Goal: Task Accomplishment & Management: Manage account settings

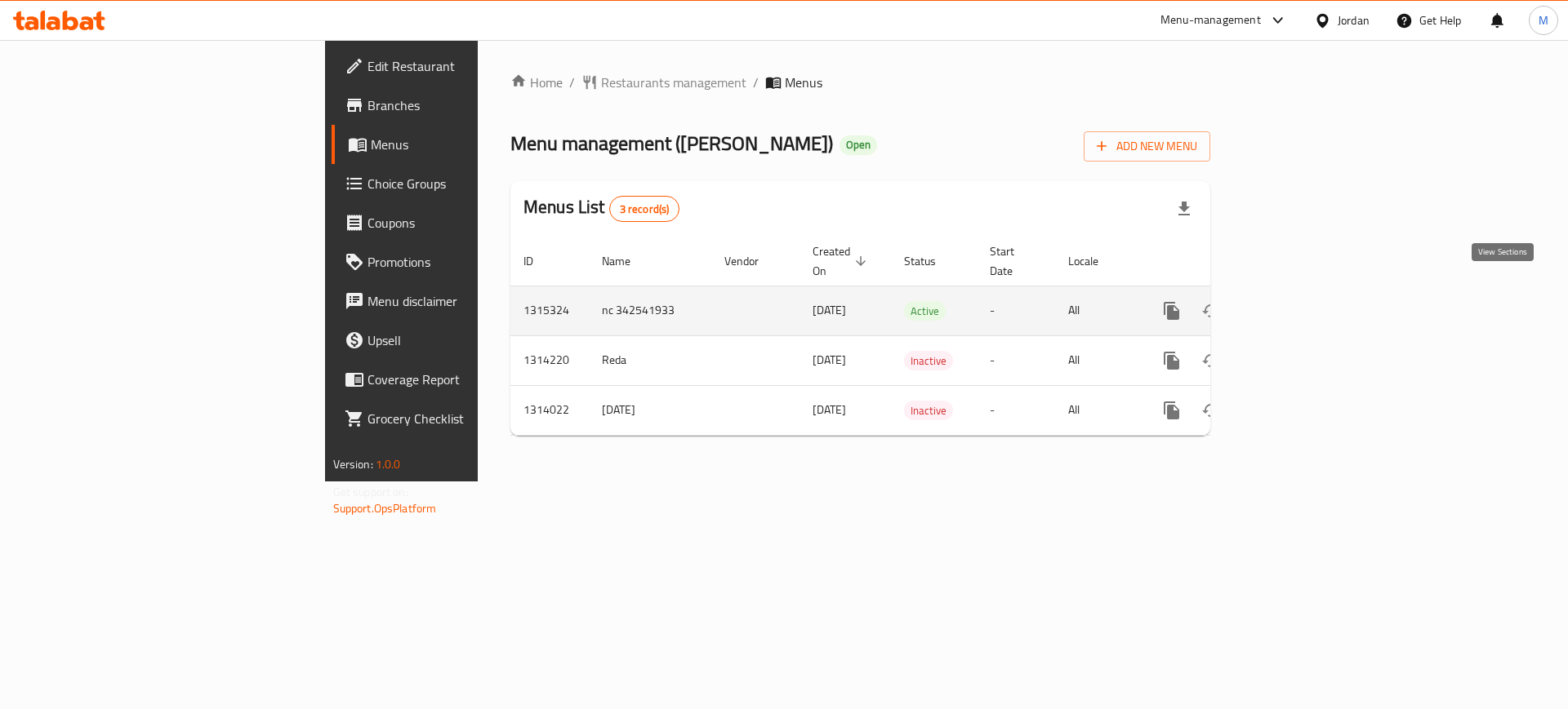
click at [1309, 292] on link "enhanced table" at bounding box center [1289, 311] width 39 height 39
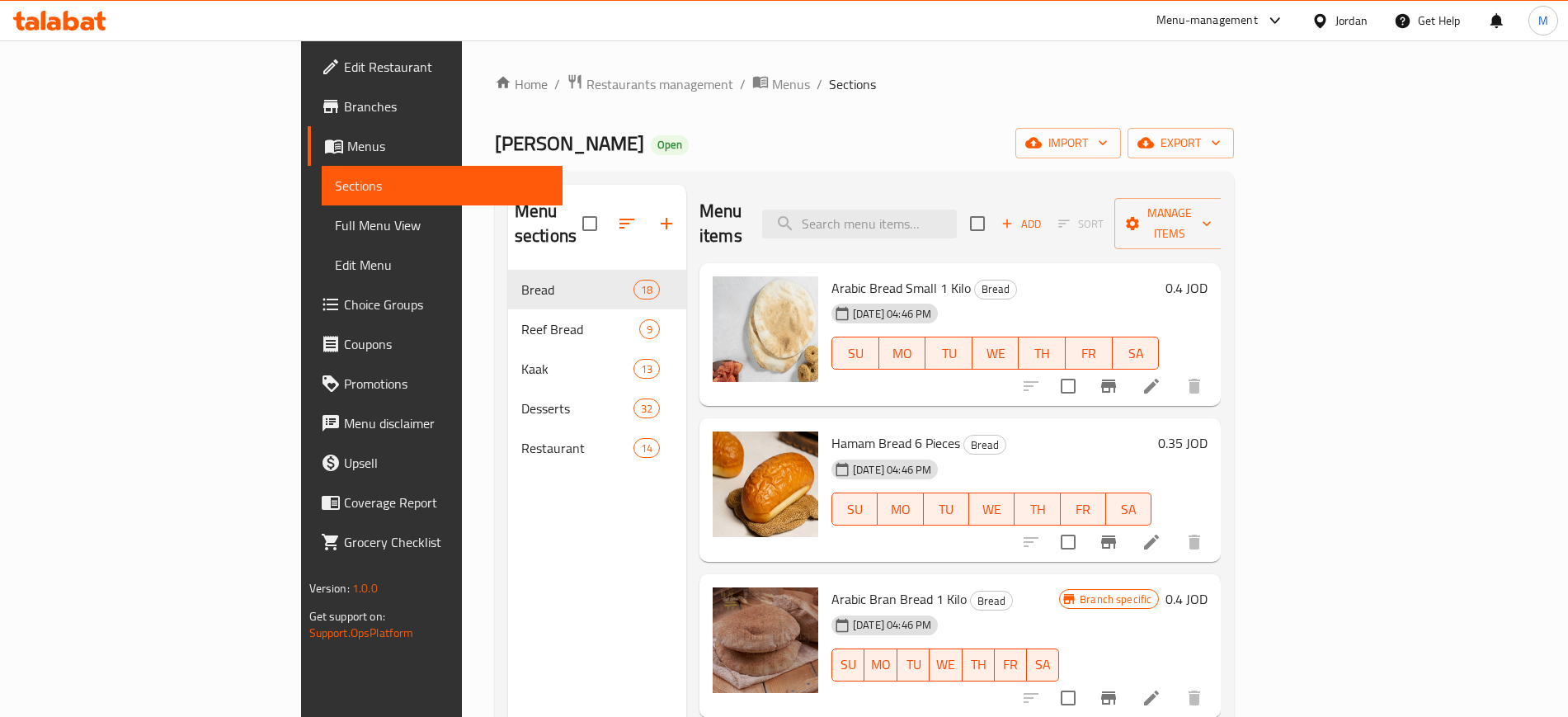
click at [1268, 60] on div "Home / Restaurants management / Menus / Sections Nabil Bakery Open import expor…" at bounding box center [864, 494] width 806 height 908
click at [1108, 143] on span "import" at bounding box center [1068, 144] width 80 height 21
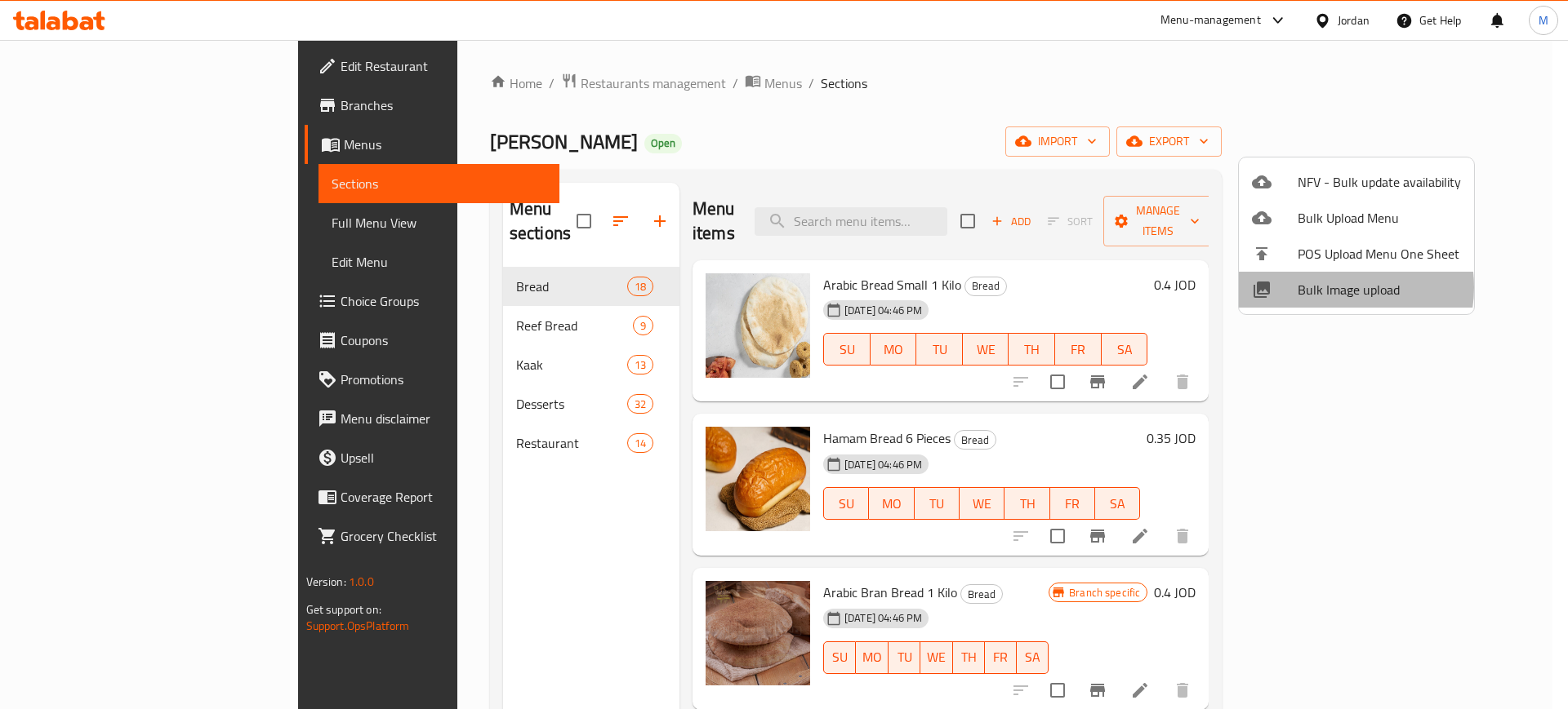
click at [1331, 287] on span "Bulk Image upload" at bounding box center [1379, 289] width 164 height 20
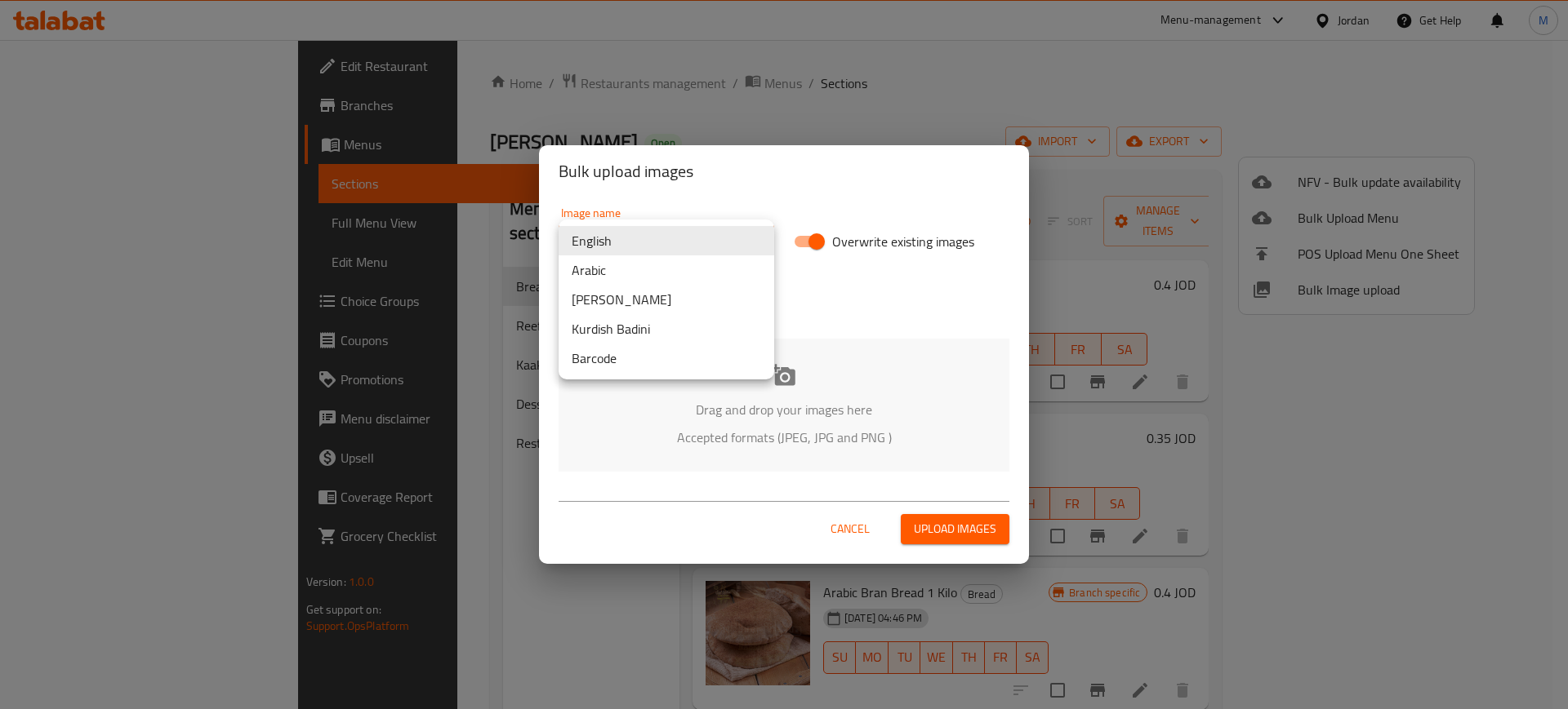
click at [732, 250] on body "​ Menu-management Jordan Get Help M Edit Restaurant Branches Menus Sections Ful…" at bounding box center [784, 374] width 1568 height 669
click at [616, 278] on li "Arabic" at bounding box center [666, 270] width 216 height 29
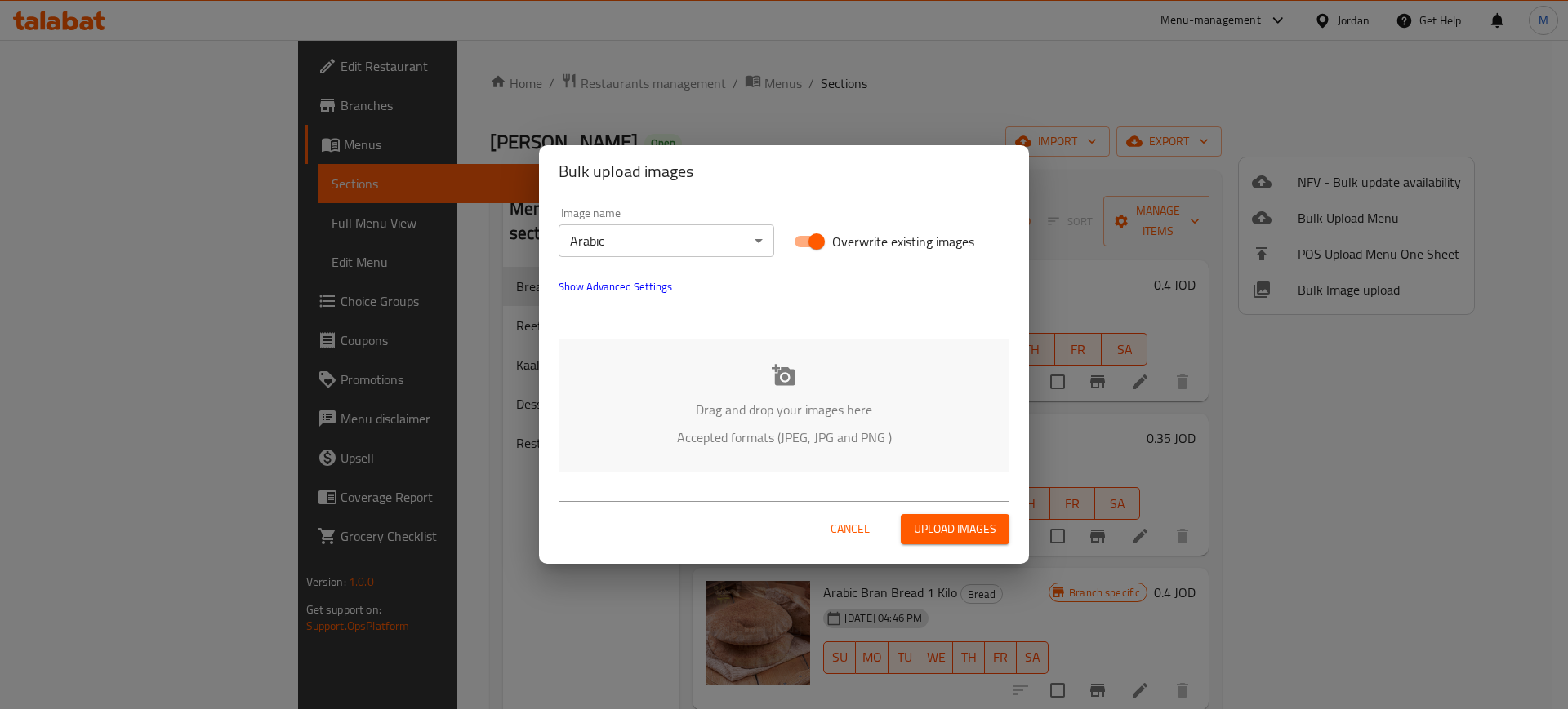
click at [696, 401] on p "Drag and drop your images here" at bounding box center [784, 409] width 402 height 20
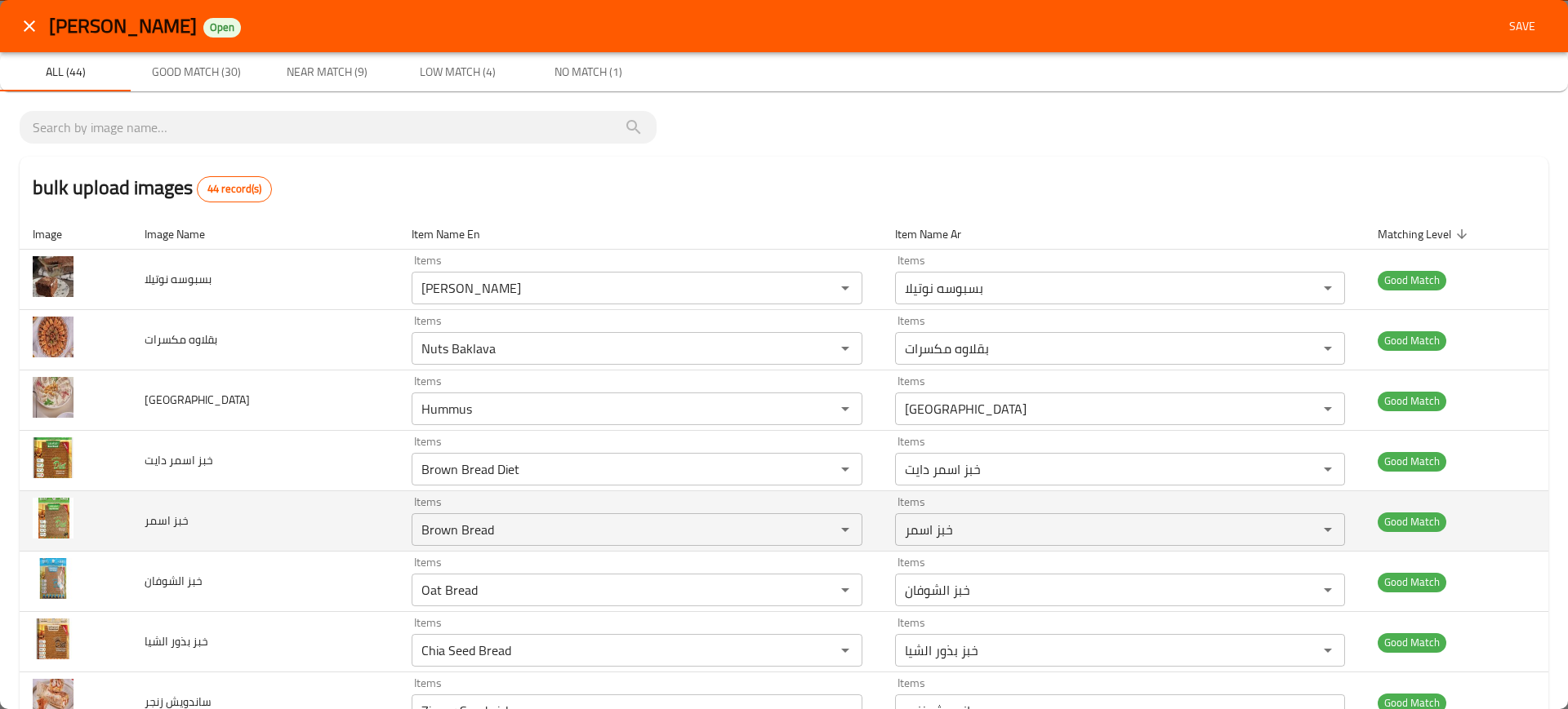
click at [300, 547] on td "خبز اسمر" at bounding box center [265, 522] width 268 height 61
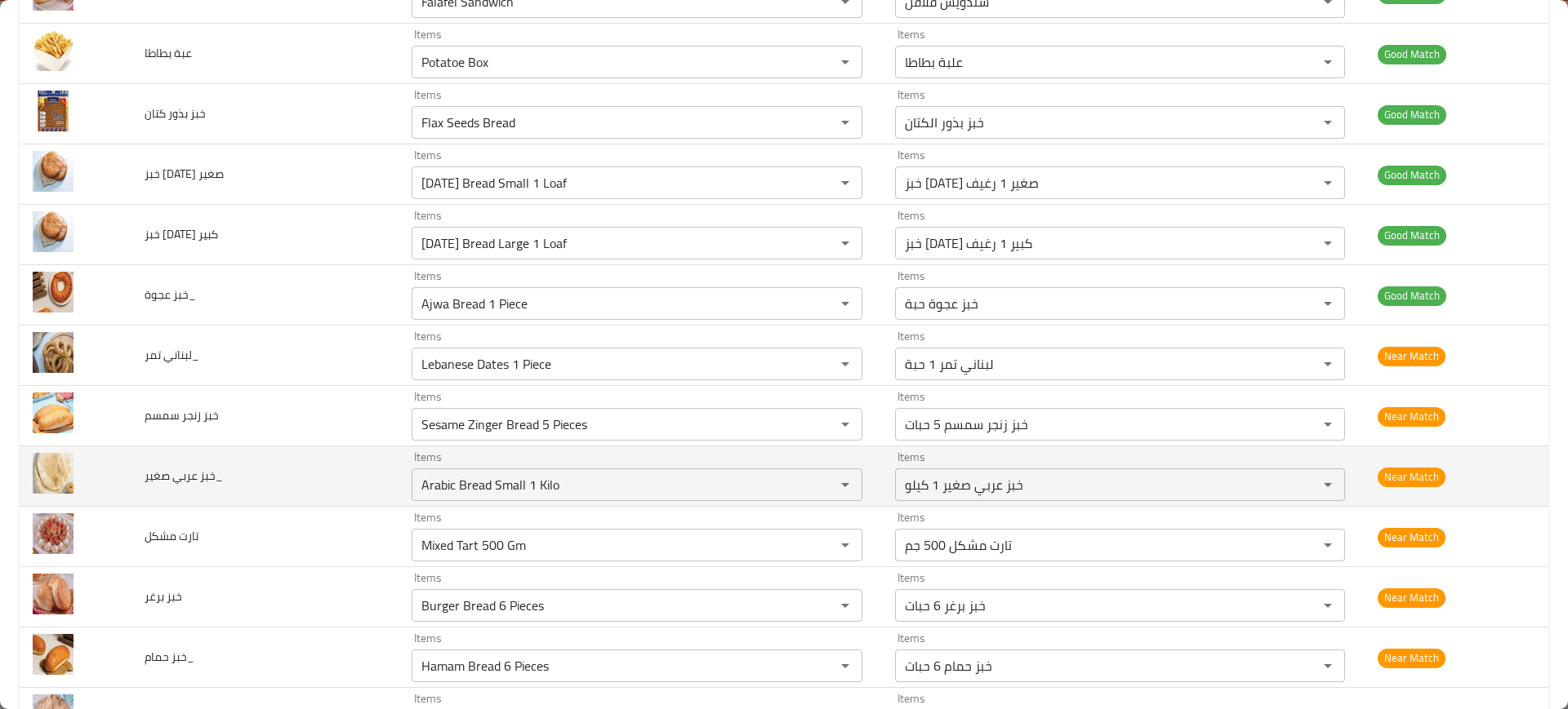
scroll to position [1927, 0]
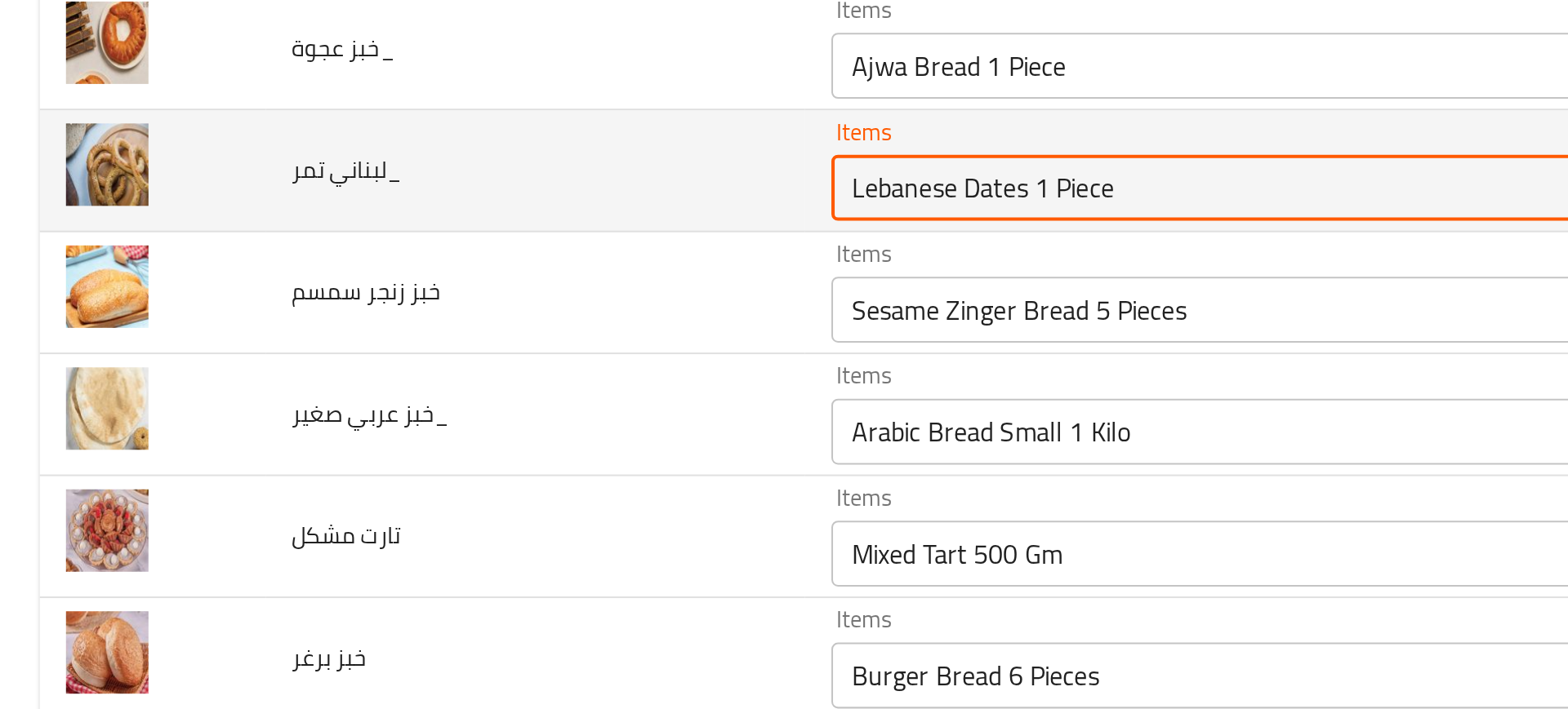
click at [417, 178] on تمر_ "Lebanese Dates 1 Piece" at bounding box center [613, 173] width 393 height 23
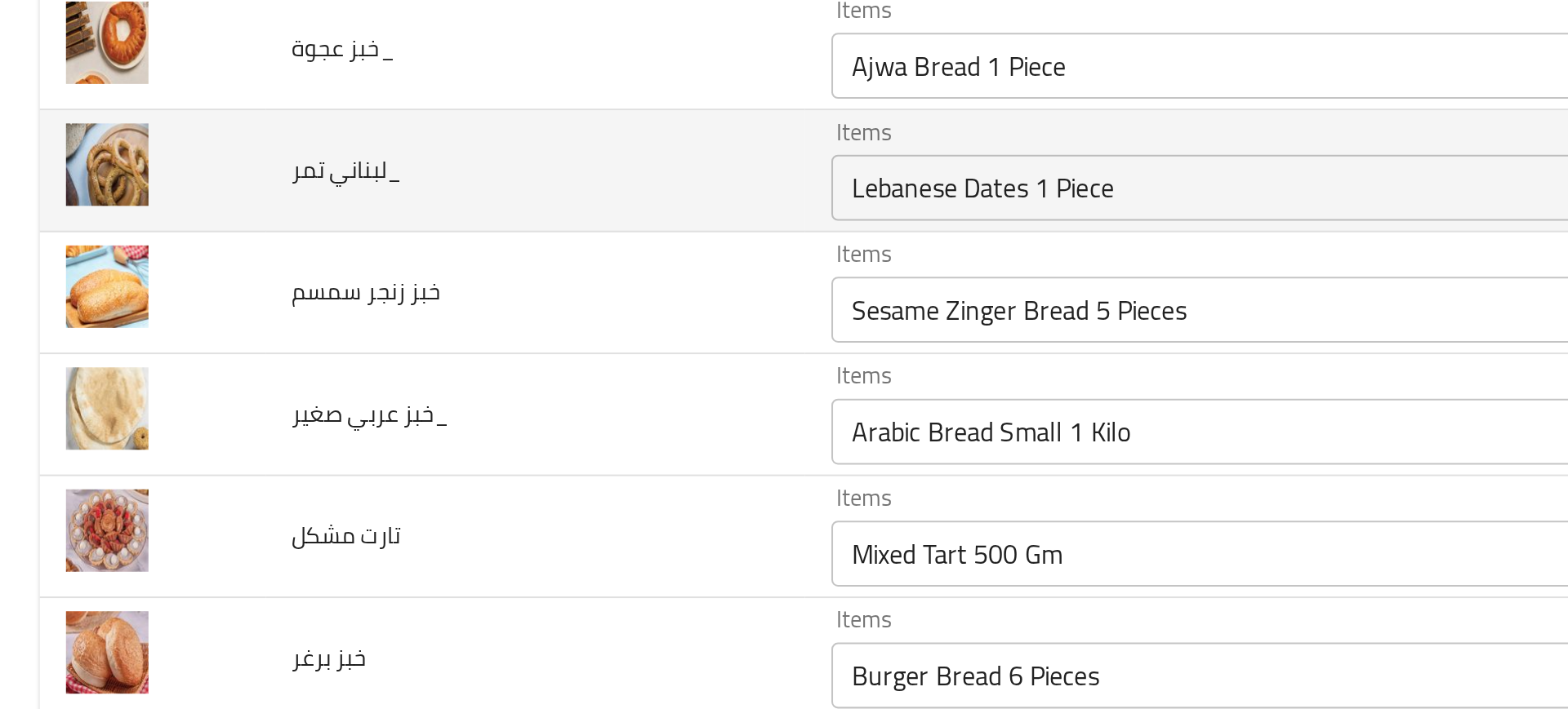
click at [326, 178] on td "لبناني تمر_" at bounding box center [265, 165] width 268 height 61
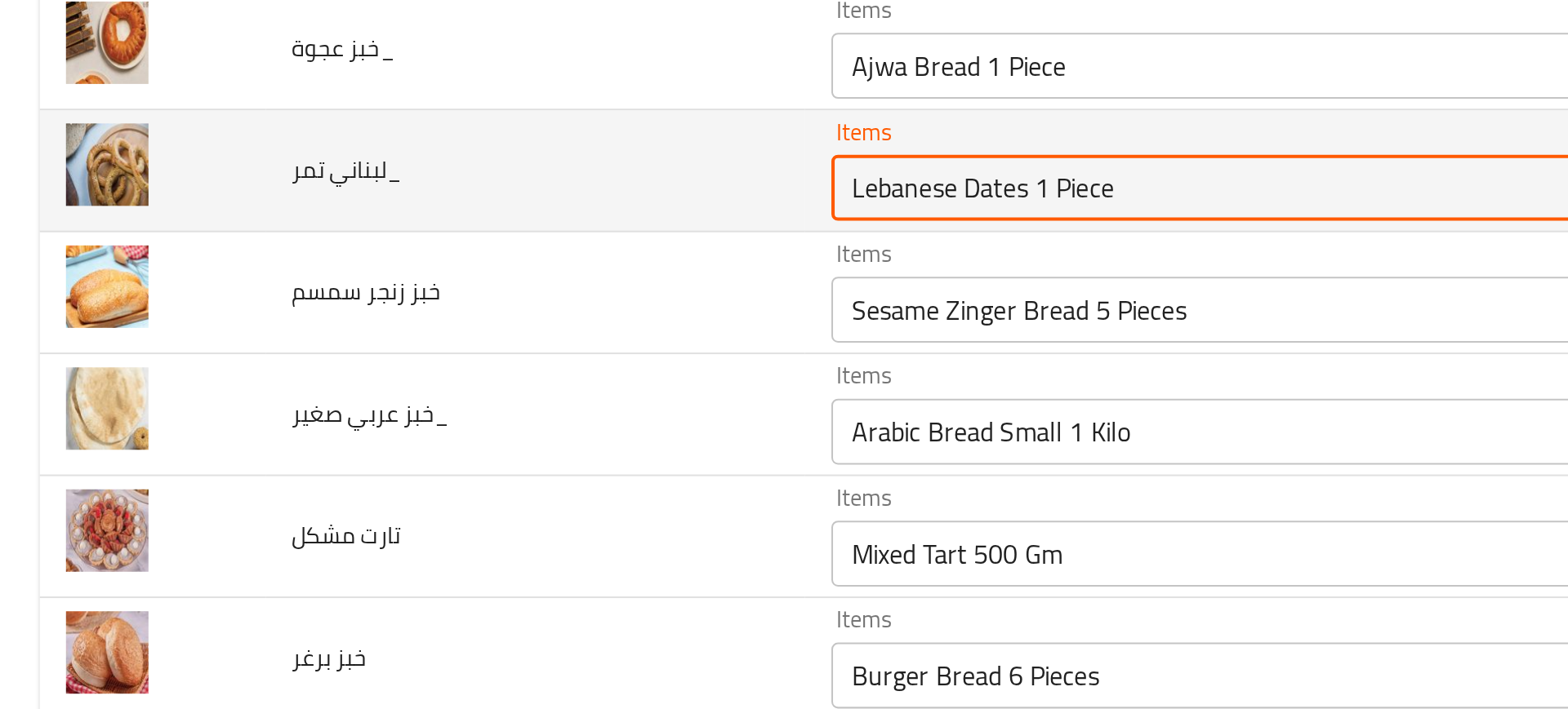
click at [445, 171] on تمر_ "Lebanese Dates 1 Piece" at bounding box center [613, 173] width 393 height 23
click at [425, 174] on تمر_ "Lebanese Dates 1 Piece" at bounding box center [613, 173] width 393 height 23
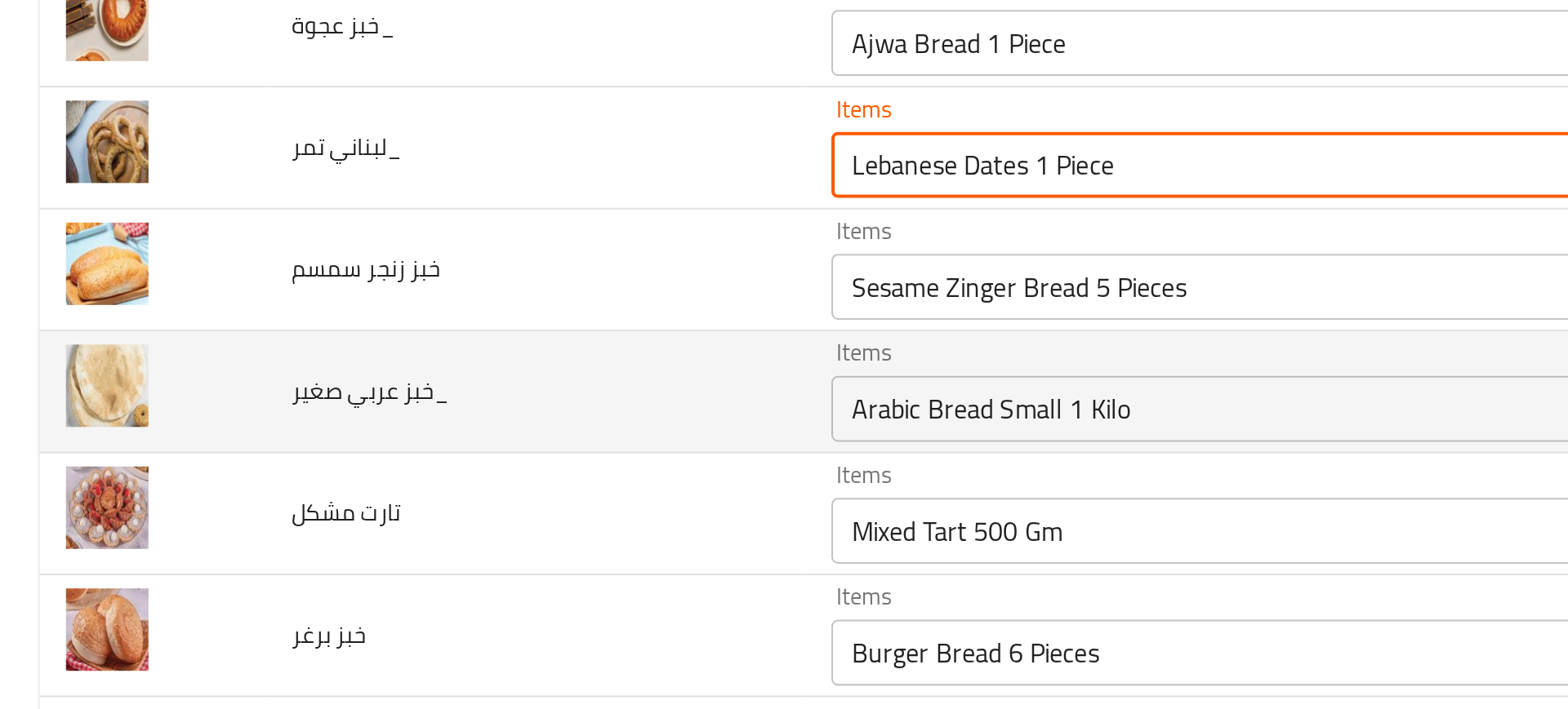
scroll to position [1958, 0]
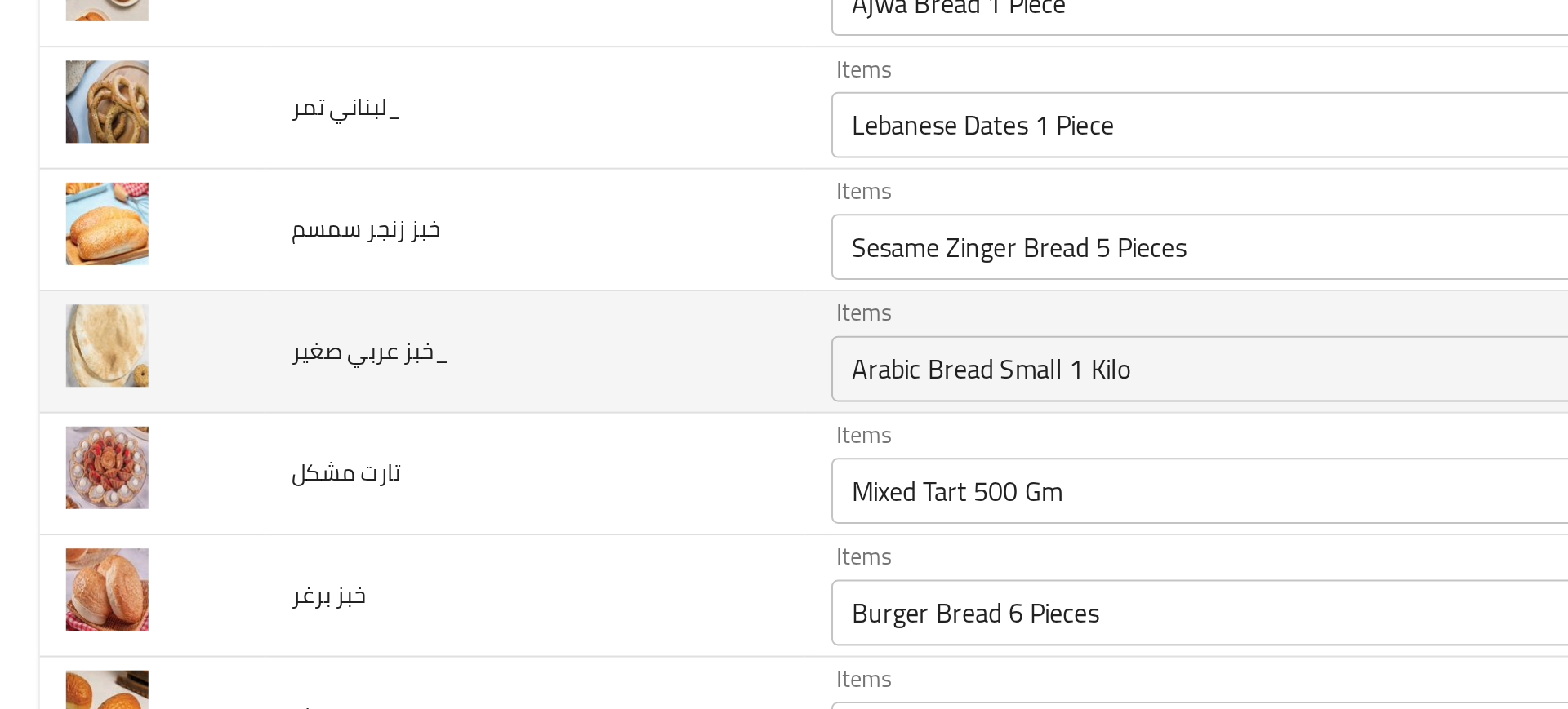
click at [336, 240] on td "خبز عربي صغير_" at bounding box center [265, 255] width 268 height 61
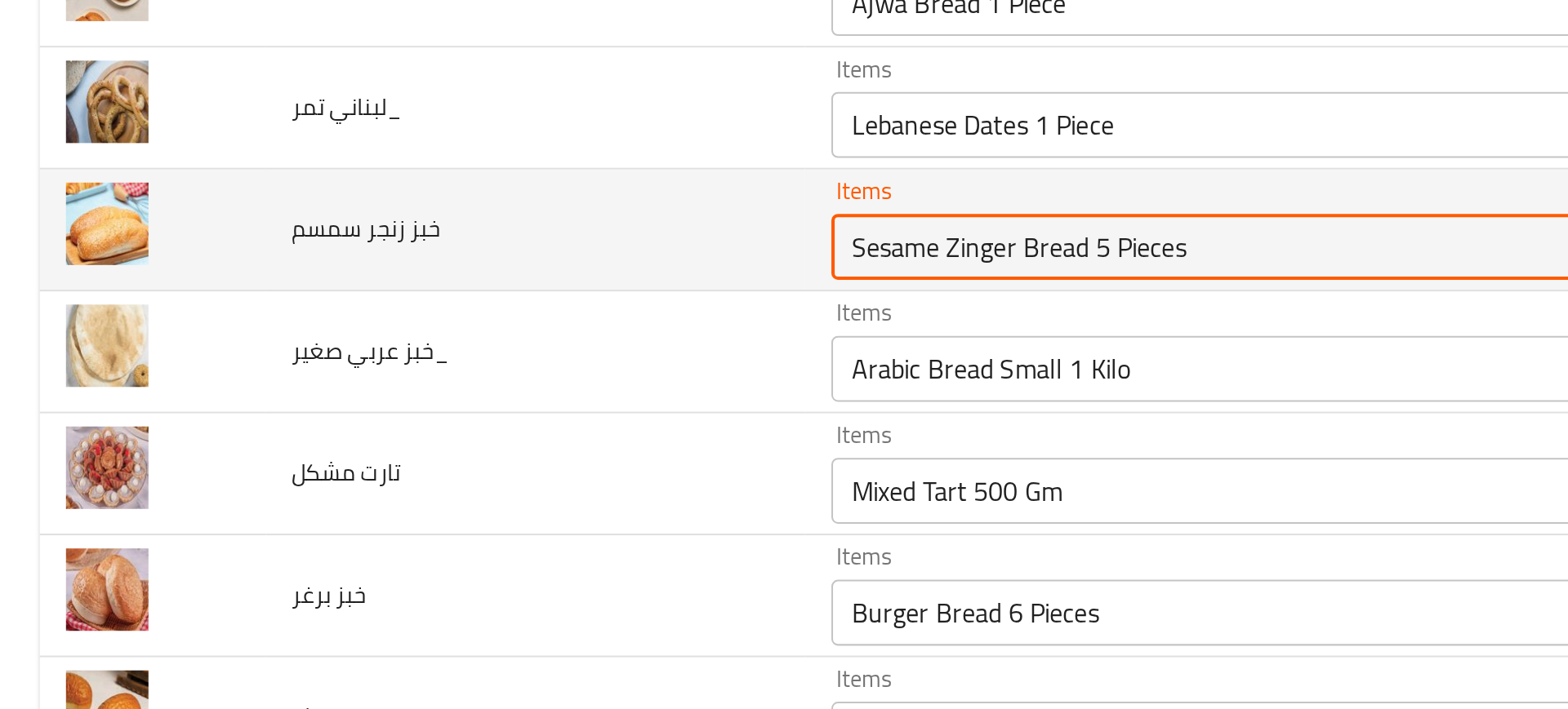
click at [477, 210] on سمسم "Sesame Zinger Bread 5 Pieces" at bounding box center [613, 203] width 393 height 23
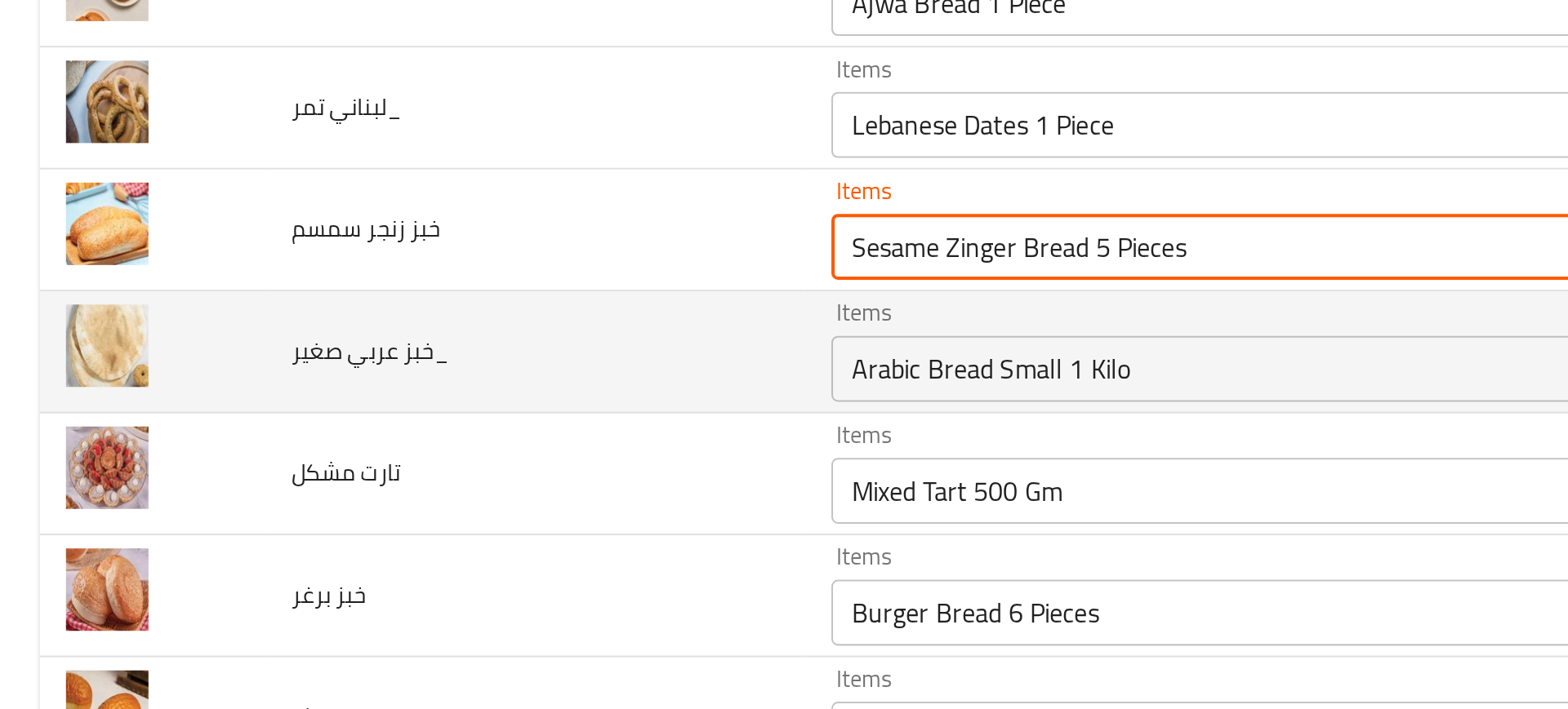
click at [425, 275] on div "Arabic Bread Small 1 Kilo Items" at bounding box center [637, 263] width 450 height 33
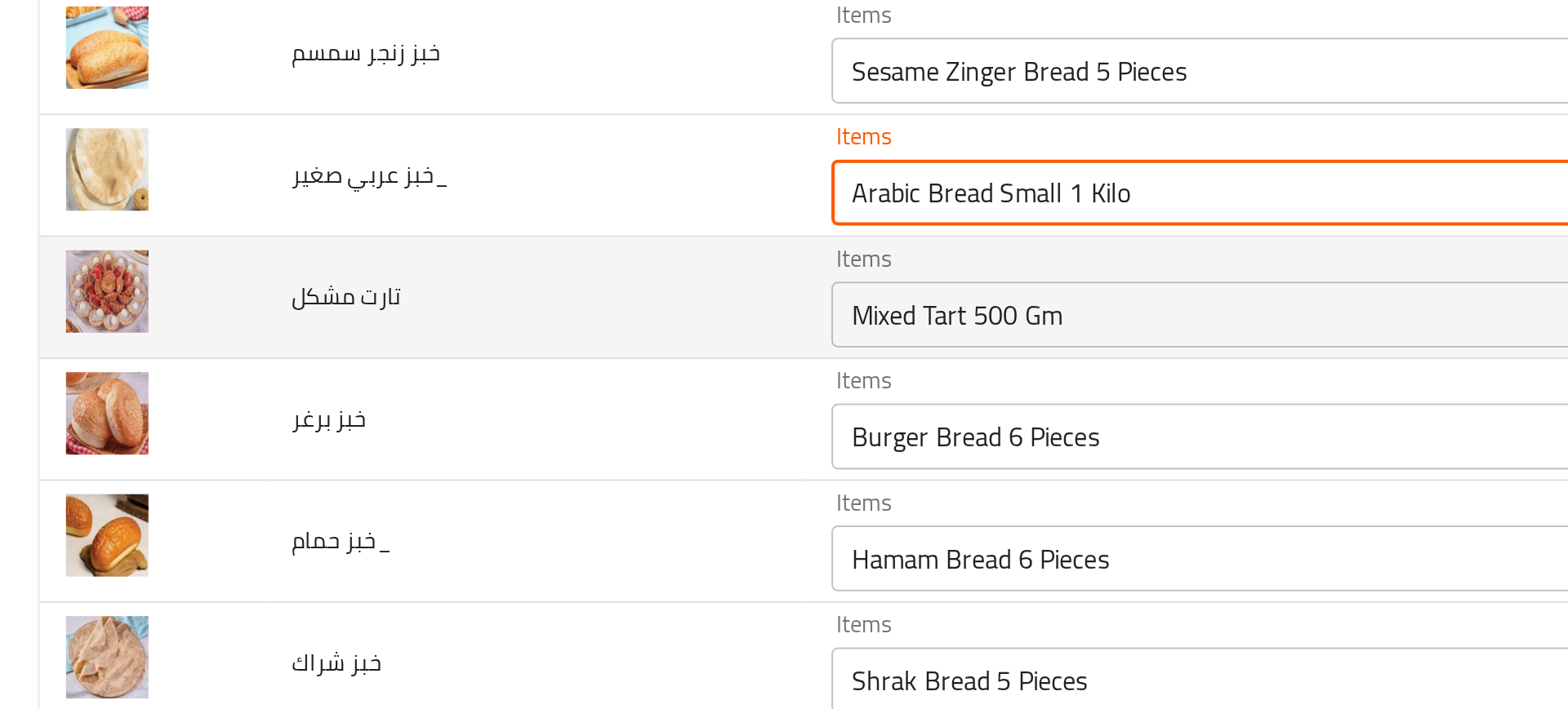
scroll to position [2050, 0]
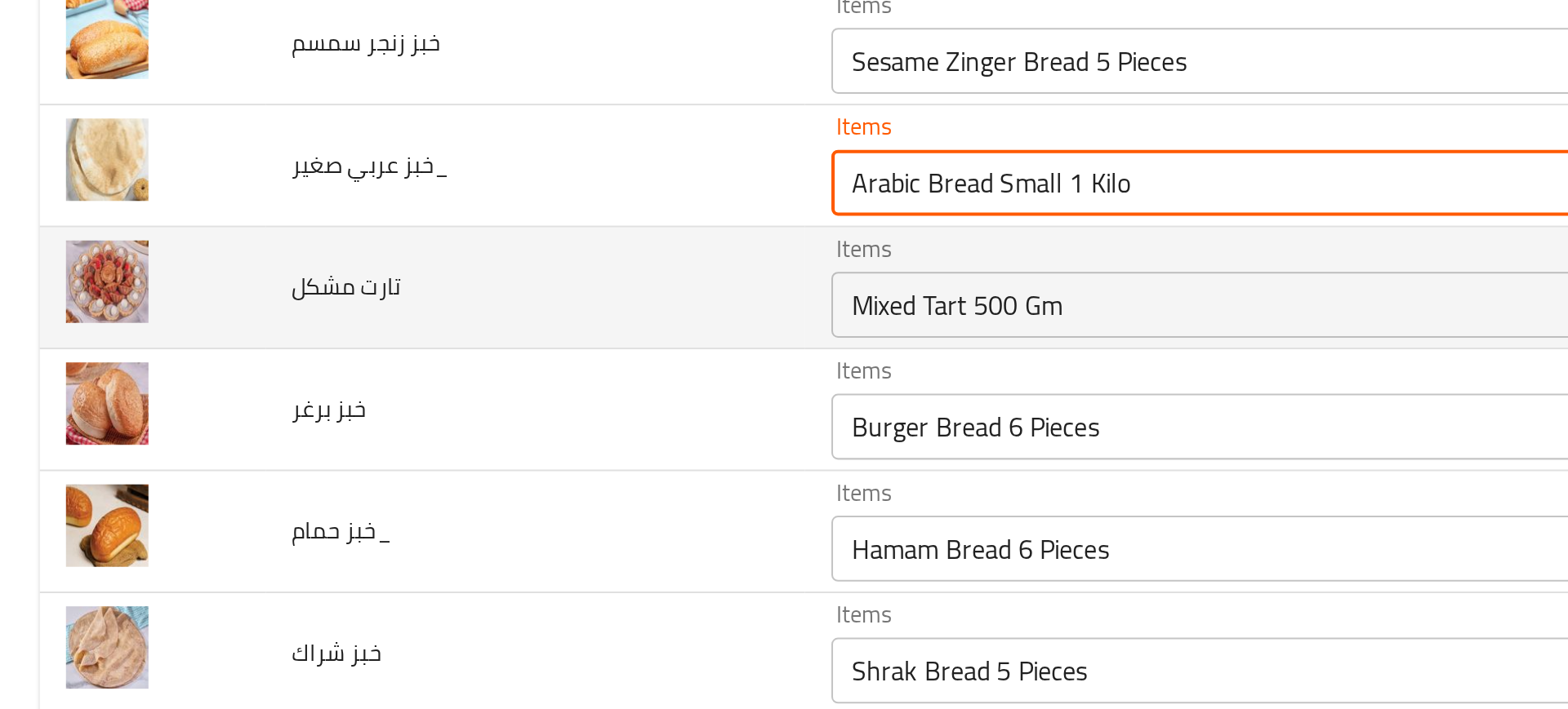
click at [411, 245] on div "Mixed Tart 500 Gm Items" at bounding box center [637, 231] width 450 height 33
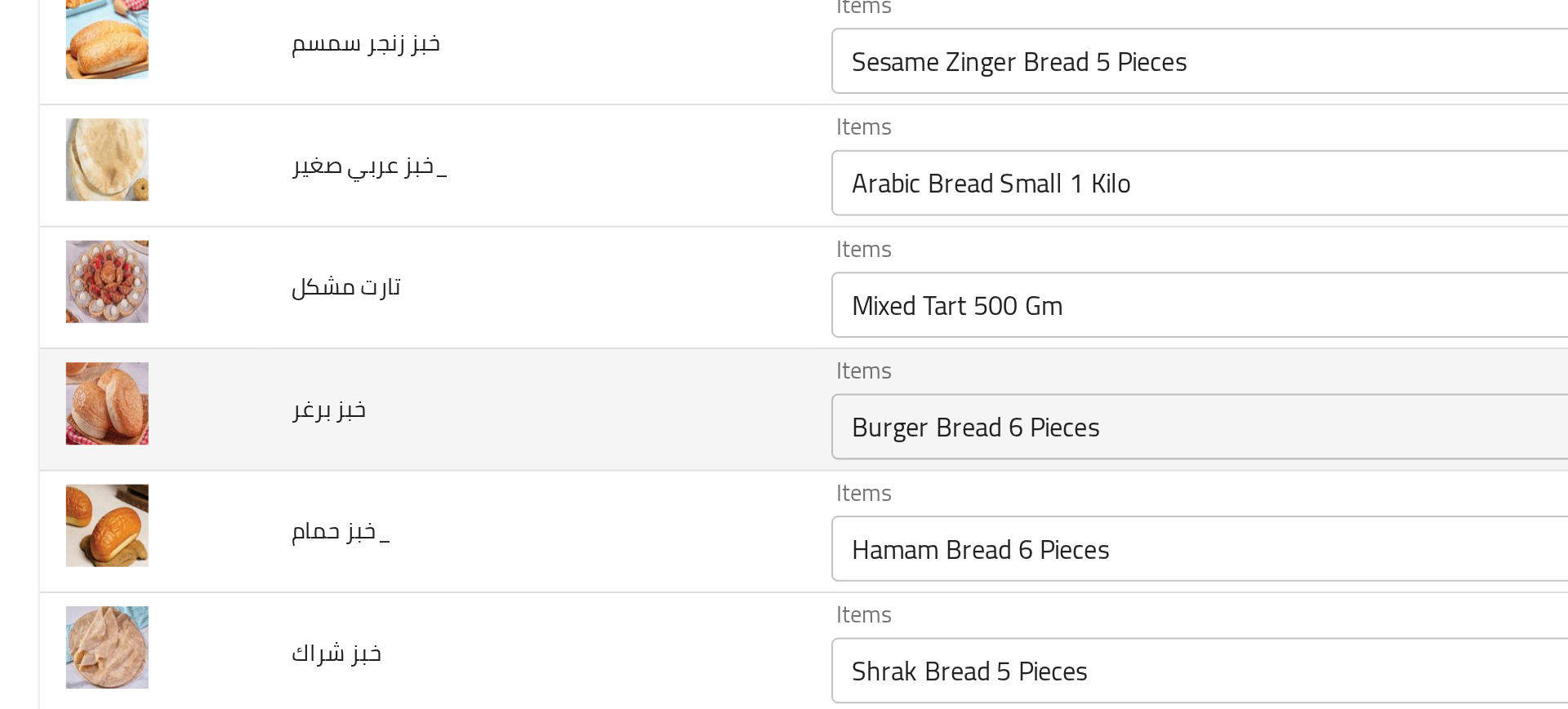
click at [334, 307] on td "خبز برغر" at bounding box center [265, 283] width 268 height 61
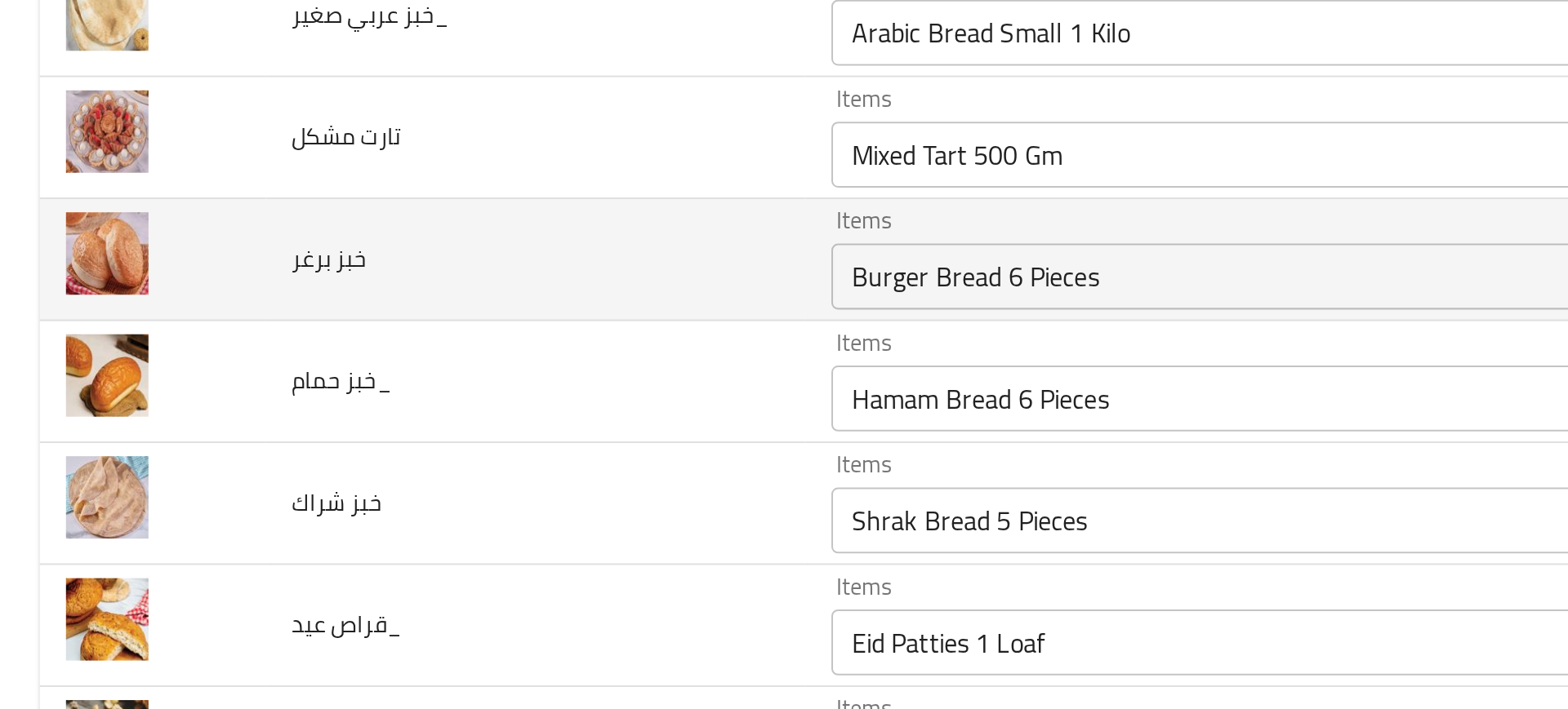
scroll to position [2128, 0]
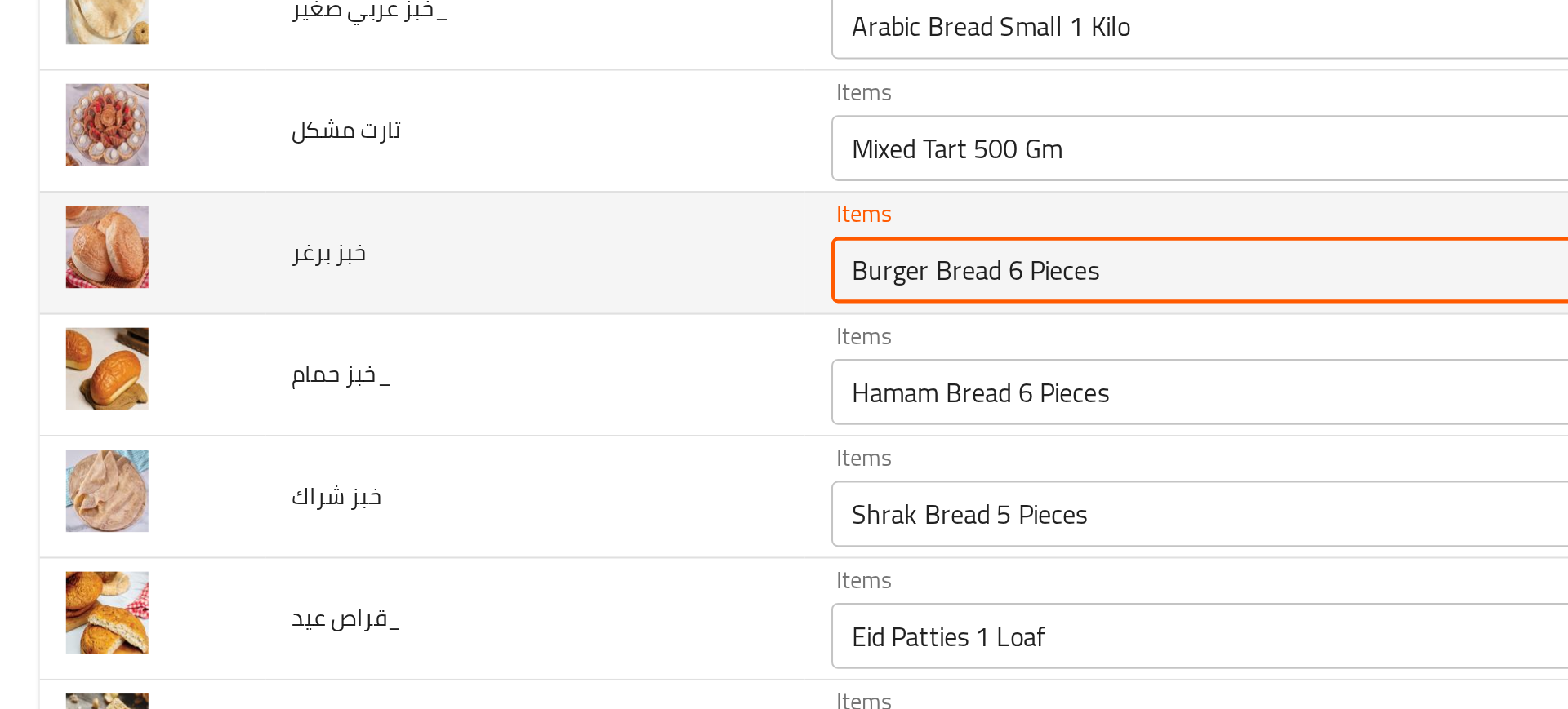
click at [417, 222] on برغر "Burger Bread 6 Pieces" at bounding box center [613, 214] width 393 height 23
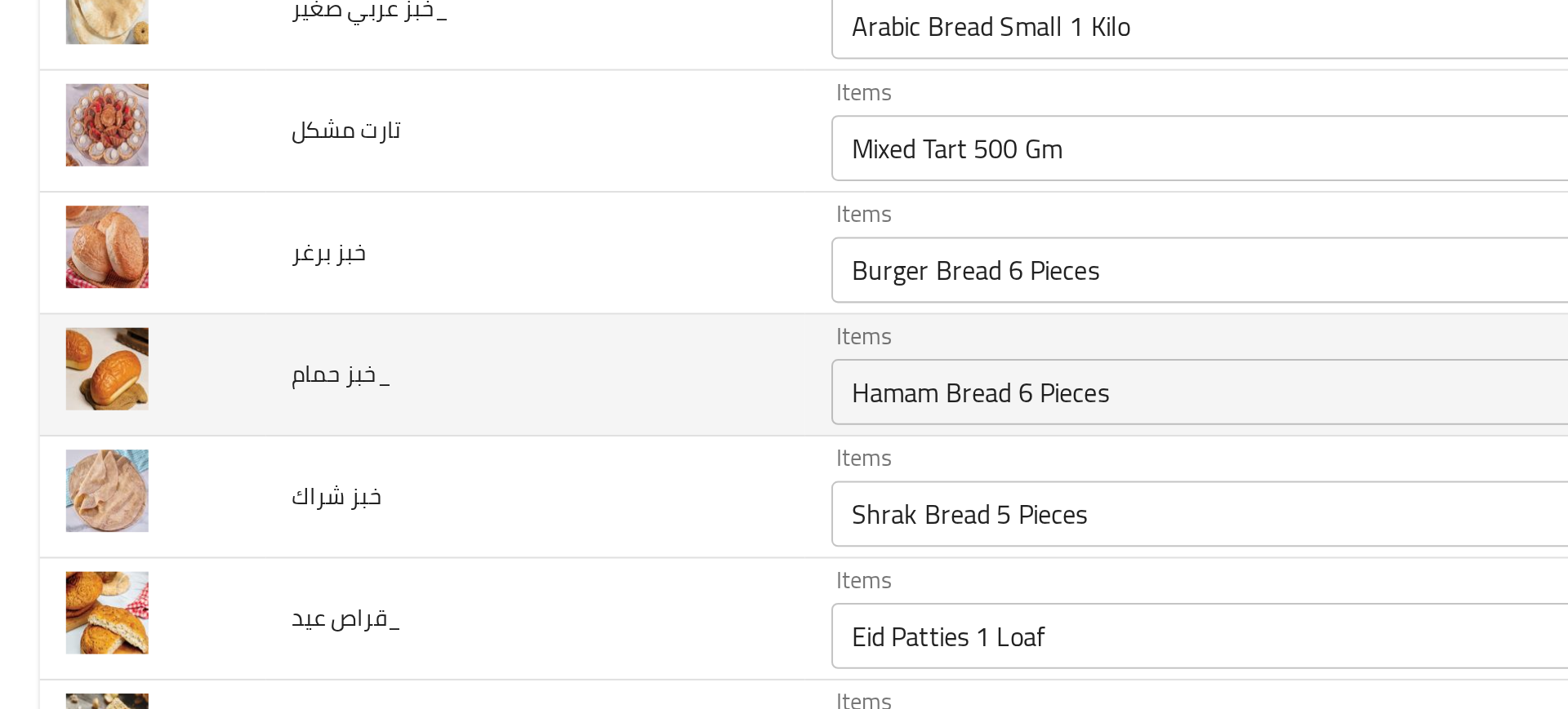
click at [320, 271] on td "خبز حمام_" at bounding box center [265, 266] width 268 height 61
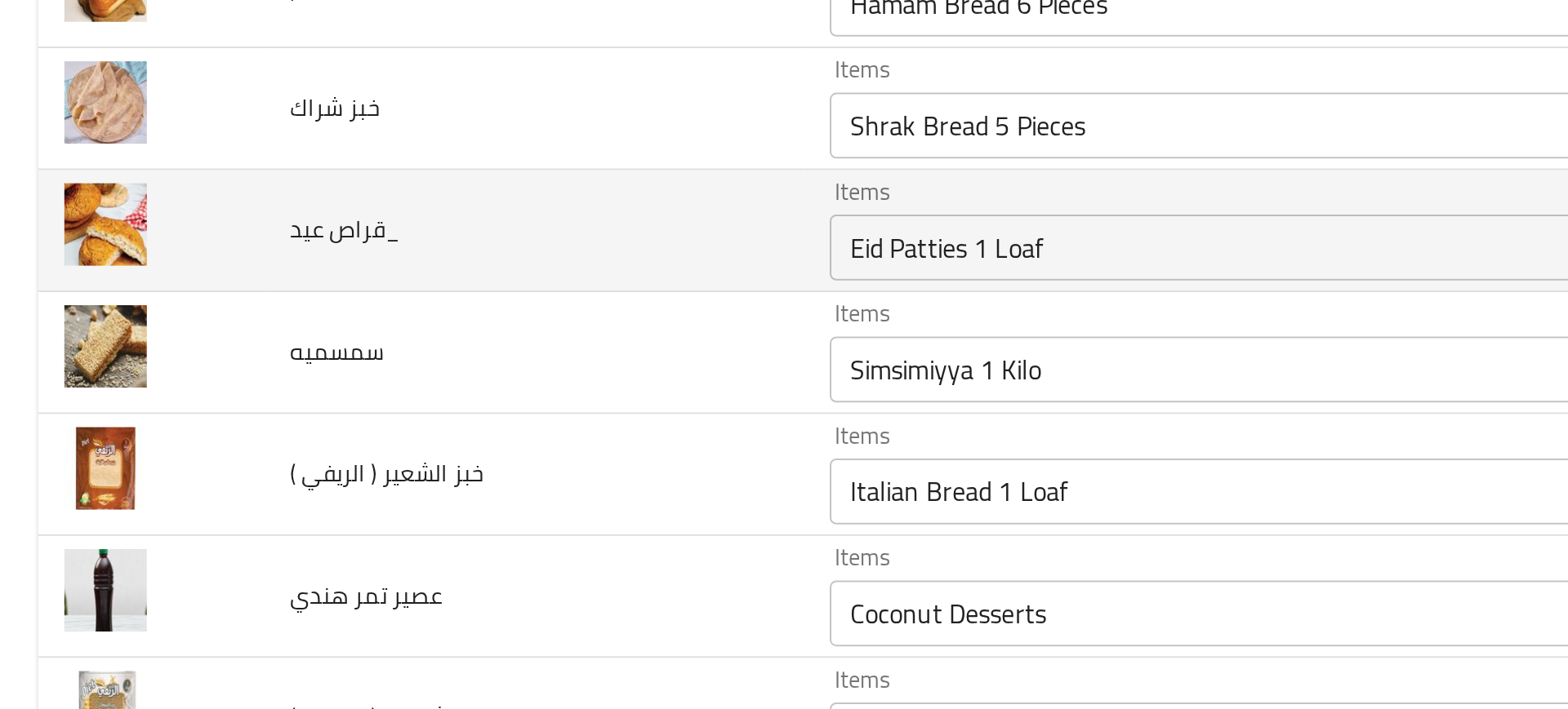
scroll to position [2208, 0]
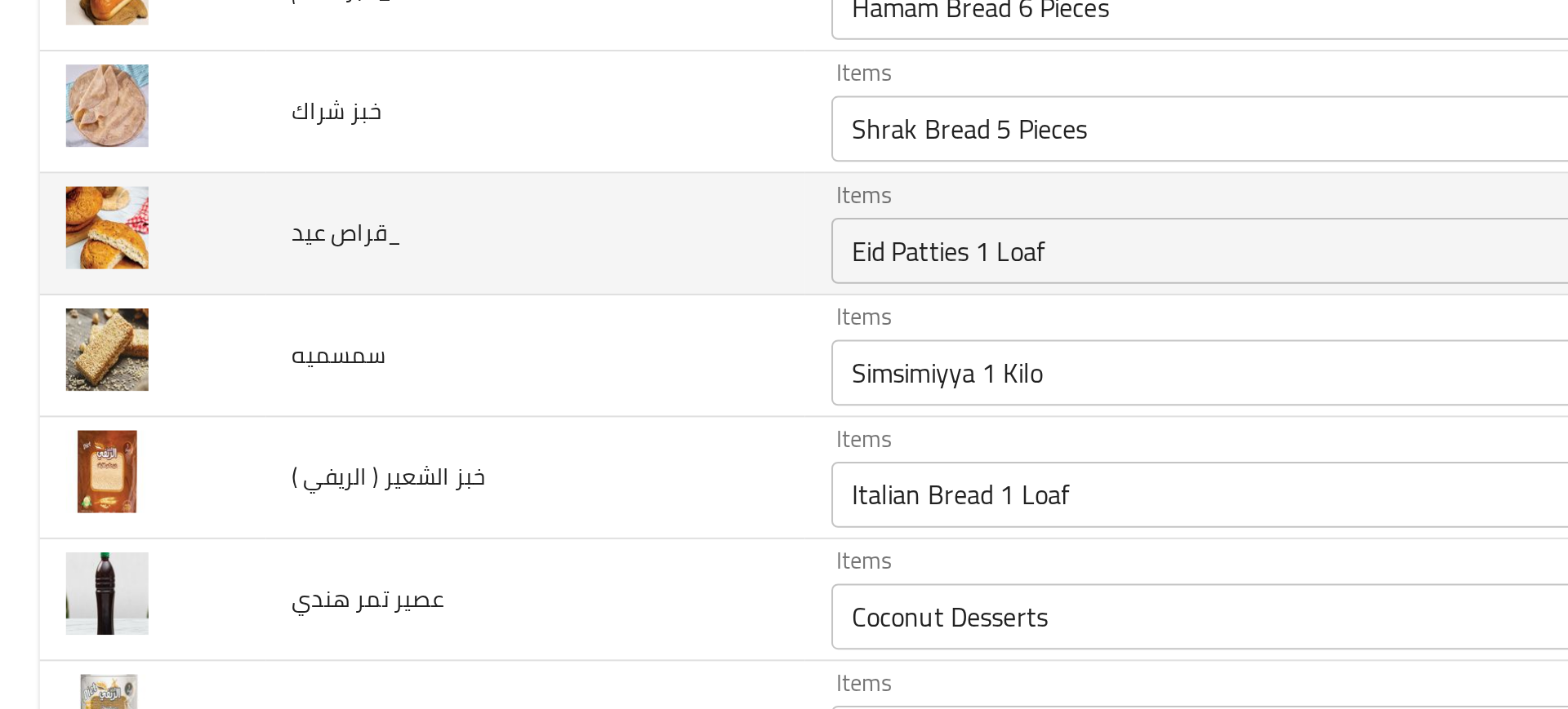
click at [436, 322] on عيد_ "Eid Patties 1 Loaf" at bounding box center [613, 314] width 393 height 23
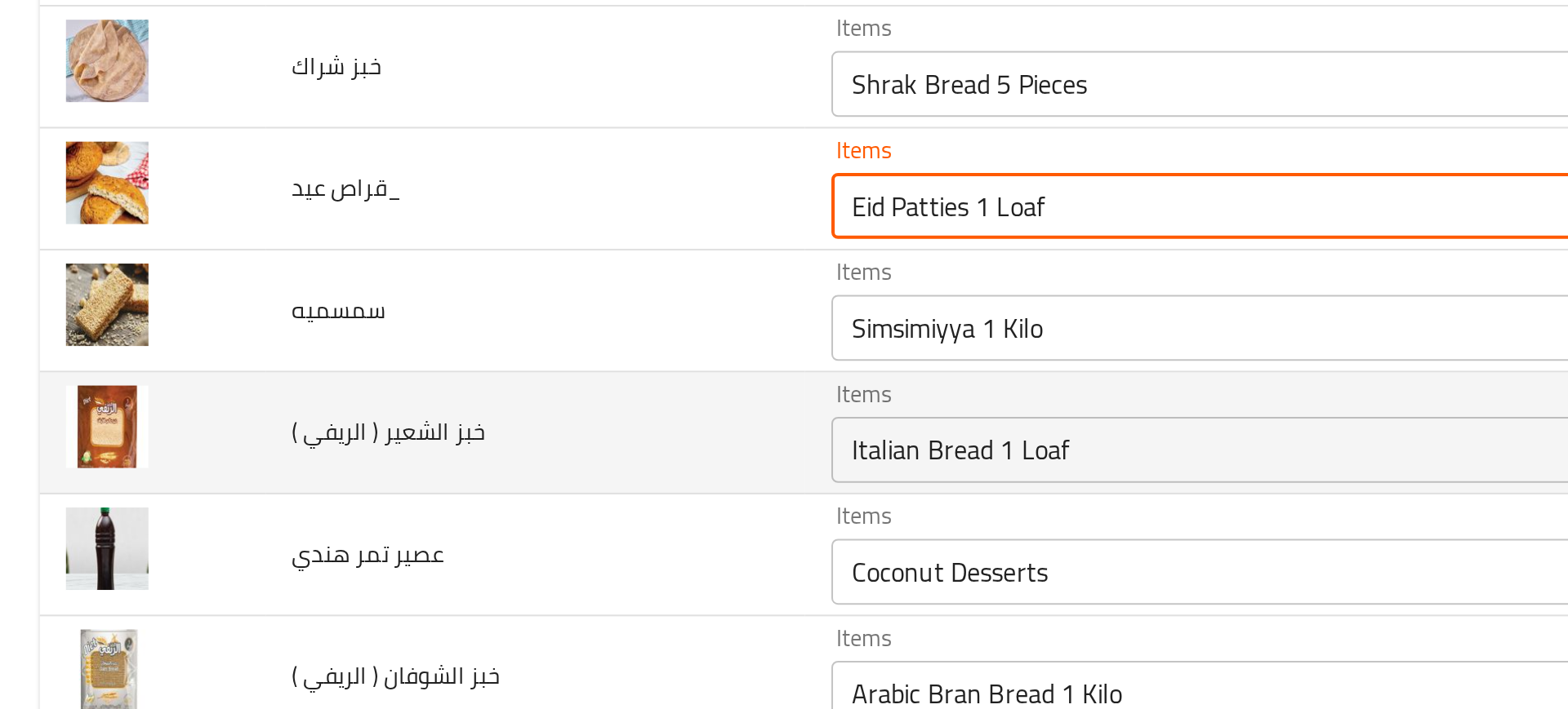
scroll to position [2230, 0]
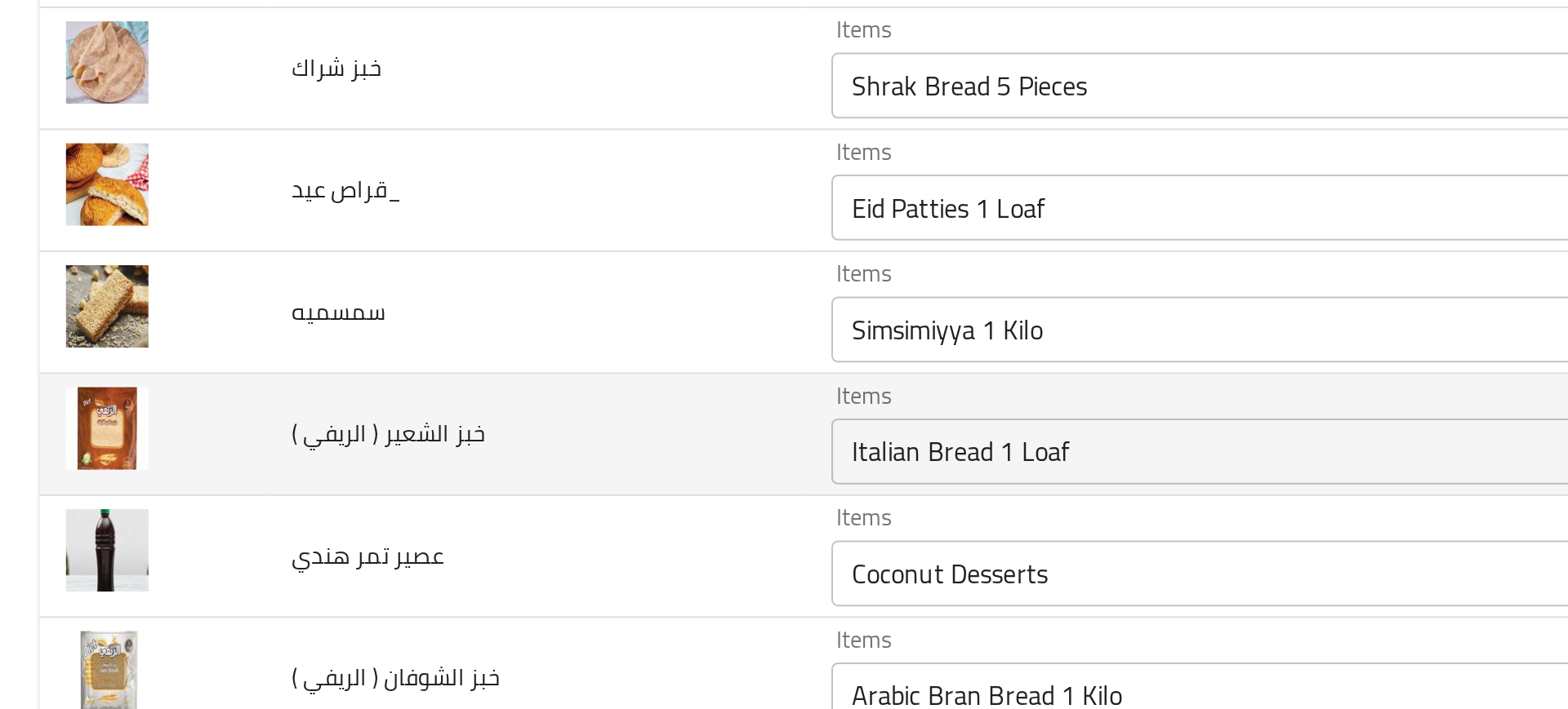
click at [199, 422] on td "خبز الشعير ( الريفي )" at bounding box center [265, 406] width 268 height 61
click at [308, 384] on td "خبز الشعير ( الريفي )" at bounding box center [265, 406] width 268 height 61
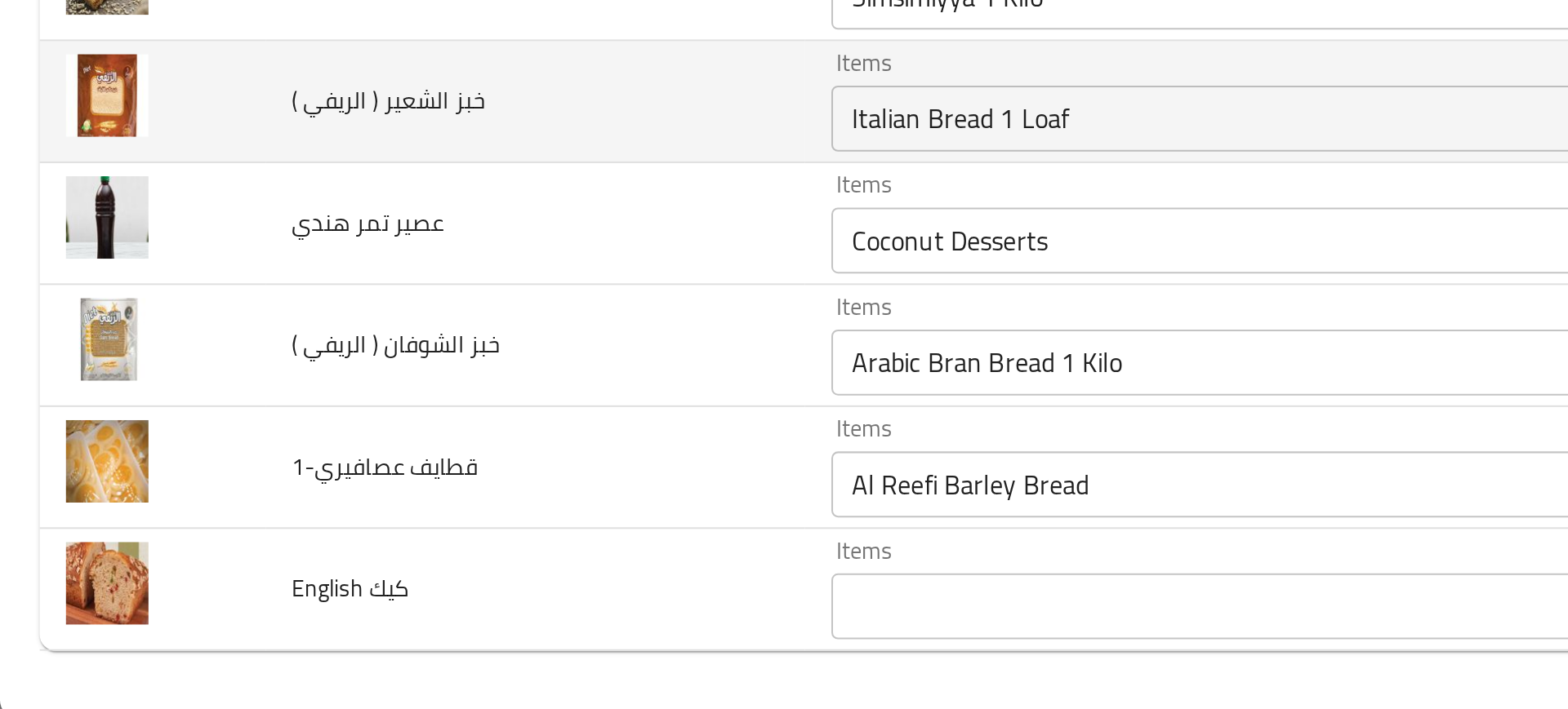
scroll to position [0, 0]
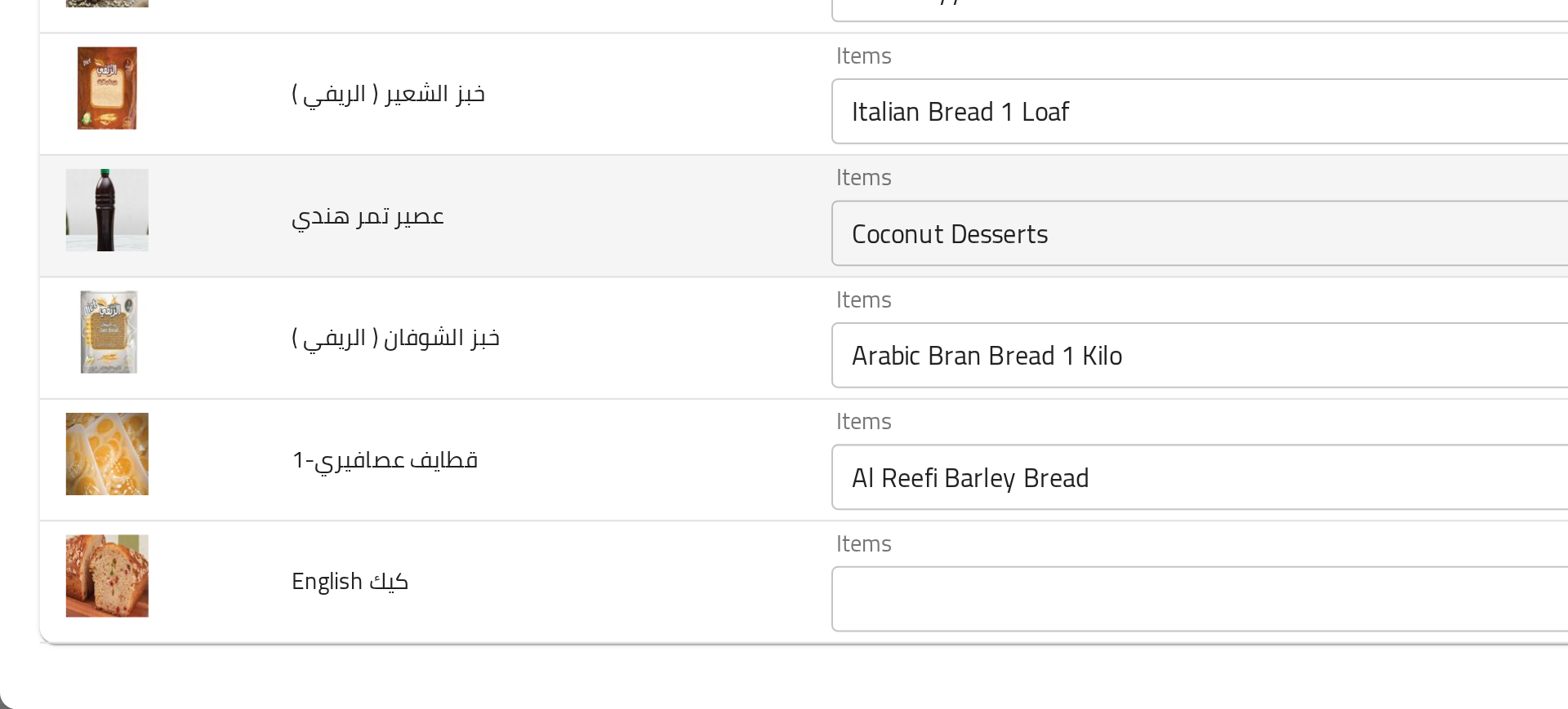
click at [422, 487] on div "Coconut Desserts Items" at bounding box center [637, 474] width 450 height 33
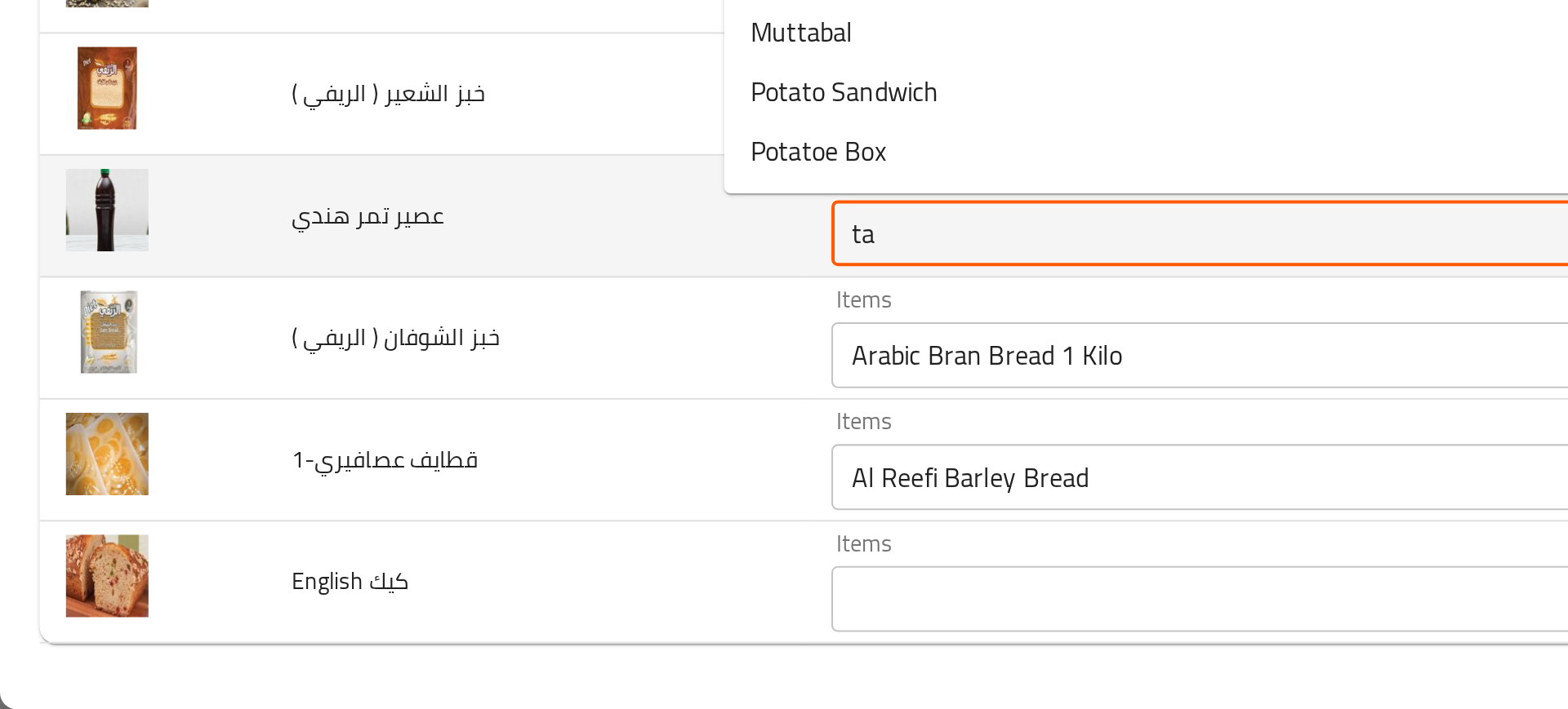
type هندي "t"
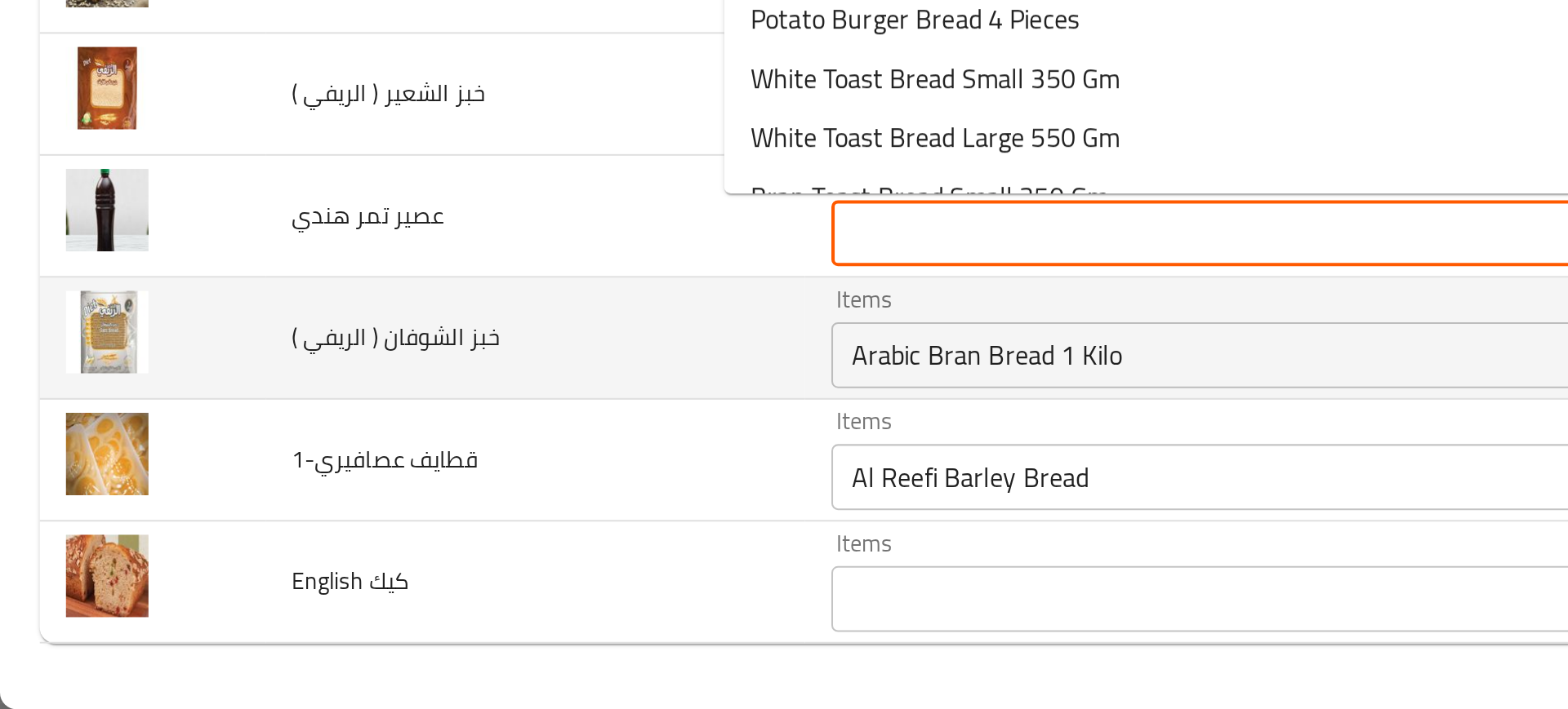
click at [411, 516] on div "Items Arabic Bran Bread 1 Kilo Items" at bounding box center [637, 525] width 450 height 50
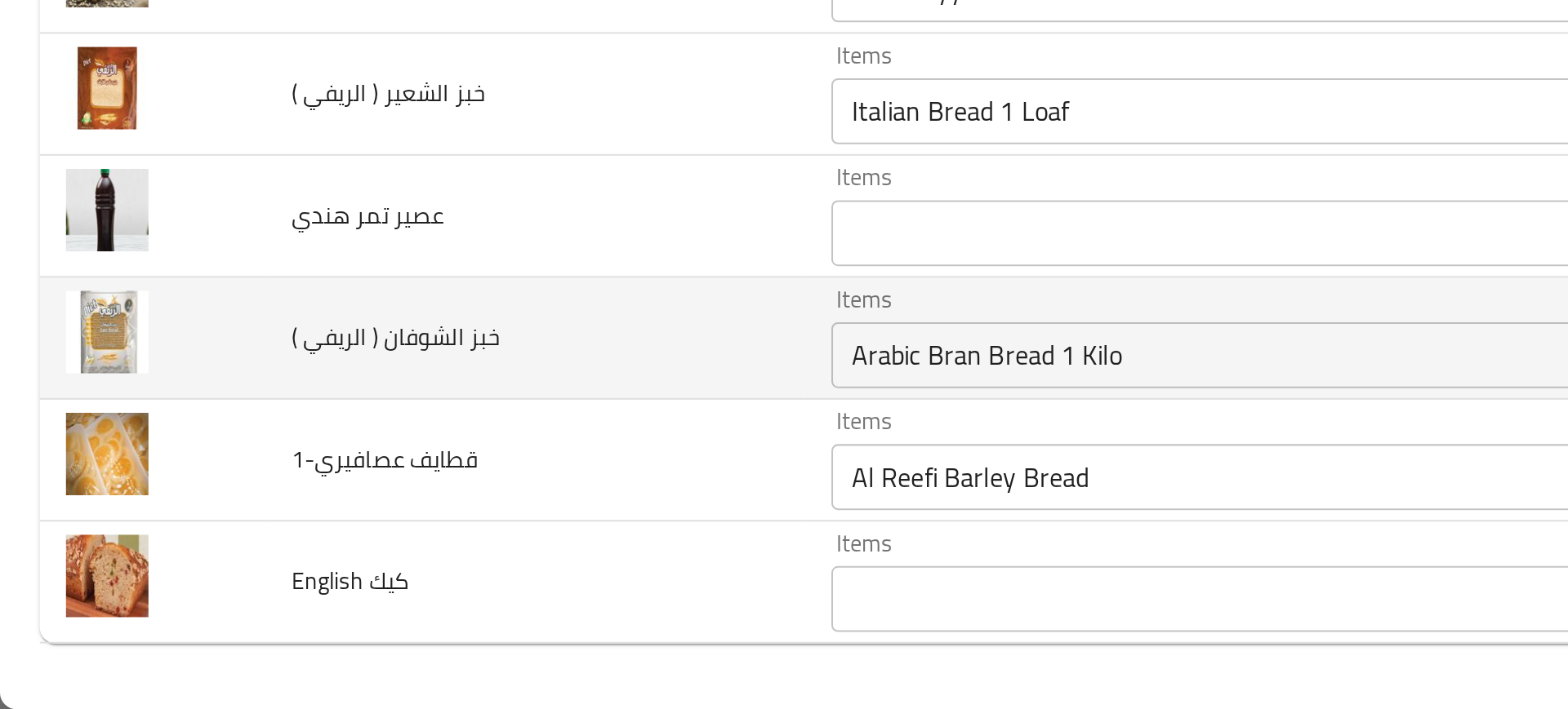
click at [306, 535] on td "خبز الشوفان ( الريفي )" at bounding box center [265, 525] width 268 height 61
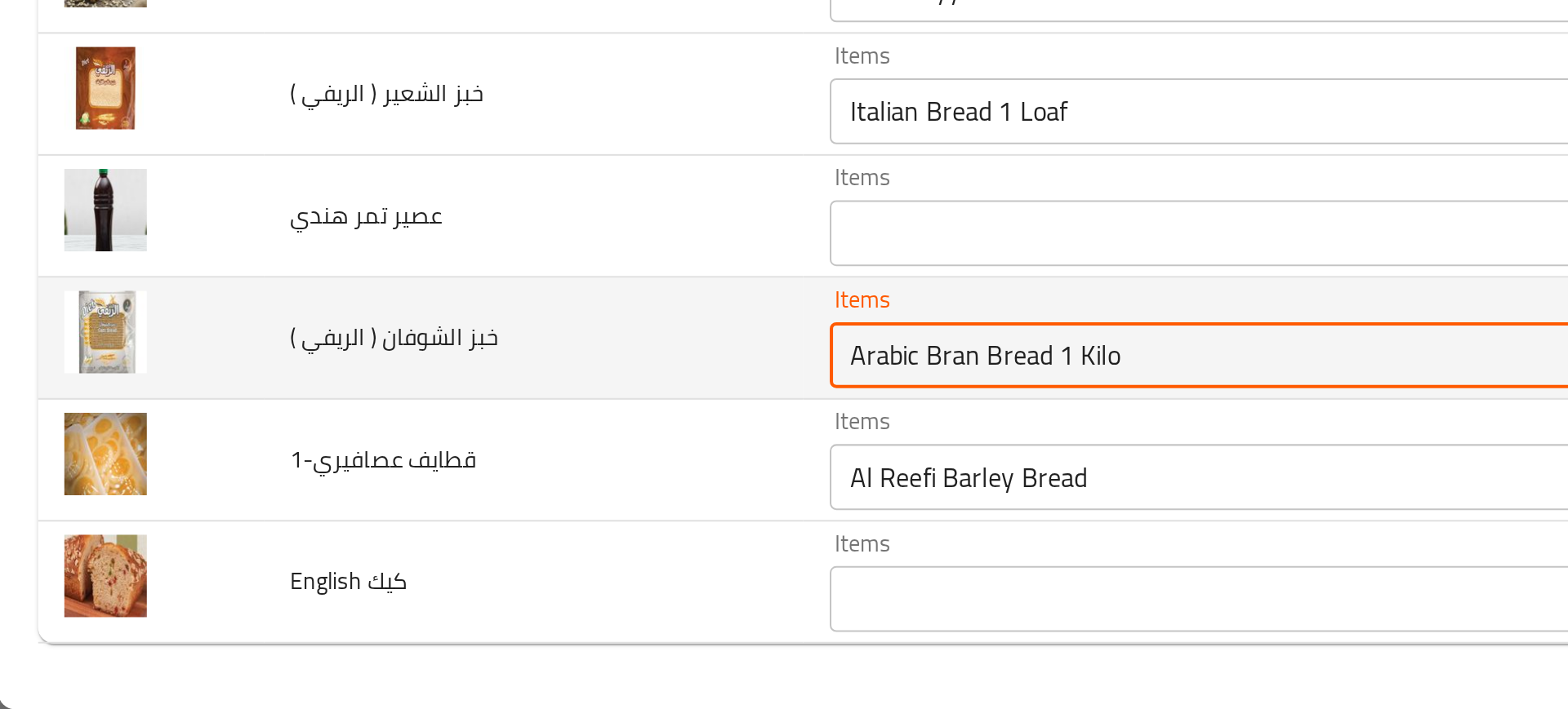
click at [417, 533] on \) "Arabic Bran Bread 1 Kilo" at bounding box center [613, 533] width 393 height 23
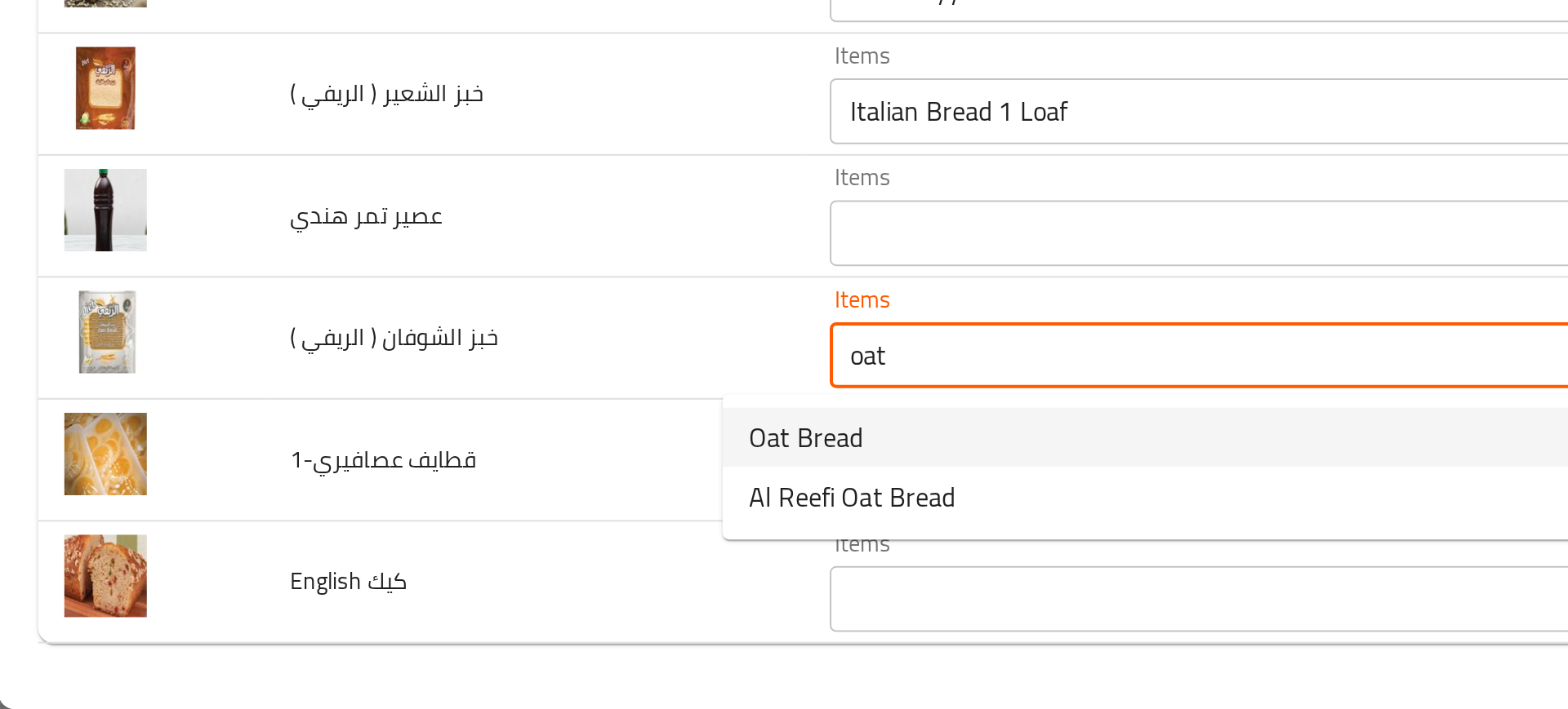
click at [400, 575] on span "Oat Bread" at bounding box center [399, 574] width 56 height 20
type \) "Oat Bread"
type \)-ar "خبز الشوفان"
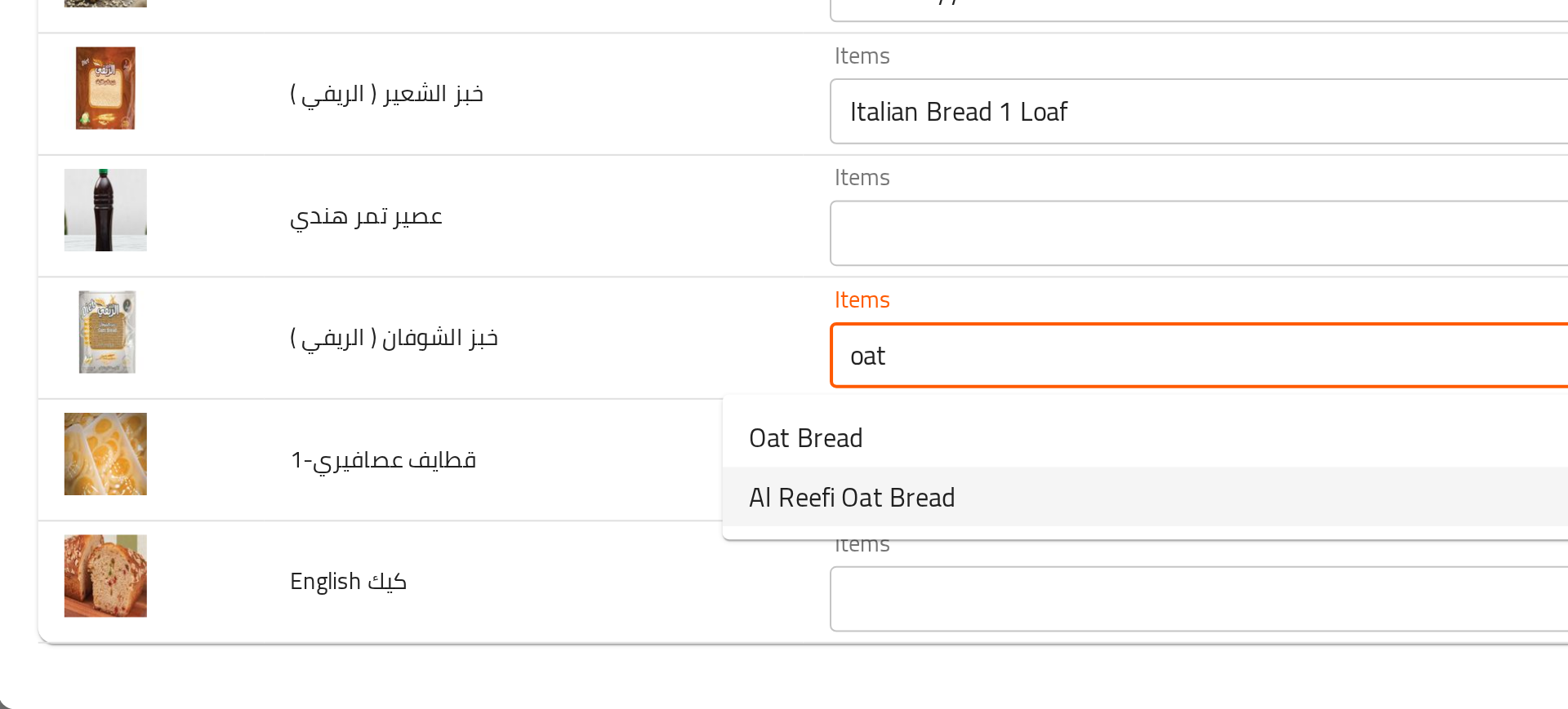
click at [437, 599] on span "Al Reefi Oat Bread" at bounding box center [423, 603] width 102 height 20
type \) "Al Reefi Oat Bread"
type \)-ar "الريفي خبز الشوفان"
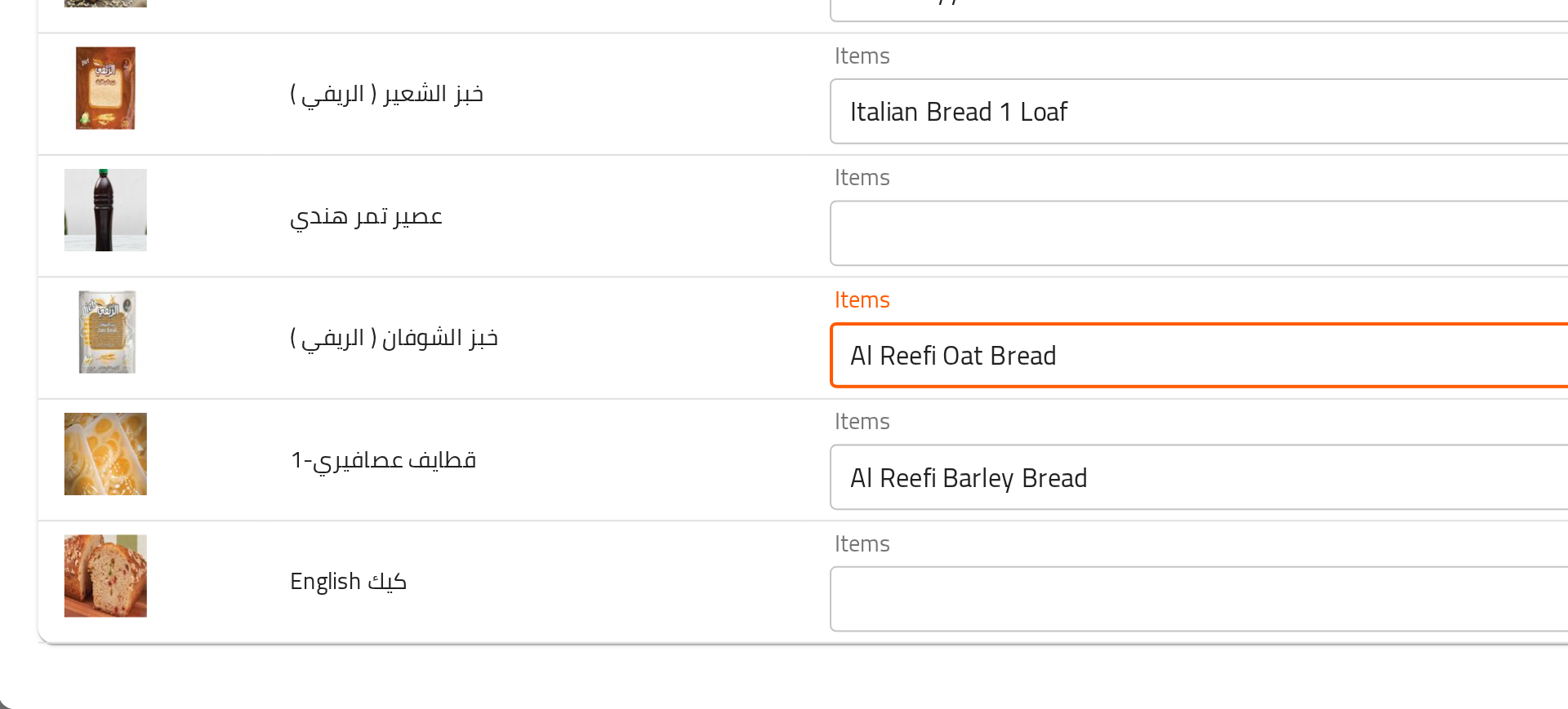
type \) "Al Reefi Oat Bread"
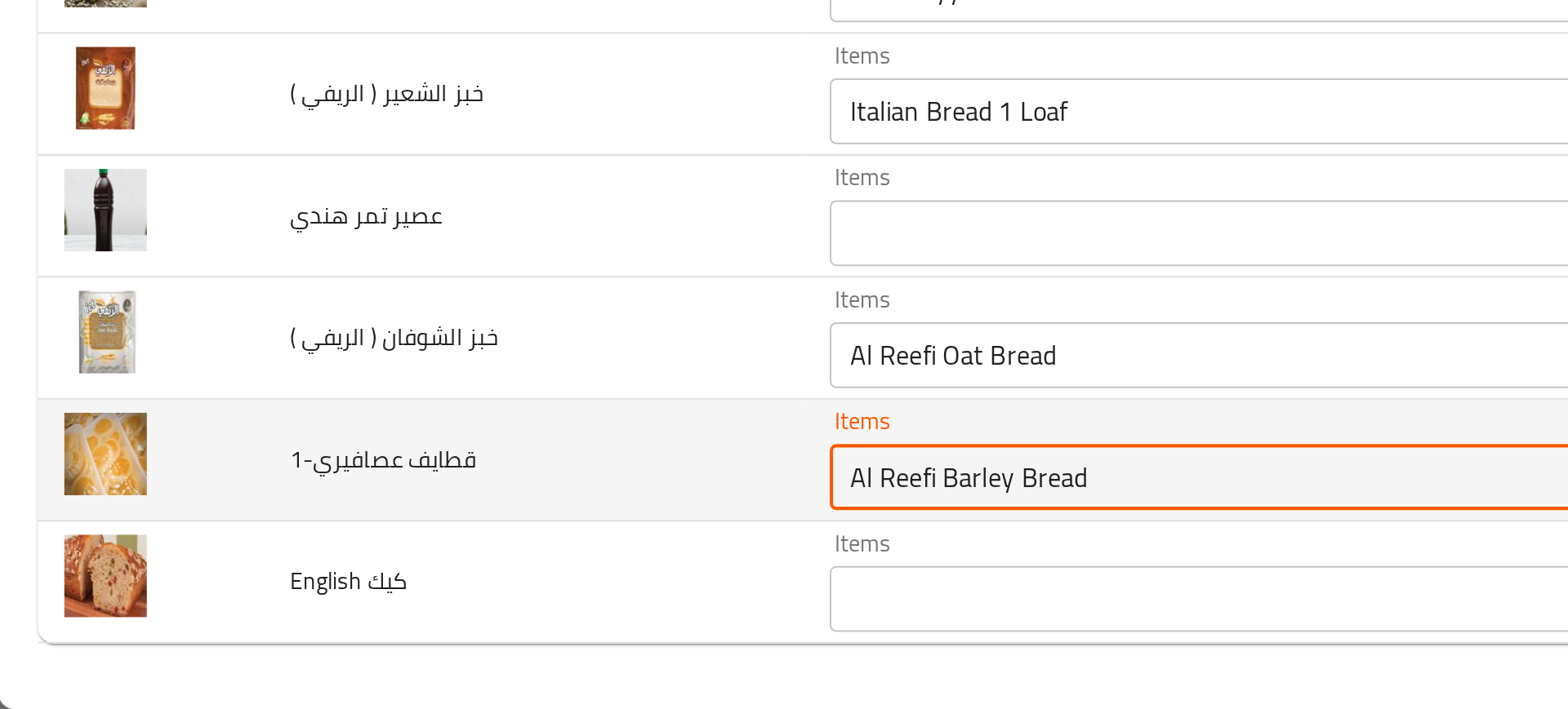
click at [417, 589] on عصافيري-1 "Al Reefi Barley Bread" at bounding box center [613, 594] width 393 height 23
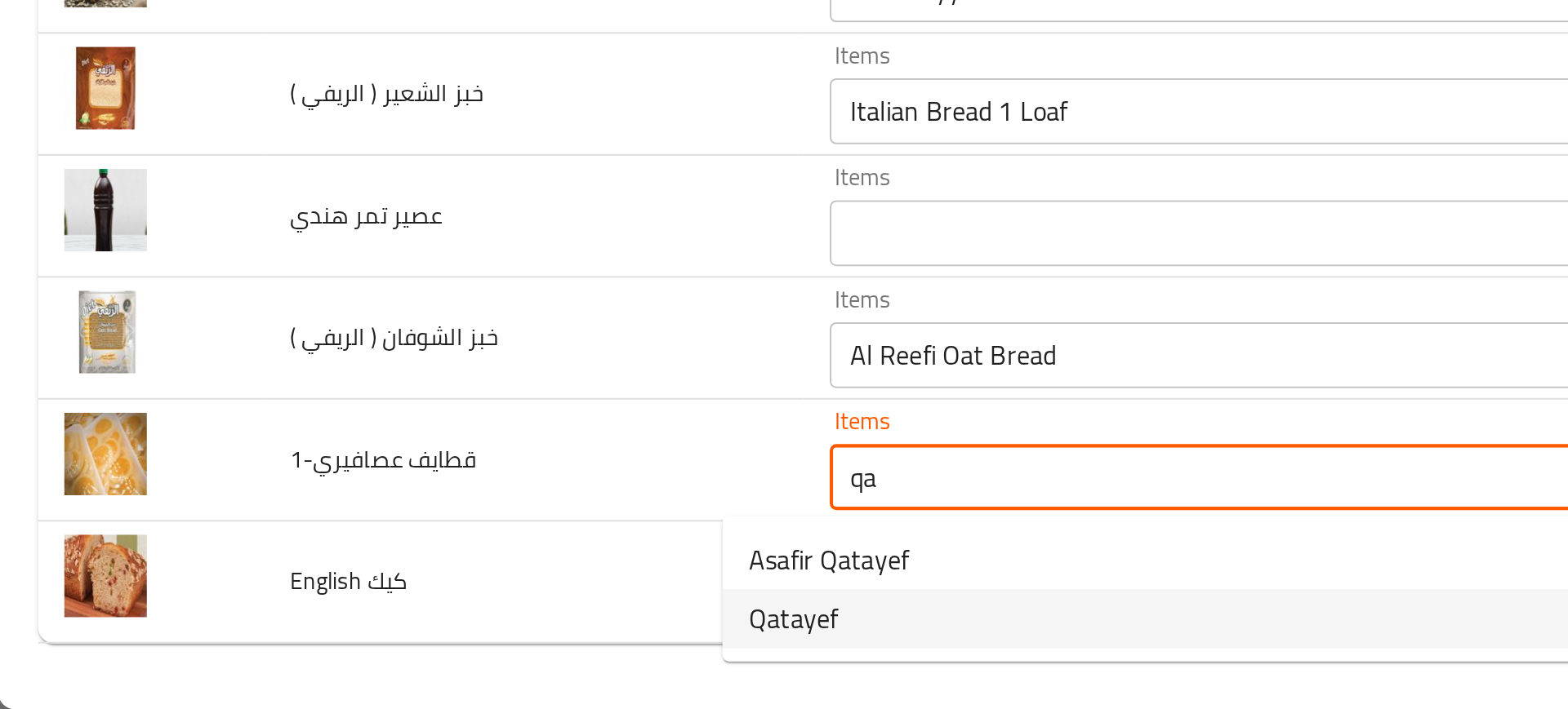
click at [376, 656] on span "Qatayef" at bounding box center [393, 664] width 44 height 20
type عصافيري-1 "Qatayef"
type عصافيري-1-ar "قطايف"
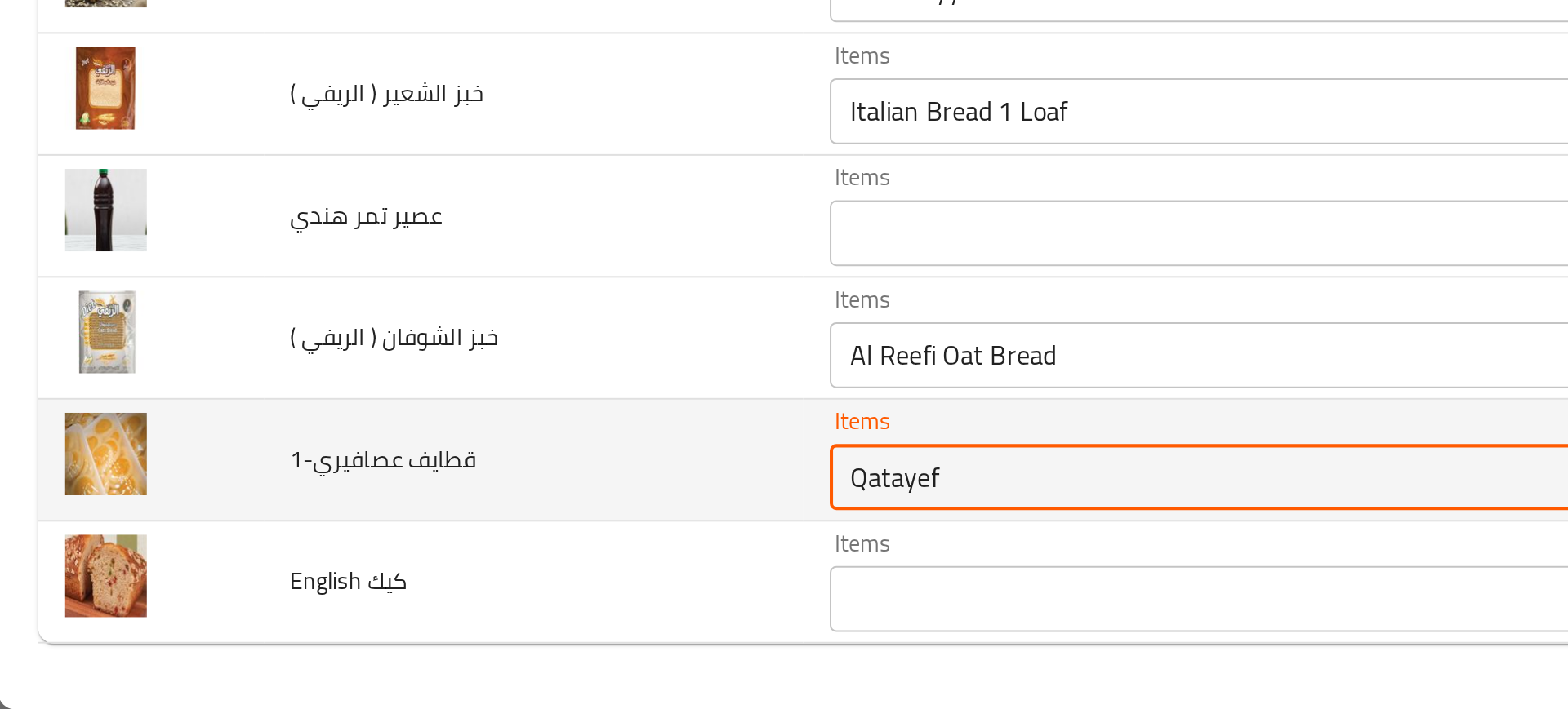
click at [417, 597] on عصافيري-1 "Qatayef" at bounding box center [613, 594] width 393 height 23
paste عصافيري-1 "Asafir Qatayef"
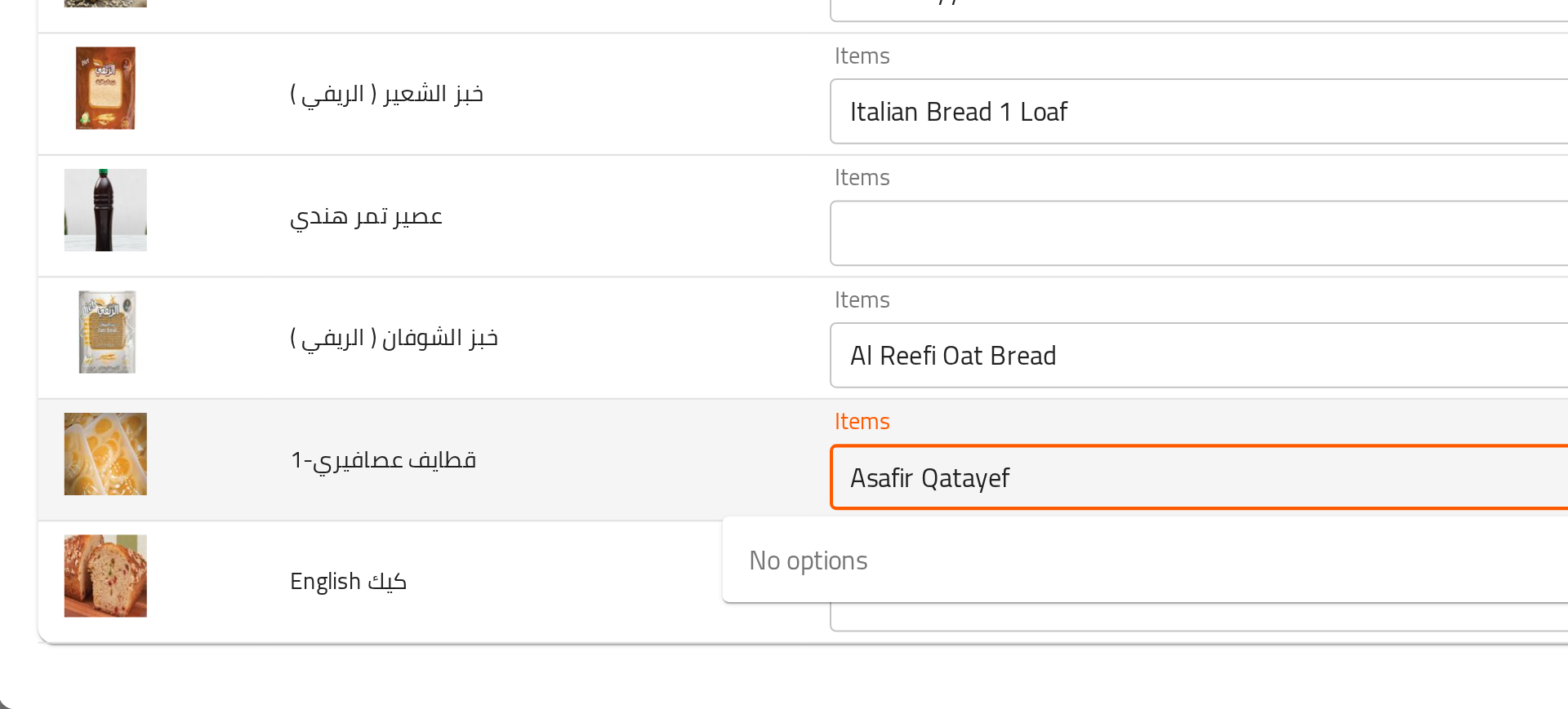
type عصافيري-1 "Asafir Qatayef"
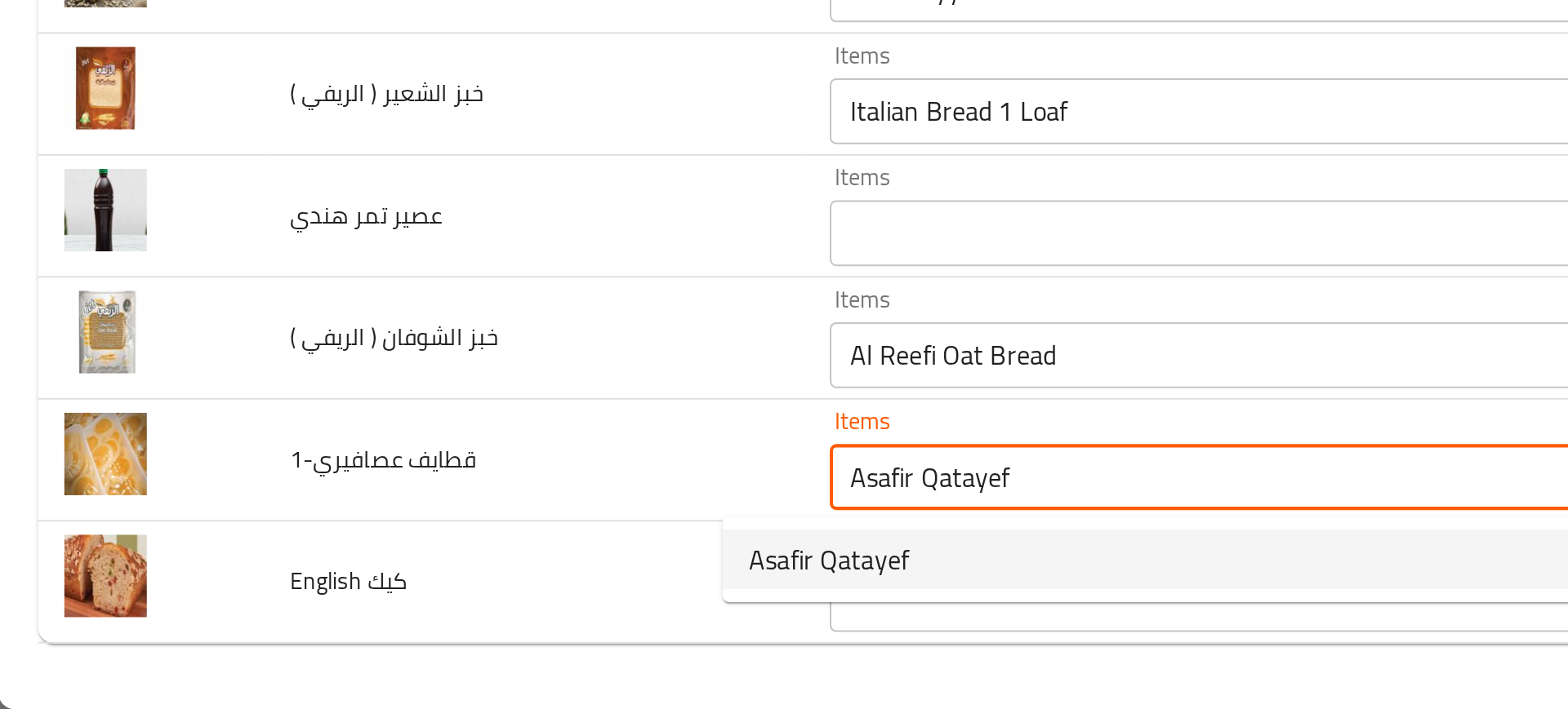
click at [413, 631] on span "Asafir Qatayef" at bounding box center [411, 635] width 79 height 20
type عصافيري-1-ar "قطايف عصافيري"
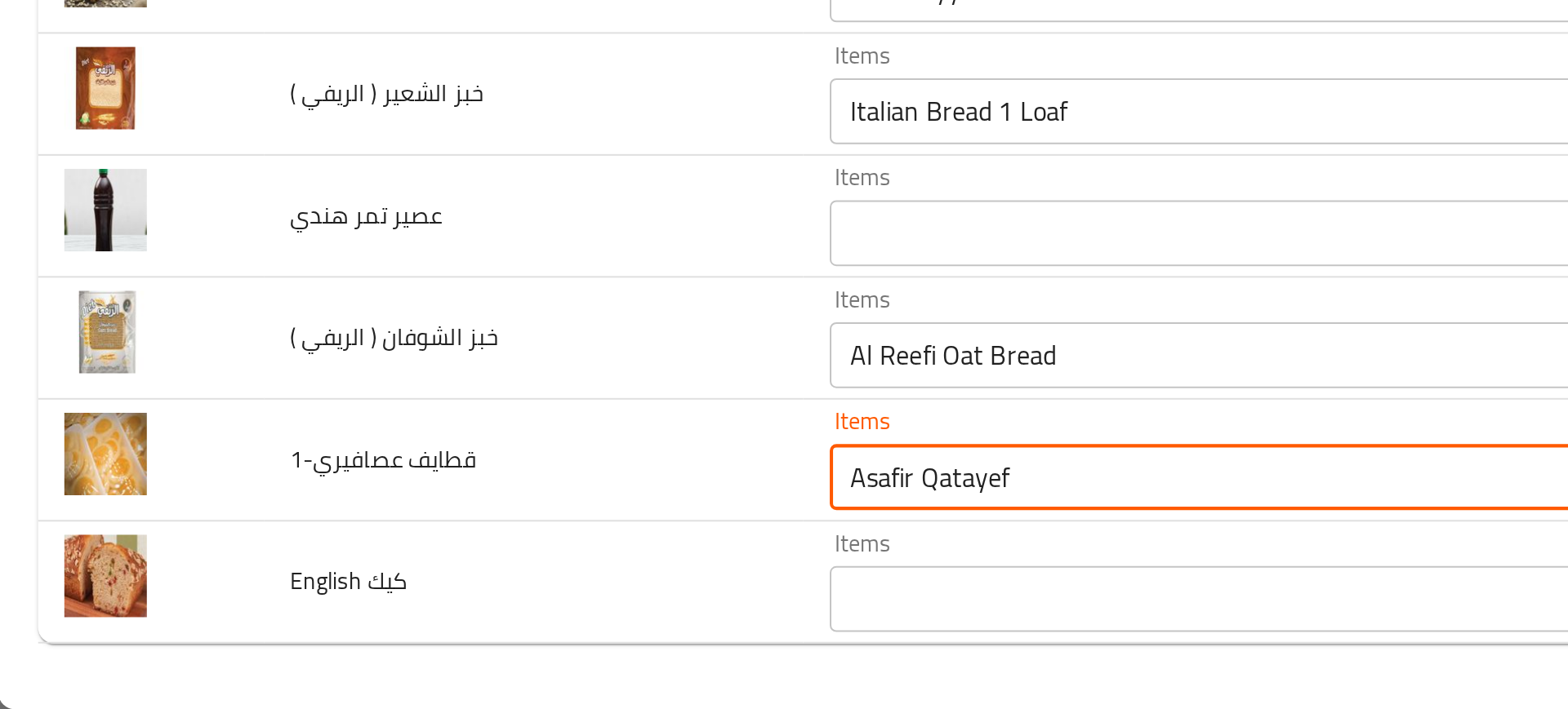
type عصافيري-1 "Asafir Qatayef"
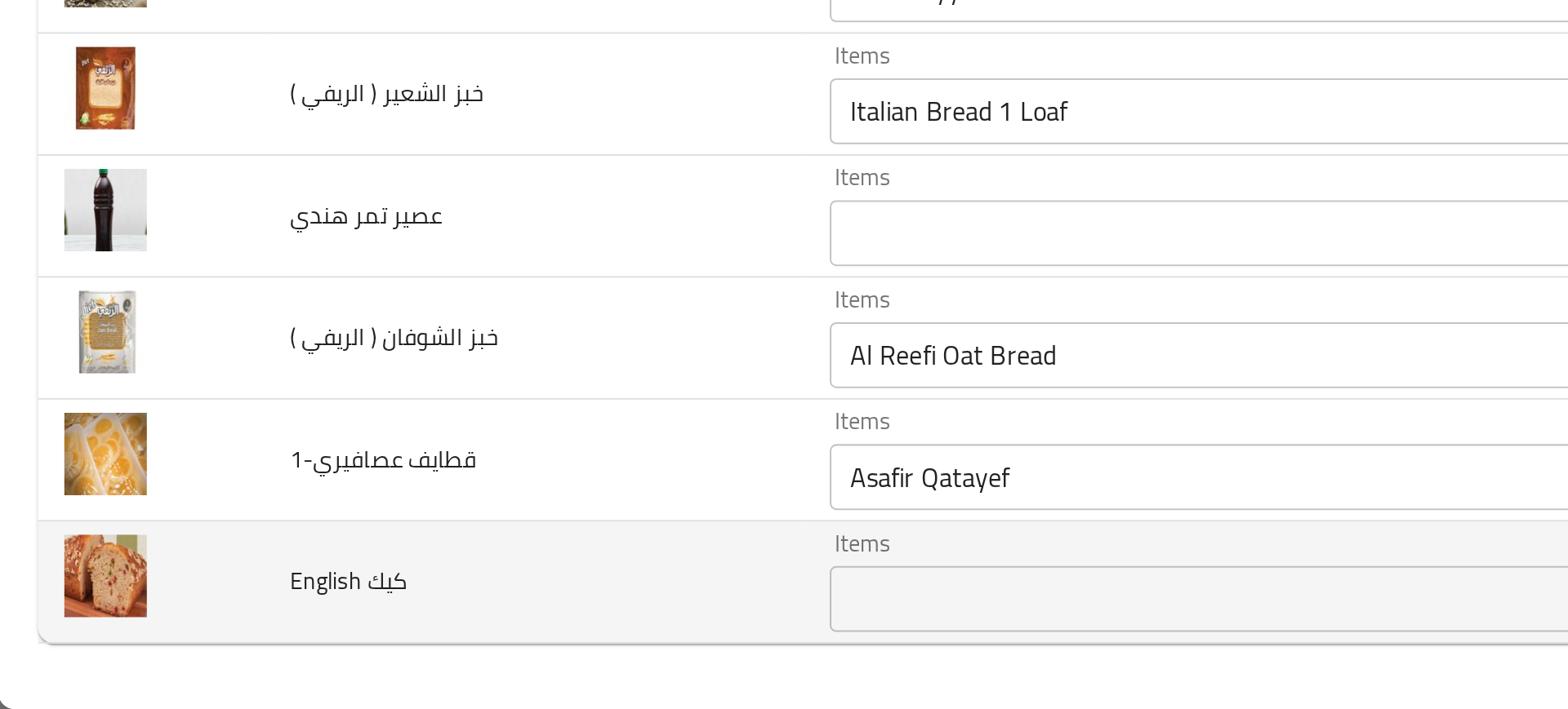
click at [411, 652] on div "Items" at bounding box center [637, 654] width 450 height 33
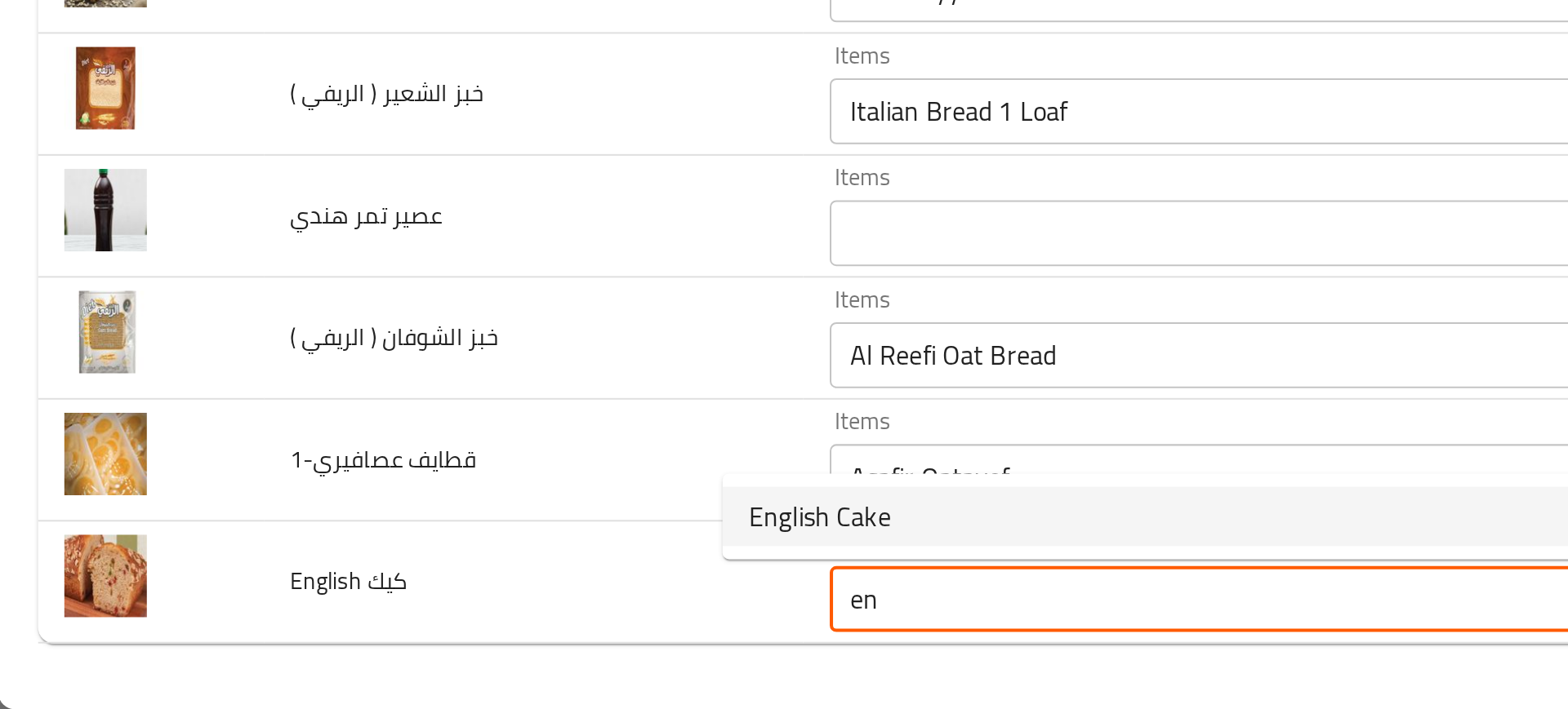
click at [400, 618] on span "English Cake" at bounding box center [406, 614] width 70 height 20
type كيك "English Cake"
type كيك-ar "انجلش كيك"
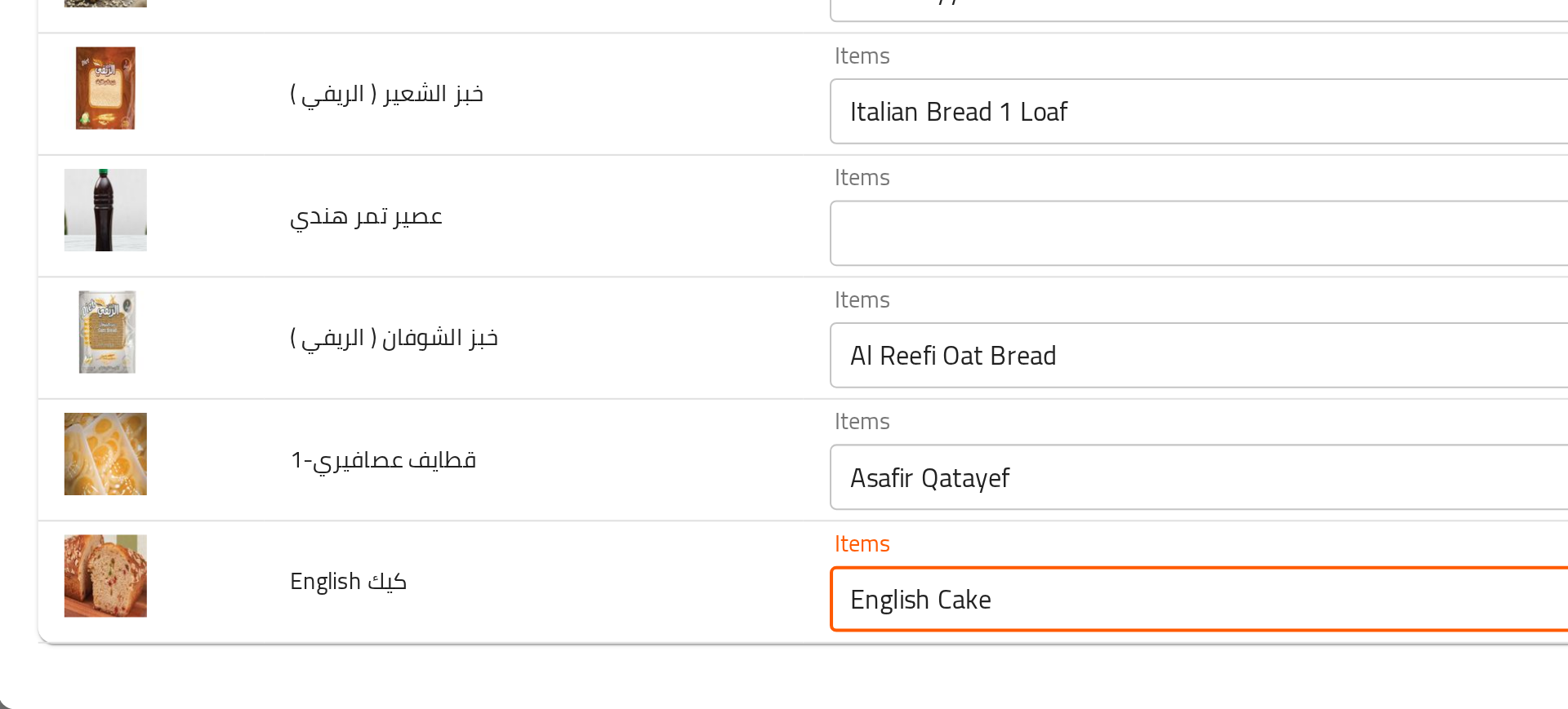
type كيك "English Cake"
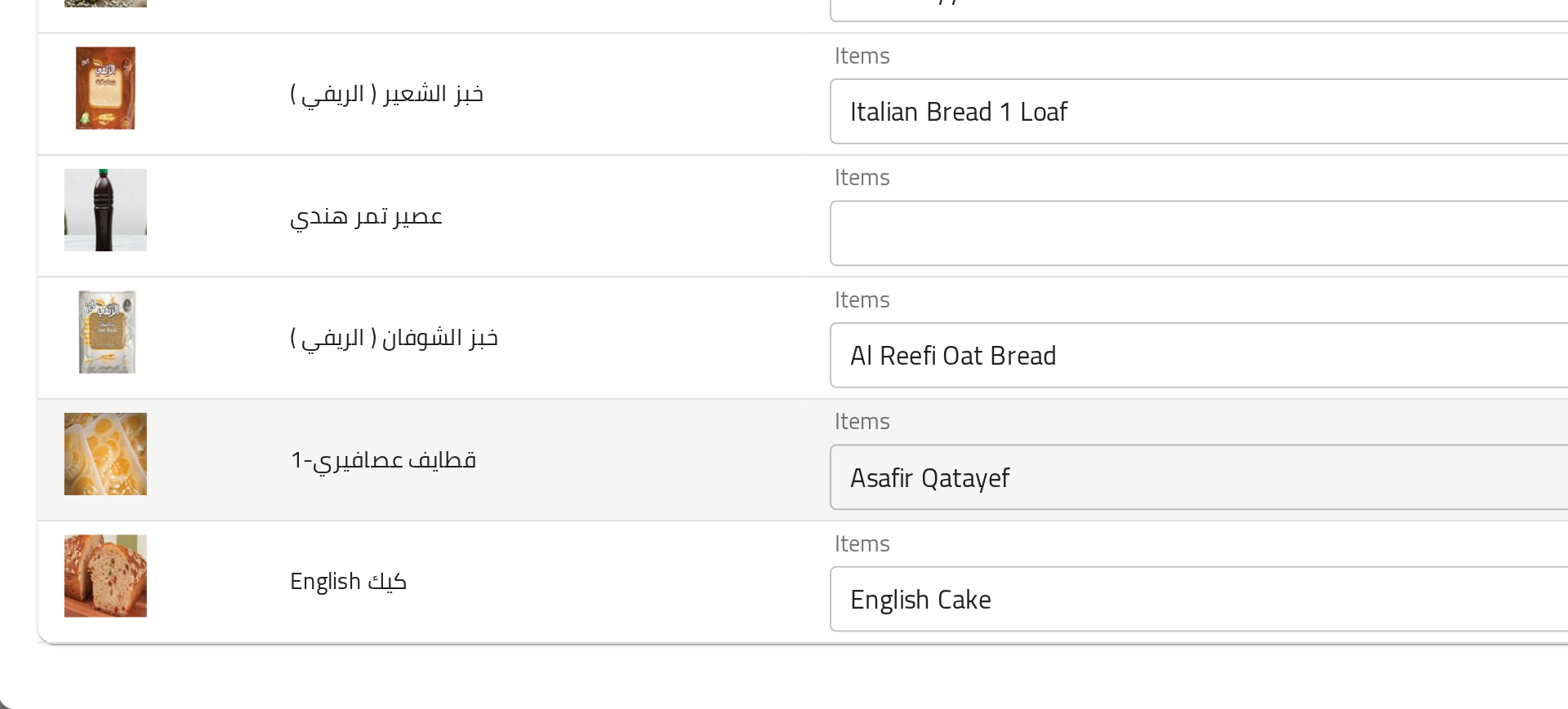
click at [261, 592] on td "قطايف عصافيري-1" at bounding box center [265, 586] width 268 height 61
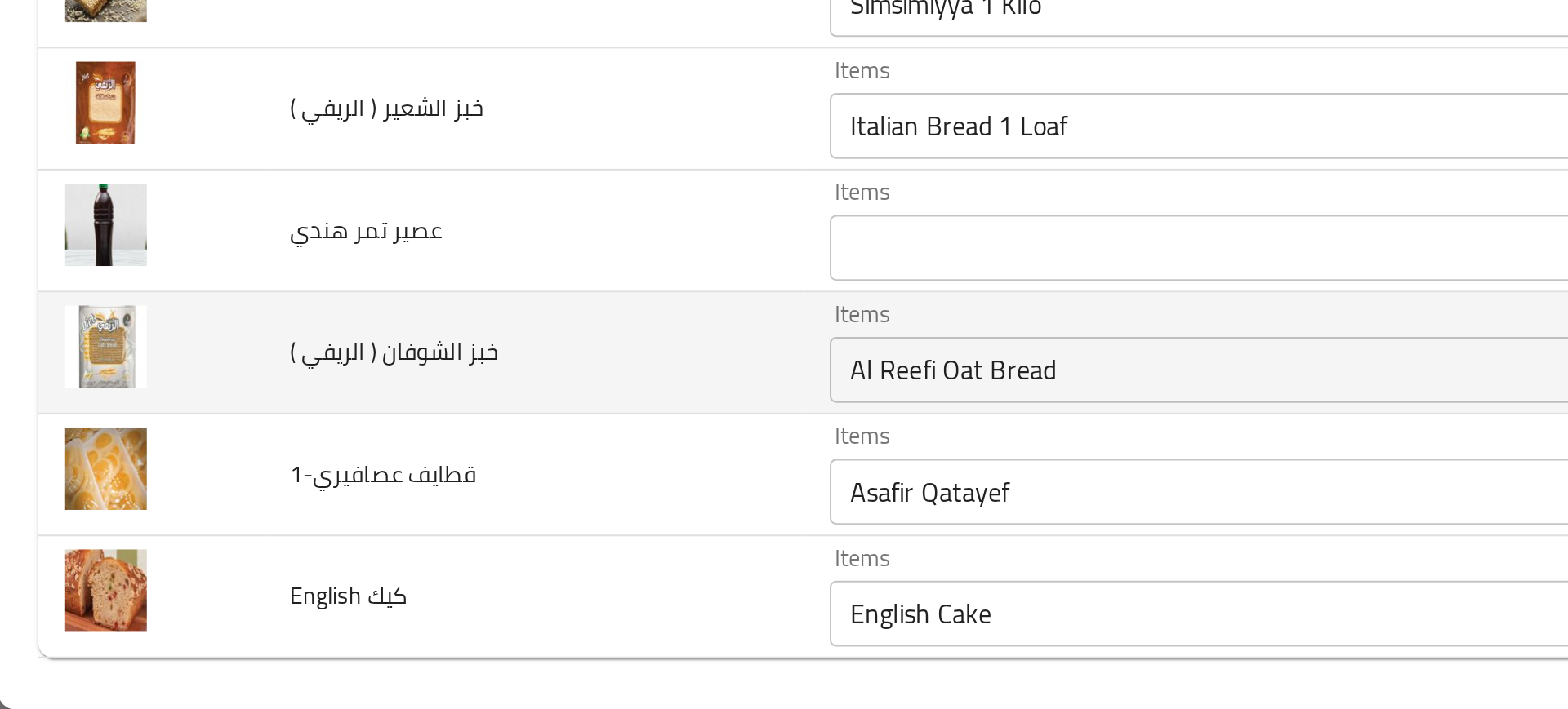
click at [417, 535] on \) "Al Reefi Oat Bread" at bounding box center [613, 541] width 393 height 23
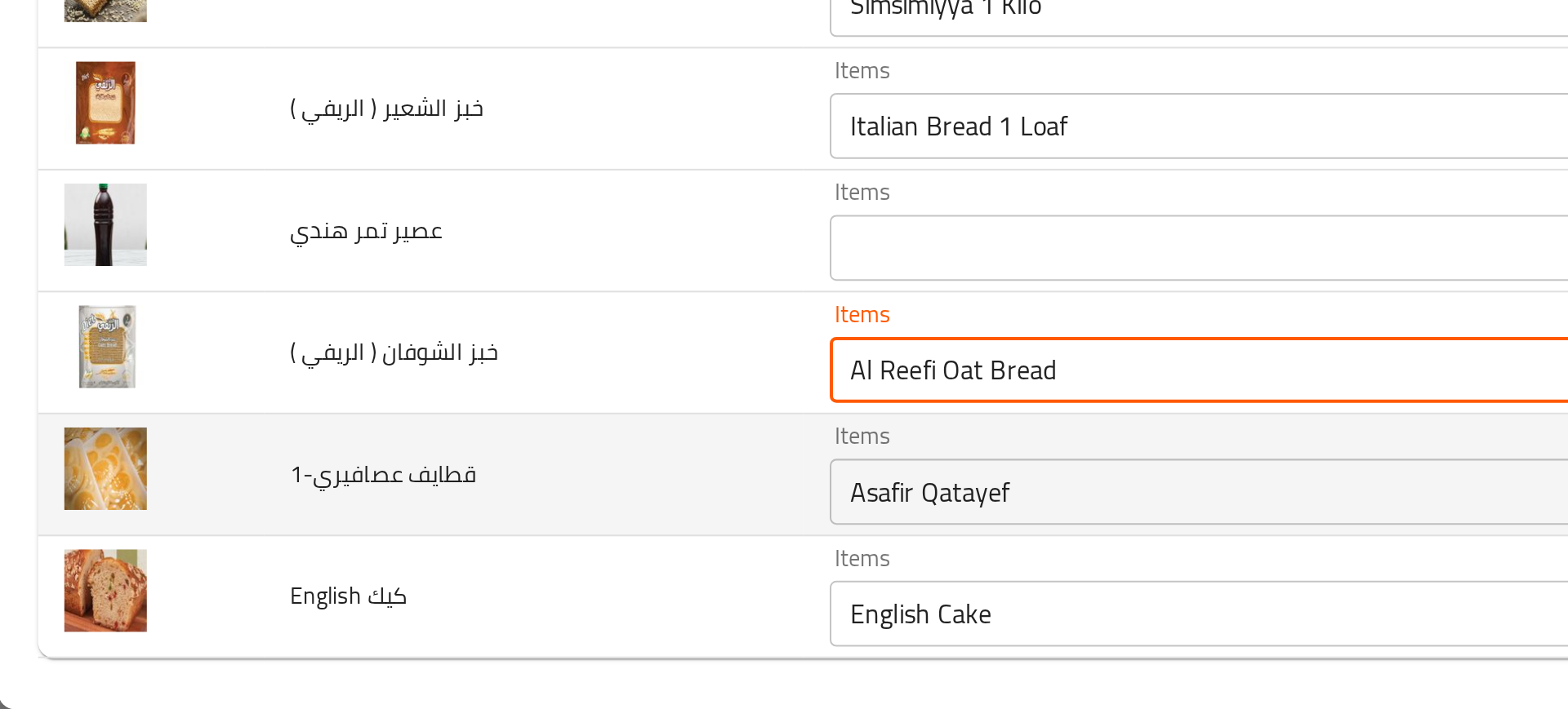
click at [247, 580] on td "قطايف عصافيري-1" at bounding box center [265, 594] width 268 height 61
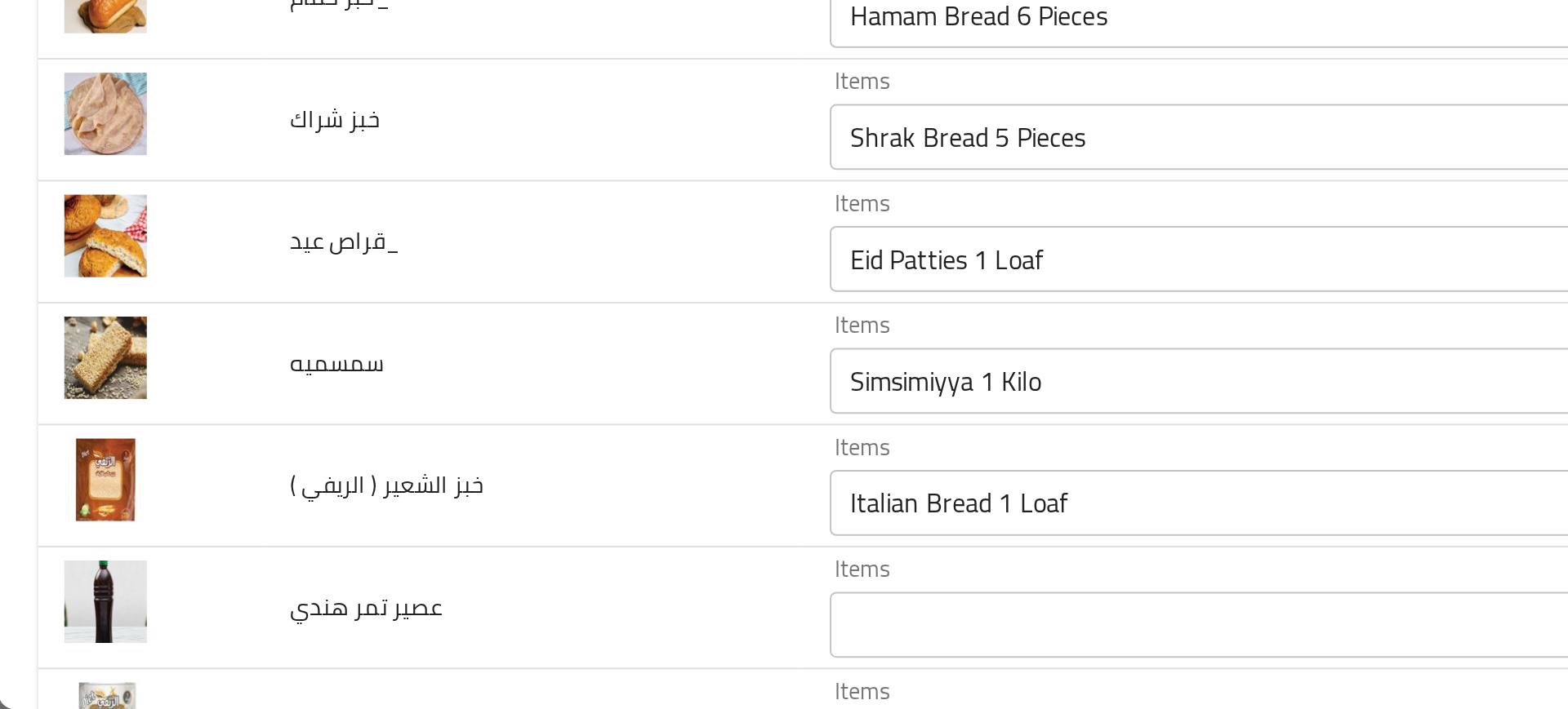
scroll to position [2231, 0]
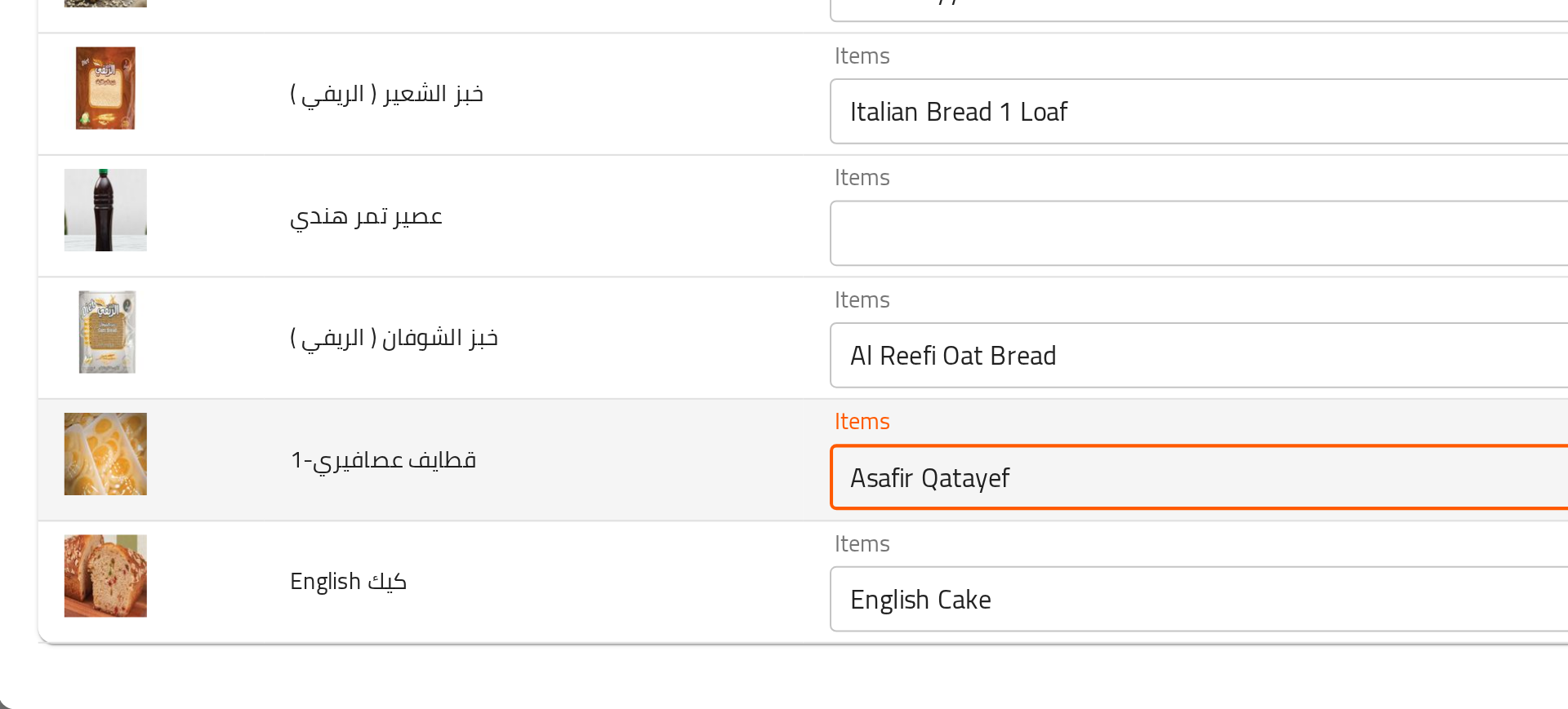
click at [417, 586] on عصافيري-1 "Asafir Qatayef" at bounding box center [613, 594] width 393 height 23
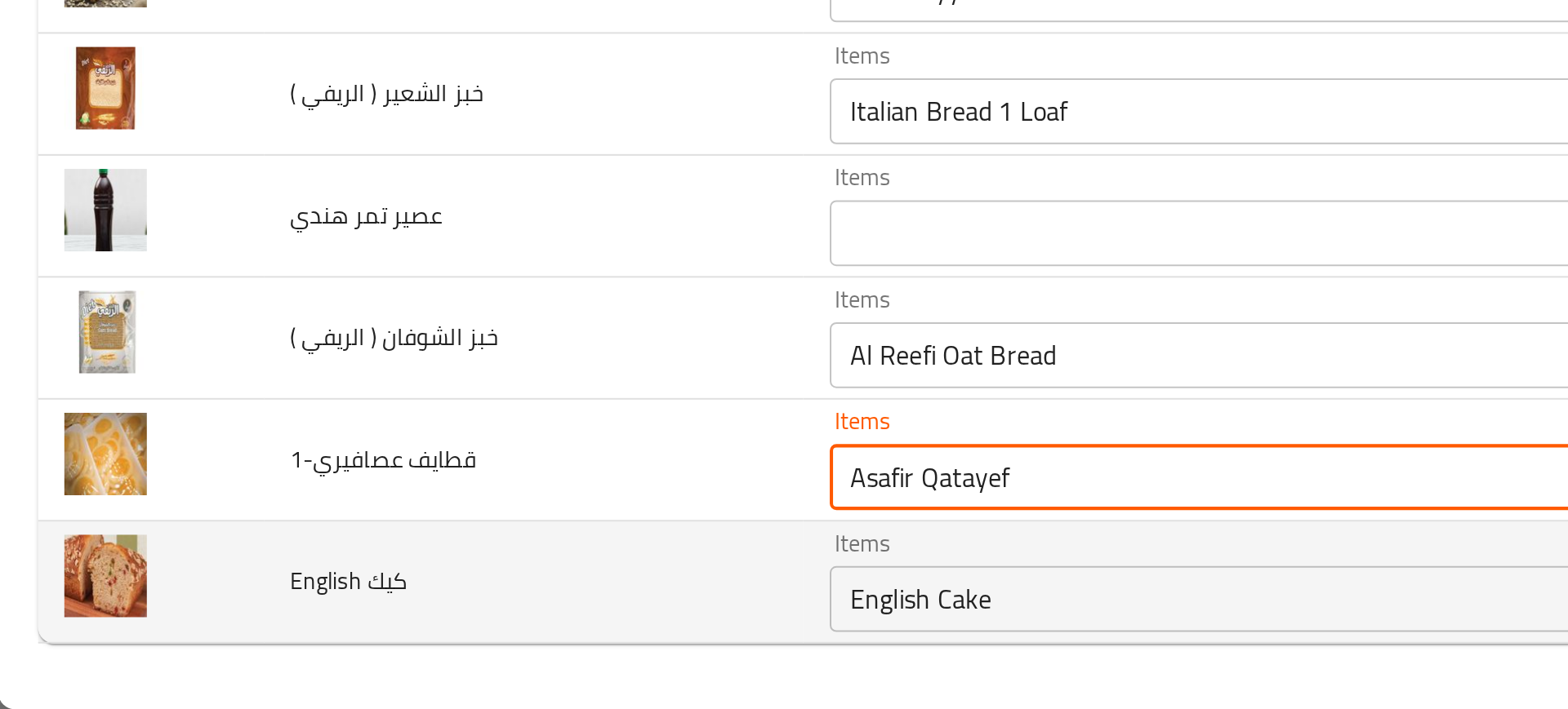
click at [250, 628] on td "English كيك" at bounding box center [265, 647] width 268 height 61
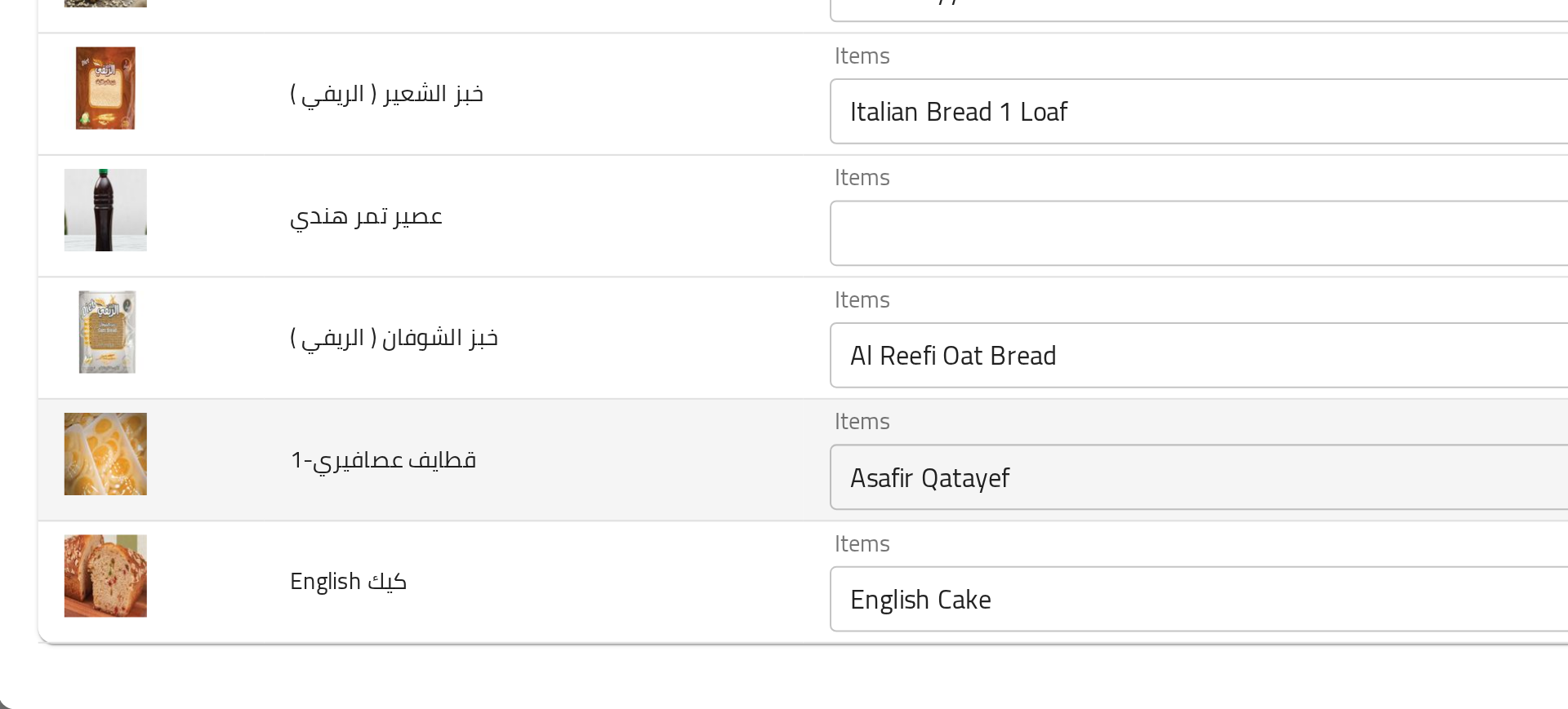
click at [213, 563] on td "قطايف عصافيري-1" at bounding box center [265, 586] width 268 height 61
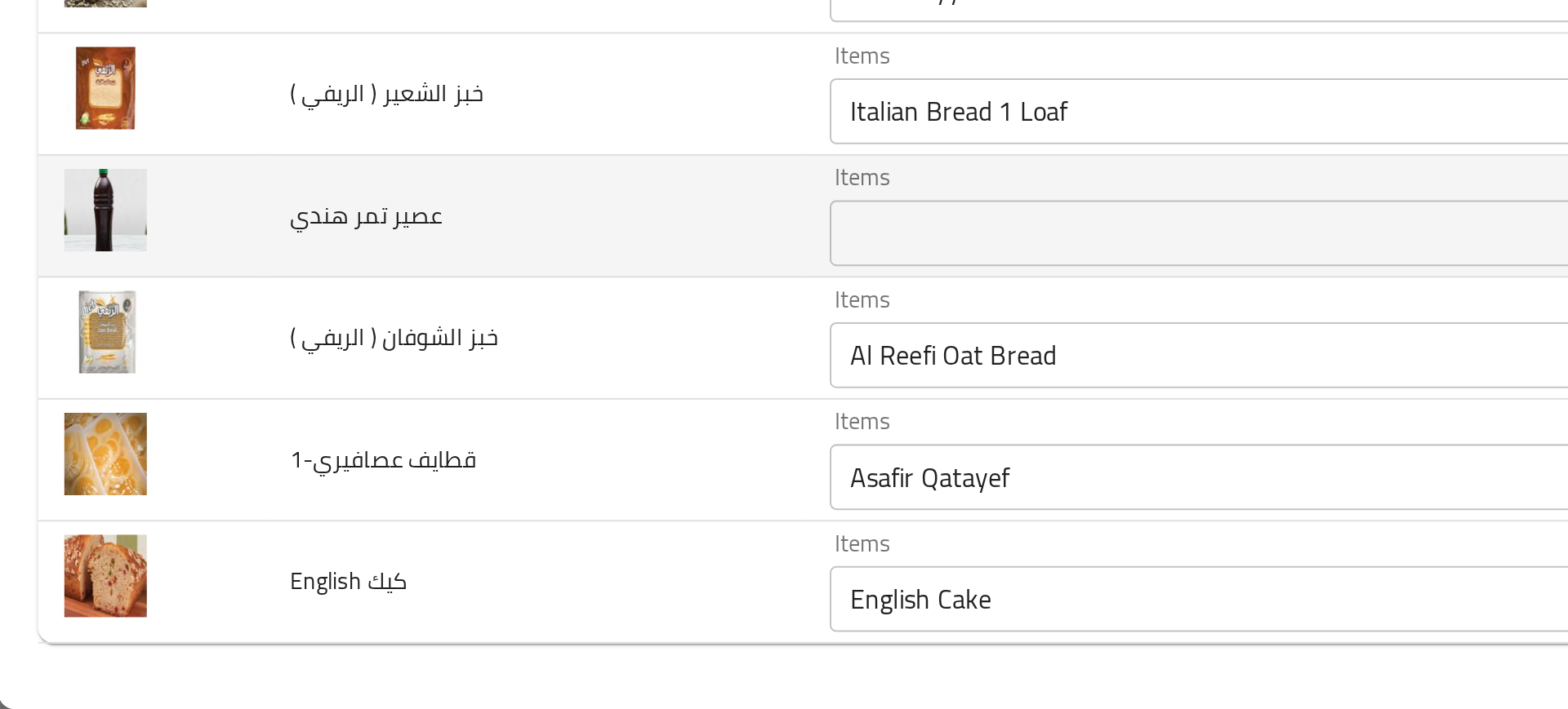
click at [177, 469] on span "عصير تمر هندي" at bounding box center [183, 464] width 76 height 22
copy span "عصير تمر هندي"
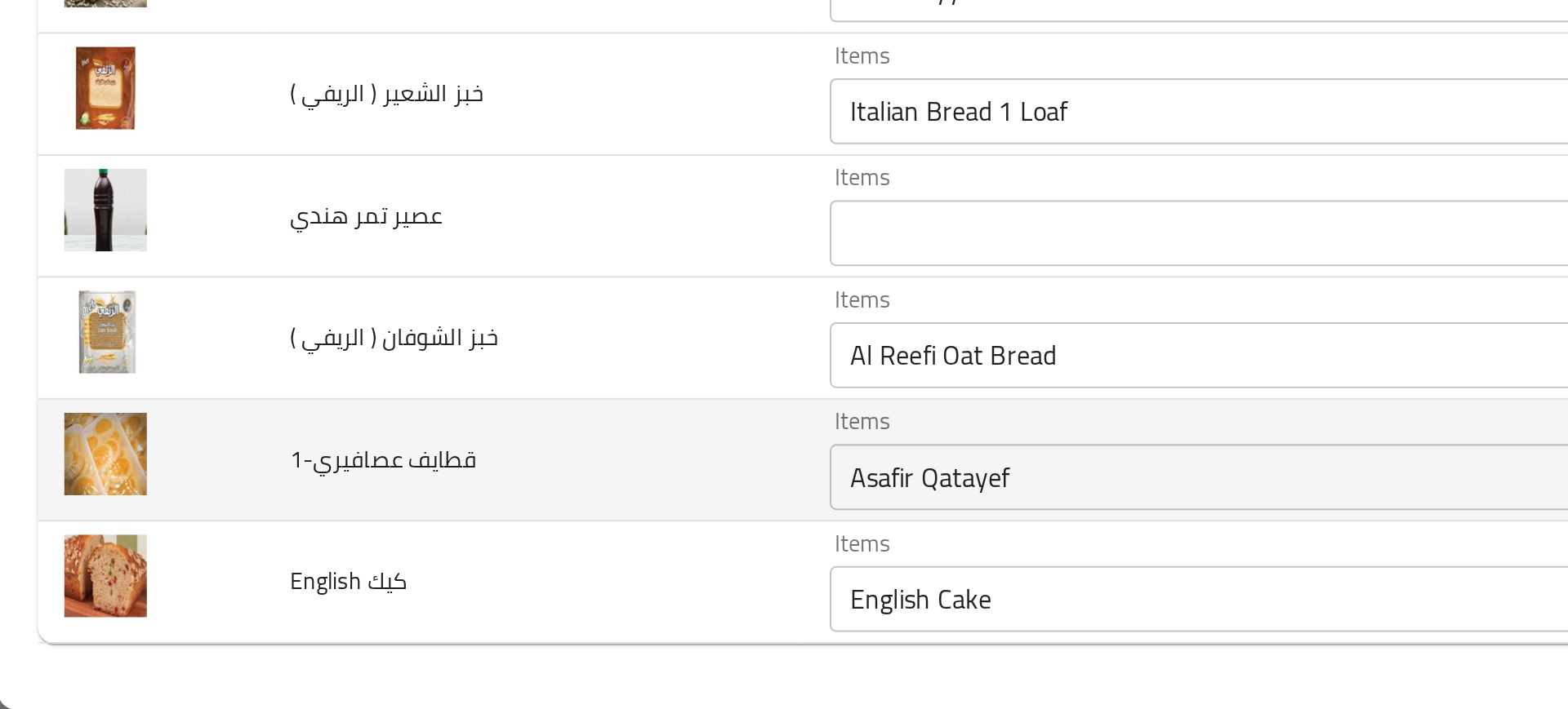
click at [294, 580] on td "قطايف عصافيري-1" at bounding box center [265, 586] width 268 height 61
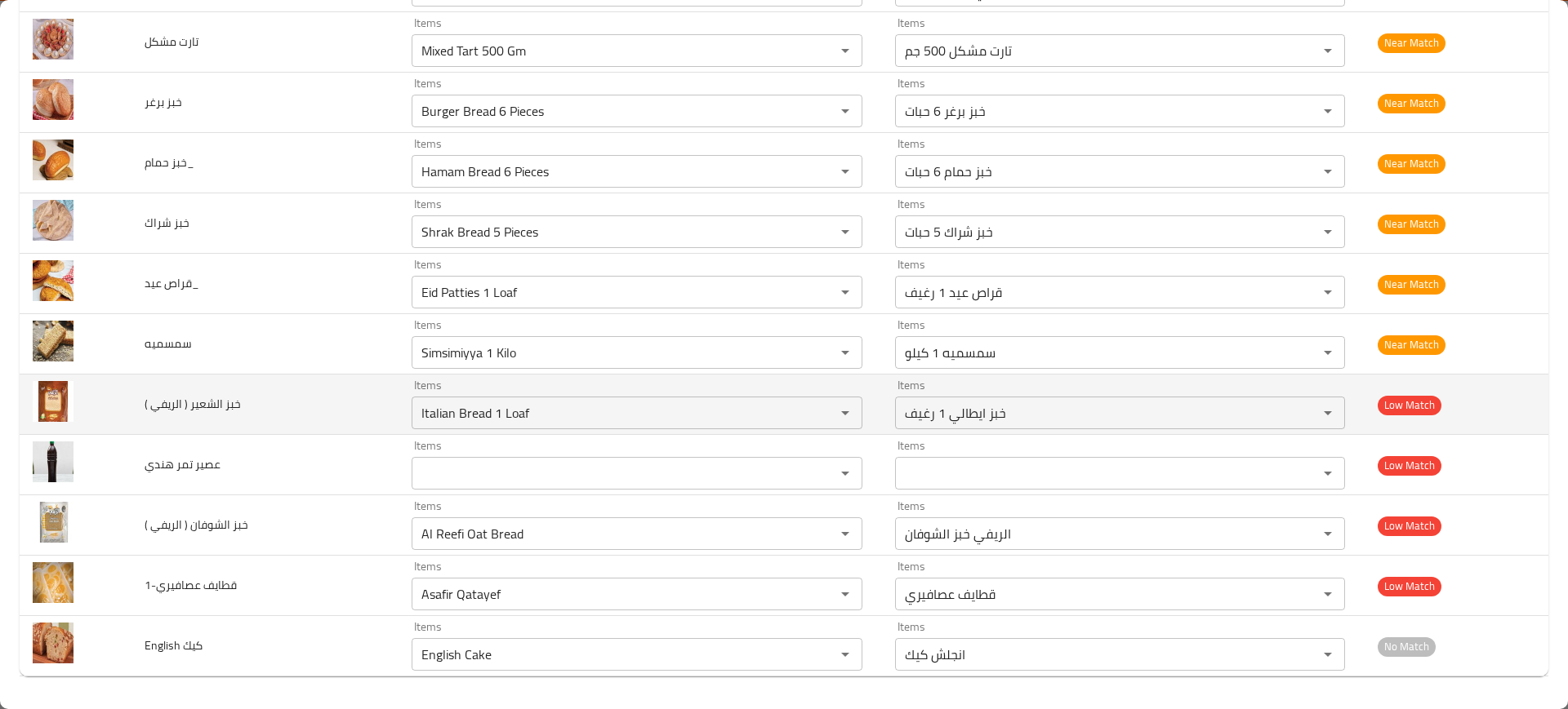
click at [258, 390] on td "خبز الشعير ( الريفي )" at bounding box center [265, 405] width 268 height 61
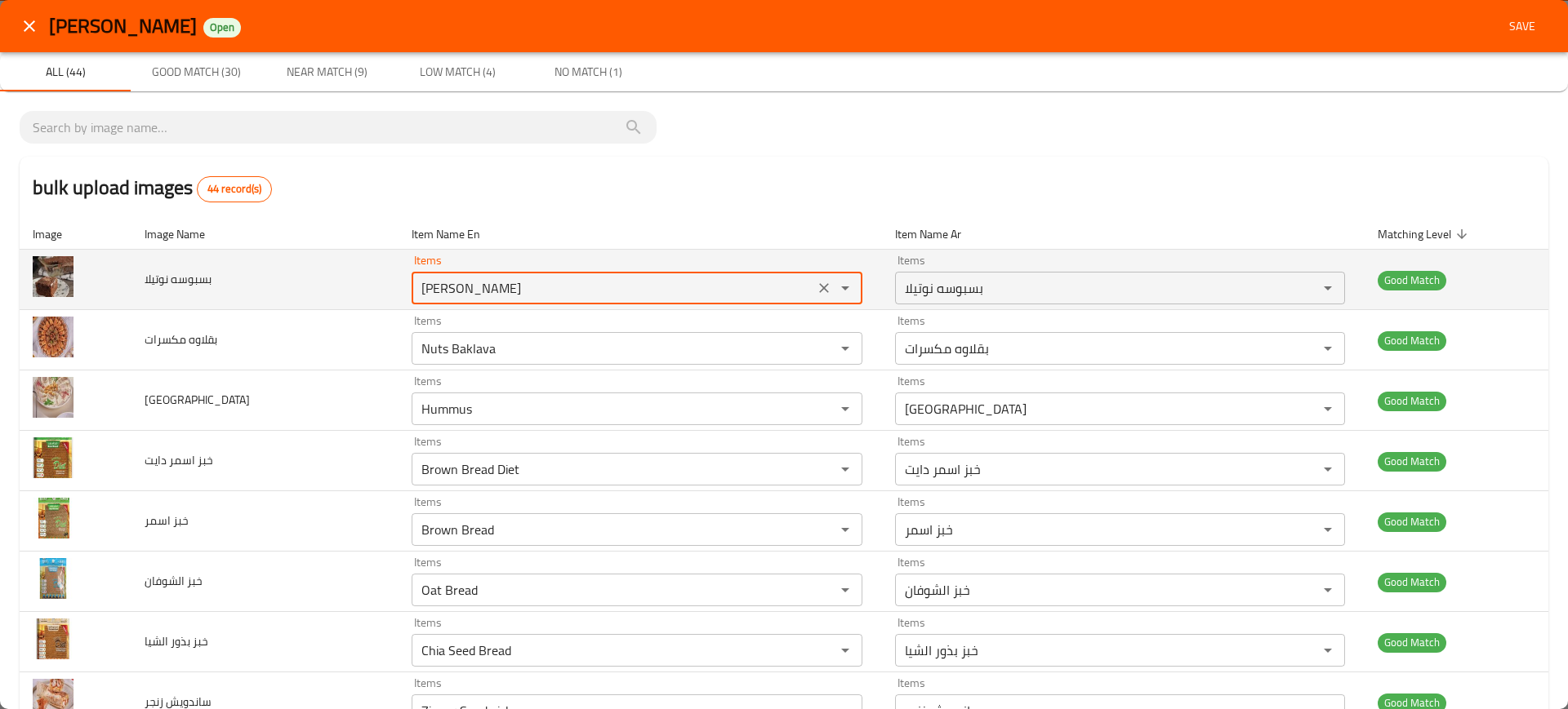
click at [417, 290] on نوتيلا "Nutella Basbousa" at bounding box center [613, 288] width 393 height 23
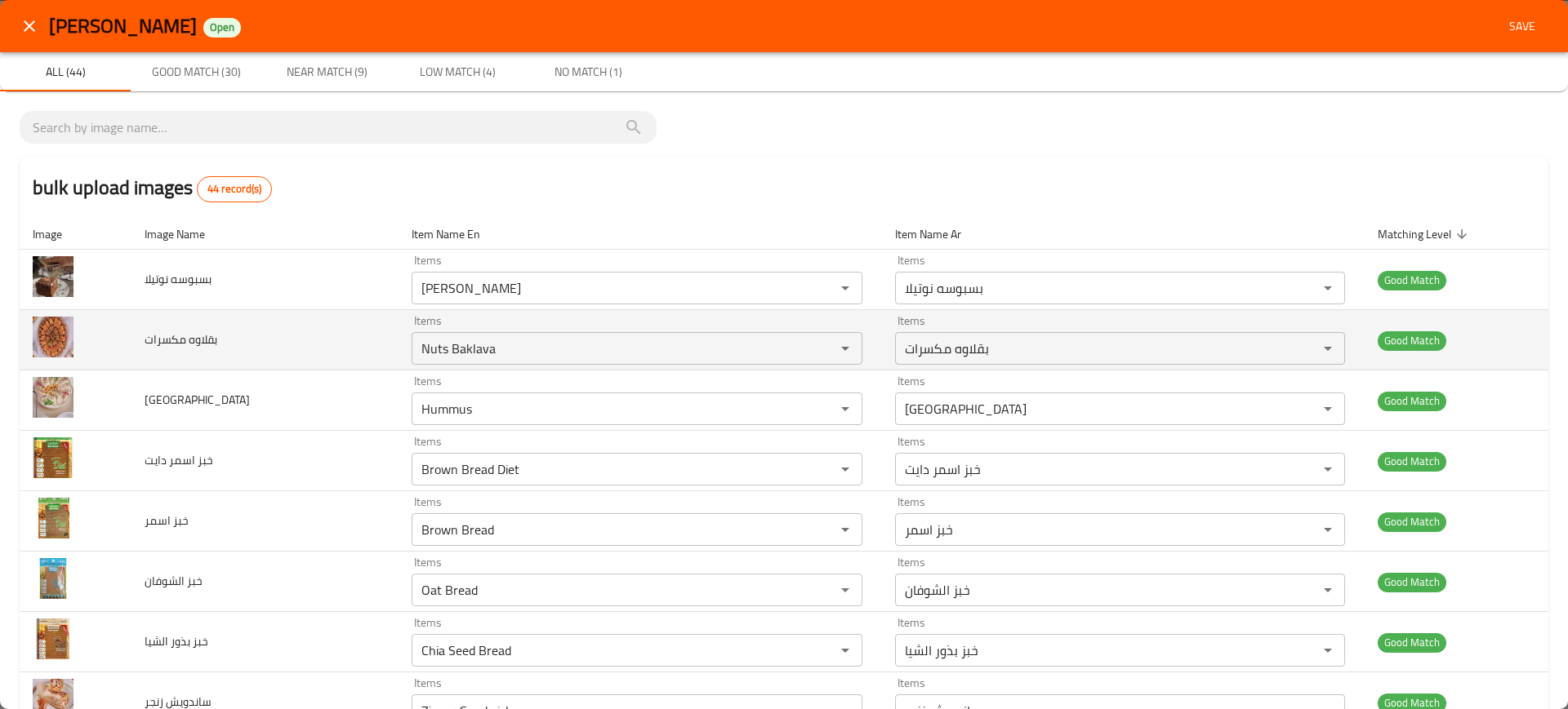
click at [331, 325] on td "بقلاوه مكسرات" at bounding box center [265, 340] width 268 height 61
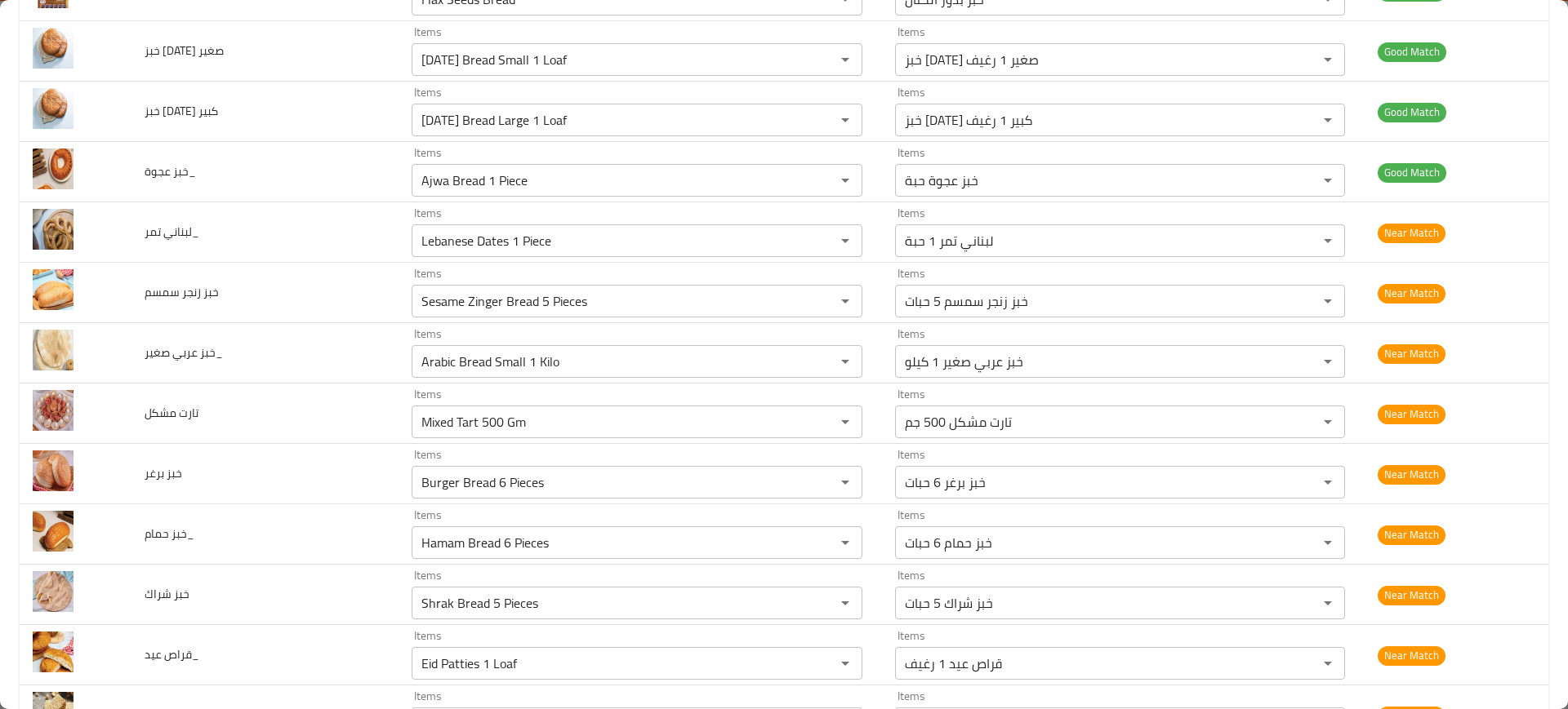
scroll to position [2231, 0]
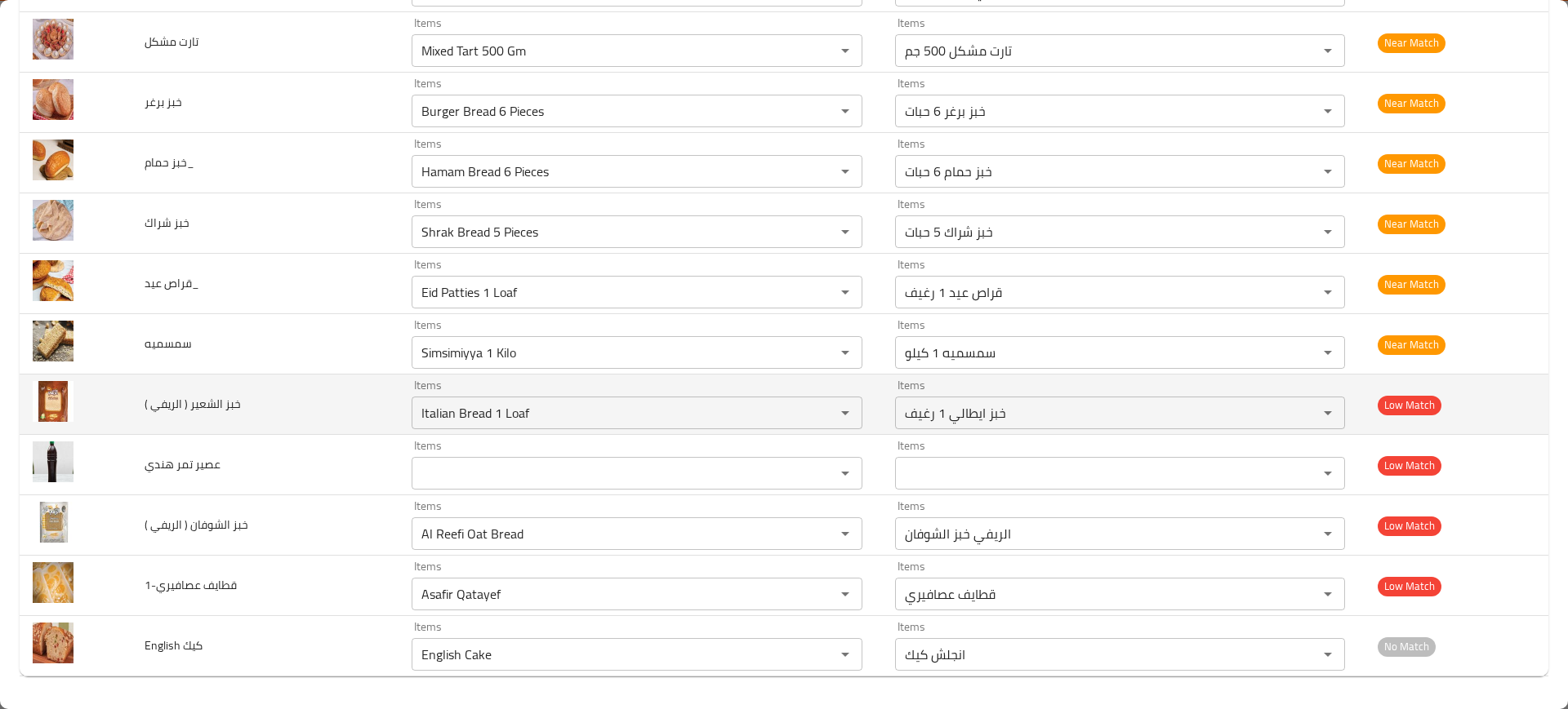
click at [320, 423] on td "خبز الشعير ( الريفي )" at bounding box center [265, 405] width 268 height 61
click at [60, 407] on img "enhanced table" at bounding box center [53, 401] width 41 height 41
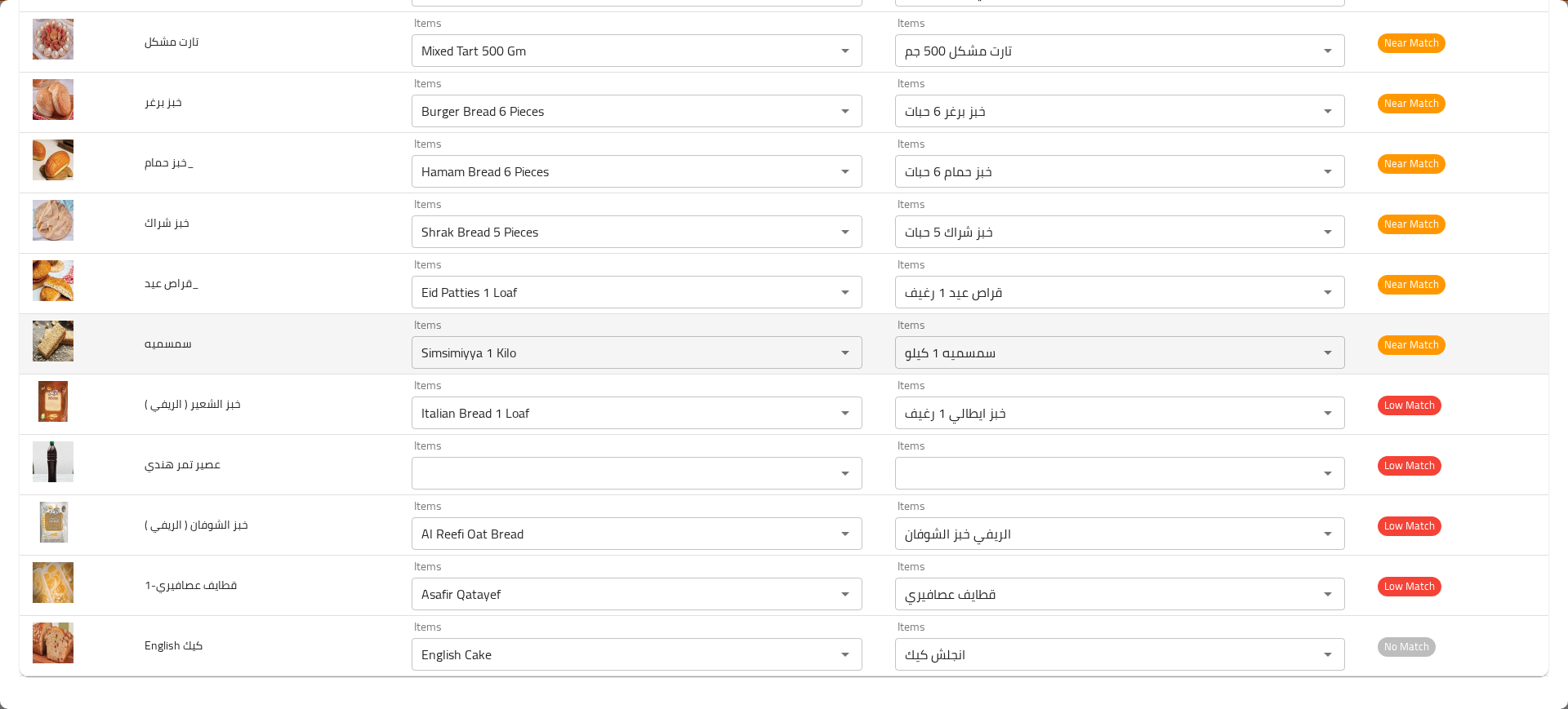
click at [173, 369] on td "سمسميه" at bounding box center [265, 345] width 268 height 61
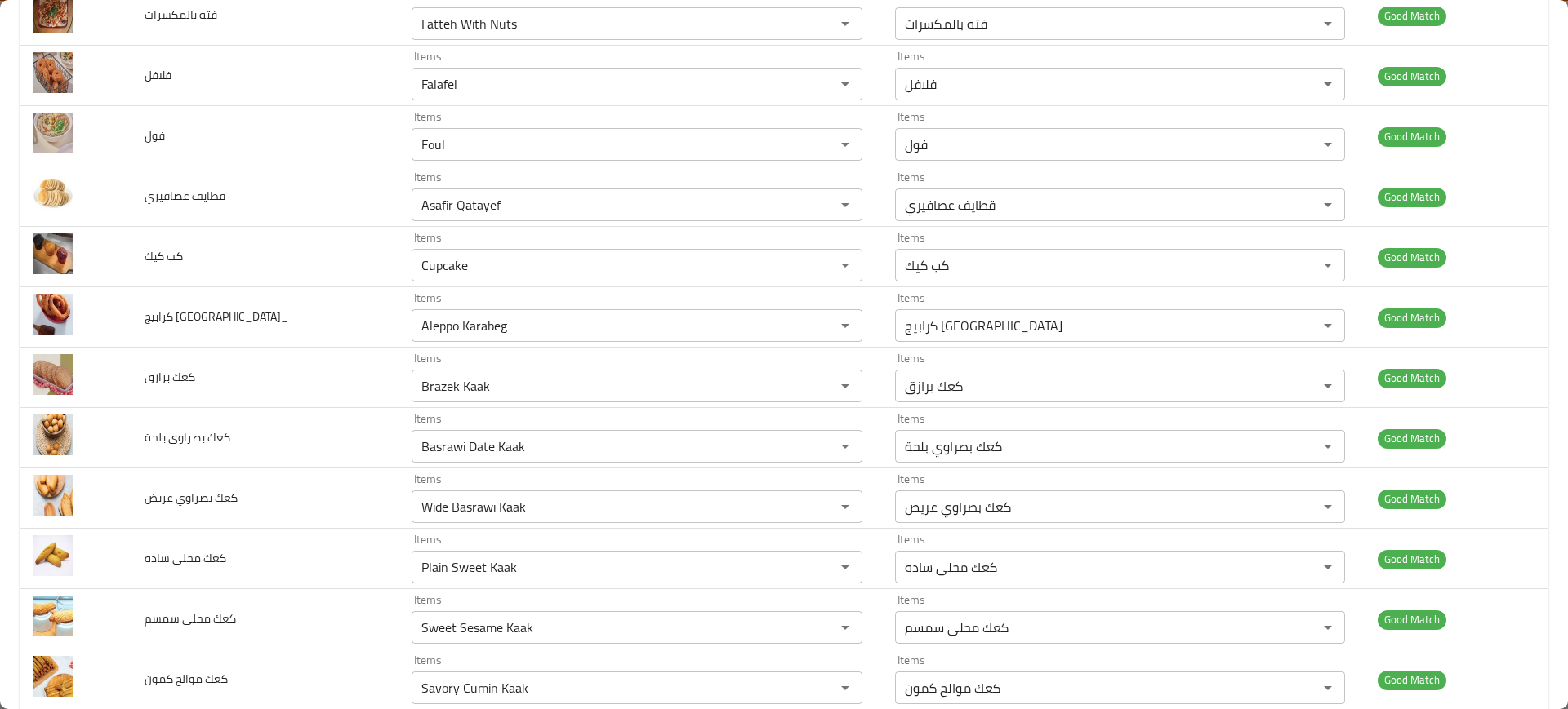
scroll to position [0, 0]
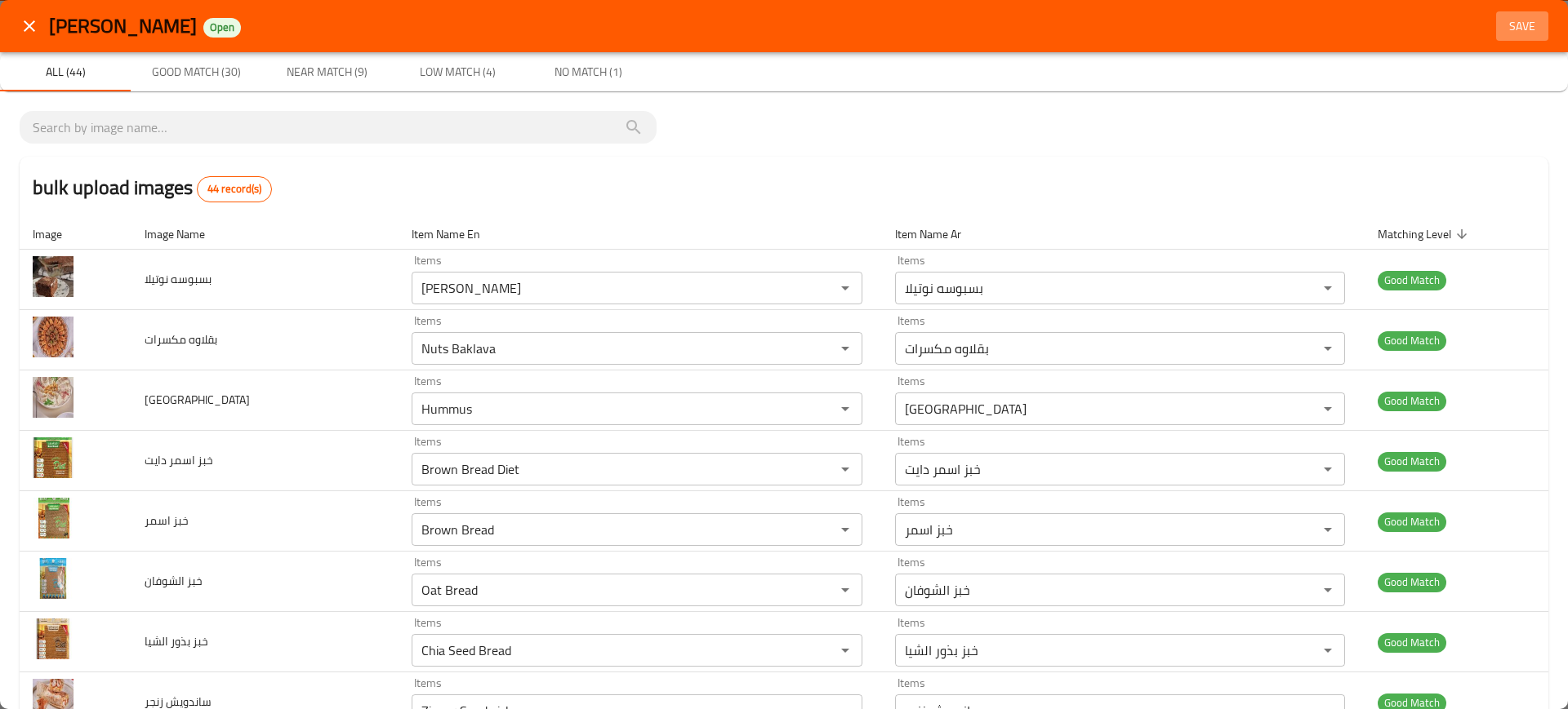
click at [1503, 22] on span "Save" at bounding box center [1522, 27] width 39 height 21
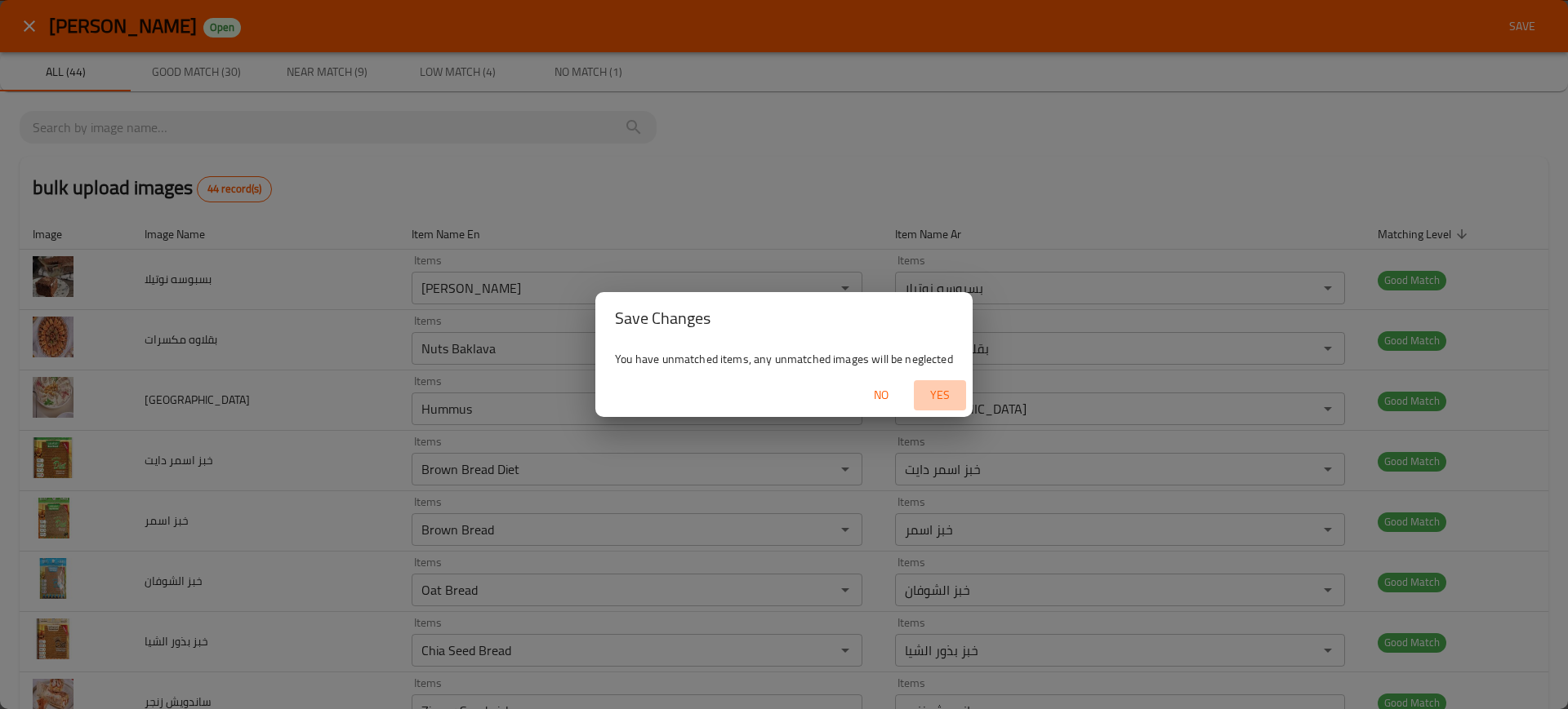
click at [933, 404] on span "Yes" at bounding box center [940, 396] width 39 height 21
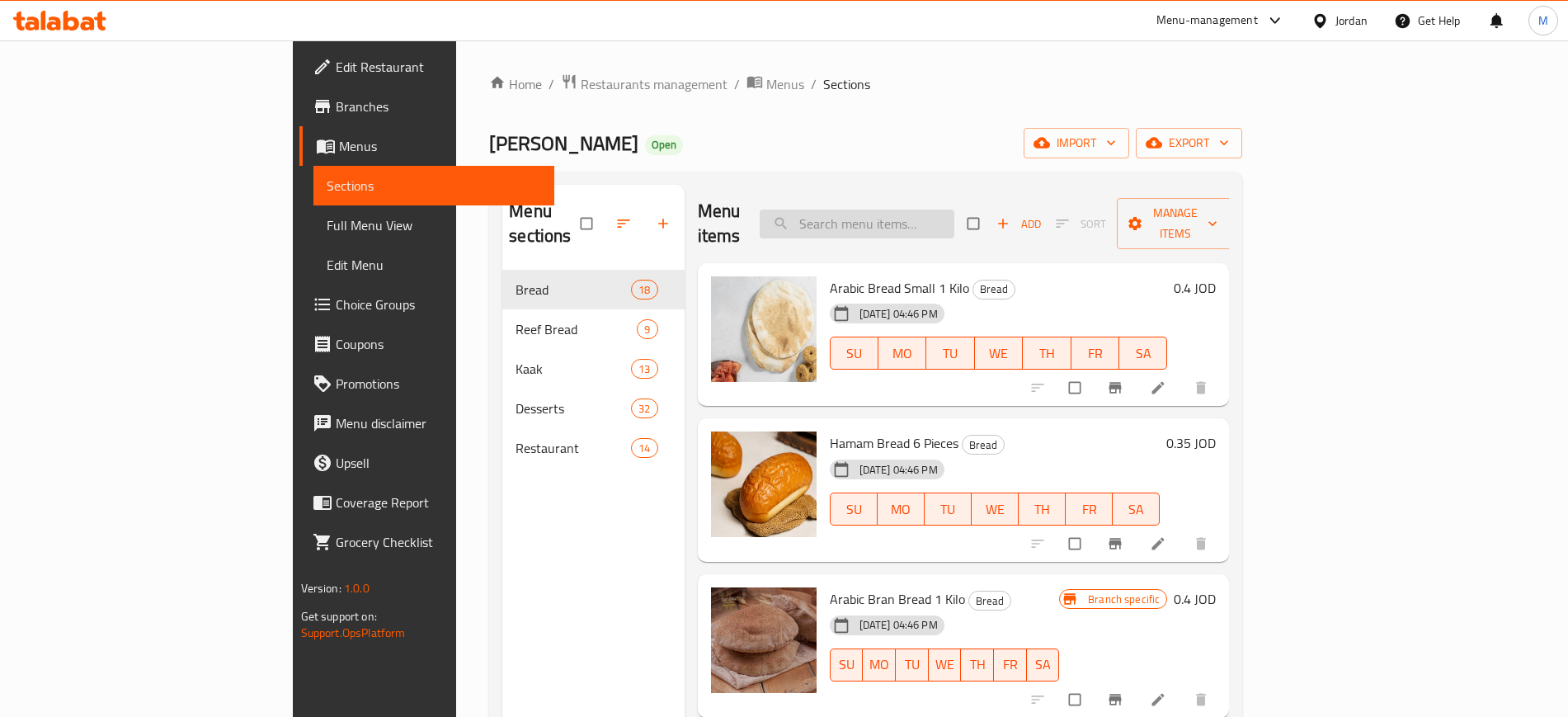
click at [955, 212] on input "search" at bounding box center [857, 223] width 195 height 29
paste input "Lebanese Dates 1 Piece"
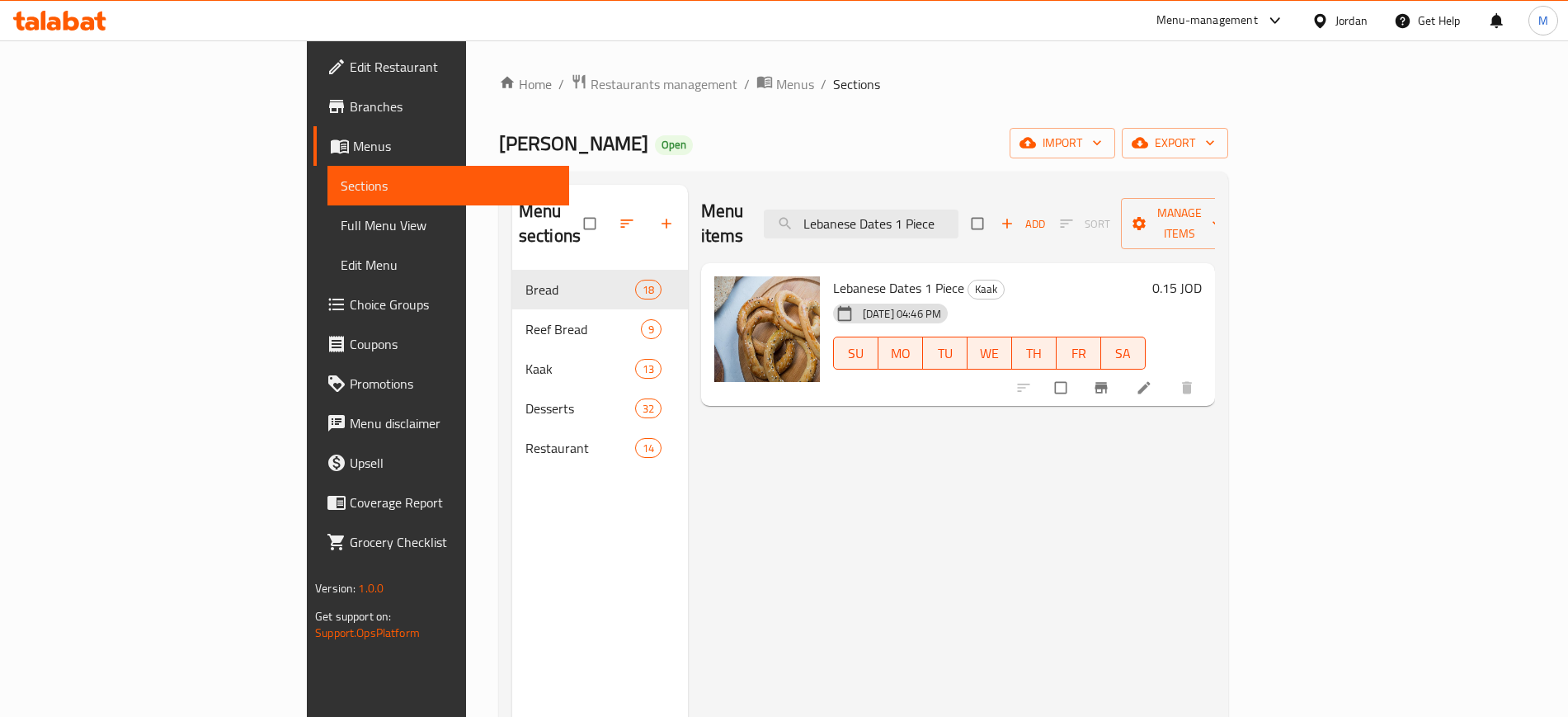
paste input "Sesame Zinger Bread 5 Pieces"
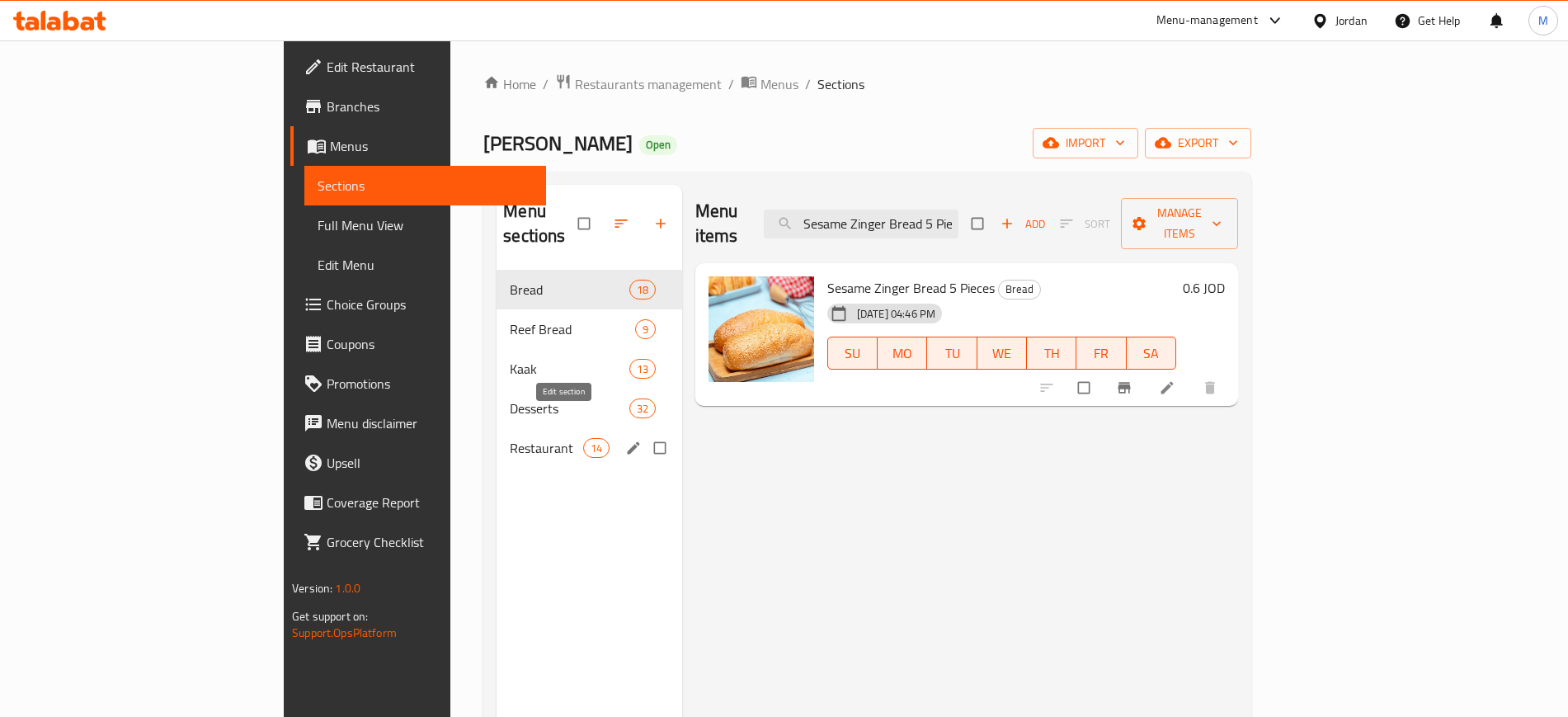
paste input "Arabic Bread Small 1 Kilo"
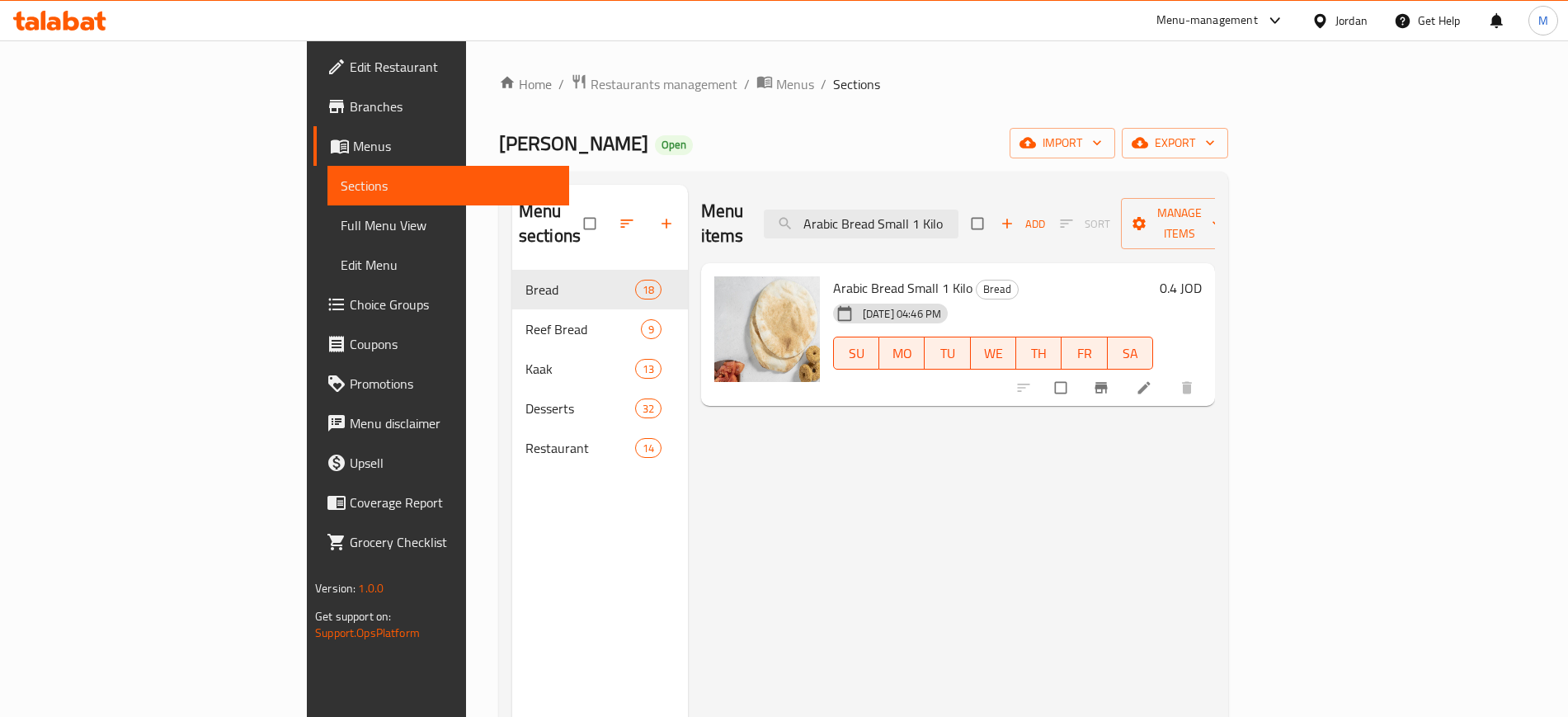
paste input "Mixed Tart 500 Gm"
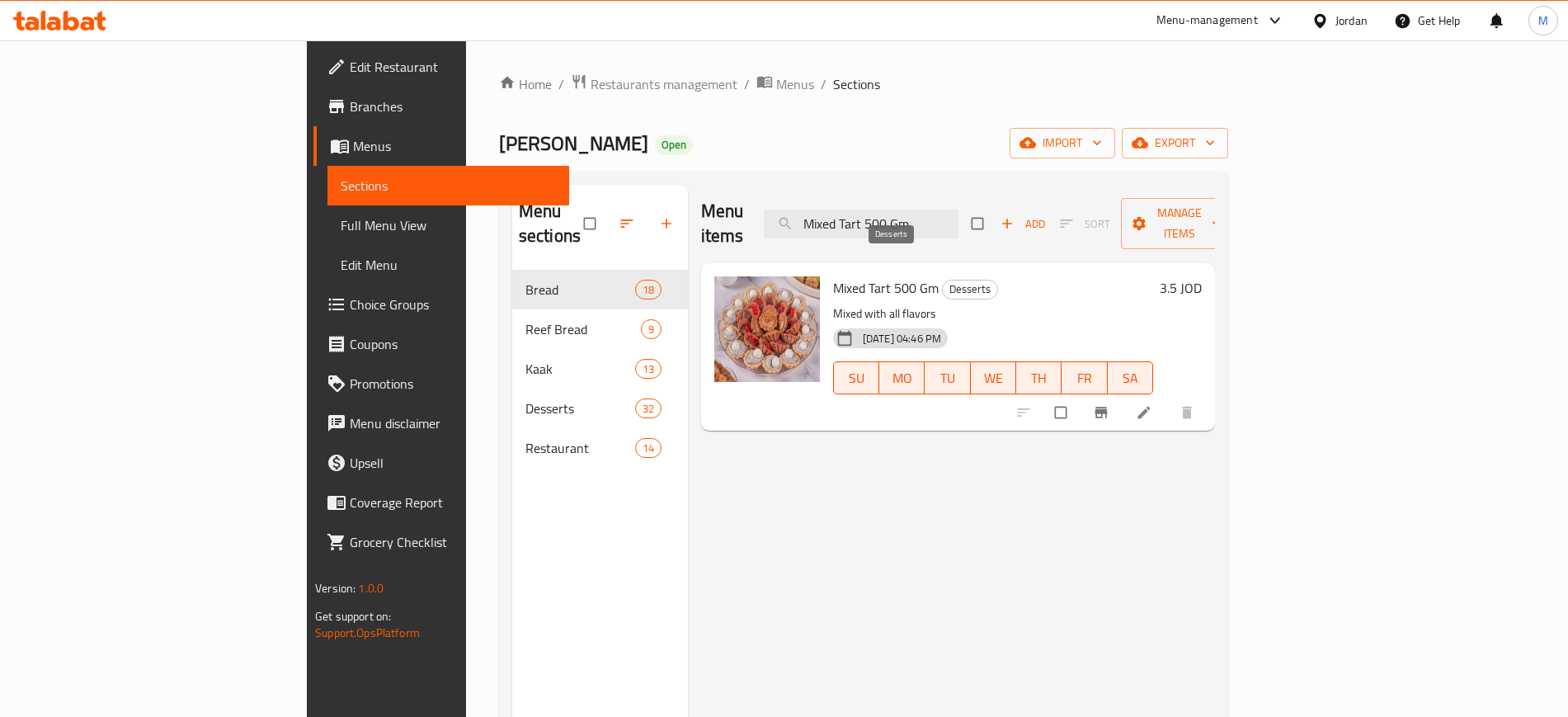
paste input "Eid Patties 1 Loaf"
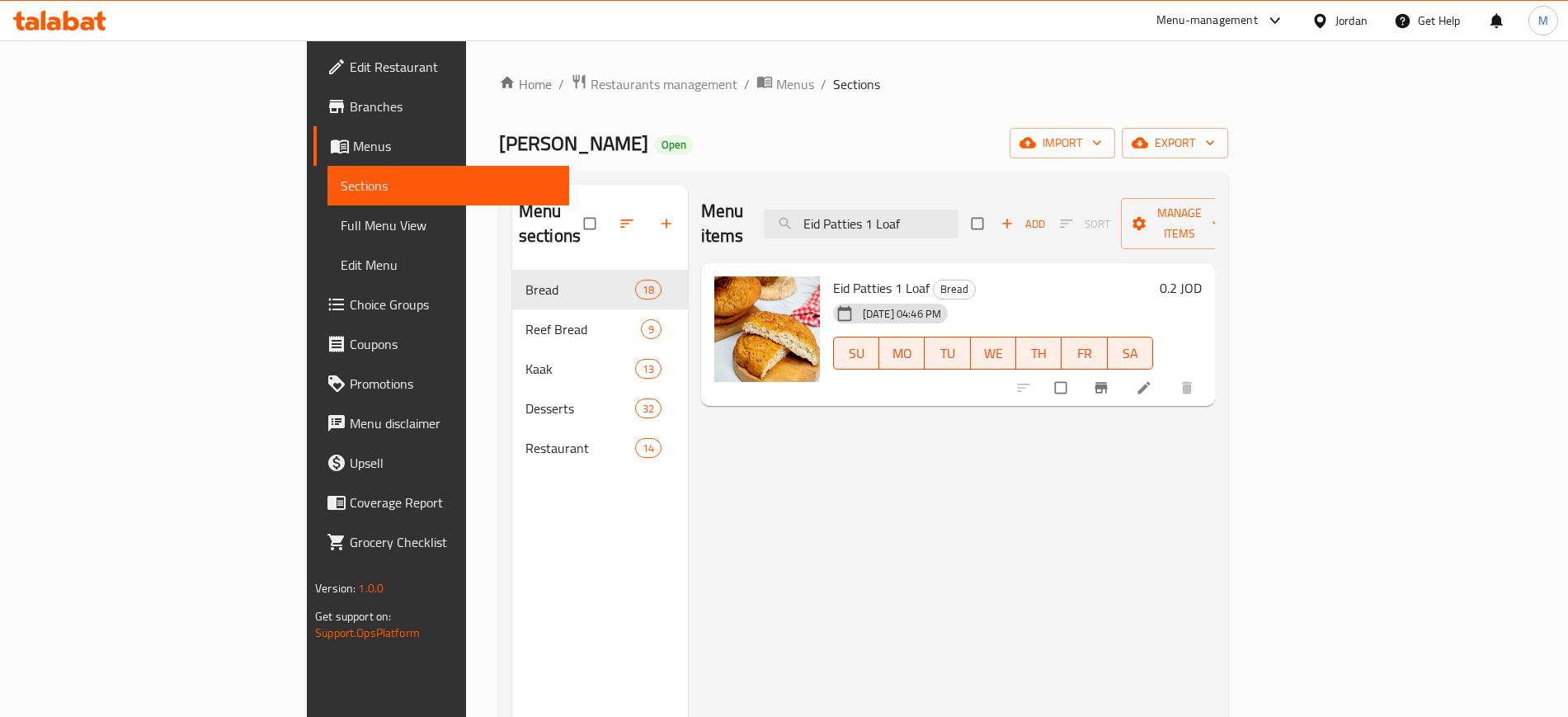
paste input "Qataye"
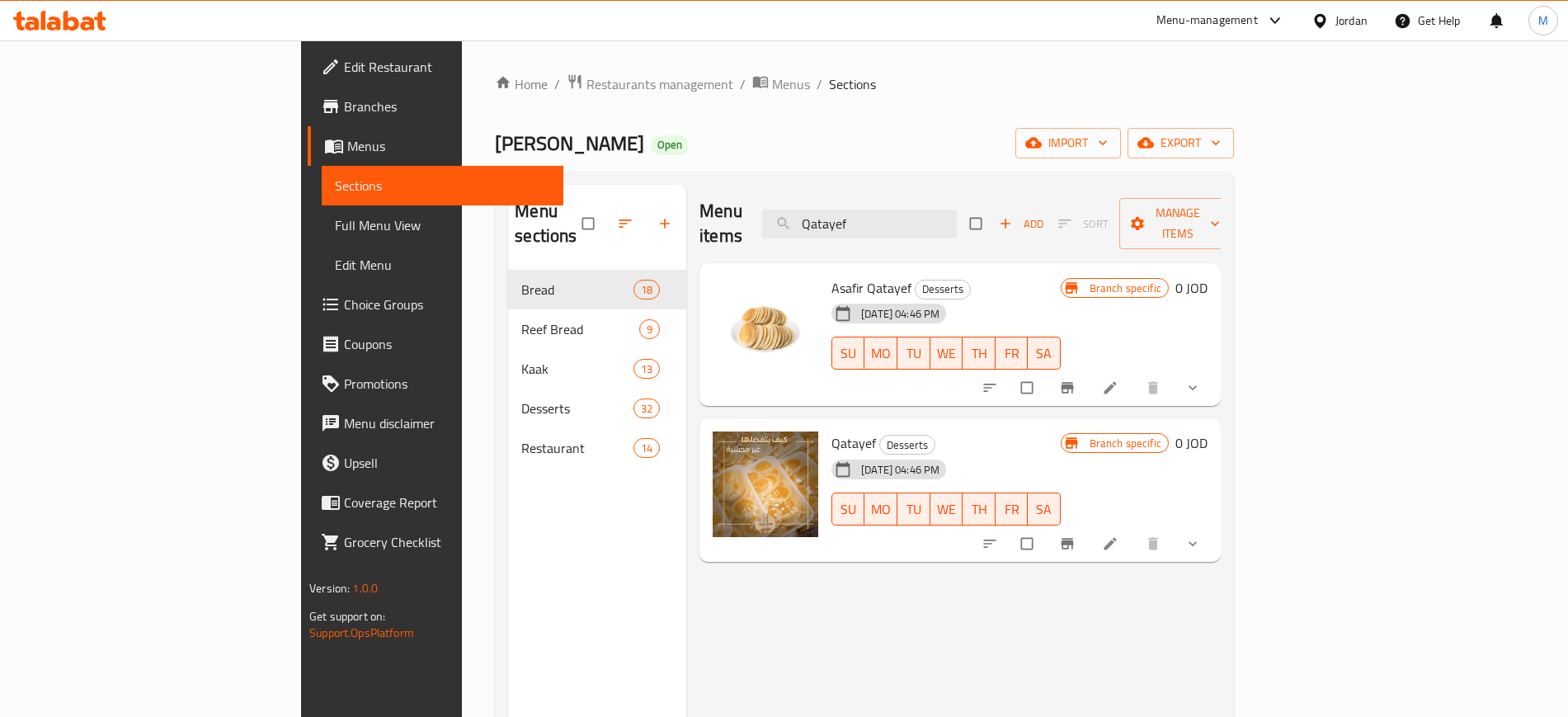
click at [831, 276] on span "Asafir Qatayef" at bounding box center [871, 288] width 80 height 25
copy h6 "Asafir Qatayef"
click at [831, 276] on span "Asafir Qatayef" at bounding box center [871, 288] width 80 height 25
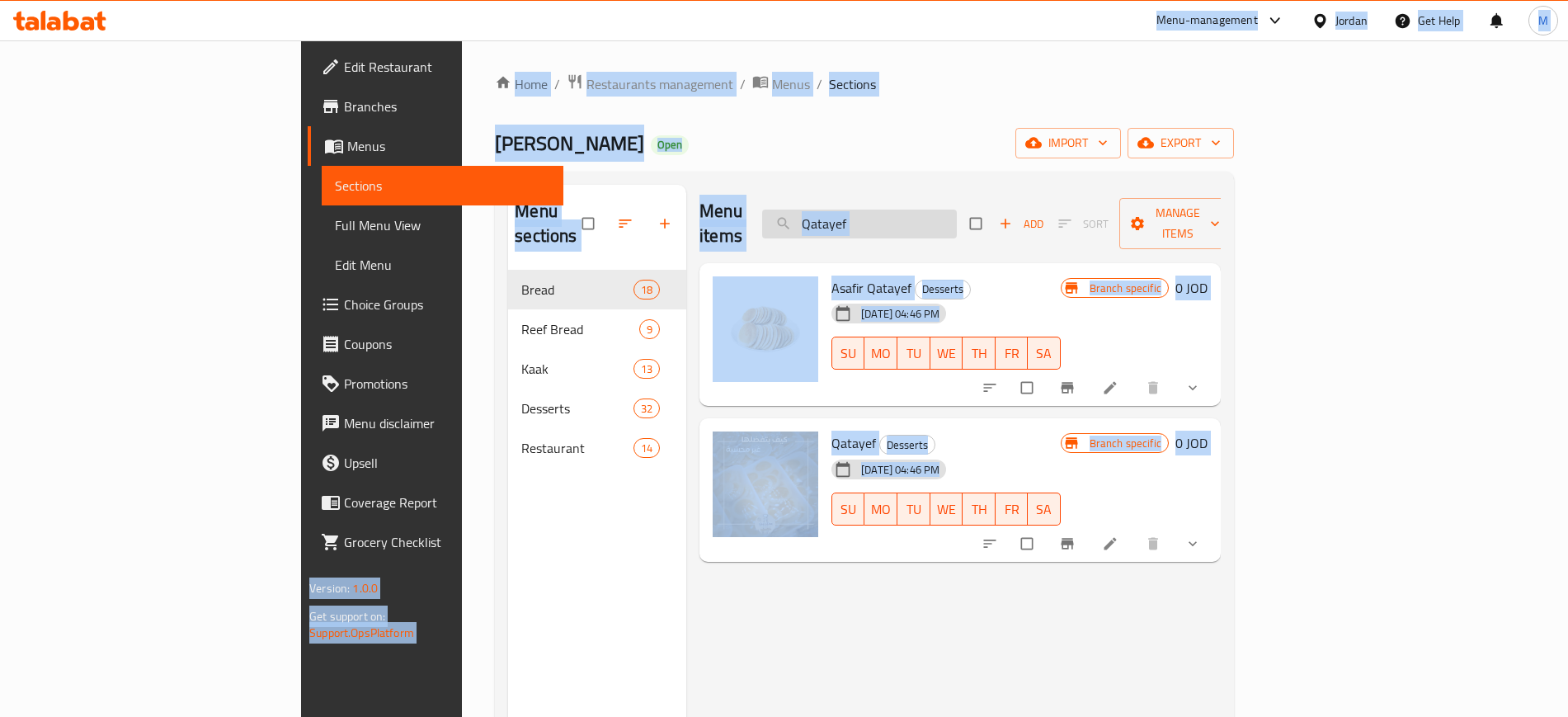
click at [938, 209] on input "Qatayef" at bounding box center [859, 223] width 195 height 29
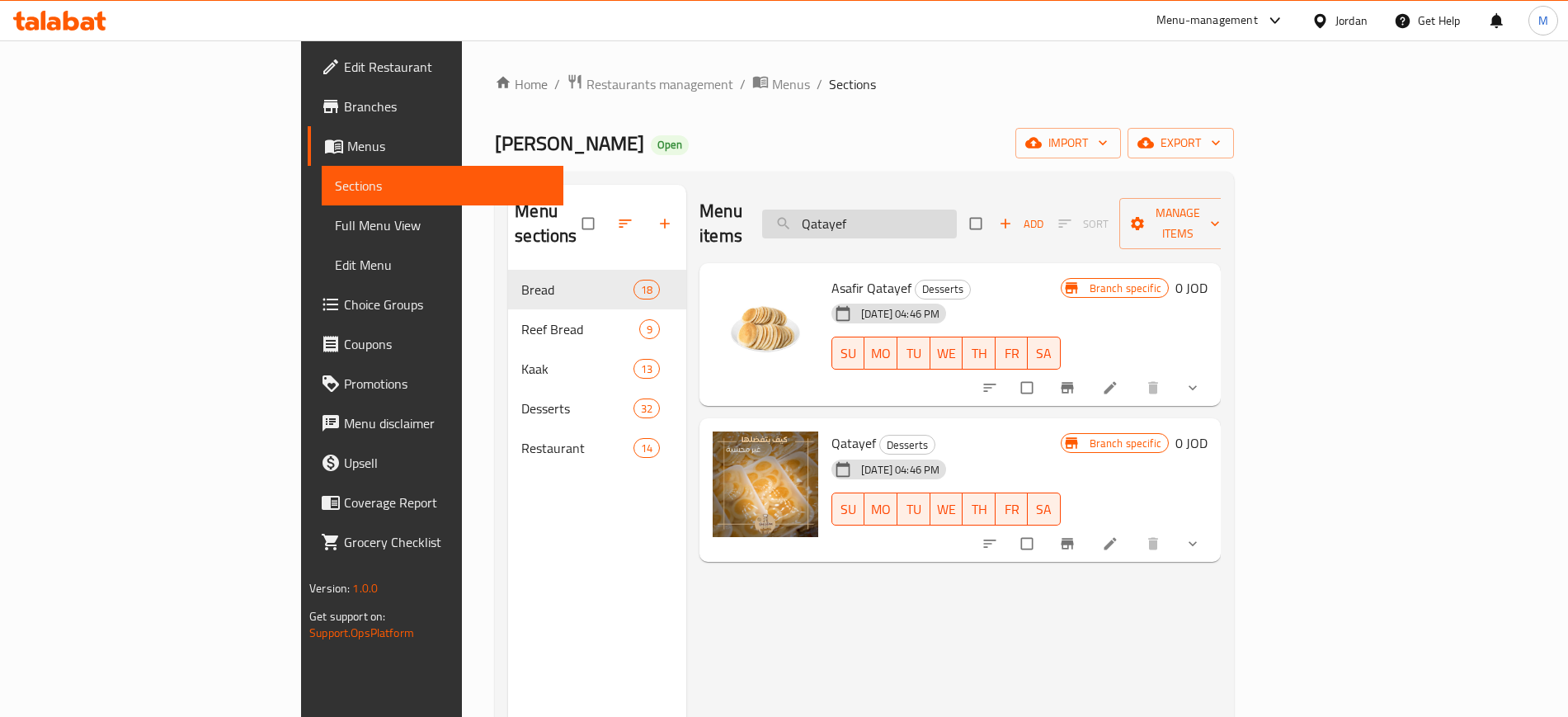
paste input "English Cake"
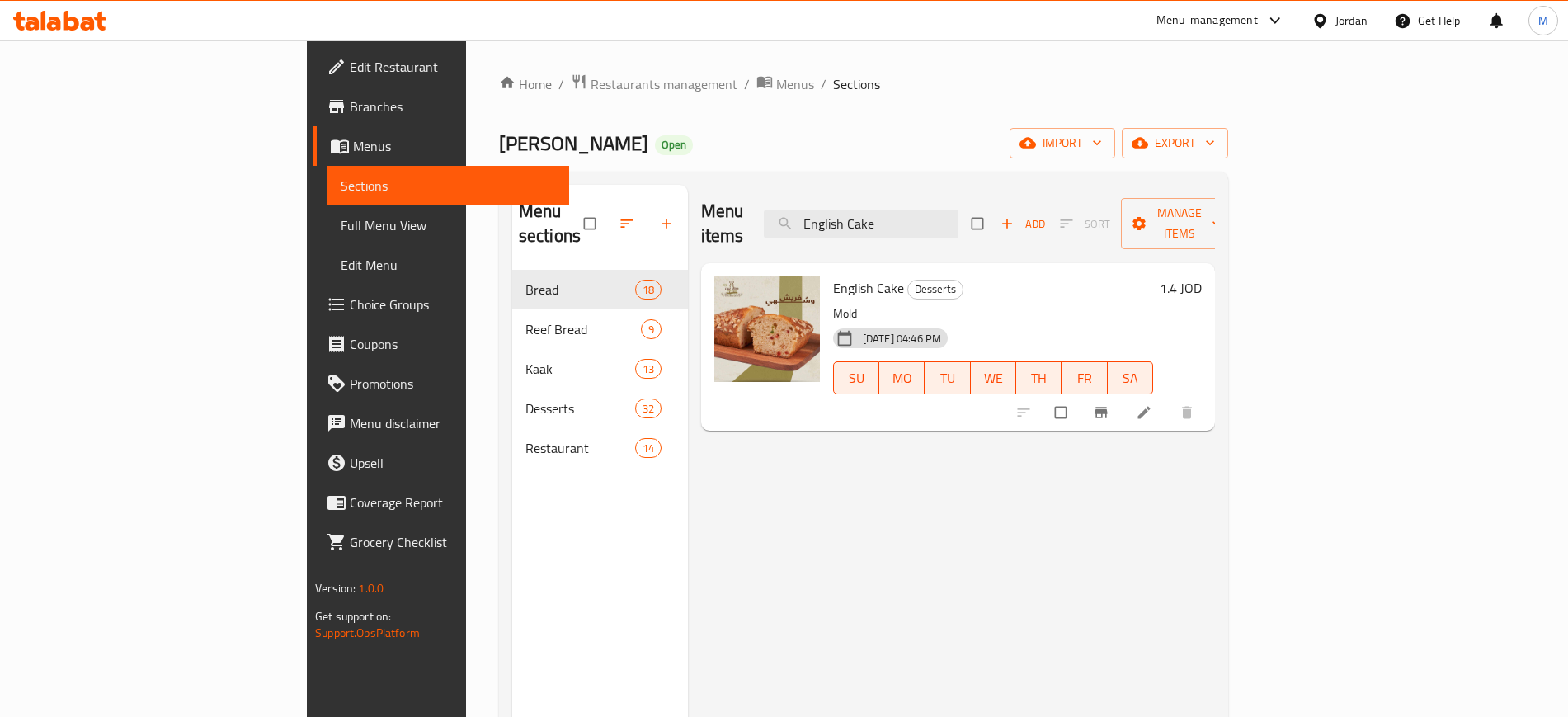
paste input "Al Reefi Oat Bread"
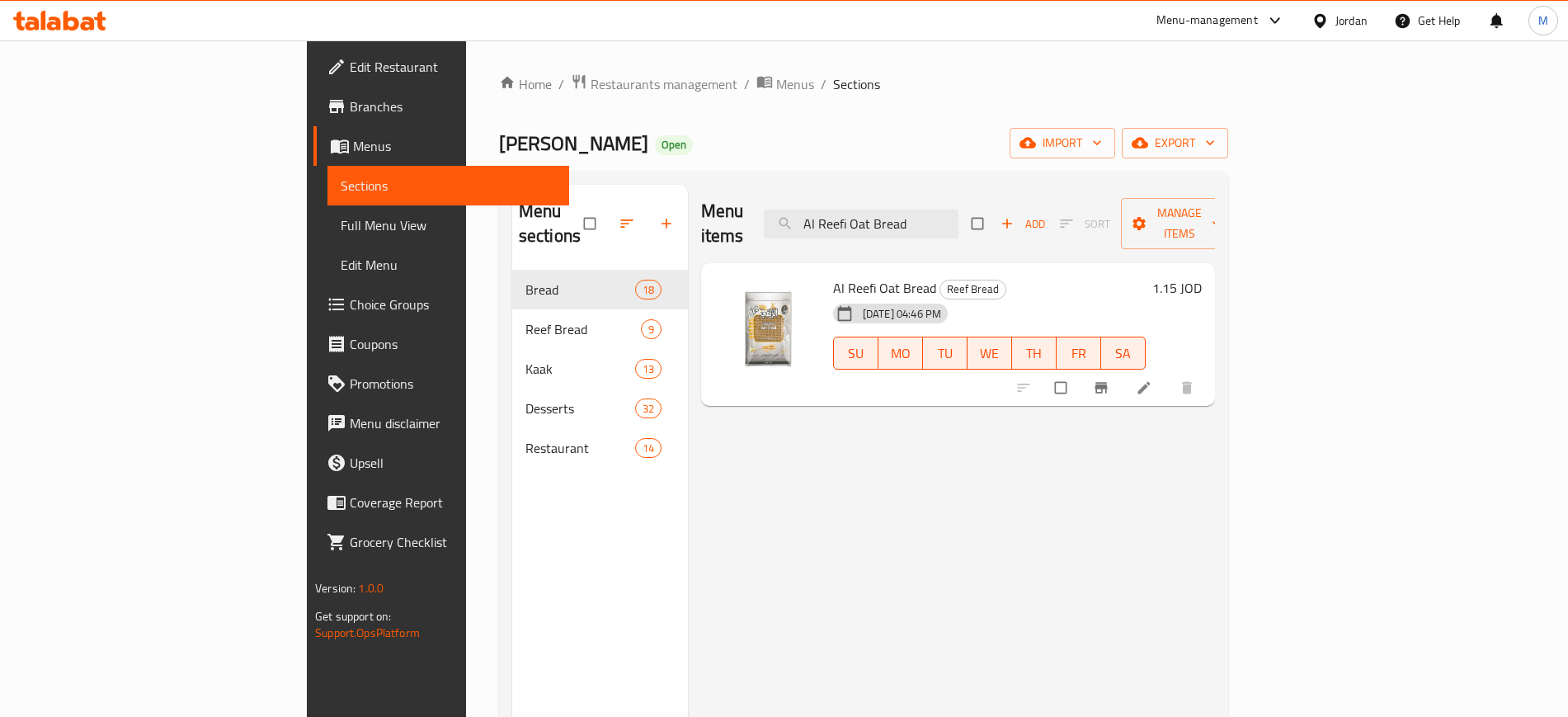
type input "Al Reefi Oat Bread"
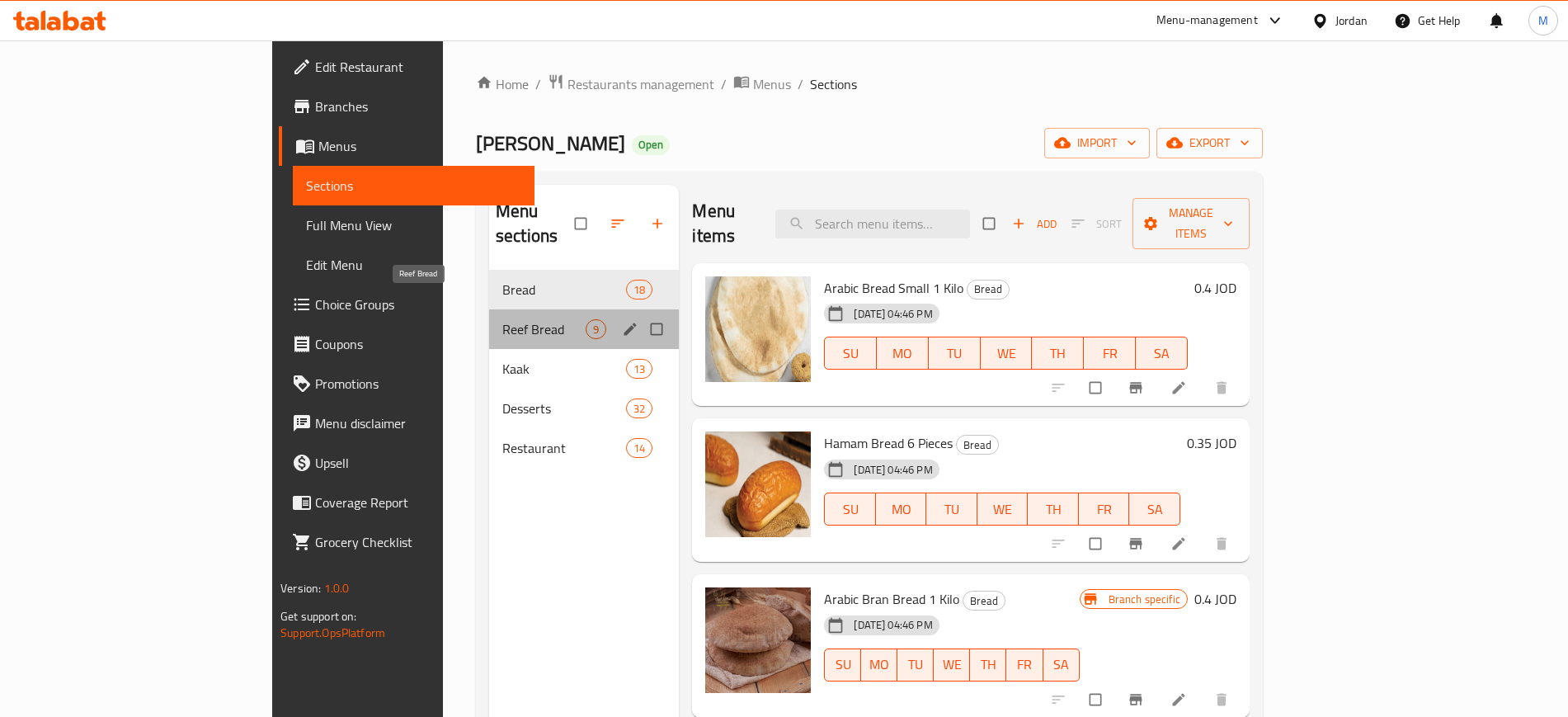
click at [502, 320] on span "Reef Bread" at bounding box center [543, 329] width 83 height 20
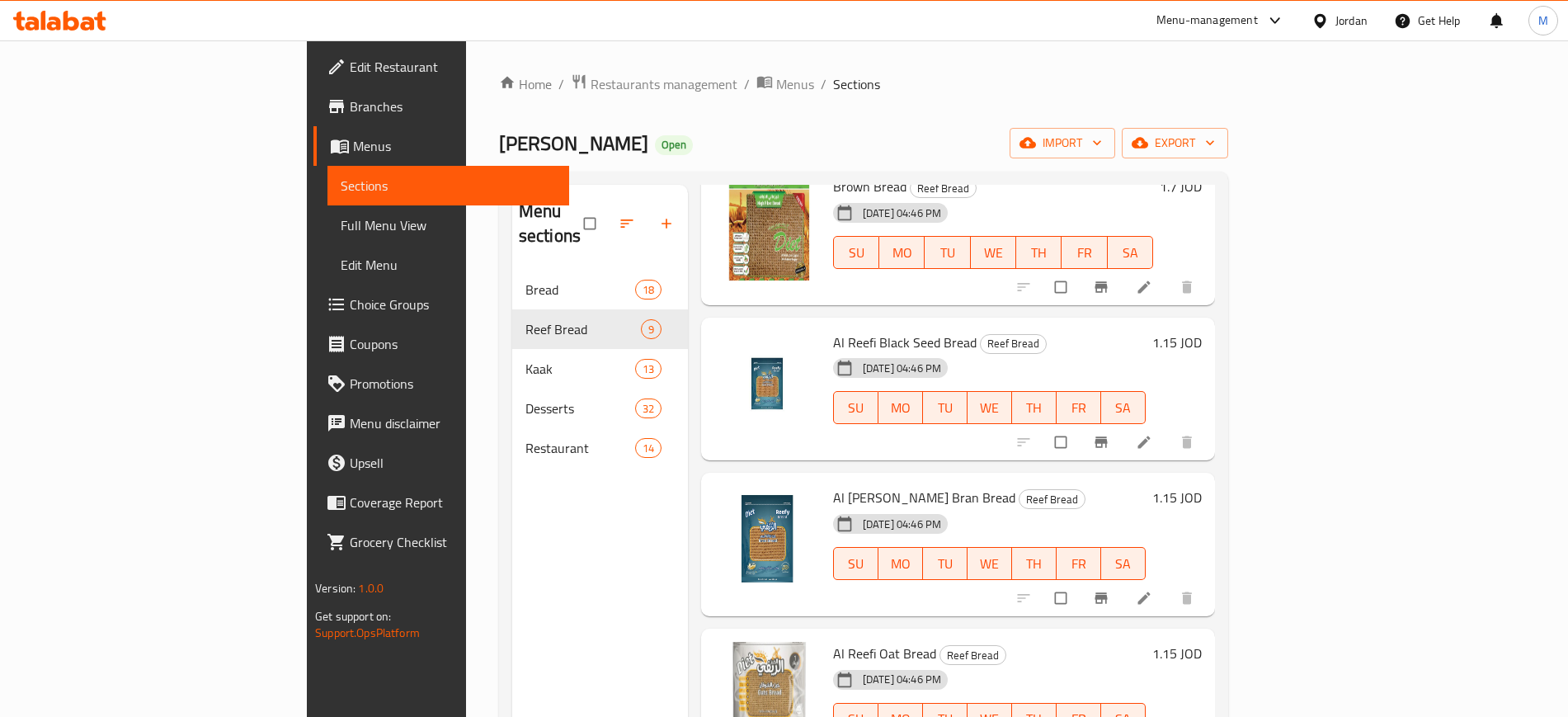
scroll to position [725, 0]
click at [827, 424] on div "Al Reefi Black Seed Bread Reef Bread 30-09-2025 04:46 PM SU MO TU WE TH FR SA" at bounding box center [990, 389] width 326 height 130
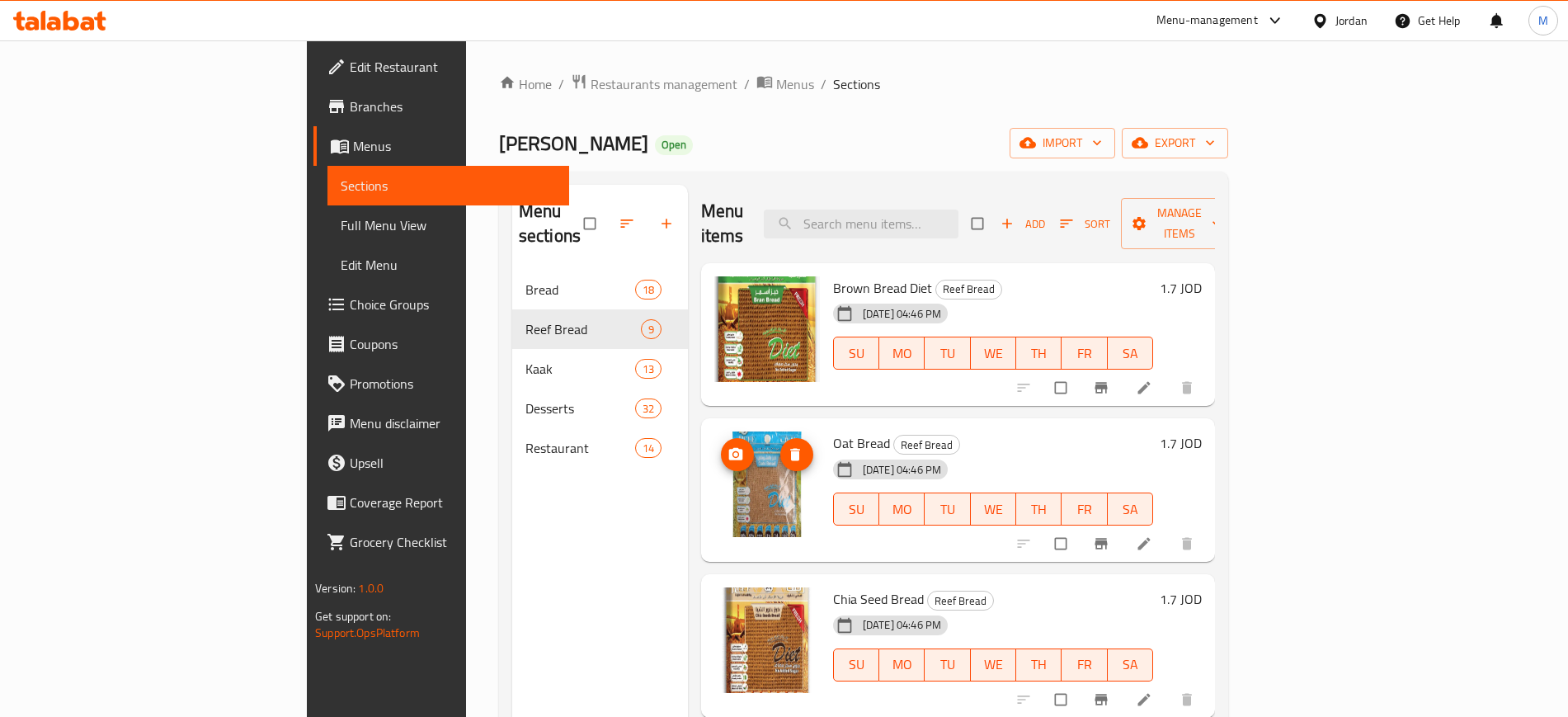
scroll to position [1, 0]
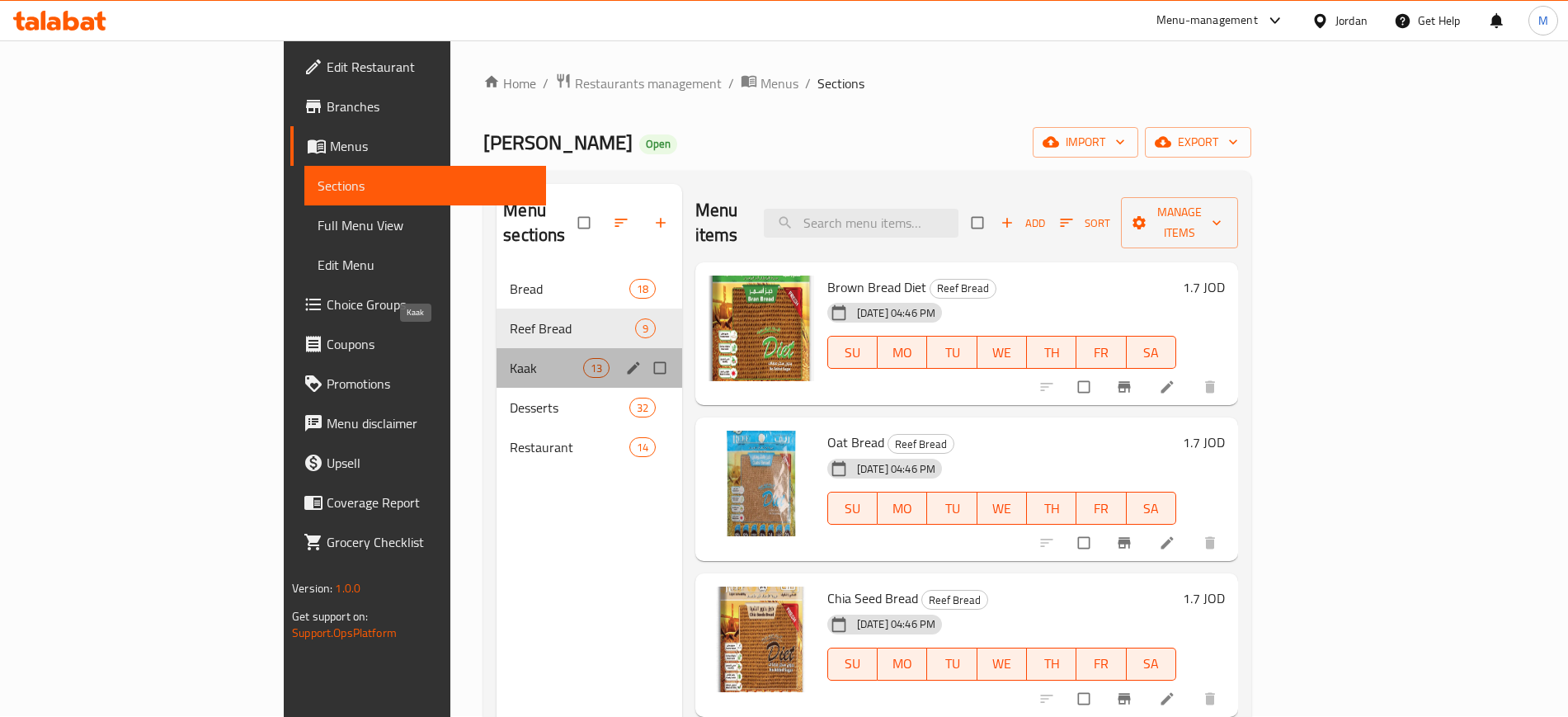
click at [510, 358] on span "Kaak" at bounding box center [546, 368] width 73 height 20
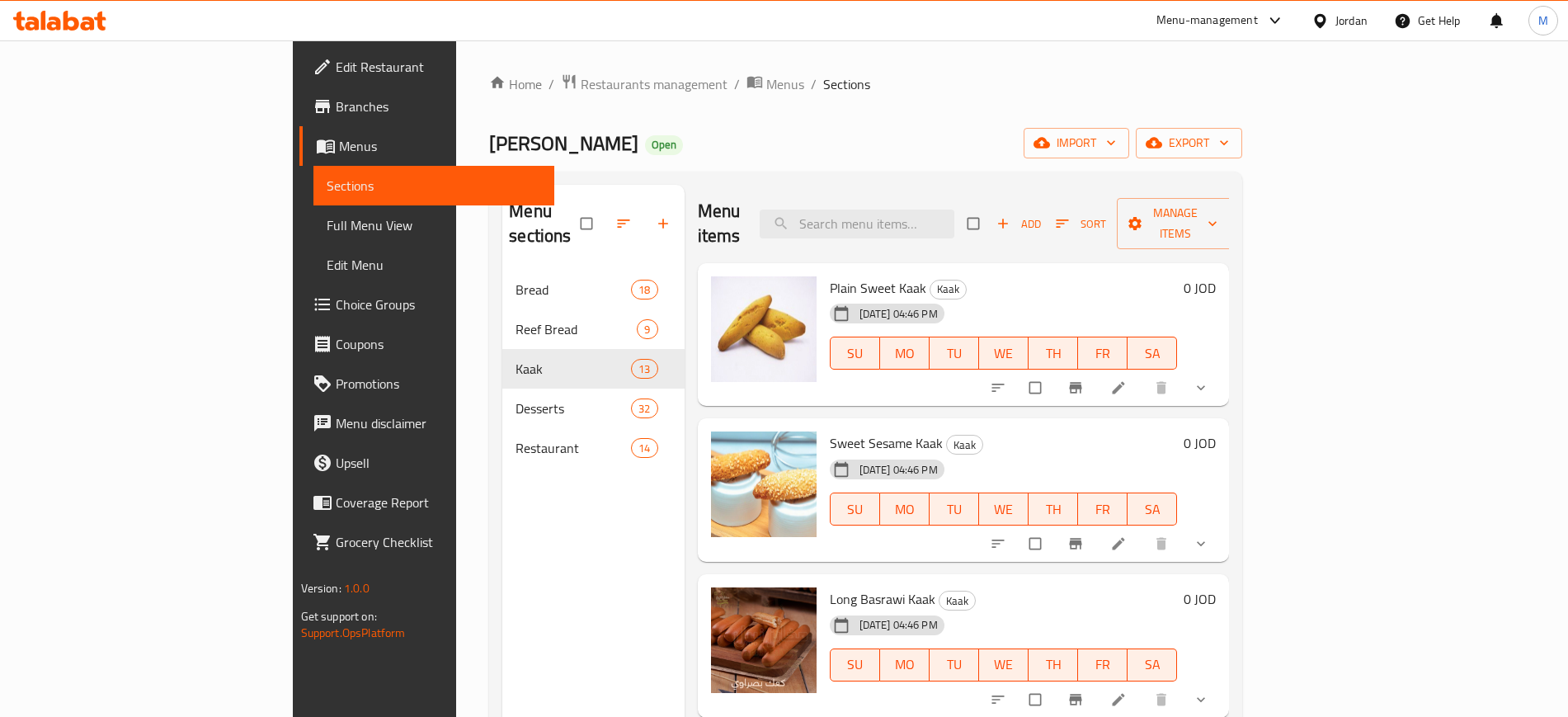
scroll to position [1, 0]
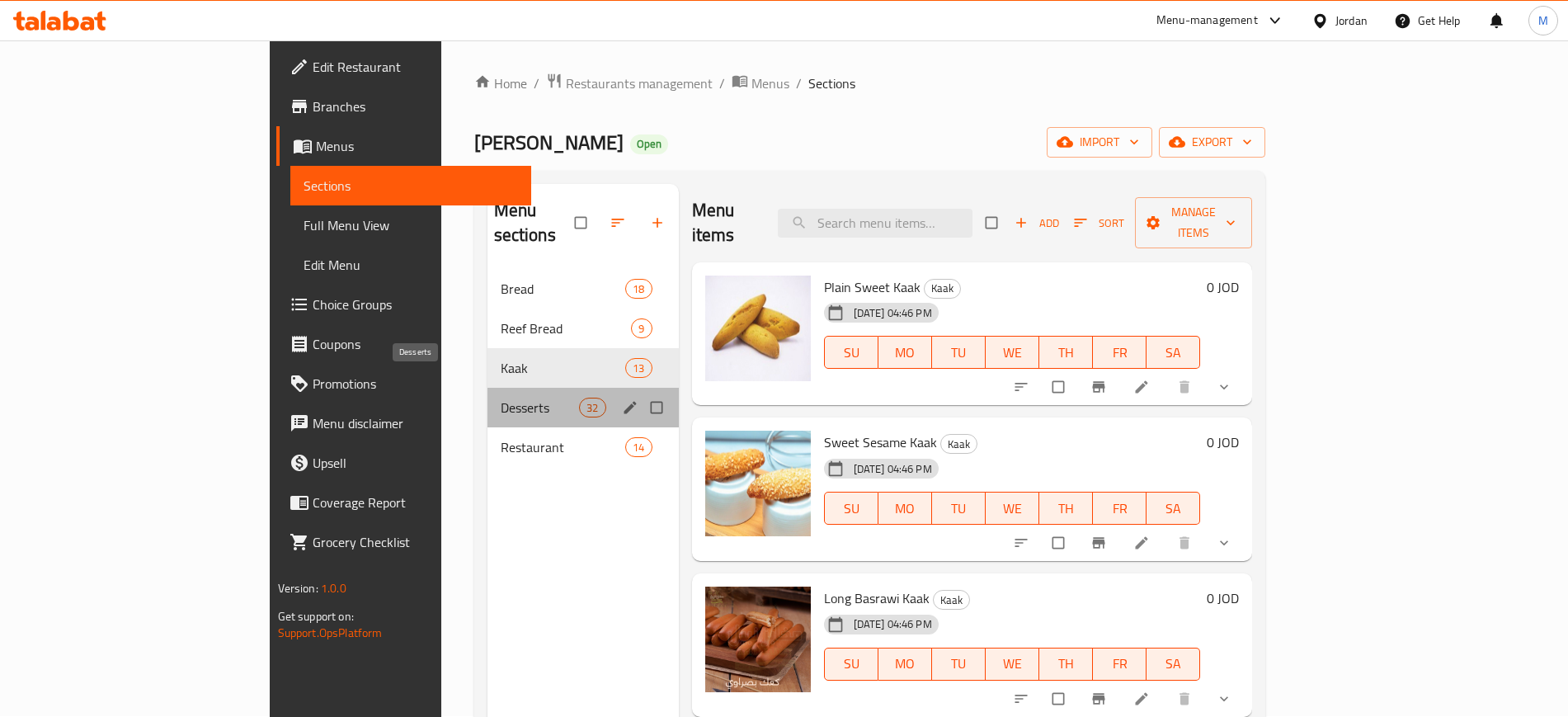
click at [500, 397] on span "Desserts" at bounding box center [540, 407] width 80 height 20
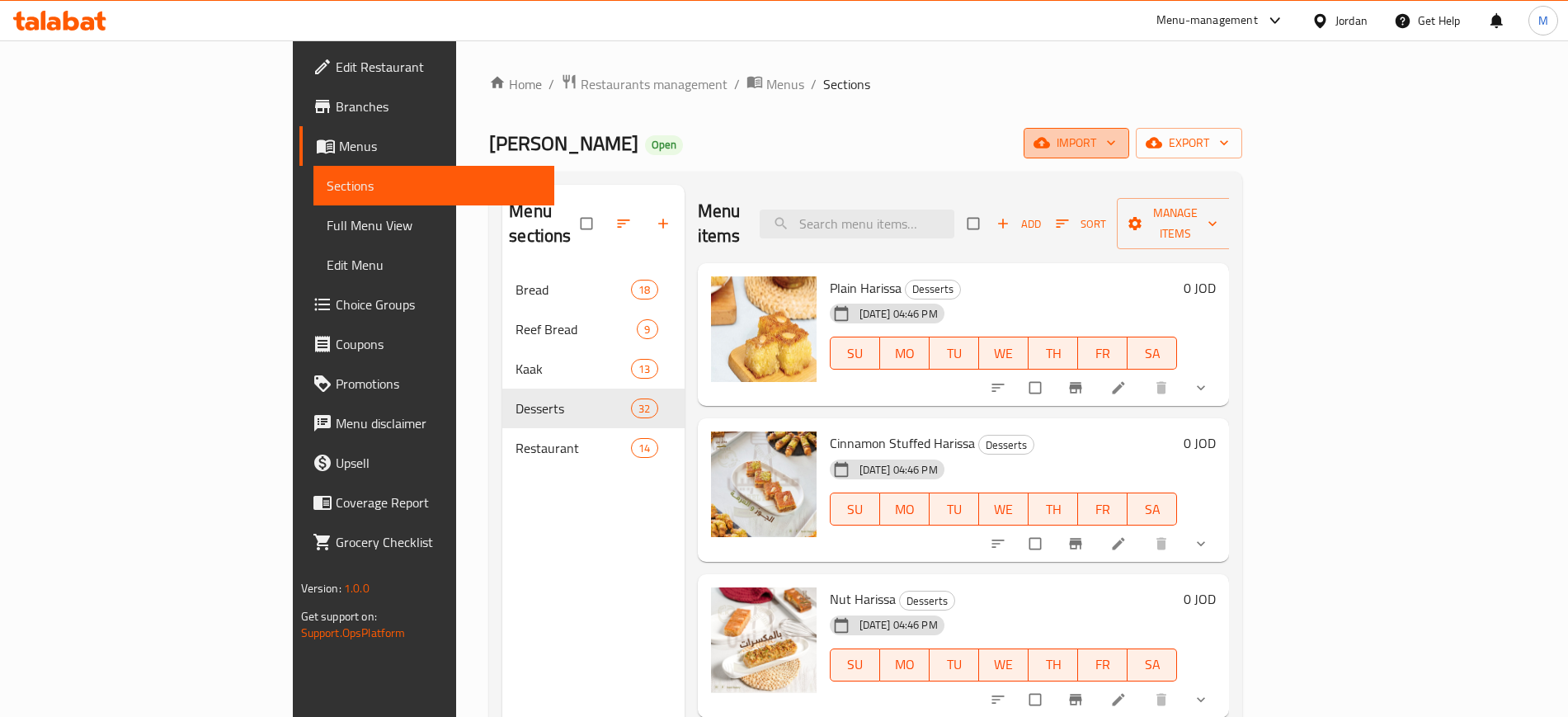
click at [1116, 144] on span "import" at bounding box center [1076, 144] width 80 height 21
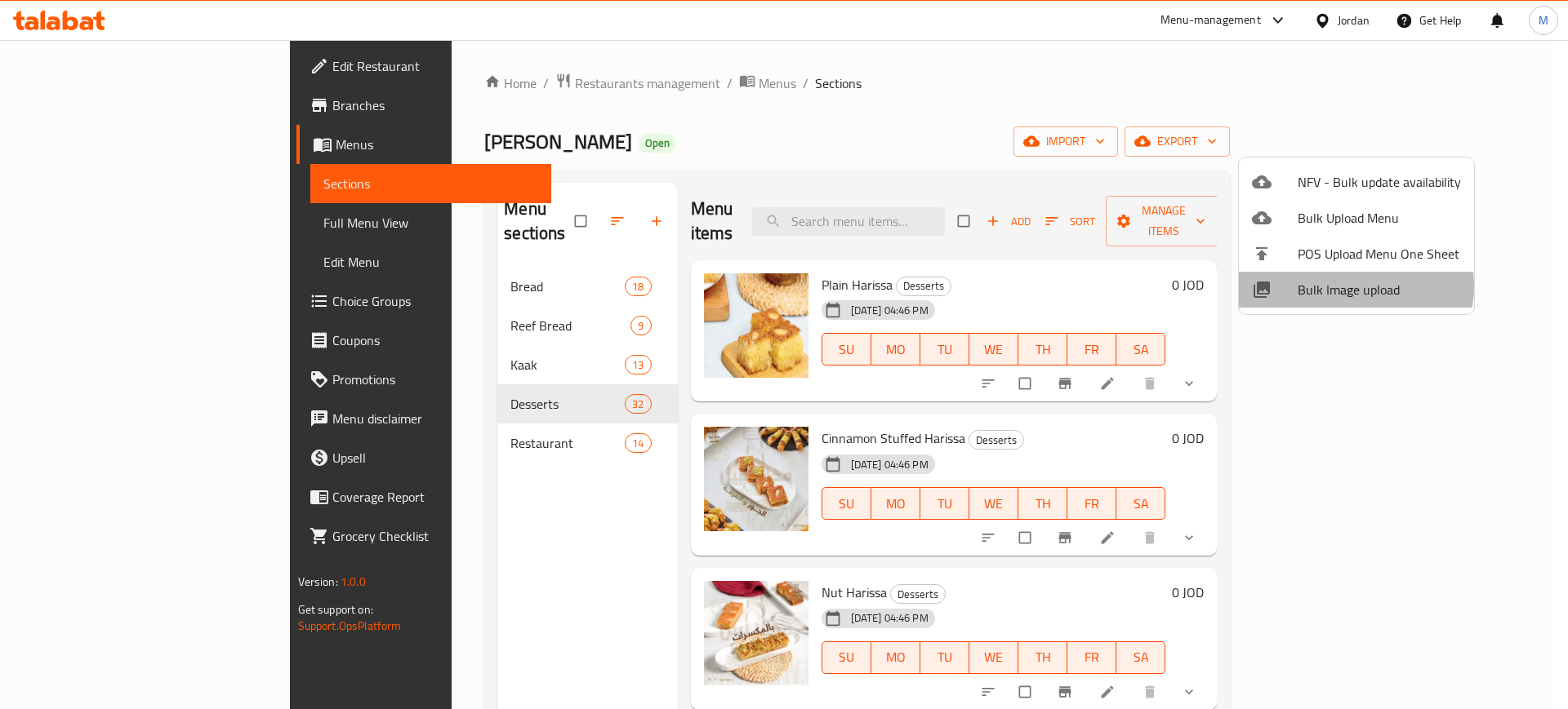
click at [1345, 287] on span "Bulk Image upload" at bounding box center [1379, 289] width 164 height 20
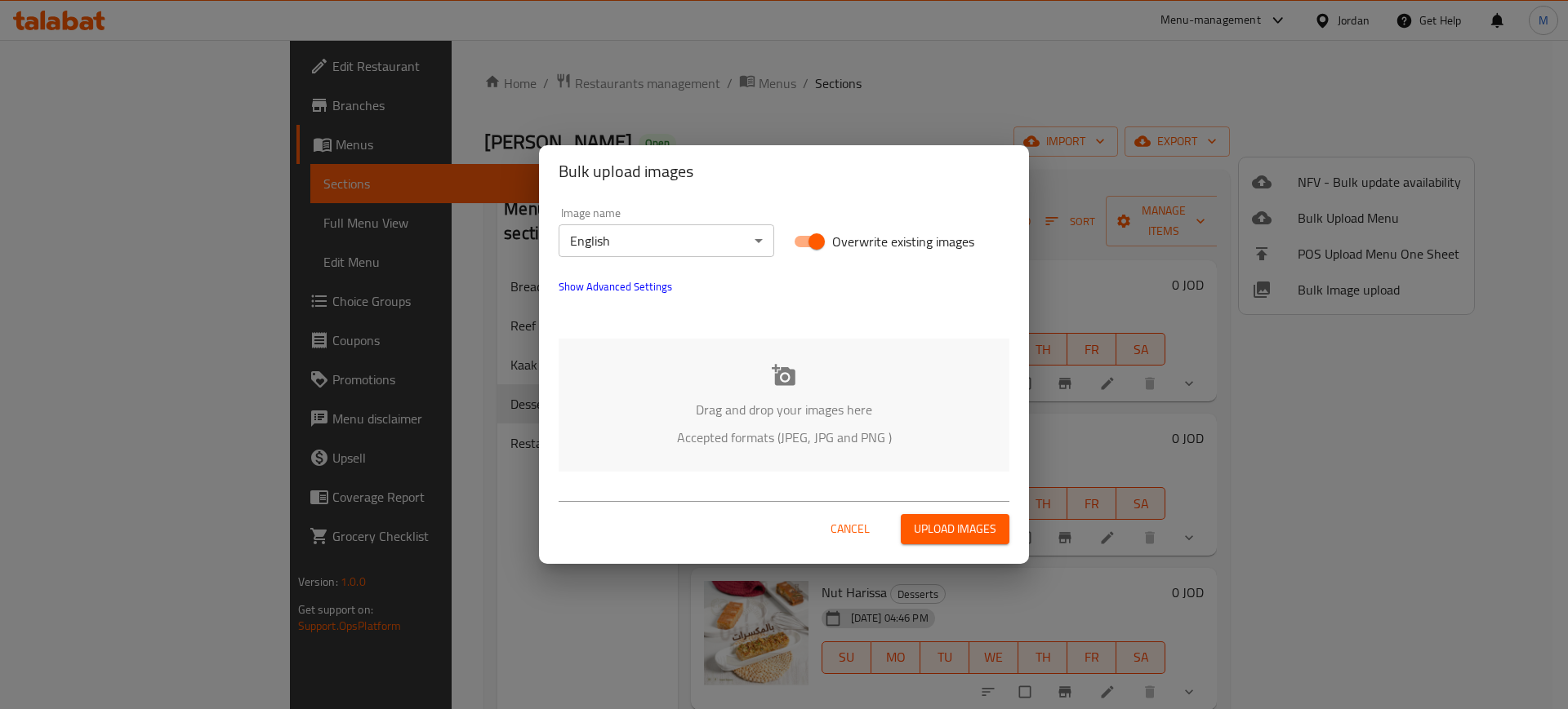
click at [637, 258] on div "Image name English ​" at bounding box center [667, 232] width 236 height 69
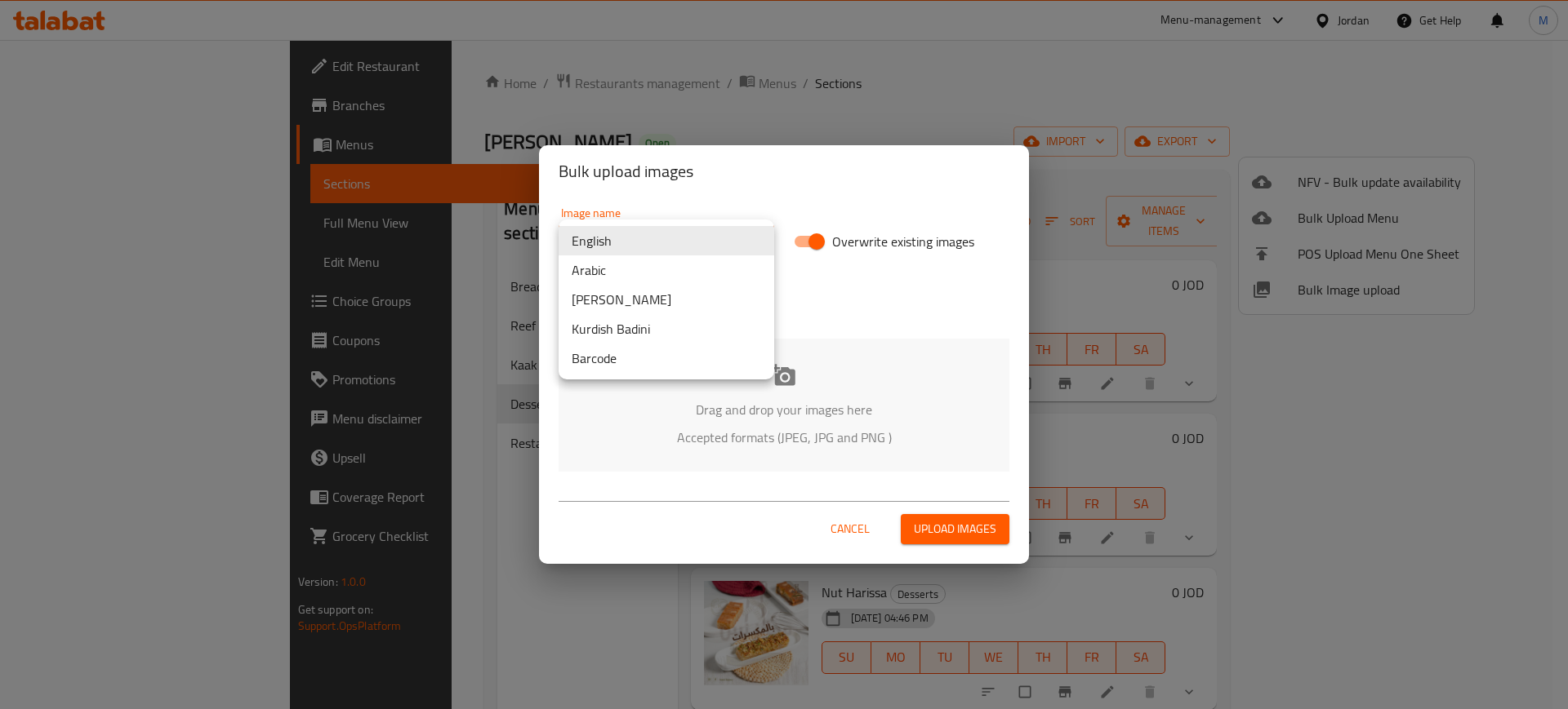
click at [619, 254] on body "​ Menu-management Jordan Get Help M Edit Restaurant Branches Menus Sections Ful…" at bounding box center [784, 374] width 1568 height 669
click at [631, 267] on li "Arabic" at bounding box center [666, 270] width 216 height 29
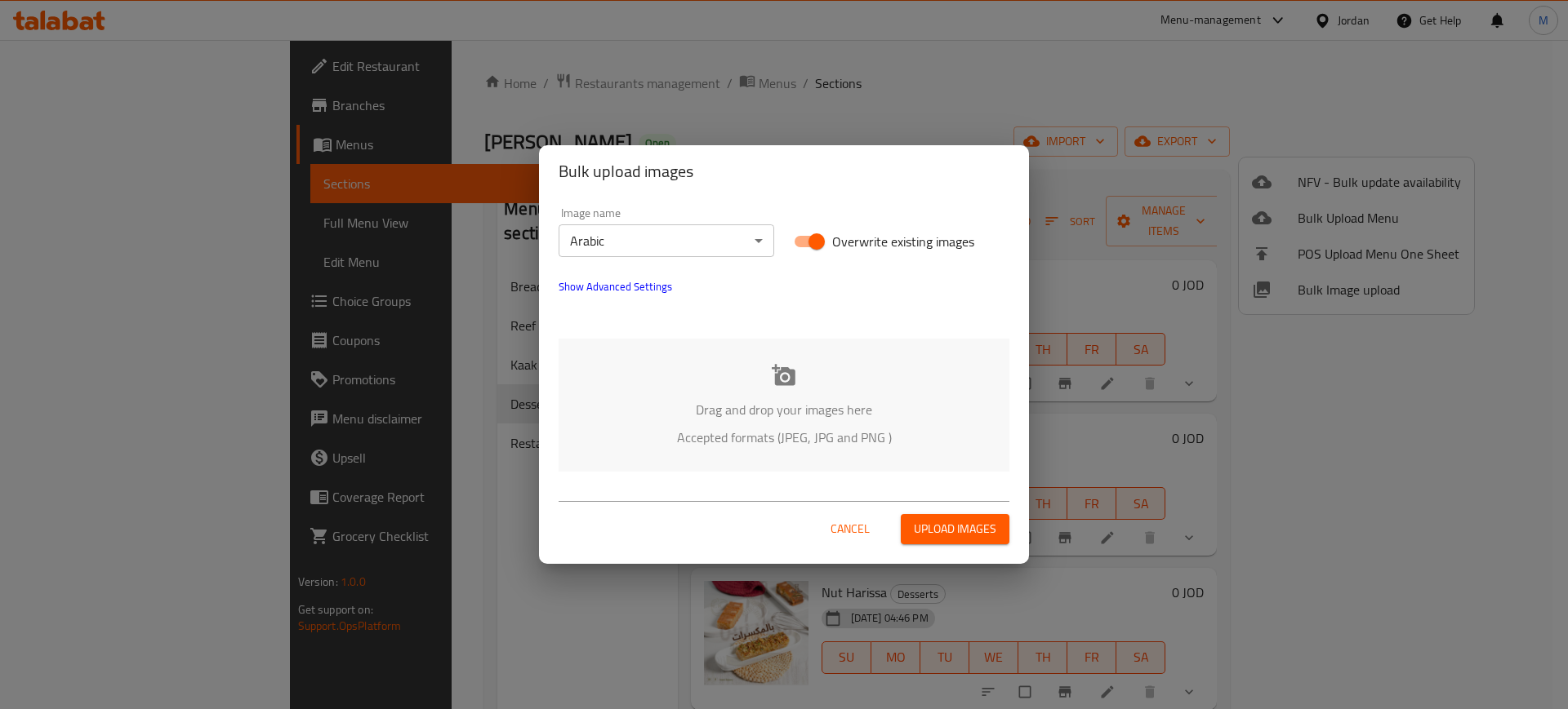
click at [716, 375] on div "Drag and drop your images here Accepted formats (JPEG, JPG and PNG )" at bounding box center [784, 405] width 450 height 133
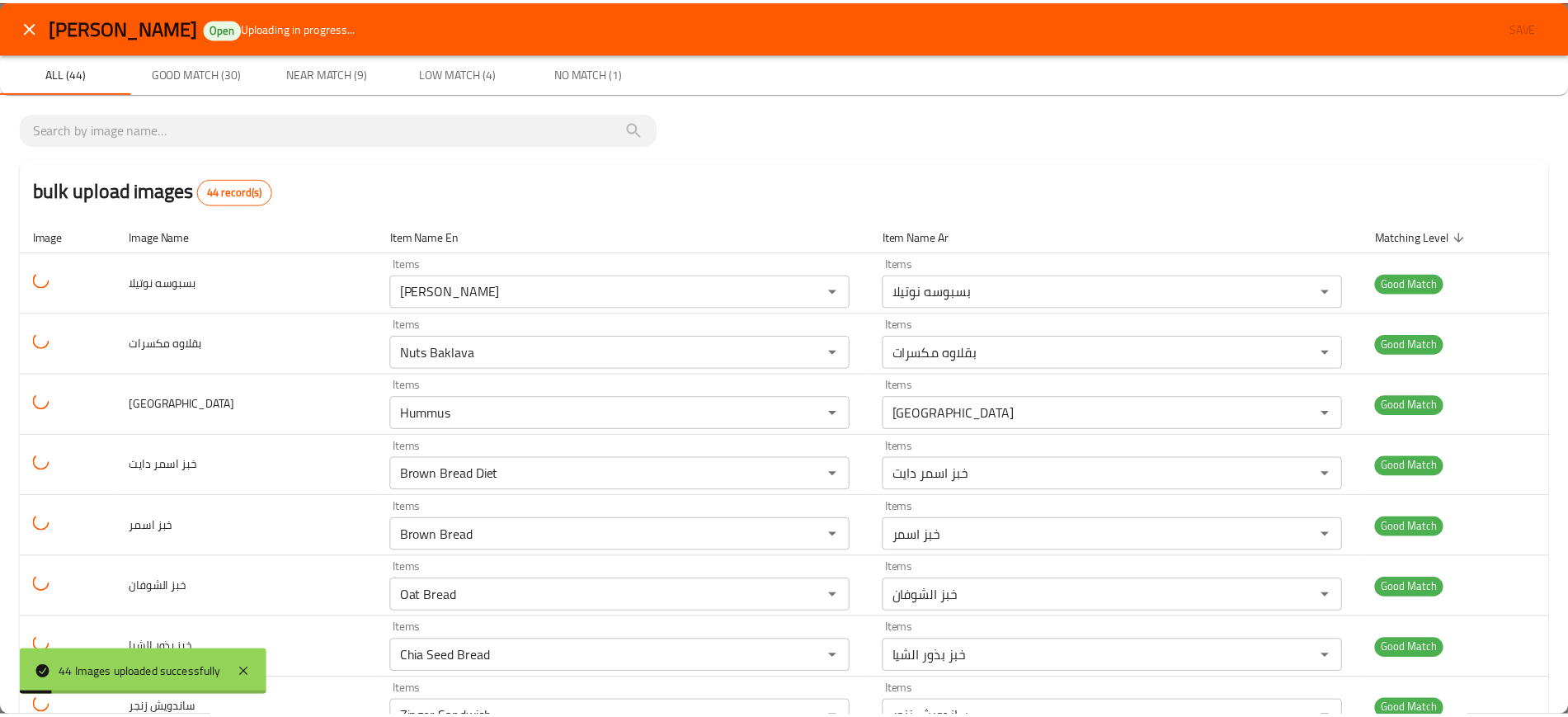
scroll to position [779, 0]
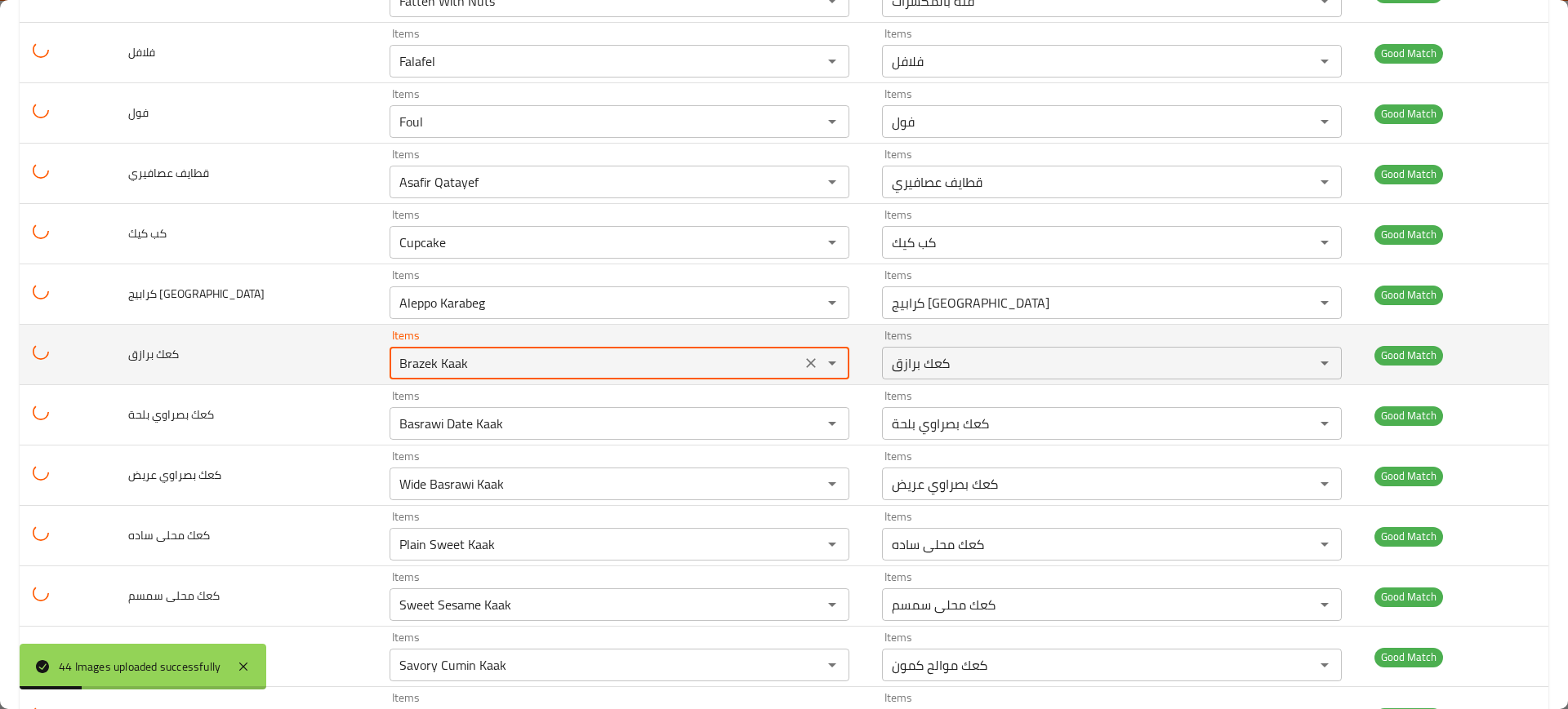
click at [394, 364] on برازق "Brazek Kaak" at bounding box center [595, 363] width 402 height 23
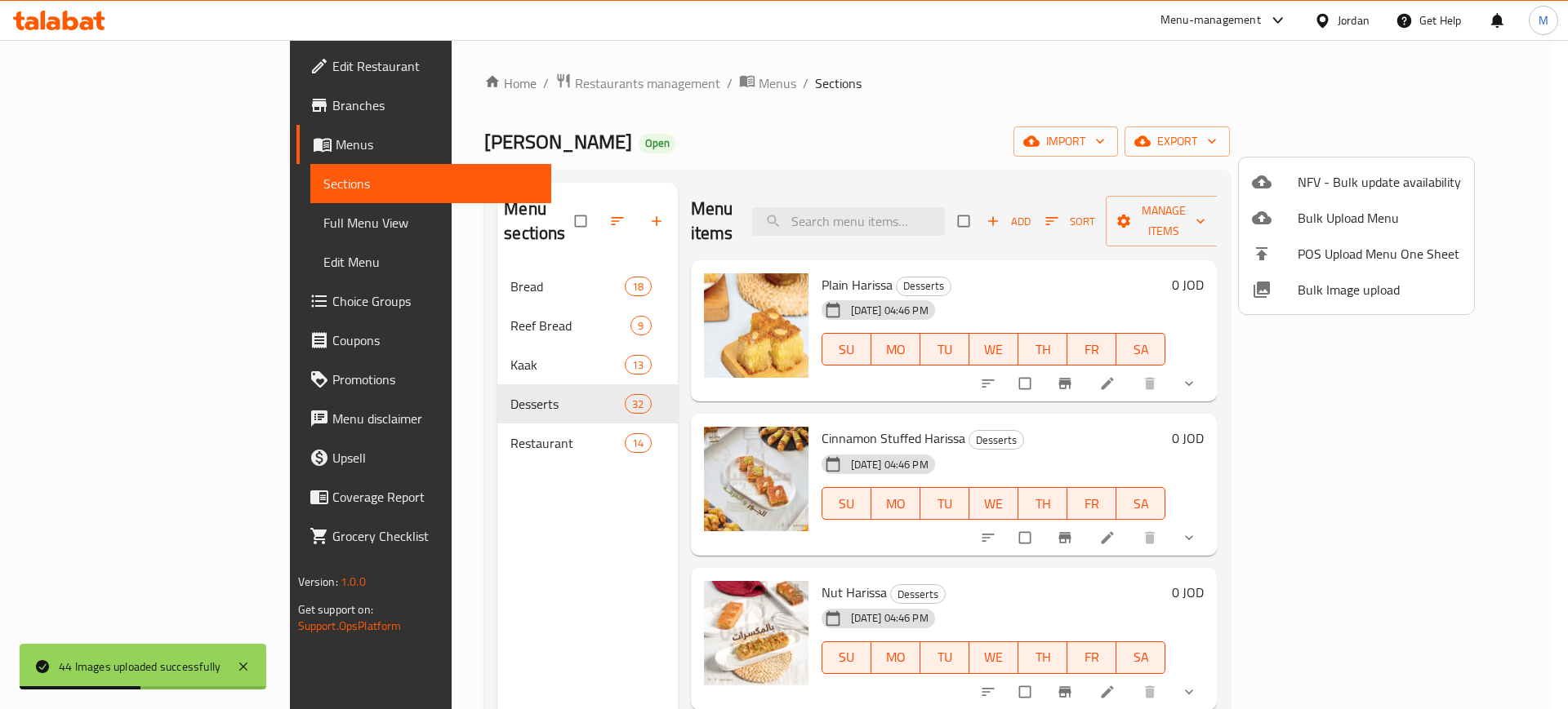
click at [957, 212] on div at bounding box center [784, 354] width 1568 height 709
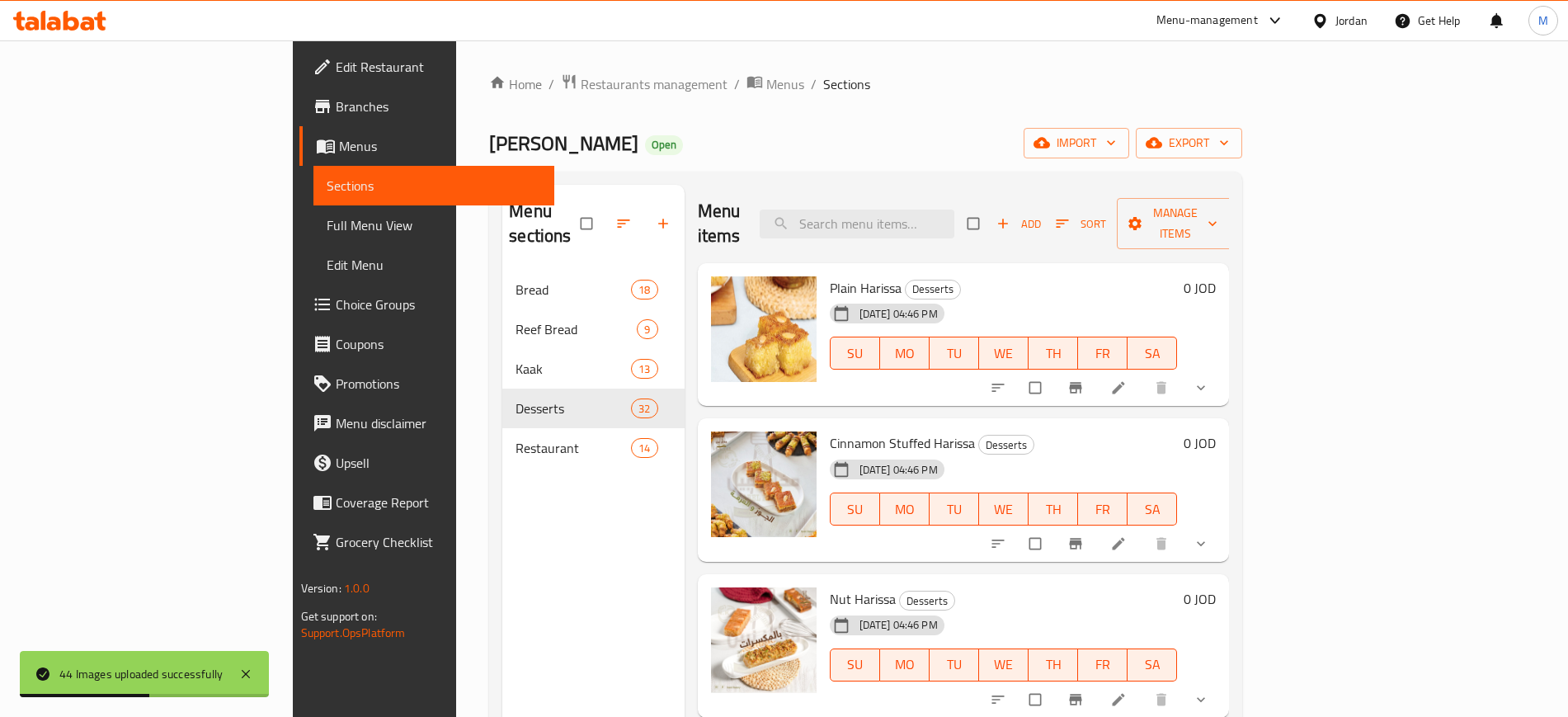
click at [955, 214] on input "search" at bounding box center [857, 223] width 195 height 29
paste input "Brazek Kaak"
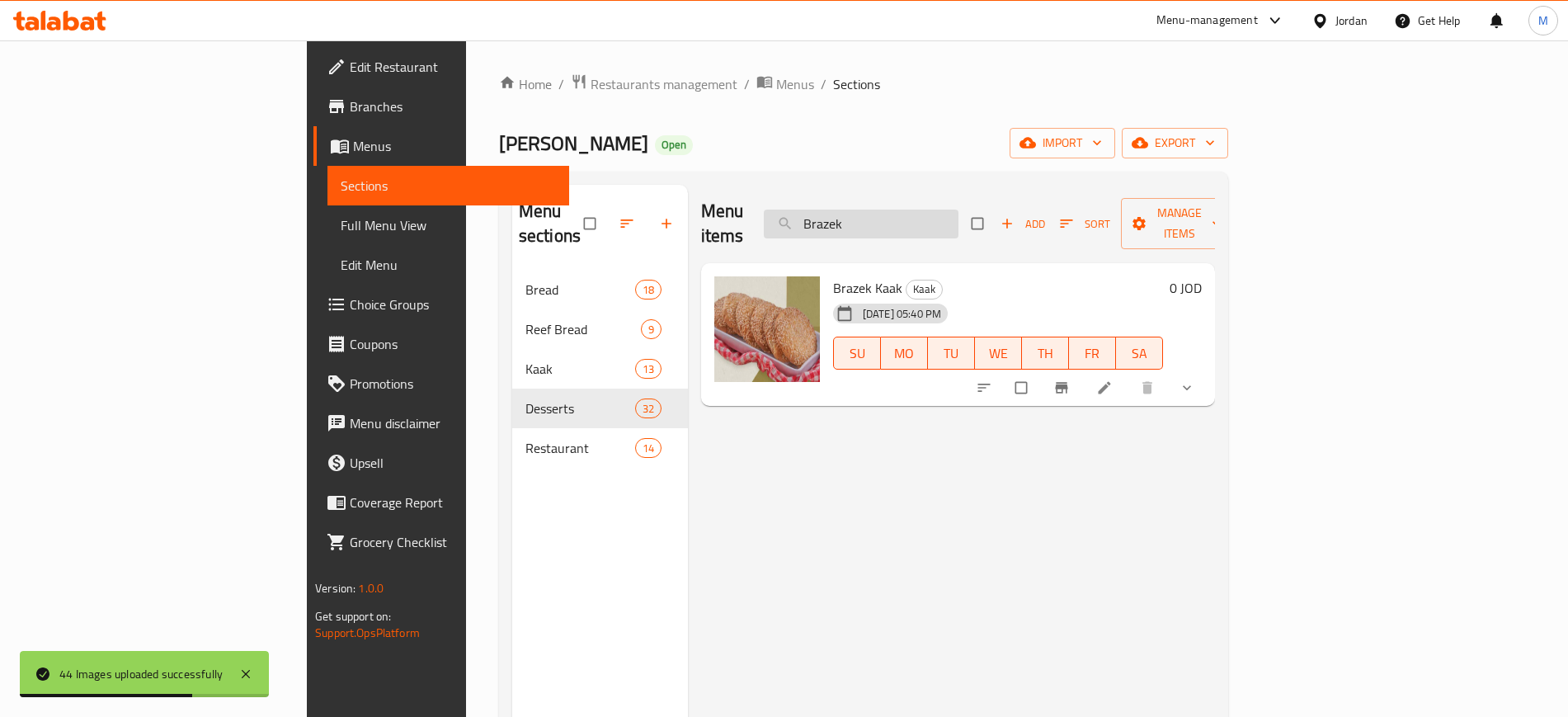
type input "Brazek"
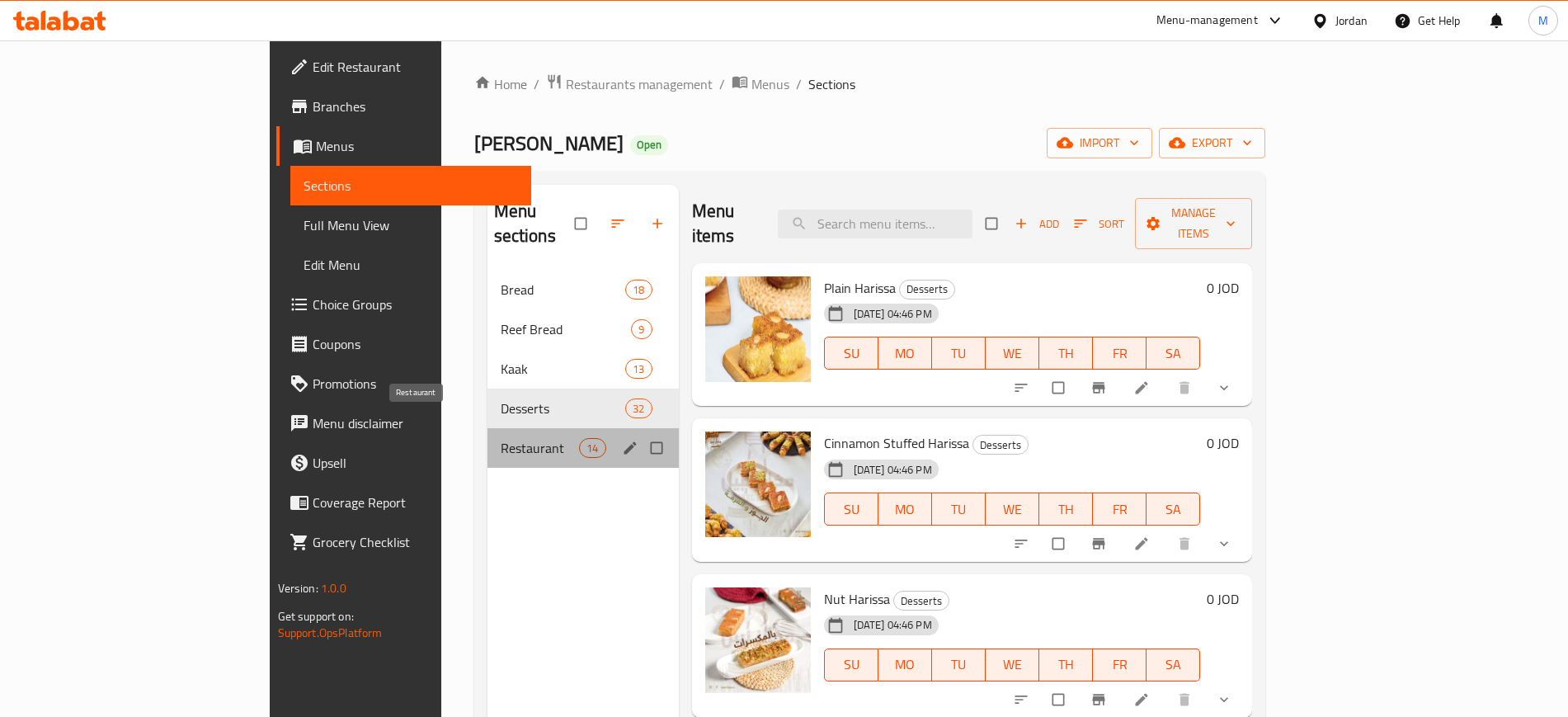
click at [500, 439] on span "Restaurant" at bounding box center [540, 448] width 80 height 20
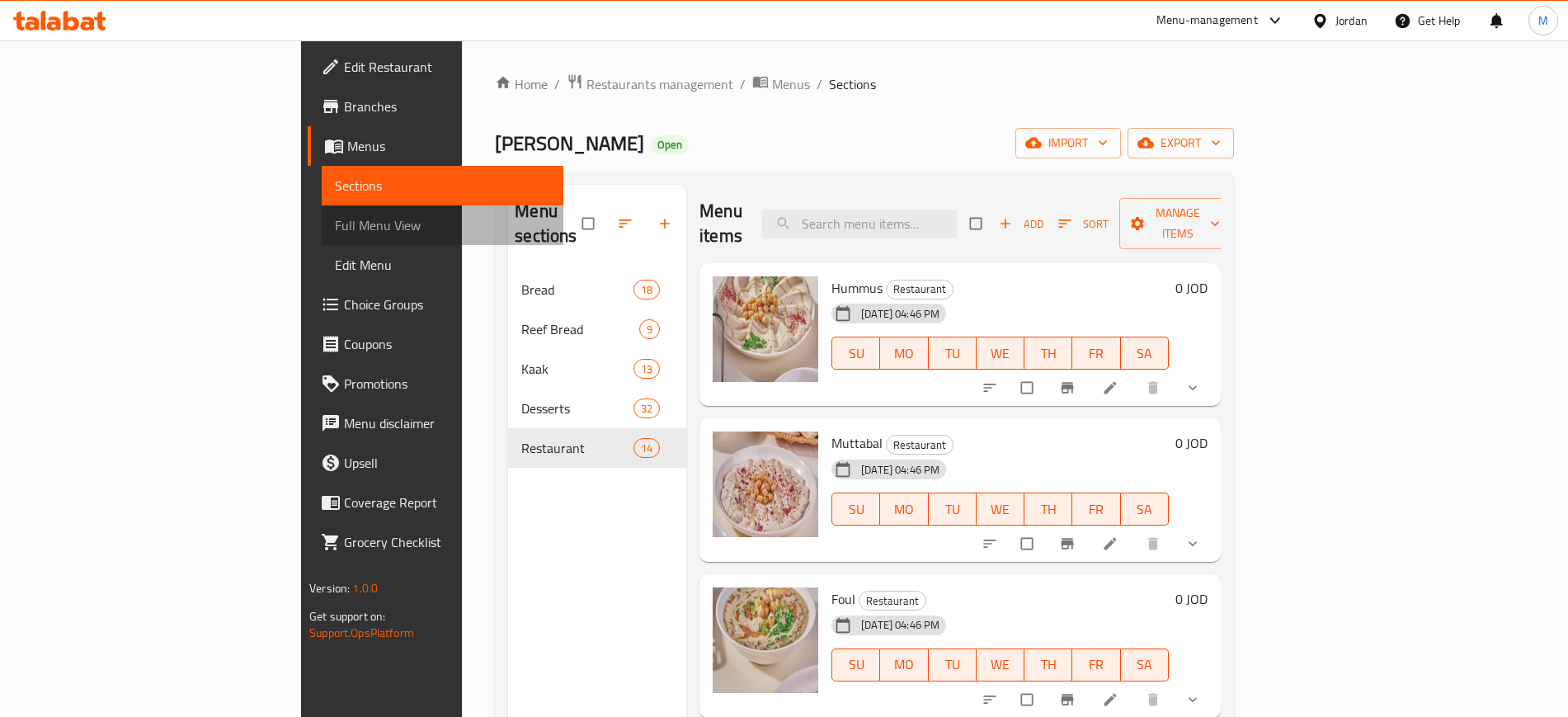
click at [335, 227] on span "Full Menu View" at bounding box center [442, 225] width 214 height 20
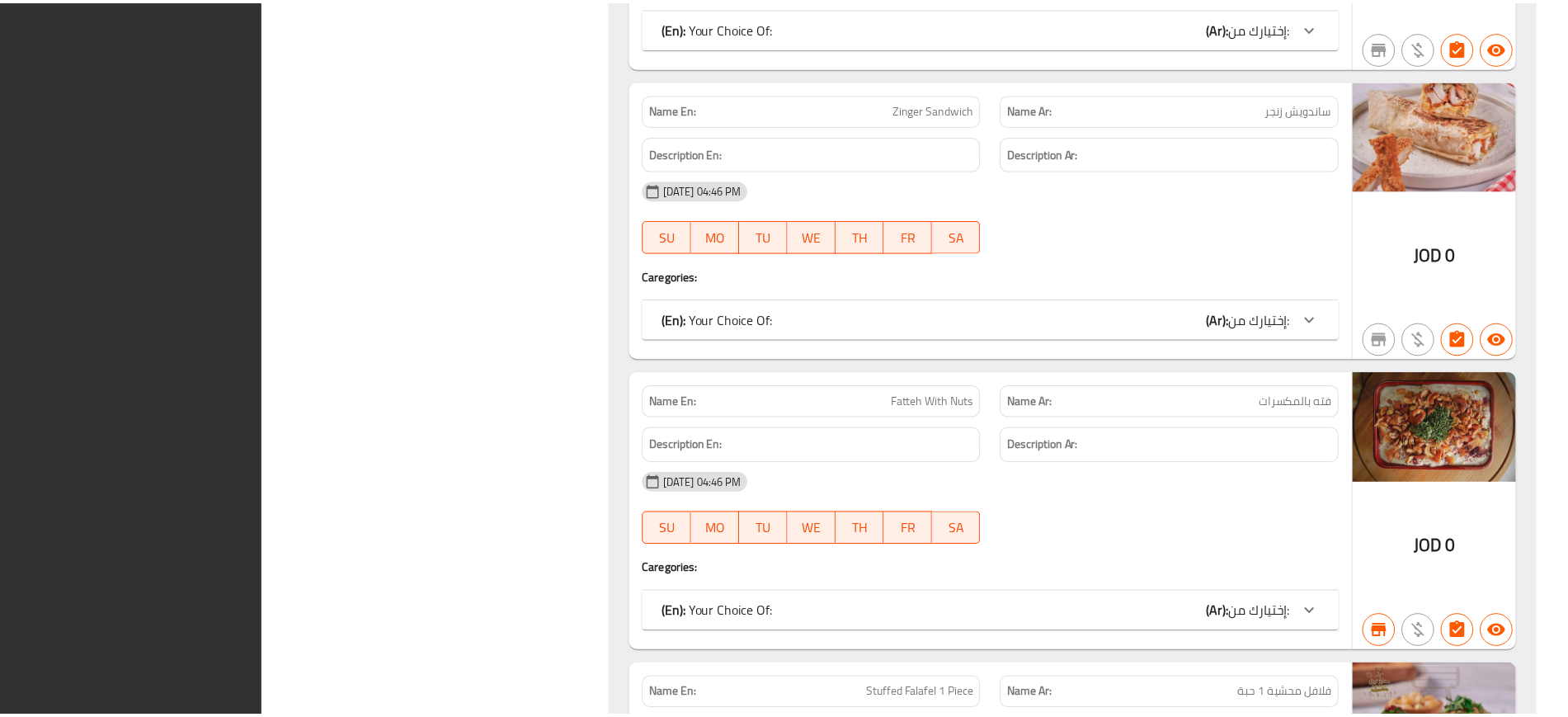
scroll to position [22341, 0]
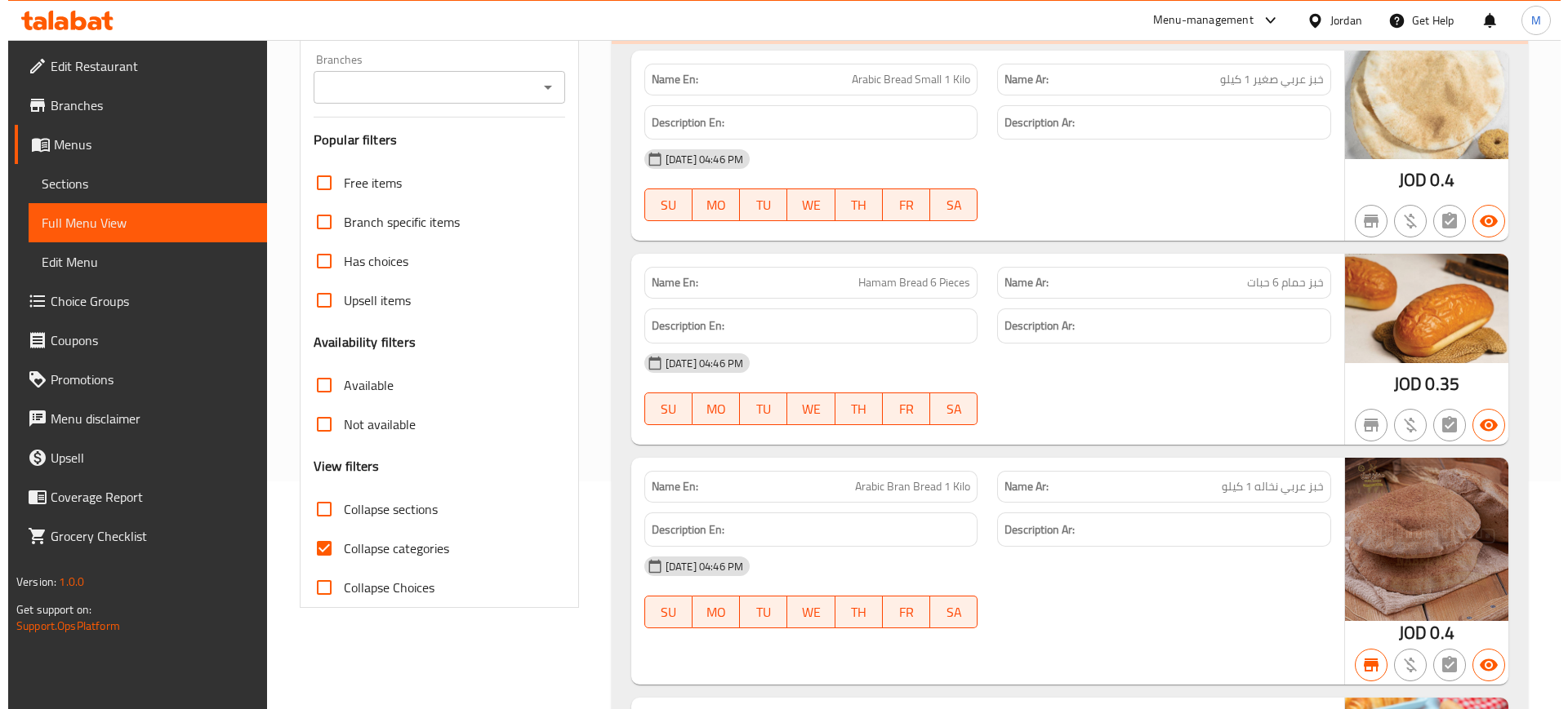
scroll to position [0, 0]
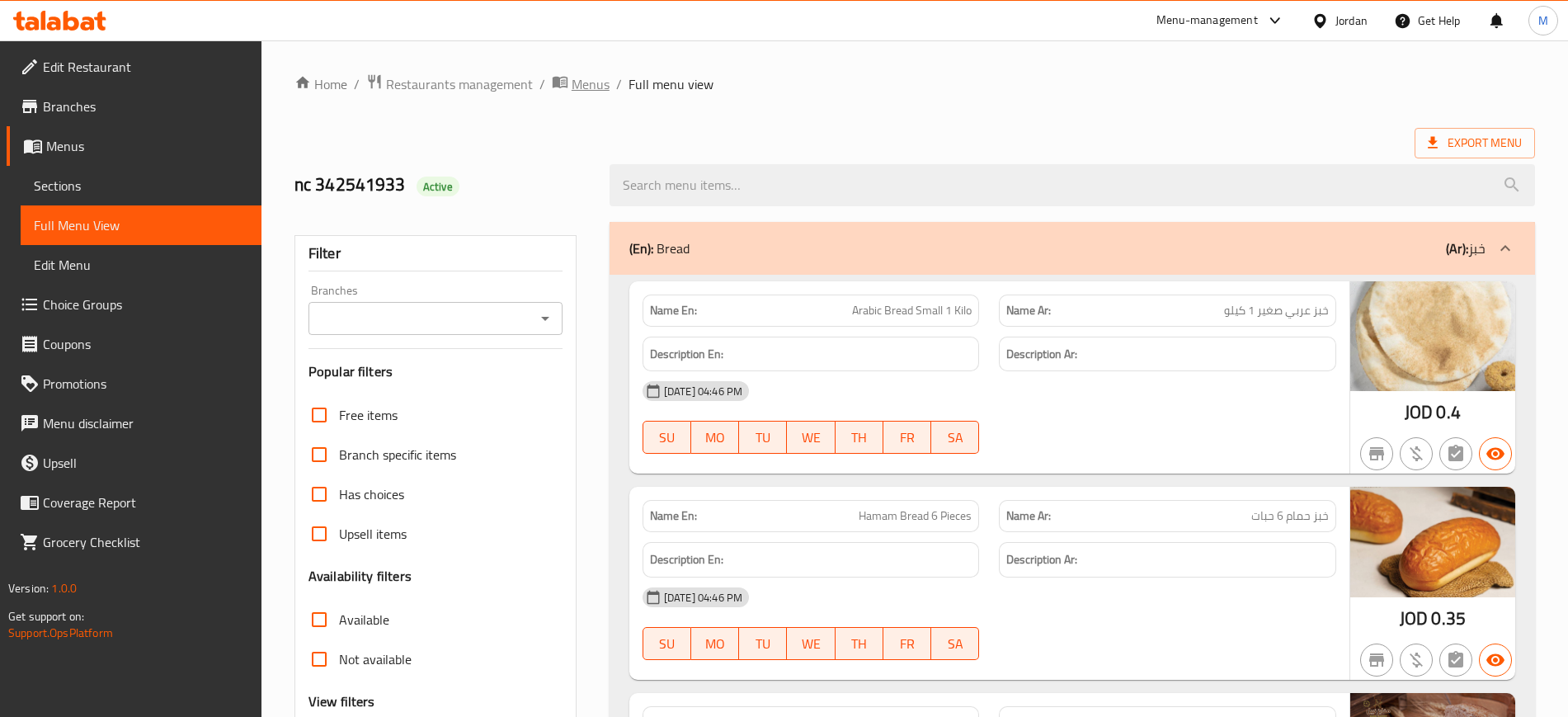
click at [598, 79] on span "Menus" at bounding box center [590, 84] width 38 height 20
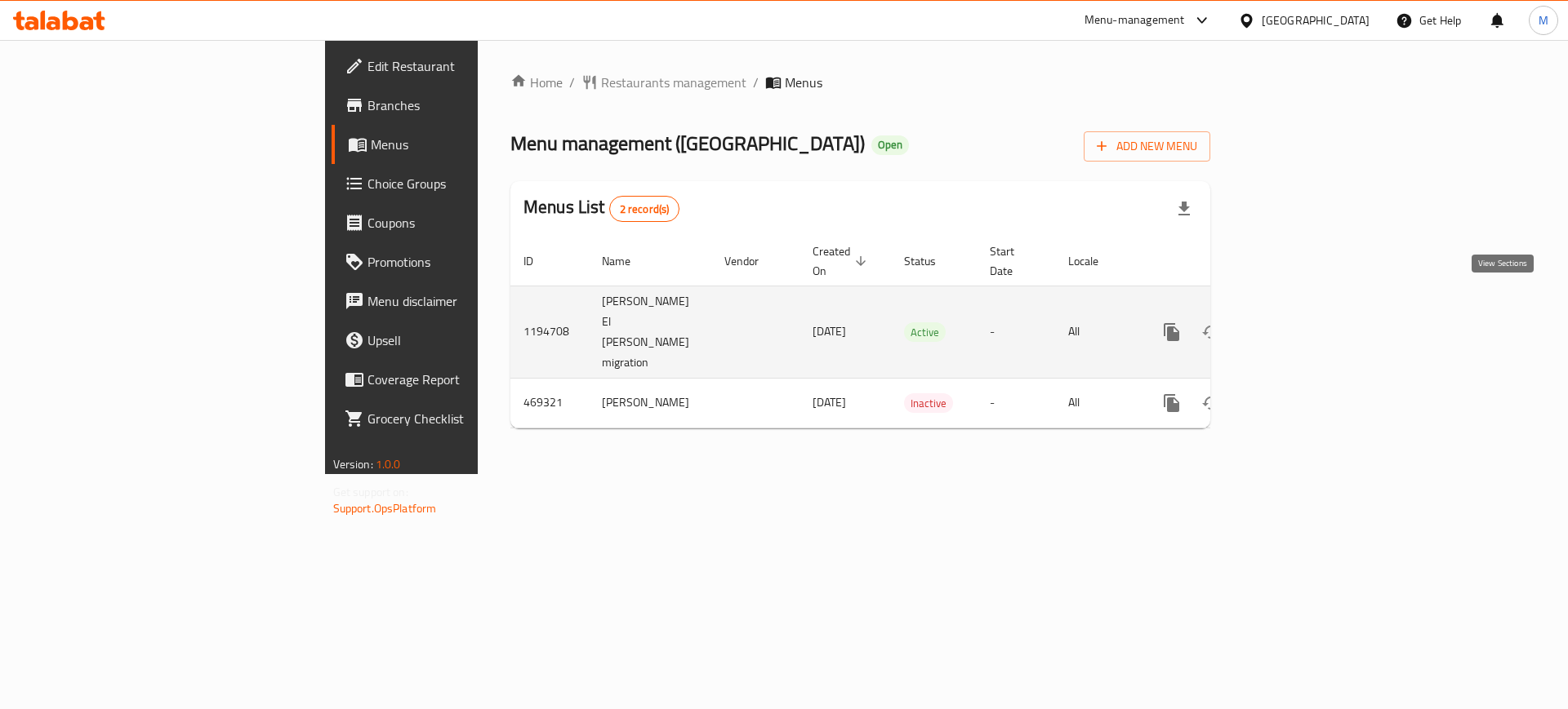
click at [1299, 322] on icon "enhanced table" at bounding box center [1289, 332] width 20 height 20
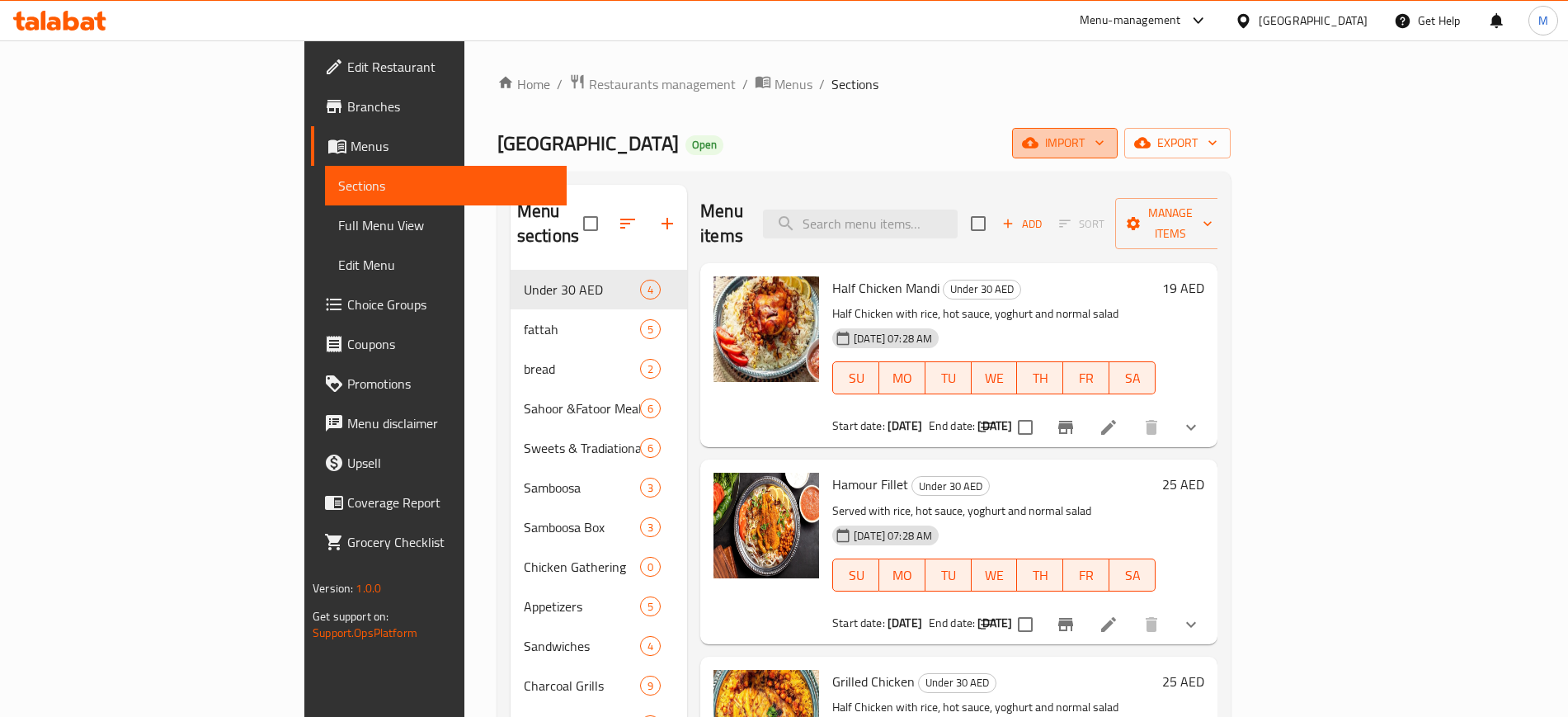
click at [1104, 144] on span "import" at bounding box center [1065, 144] width 80 height 21
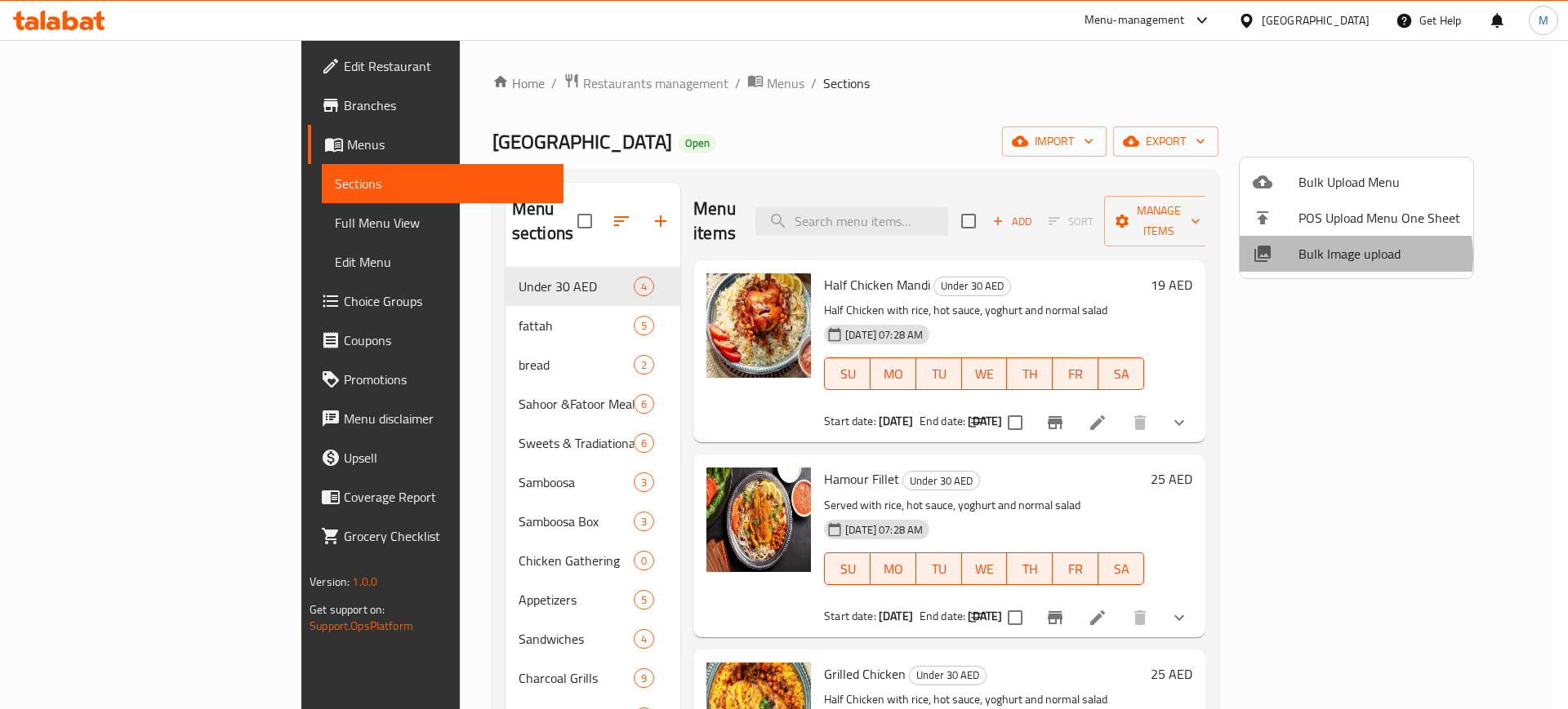
click at [1348, 256] on span "Bulk Image upload" at bounding box center [1379, 254] width 162 height 20
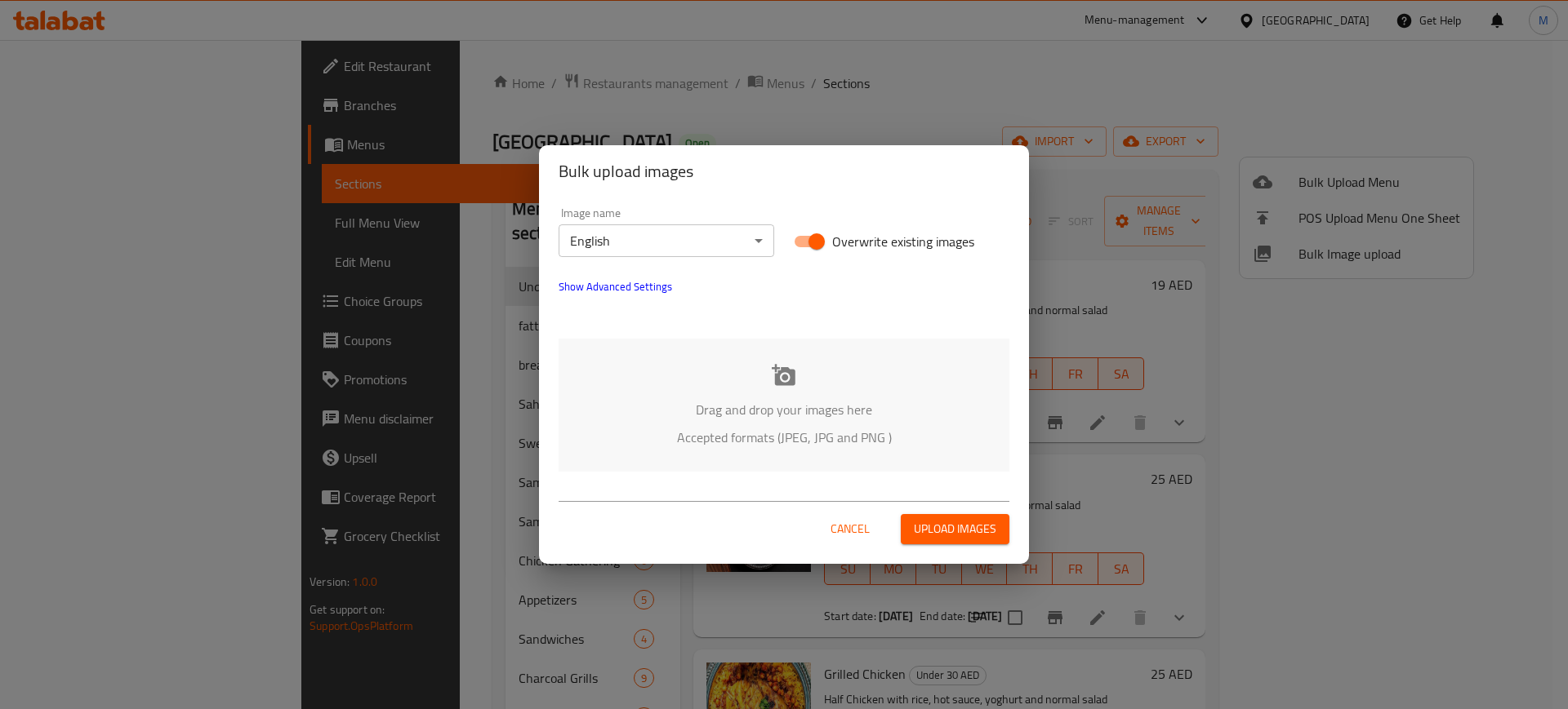
click at [896, 390] on div "Drag and drop your images here Accepted formats (JPEG, JPG and PNG )" at bounding box center [784, 405] width 450 height 133
click at [622, 286] on span "Show Advanced Settings" at bounding box center [615, 287] width 113 height 20
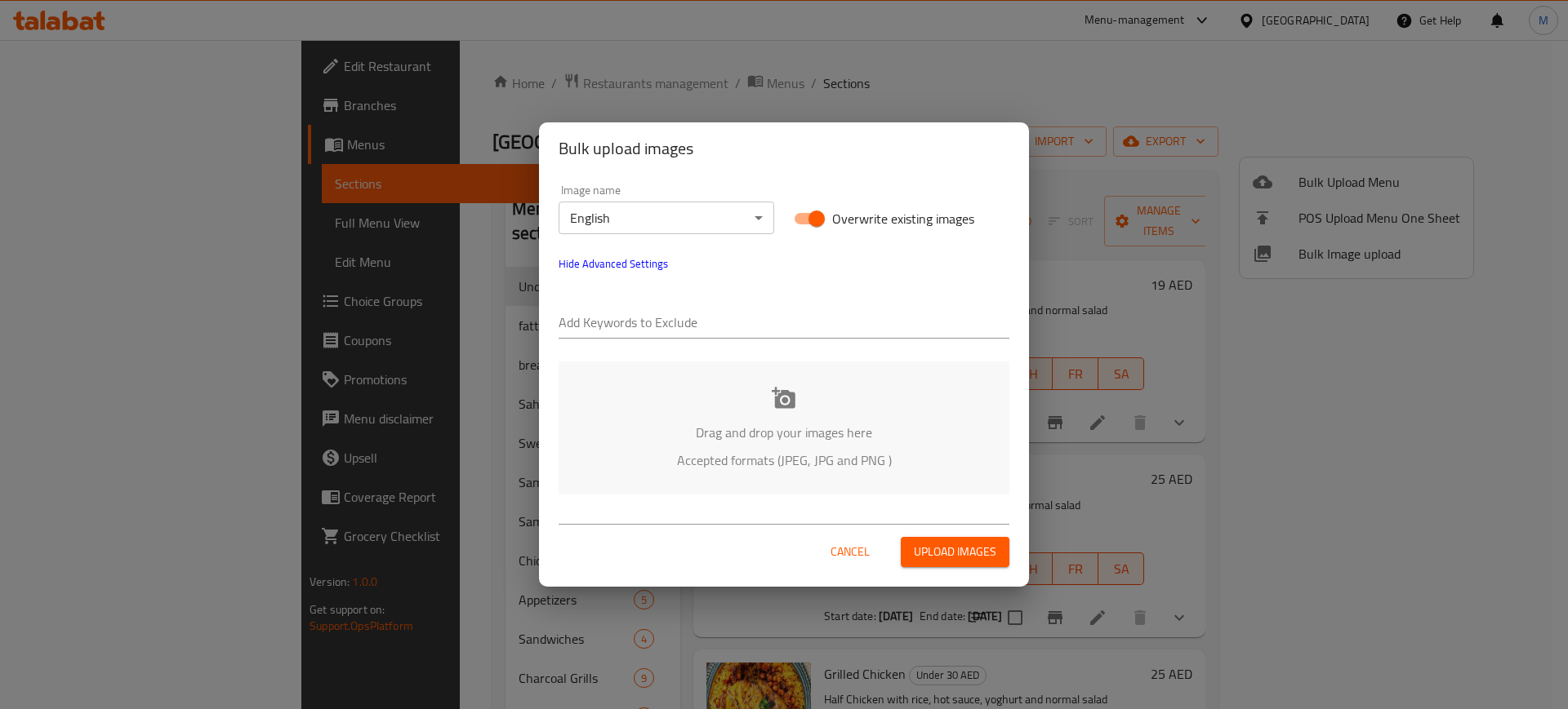
paste input "_Kent-39579"
click at [658, 327] on input "_Kent-39579" at bounding box center [784, 324] width 450 height 26
type input "_Kent-39579"
click at [702, 343] on div "Add Keywords to Exclude _Kent-39579" at bounding box center [784, 315] width 470 height 65
click at [748, 319] on input "text" at bounding box center [837, 324] width 345 height 26
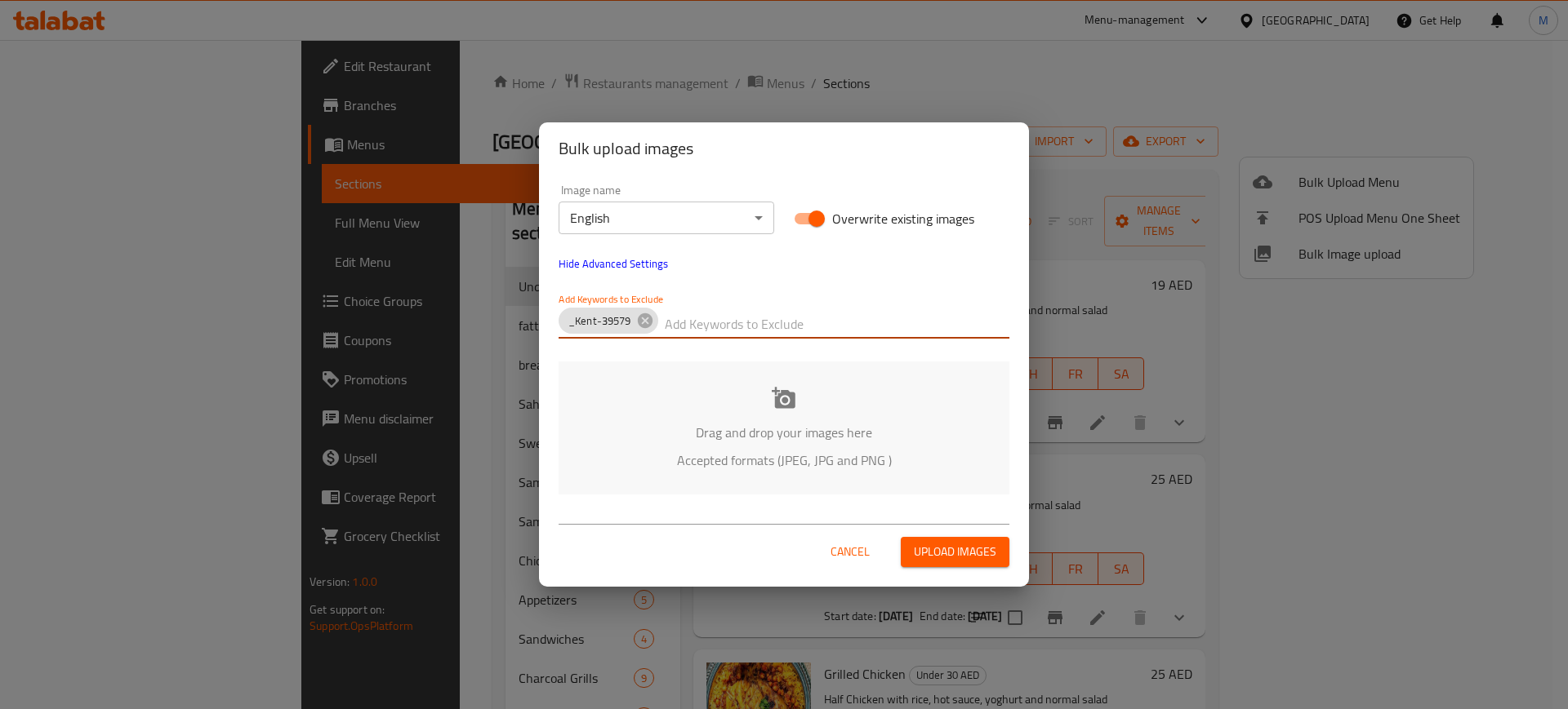
paste input "Macbos Station_"
type input "Macbos Station_"
click at [597, 475] on div "Drag and drop your images here Accepted formats (JPEG, JPG and PNG )" at bounding box center [784, 429] width 450 height 133
click at [807, 319] on input "text" at bounding box center [908, 324] width 202 height 26
paste input "_Kent-39579"
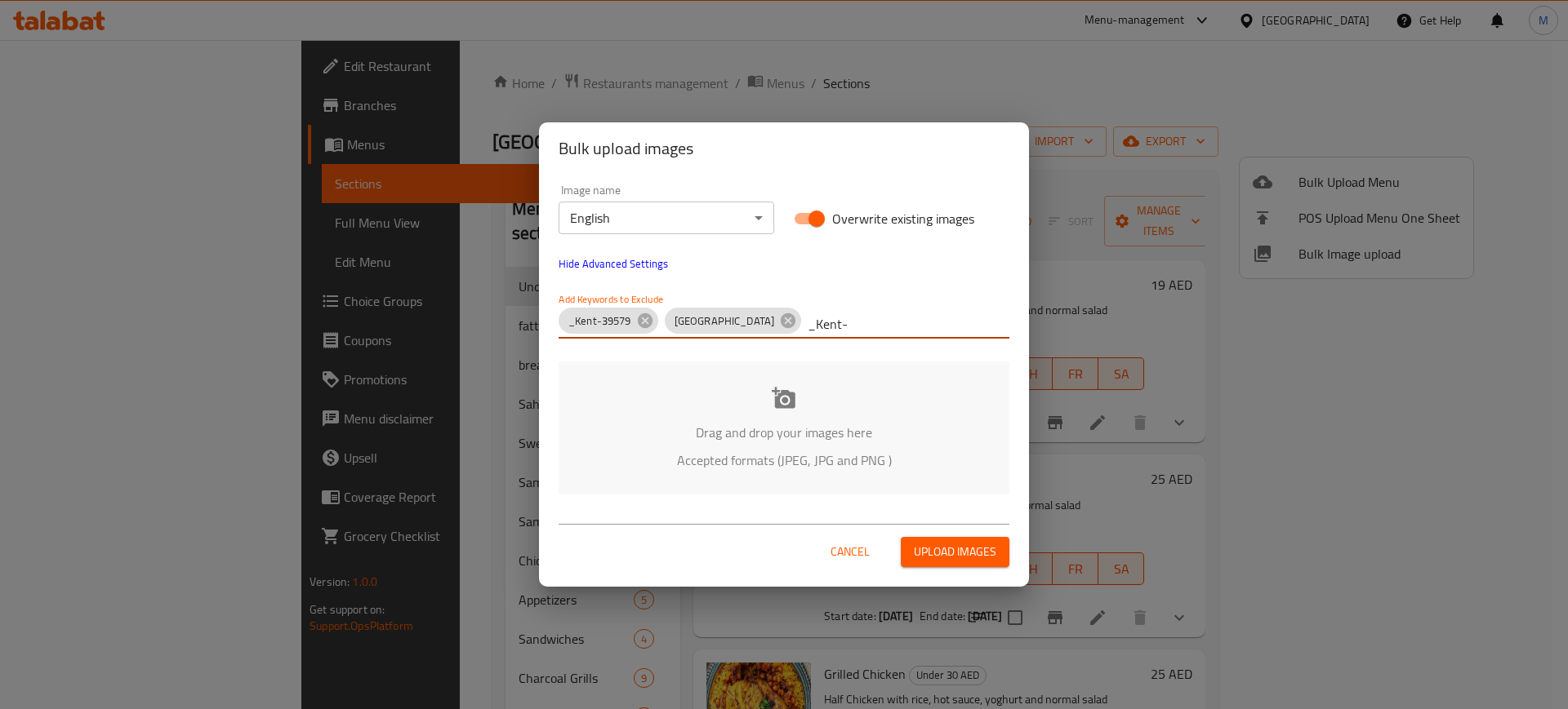
type input "_Kent-"
click at [770, 442] on p "Drag and drop your images here" at bounding box center [784, 432] width 402 height 20
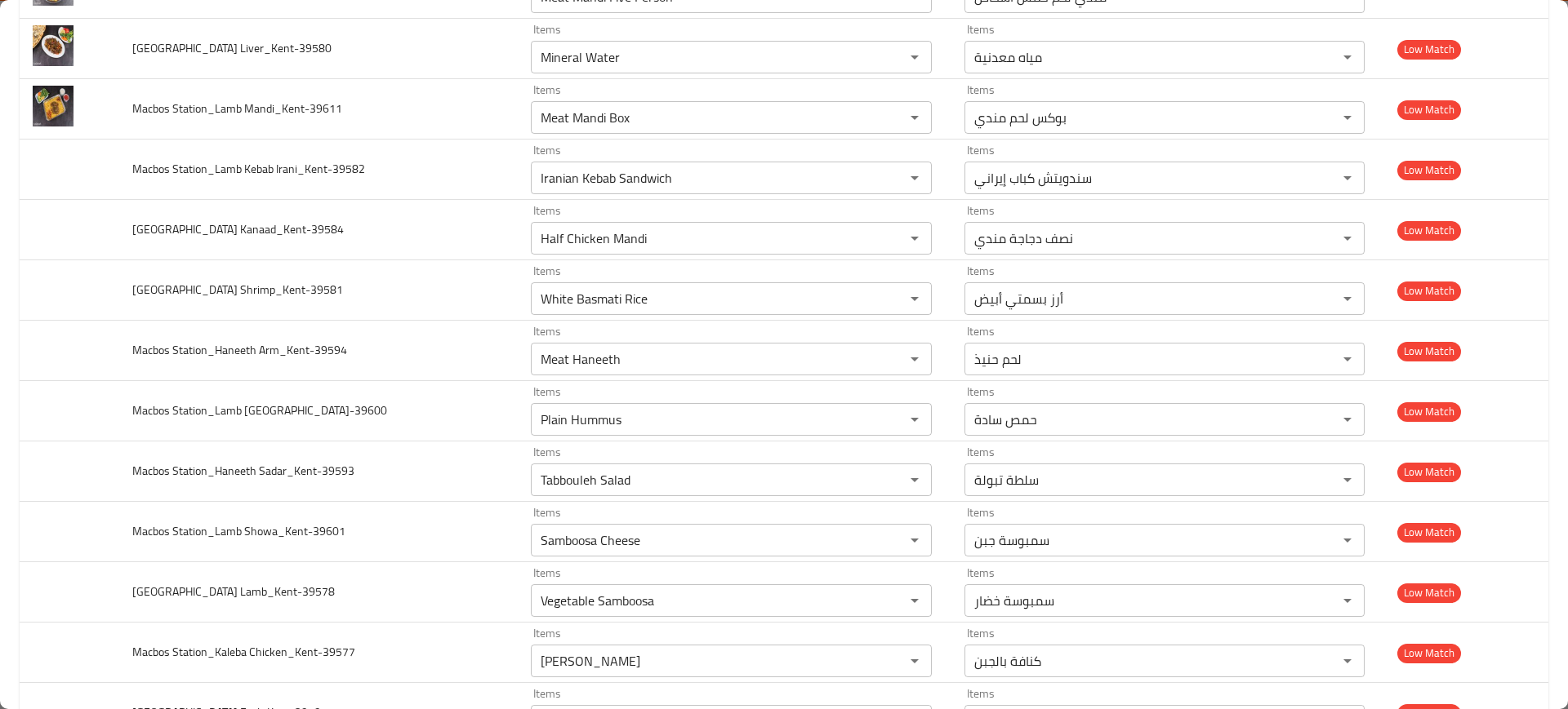
scroll to position [1627, 0]
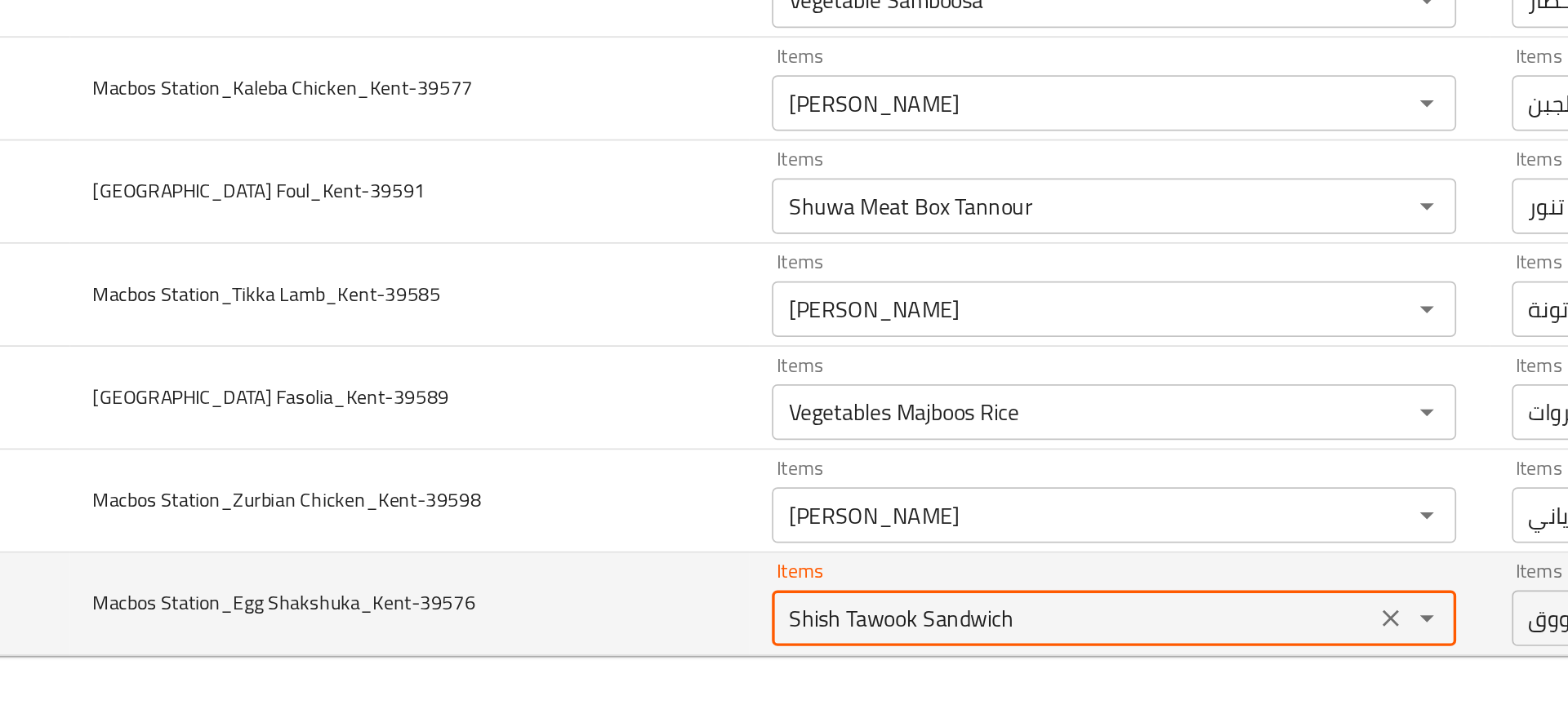
click at [606, 664] on Shakshuka_Kent-39576 "Shish Tawook Sandwich" at bounding box center [707, 654] width 342 height 23
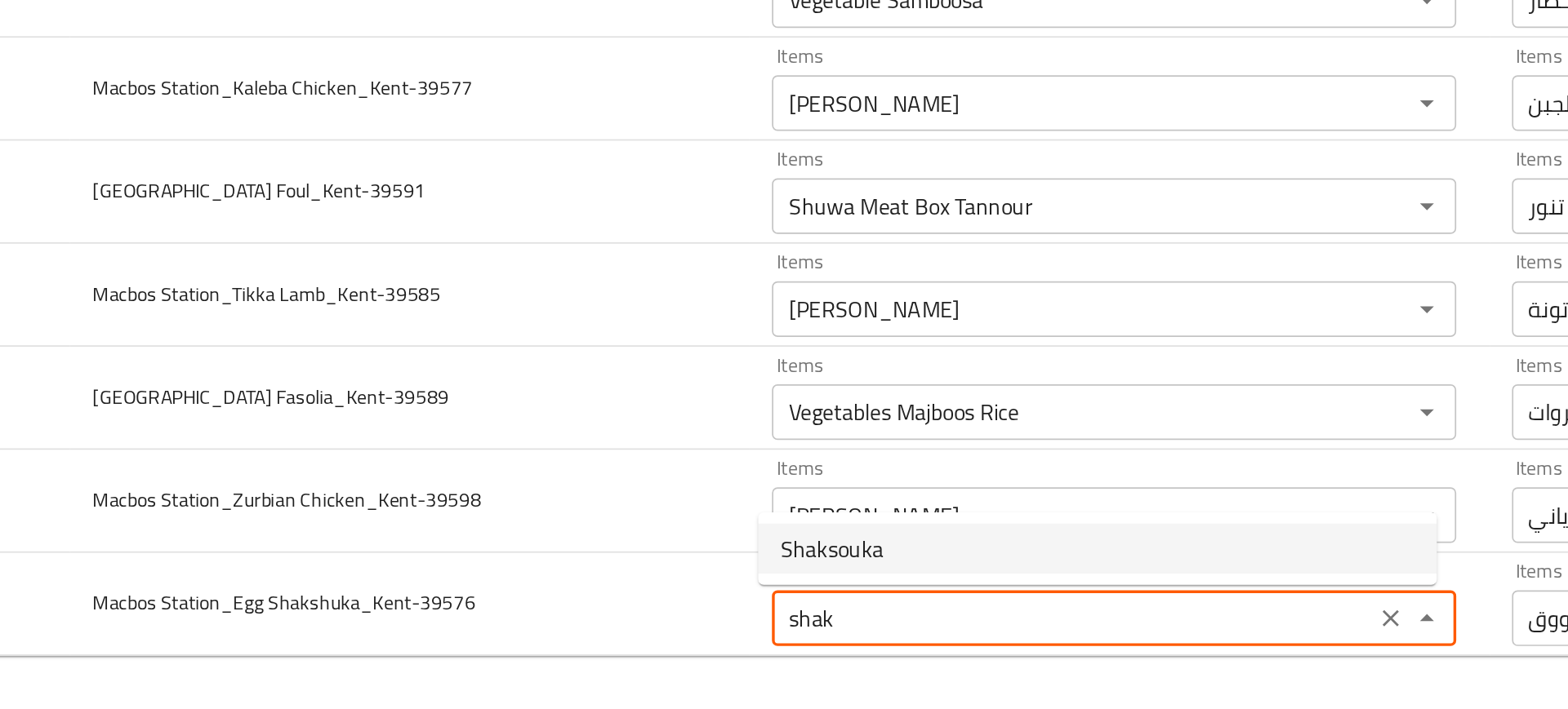
click at [574, 616] on span "Shaksouka" at bounding box center [567, 614] width 61 height 20
type Shakshuka_Kent-39576 "Shaksouka"
type Shakshuka_Kent-39576-ar "شكشوكة"
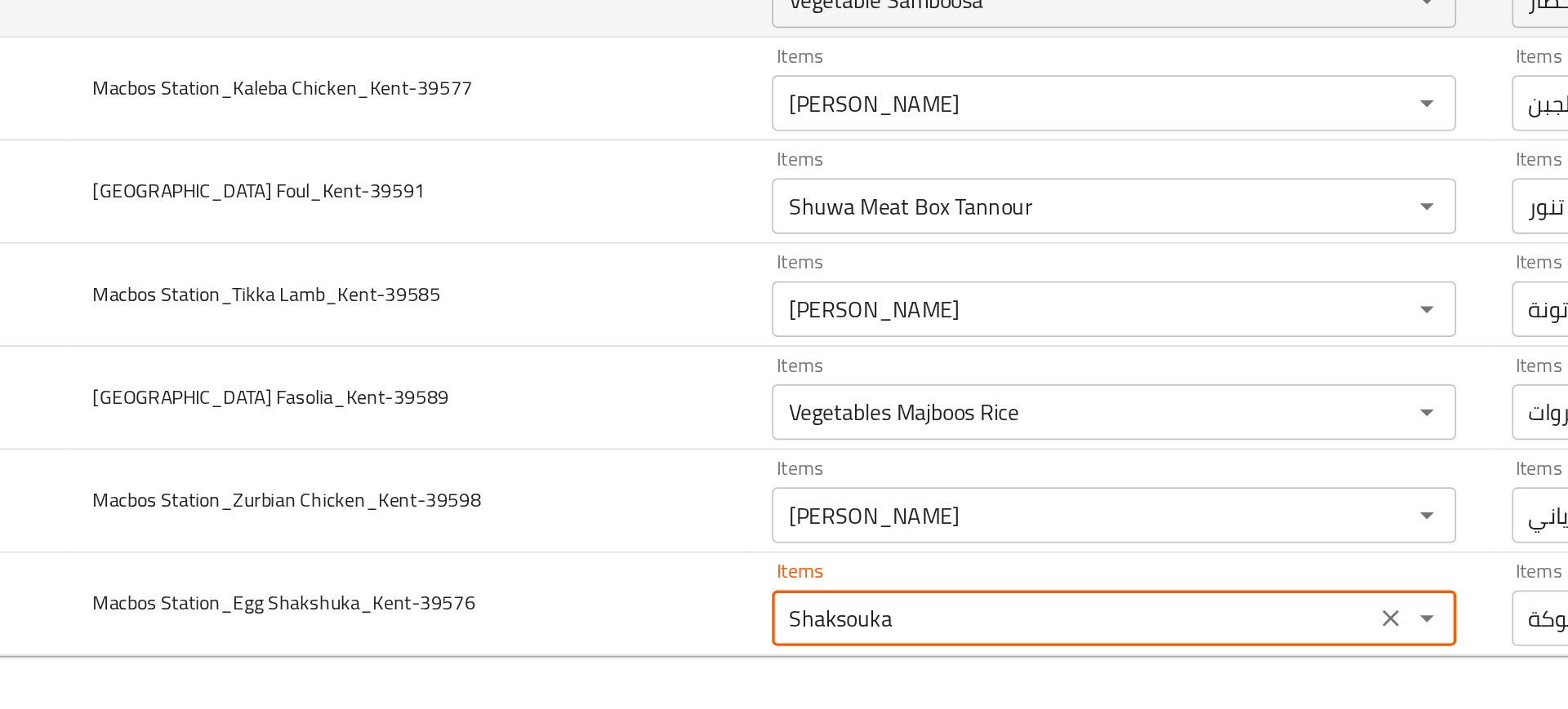
type Shakshuka_Kent-39576 "Shaksouka"
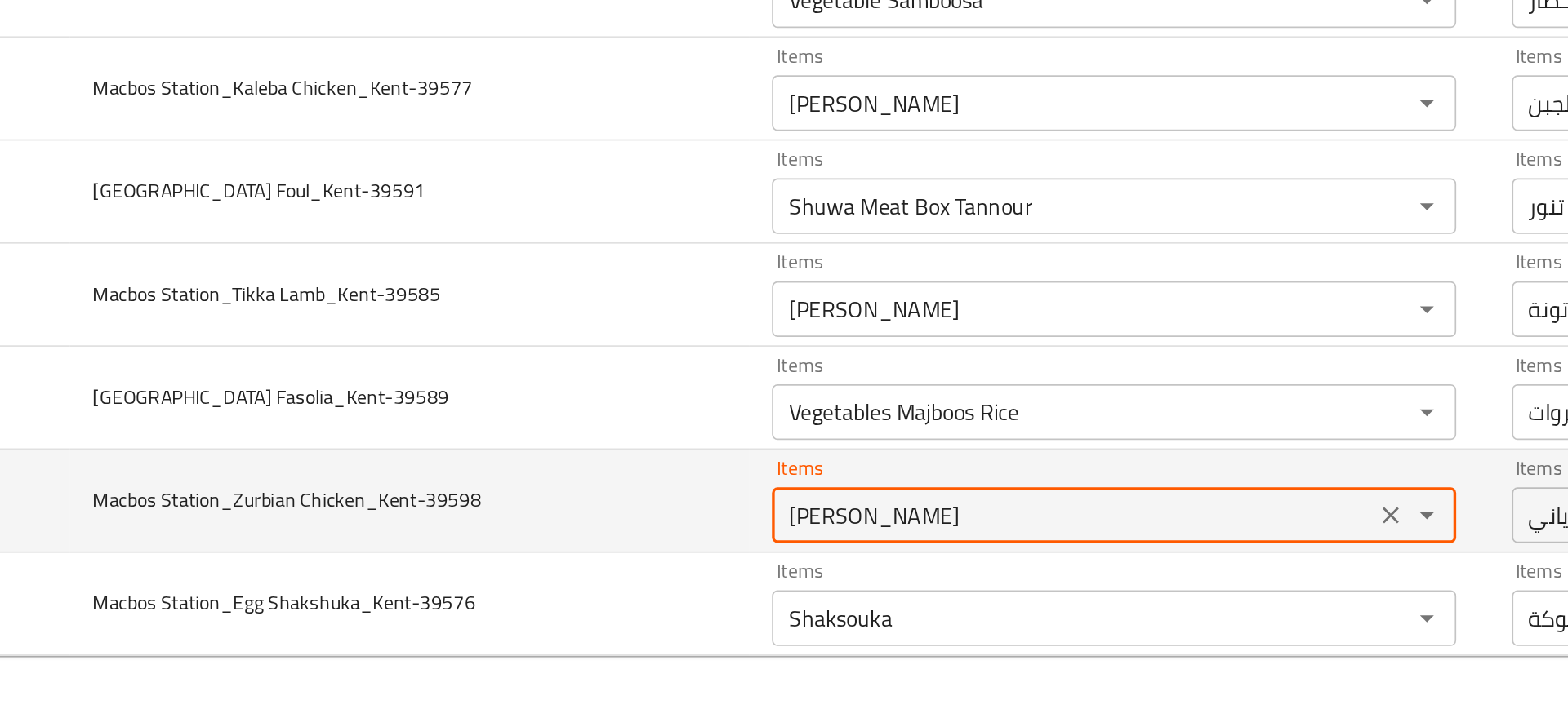
click at [547, 605] on Chicken_Kent-39598 "[PERSON_NAME]" at bounding box center [707, 594] width 342 height 23
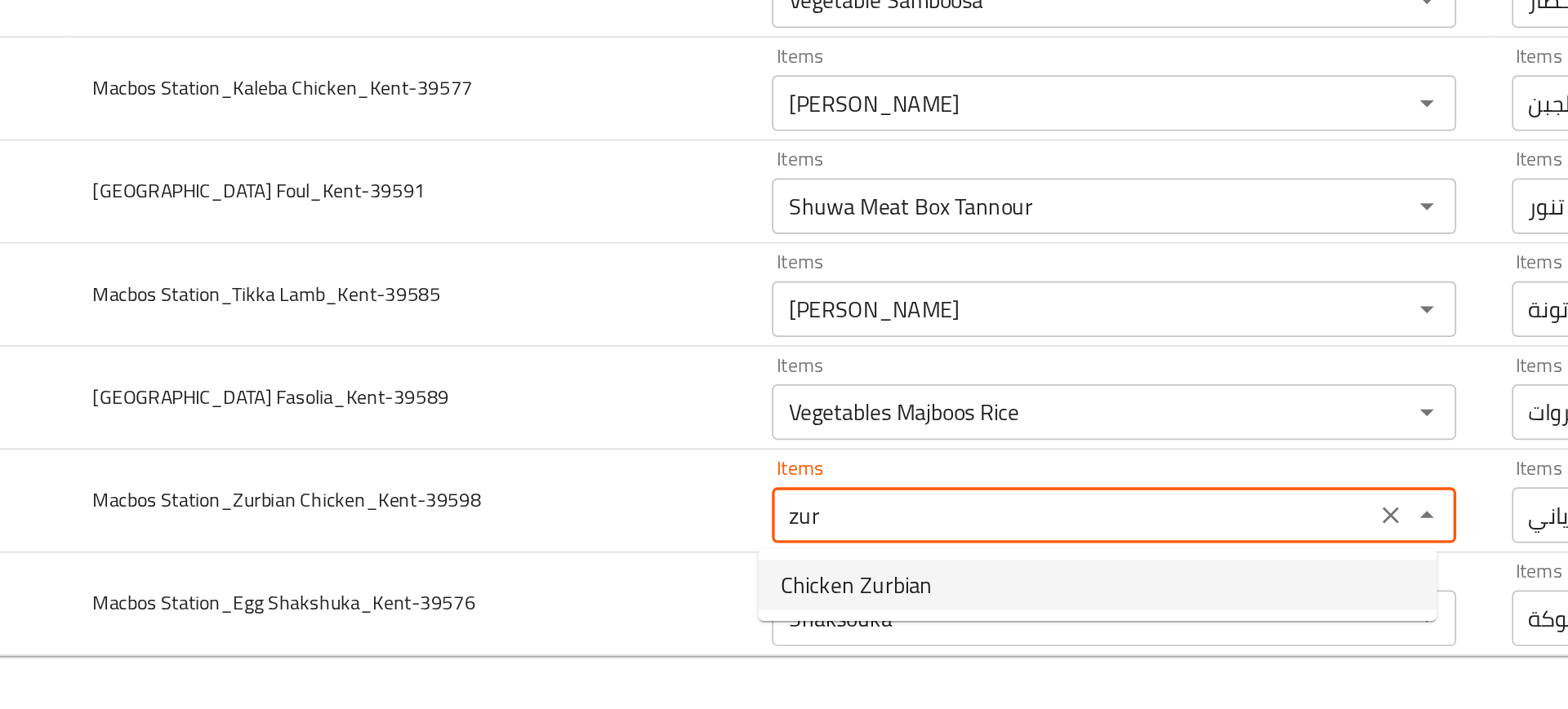
click at [569, 630] on span "Chicken Zurbian" at bounding box center [580, 635] width 89 height 20
type Chicken_Kent-39598 "Chicken Zurbian"
type Chicken_Kent-39598-ar "زربيان الدجاج"
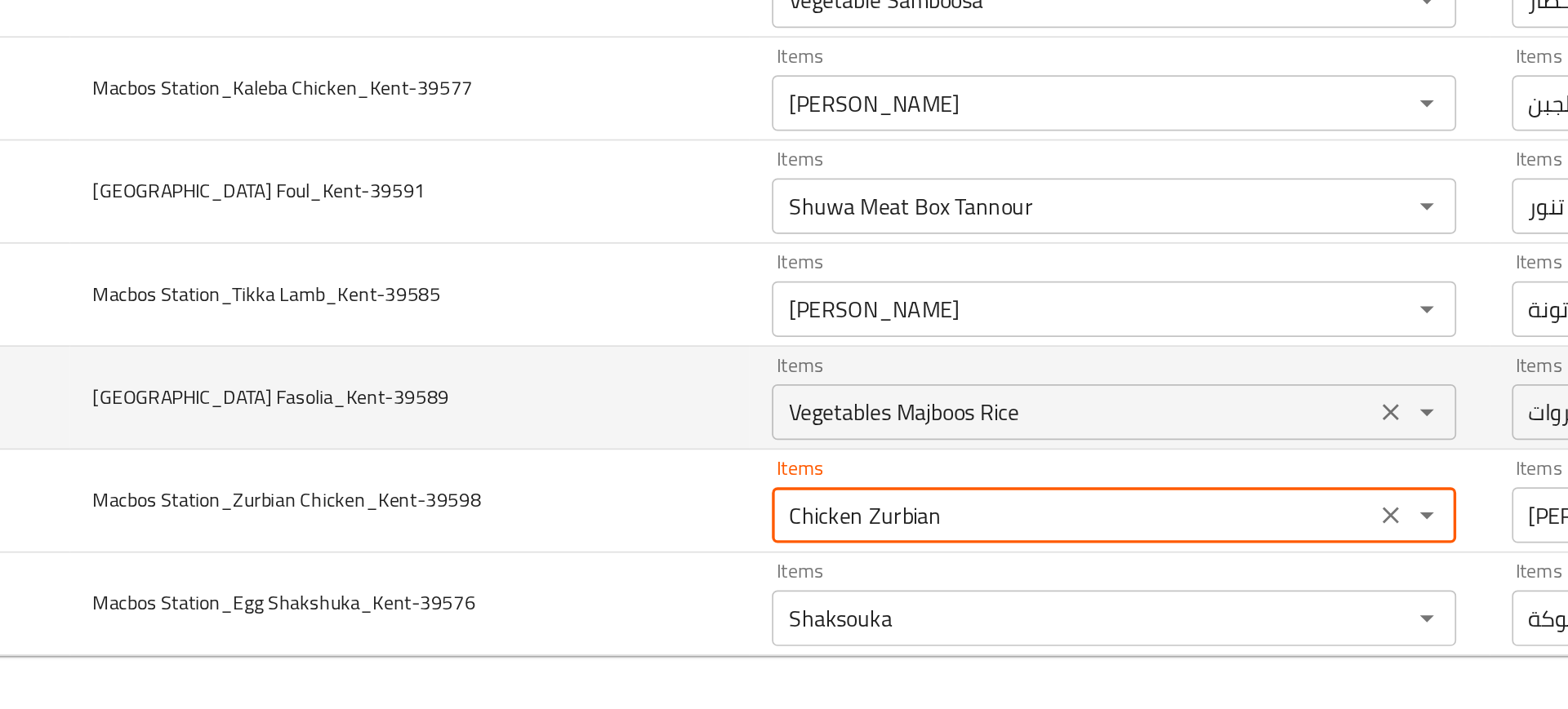
type Chicken_Kent-39598 "Chicken Zurbian"
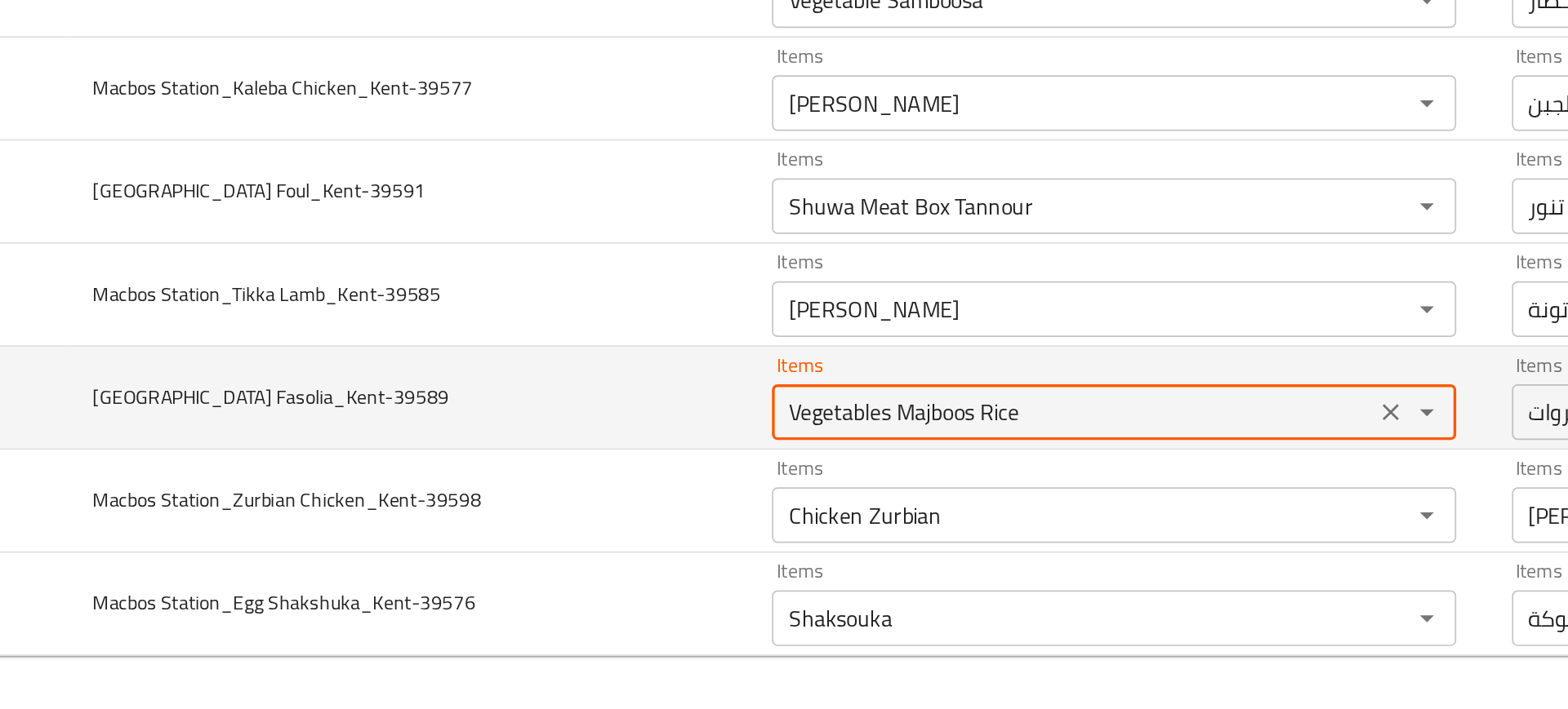
click at [564, 538] on Fasolia_Kent-39589 "Vegetables Majboos Rice" at bounding box center [707, 533] width 342 height 23
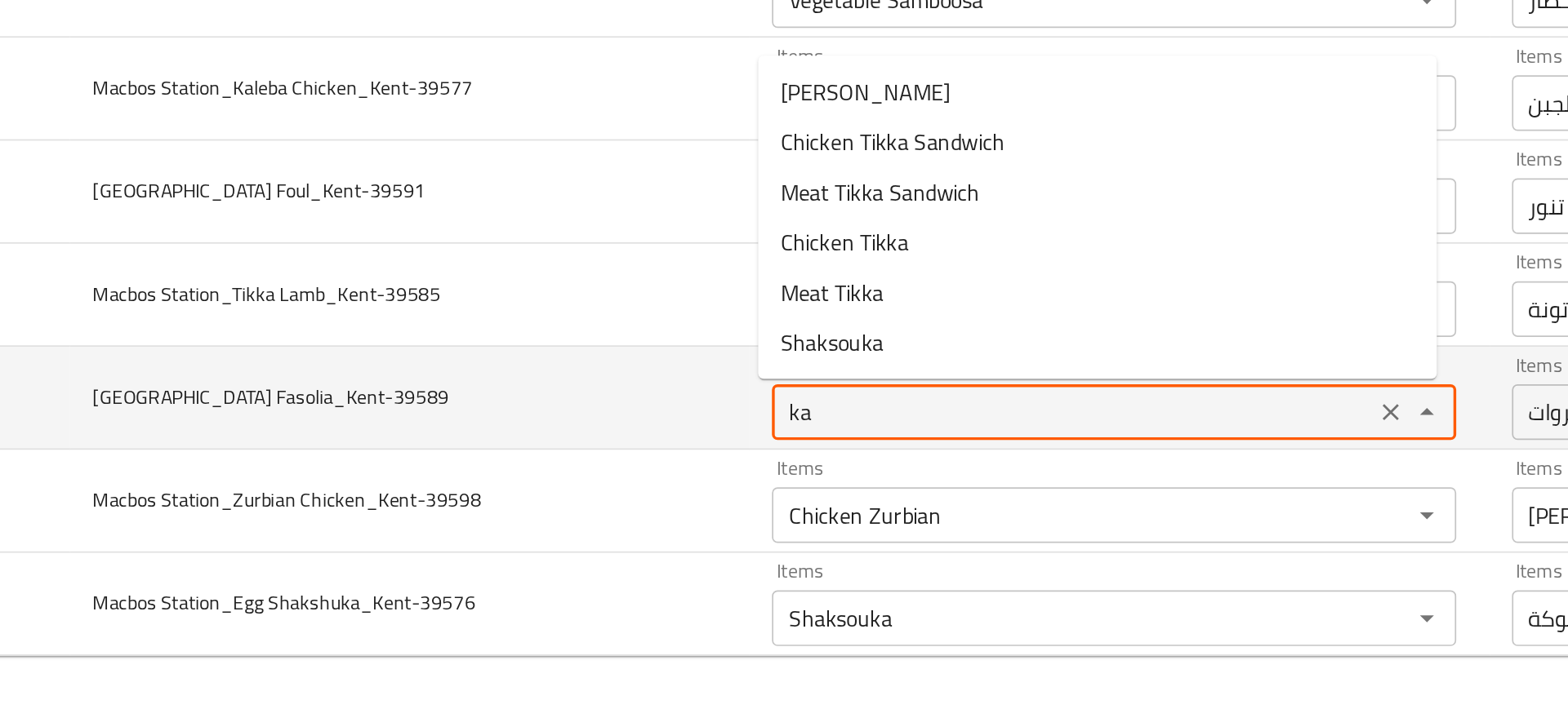
type Fasolia_Kent-39589 "kal"
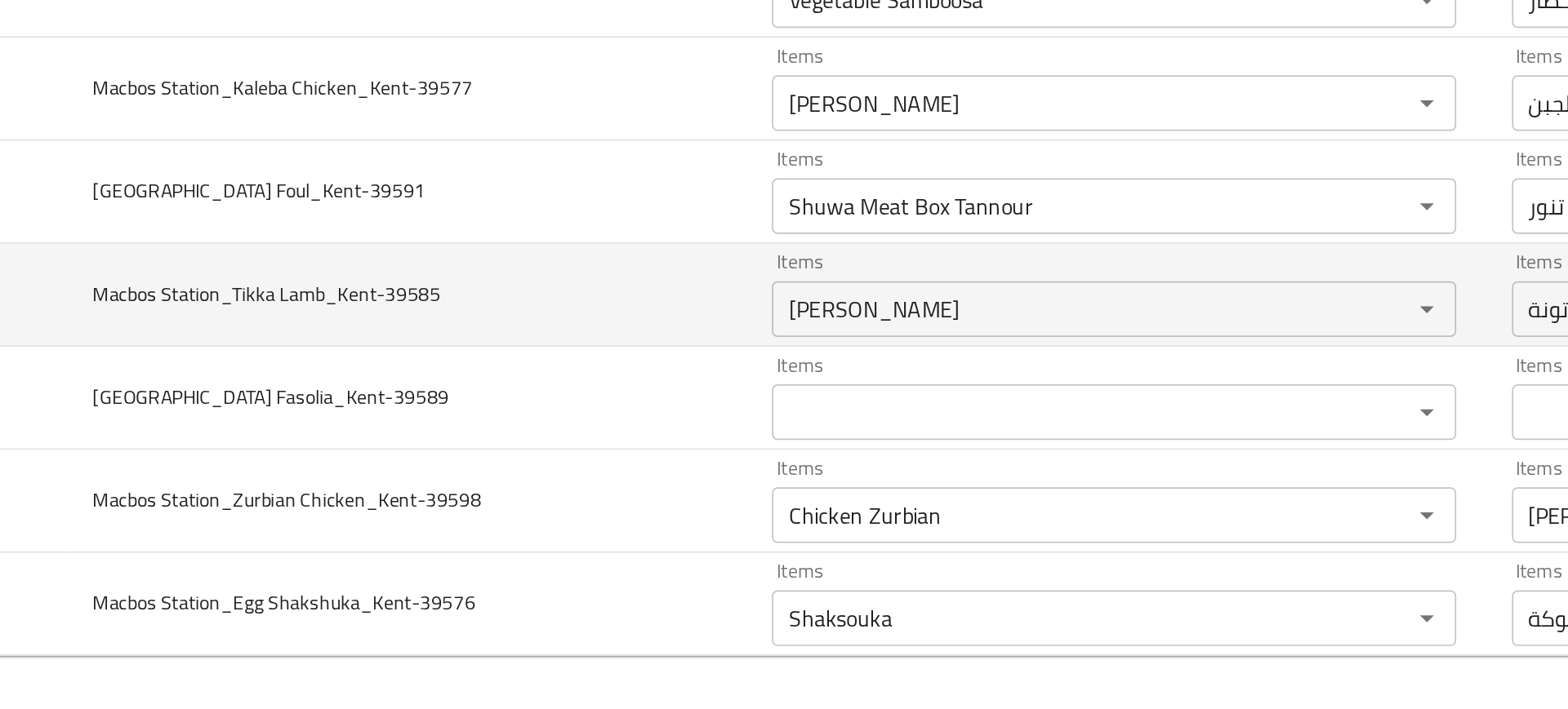
click at [488, 493] on td "Macbos Station_Tikka Lamb_Kent-39585" at bounding box center [319, 466] width 398 height 61
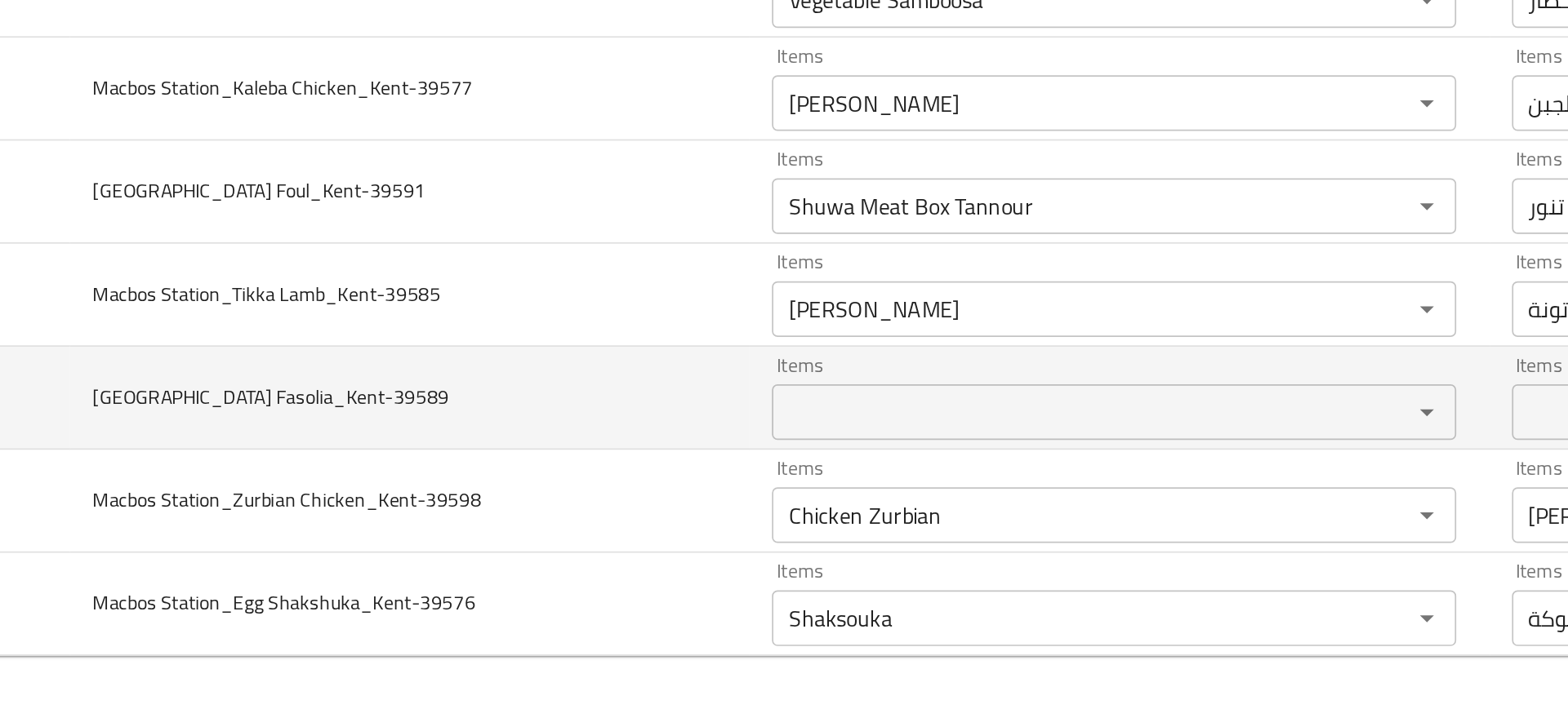
click at [568, 534] on Fasolia_Kent-39589 "Items" at bounding box center [707, 533] width 342 height 23
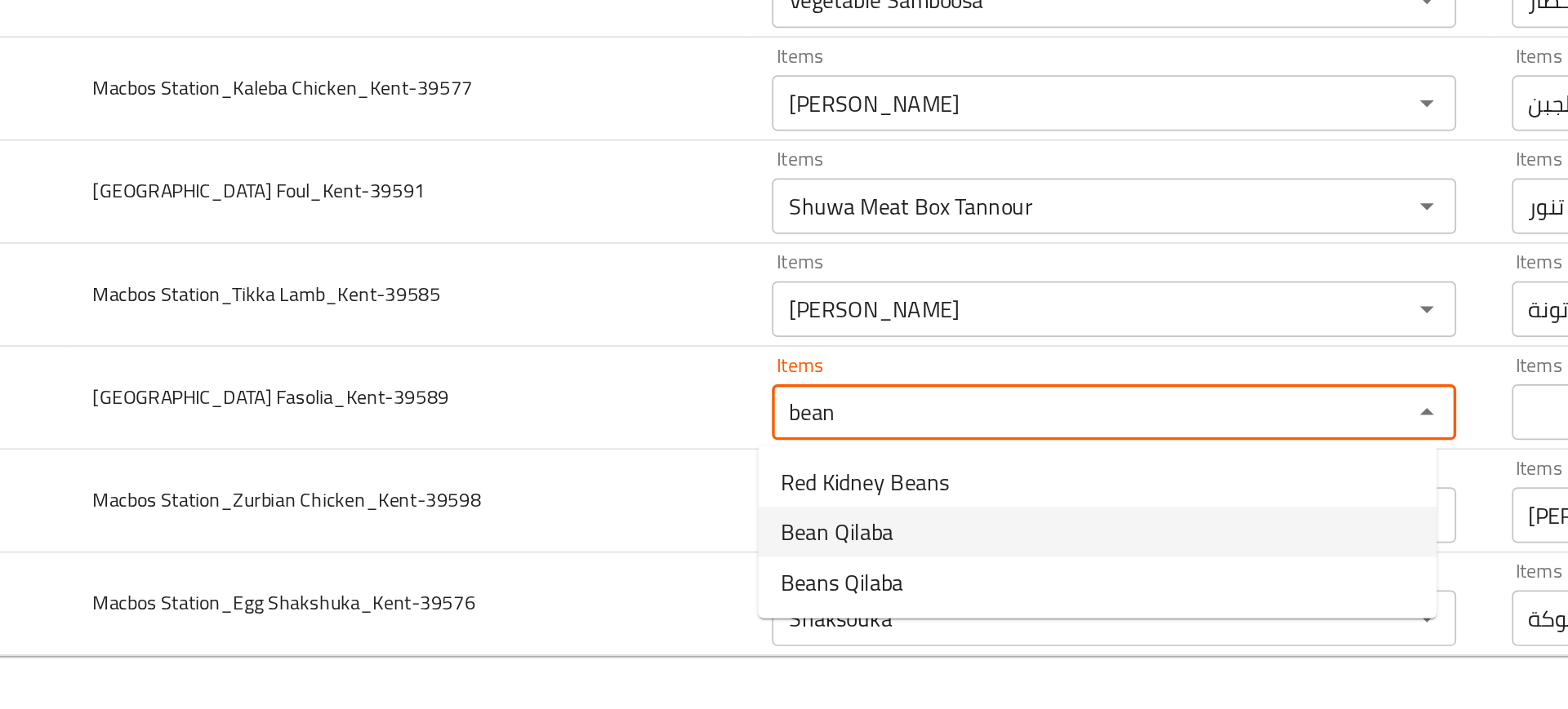
click at [573, 604] on span "Bean Qilaba" at bounding box center [569, 603] width 66 height 20
type Fasolia_Kent-39589 "Bean Qilaba"
type Fasolia_Kent-39589-ar "فاصوليا قلابة"
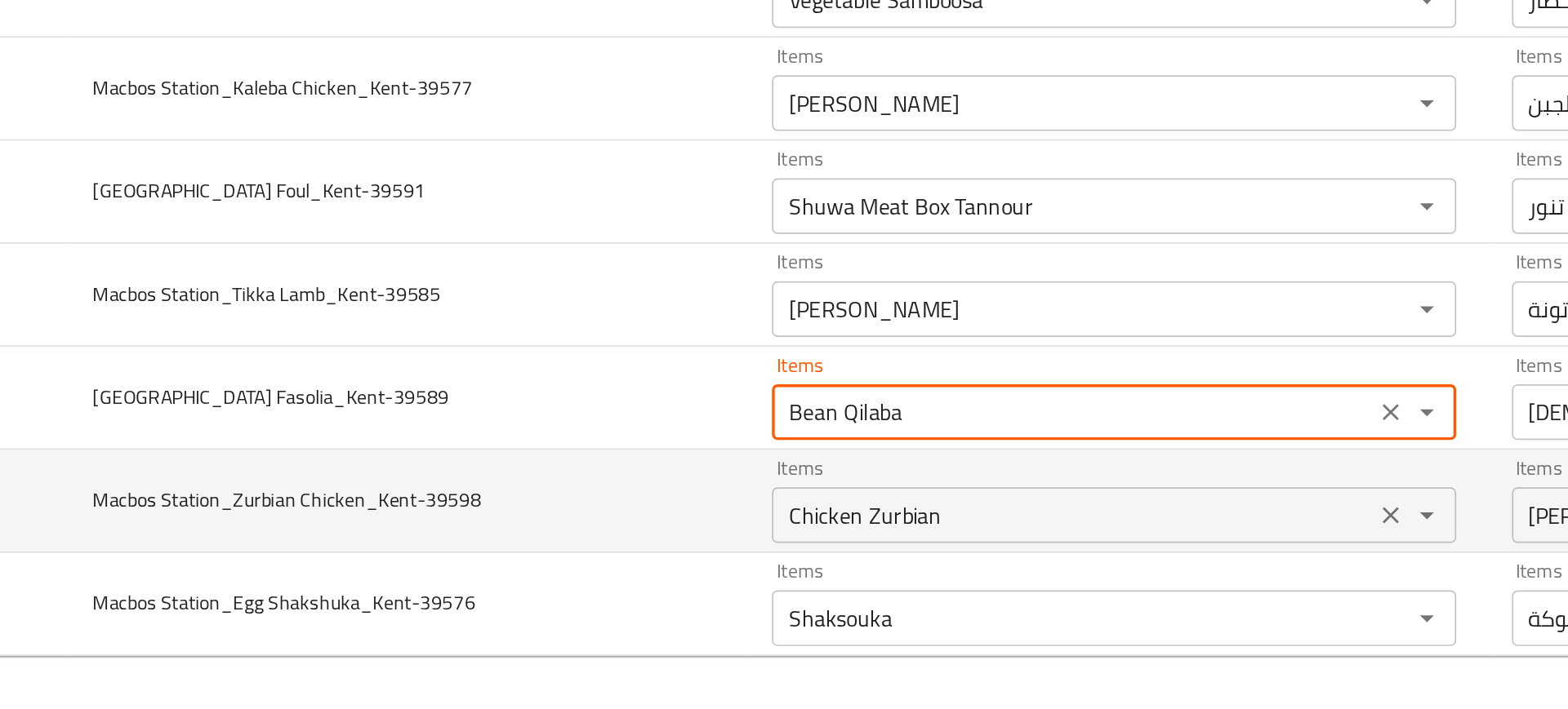
type Fasolia_Kent-39589 "Bean Qilaba"
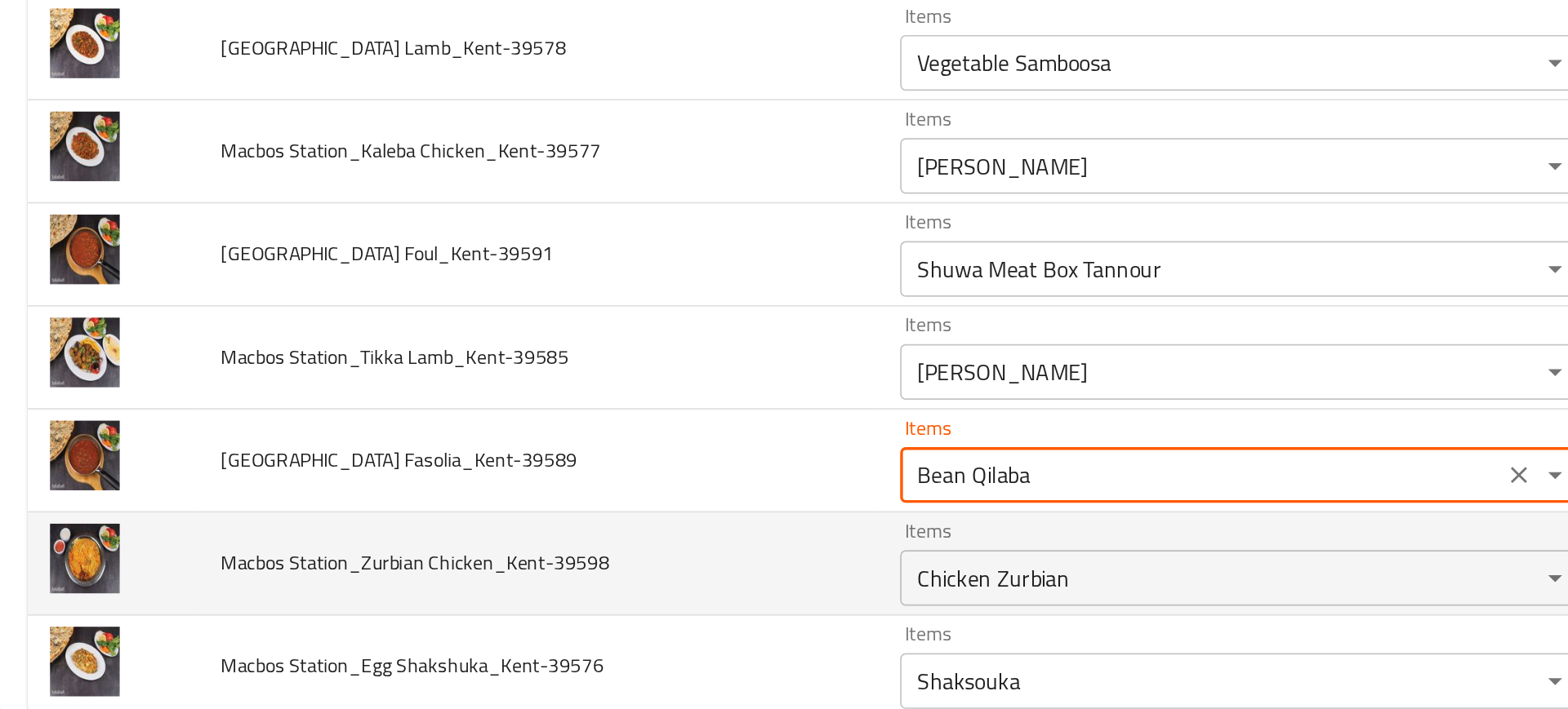
scroll to position [1589, 0]
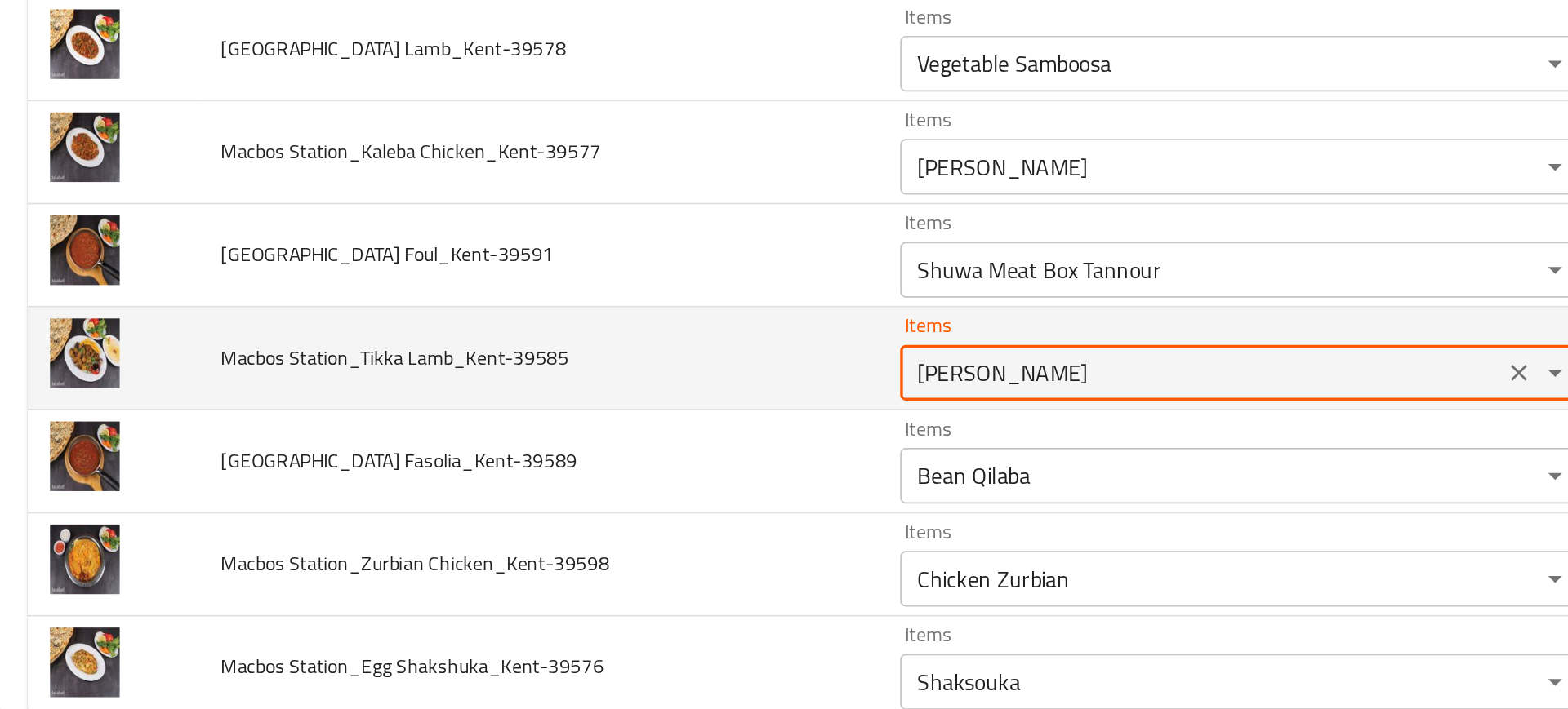
click at [560, 518] on Lamb_Kent-39585 "Tuna Qilaba" at bounding box center [707, 511] width 342 height 23
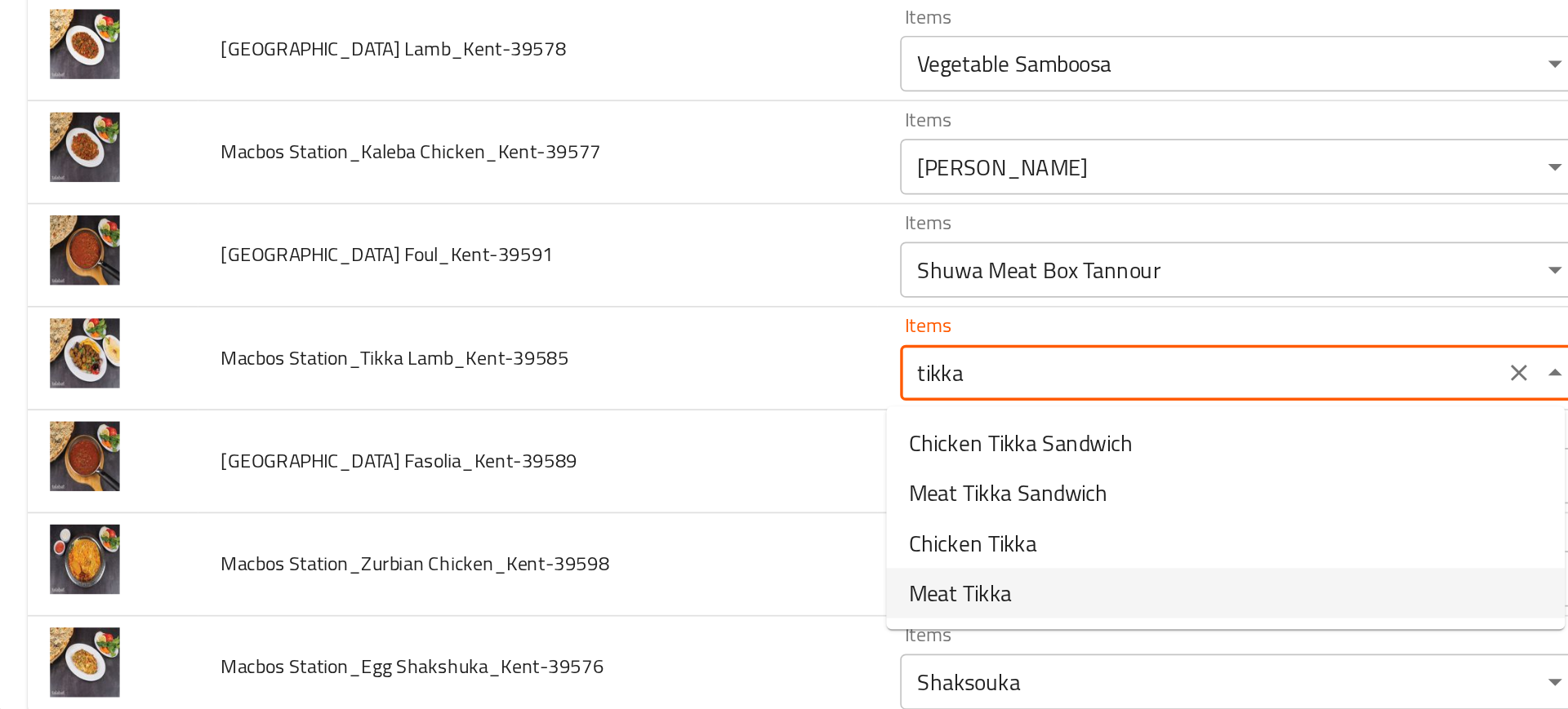
click at [579, 637] on span "Meat Tikka" at bounding box center [567, 640] width 61 height 20
type Lamb_Kent-39585 "Meat Tikka"
type Lamb_Kent-39585-ar "لحم تكا"
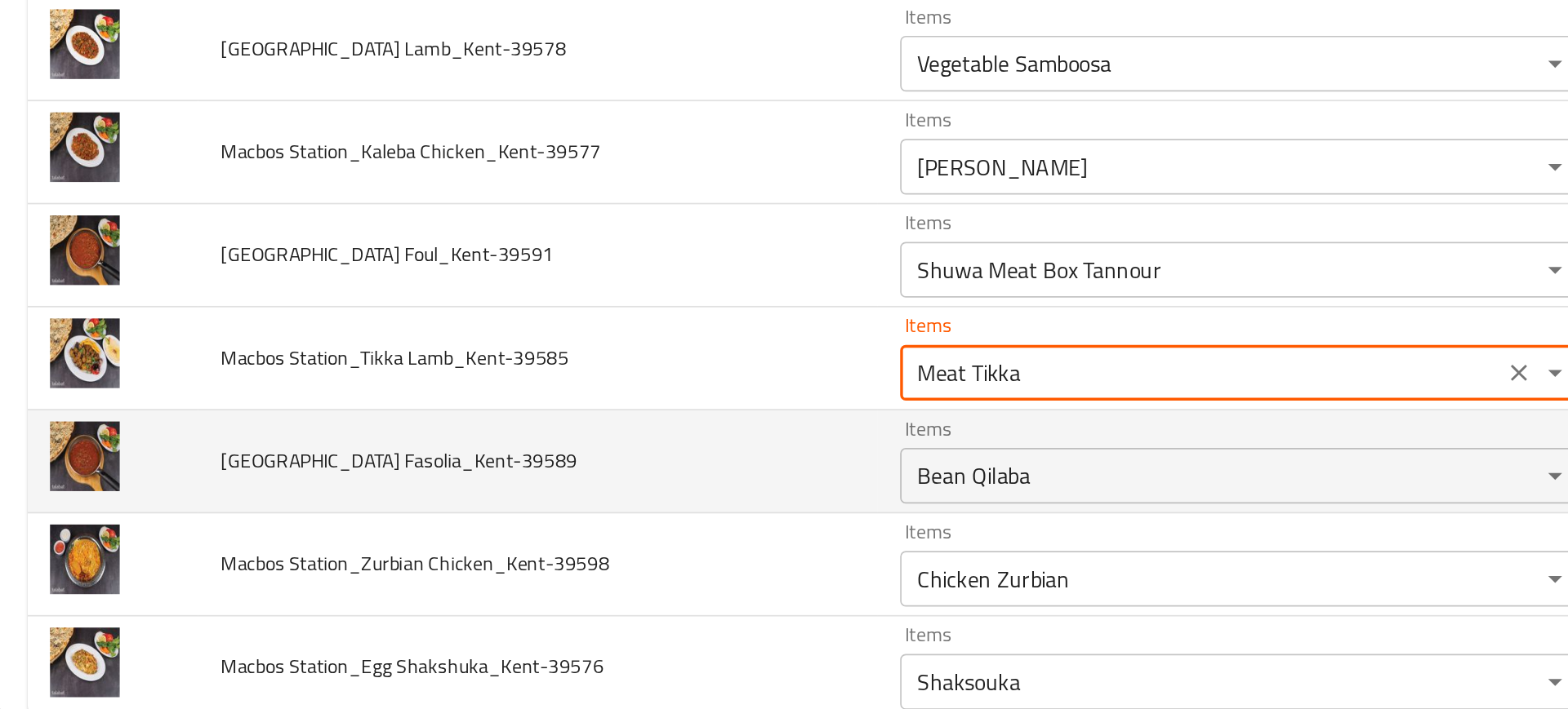
type Lamb_Kent-39585 "Meat Tikka"
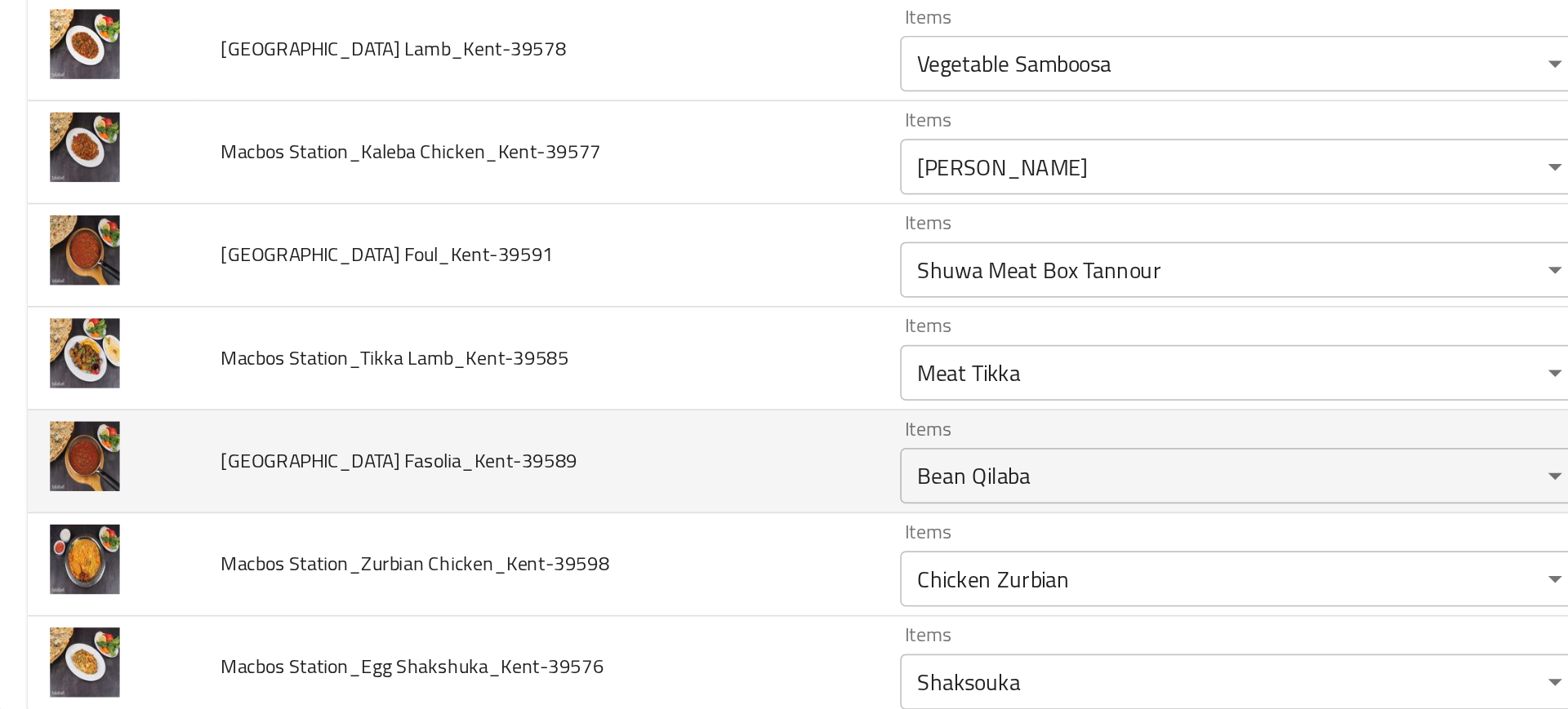
click at [423, 576] on td "Macbos Station_Kaleba Fasolia_Kent-39589" at bounding box center [319, 564] width 398 height 61
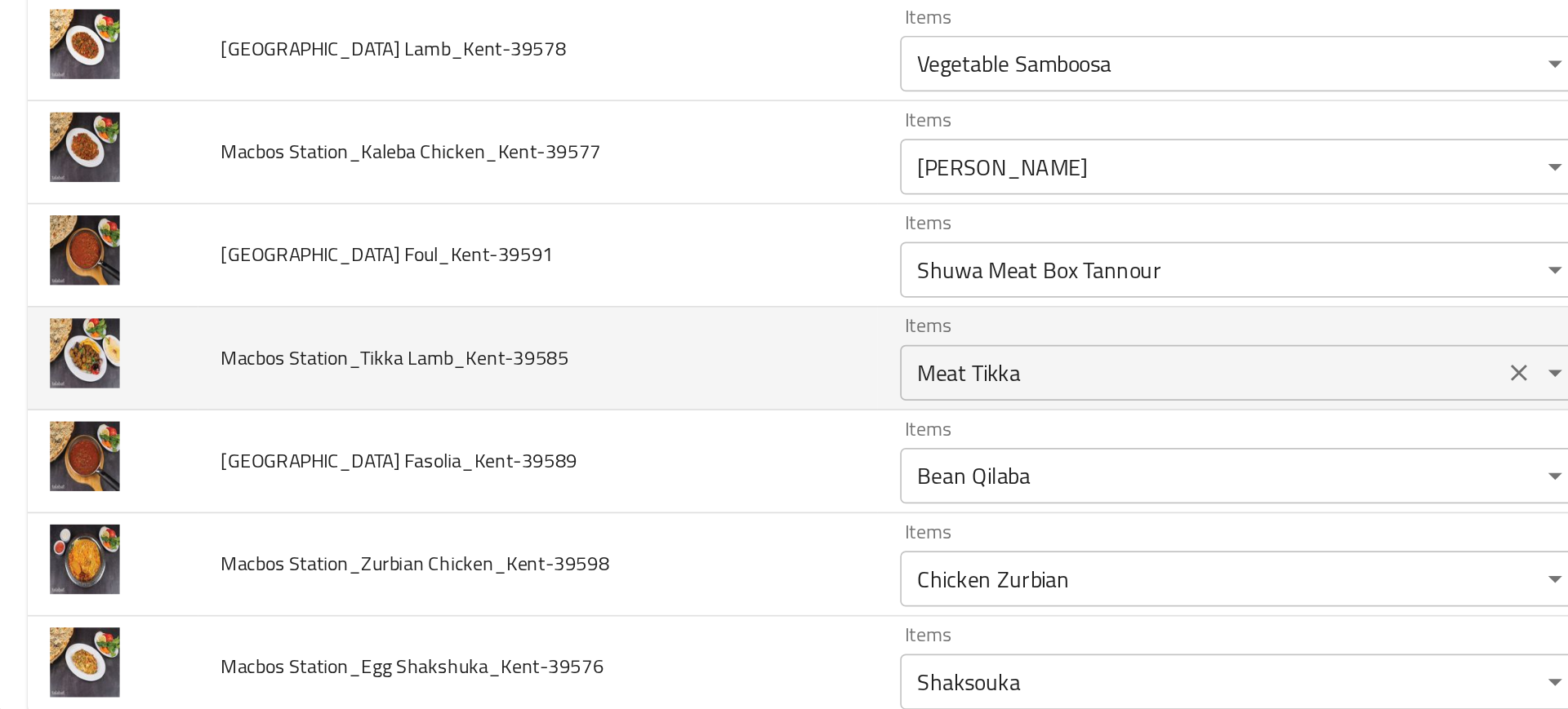
click at [576, 515] on Lamb_Kent-39585 "Meat Tikka" at bounding box center [707, 511] width 342 height 23
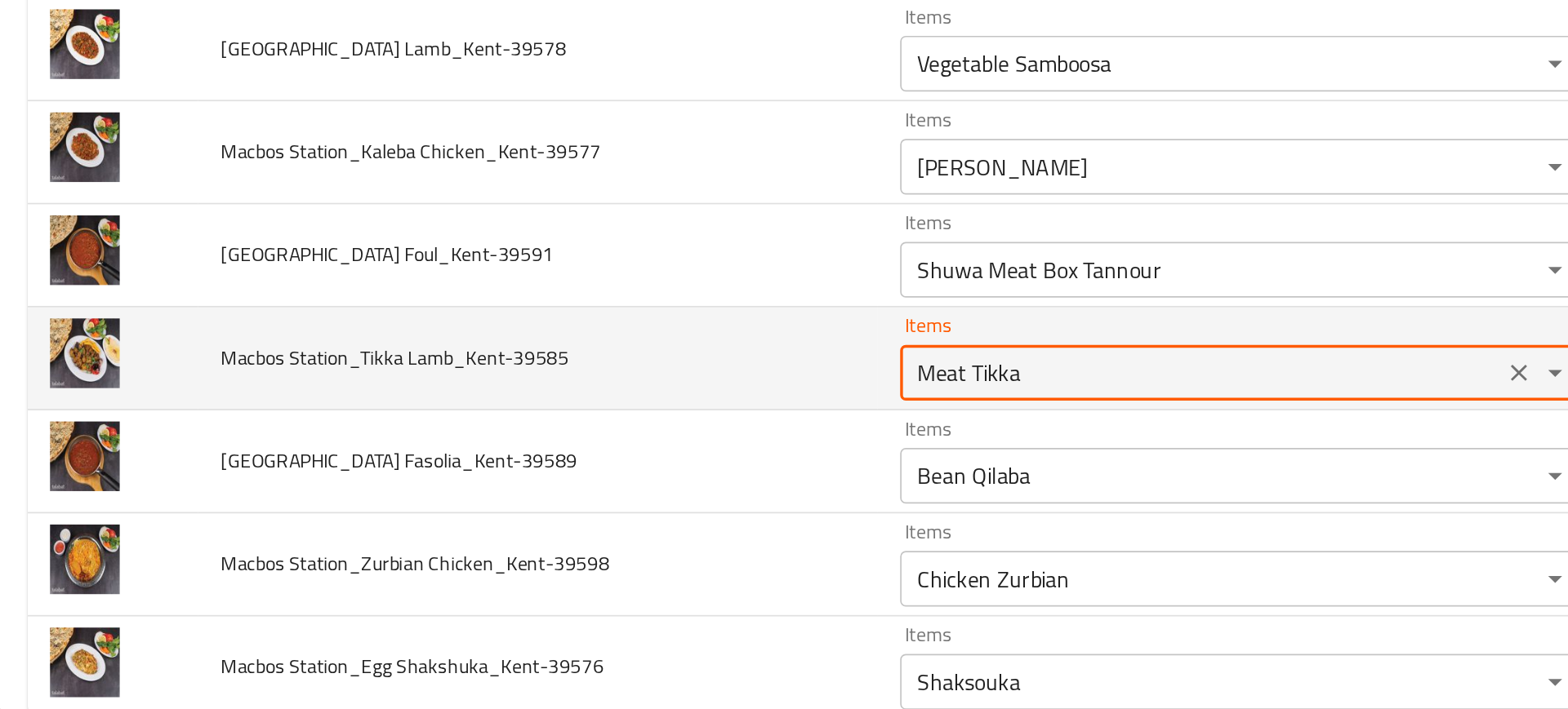
click at [576, 515] on Lamb_Kent-39585 "Meat Tikka" at bounding box center [707, 511] width 342 height 23
click at [495, 482] on td "Macbos Station_Tikka Lamb_Kent-39585" at bounding box center [319, 503] width 398 height 61
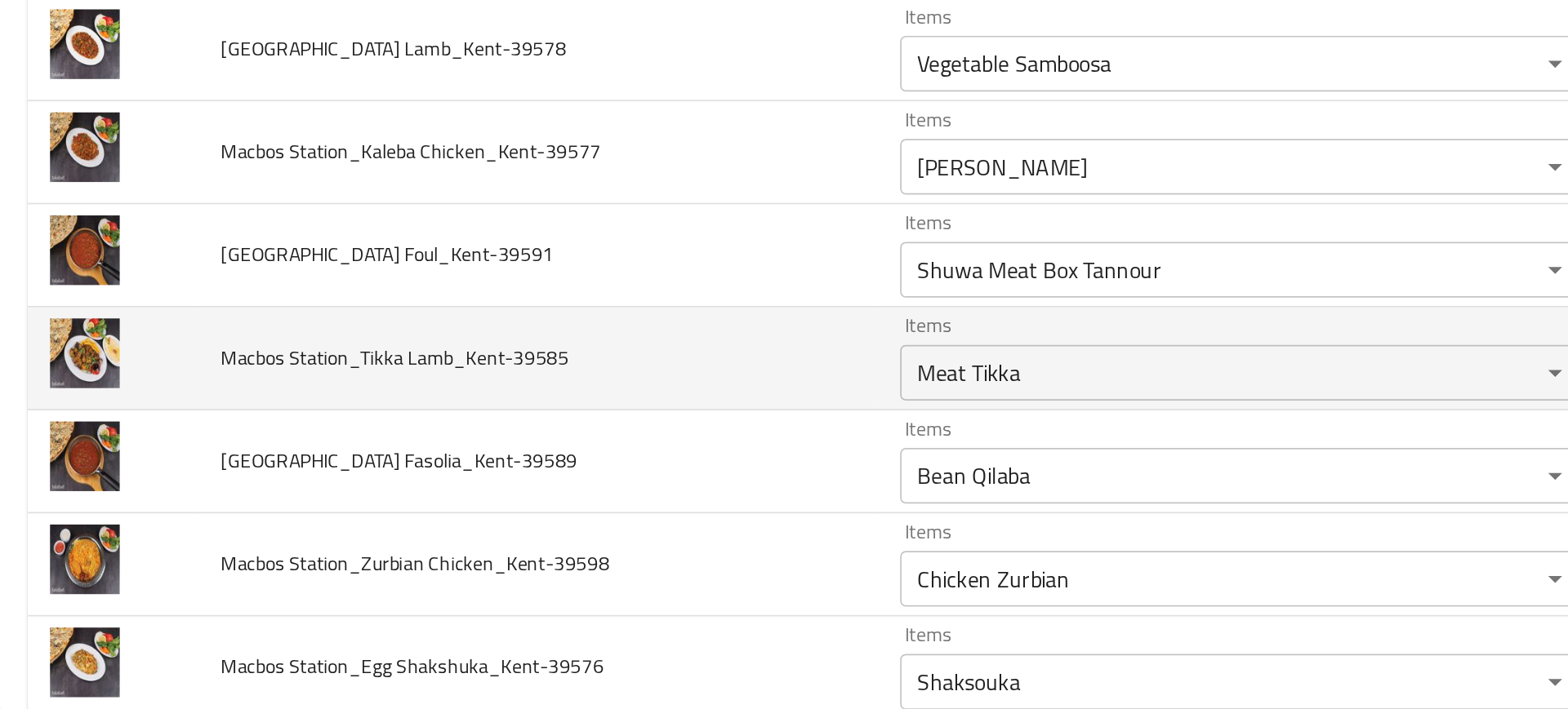
scroll to position [1506, 0]
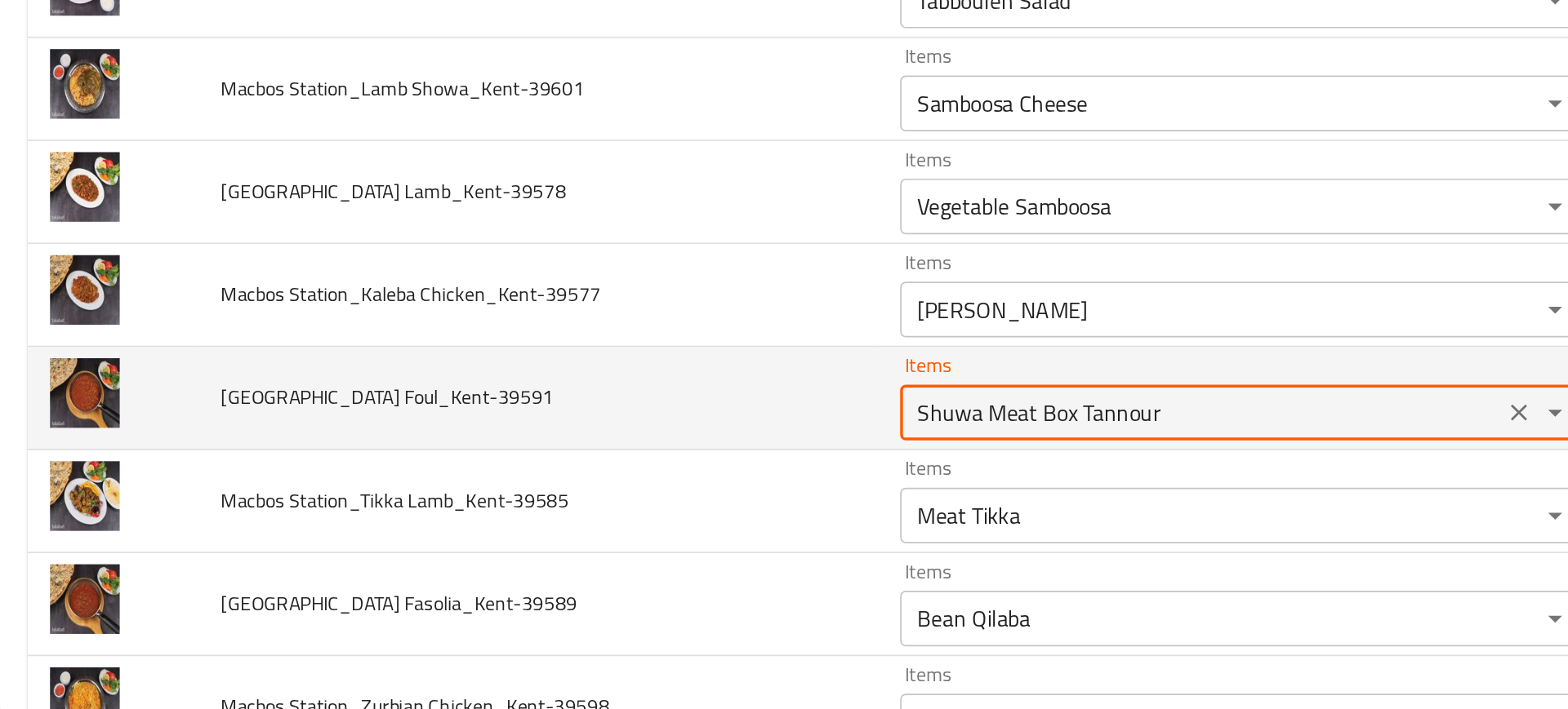
click at [597, 531] on Foul_Kent-39591 "Shuwa Meat Box Tannour" at bounding box center [707, 533] width 342 height 23
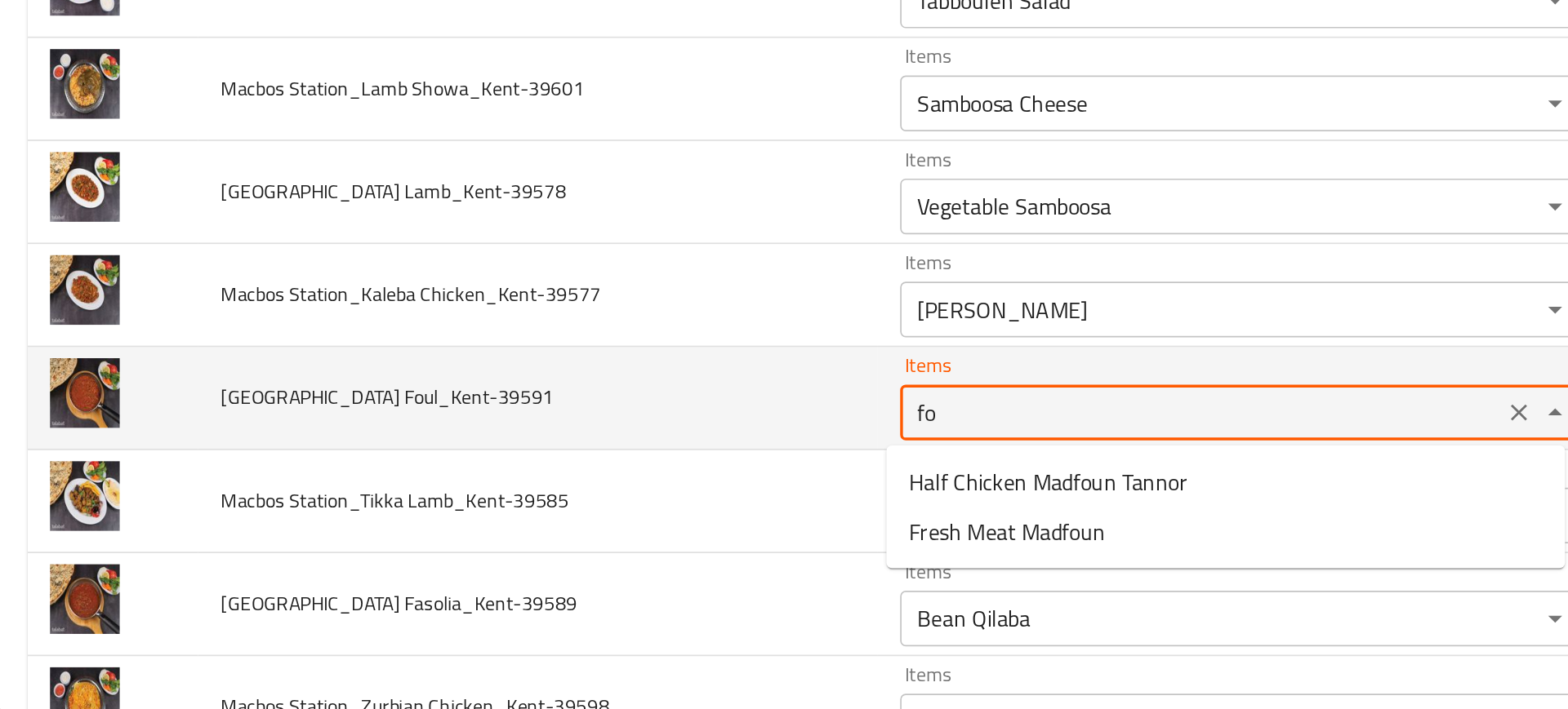
type Foul_Kent-39591 "f"
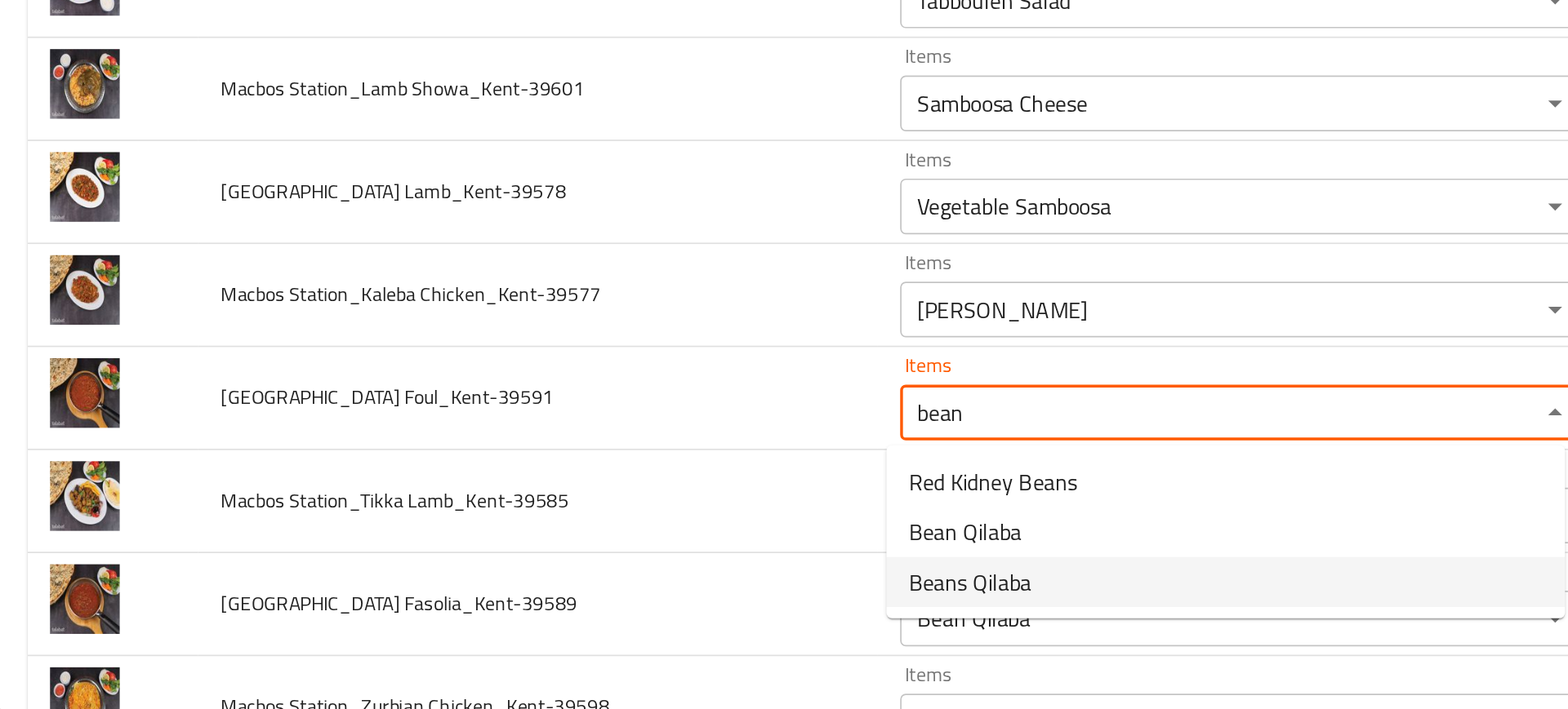
click at [571, 639] on span "Beans Qilaba" at bounding box center [572, 633] width 72 height 20
type Foul_Kent-39591 "Beans Qilaba"
type Foul_Kent-39591-ar "قلابة فاصوليا"
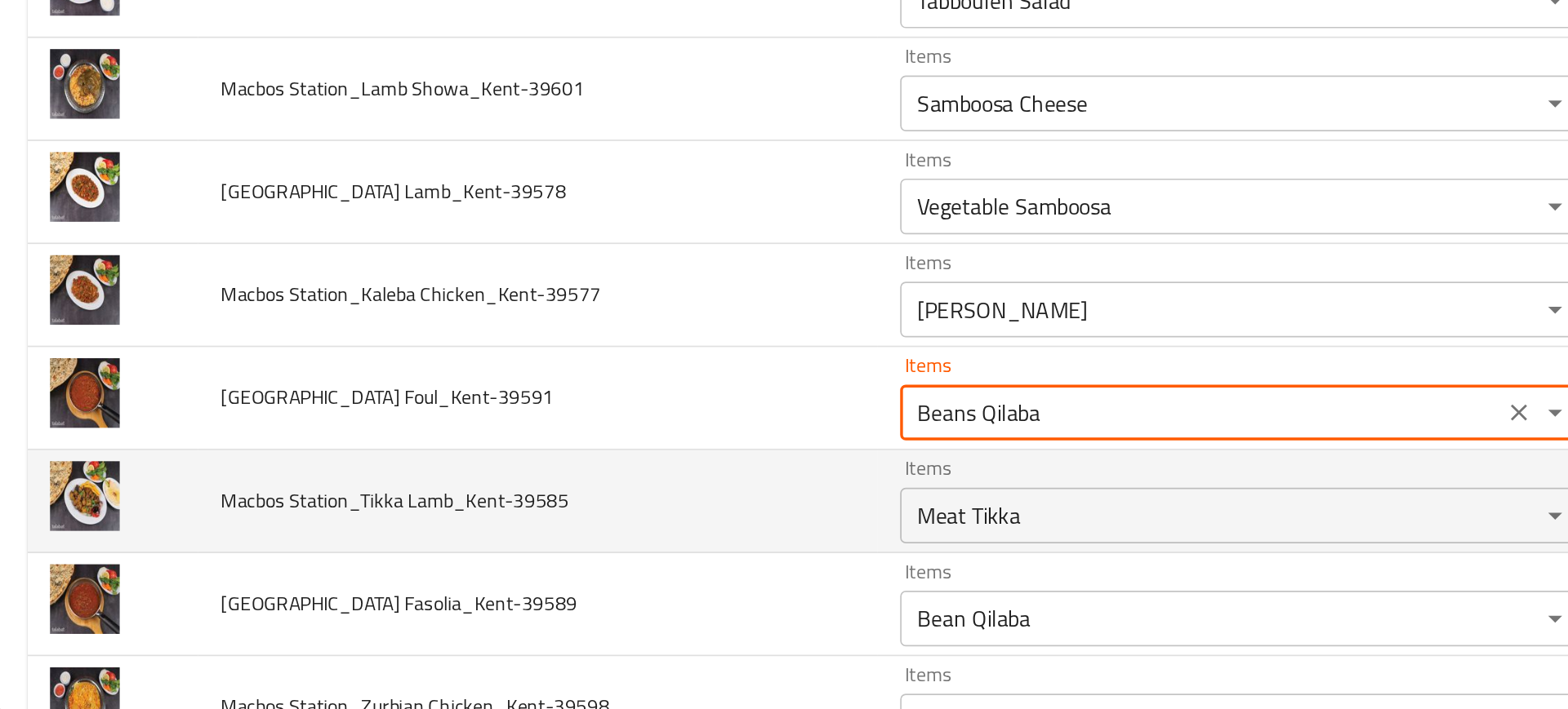
type Foul_Kent-39591 "Beans Qilaba"
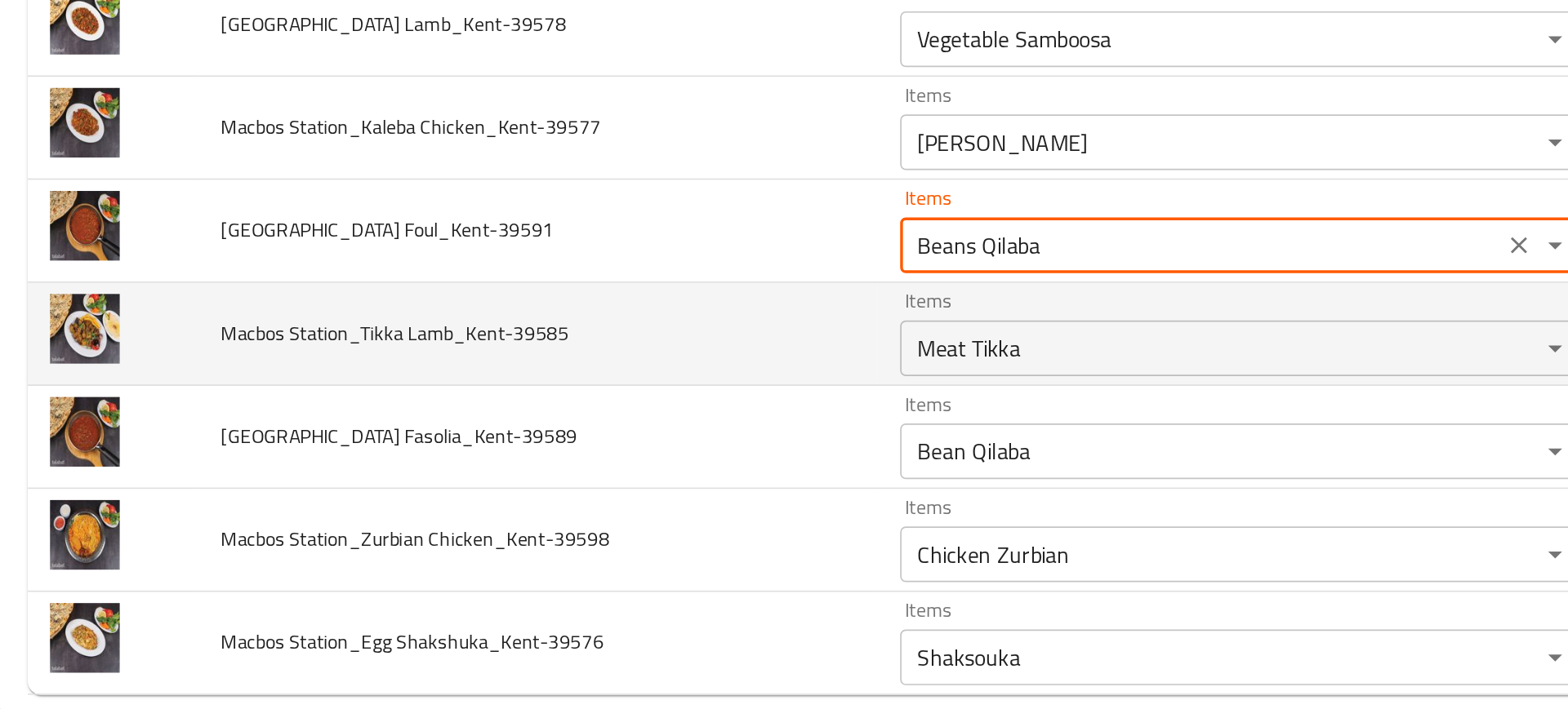
scroll to position [1605, 0]
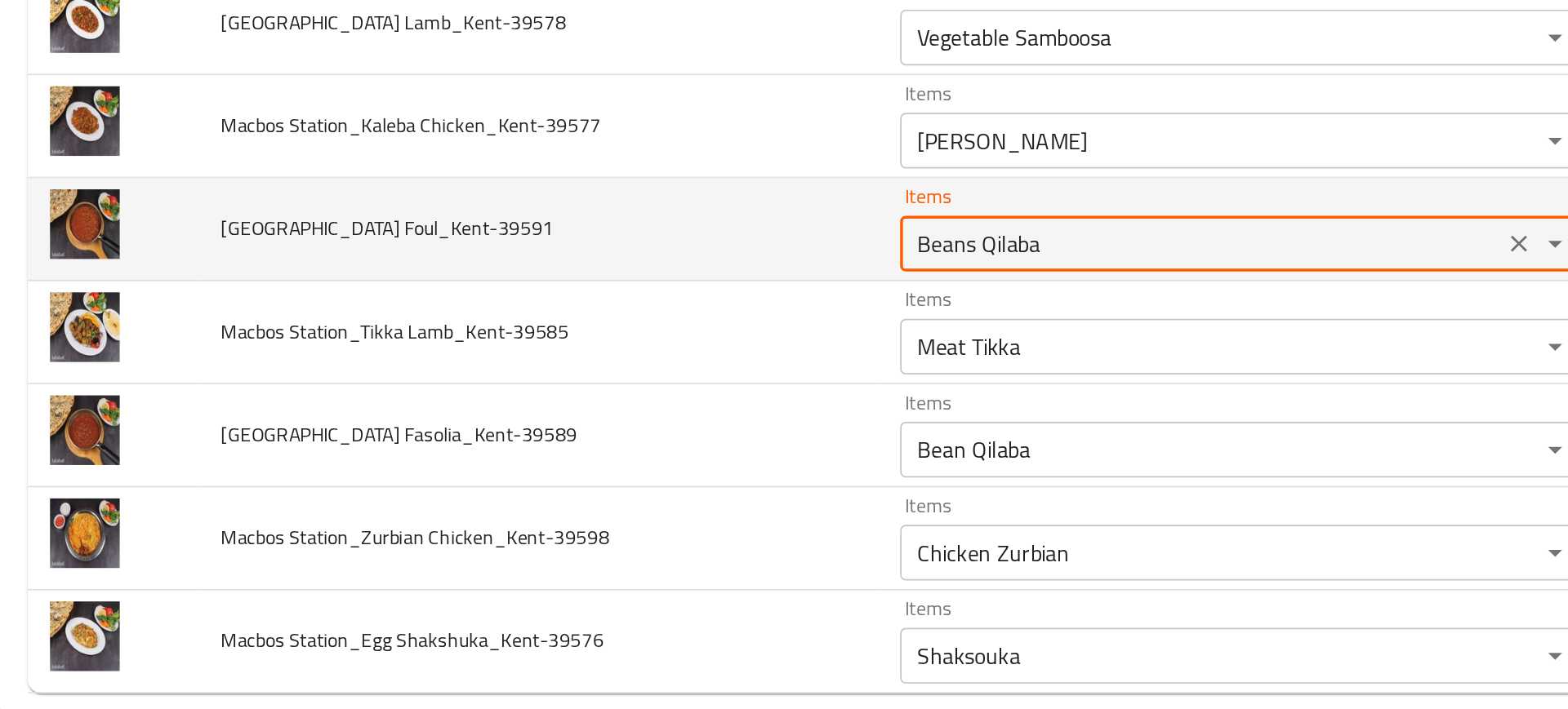
click at [557, 435] on Foul_Kent-39591 "Beans Qilaba" at bounding box center [707, 435] width 342 height 23
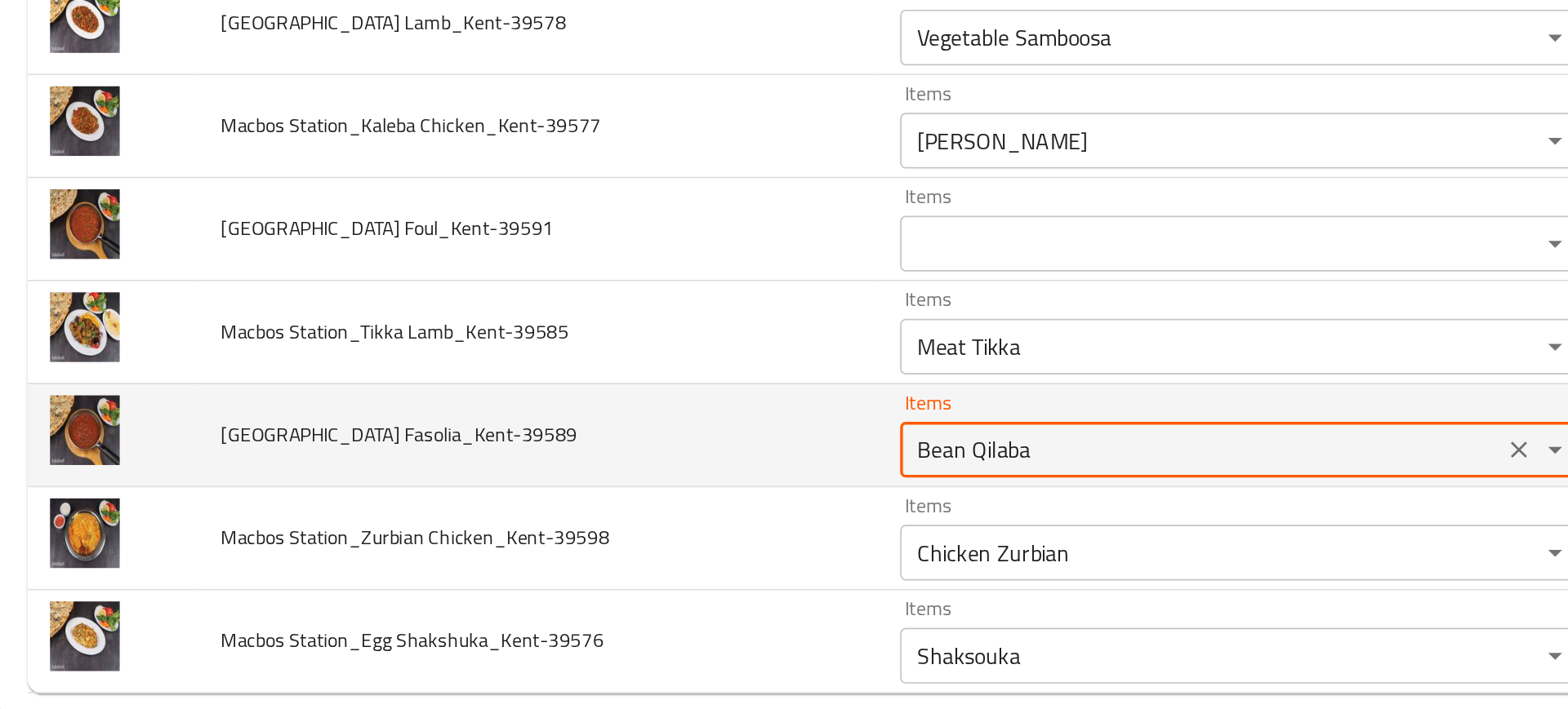
click at [588, 563] on Fasolia_Kent-39589 "Bean Qilaba" at bounding box center [707, 556] width 342 height 23
paste Fasolia_Kent-39589 "s"
type Fasolia_Kent-39589 "Beans Qilaba"
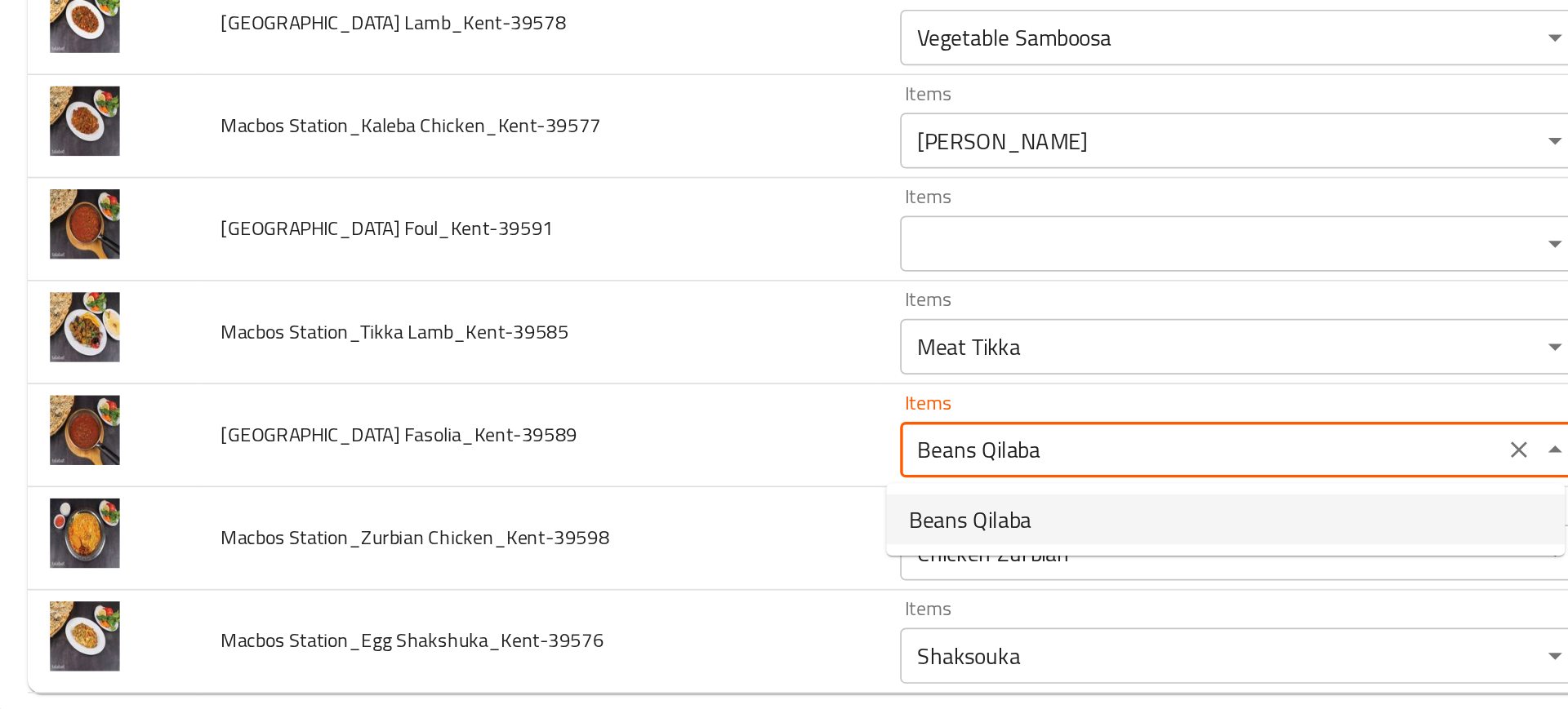
click at [586, 587] on span "Beans Qilaba" at bounding box center [572, 596] width 72 height 20
type Fasolia_Kent-39589-ar "قلابة فاصوليا"
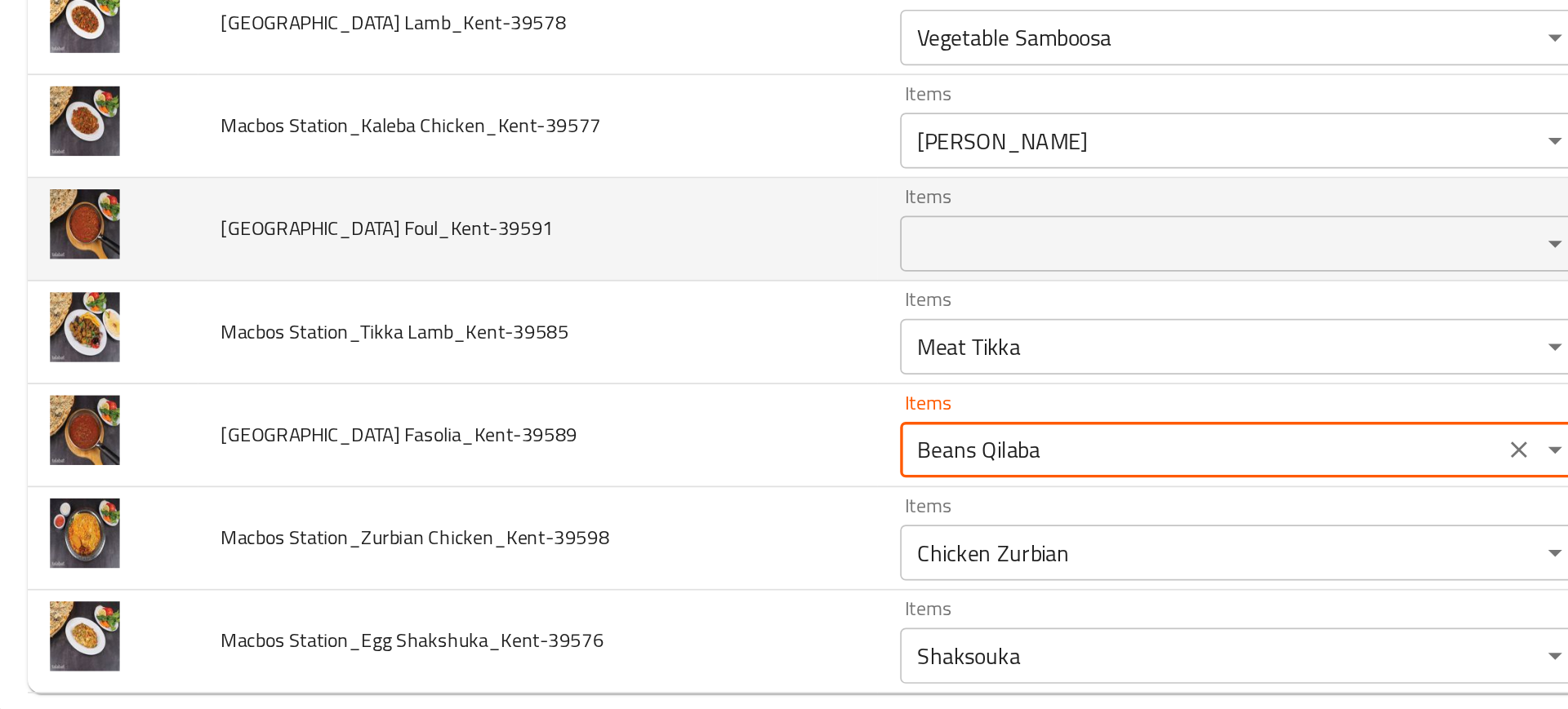
type Fasolia_Kent-39589 "Beans Qilaba"
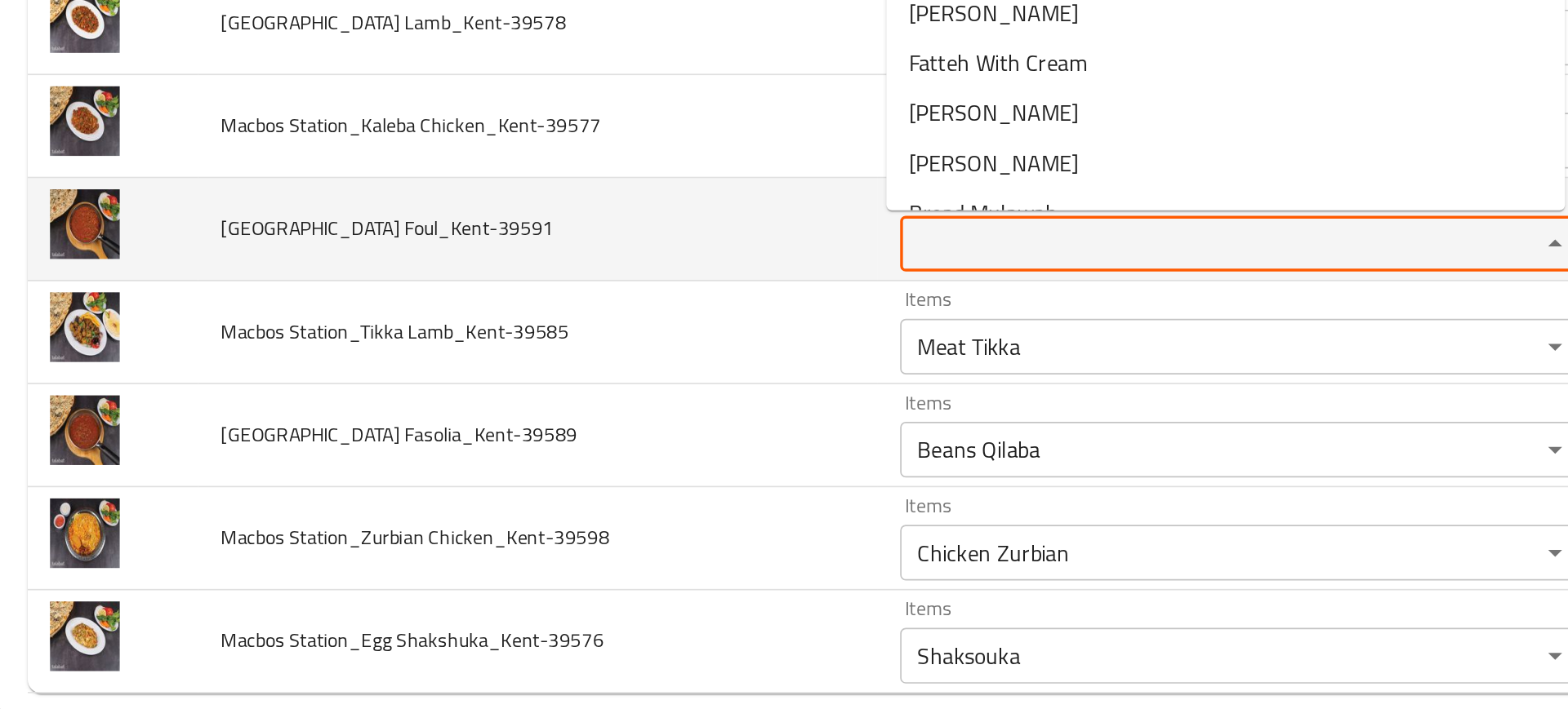
click at [554, 425] on Foul_Kent-39591 "Items" at bounding box center [707, 435] width 342 height 23
paste Foul_Kent-39591 "Beans Qilaba"
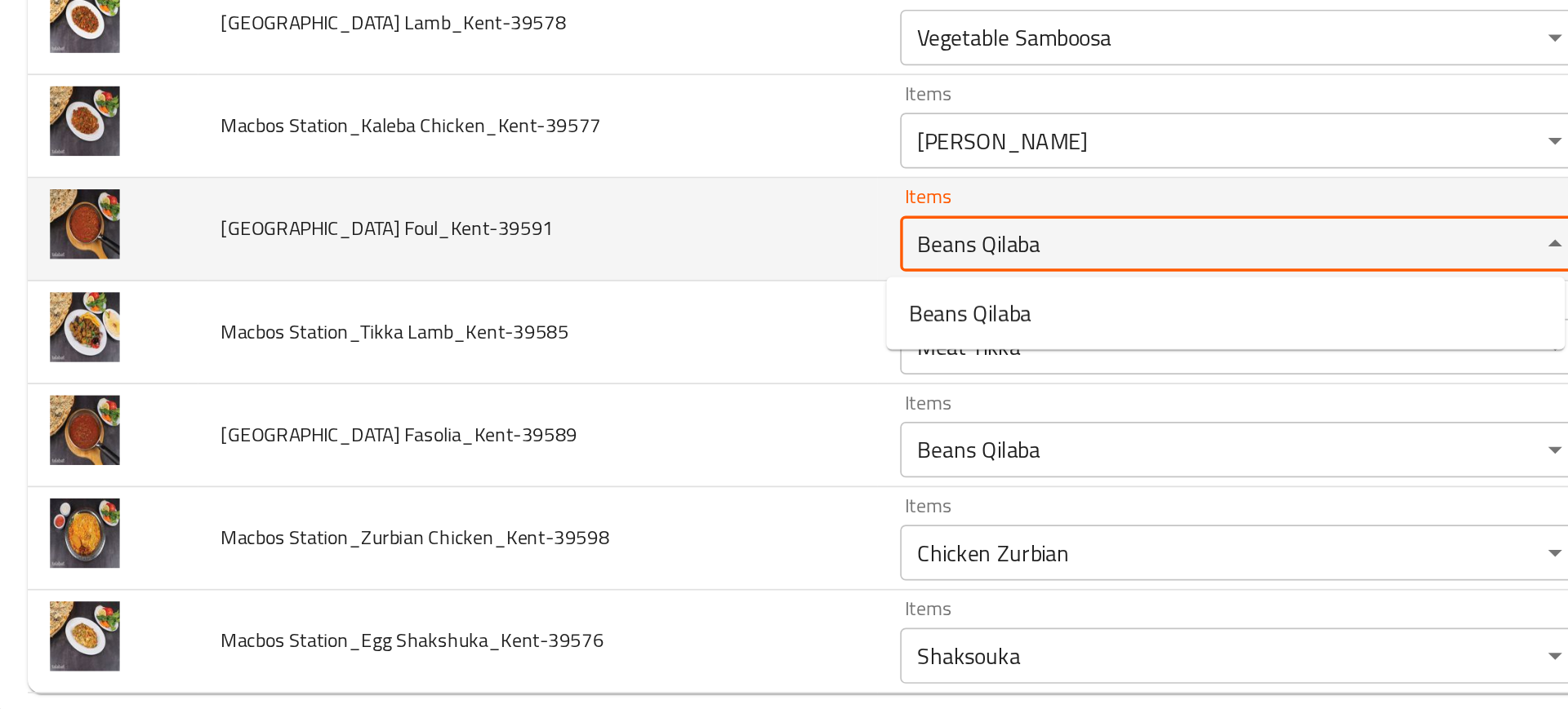
click at [565, 438] on Foul_Kent-39591 "Beans Qilaba" at bounding box center [707, 435] width 342 height 23
type Foul_Kent-39591 "Bean Qilaba"
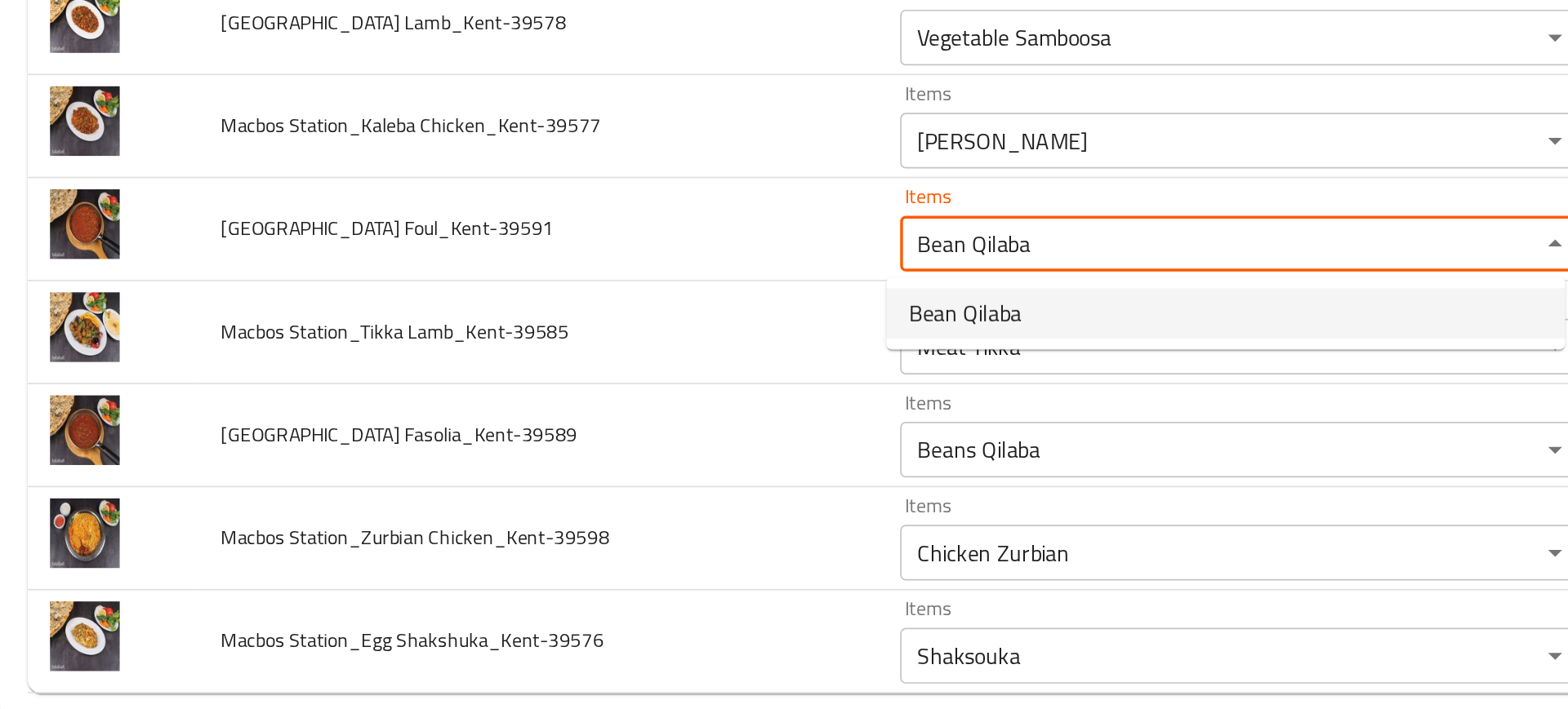
click at [568, 475] on span "Bean Qilaba" at bounding box center [569, 475] width 66 height 20
type Foul_Kent-39591-ar "فاصوليا قلابة"
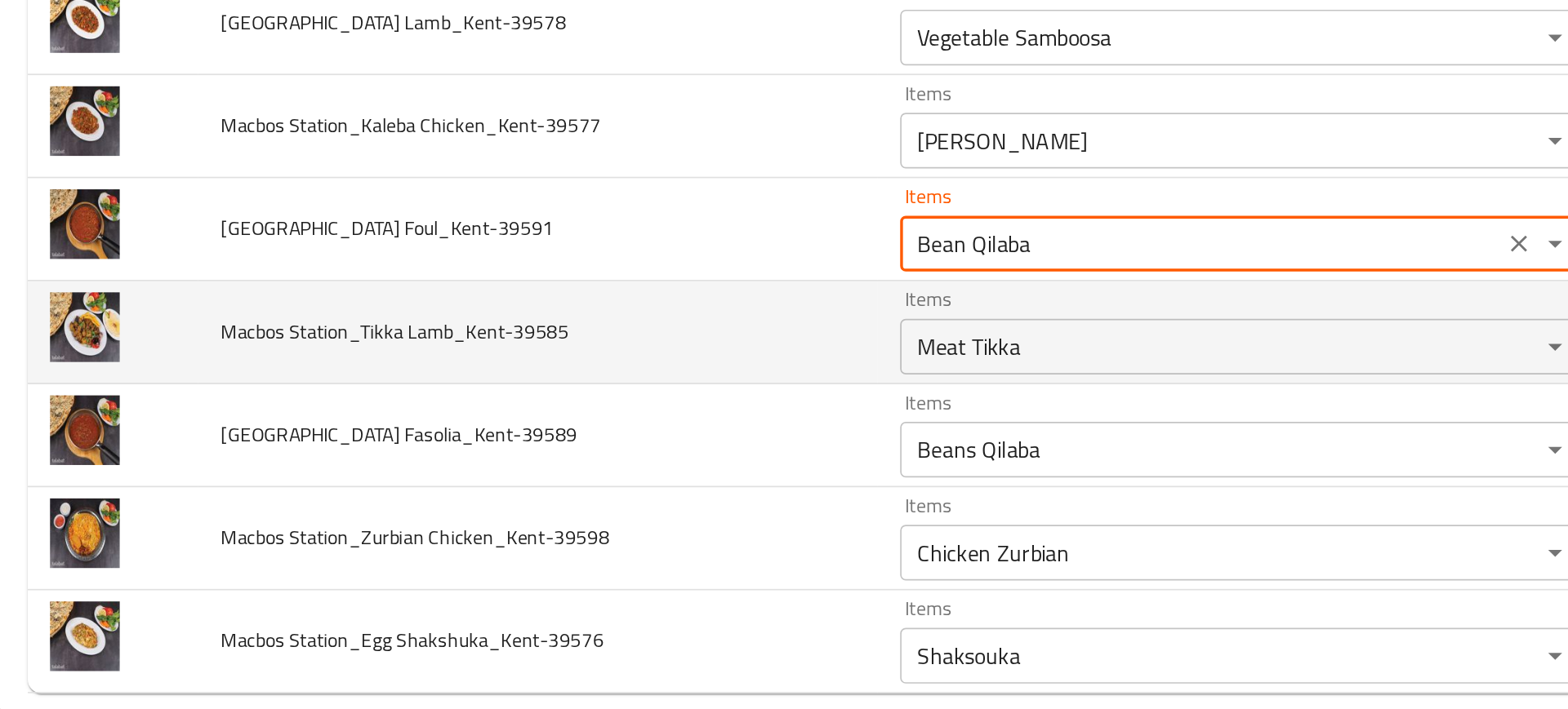
type Foul_Kent-39591 "Bean Qilaba"
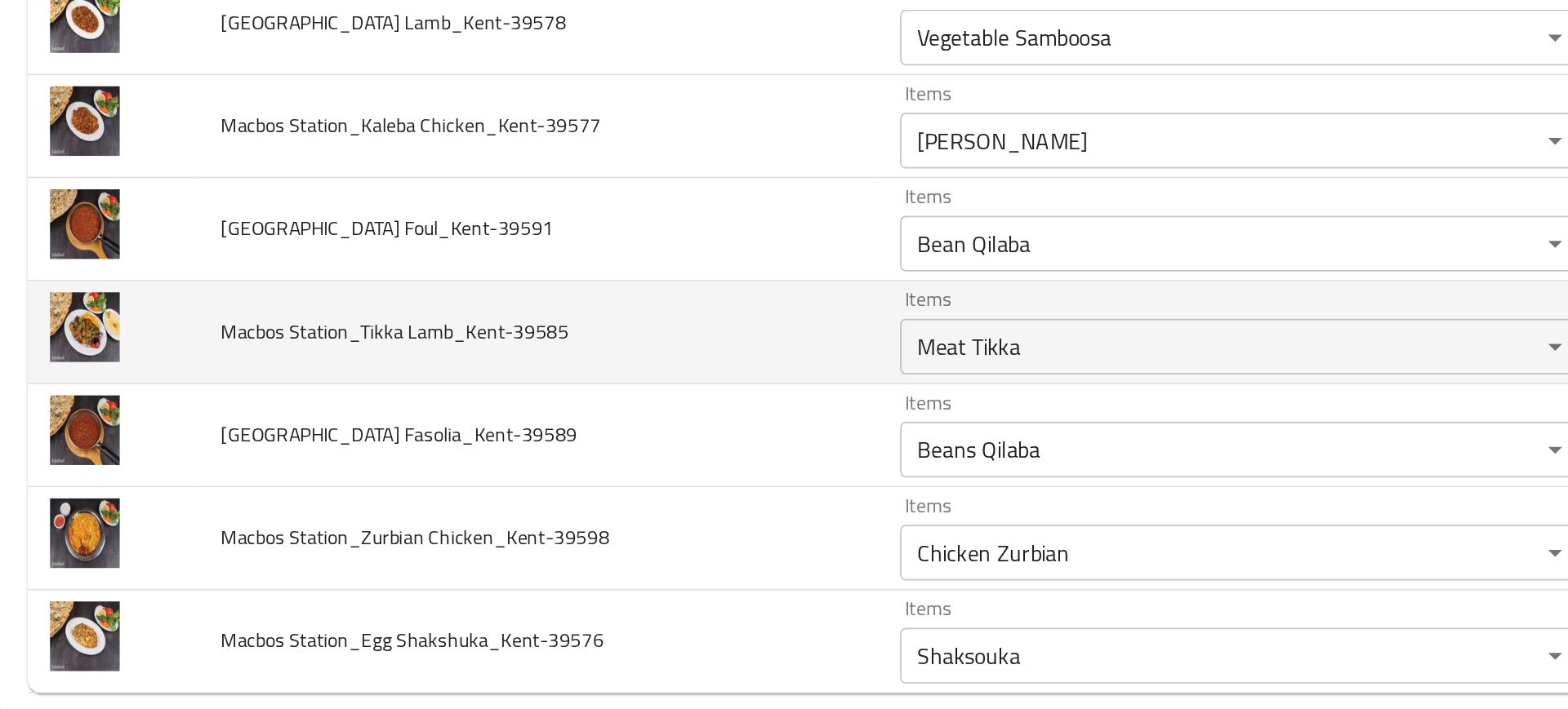
click at [472, 471] on td "Macbos Station_Tikka Lamb_Kent-39585" at bounding box center [319, 487] width 398 height 61
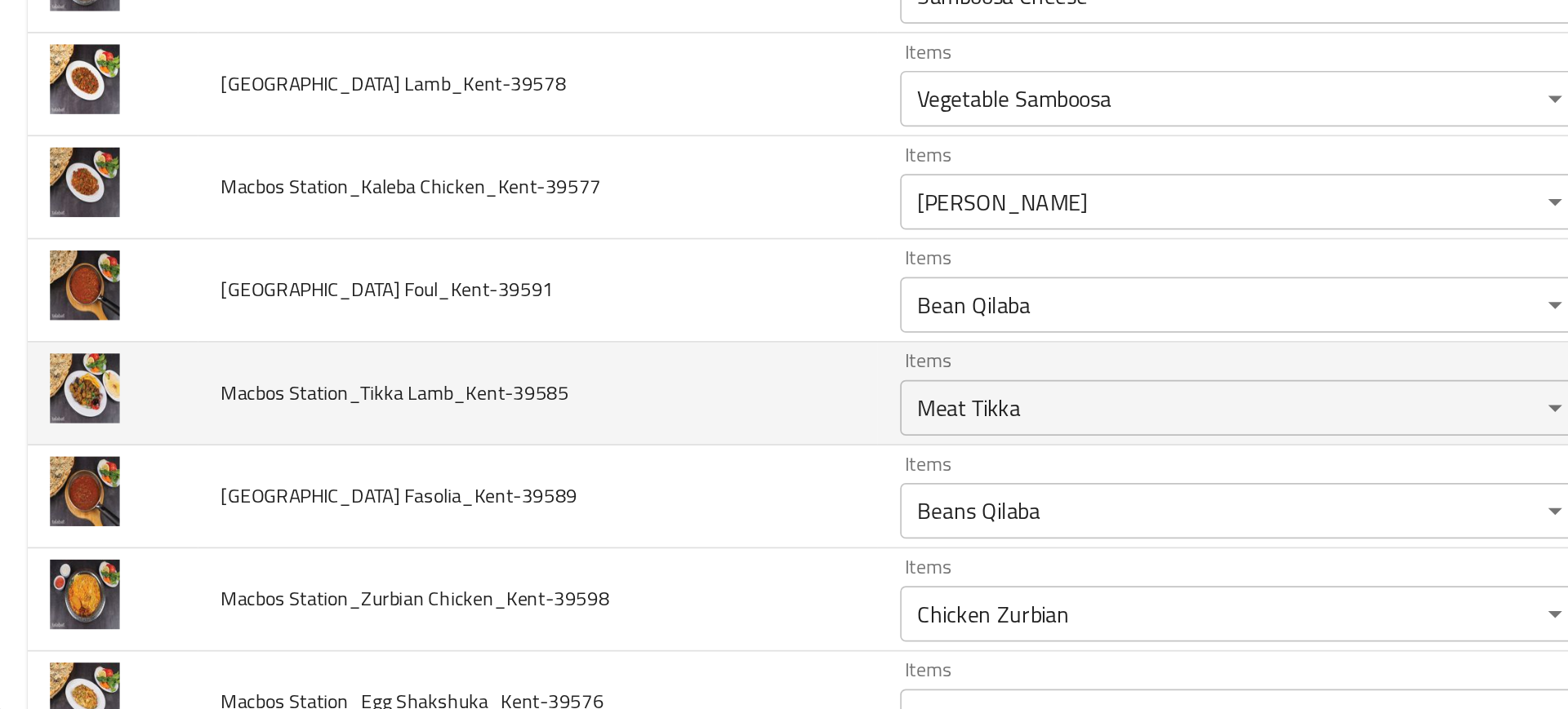
scroll to position [1511, 0]
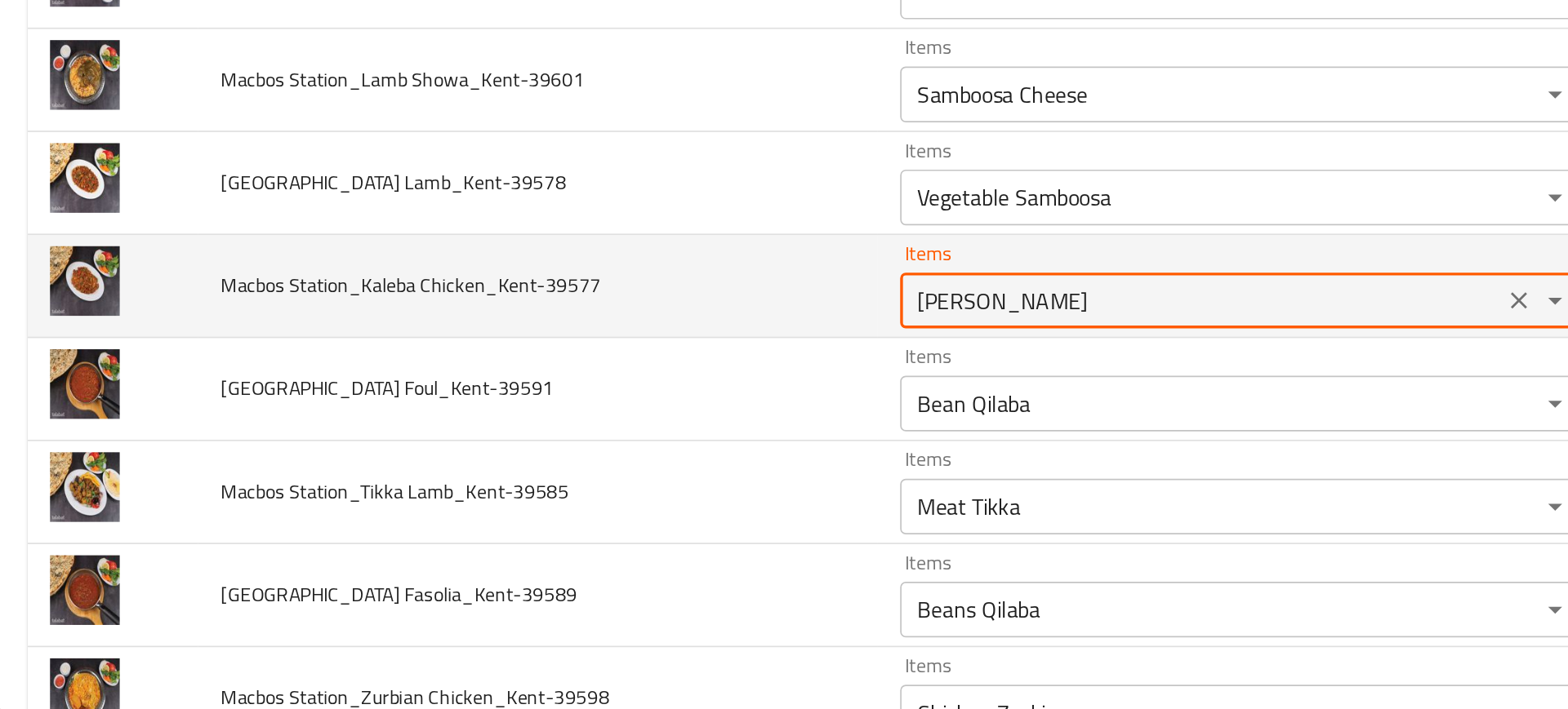
click at [538, 475] on Chicken_Kent-39577 "Kunafa Cheese" at bounding box center [707, 468] width 342 height 23
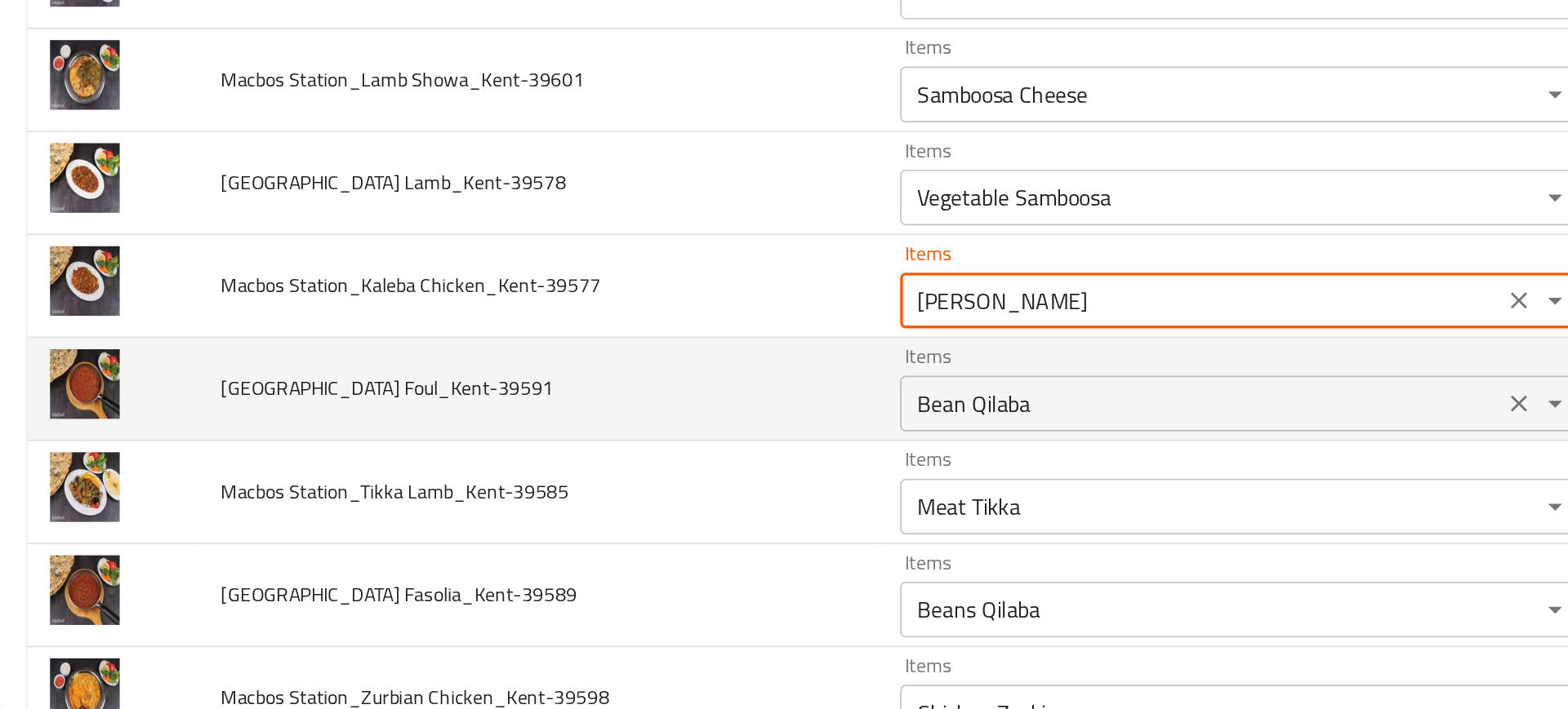
click at [586, 543] on div "Bean Qilaba Items" at bounding box center [731, 529] width 400 height 33
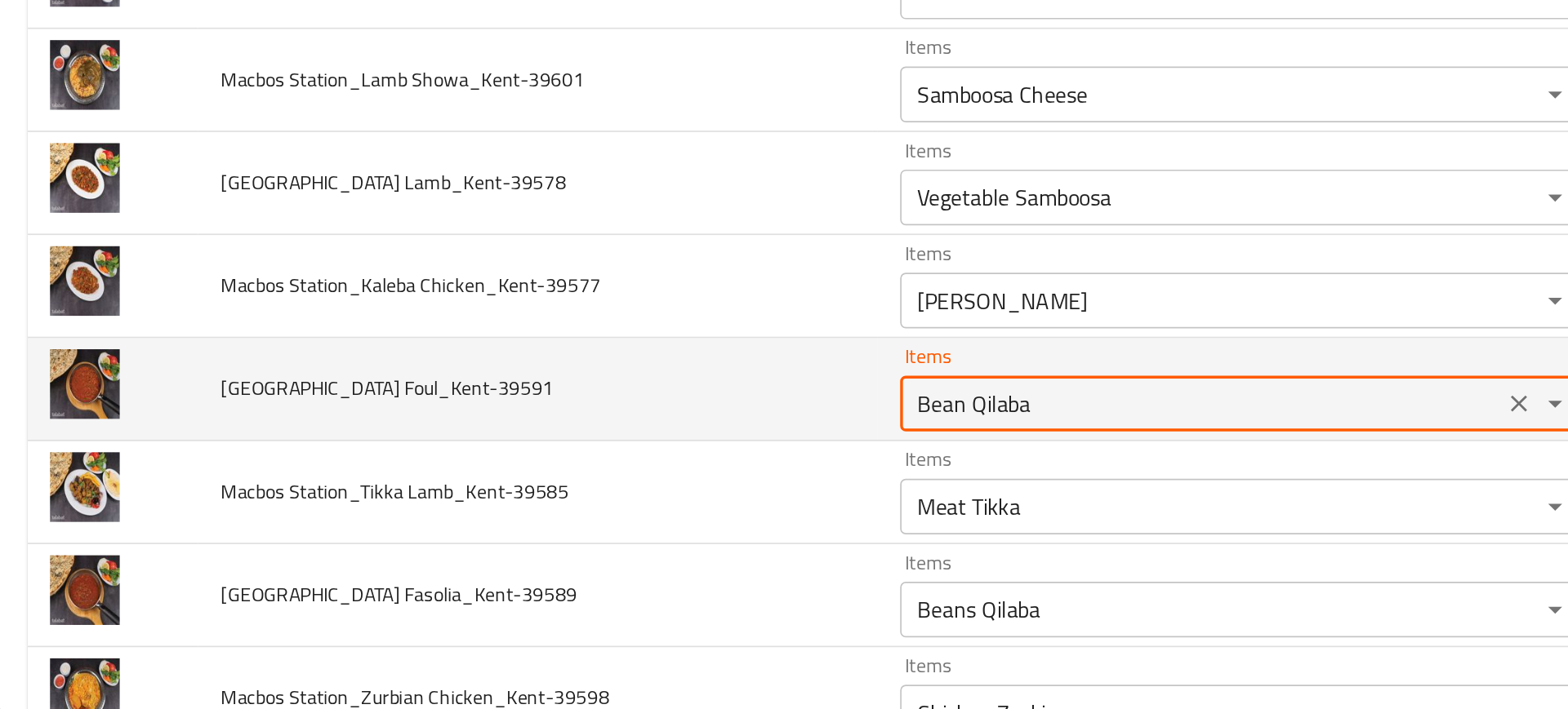
click at [586, 543] on div "Bean Qilaba Items" at bounding box center [731, 529] width 400 height 33
click at [586, 534] on Foul_Kent-39591 "Bean Qilaba" at bounding box center [707, 529] width 342 height 23
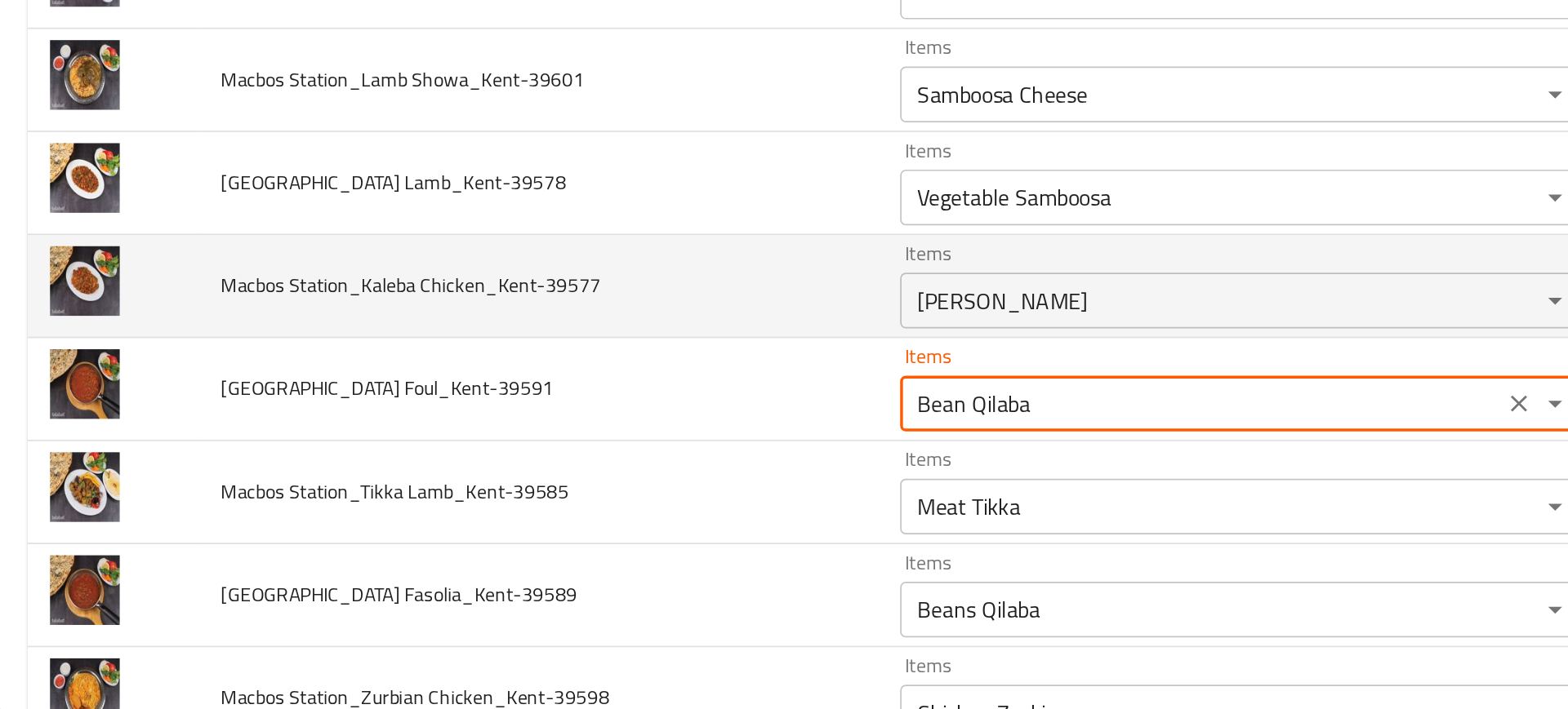
click at [593, 486] on td "Items Kunafa Cheese Items" at bounding box center [735, 461] width 433 height 61
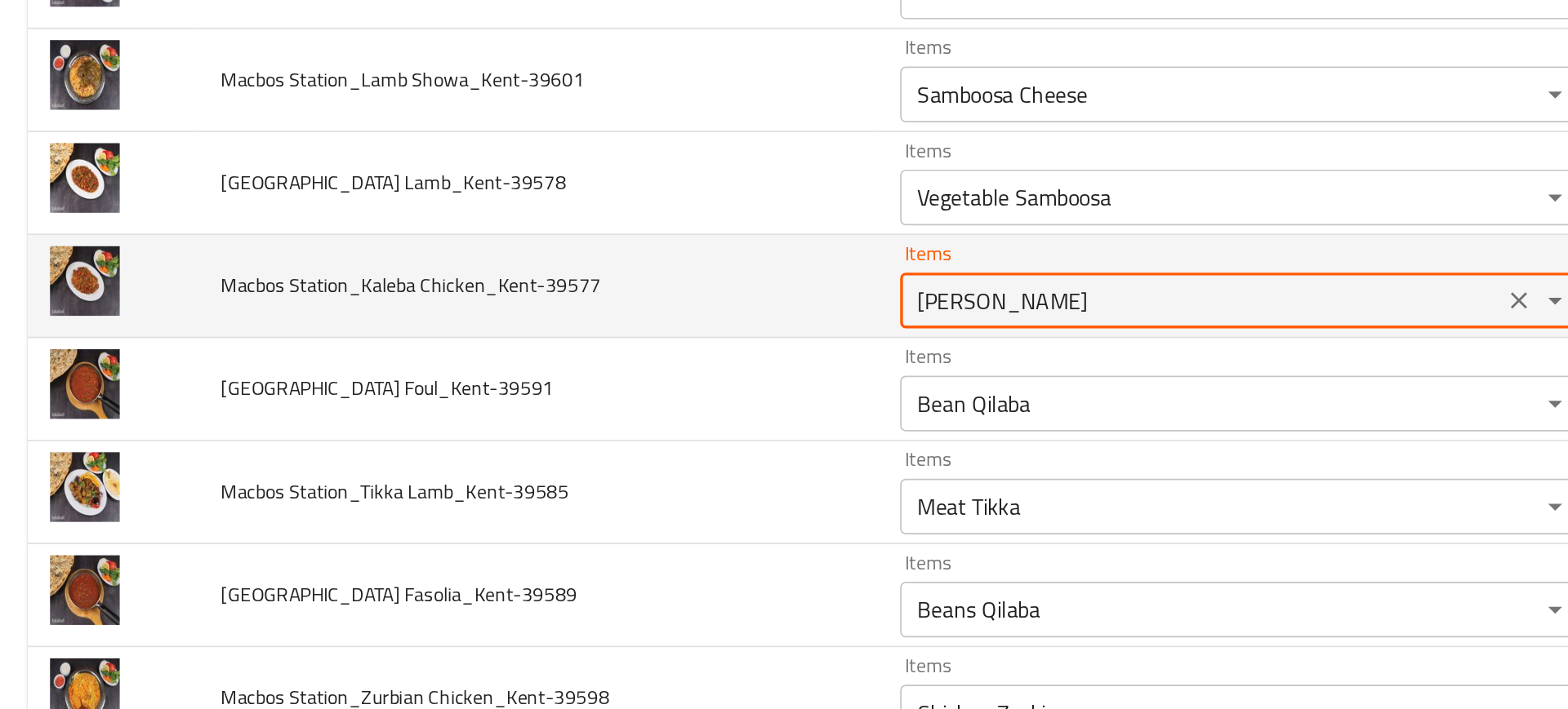
click at [573, 473] on Chicken_Kent-39577 "Kunafa Cheese" at bounding box center [707, 468] width 342 height 23
paste Chicken_Kent-39577 "Qilaba"
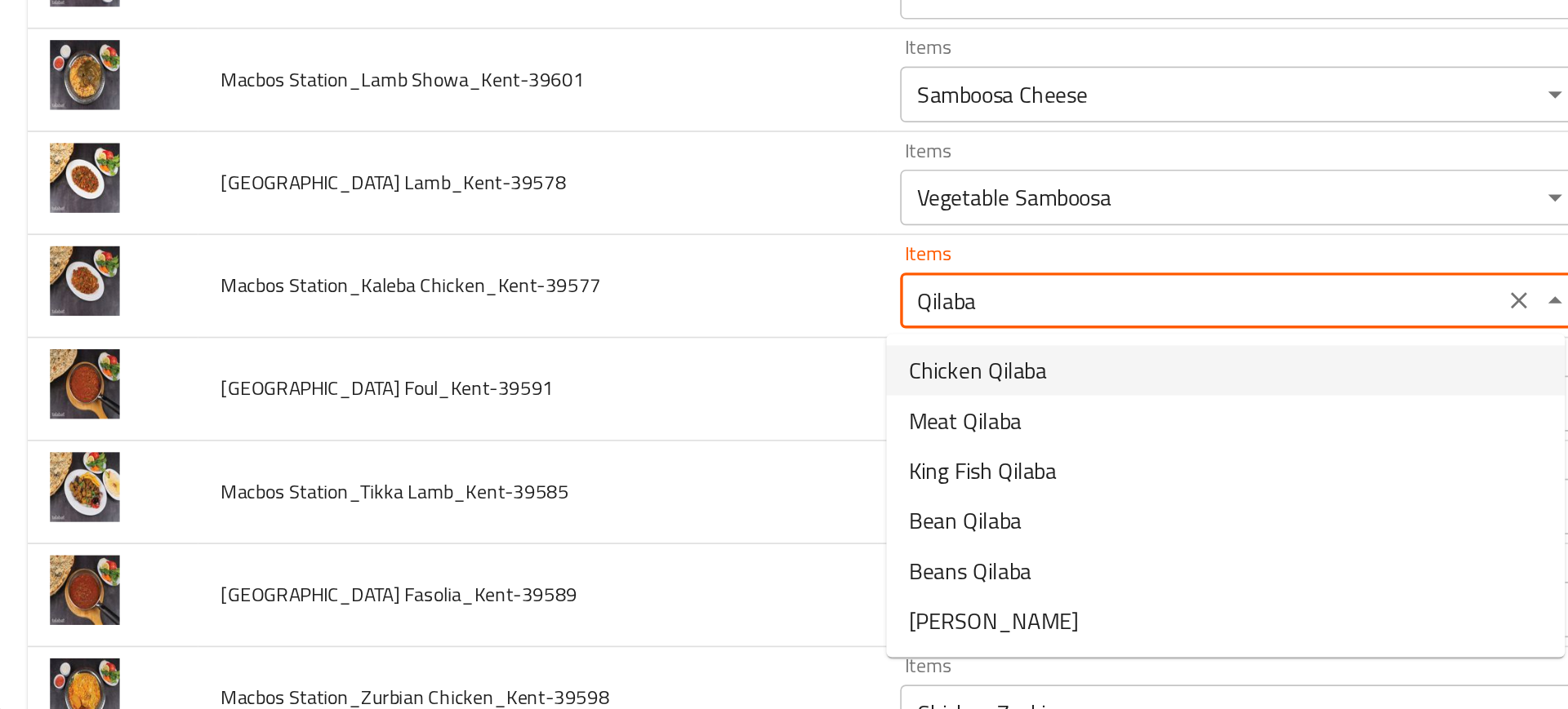
click at [565, 502] on span "Chicken Qilaba" at bounding box center [576, 509] width 81 height 20
type Chicken_Kent-39577 "Chicken Qilaba"
type Chicken_Kent-39577-ar "قلابة دجاج"
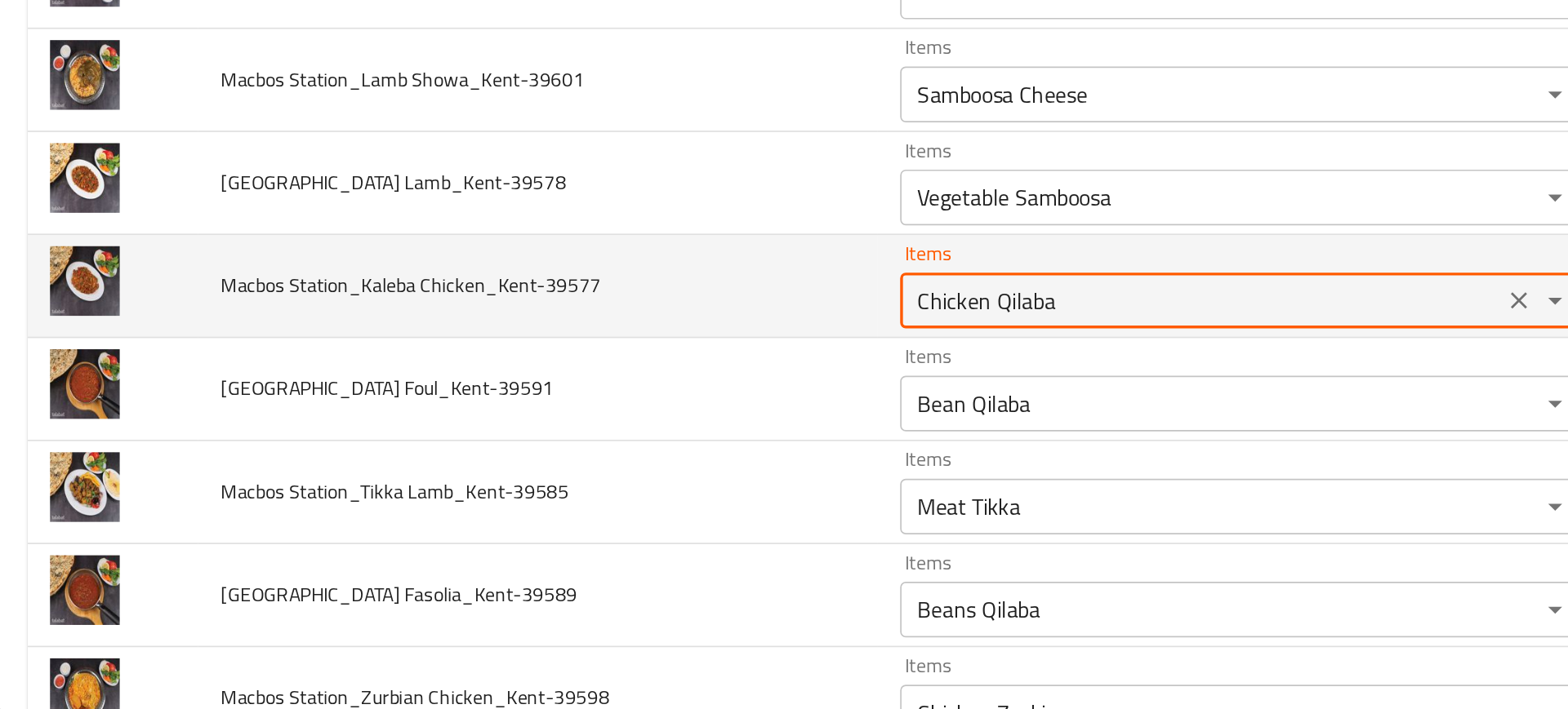
type Chicken_Kent-39577 "Chicken Qilaba"
click at [450, 462] on td "Macbos Station_Kaleba Chicken_Kent-39577" at bounding box center [319, 461] width 398 height 61
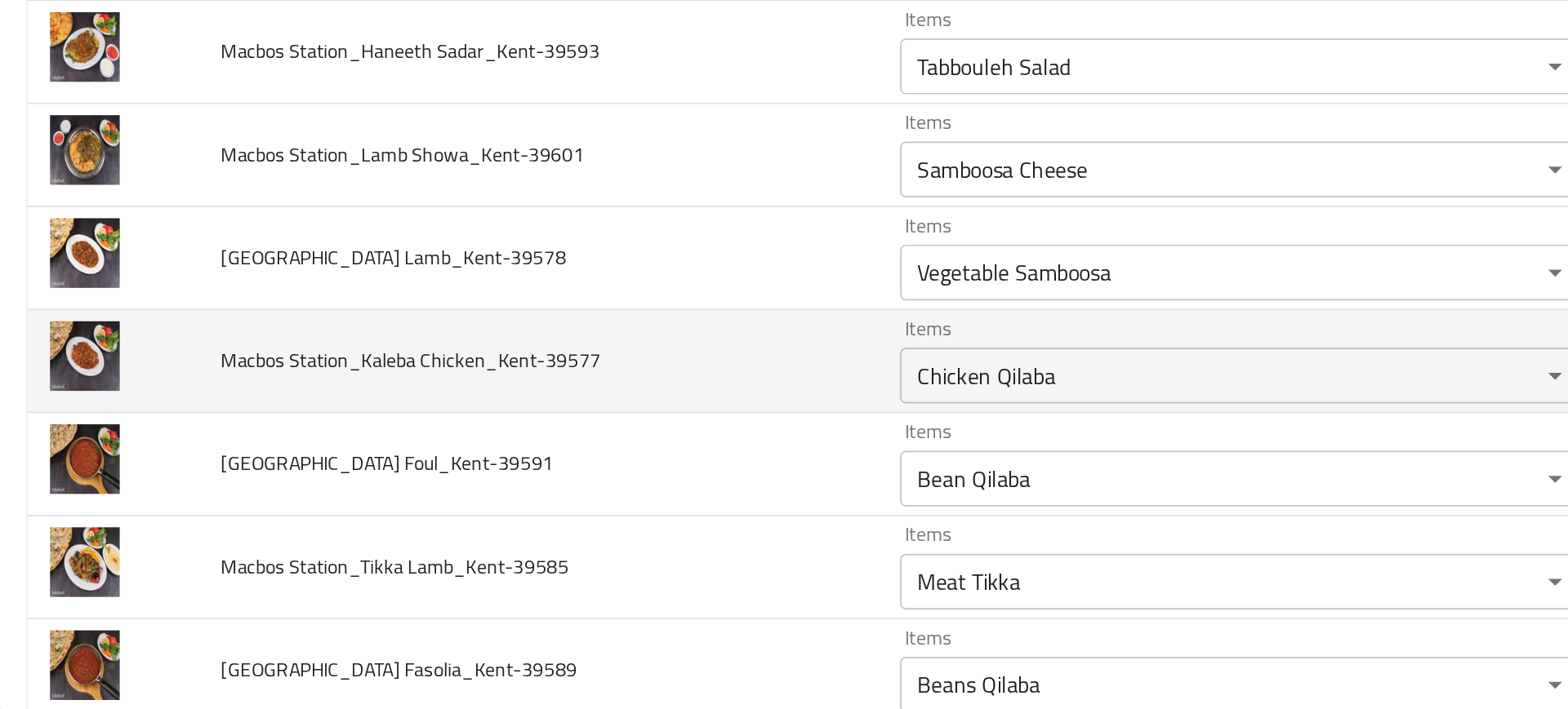
scroll to position [1466, 0]
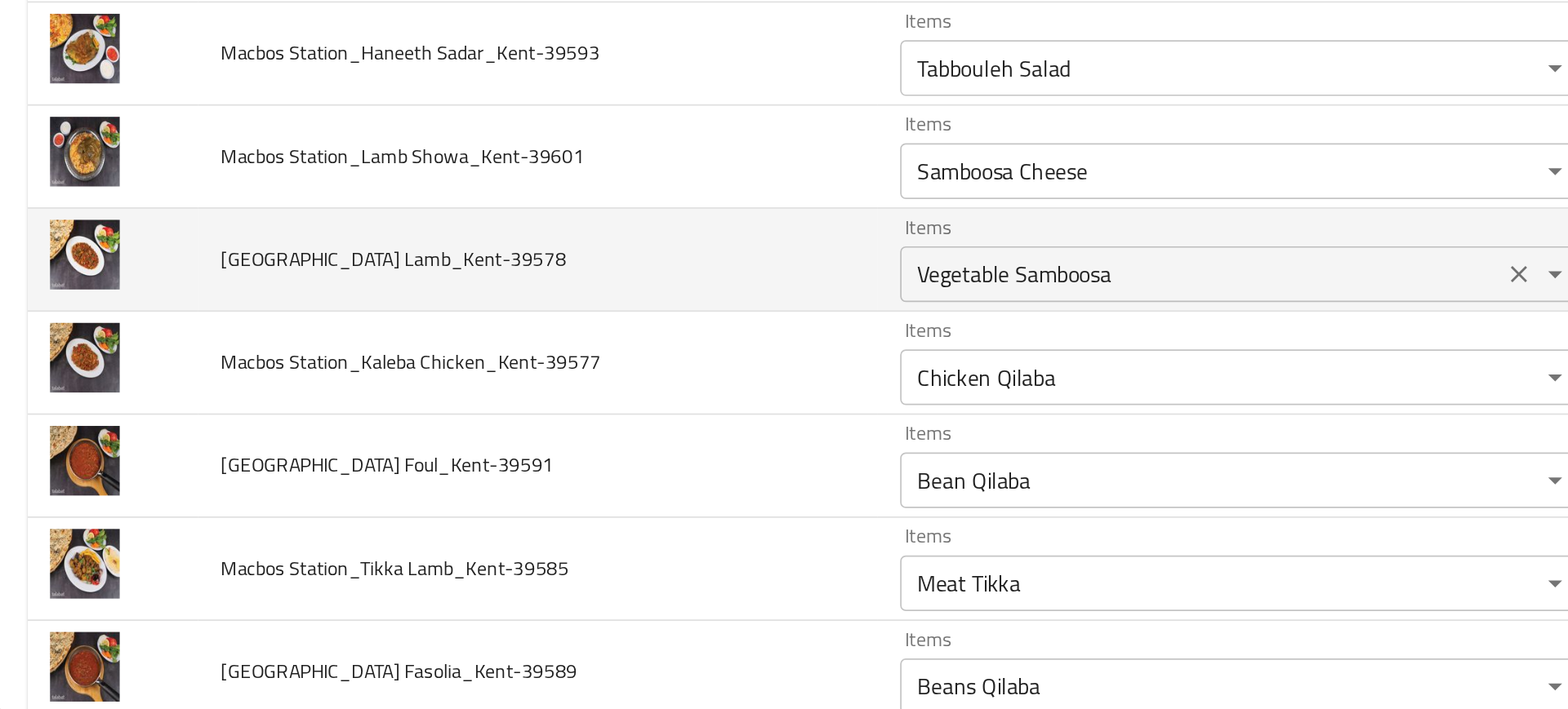
click at [550, 464] on div "Vegetable Samboosa Items" at bounding box center [731, 453] width 400 height 33
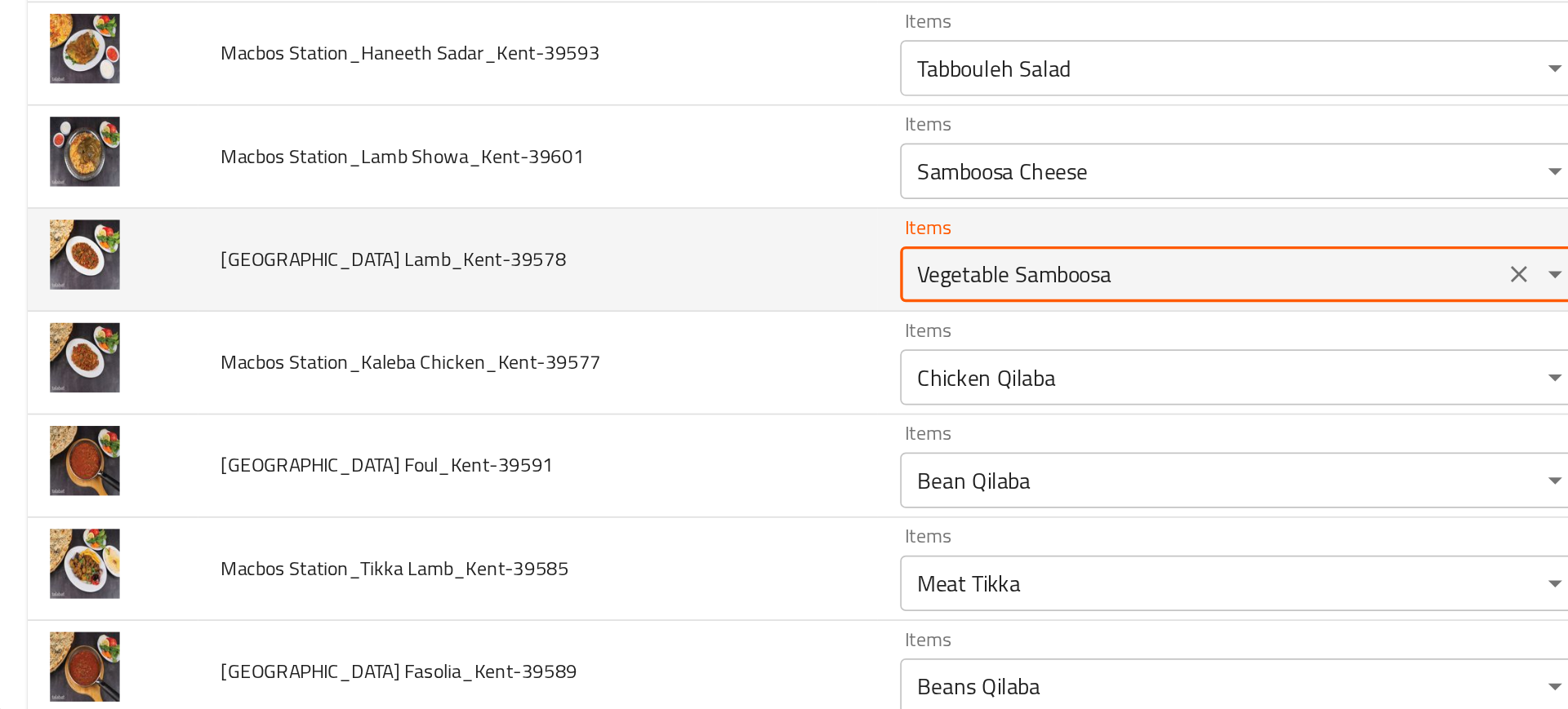
paste Lamb_Kent-39578 "Qilab"
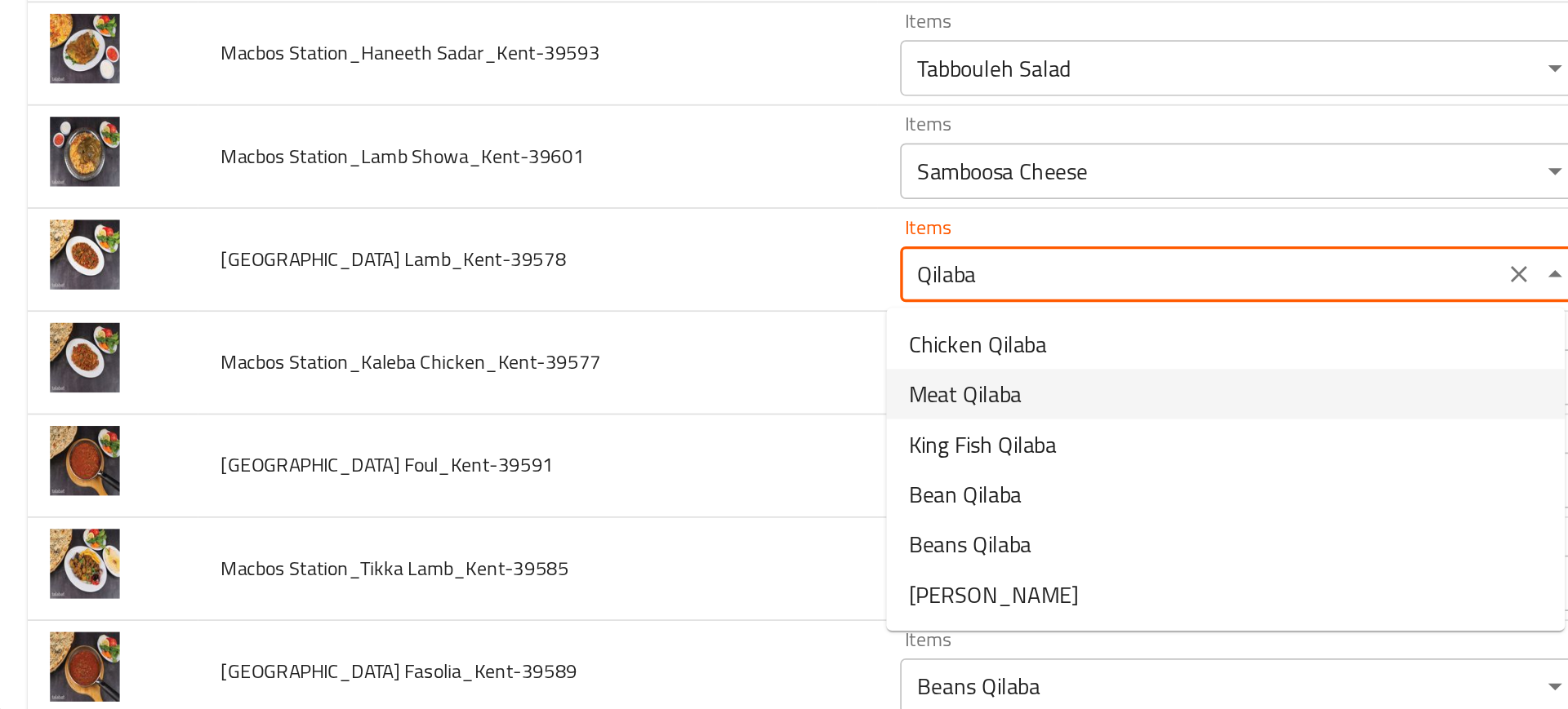
click at [559, 524] on span "Meat Qilaba" at bounding box center [569, 523] width 66 height 20
type Lamb_Kent-39578 "Meat Qilaba"
type Lamb_Kent-39578-ar "قلابة لحم"
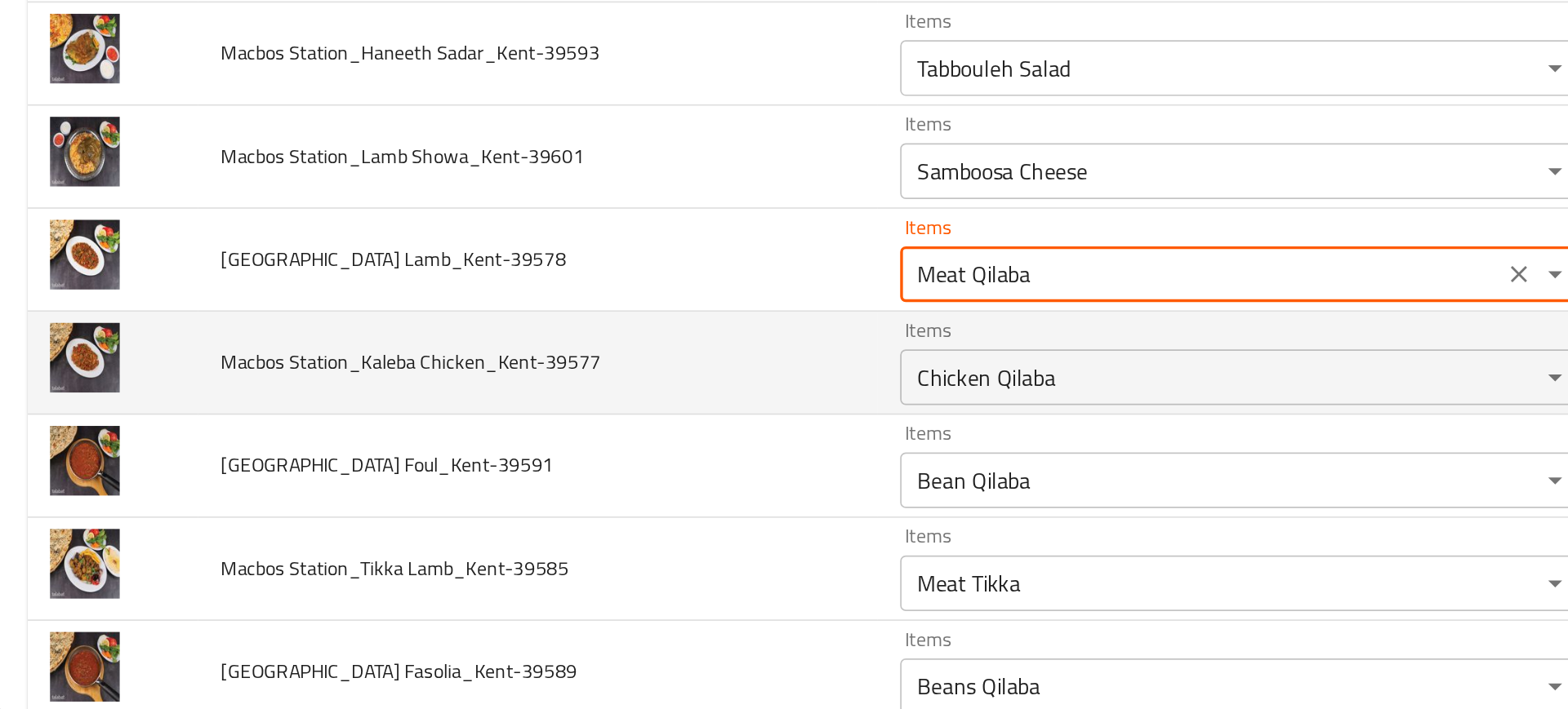
type Lamb_Kent-39578 "Meat Qilaba"
click at [508, 493] on td "Macbos Station_Kaleba Chicken_Kent-39577" at bounding box center [319, 506] width 398 height 61
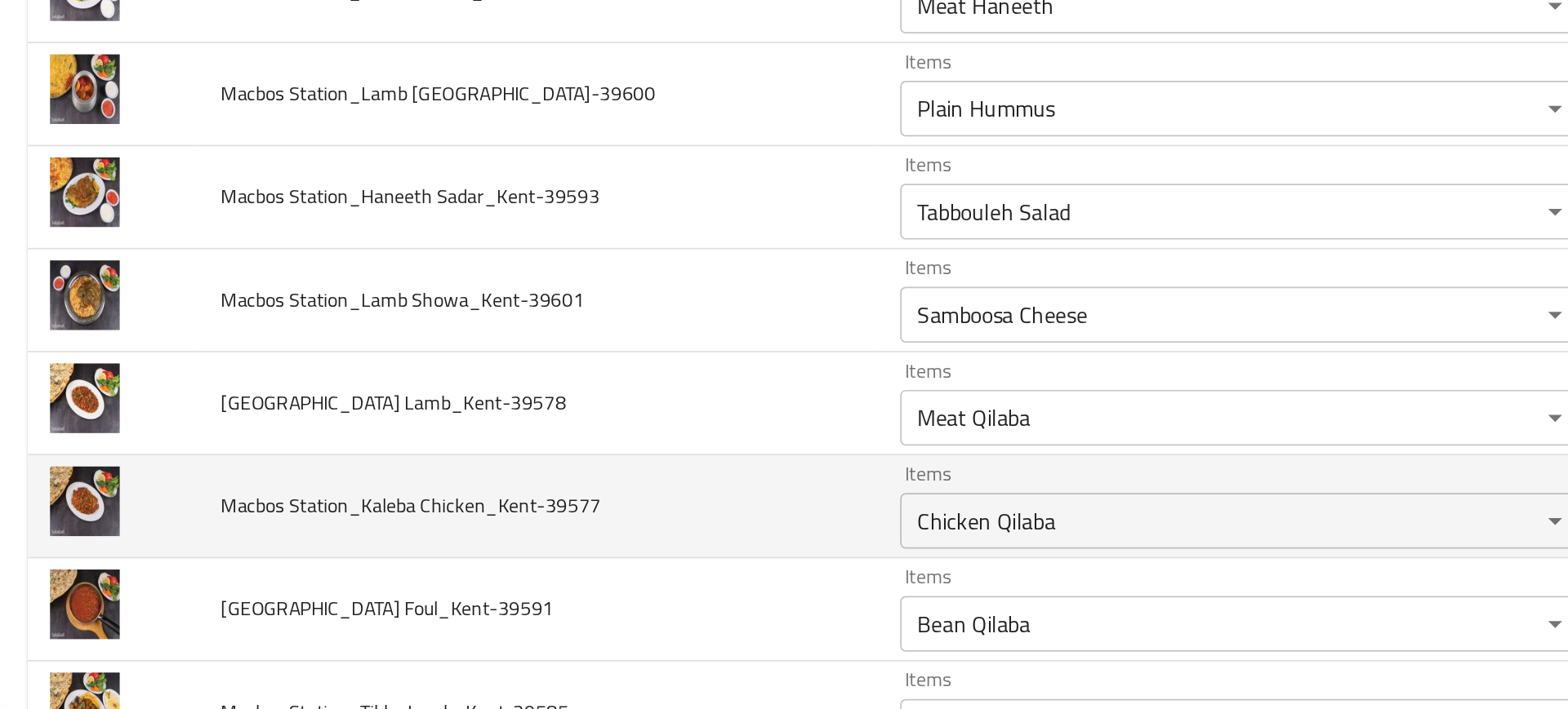
scroll to position [1369, 0]
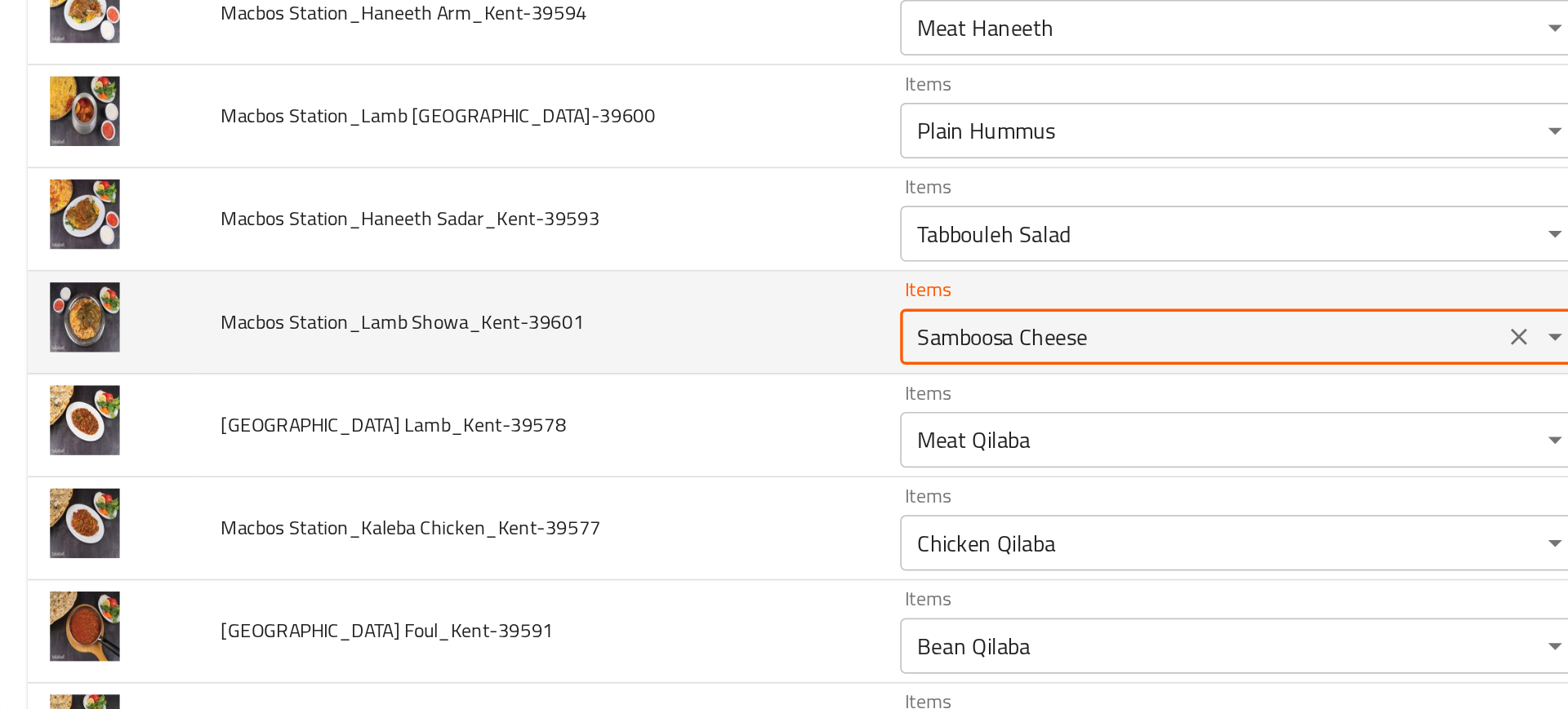
click at [579, 493] on Showa_Kent-39601 "Samboosa Cheese" at bounding box center [707, 490] width 342 height 23
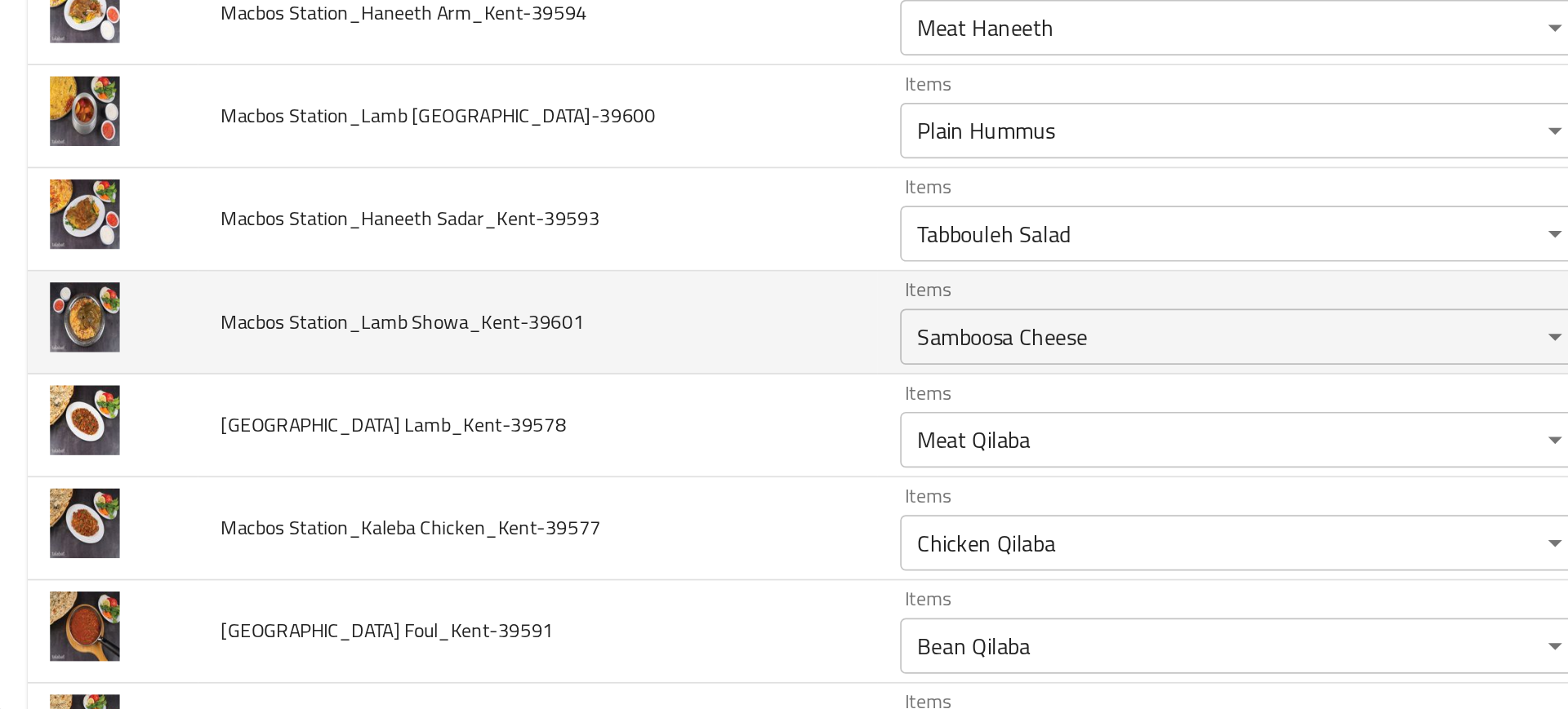
click at [254, 480] on span "Macbos Station_Lamb Showa_Kent-39601" at bounding box center [239, 480] width 213 height 22
copy span "Showa_Kent"
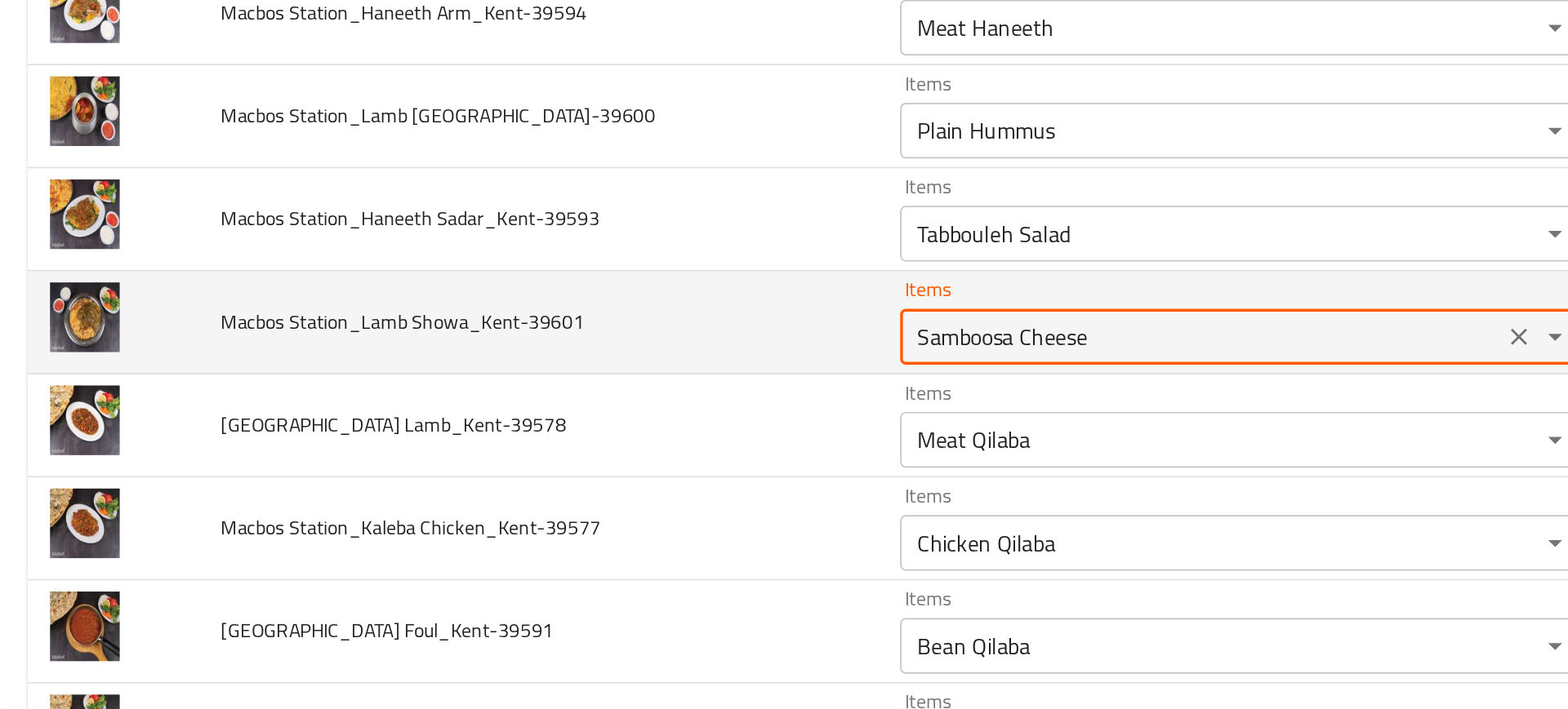
click at [565, 496] on Showa_Kent-39601 "Samboosa Cheese" at bounding box center [707, 490] width 342 height 23
paste Showa_Kent-39601 "howa_Kent"
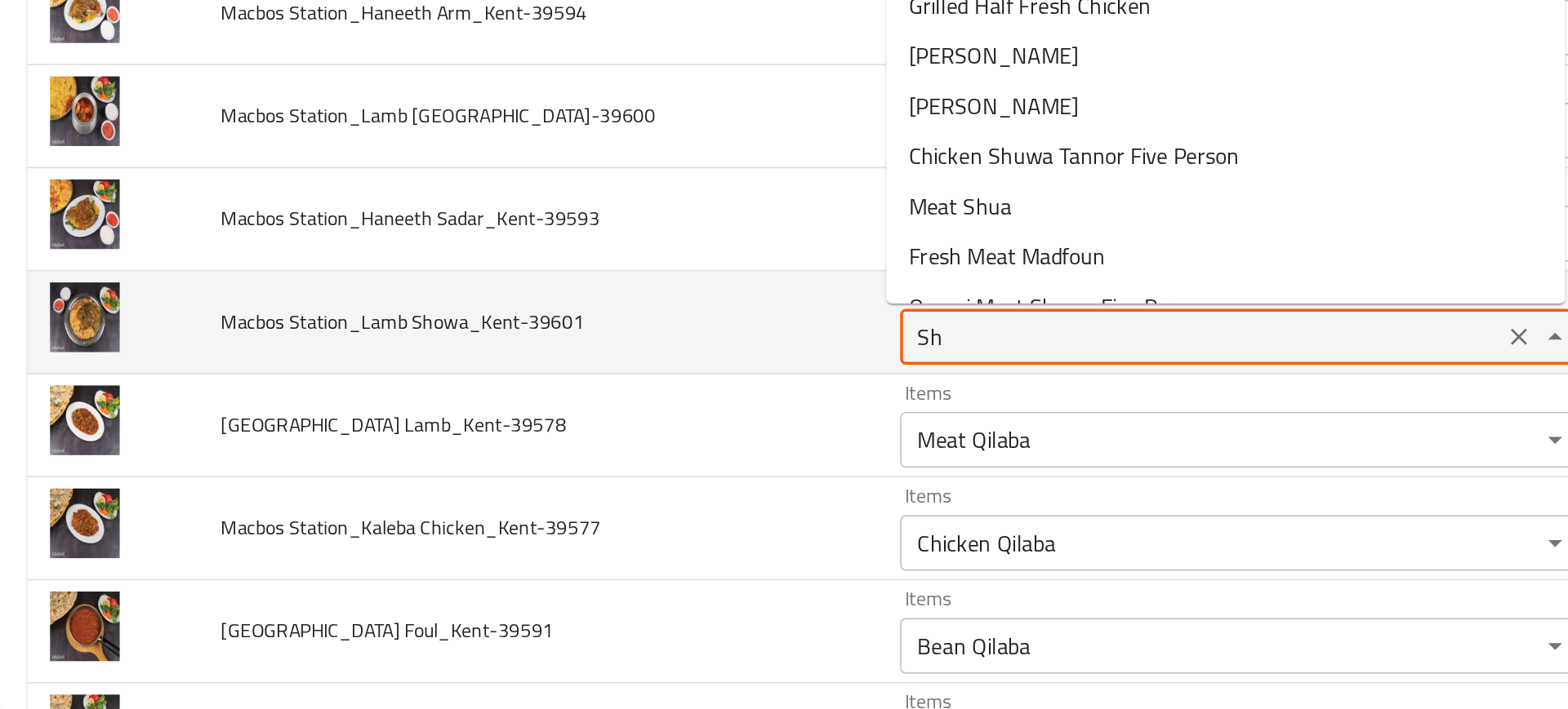
type Showa_Kent-39601 "S"
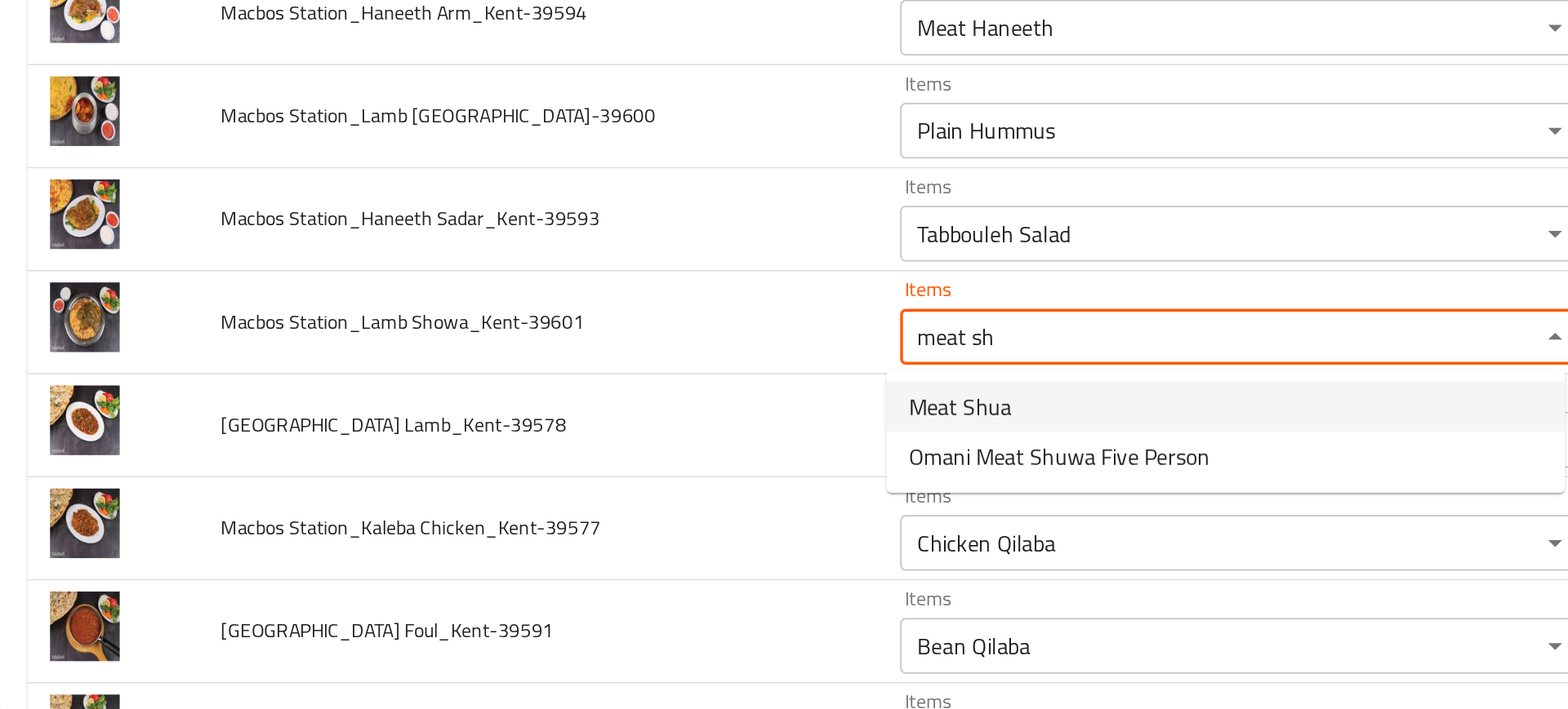
click at [563, 528] on span "Meat Shua" at bounding box center [567, 531] width 61 height 20
type Showa_Kent-39601 "Meat Shua"
type Showa_Kent-39601-ar "شوا لحم"
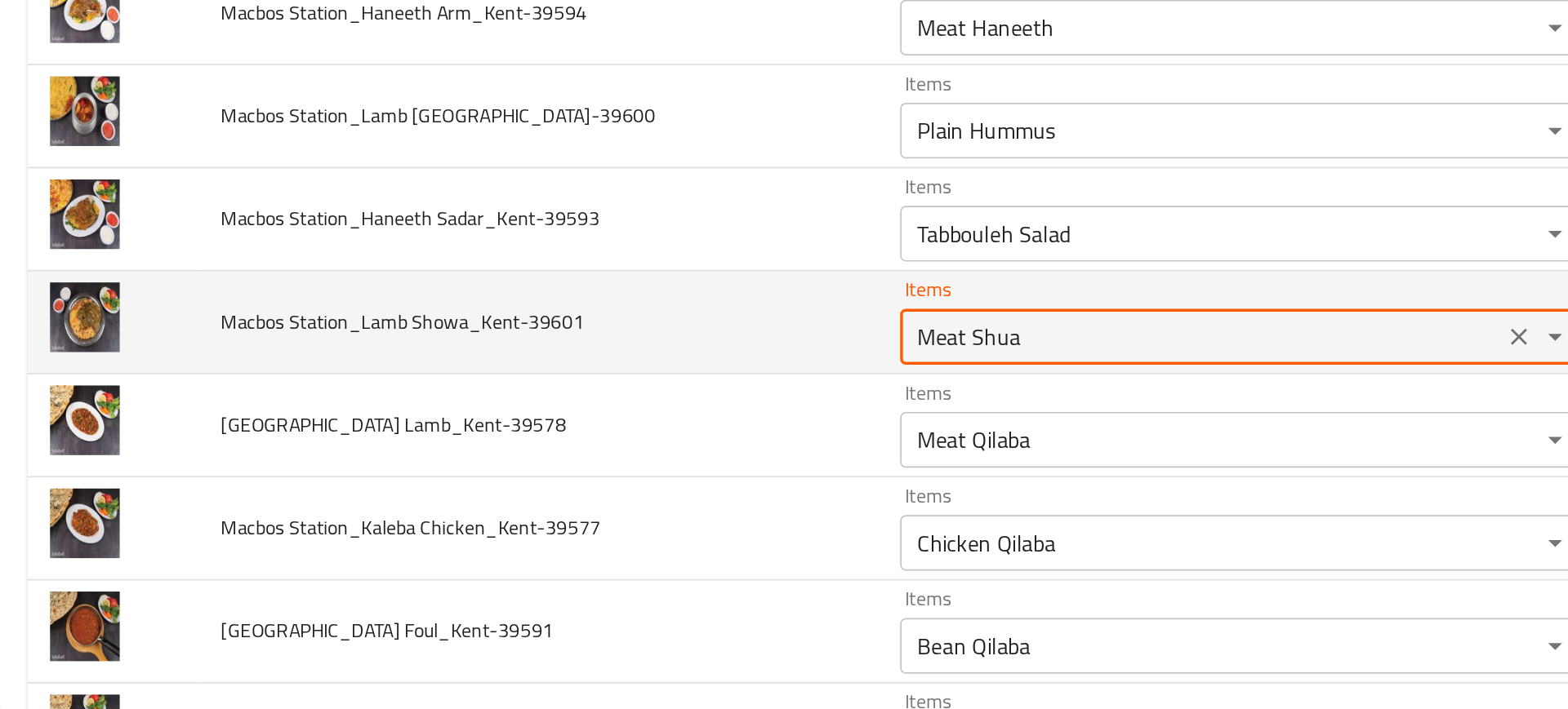
type Showa_Kent-39601 "Meat Shua"
click at [466, 488] on td "Macbos Station_Lamb Showa_Kent-39601" at bounding box center [319, 481] width 398 height 61
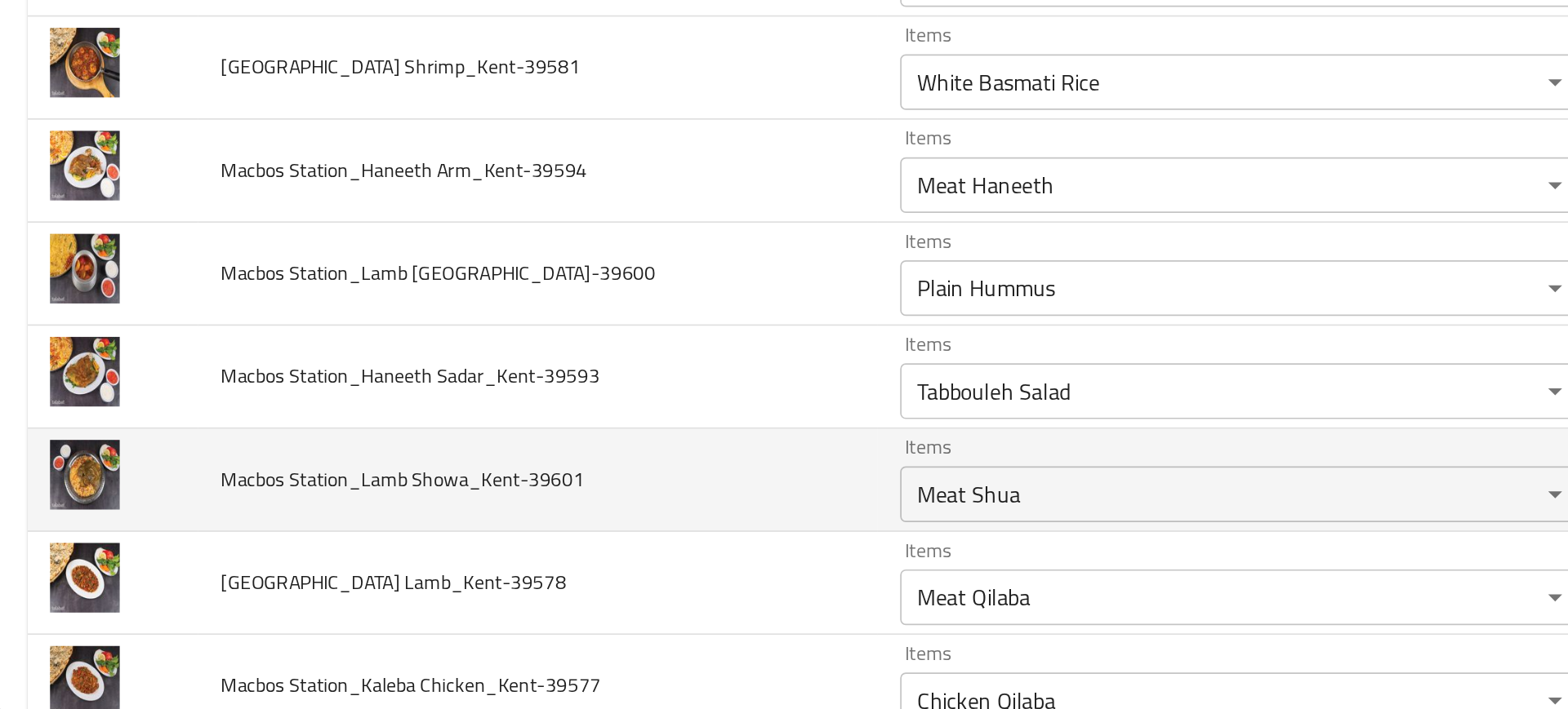
scroll to position [1276, 0]
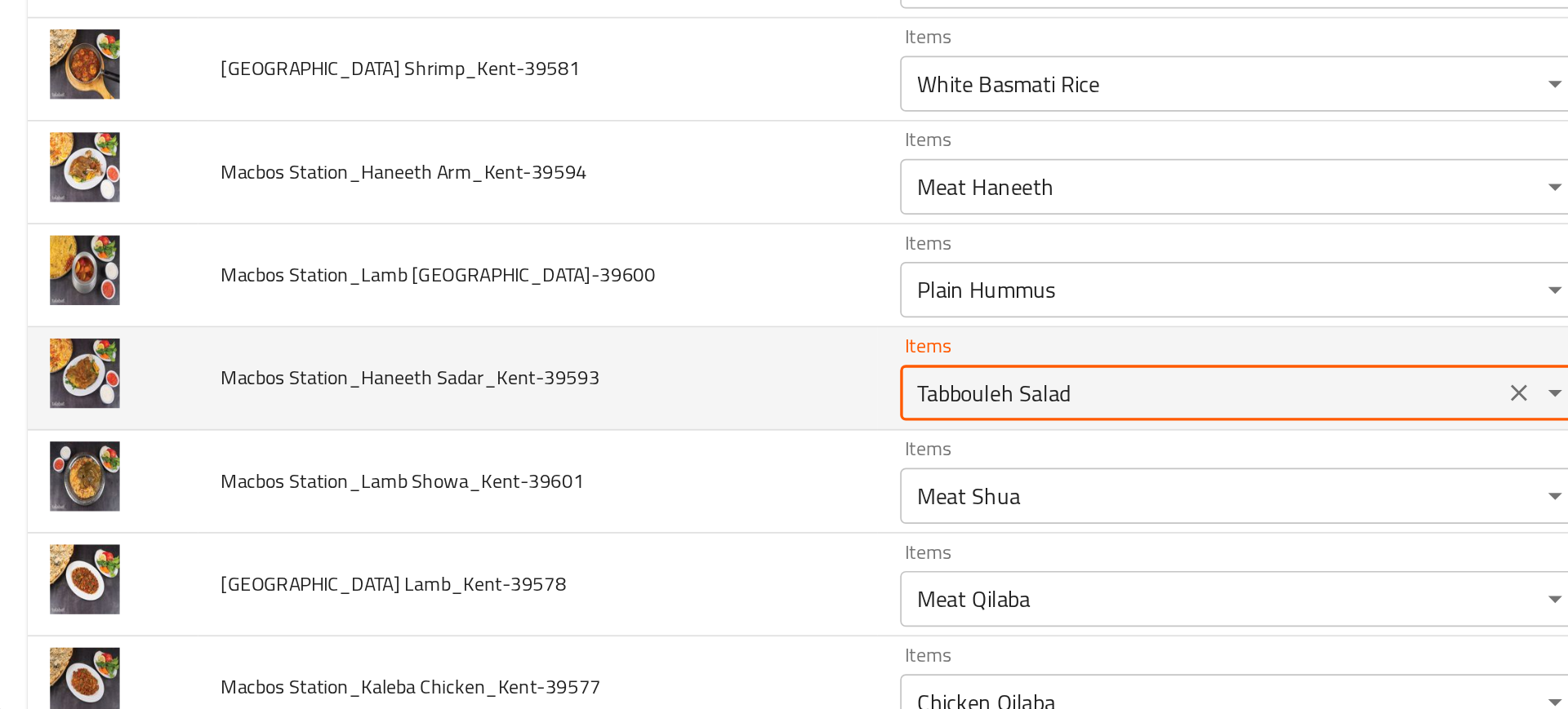
click at [563, 520] on Sadar_Kent-39593 "Tabbouleh Salad" at bounding box center [707, 522] width 342 height 23
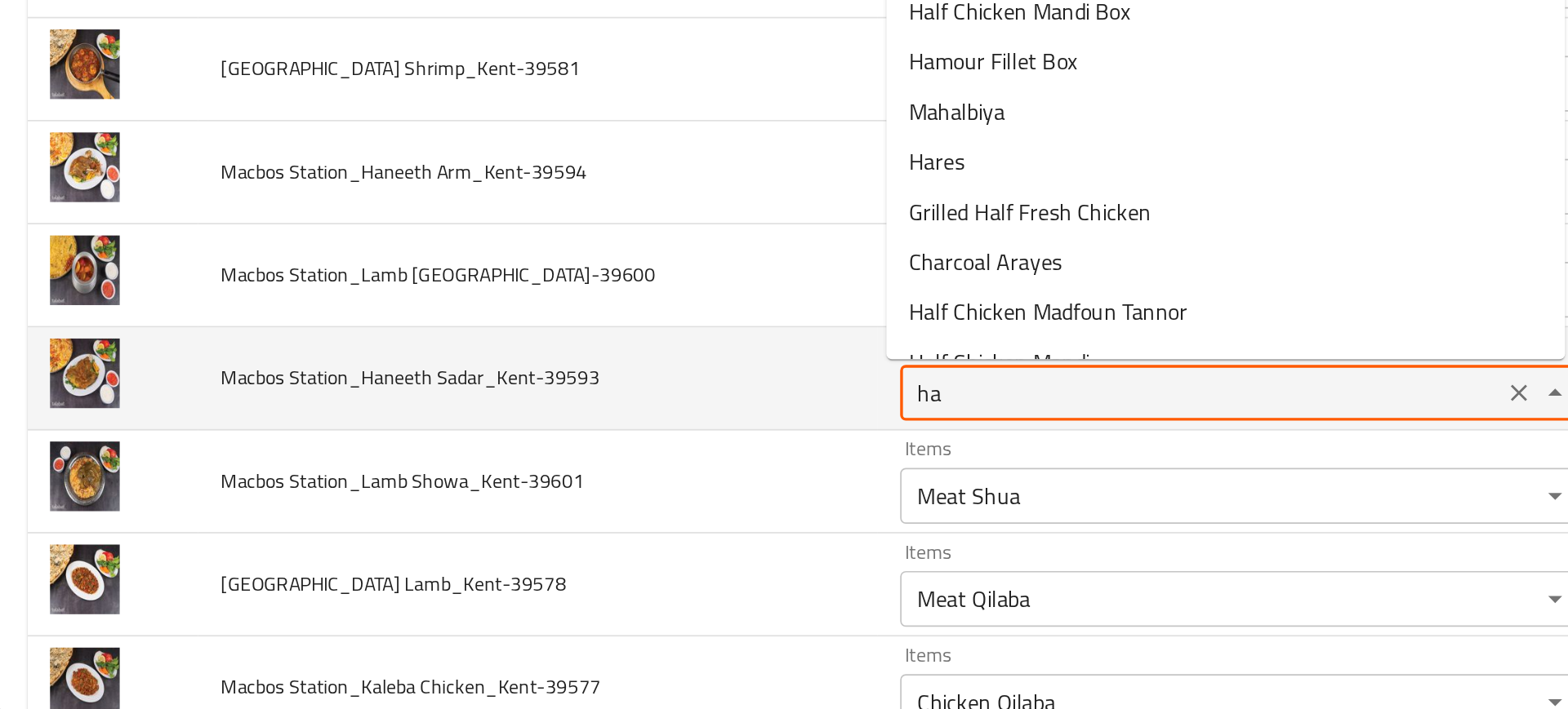
type Sadar_Kent-39593 "h"
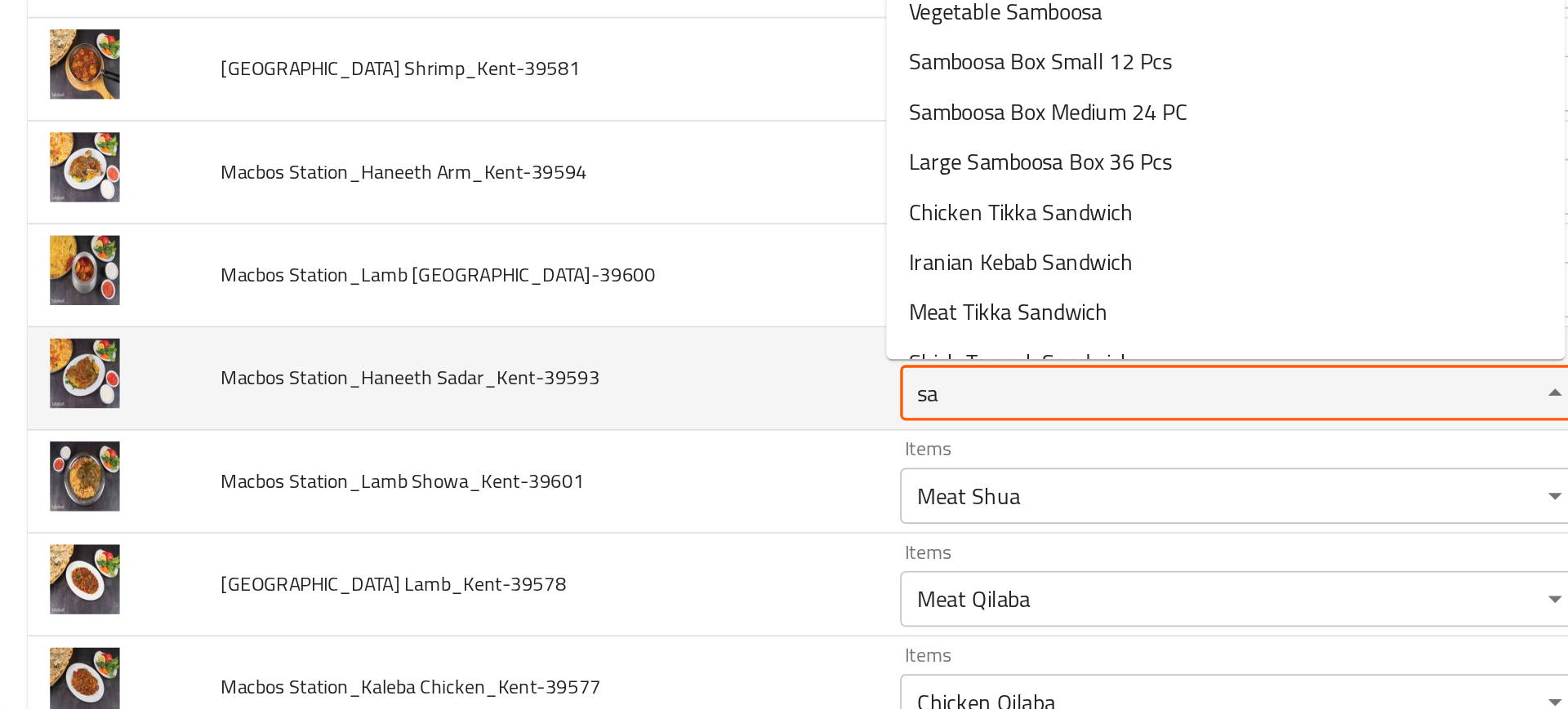
type Sadar_Kent-39593 "s"
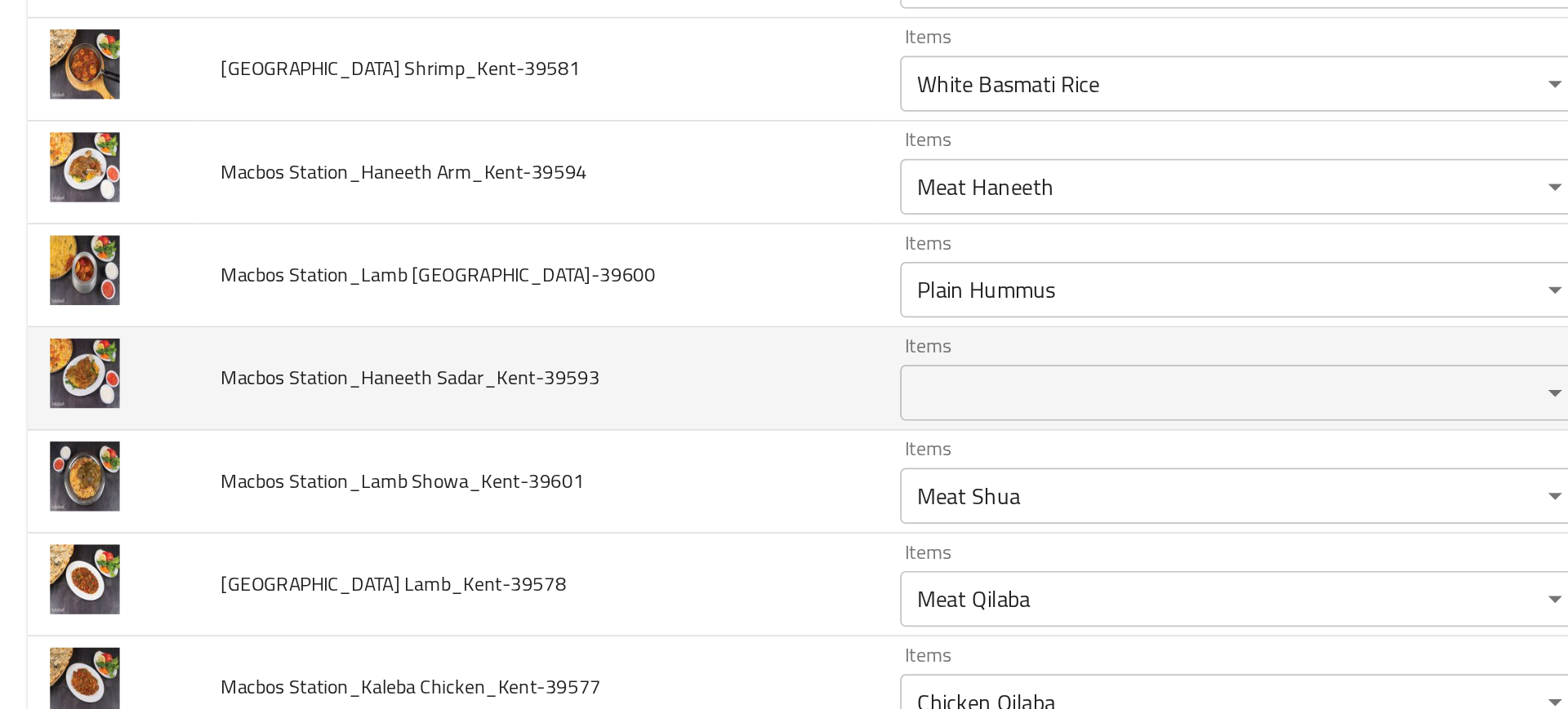
click at [483, 542] on td "Macbos Station_Haneeth Sadar_Kent-39593" at bounding box center [319, 514] width 398 height 61
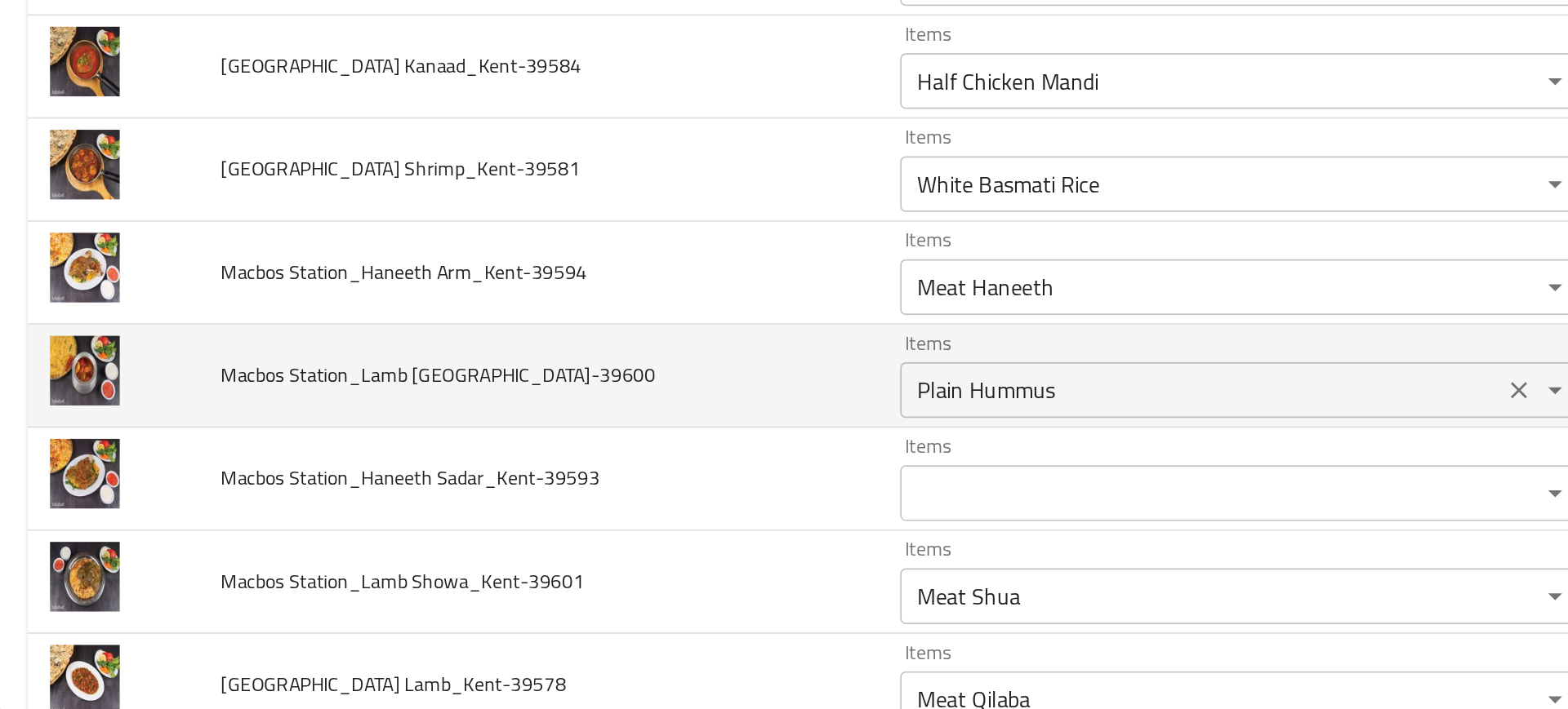
click at [632, 520] on Burma_Kent-39600 "Plain Hummus" at bounding box center [707, 520] width 342 height 23
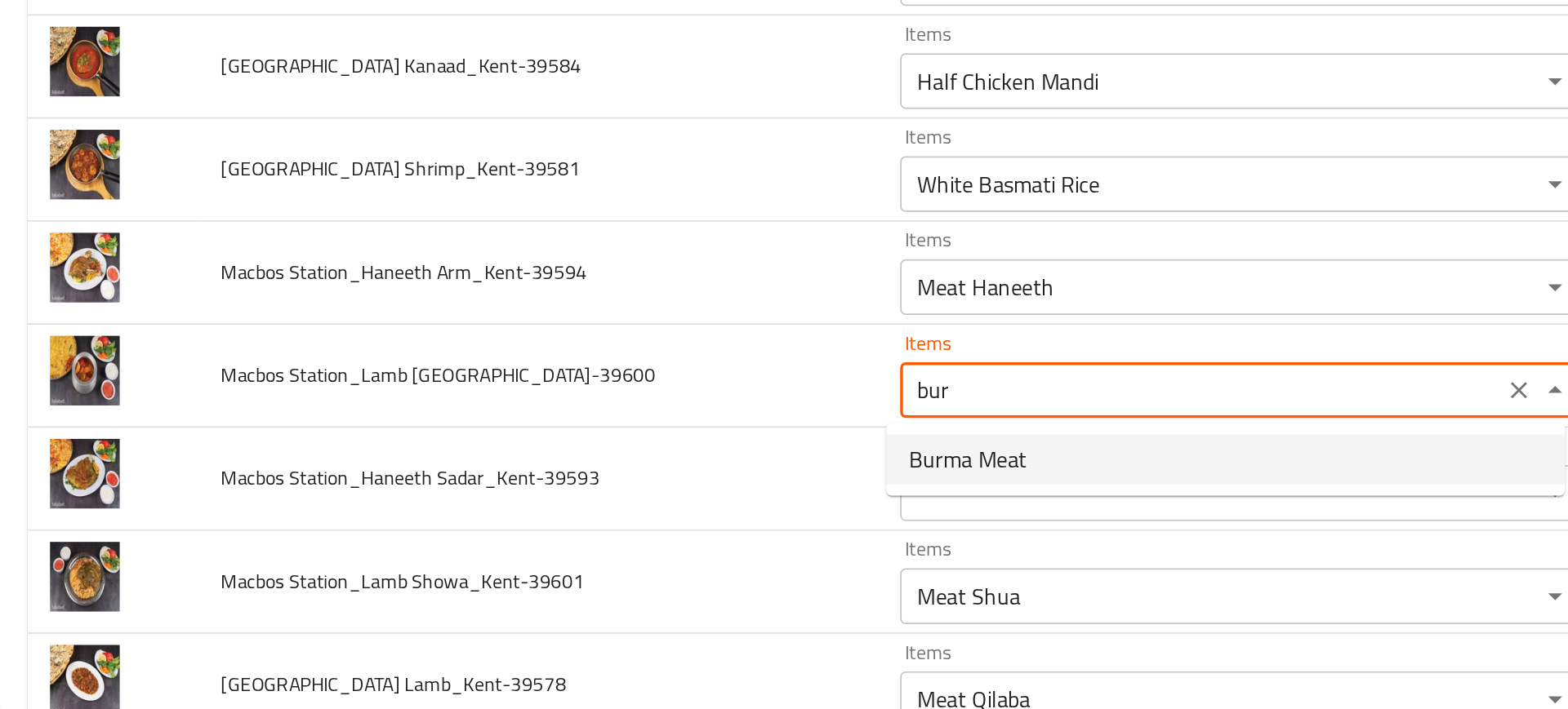
click at [568, 552] on span "Burma Meat" at bounding box center [571, 561] width 69 height 20
type Burma_Kent-39600 "Burma Meat"
type Burma_Kent-39600-ar "لحم بورما"
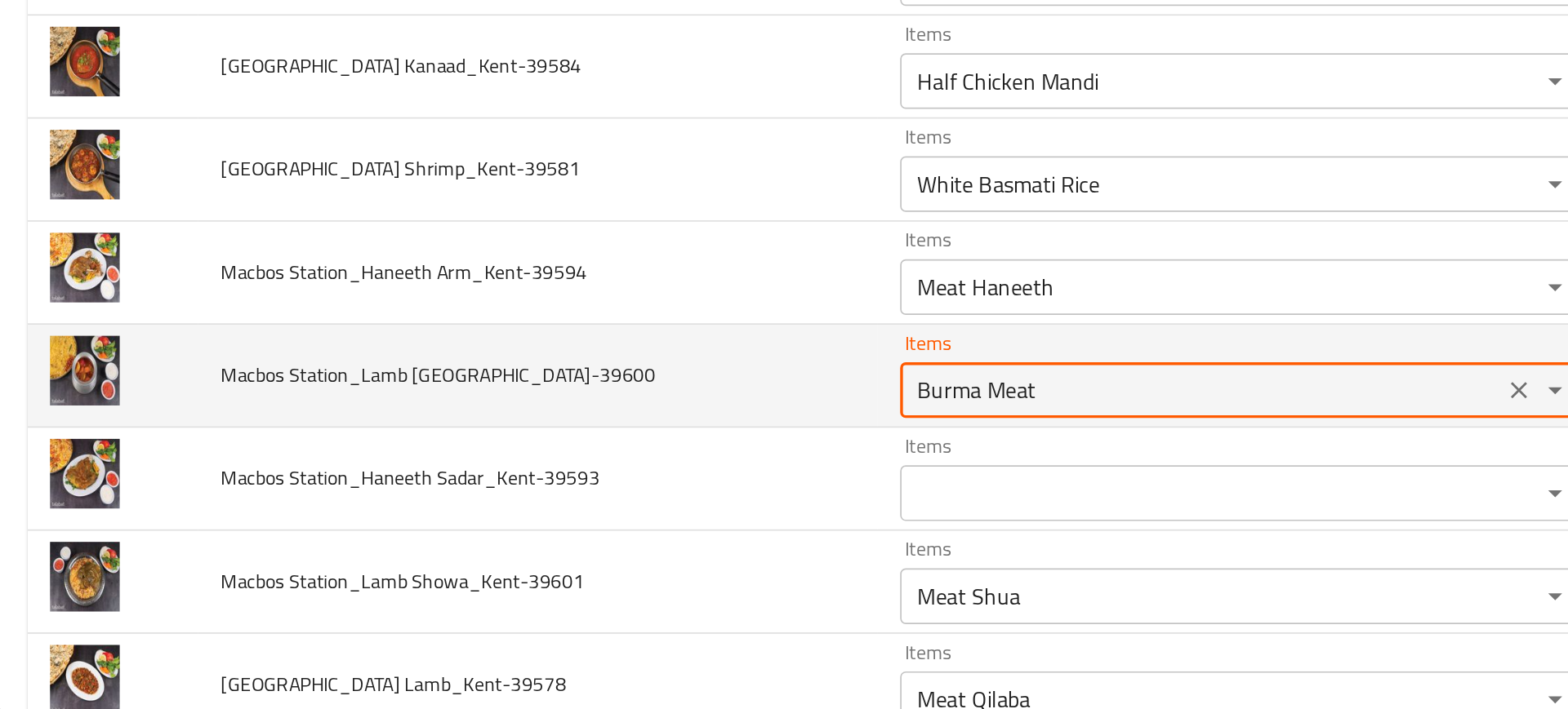
type Burma_Kent-39600 "Burma Meat"
click at [471, 507] on td "Macbos Station_Lamb Burma_Kent-39600" at bounding box center [319, 512] width 398 height 61
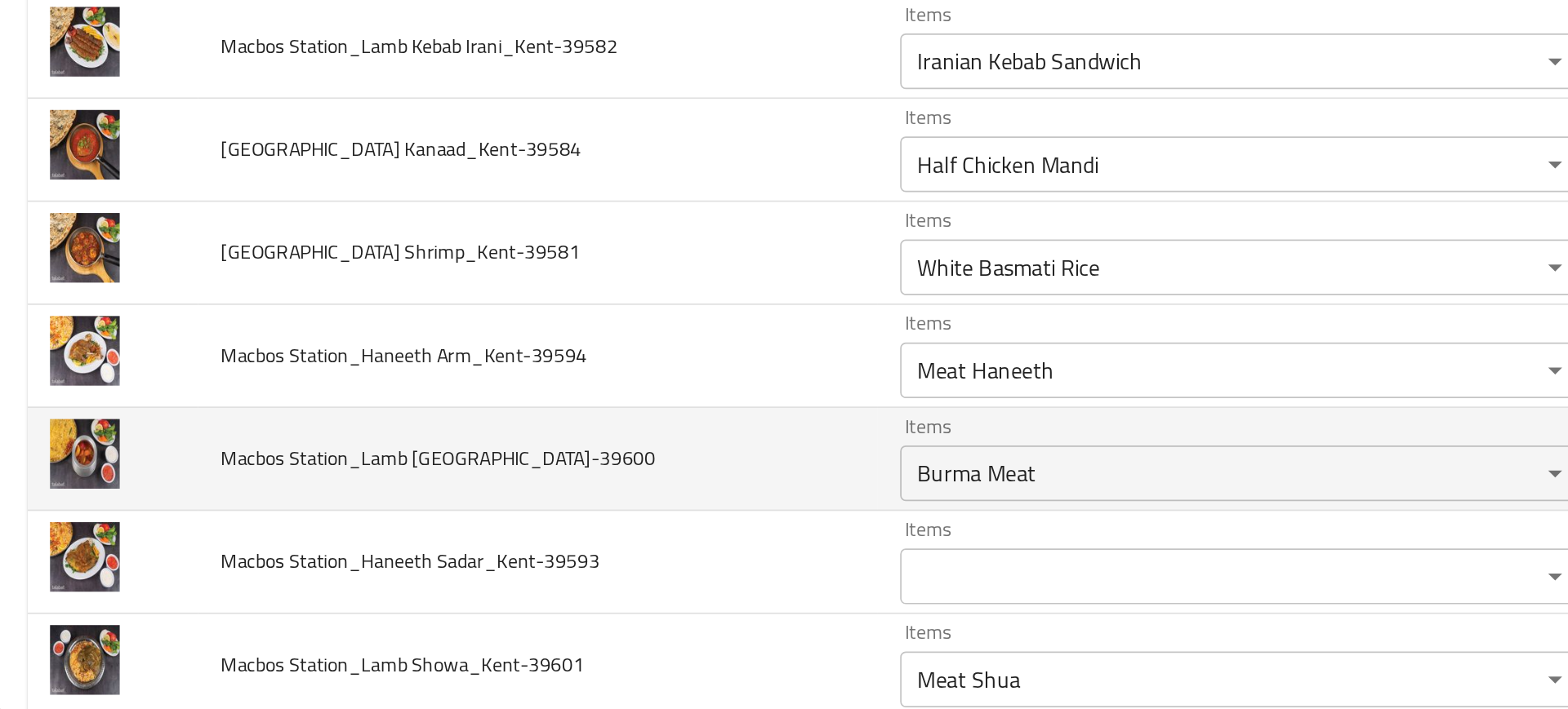
scroll to position [1167, 0]
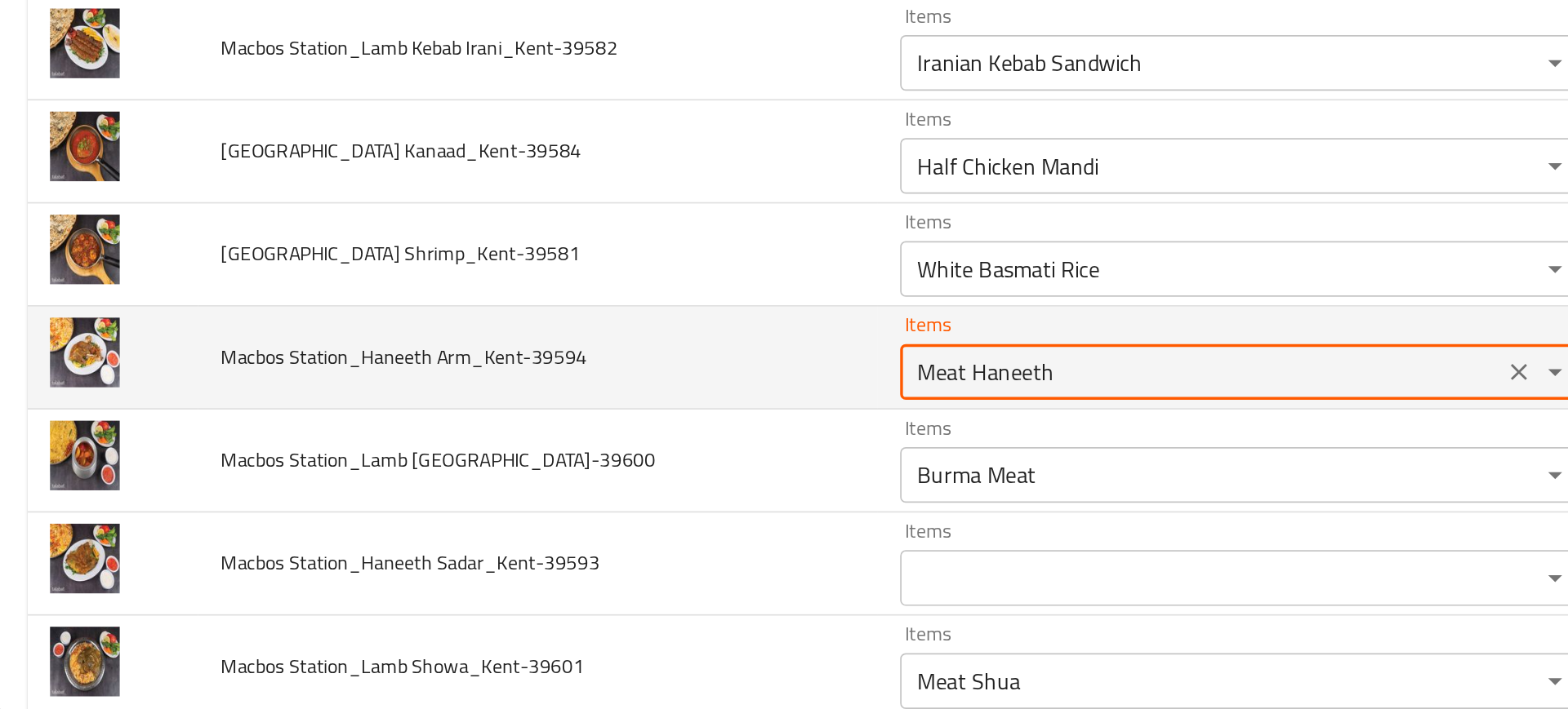
click at [547, 512] on Arm_Kent-39594 "Meat Haneeth" at bounding box center [707, 510] width 342 height 23
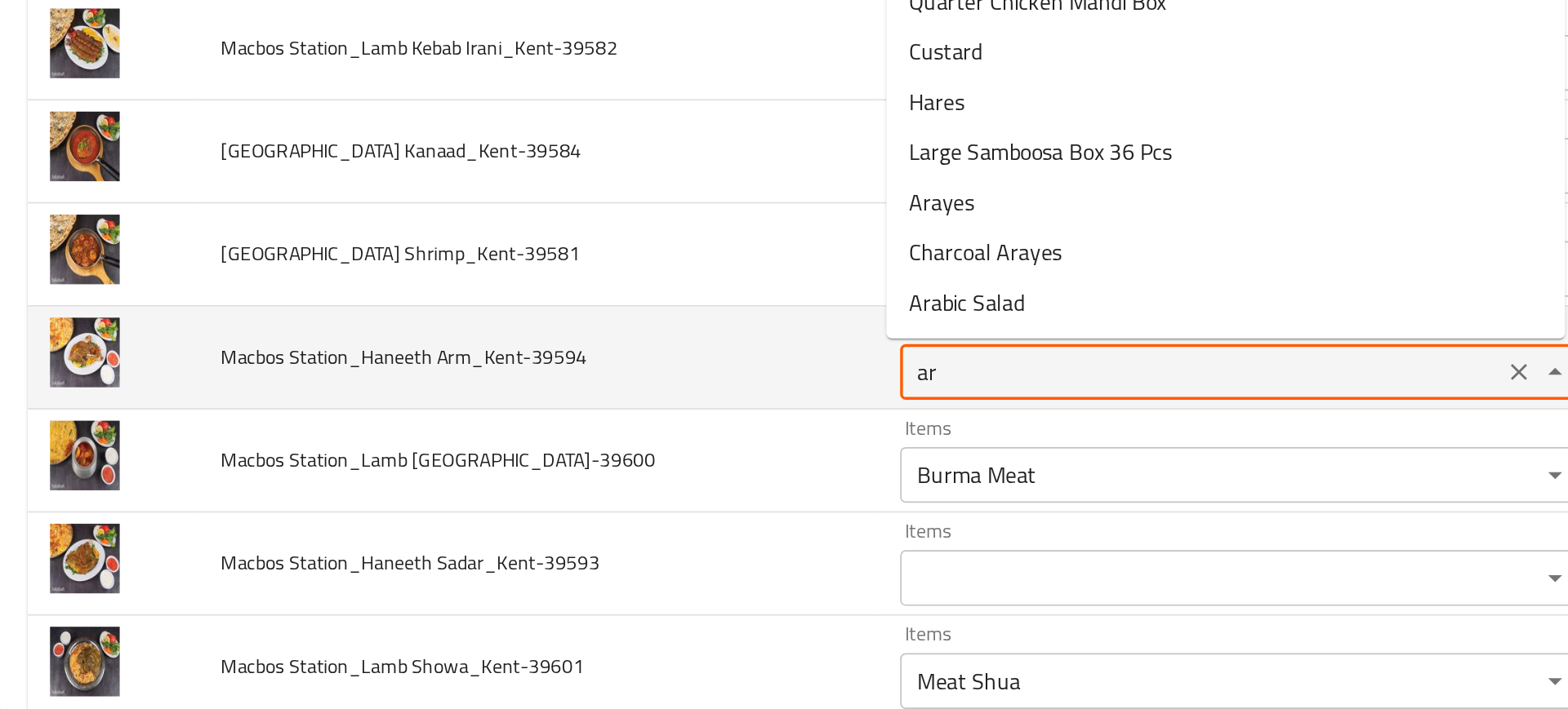
type Arm_Kent-39594 "a"
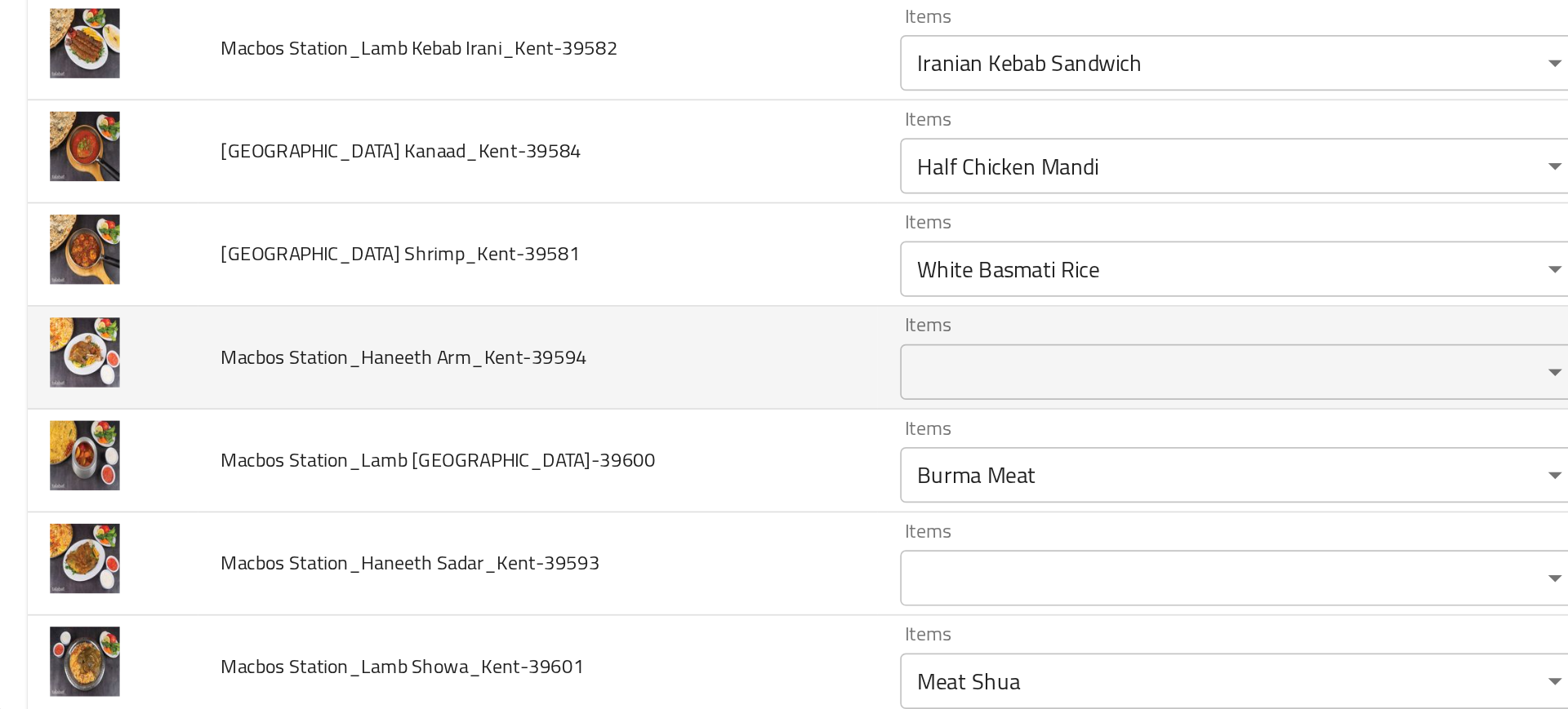
click at [462, 491] on td "Macbos Station_Haneeth Arm_Kent-39594" at bounding box center [319, 502] width 398 height 61
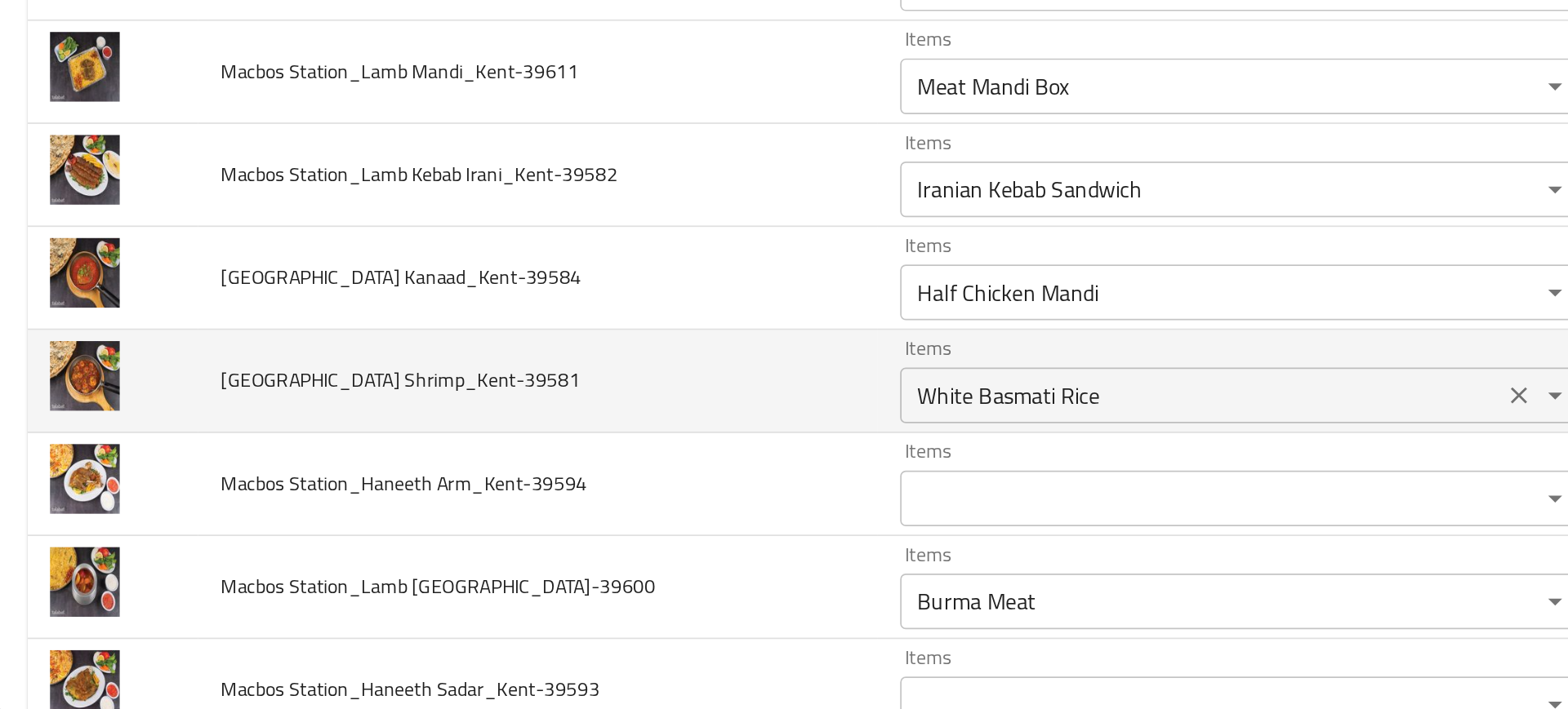
click at [578, 523] on Shrimp_Kent-39581 "White Basmati Rice" at bounding box center [707, 524] width 342 height 23
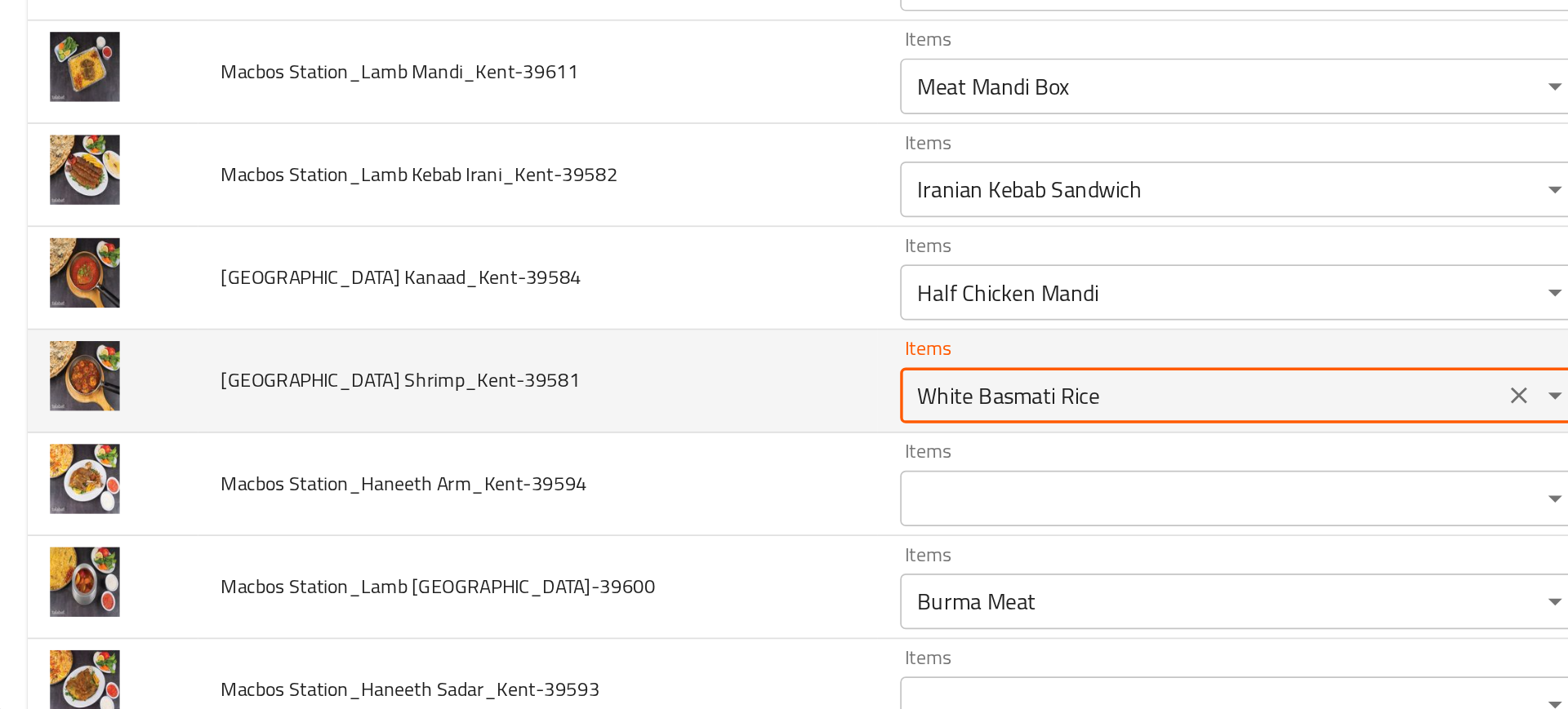
paste Shrimp_Kent-39581 "Qilaba"
type Shrimp_Kent-39581 "Qilaba"
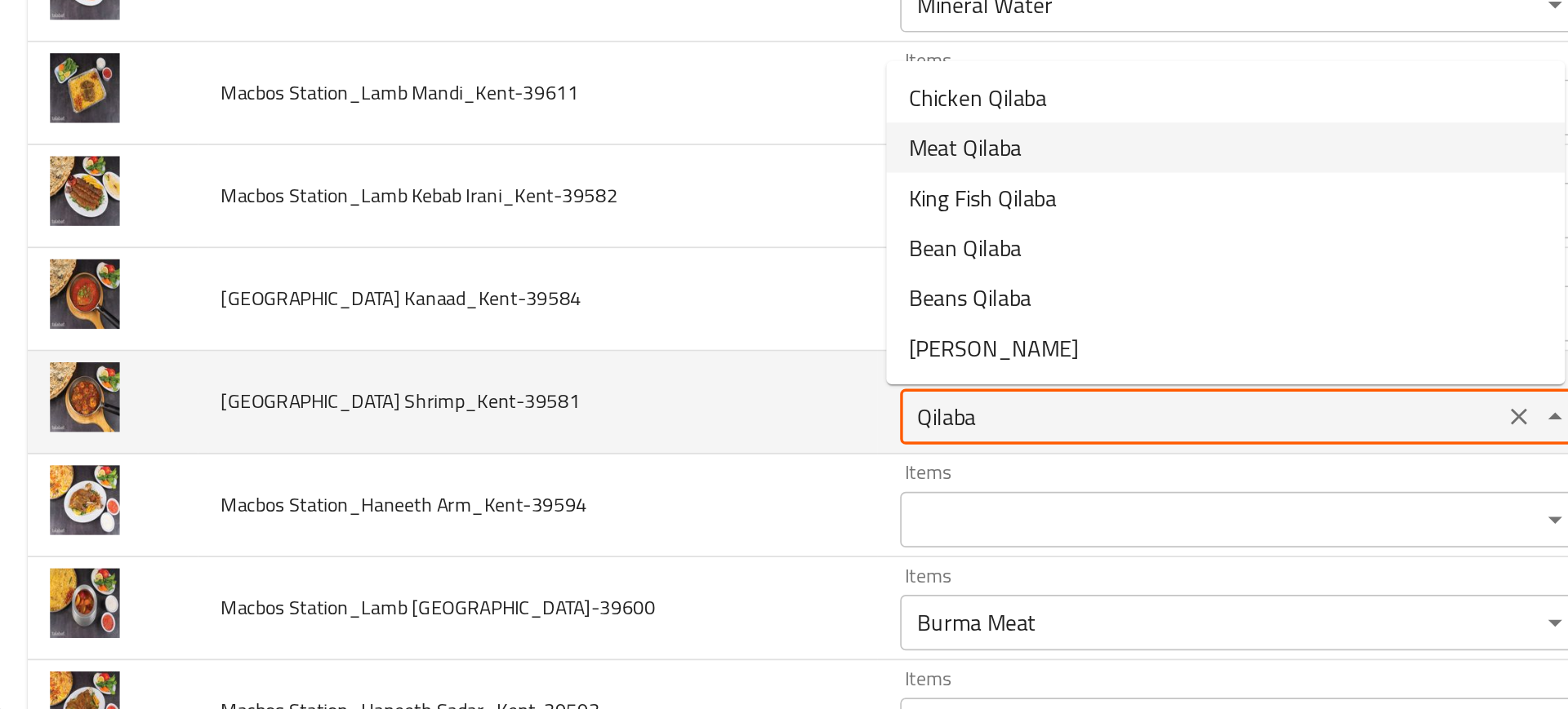
scroll to position [1080, 0]
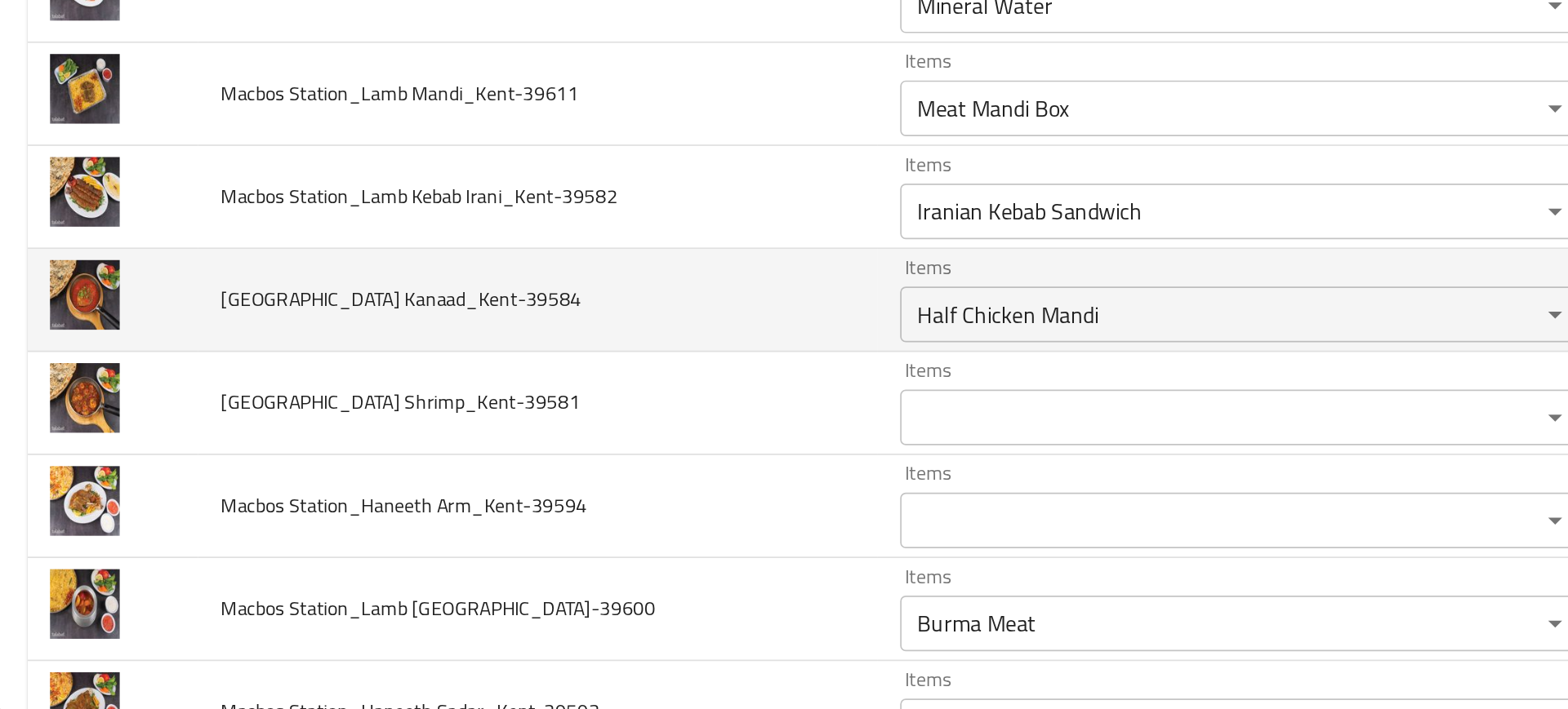
click at [425, 440] on td "Macbos Station_Kaleba Kanaad_Kent-39584" at bounding box center [319, 468] width 398 height 61
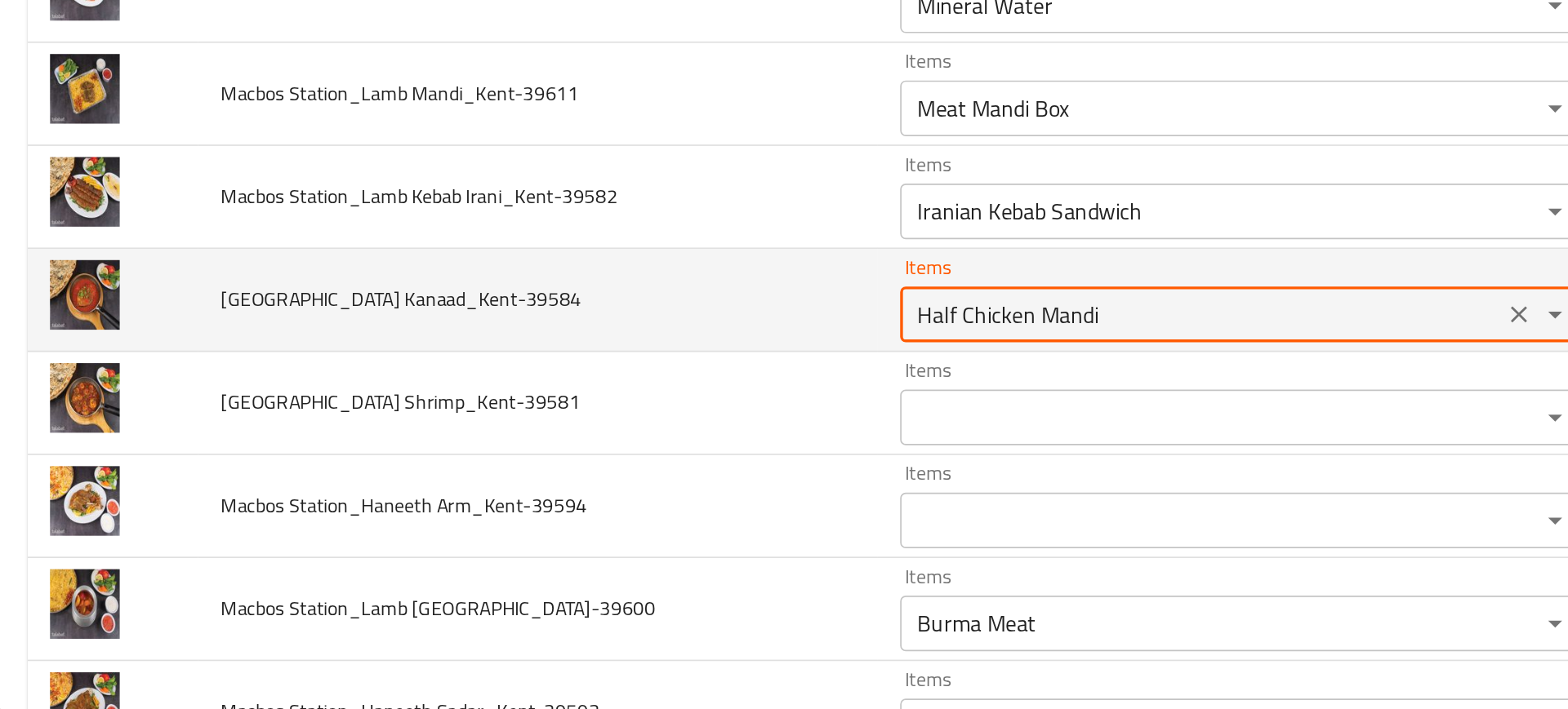
click at [536, 473] on Kanaad_Kent-39584 "Half Chicken Mandi" at bounding box center [707, 476] width 342 height 23
click at [424, 477] on td "Macbos Station_Kaleba Kanaad_Kent-39584" at bounding box center [319, 468] width 398 height 61
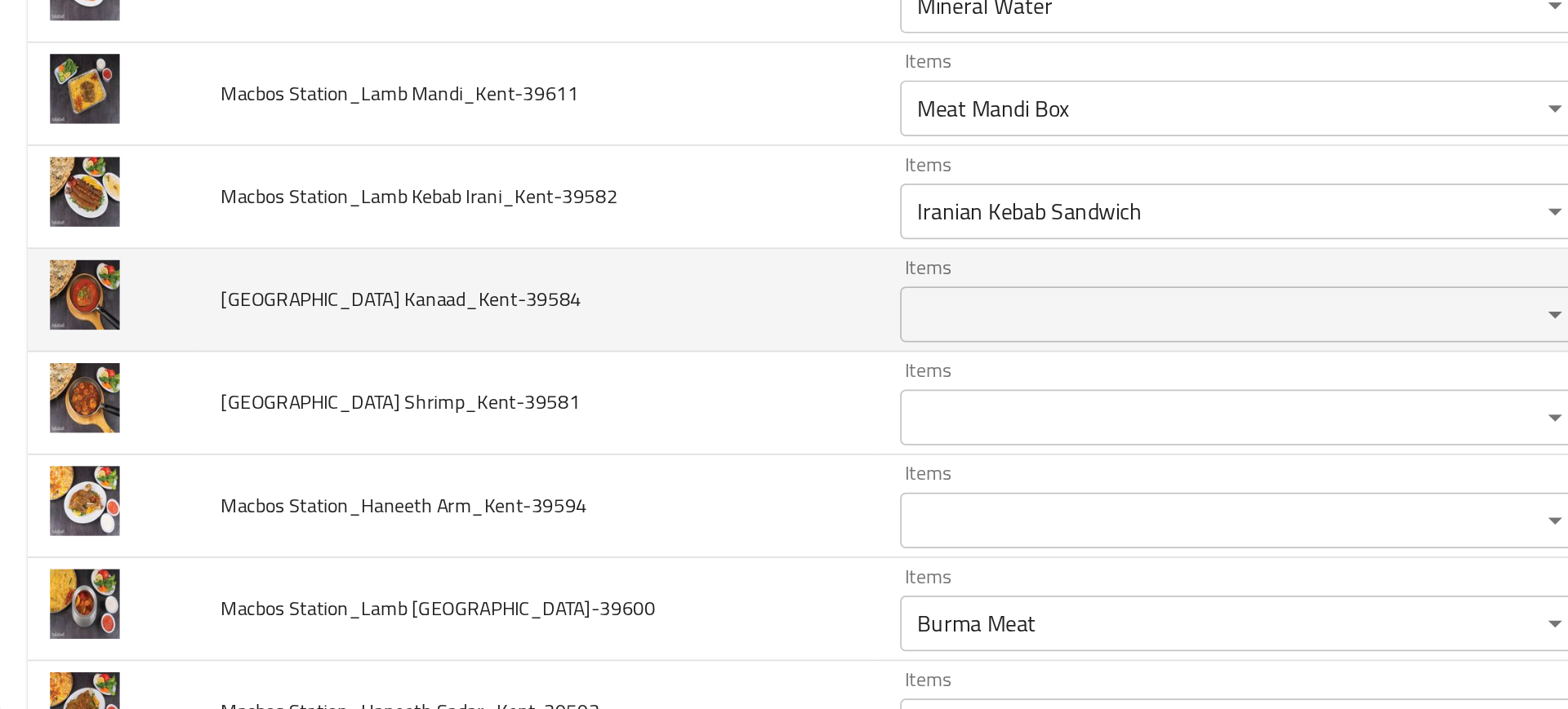
scroll to position [1004, 0]
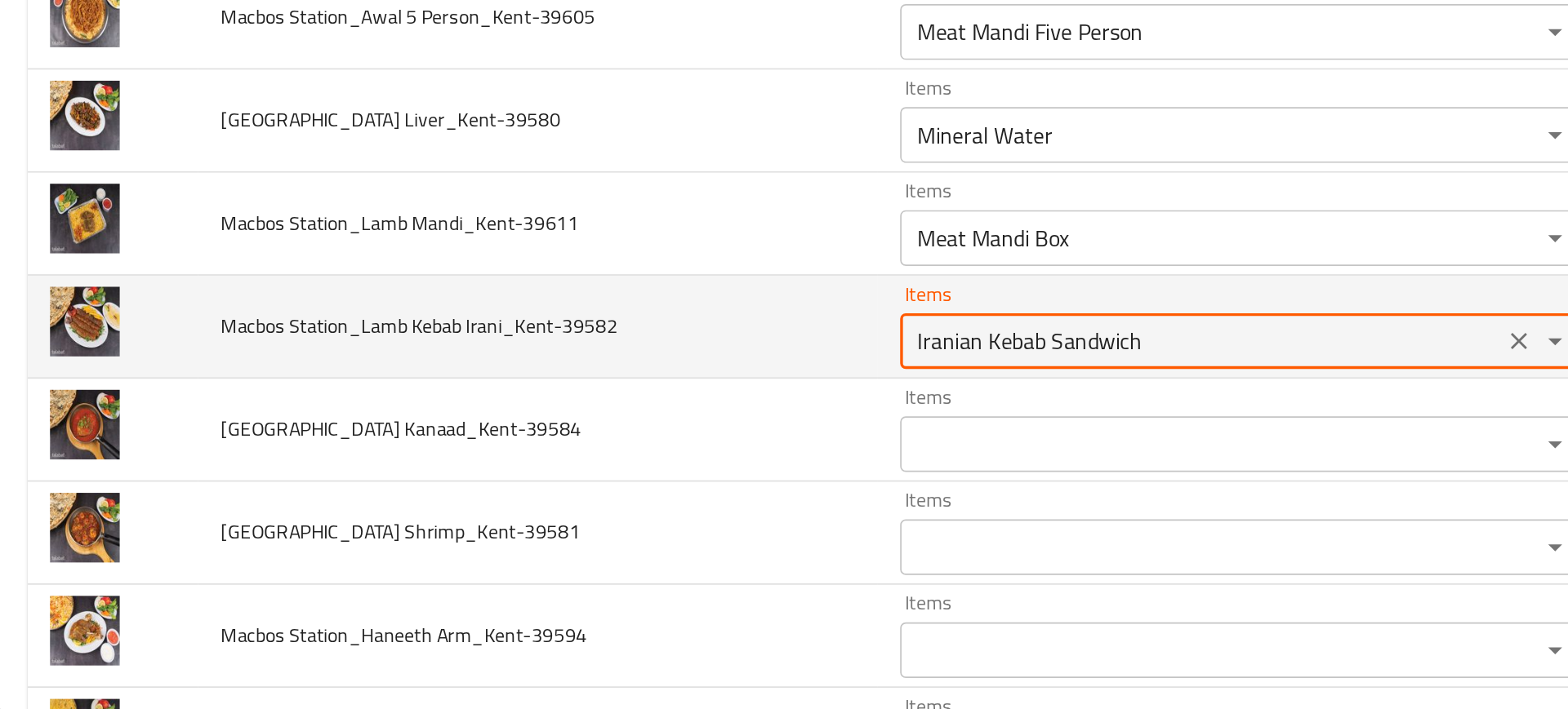
click at [567, 492] on Irani_Kent-39582 "Iranian Kebab Sandwich" at bounding box center [707, 492] width 342 height 23
click at [627, 492] on Irani_Kent-39582 "Iranian Kebab Sandwich" at bounding box center [707, 492] width 342 height 23
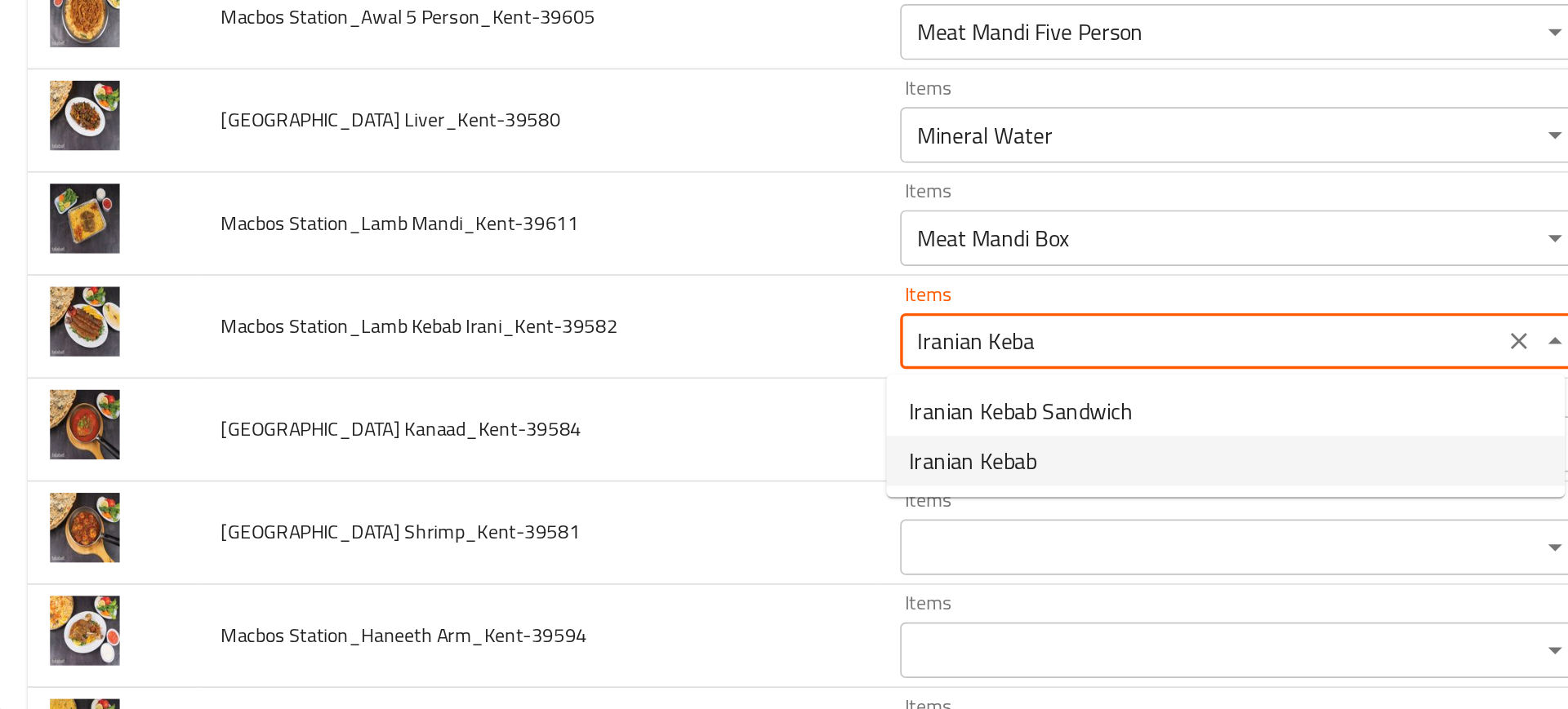
click at [551, 557] on span "Iranian Kebab" at bounding box center [573, 562] width 75 height 20
type Irani_Kent-39582 "Iranian Kebab"
type Irani_Kent-39582-ar "كباب إيراني"
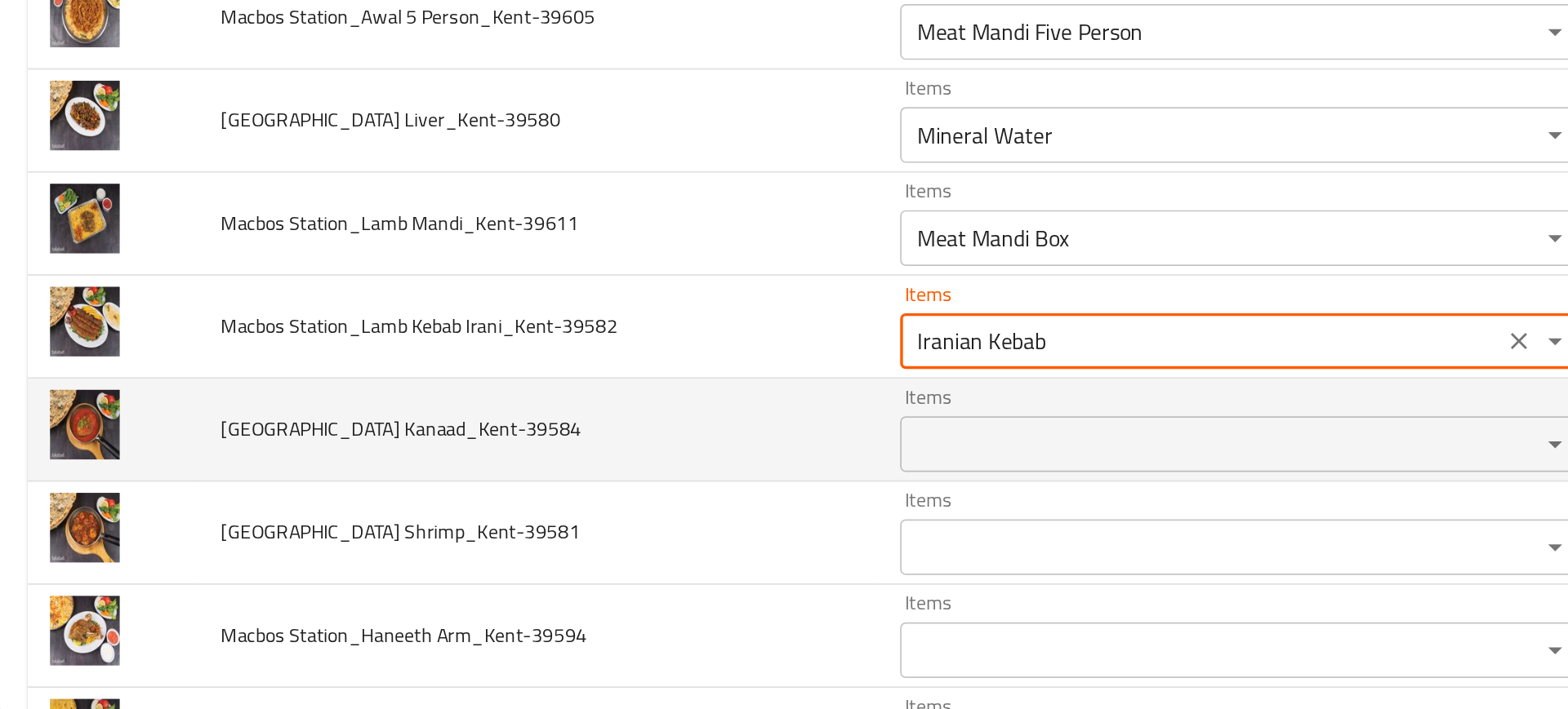
type Irani_Kent-39582 "Iranian Kebab"
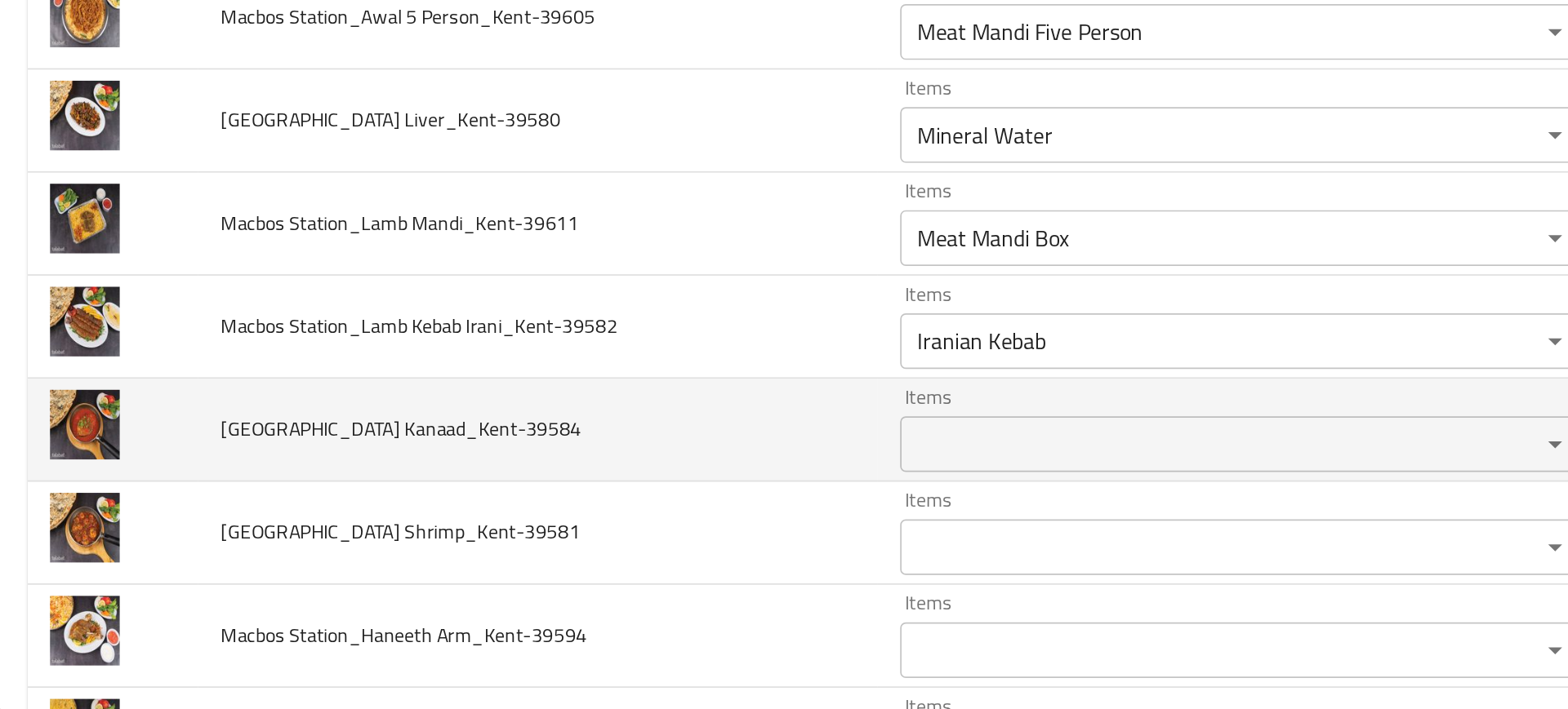
click at [504, 533] on td "Macbos Station_Kaleba Kanaad_Kent-39584" at bounding box center [319, 545] width 398 height 61
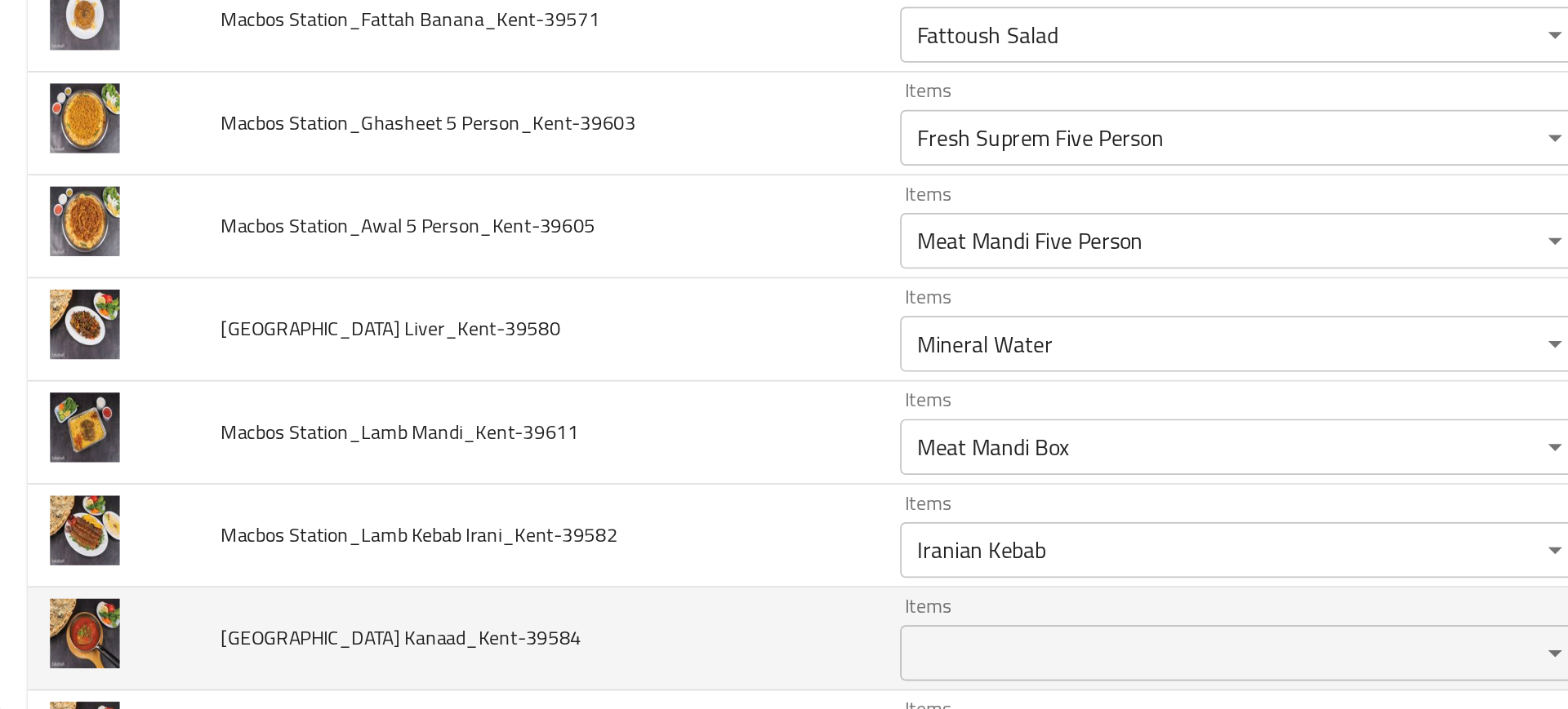
scroll to position [880, 0]
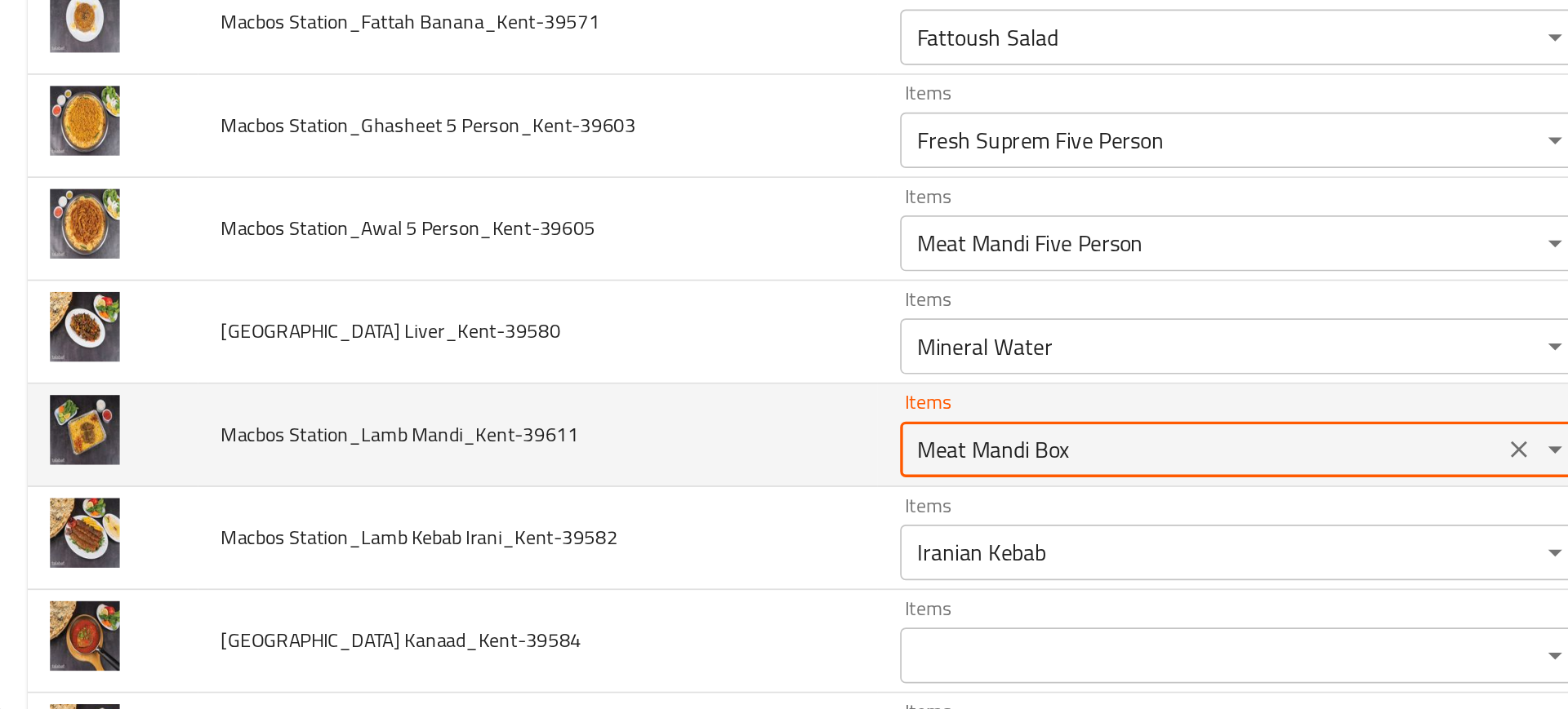
click at [565, 557] on Mandi_Kent-39611 "Meat Mandi Box" at bounding box center [707, 556] width 342 height 23
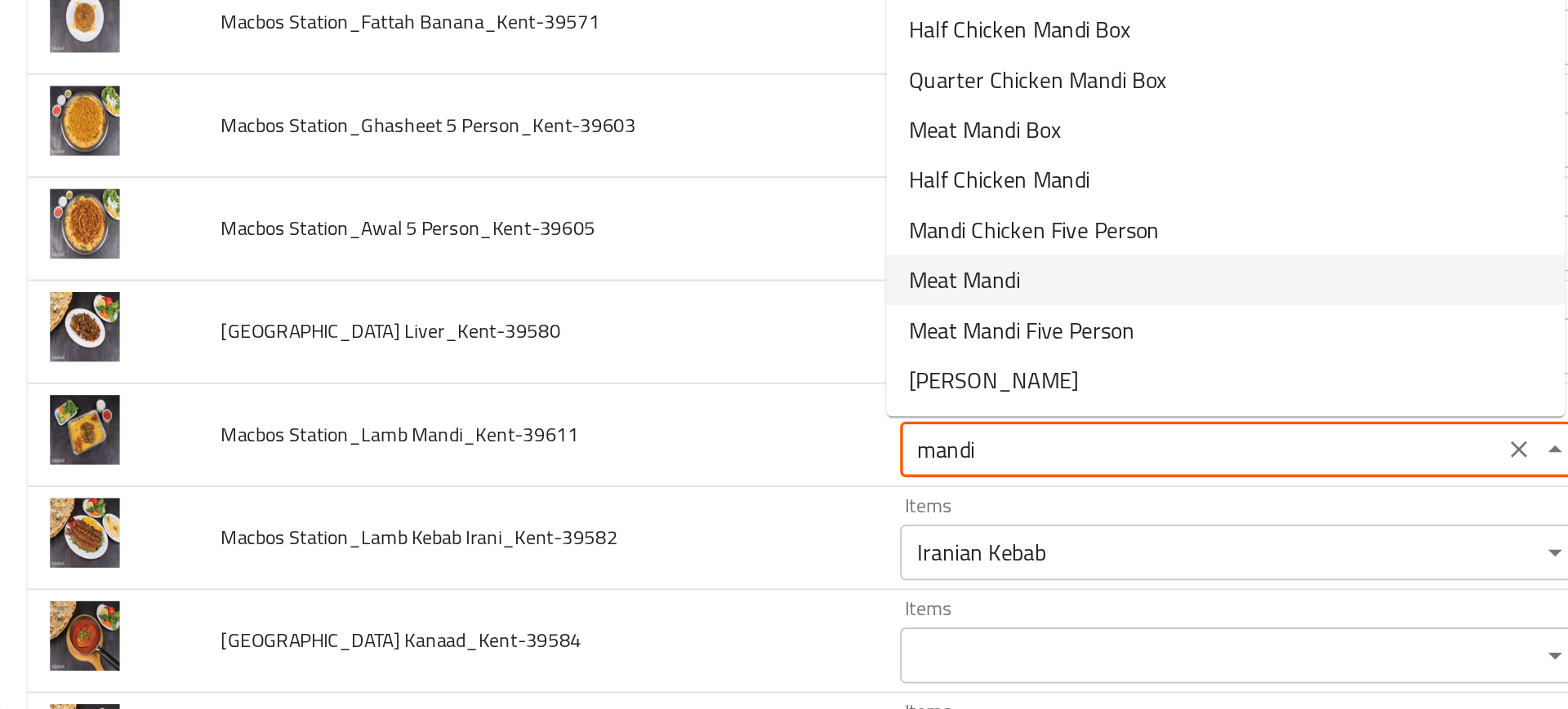
click at [574, 455] on span "Meat Mandi" at bounding box center [568, 456] width 65 height 20
type Mandi_Kent-39611 "Meat Mandi"
type Mandi_Kent-39611-ar "لحم مندي"
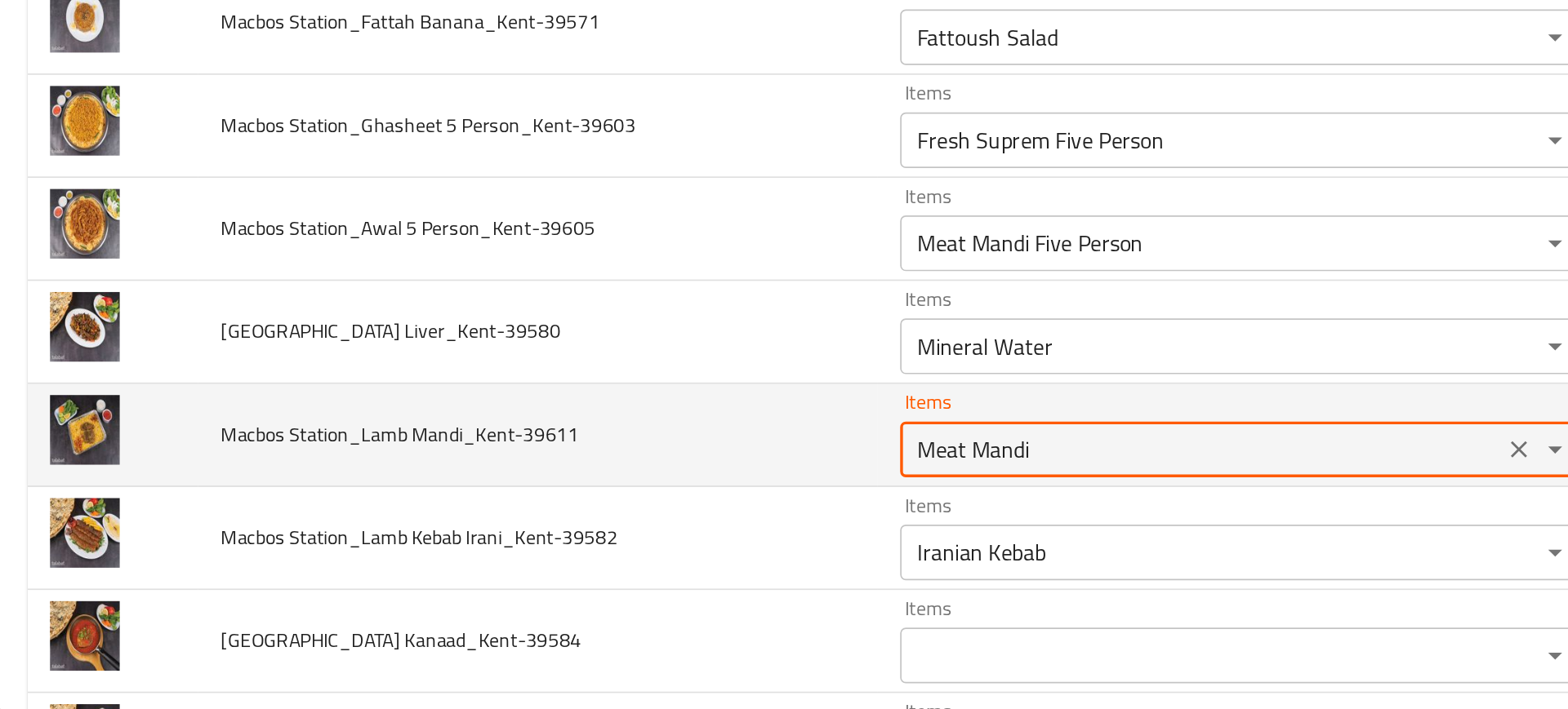
click at [552, 561] on Mandi_Kent-39611 "Meat Mandi" at bounding box center [707, 556] width 342 height 23
type Mandi_Kent-39611 "Meat Mandi"
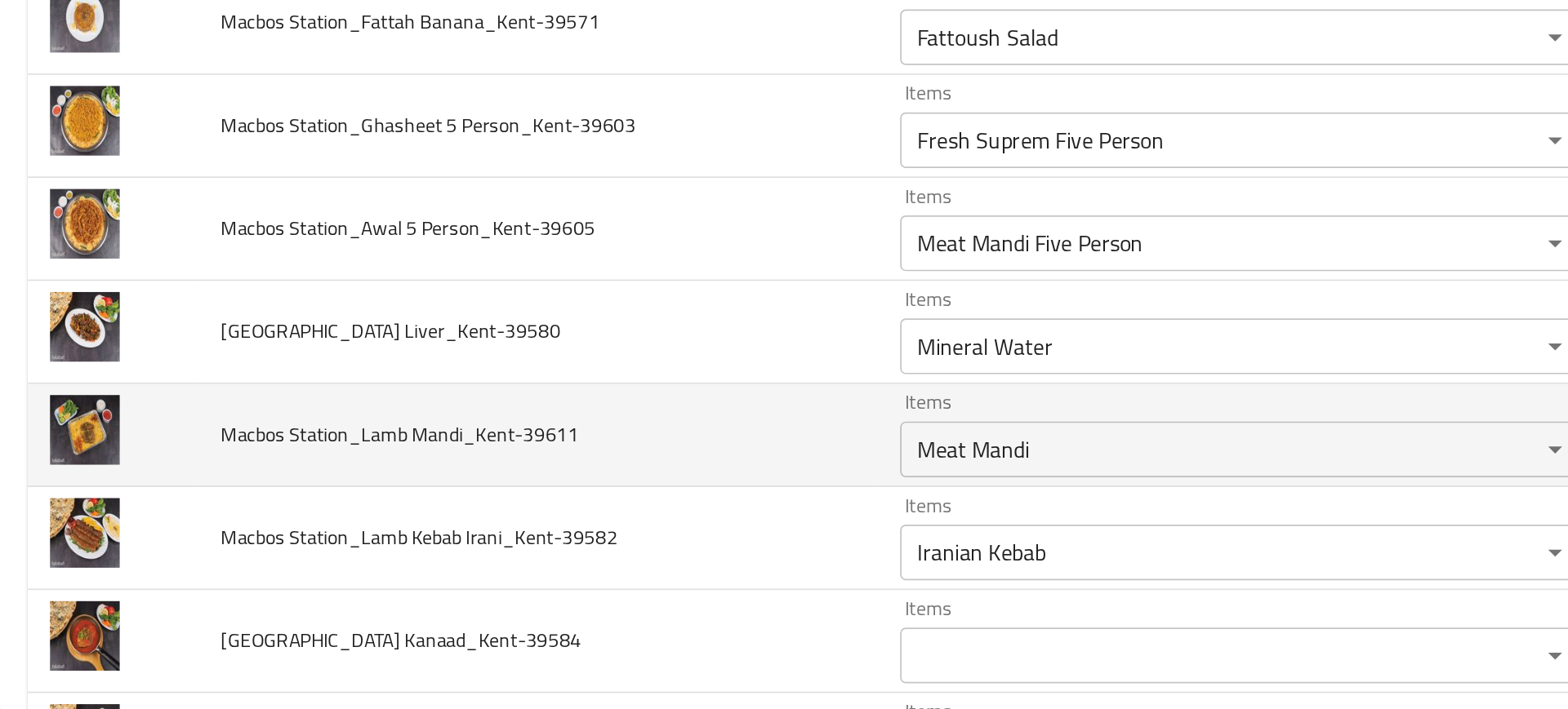
click at [404, 557] on td "Macbos Station_Lamb Mandi_Kent-39611" at bounding box center [319, 548] width 398 height 61
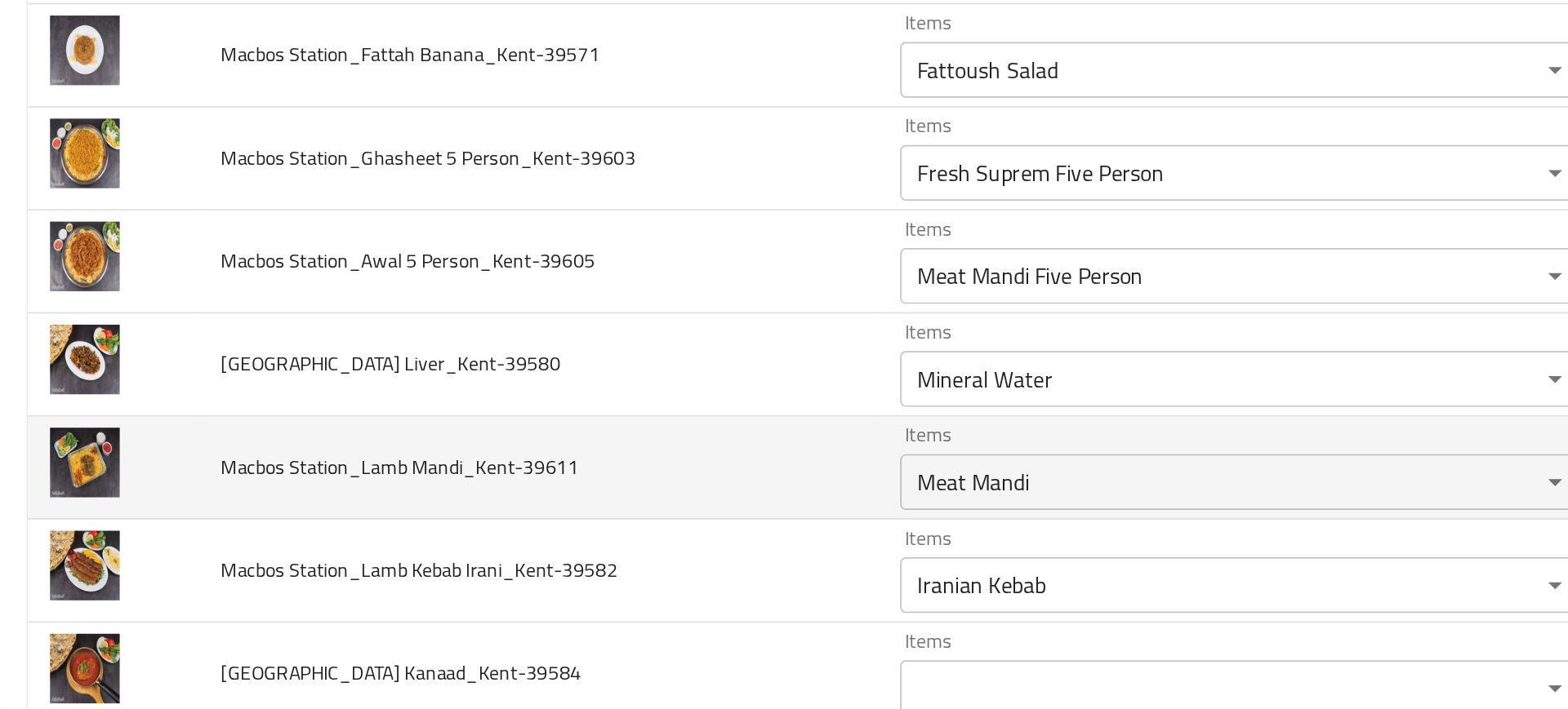
scroll to position [841, 0]
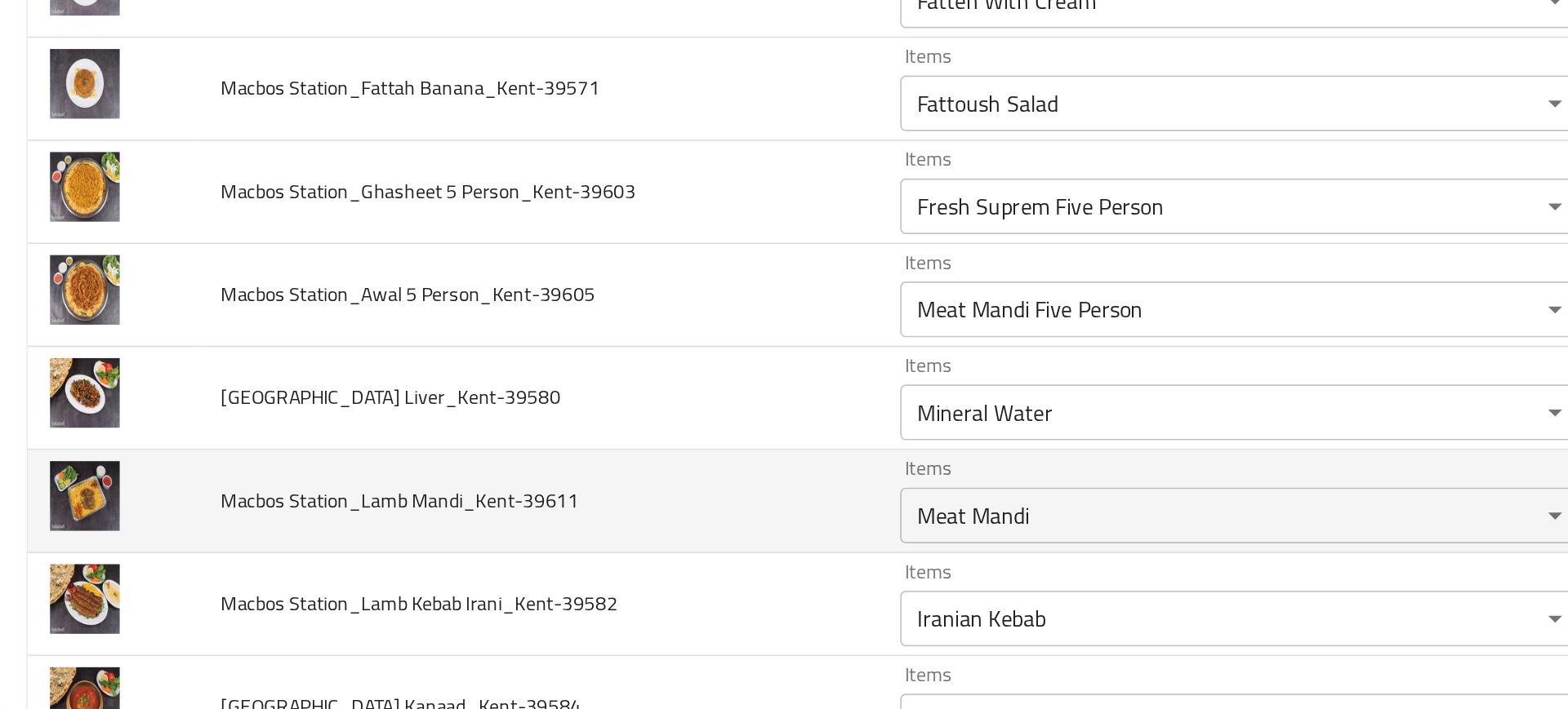
drag, startPoint x: 195, startPoint y: 317, endPoint x: 418, endPoint y: 583, distance: 347.1
click at [418, 583] on td "Macbos Station_Lamb Mandi_Kent-39611" at bounding box center [319, 586] width 398 height 61
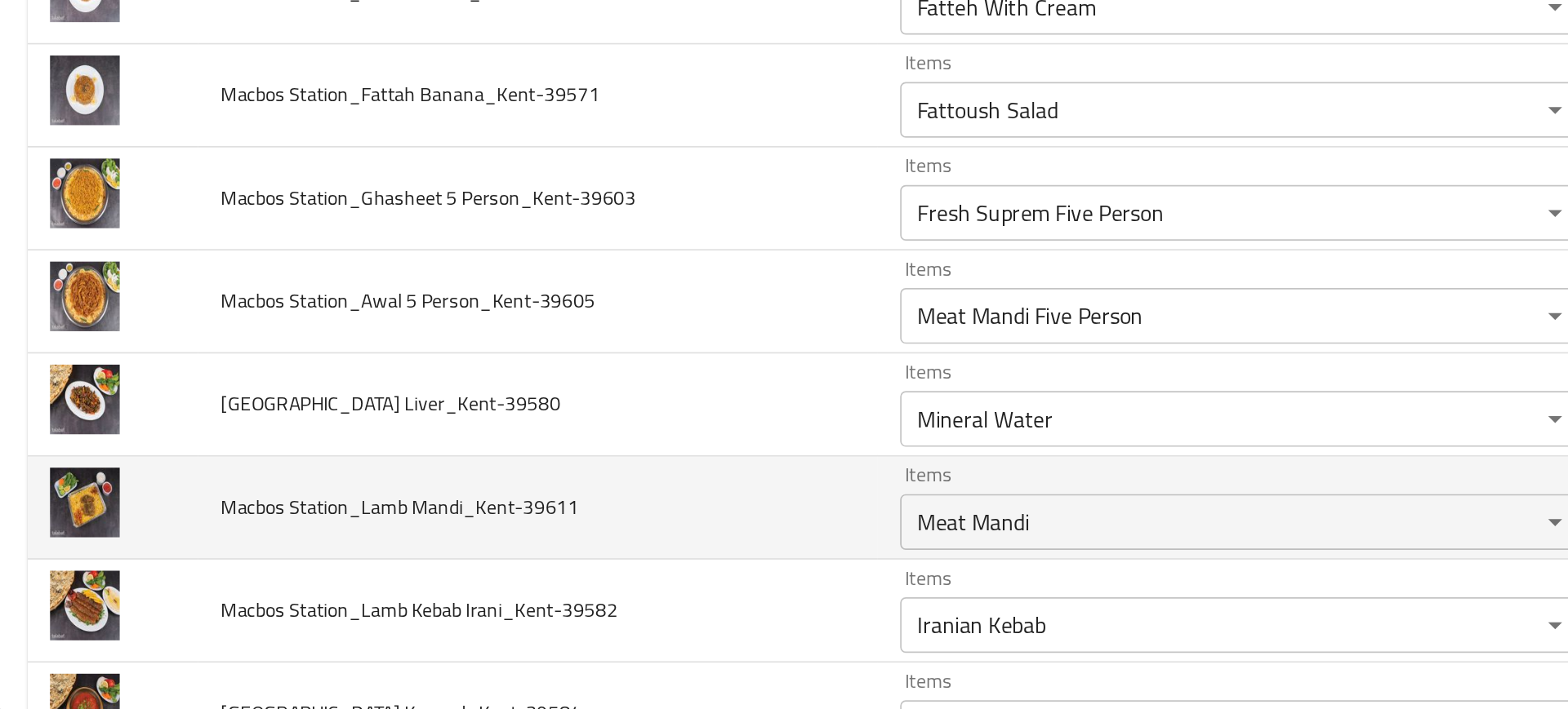
scroll to position [838, 0]
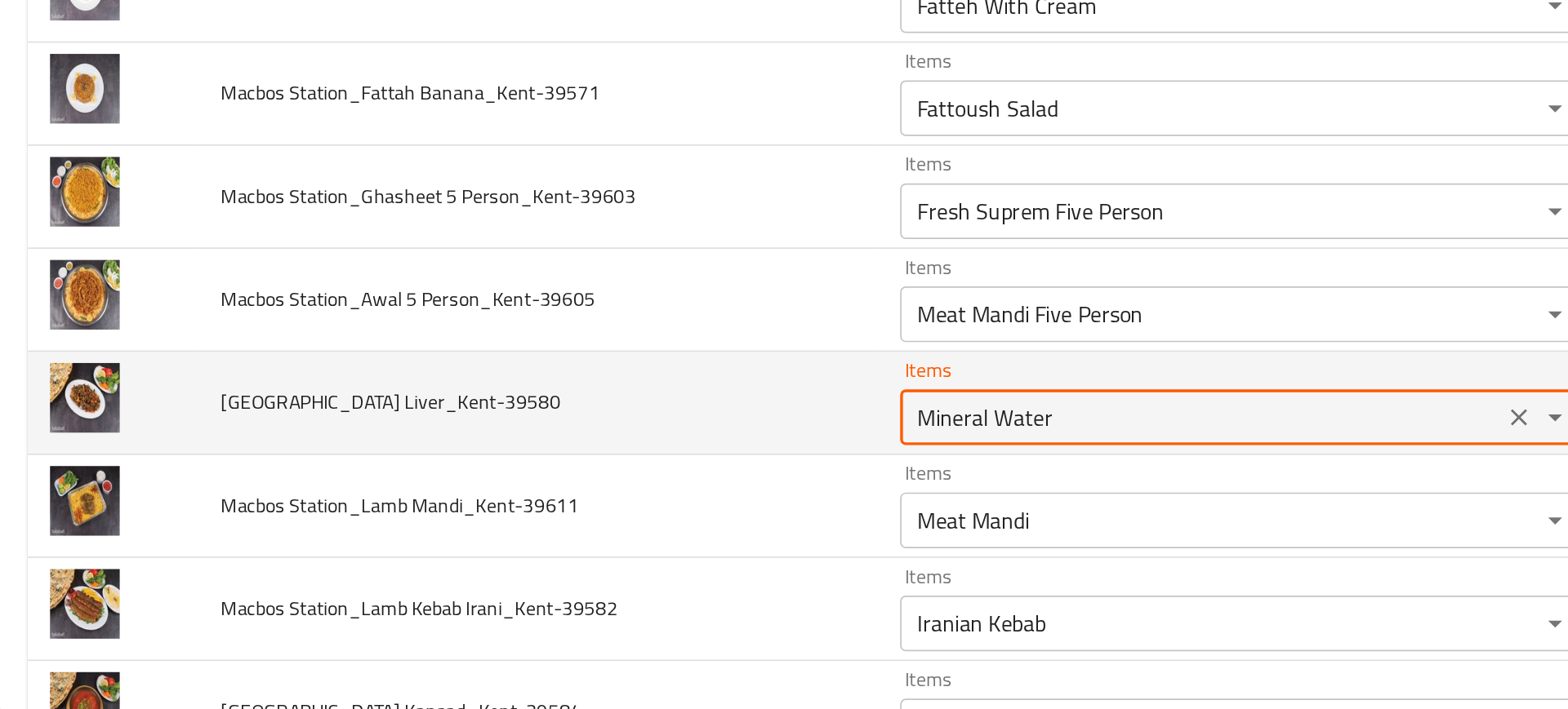
click at [554, 548] on Liver_Kent-39580 "Mineral Water" at bounding box center [707, 537] width 342 height 23
type Liver_Kent-39580 "l"
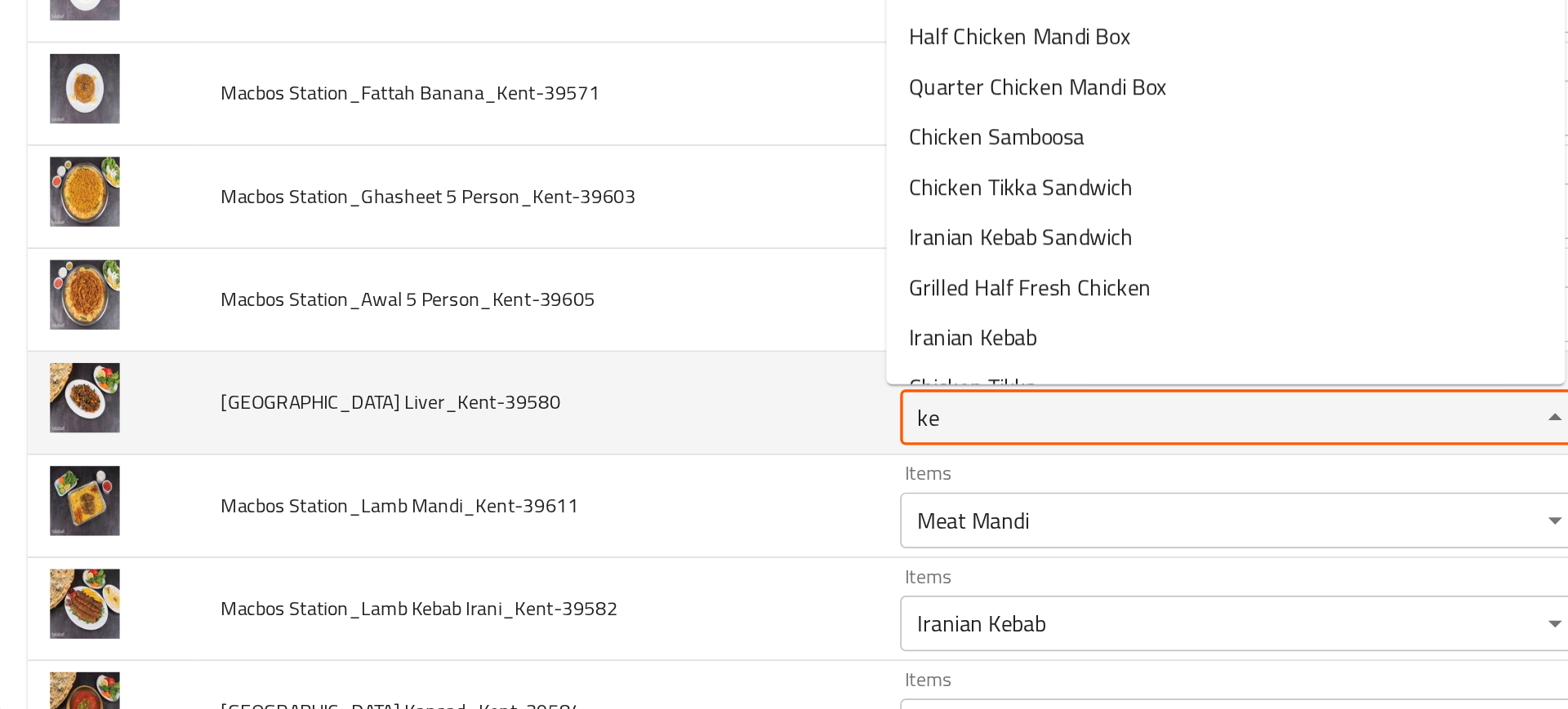
type Liver_Kent-39580 "k"
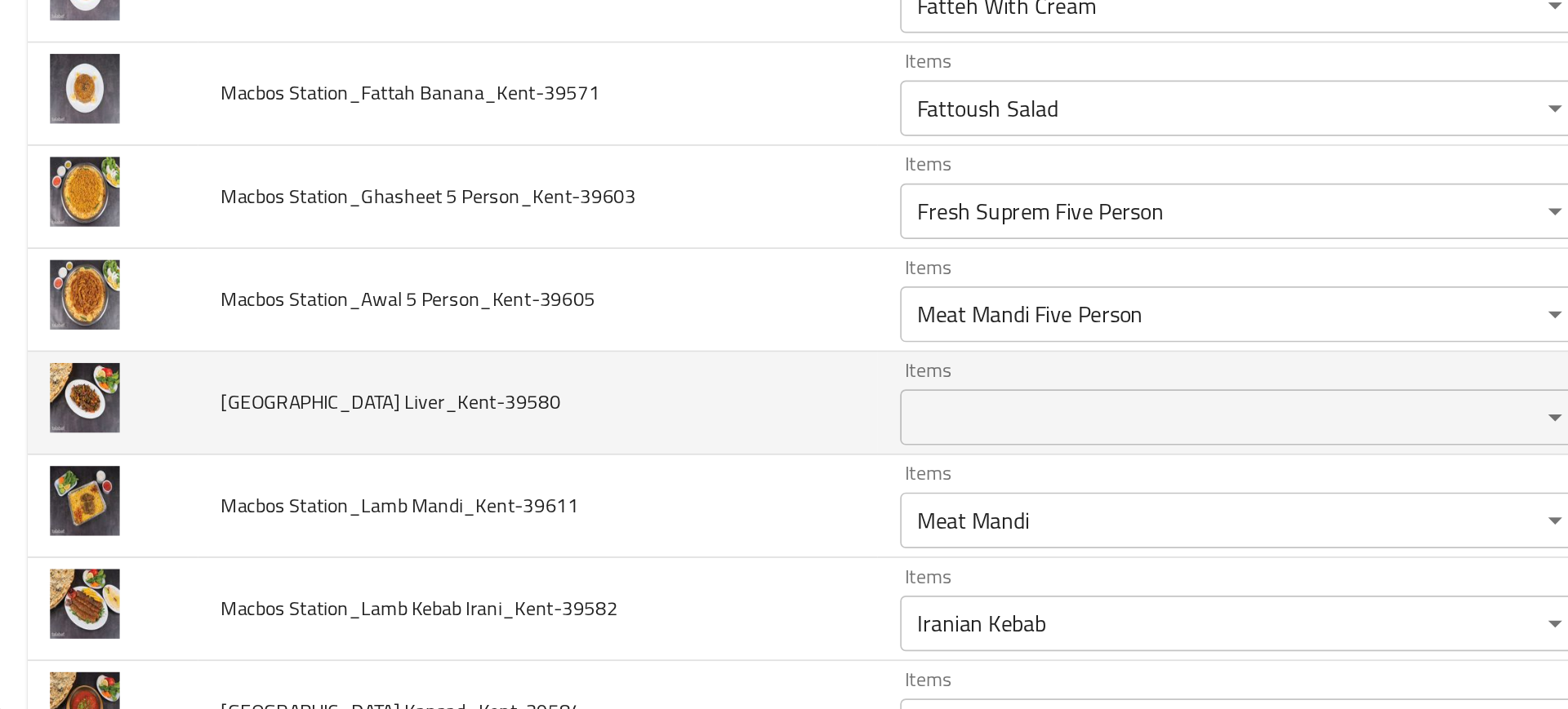
click at [478, 508] on td "Macbos Station_Kaleba Liver_Kent-39580" at bounding box center [319, 529] width 398 height 61
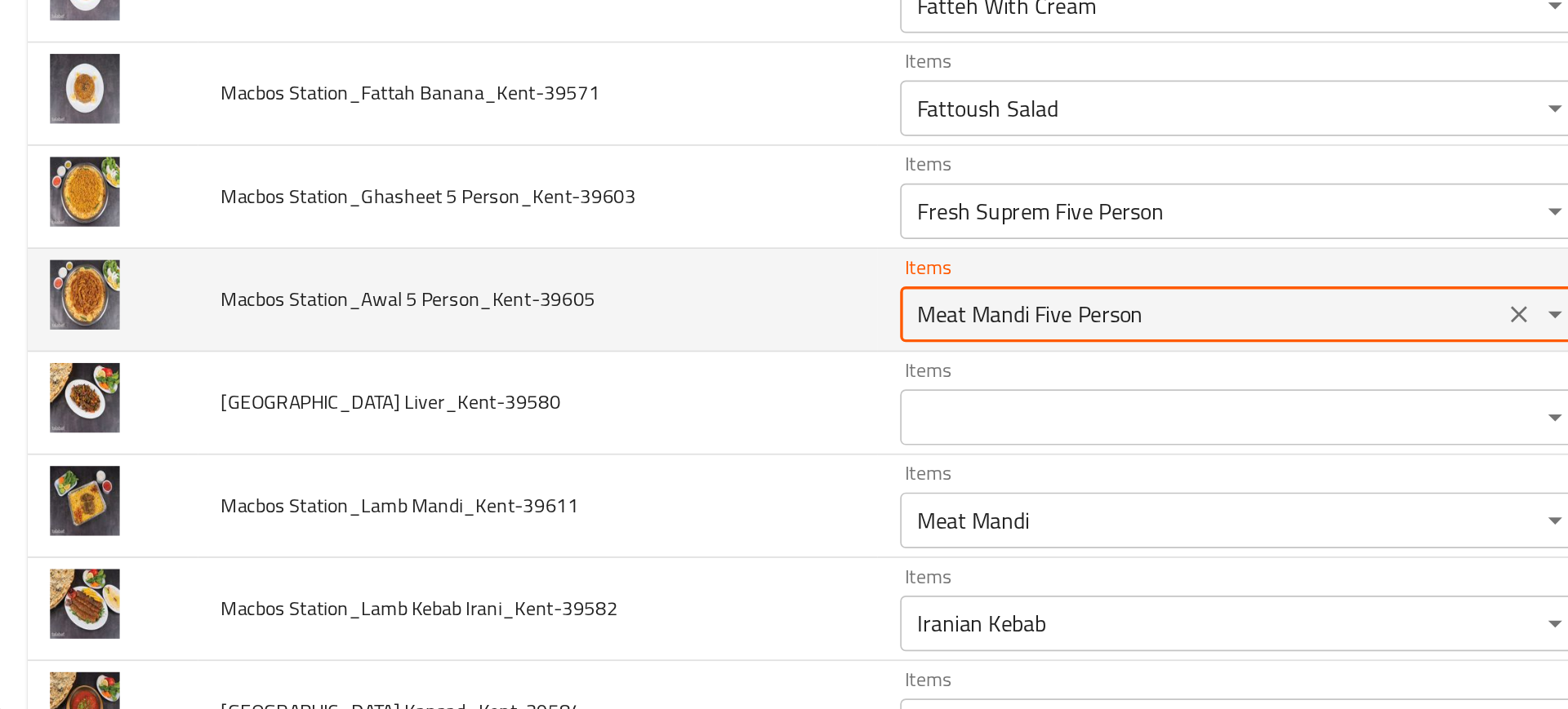
click at [565, 486] on Person_Kent-39605 "Meat Mandi Five Person" at bounding box center [707, 476] width 342 height 23
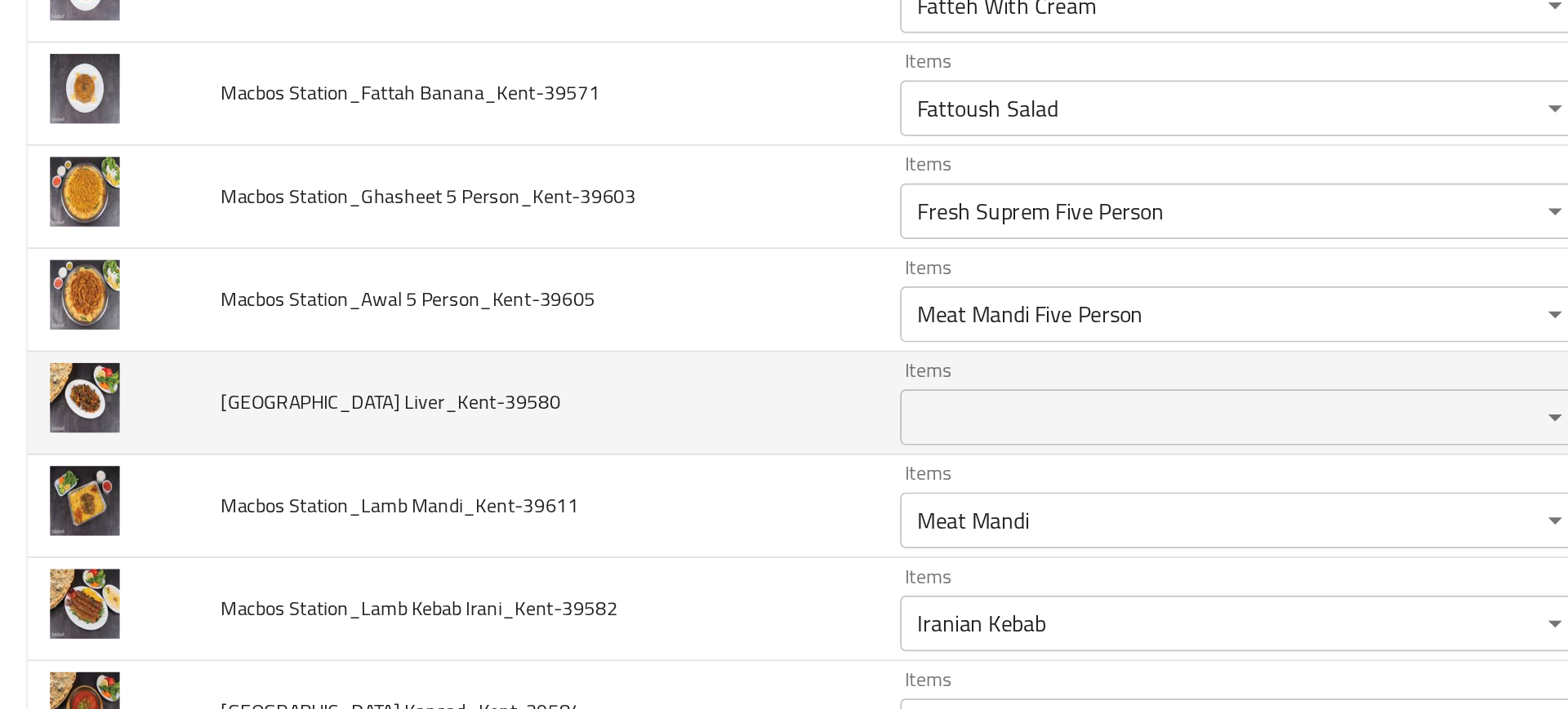
click at [427, 524] on td "Macbos Station_Kaleba Liver_Kent-39580" at bounding box center [319, 529] width 398 height 61
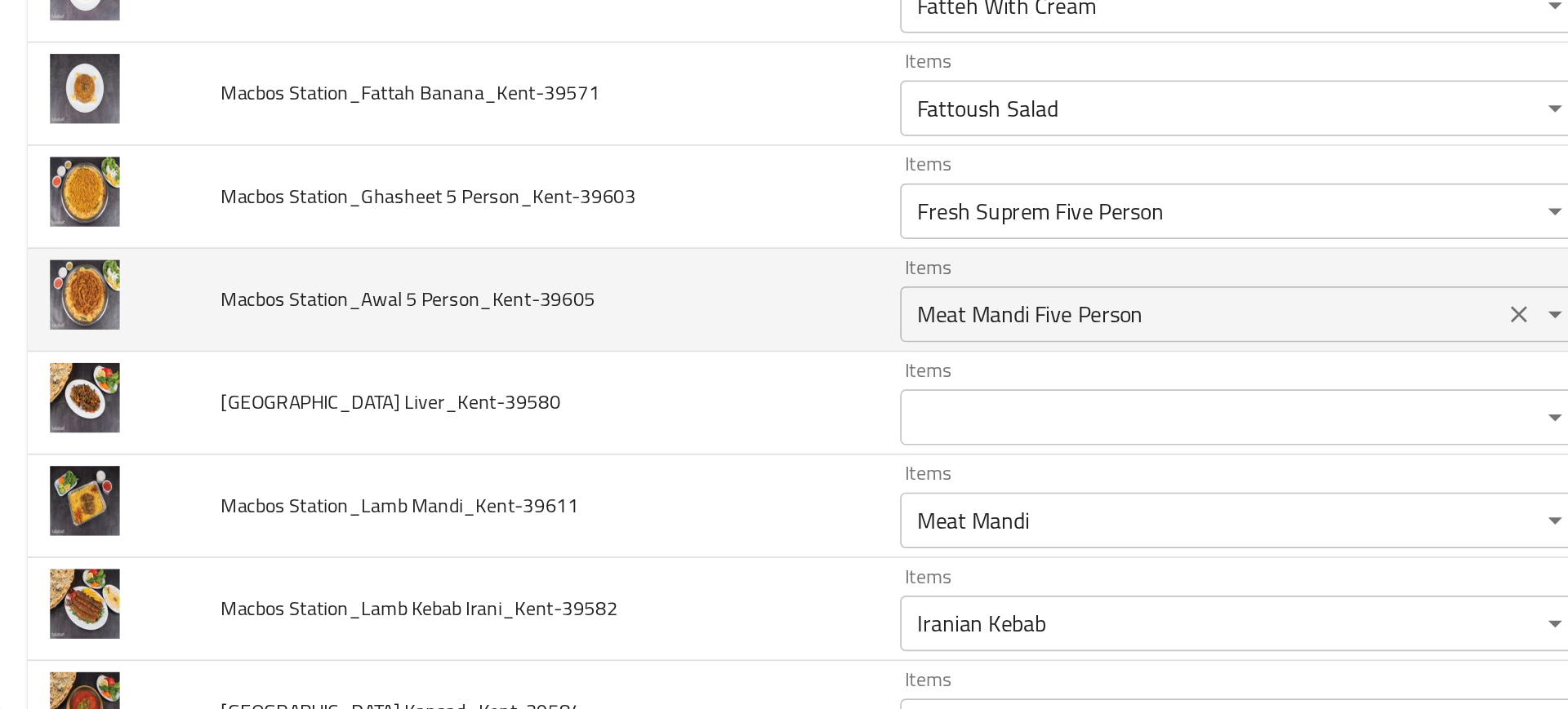
click at [597, 484] on Person_Kent-39605 "Meat Mandi Five Person" at bounding box center [707, 476] width 342 height 23
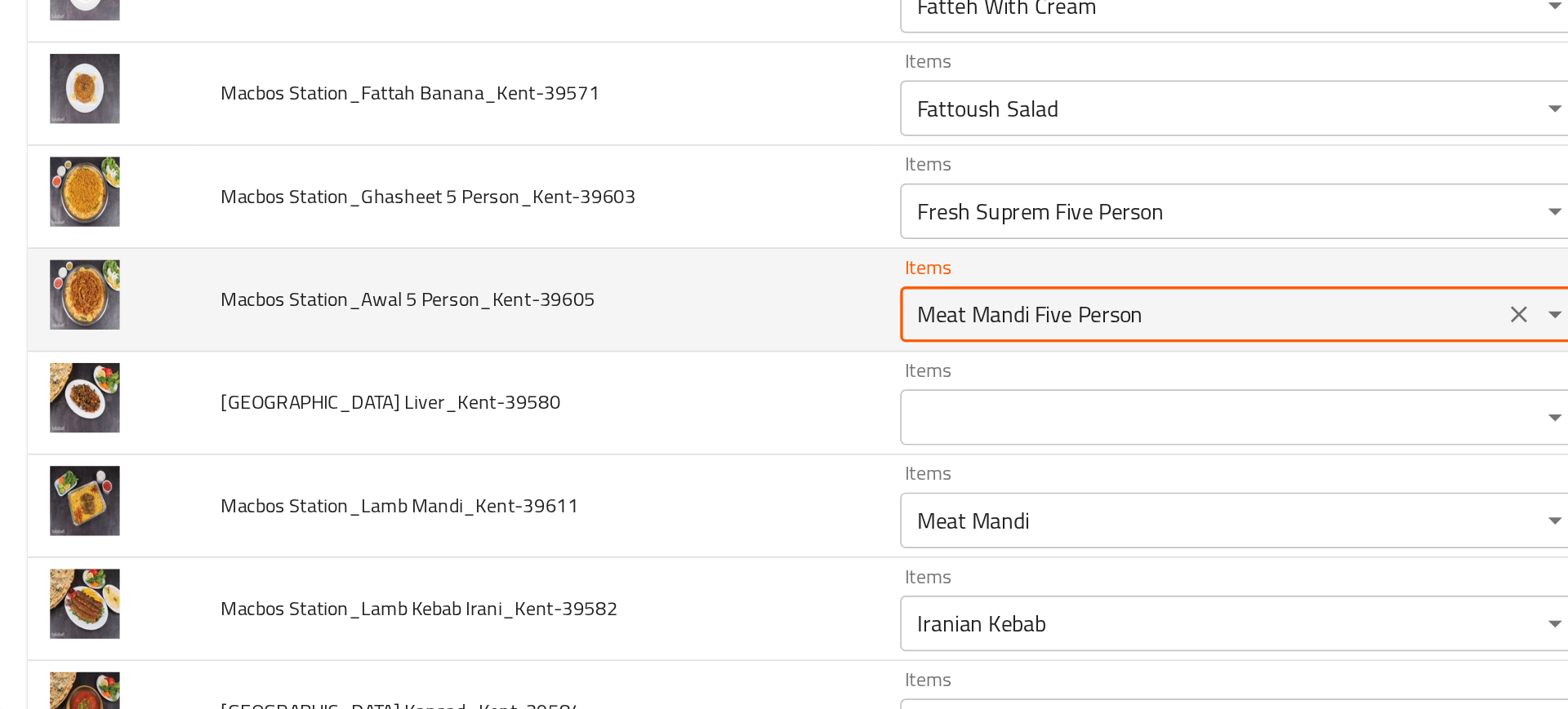
type Person_Kent-39605 "5"
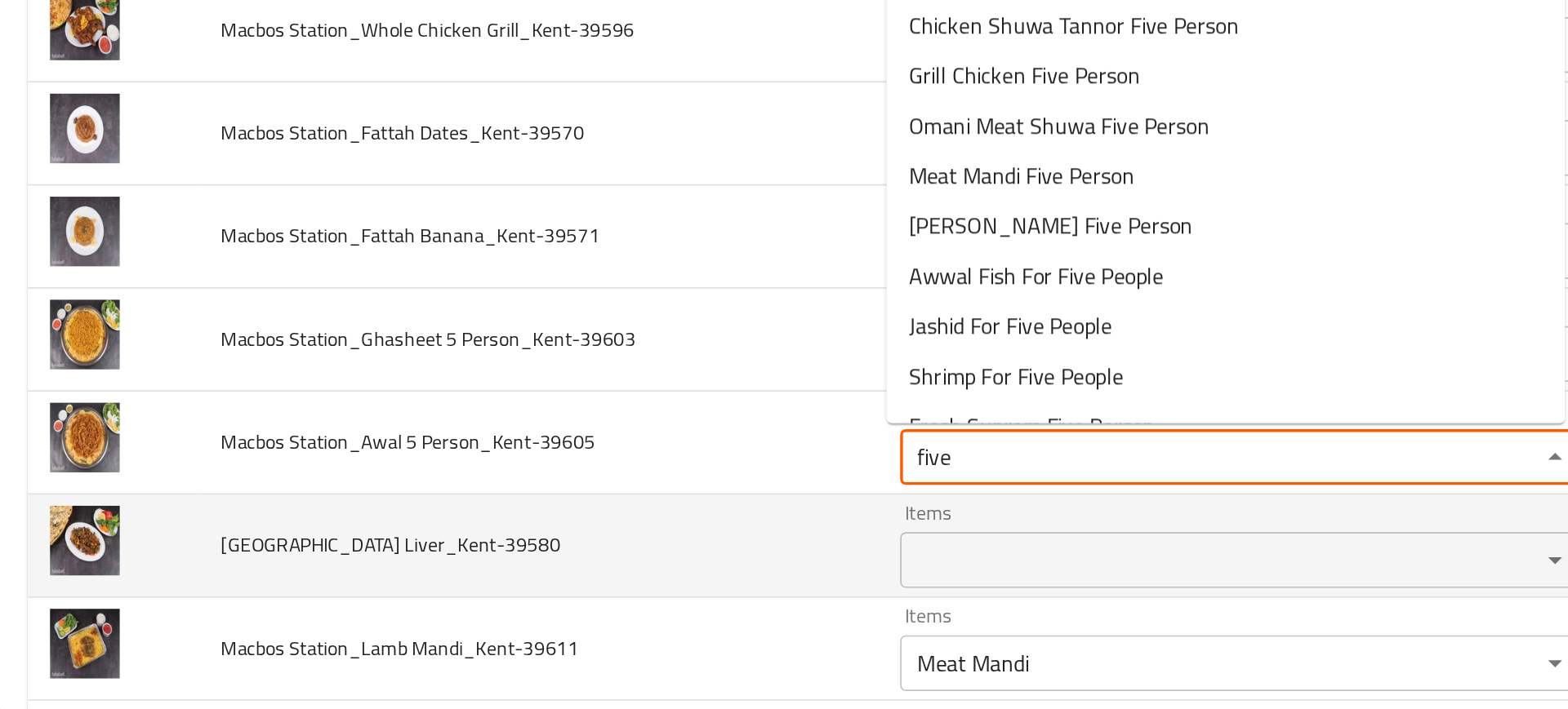
scroll to position [754, 0]
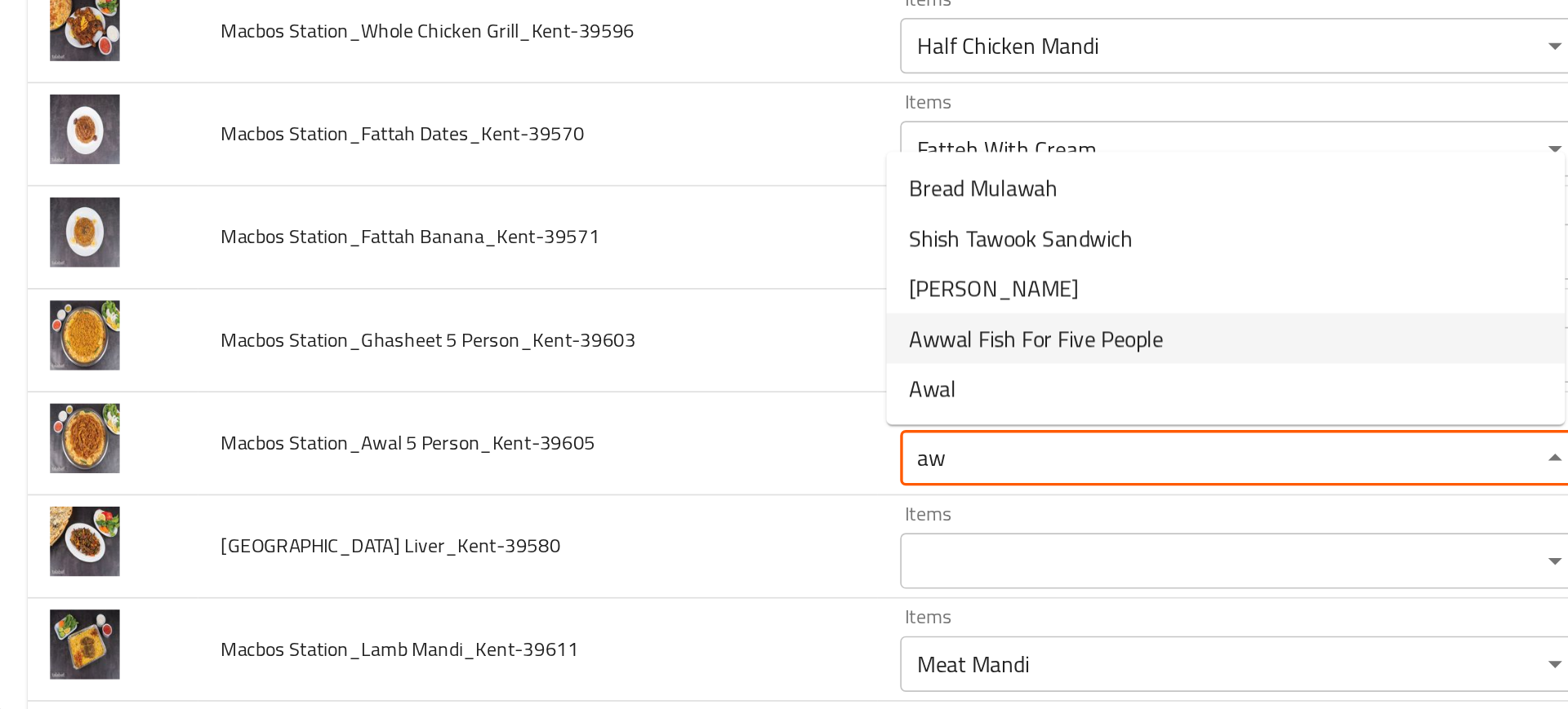
click at [617, 493] on span "Awwal Fish For Five People" at bounding box center [611, 490] width 150 height 20
type Person_Kent-39605 "Awwal Fish For Five People"
type Person_Kent-39605-ar "سمك عوال لخمسة اشخاص"
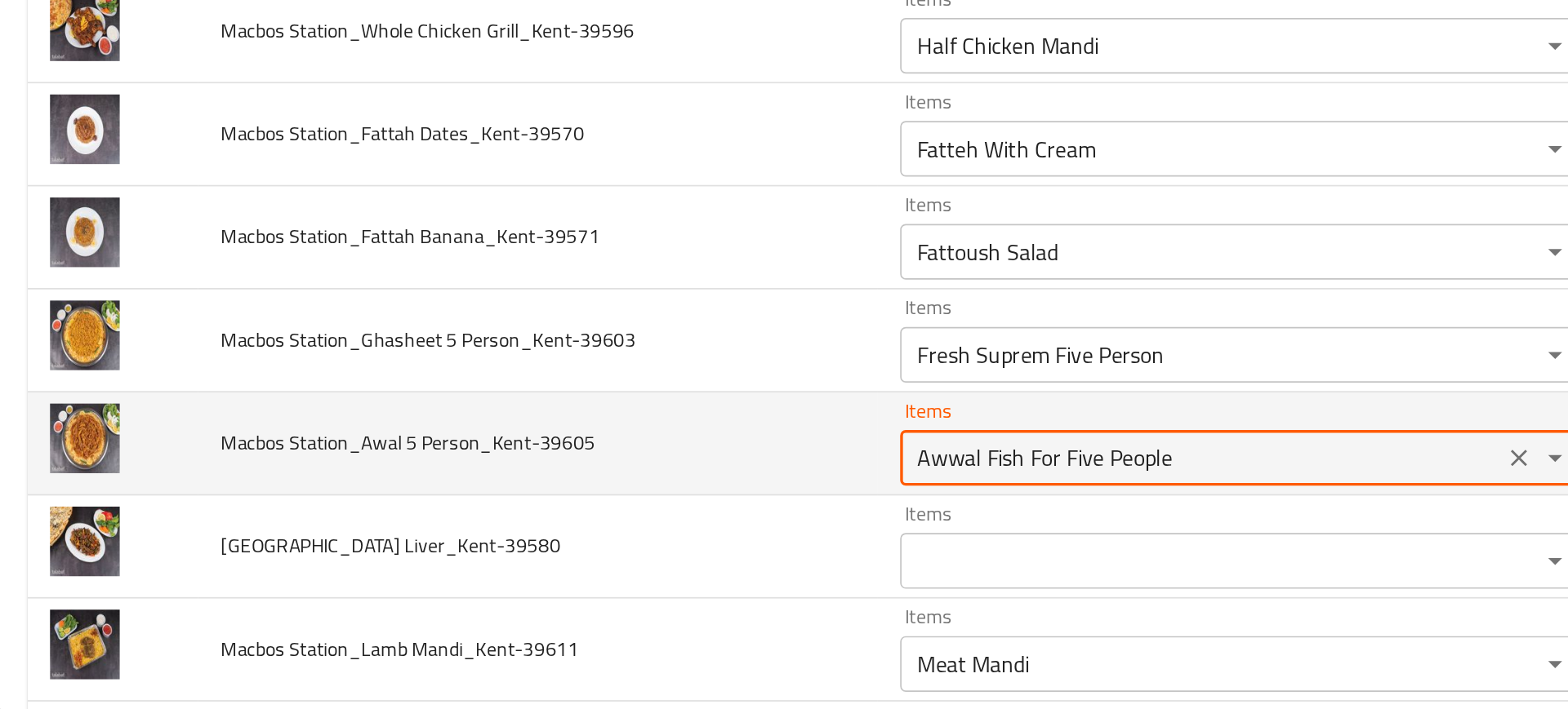
type Person_Kent-39605 "Awwal Fish For Five People"
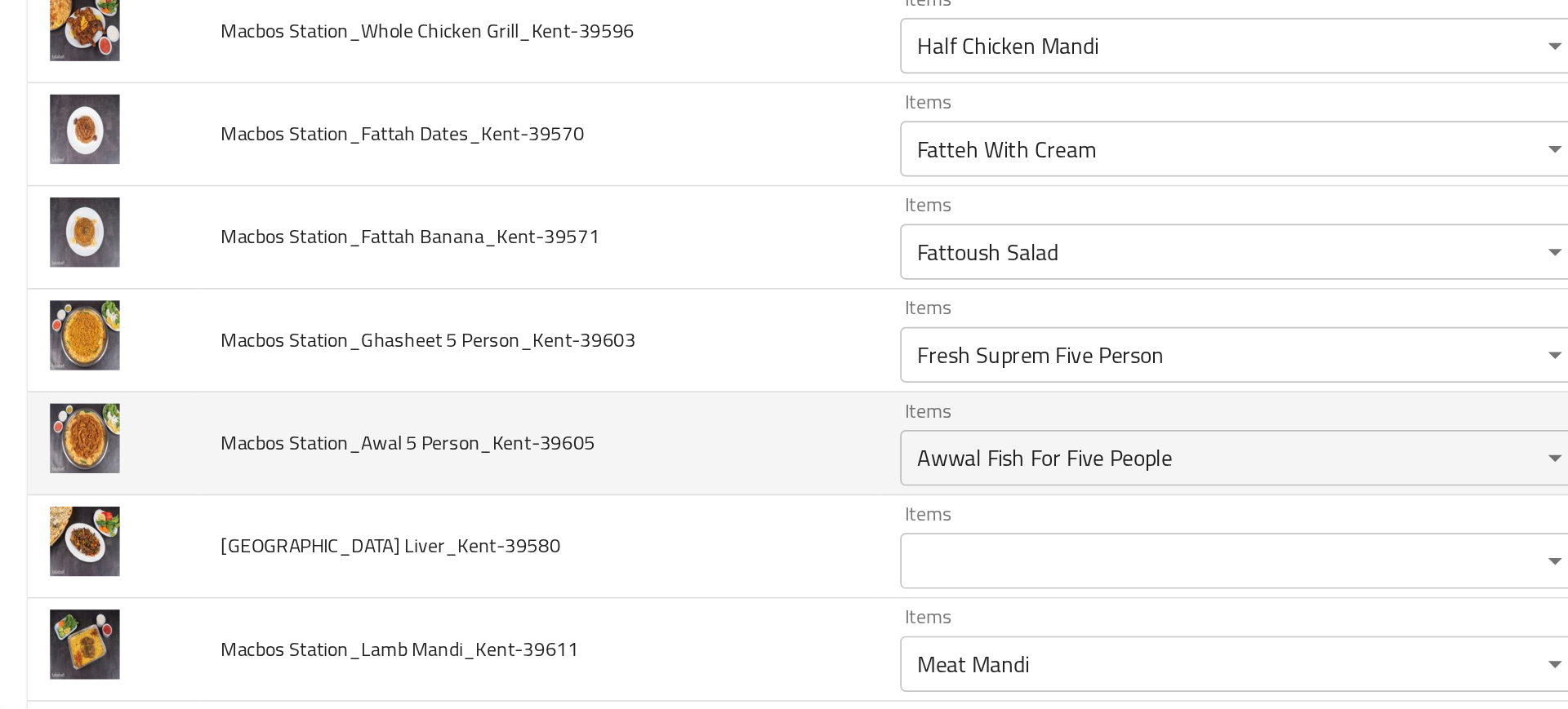
click at [464, 528] on td "Macbos Station_Awal 5 Person_Kent-39605" at bounding box center [319, 552] width 398 height 61
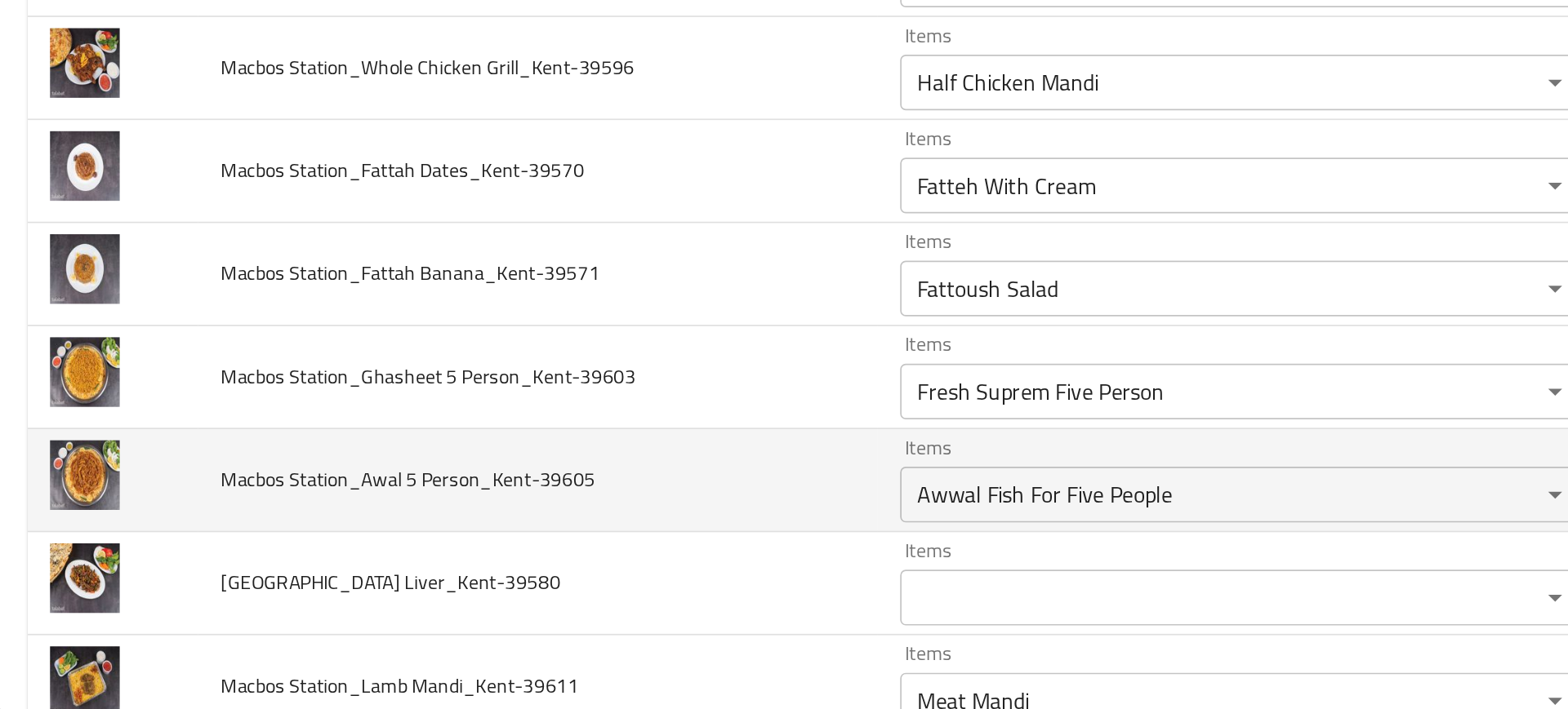
scroll to position [732, 0]
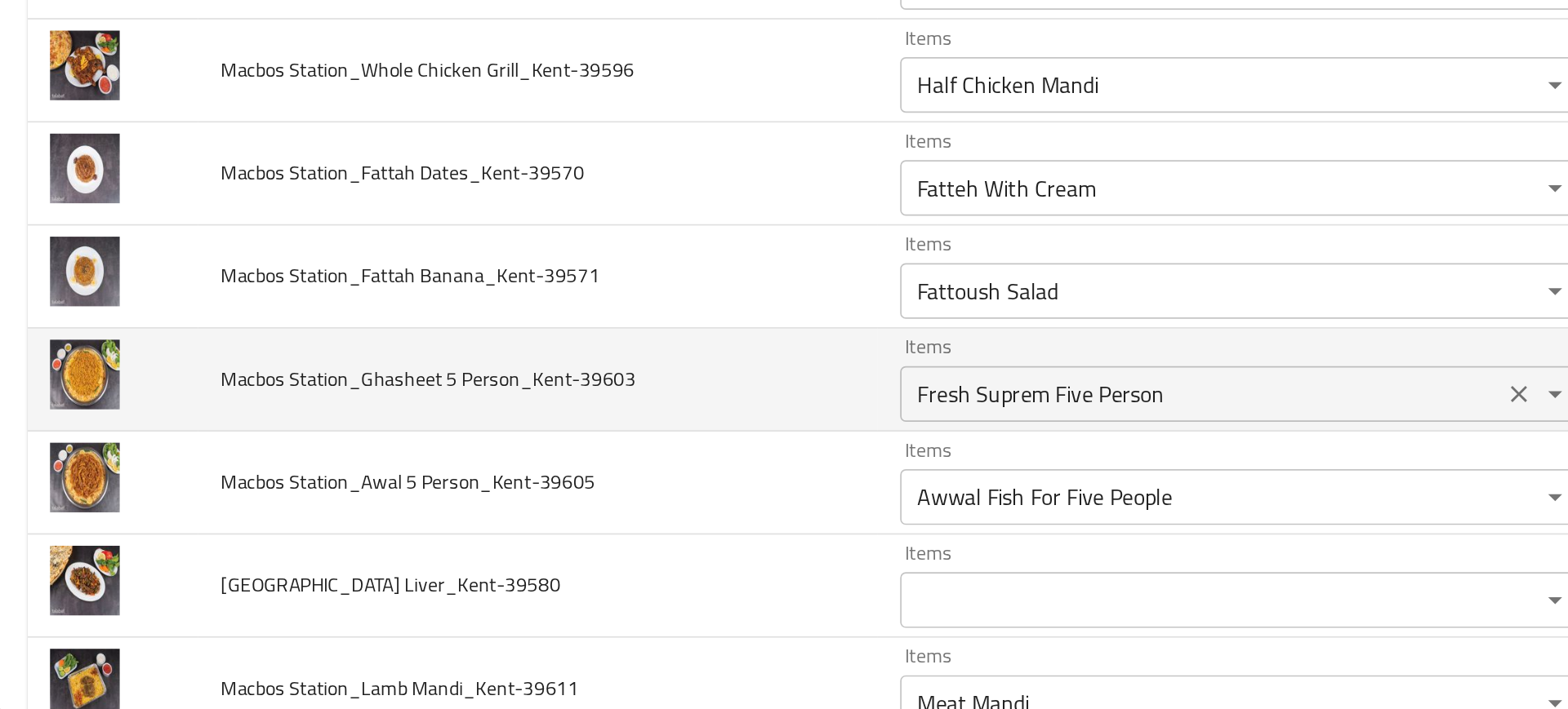
click at [585, 536] on div "Fresh Suprem Five Person Items" at bounding box center [731, 524] width 400 height 33
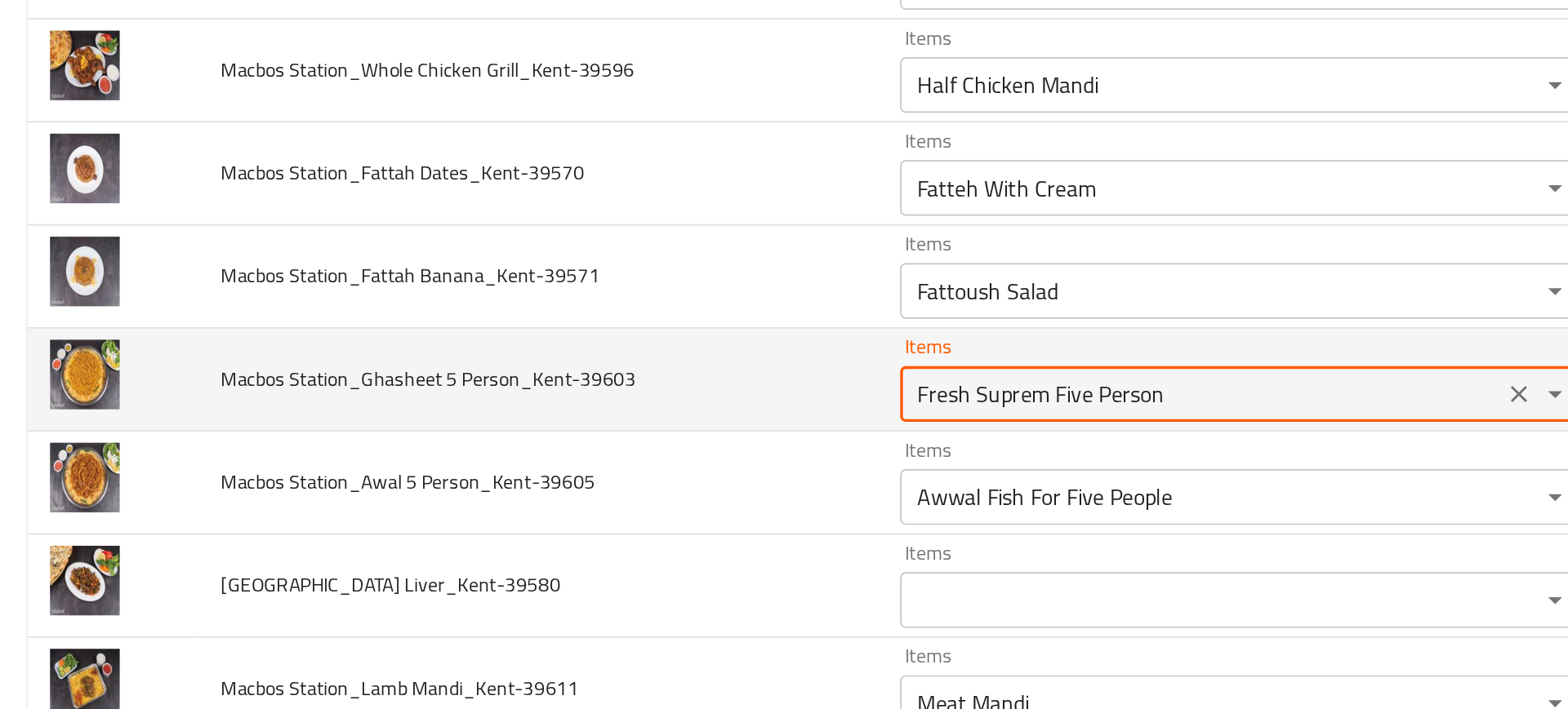
type Person_Kent-39603 "h"
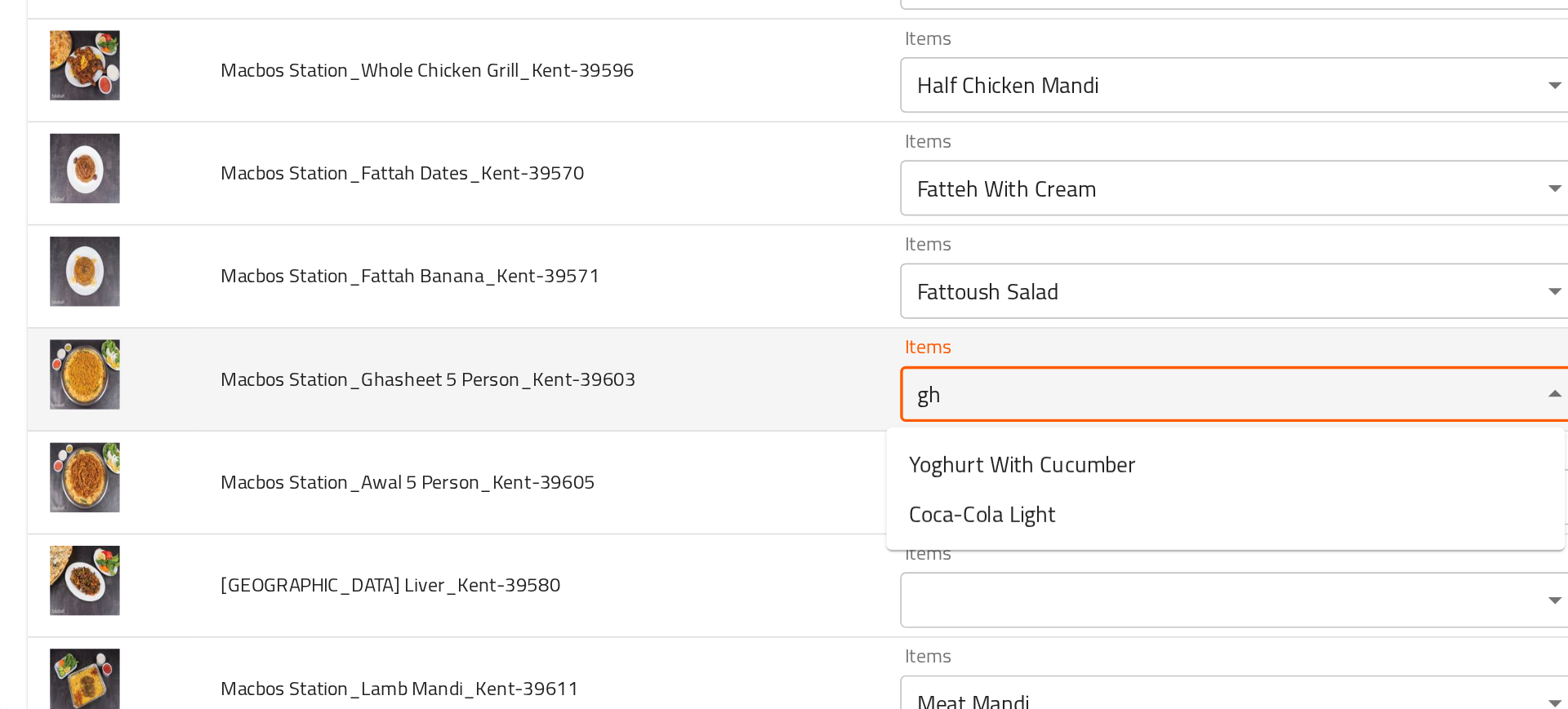
type Person_Kent-39603 "g"
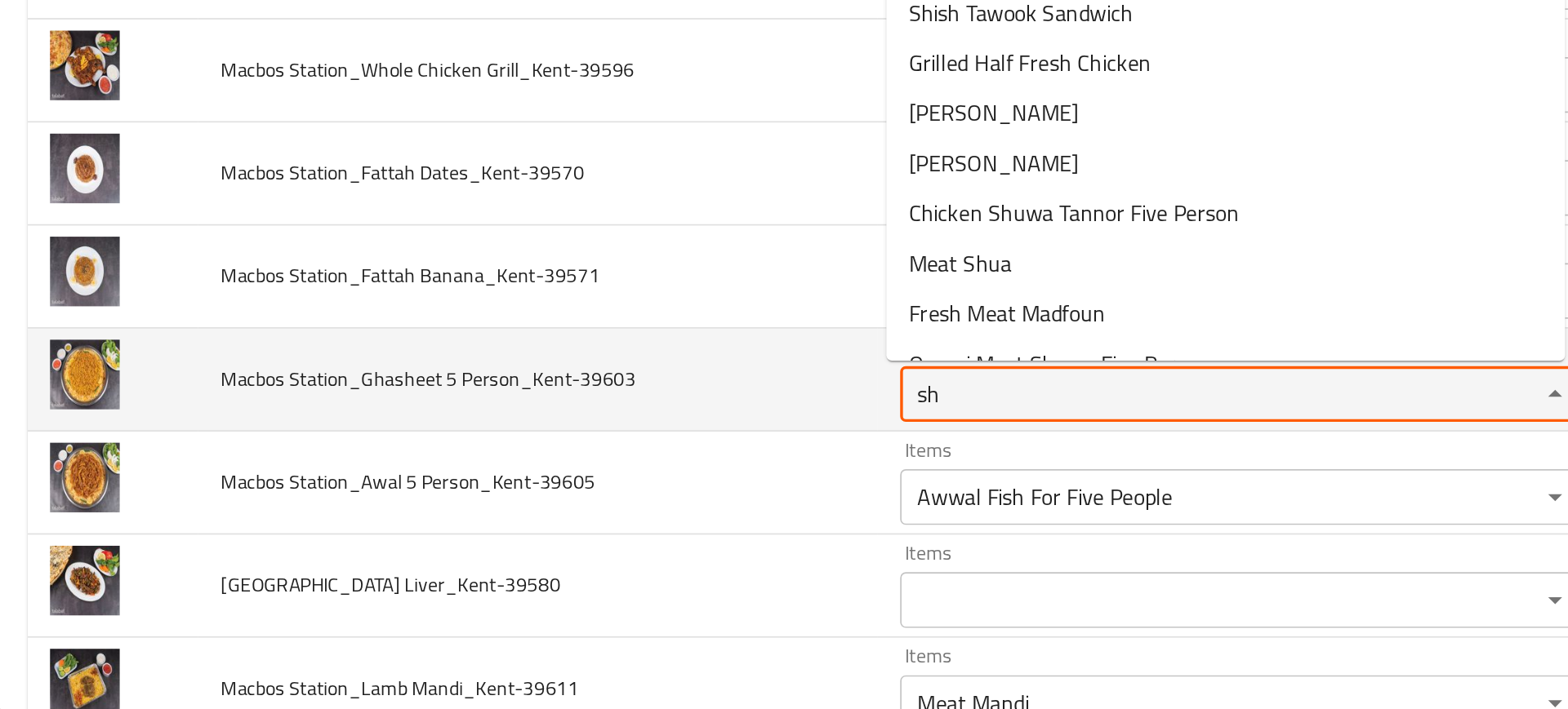
type Person_Kent-39603 "s"
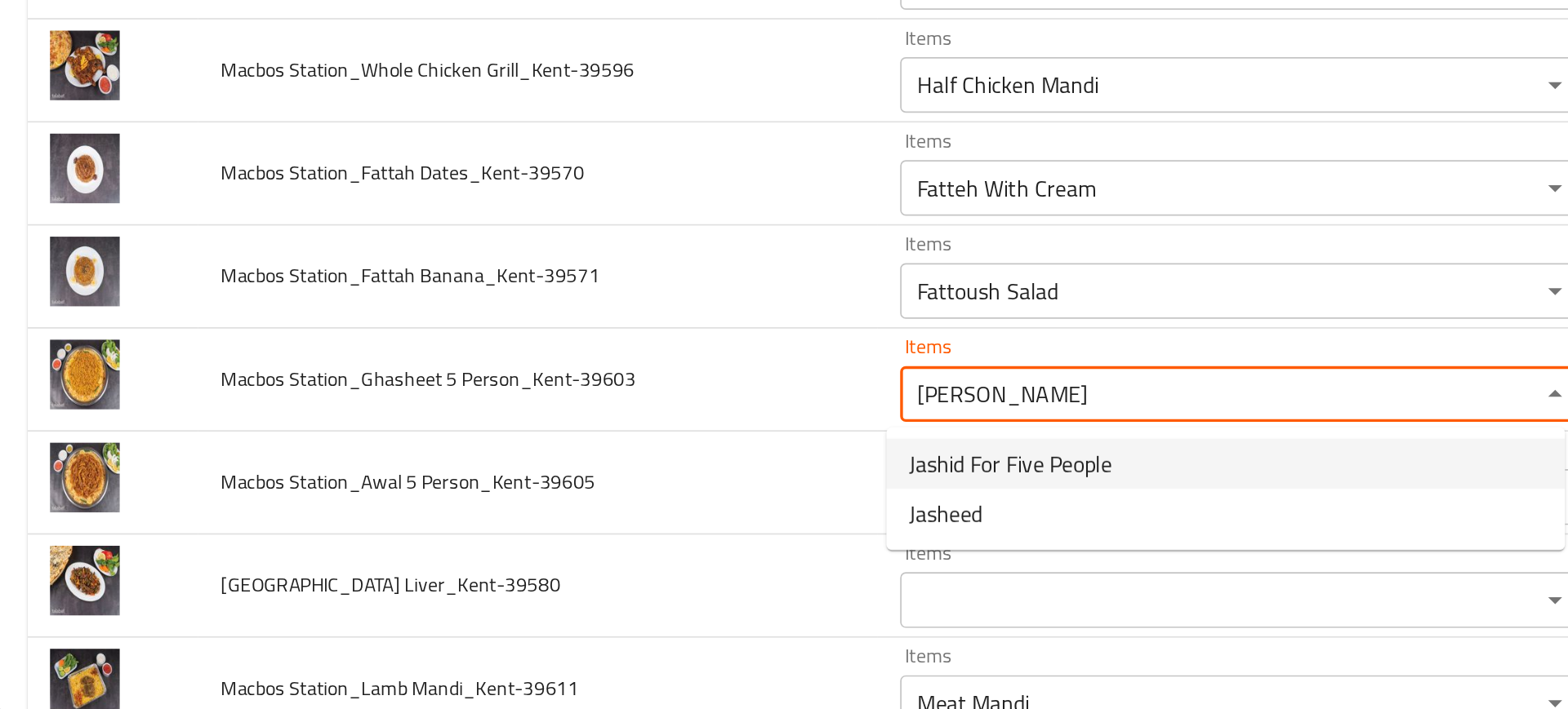
click at [567, 567] on span "Jashid For Five People" at bounding box center [596, 564] width 120 height 20
type Person_Kent-39603 "Jashid For Five People"
type Person_Kent-39603-ar "جشيد لخمسة اشخاص"
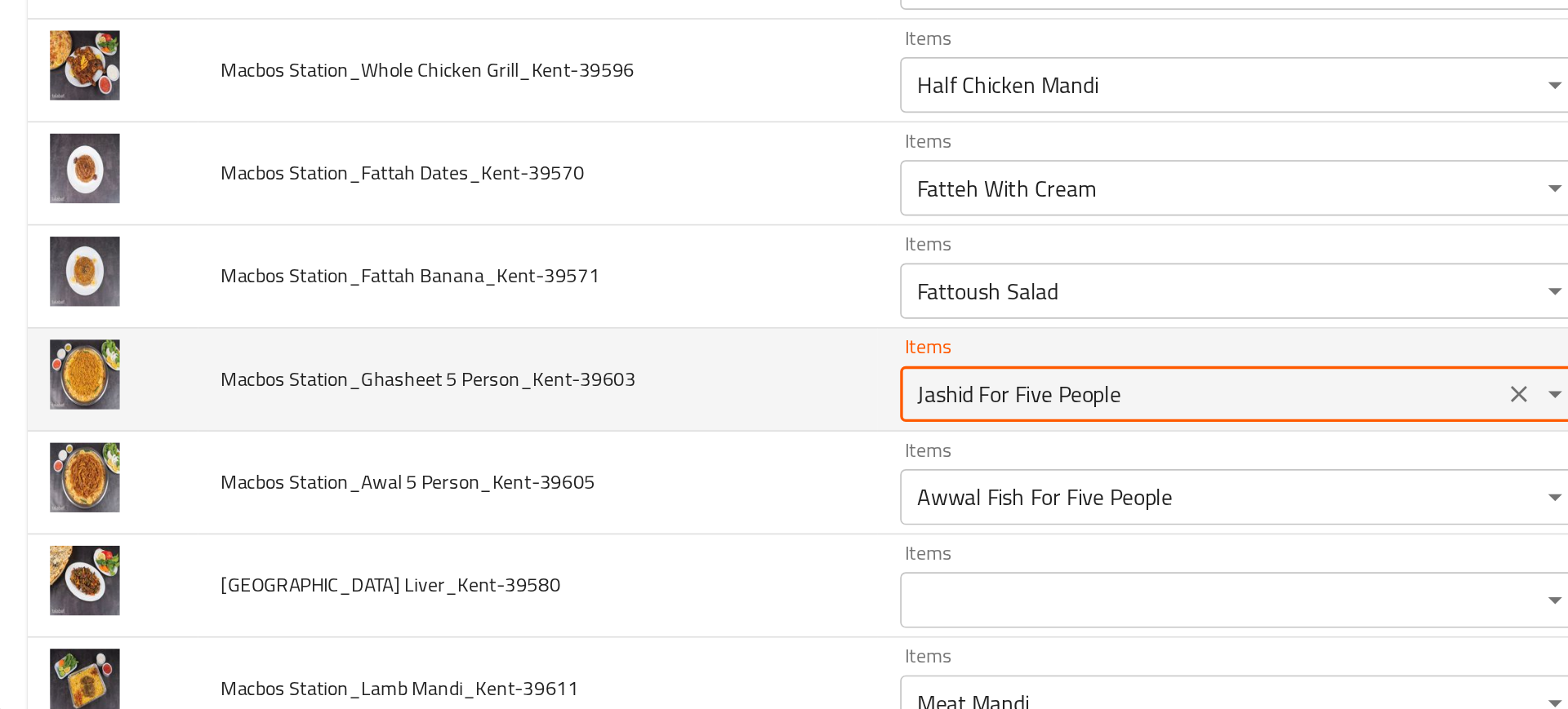
type Person_Kent-39603 "Jashid For Five People"
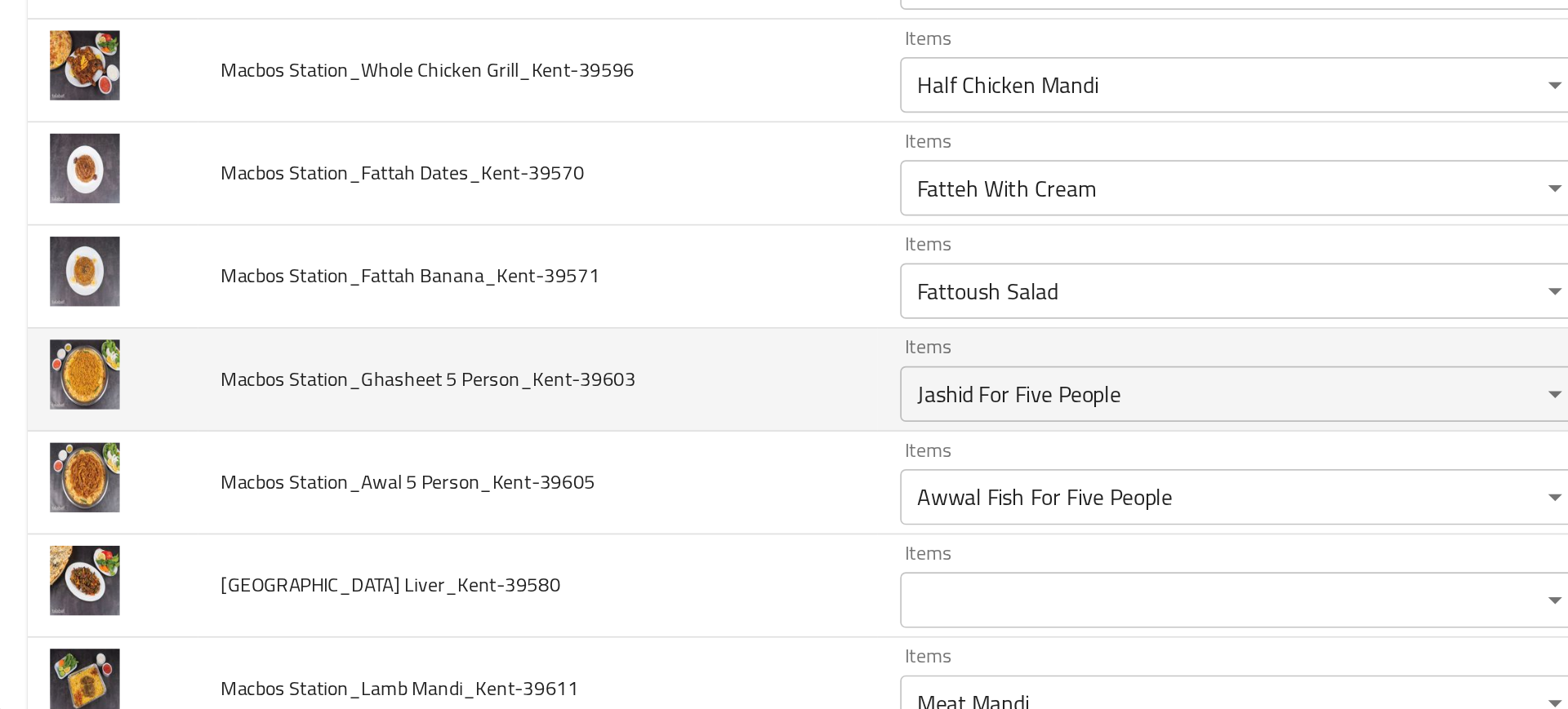
click at [476, 530] on td "Macbos Station_Ghasheet 5 Person_Kent-39603" at bounding box center [319, 515] width 398 height 61
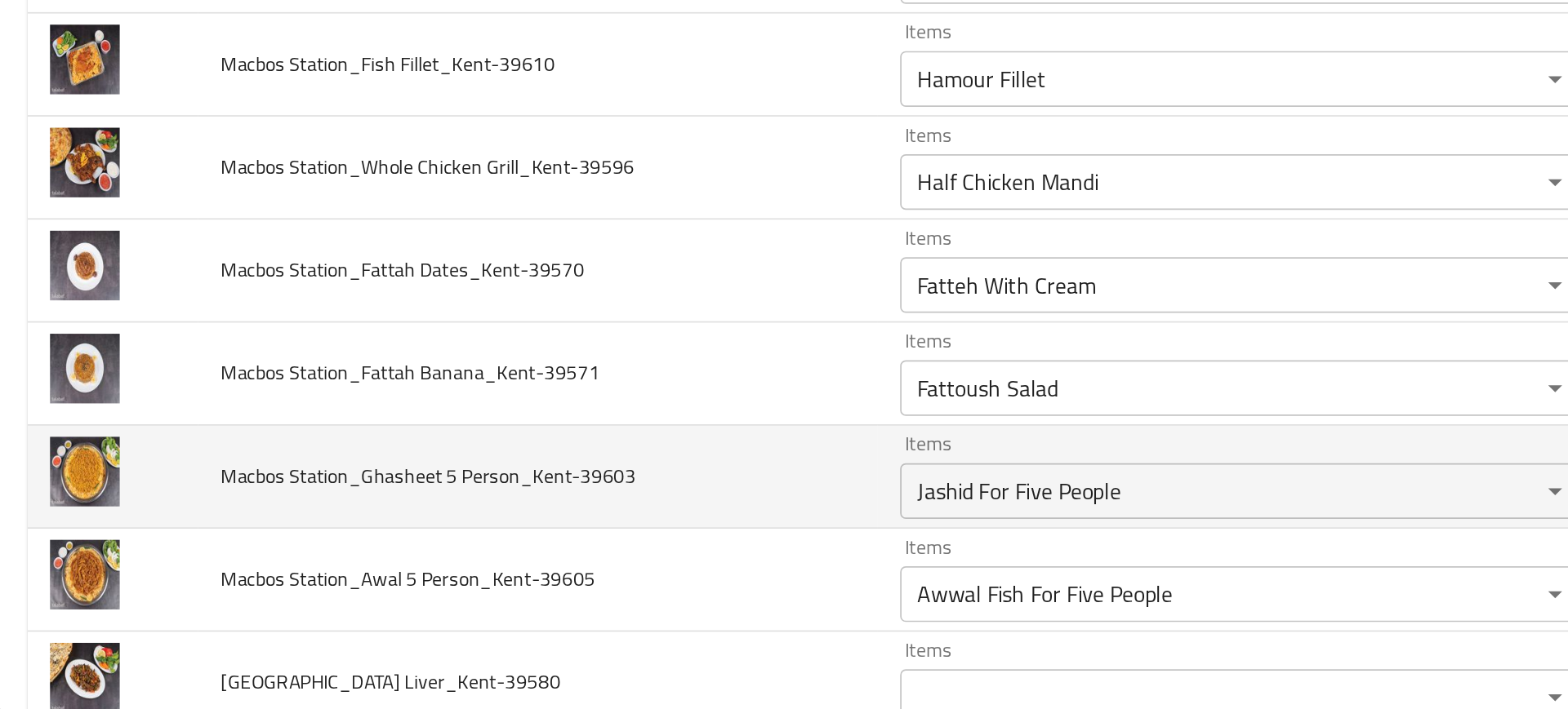
scroll to position [671, 0]
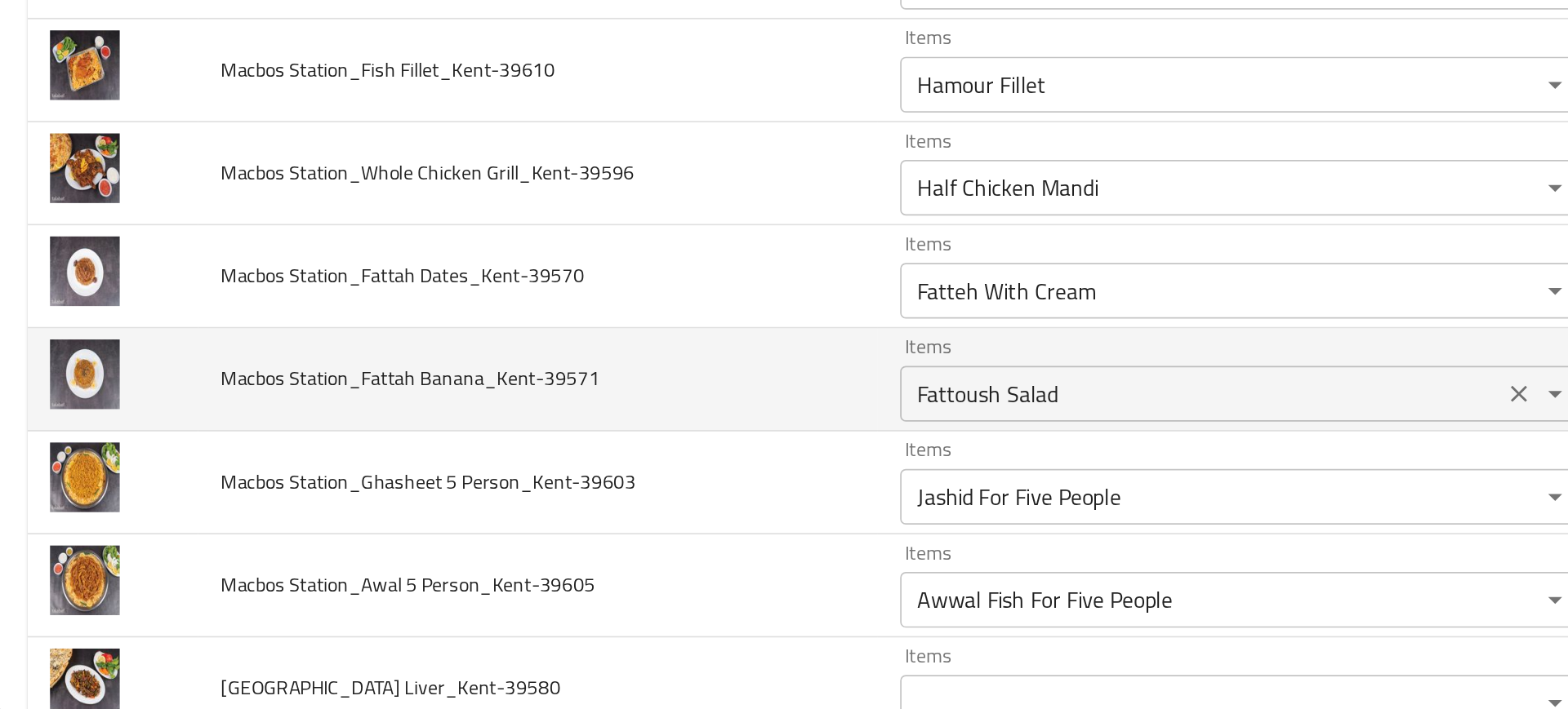
click at [561, 520] on Banana_Kent-39571 "Fattoush Salad" at bounding box center [707, 523] width 342 height 23
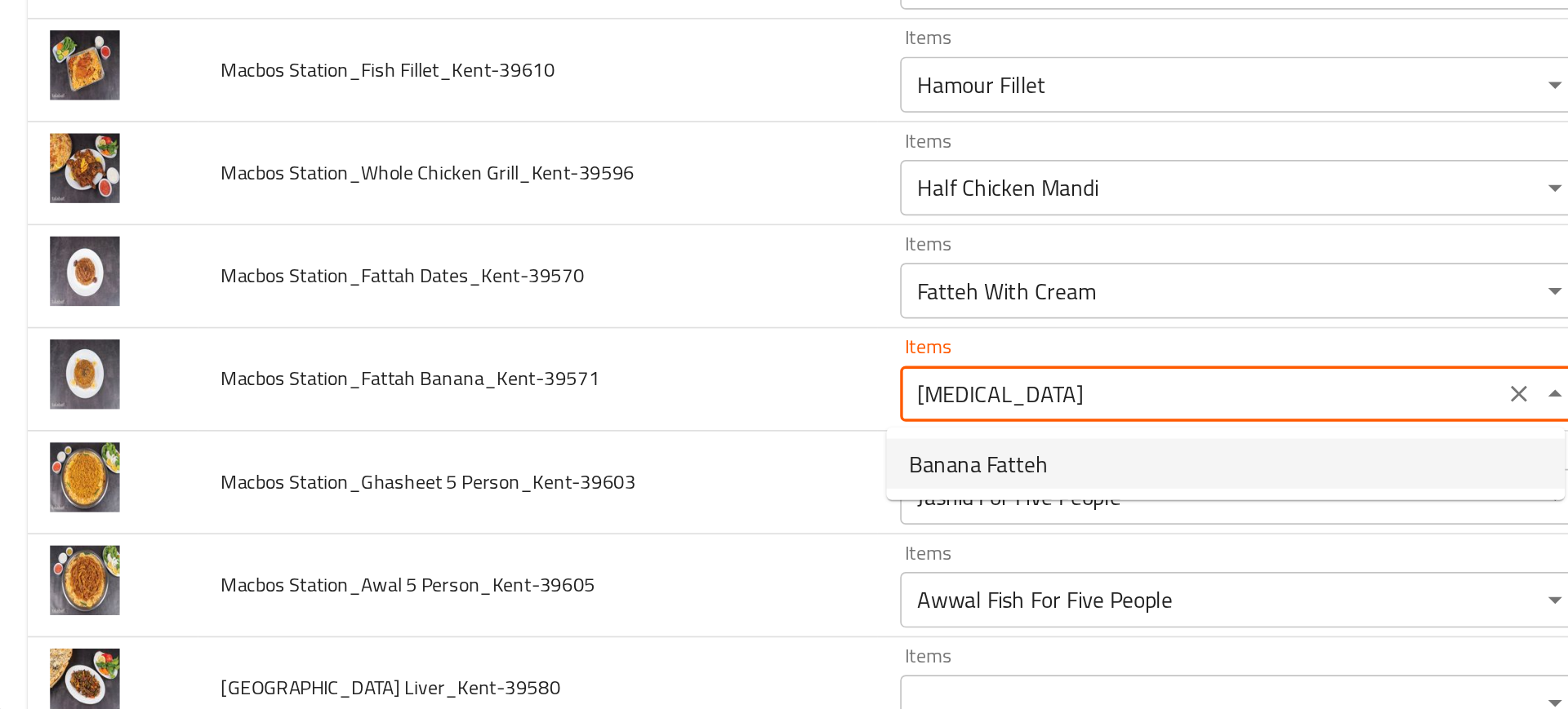
click at [597, 558] on span "Banana Fatteh" at bounding box center [577, 564] width 81 height 20
type Banana_Kent-39571 "Banana Fatteh"
type Banana_Kent-39571-ar "فتة موزة"
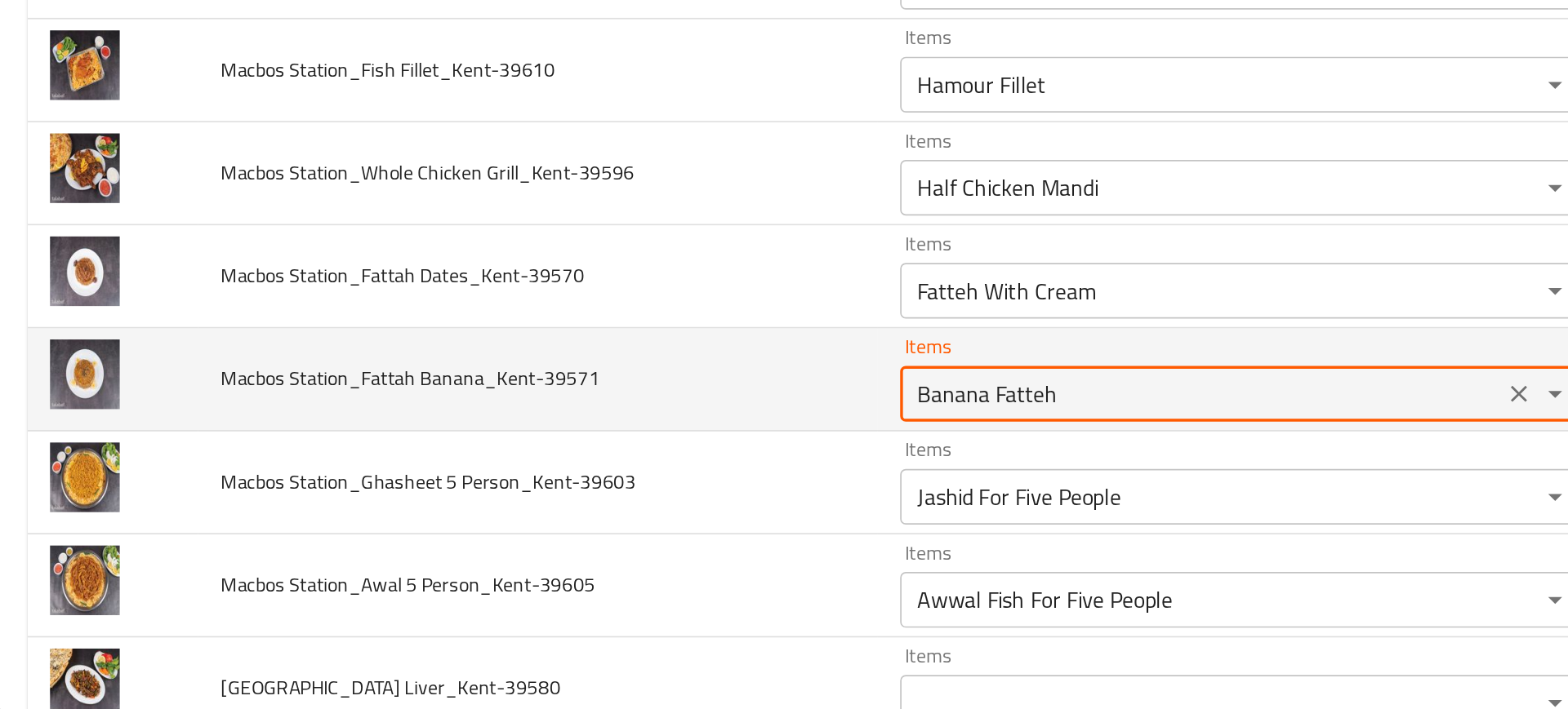
type Banana_Kent-39571 "Banana Fatteh"
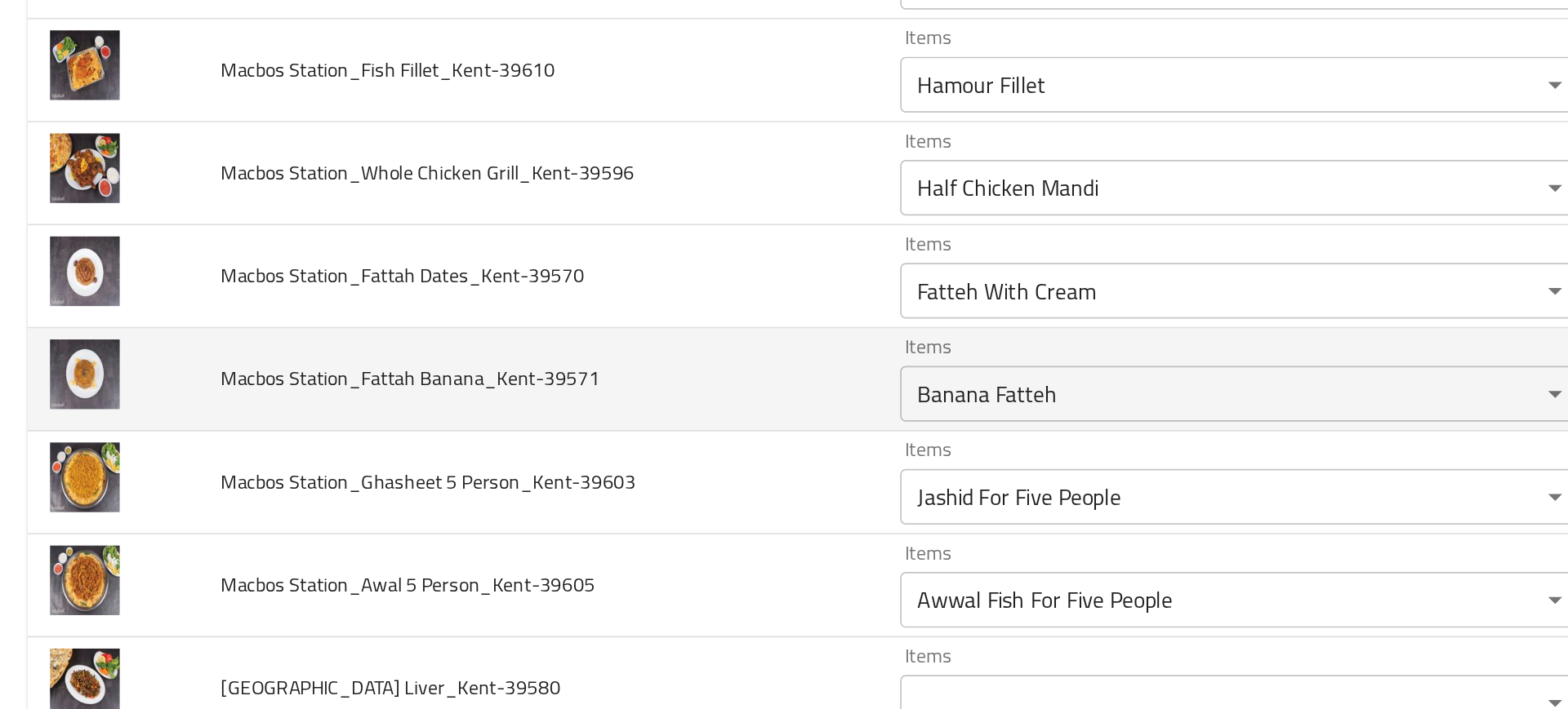
click at [421, 487] on td "Macbos Station_Fattah Banana_Kent-39571" at bounding box center [319, 515] width 398 height 61
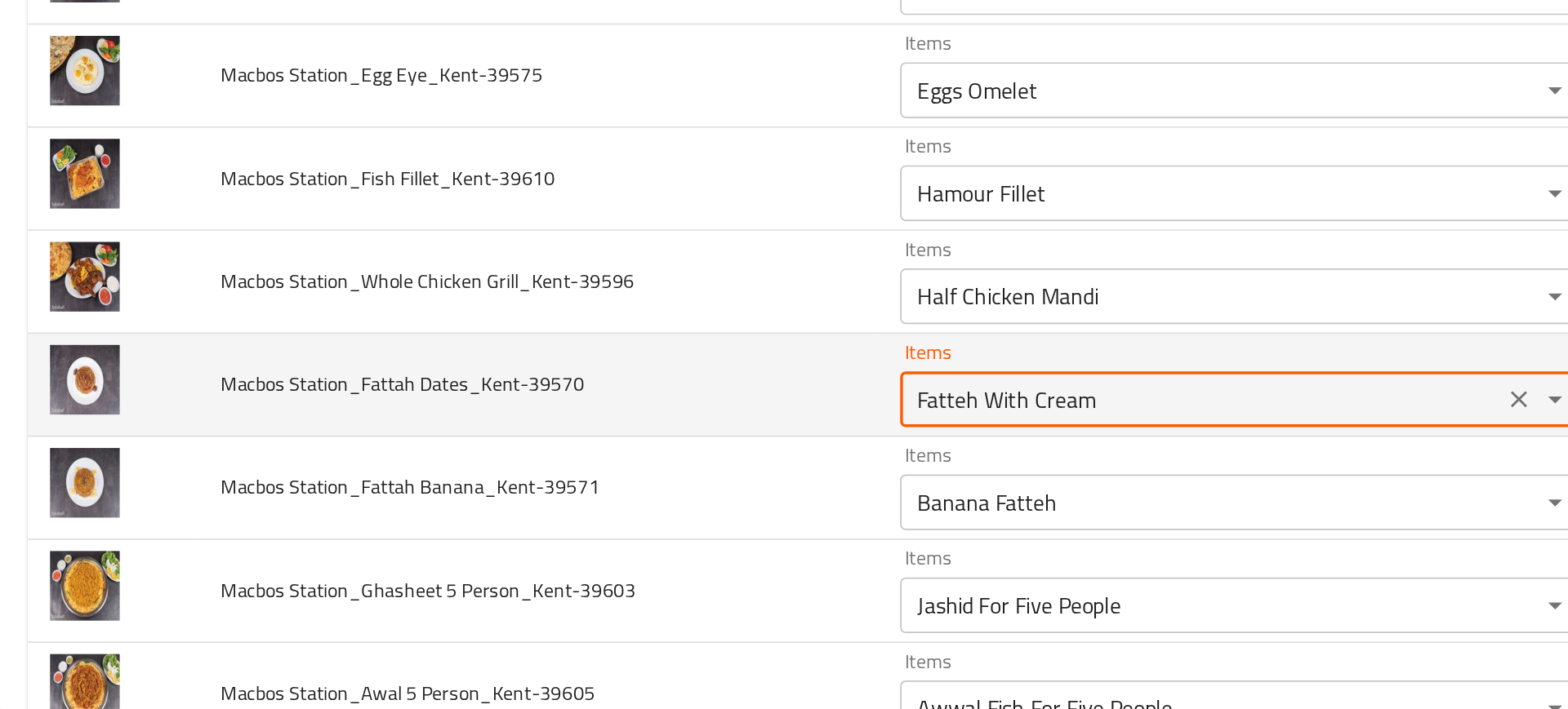
click at [565, 527] on Dates_Kent-39570 "Fatteh With Cream" at bounding box center [707, 526] width 342 height 23
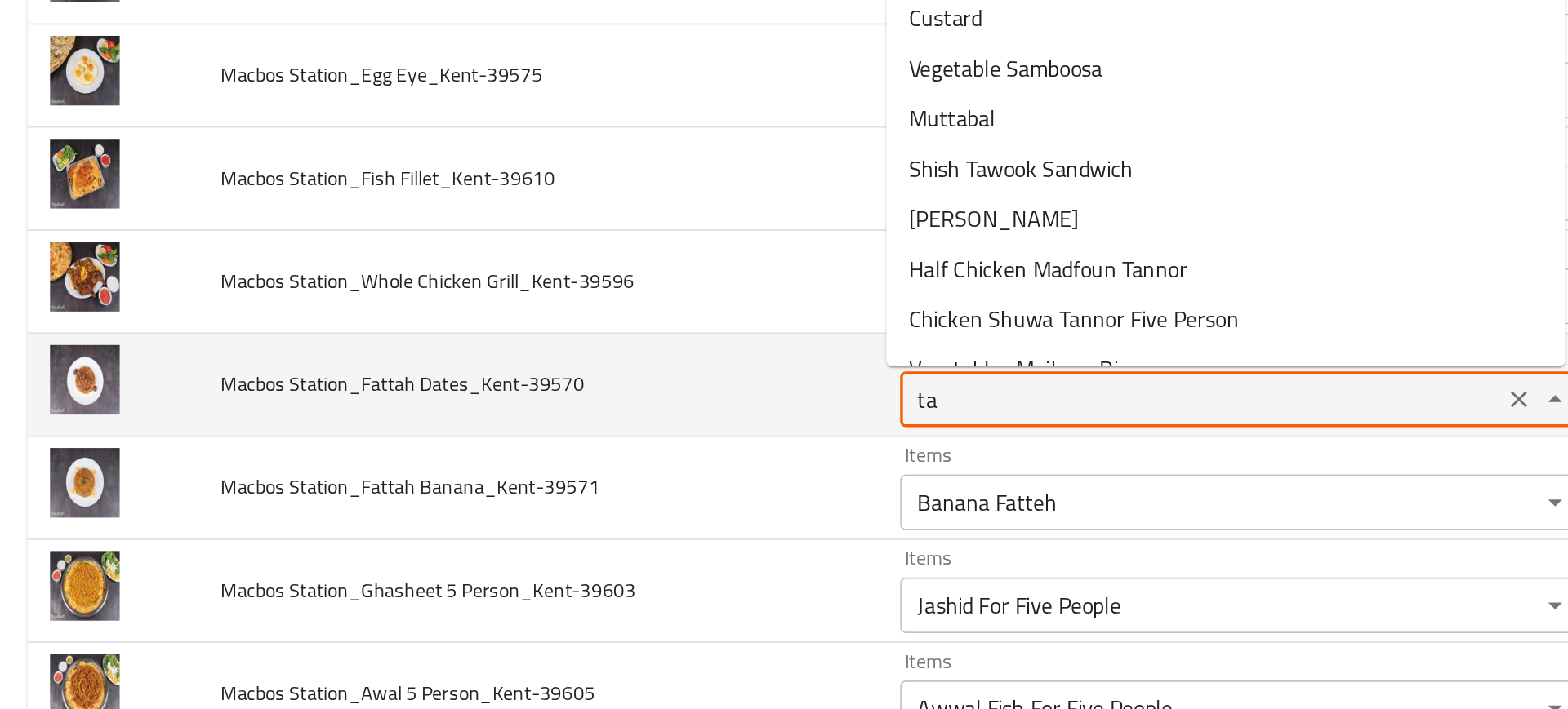
type Dates_Kent-39570 "t"
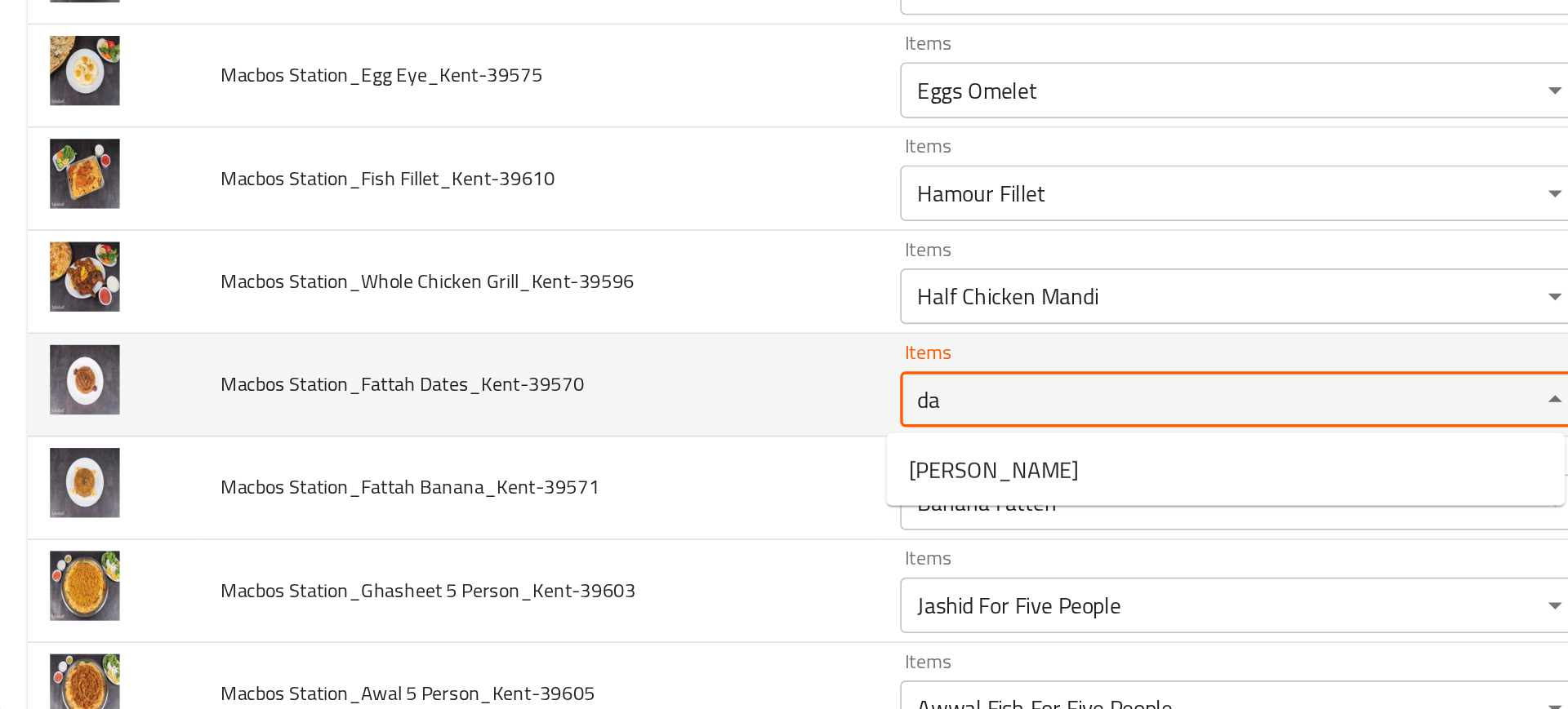
type Dates_Kent-39570 "d"
type Dates_Kent-39570 "g"
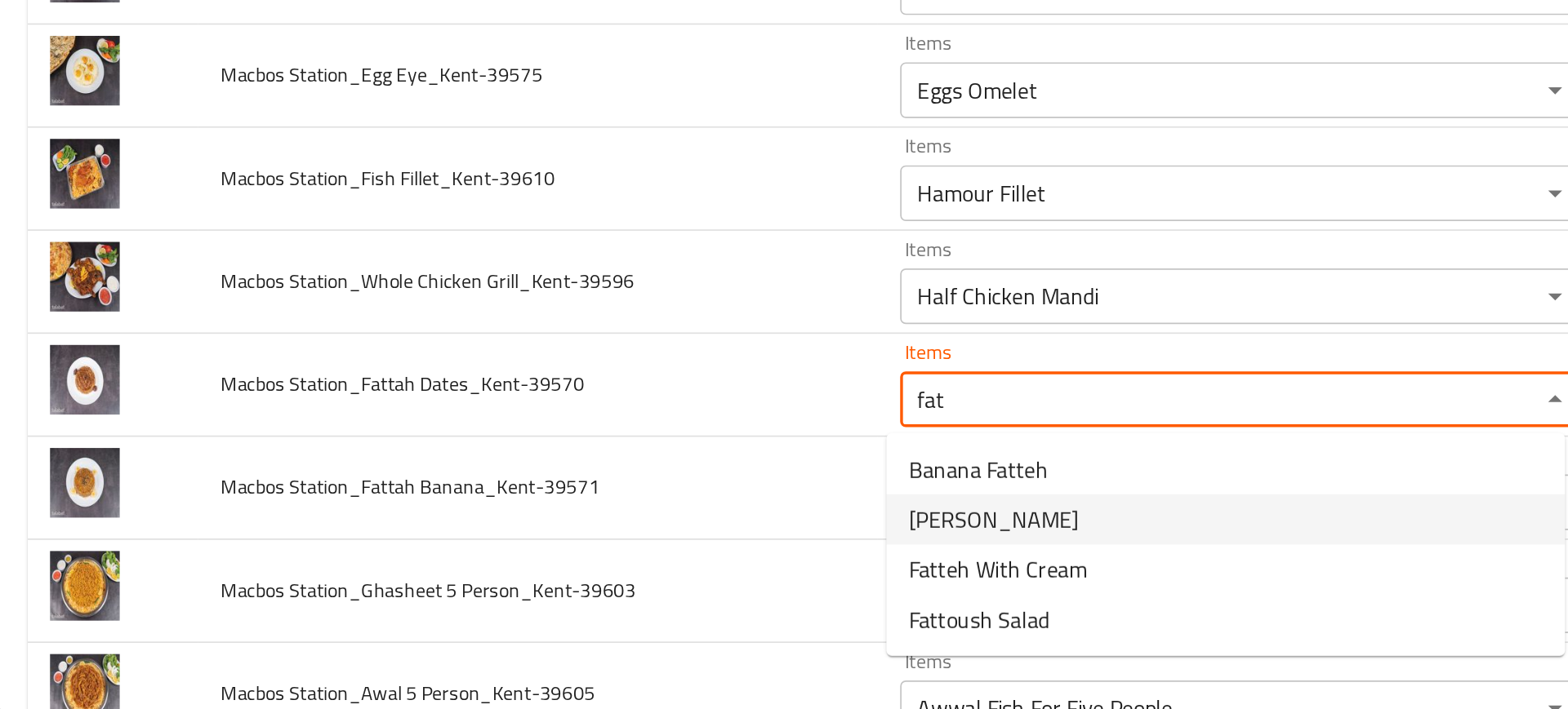
click at [584, 601] on span "Tamr Fattah" at bounding box center [586, 596] width 100 height 20
type Dates_Kent-39570 "Tamr Fattah"
type Dates_Kent-39570-ar "تمر فاتح"
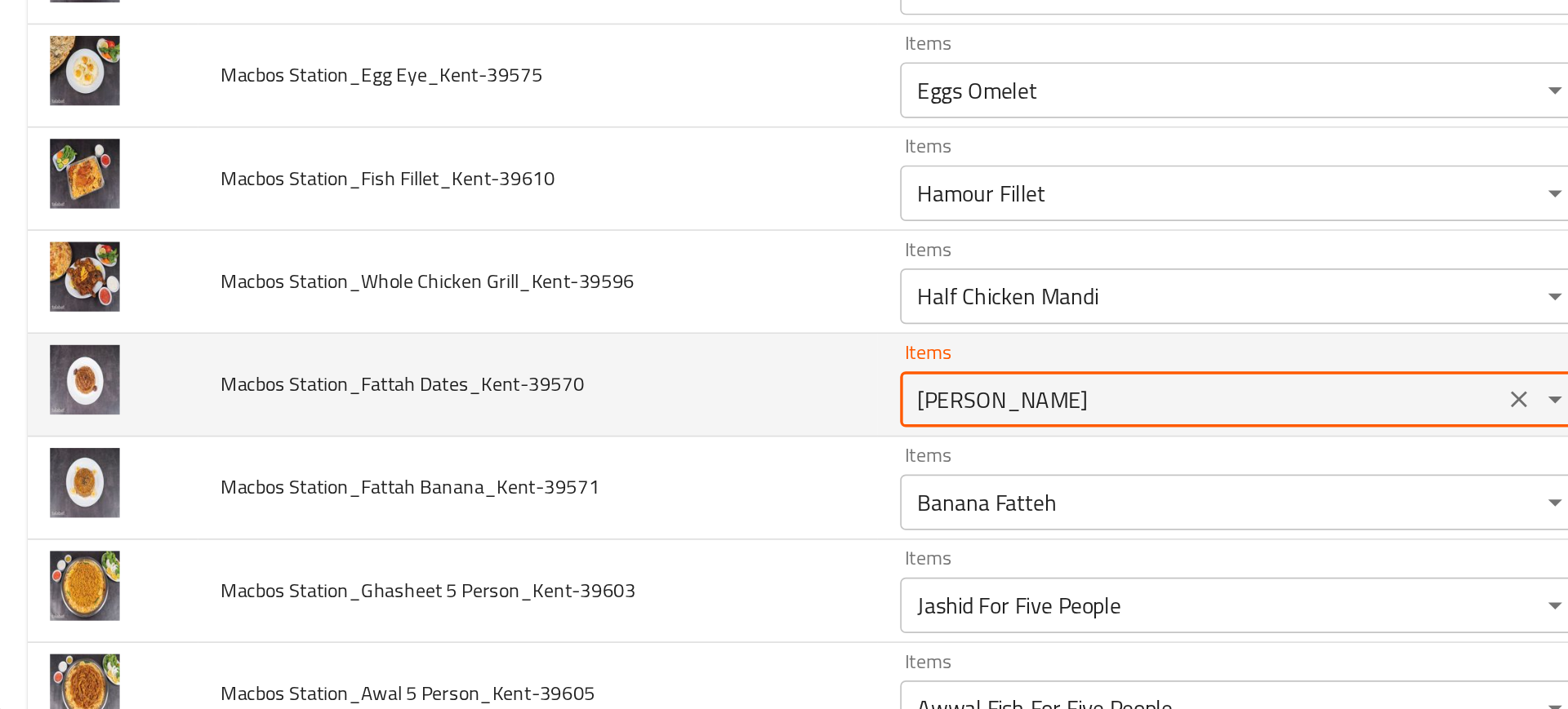
type Dates_Kent-39570 "Tamr Fattah"
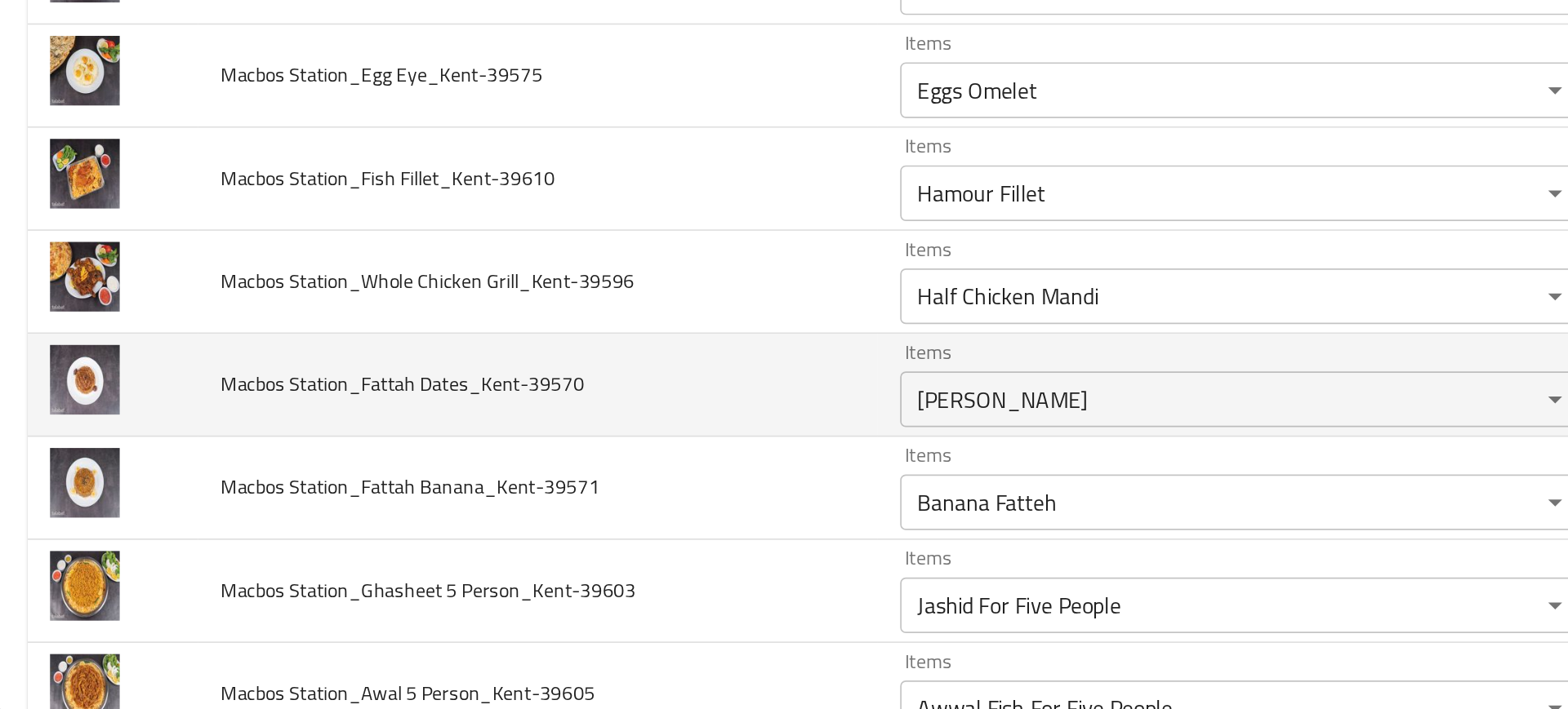
click at [467, 524] on td "Macbos Station_Fattah Dates_Kent-39570" at bounding box center [319, 519] width 398 height 61
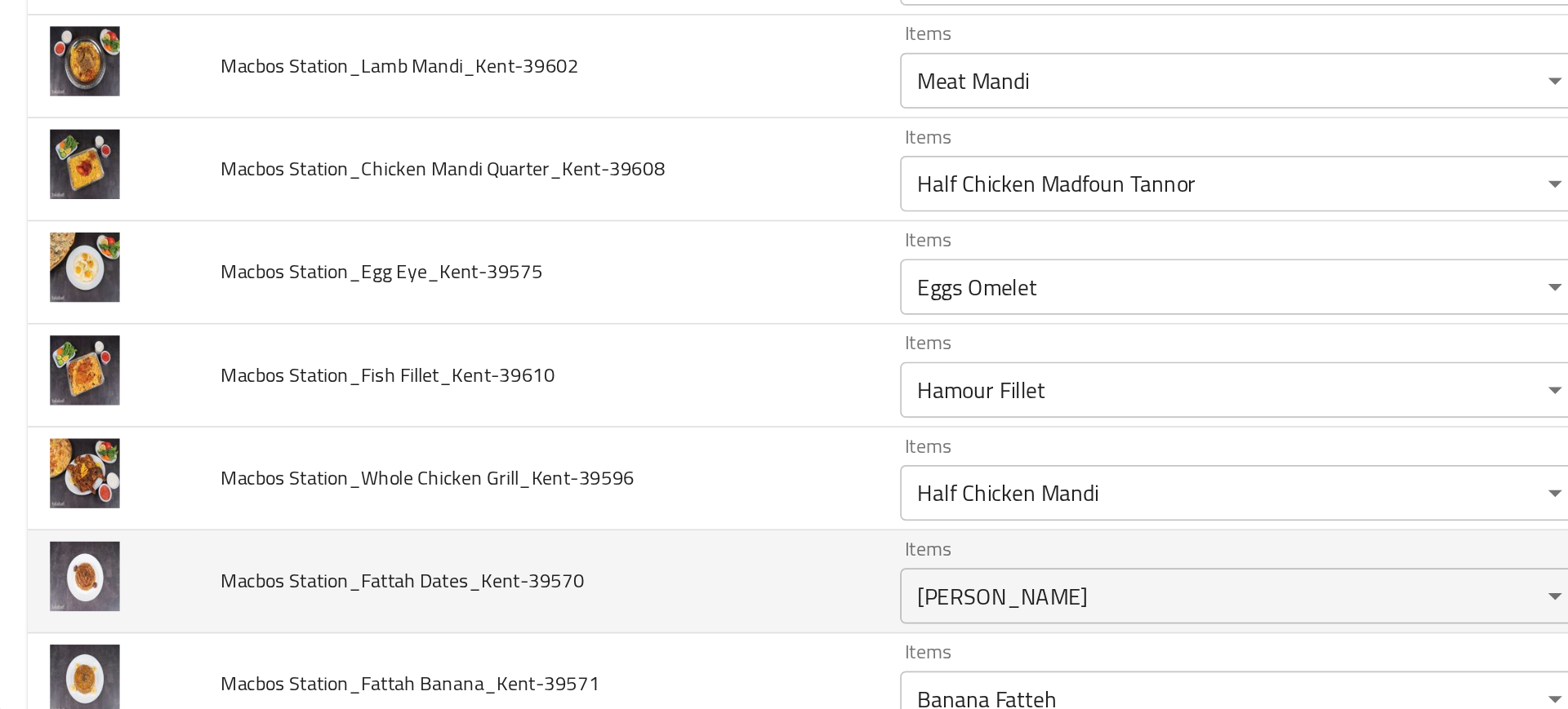
scroll to position [495, 0]
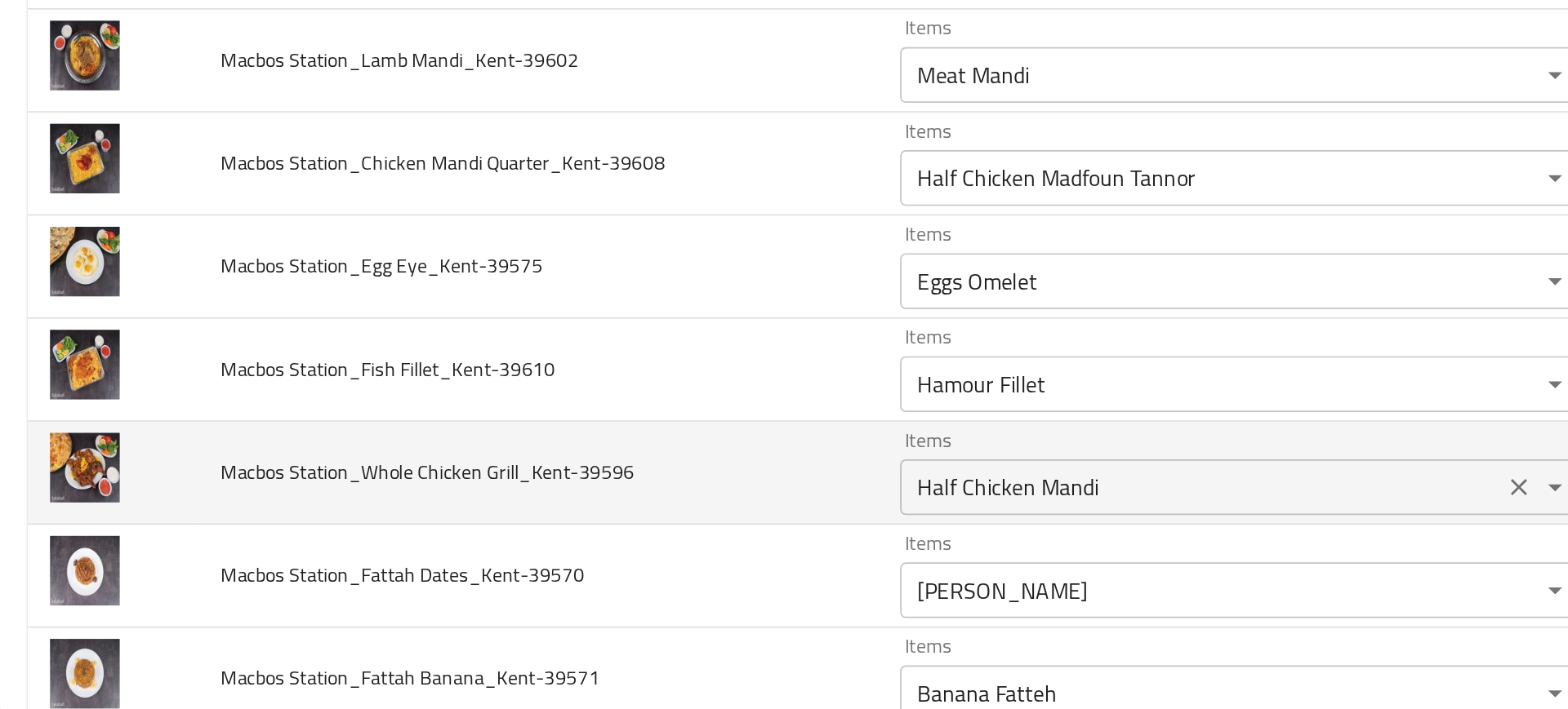
click at [554, 562] on div "Half Chicken Mandi Items" at bounding box center [731, 578] width 400 height 33
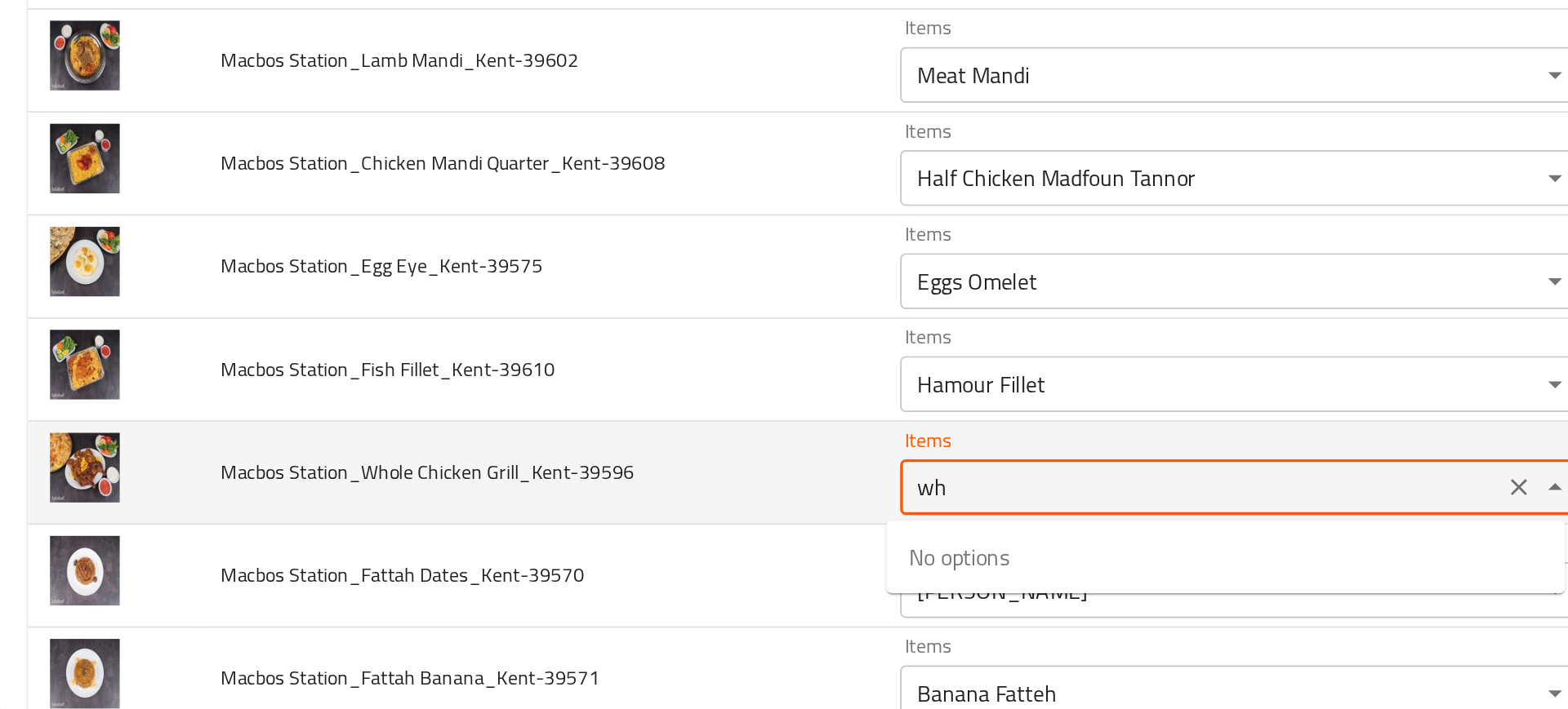
type Grill_Kent-39596 "w"
type Grill_Kent-39596 "f"
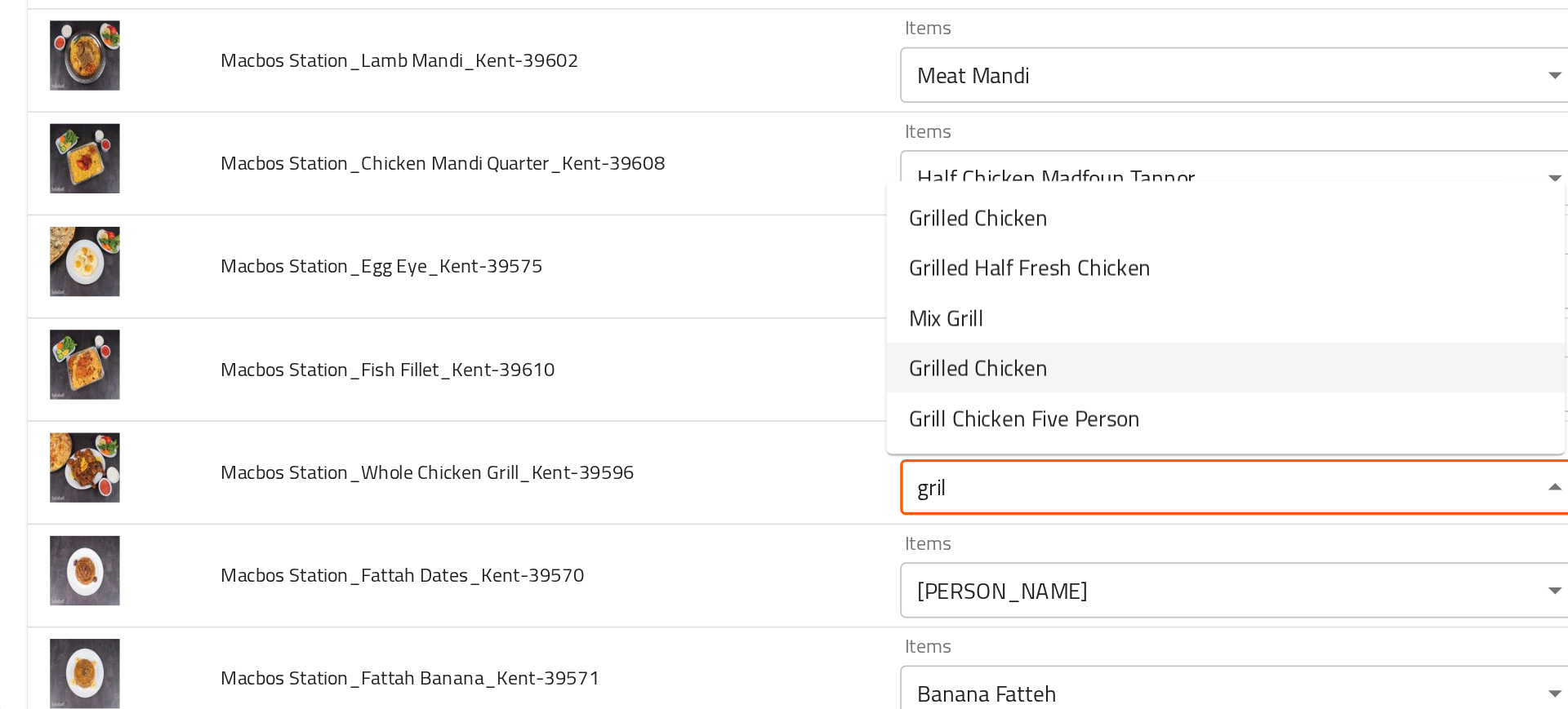
click at [580, 507] on span "Grilled Chicken" at bounding box center [577, 507] width 81 height 20
type Grill_Kent-39596 "Grilled Chicken"
type Grill_Kent-39596-ar "دجاج مشوي"
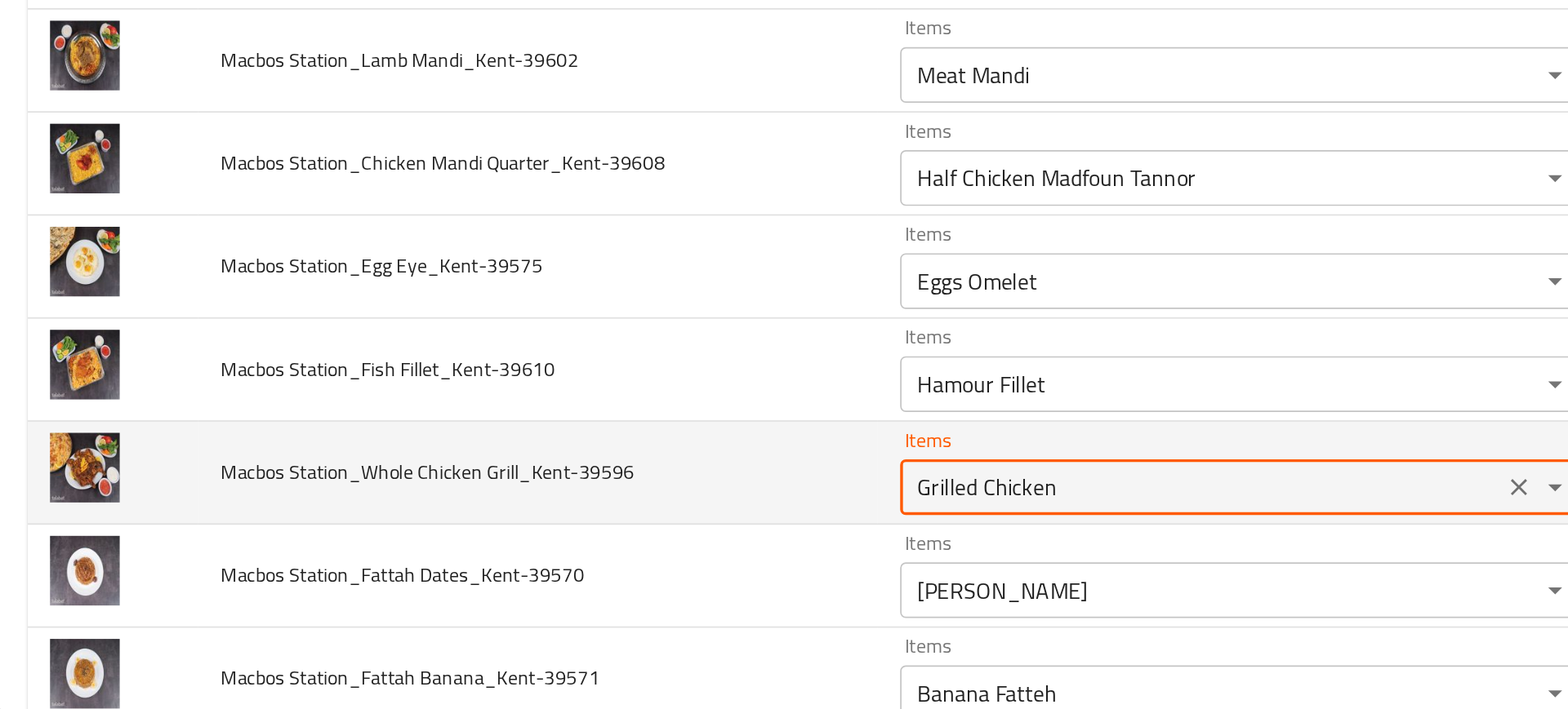
type Grill_Kent-39596 "Grilled Chicken"
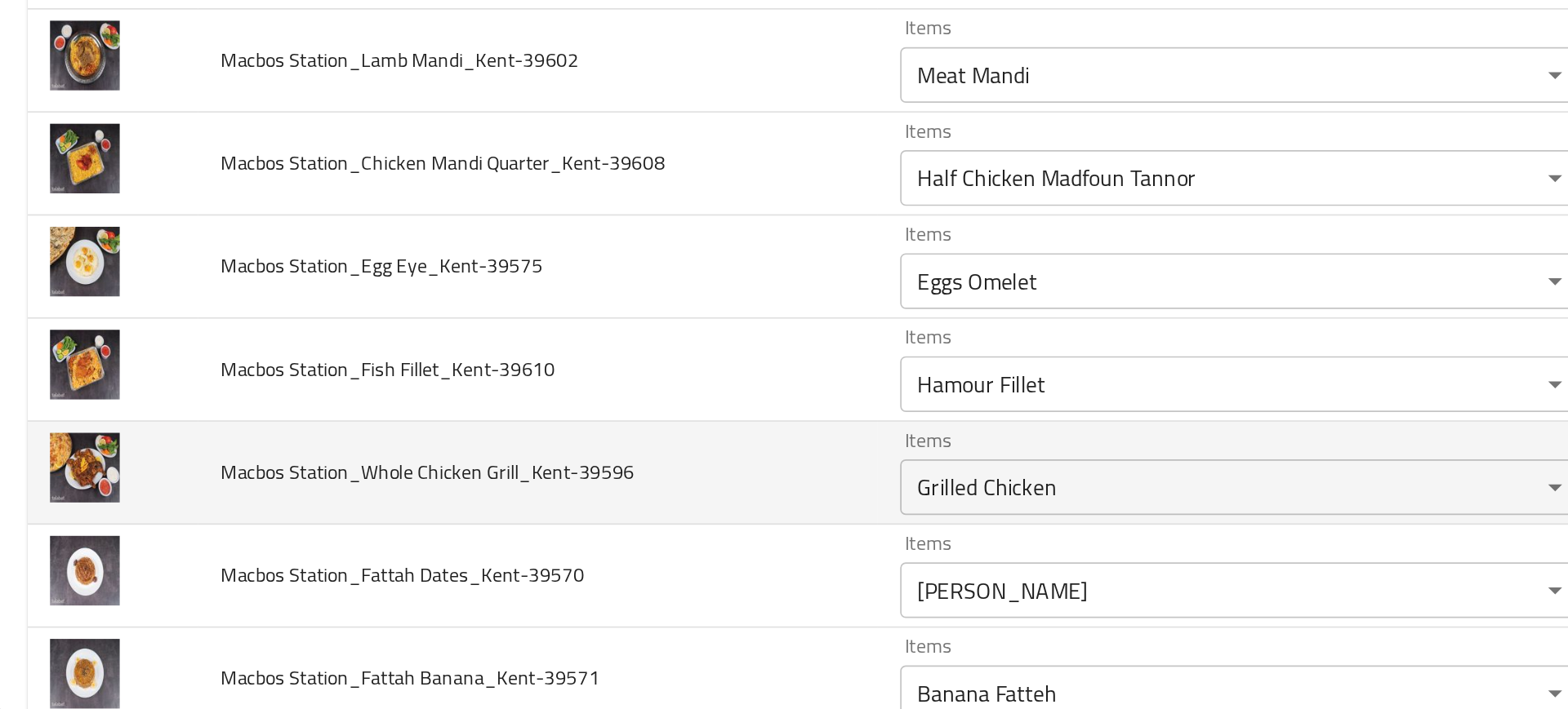
click at [467, 541] on td "Macbos Station_Whole Chicken Grill_Kent-39596" at bounding box center [319, 570] width 398 height 61
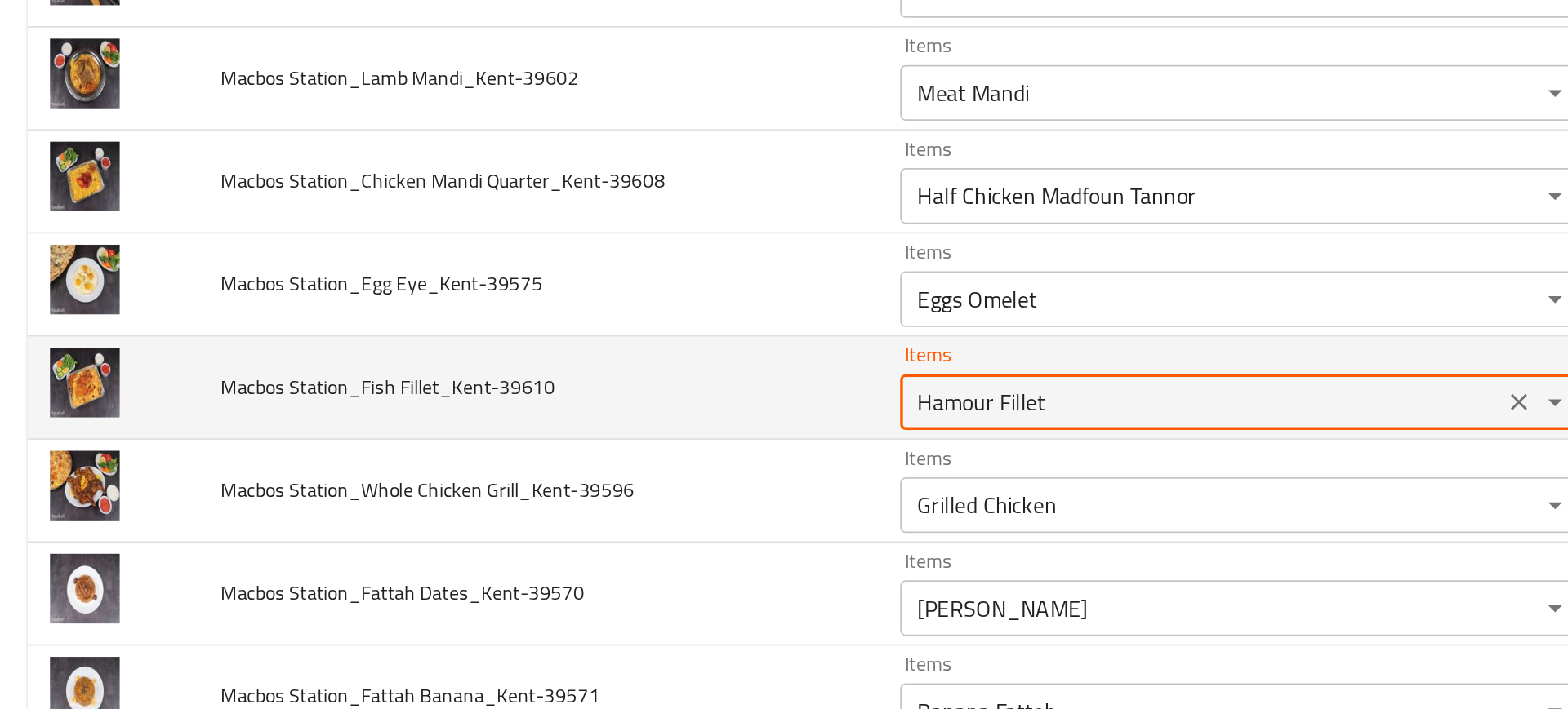
click at [569, 530] on Fillet_Kent-39610 "Hamour Fillet" at bounding box center [707, 528] width 342 height 23
click at [589, 530] on Fillet_Kent-39610 "Hamour Fillet" at bounding box center [707, 528] width 342 height 23
paste Fillet_Kent-39610 "enhanced table"
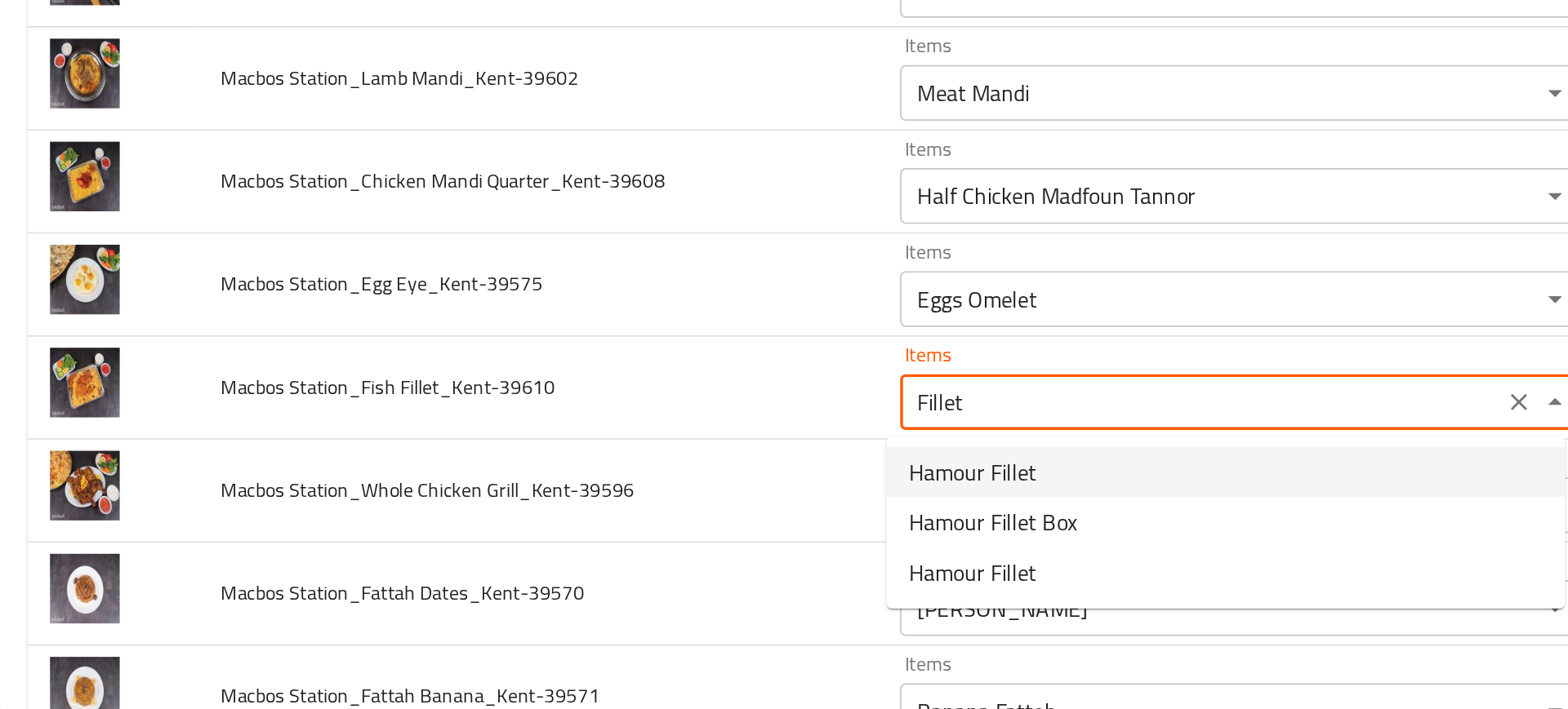
click at [588, 576] on span "Hamour Fillet" at bounding box center [573, 569] width 75 height 20
type Fillet_Kent-39610 "Hamour Fillet"
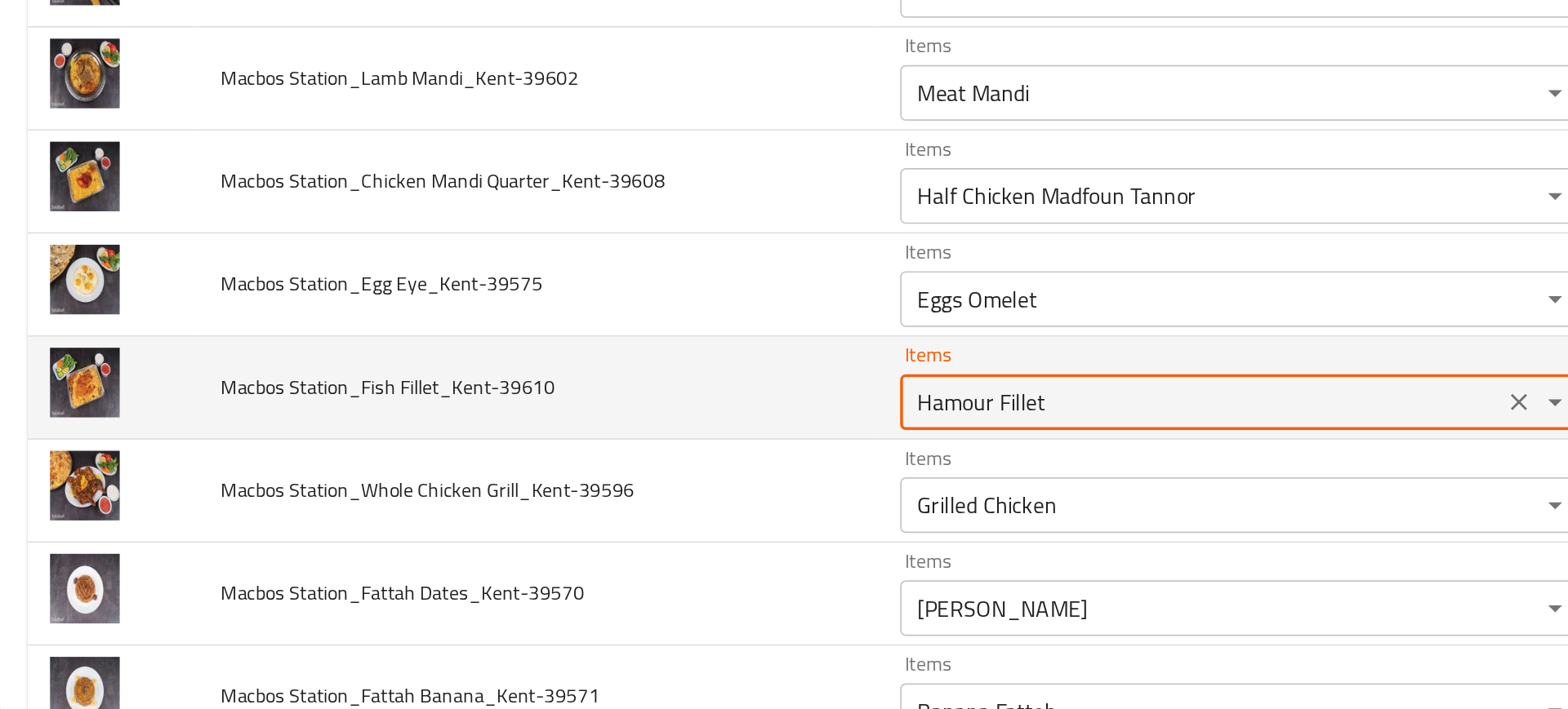
click at [561, 532] on Fillet_Kent-39610 "Hamour Fillet" at bounding box center [707, 528] width 342 height 23
click at [636, 522] on Fillet_Kent-39610 "Hamour Fillet" at bounding box center [707, 528] width 342 height 23
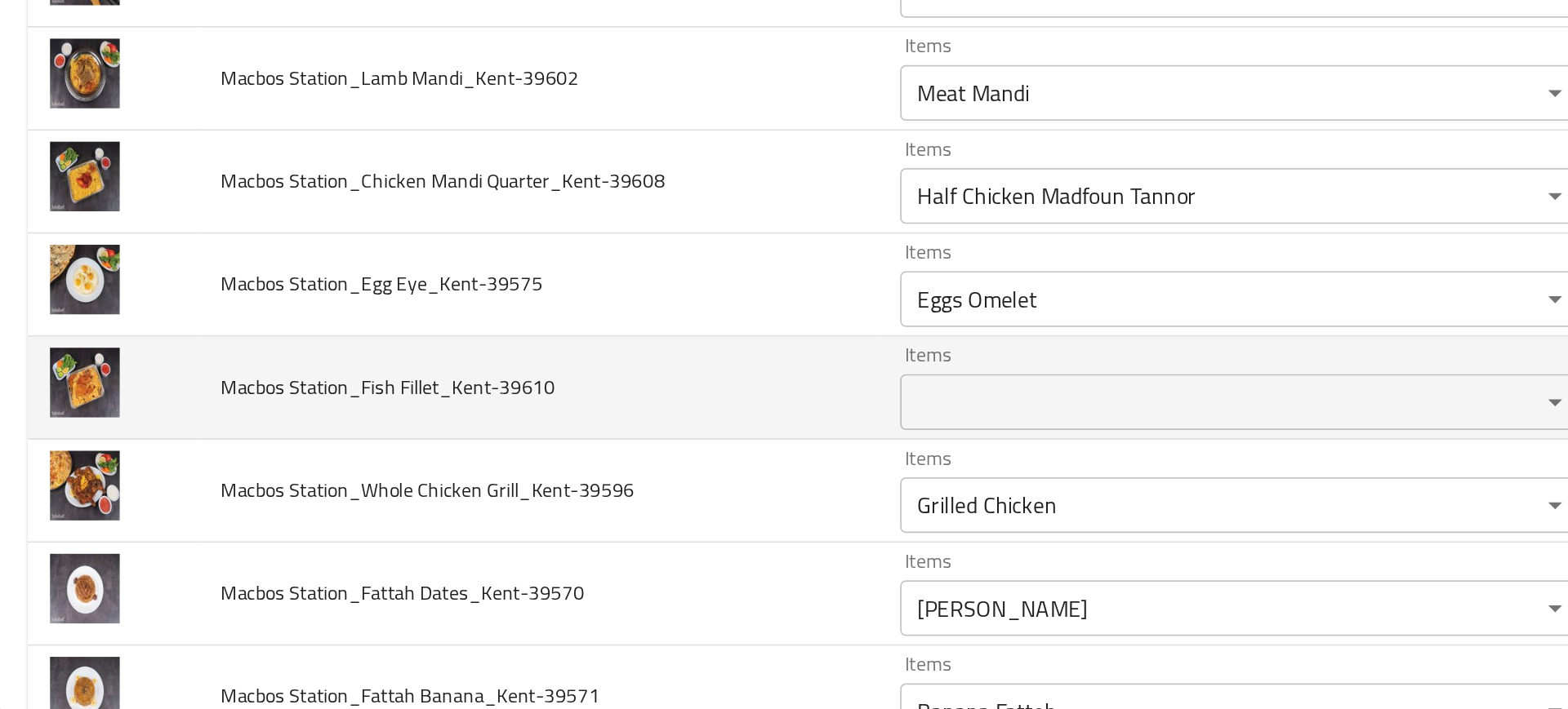
click at [441, 508] on td "Macbos Station_Fish Fillet_Kent-39610" at bounding box center [319, 520] width 398 height 61
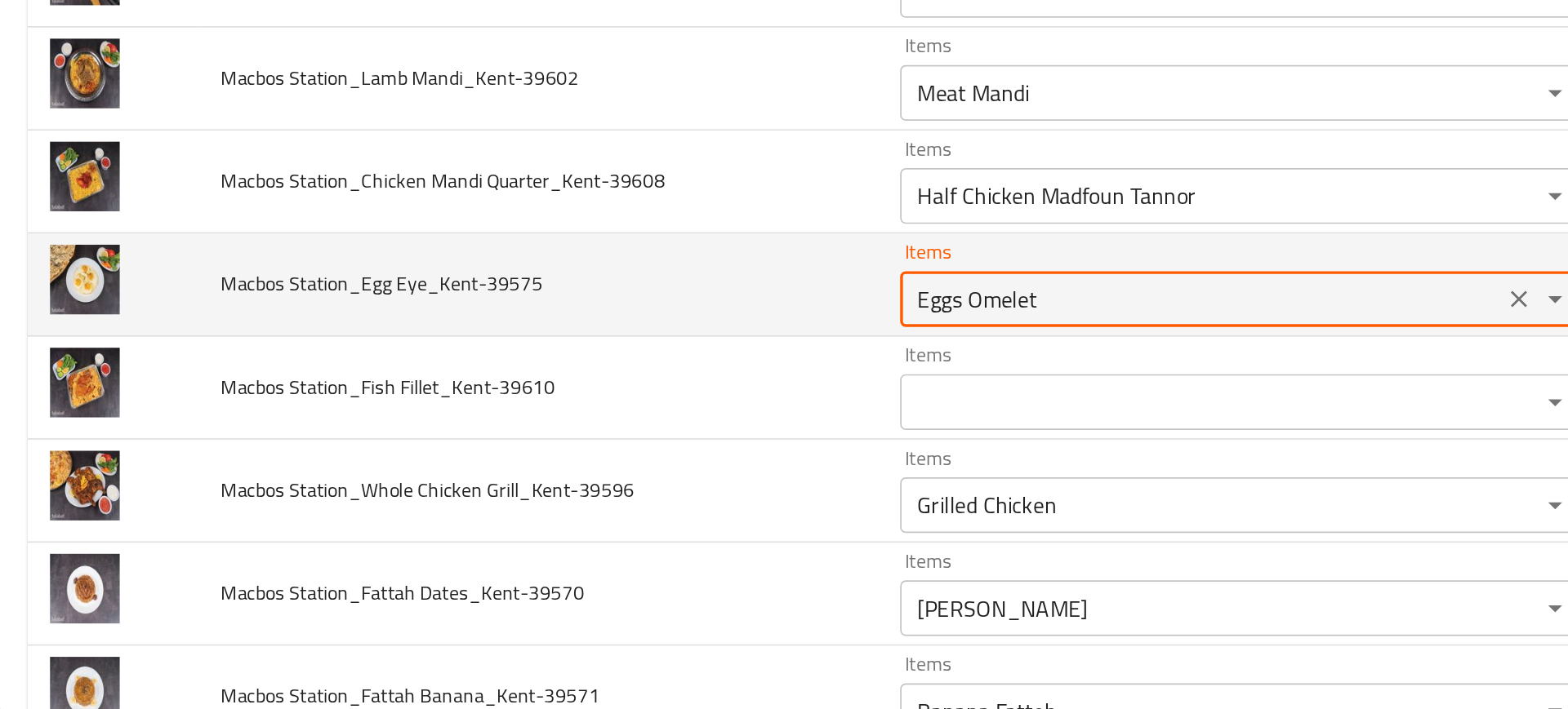
click at [608, 477] on Eye_Kent-39575 "Eggs Omelet" at bounding box center [707, 467] width 342 height 23
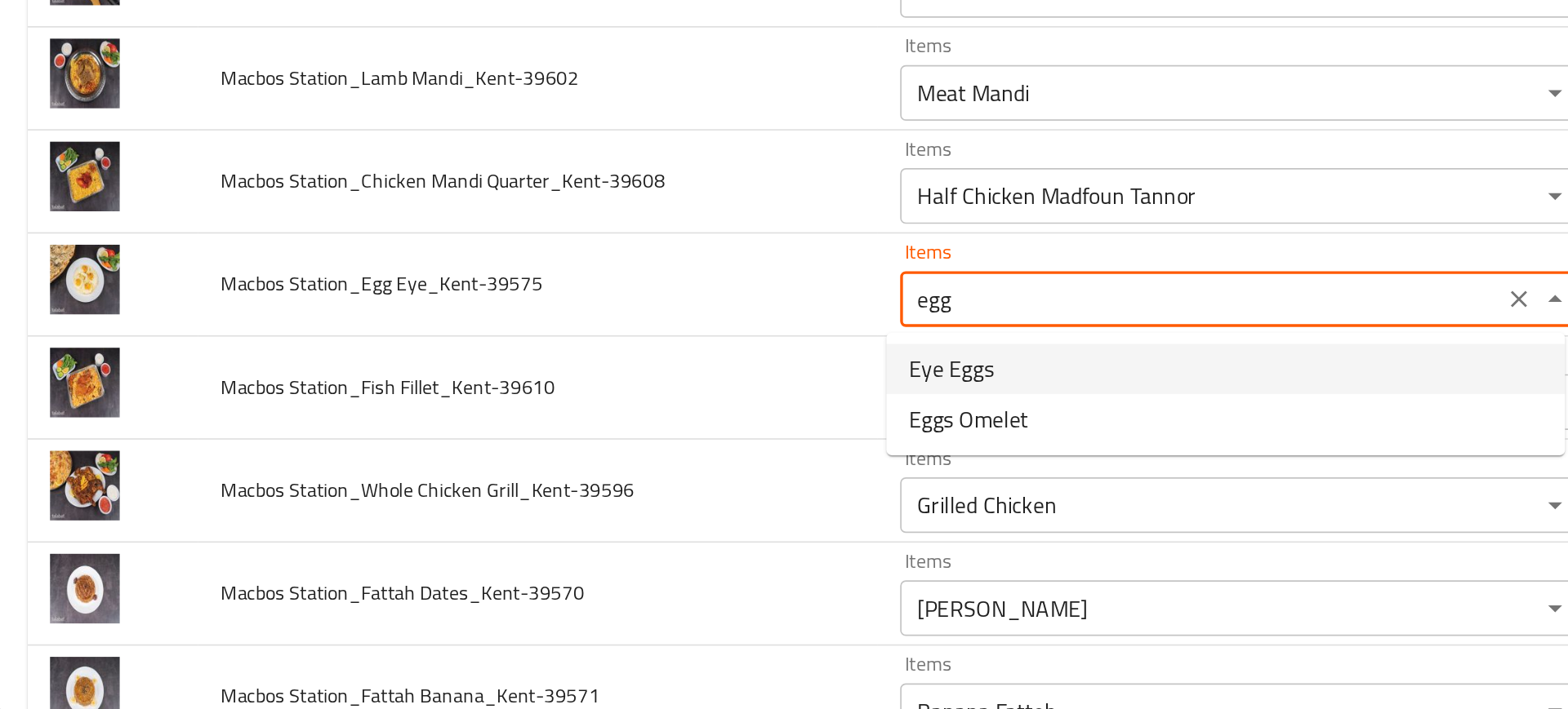
click at [568, 503] on span "Eye Eggs" at bounding box center [561, 508] width 50 height 20
type Eye_Kent-39575 "Eye Eggs"
type Eye_Kent-39575-ar "بيض عين"
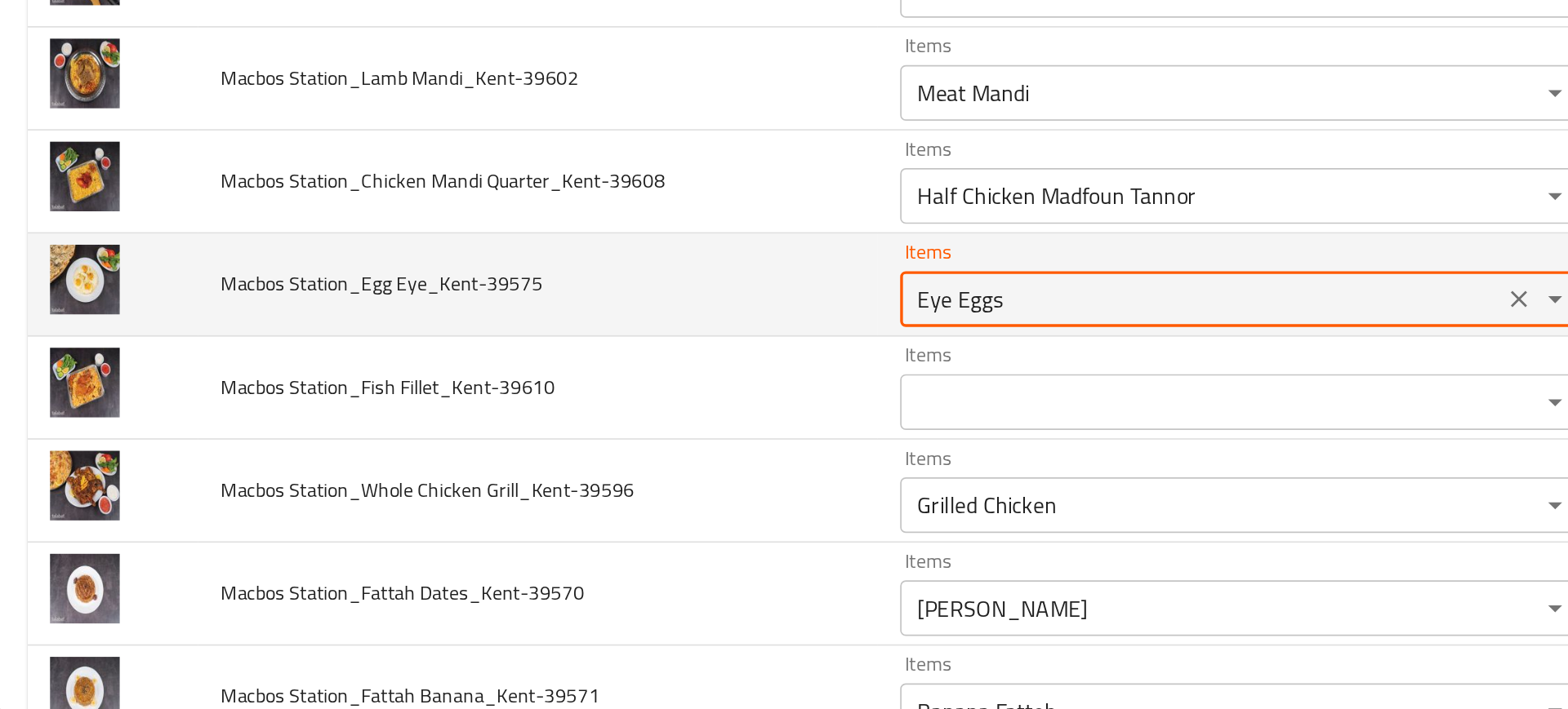
type Eye_Kent-39575 "Eye Eggs"
click at [466, 486] on td "Macbos Station_Egg Eye_Kent-39575" at bounding box center [319, 460] width 398 height 61
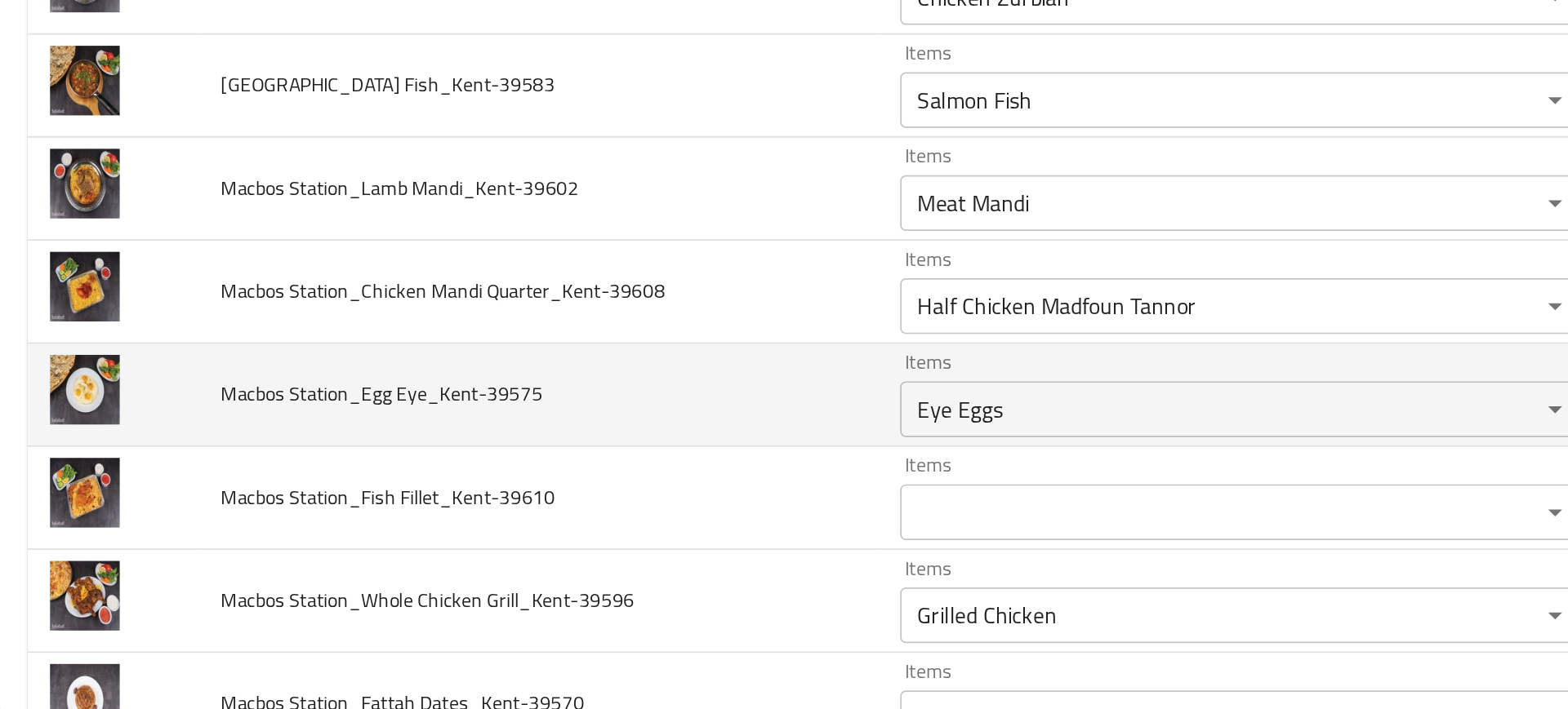
scroll to position [416, 0]
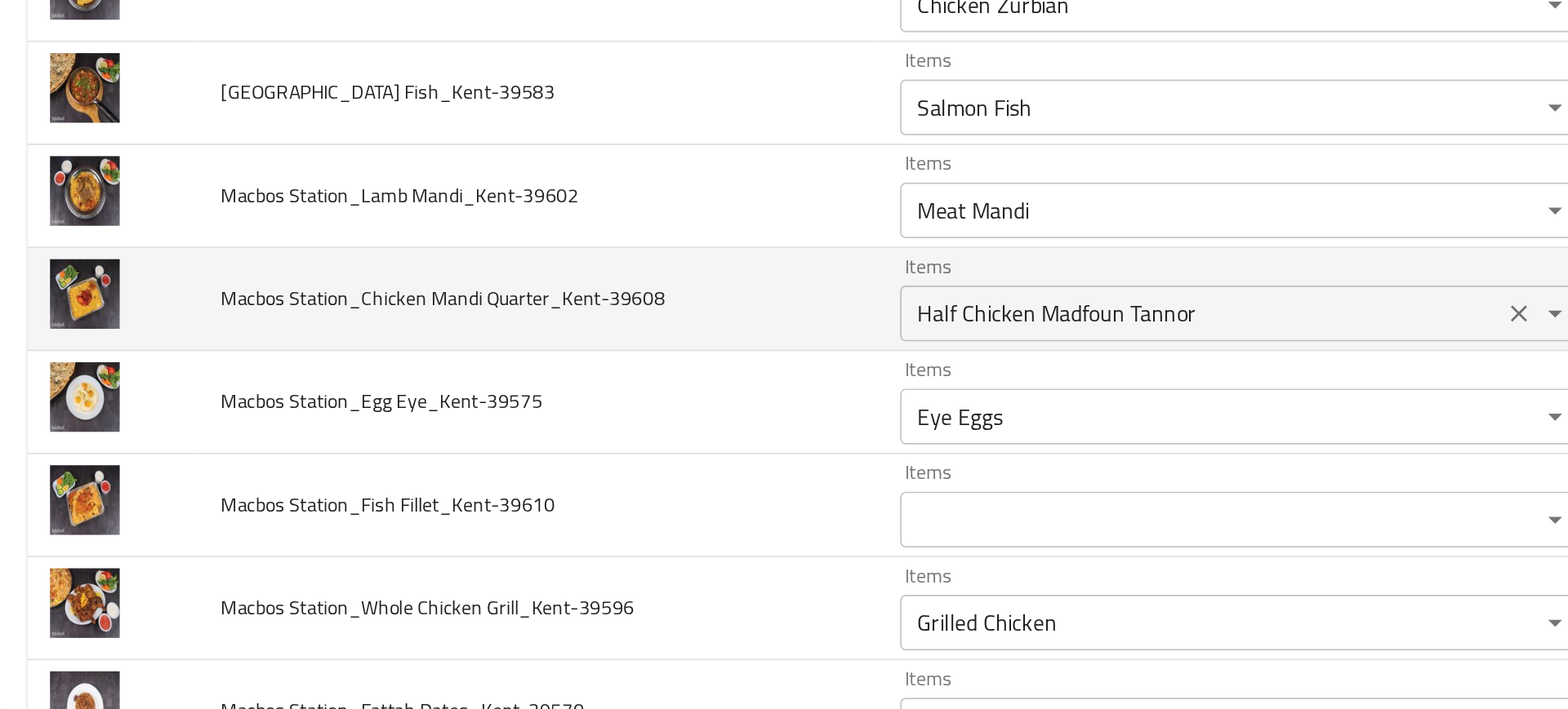
click at [541, 479] on Quarter_Kent-39608 "Half Chicken Madfoun Tannor" at bounding box center [707, 475] width 342 height 23
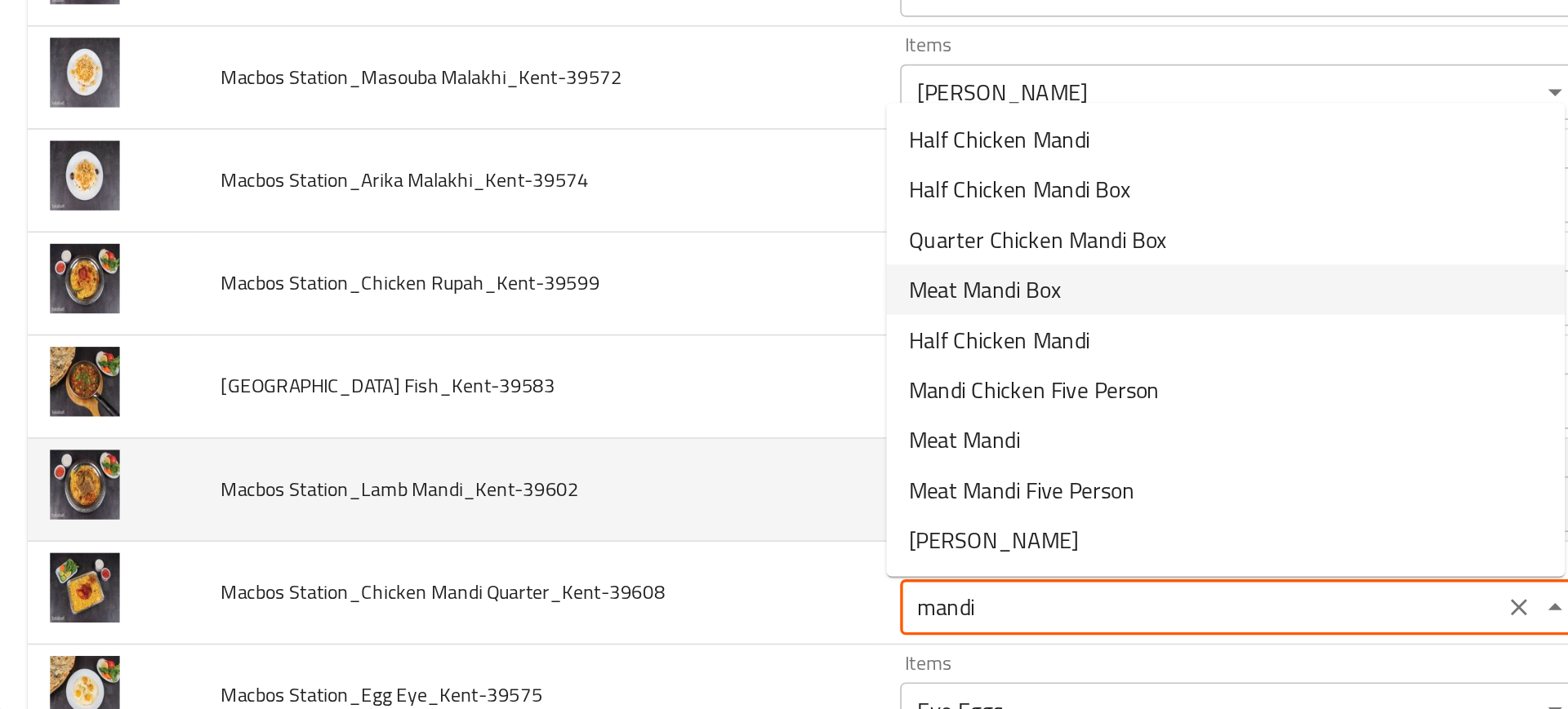
scroll to position [242, 0]
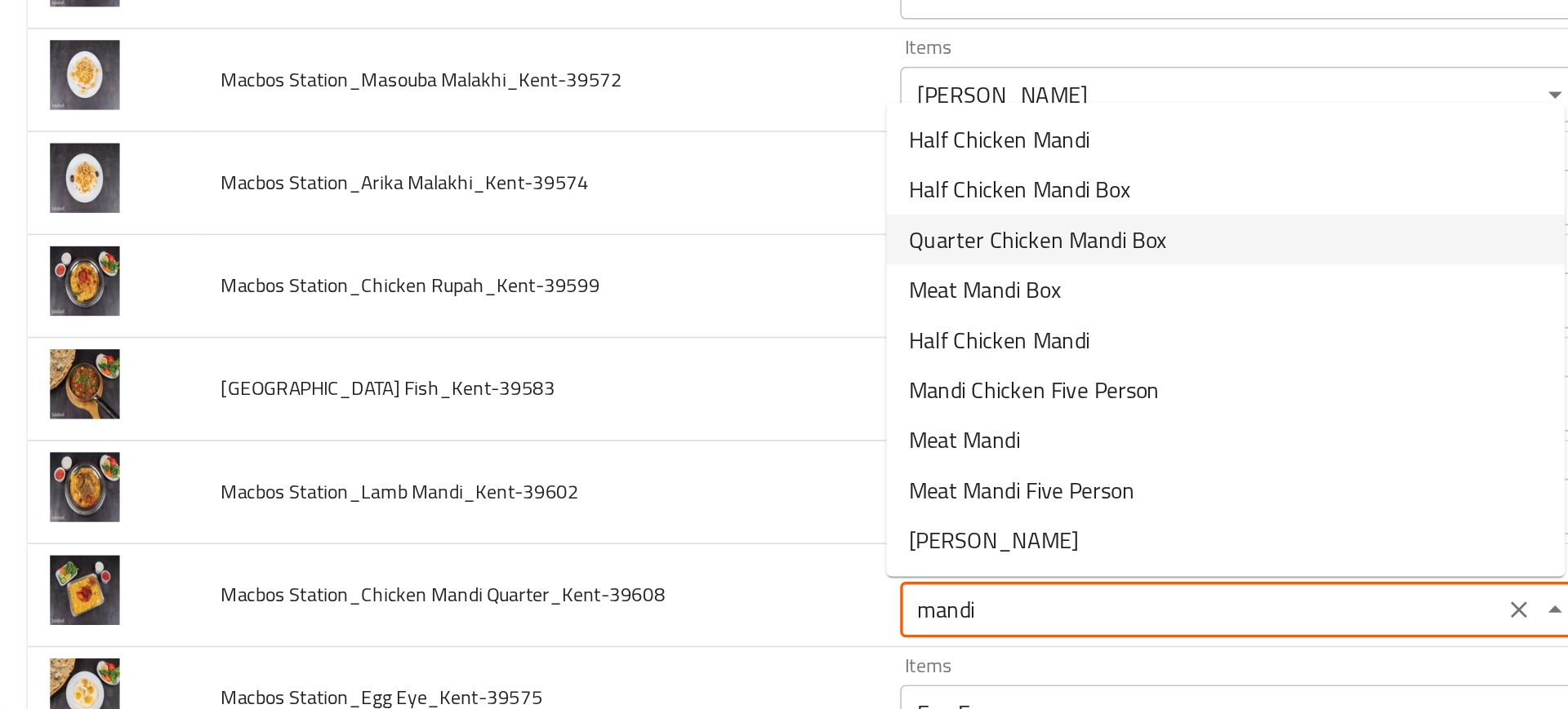
click at [566, 431] on span "Quarter Chicken Mandi Box" at bounding box center [612, 432] width 151 height 20
type Quarter_Kent-39608 "Quarter Chicken Mandi Box"
type Quarter_Kent-39608-ar "ربع دجاج مندي بوكس"
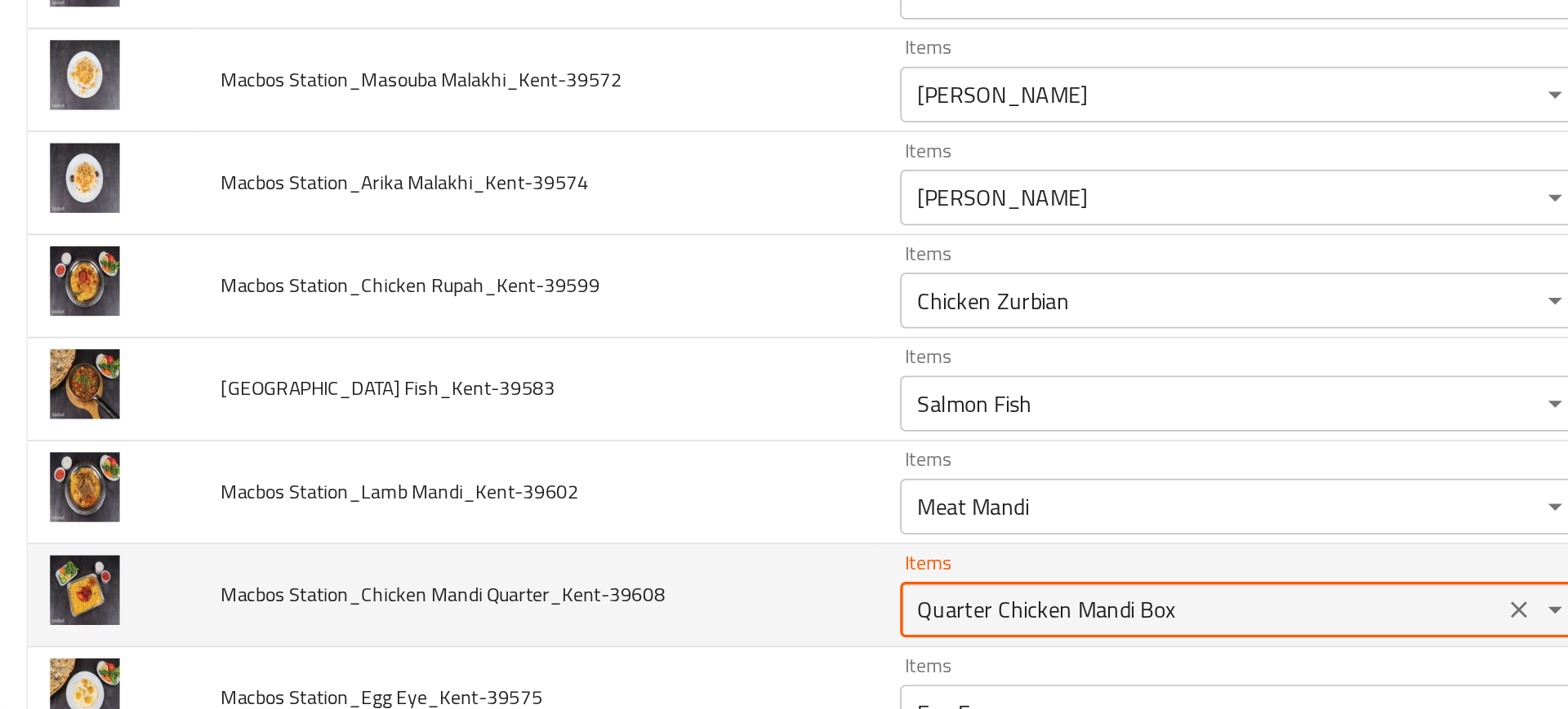
type Quarter_Kent-39608 "Quarter Chicken Mandi Box"
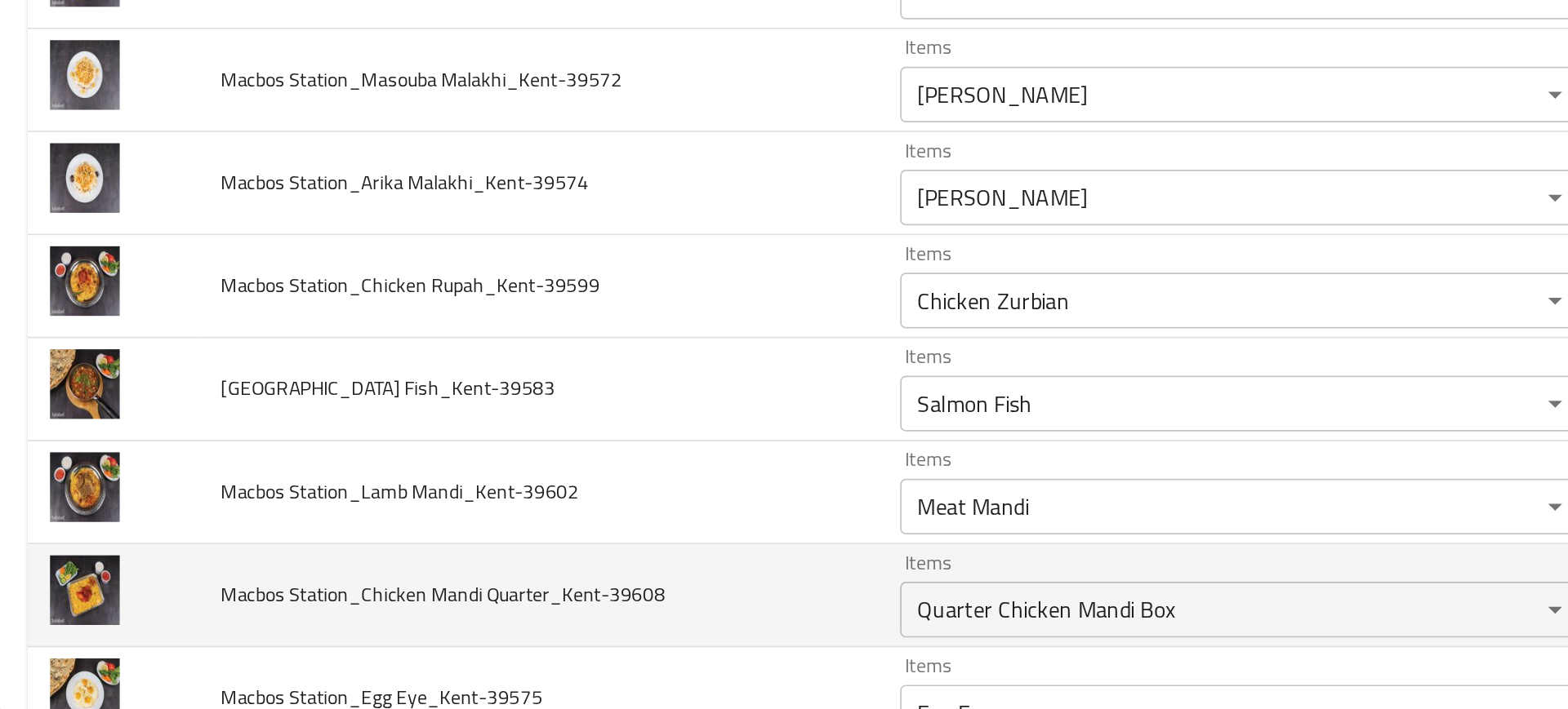
click at [400, 635] on td "Macbos Station_Chicken Mandi Quarter_Kent-39608" at bounding box center [319, 641] width 398 height 61
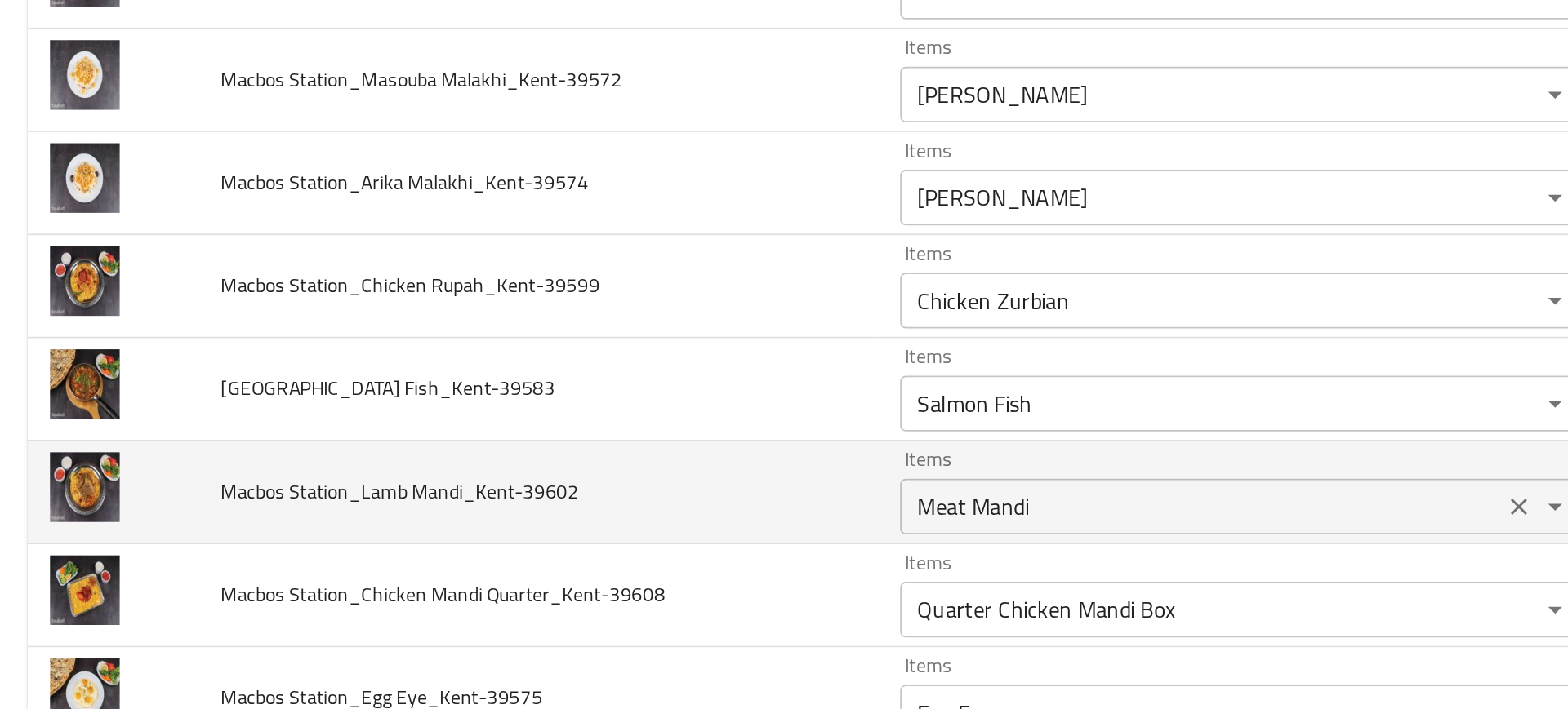
click at [547, 595] on Mandi_Kent-39602 "Meat Mandi" at bounding box center [707, 590] width 342 height 23
click at [472, 570] on td "Macbos Station_Lamb Mandi_Kent-39602" at bounding box center [319, 581] width 398 height 61
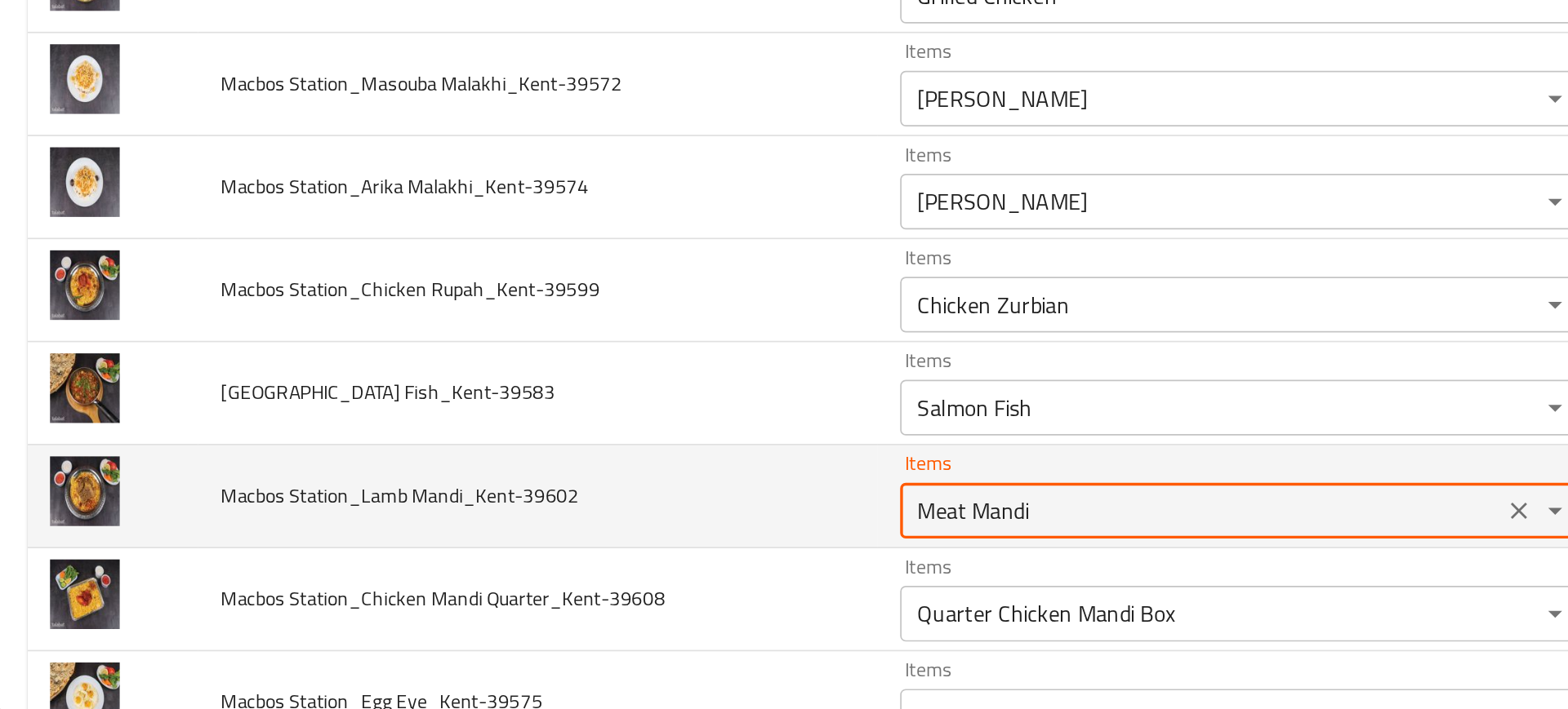
click at [593, 586] on Mandi_Kent-39602 "Meat Mandi" at bounding box center [707, 591] width 342 height 23
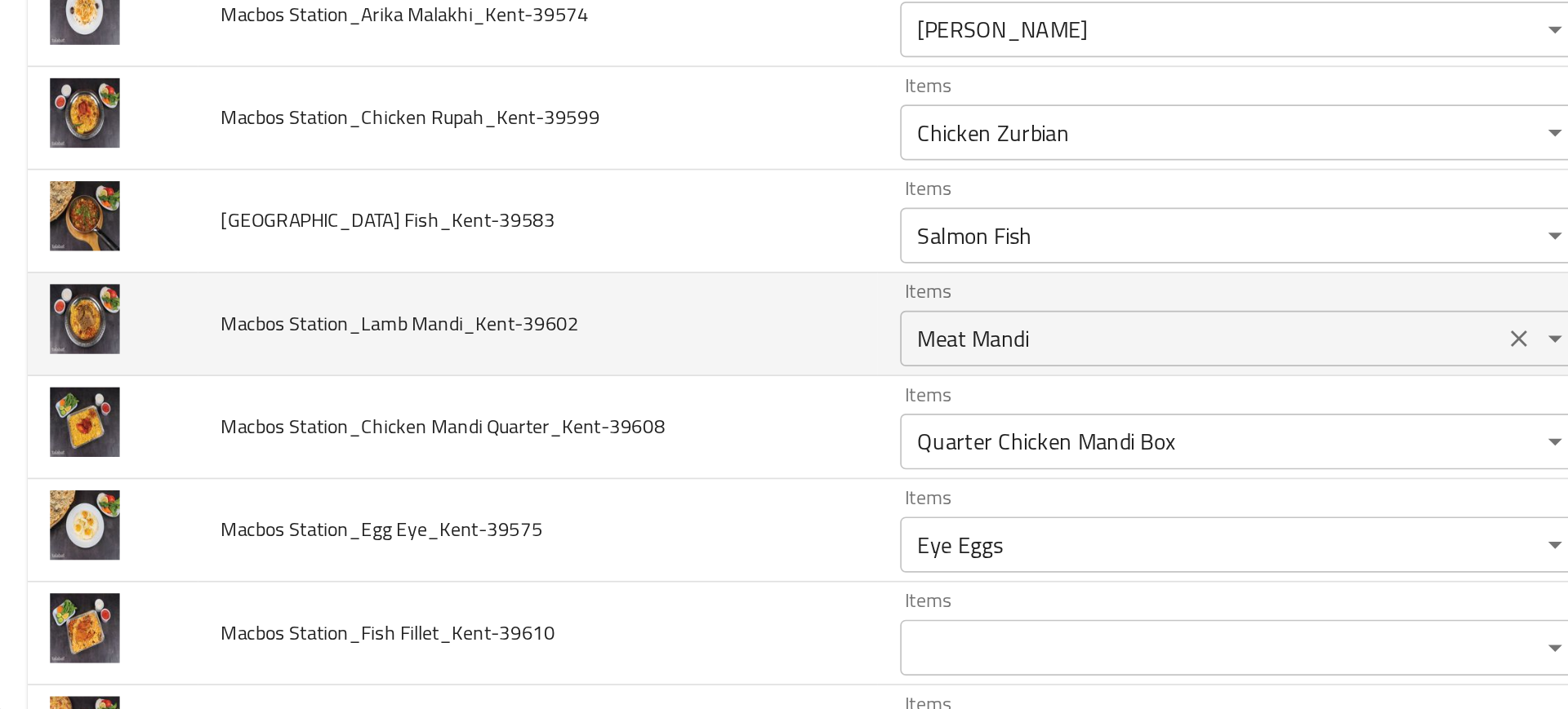
scroll to position [340, 0]
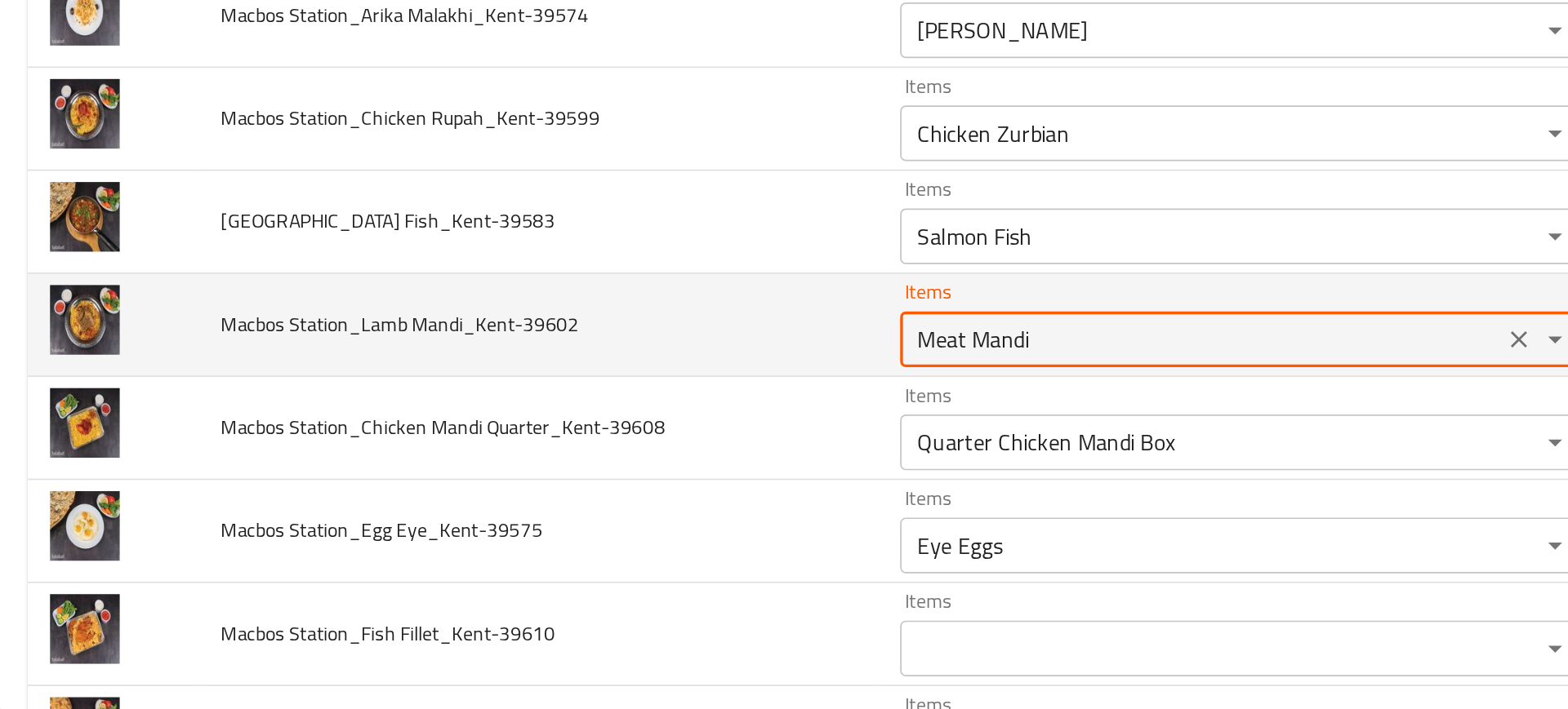
click at [621, 499] on Mandi_Kent-39602 "Meat Mandi" at bounding box center [707, 491] width 342 height 23
click at [430, 460] on td "Macbos Station_Lamb Mandi_Kent-39602" at bounding box center [319, 483] width 398 height 61
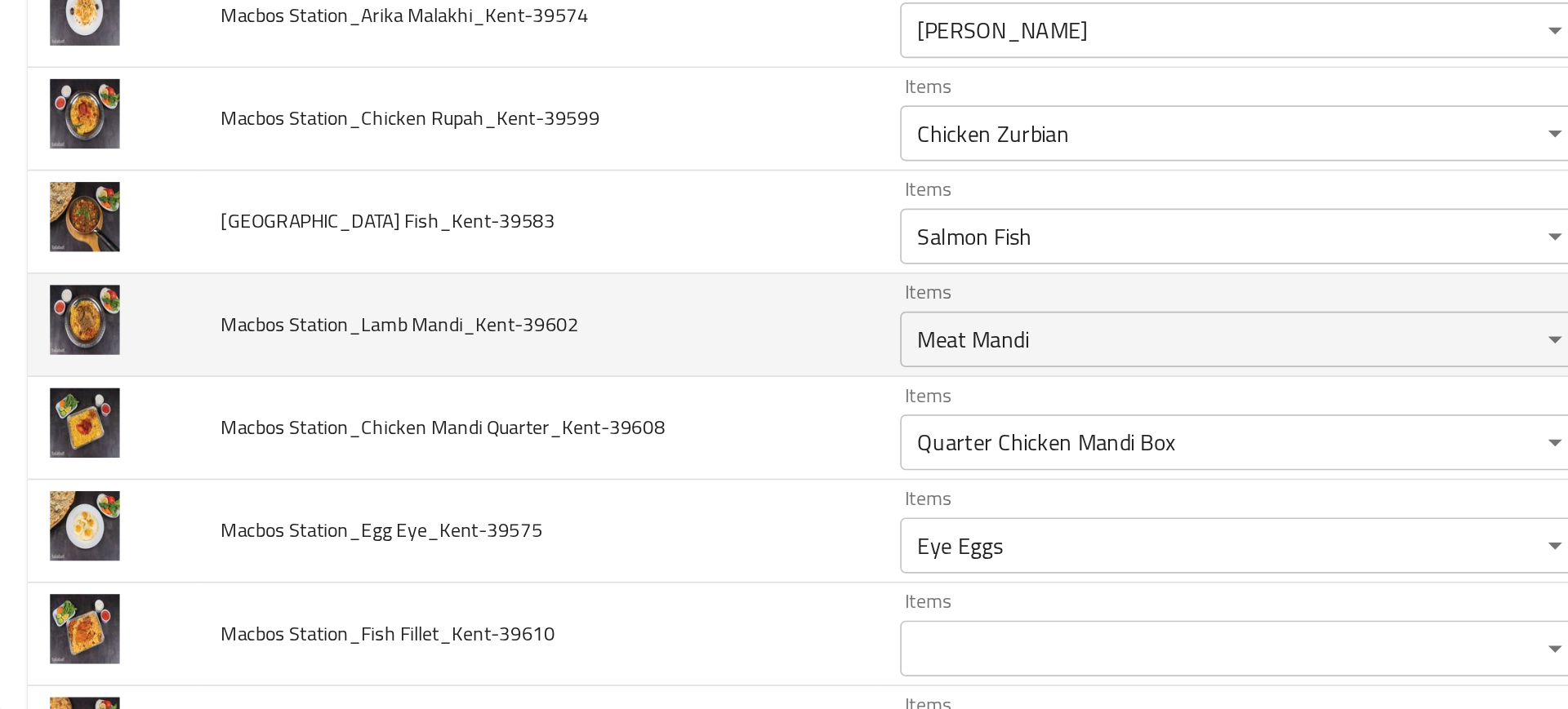
scroll to position [254, 0]
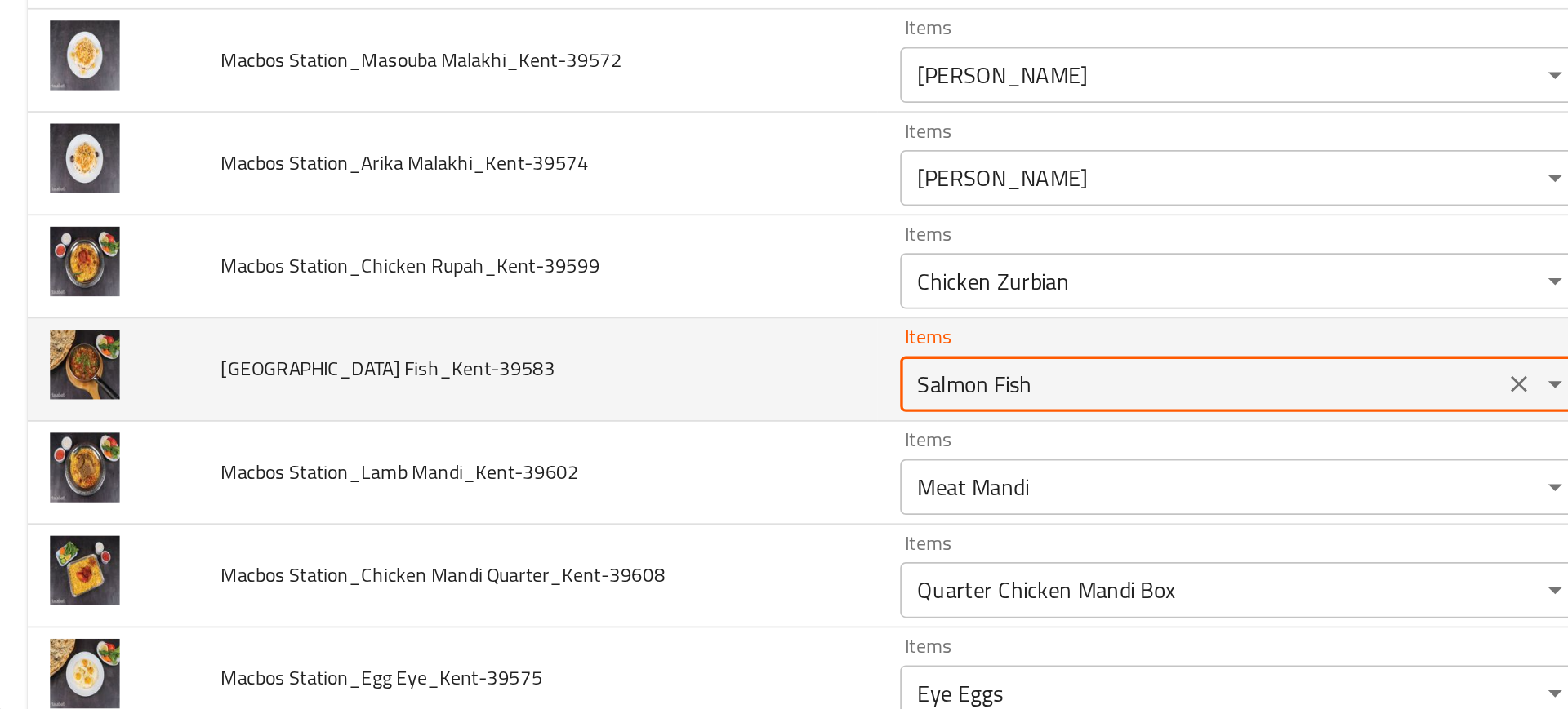
click at [561, 524] on Fish_Kent-39583 "Salmon Fish" at bounding box center [707, 518] width 342 height 23
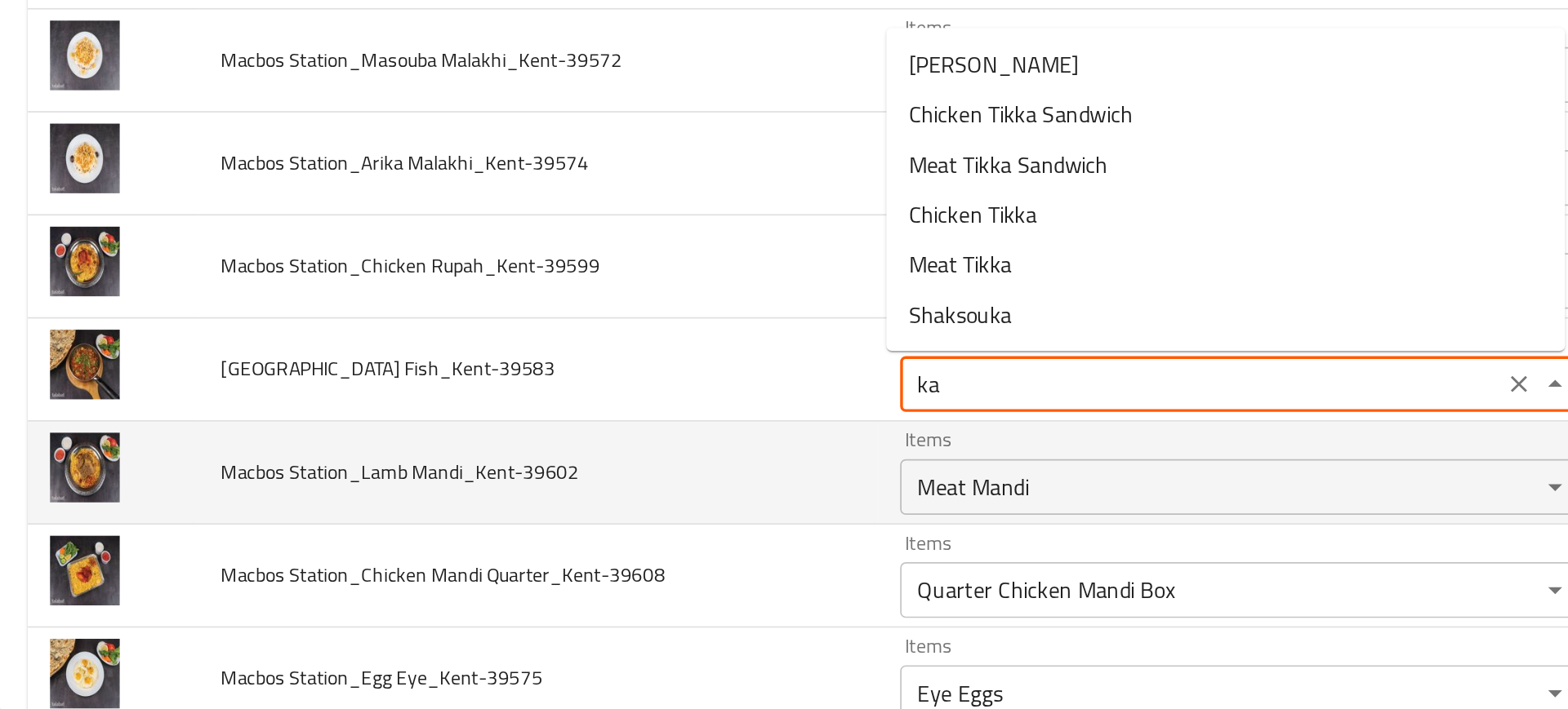
type Fish_Kent-39583 "k"
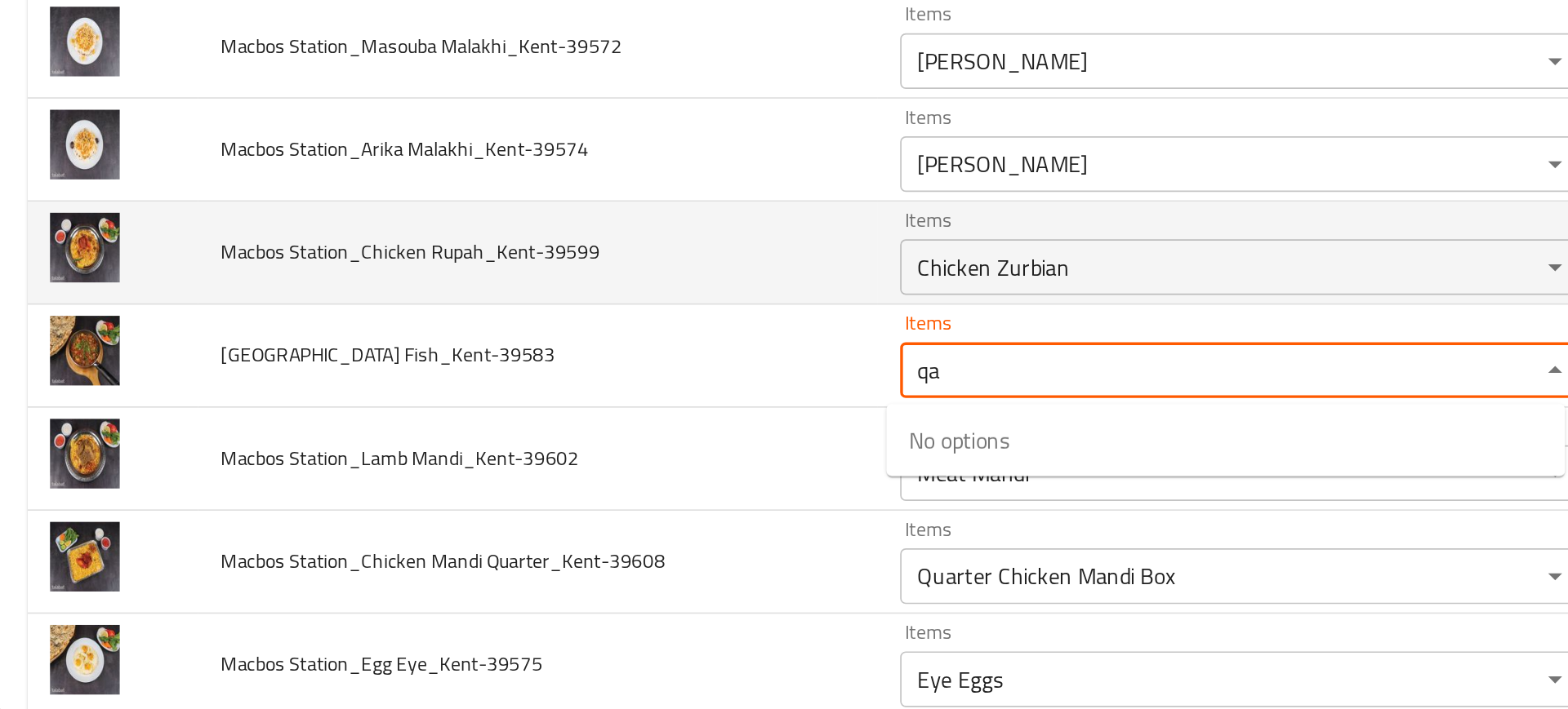
scroll to position [263, 0]
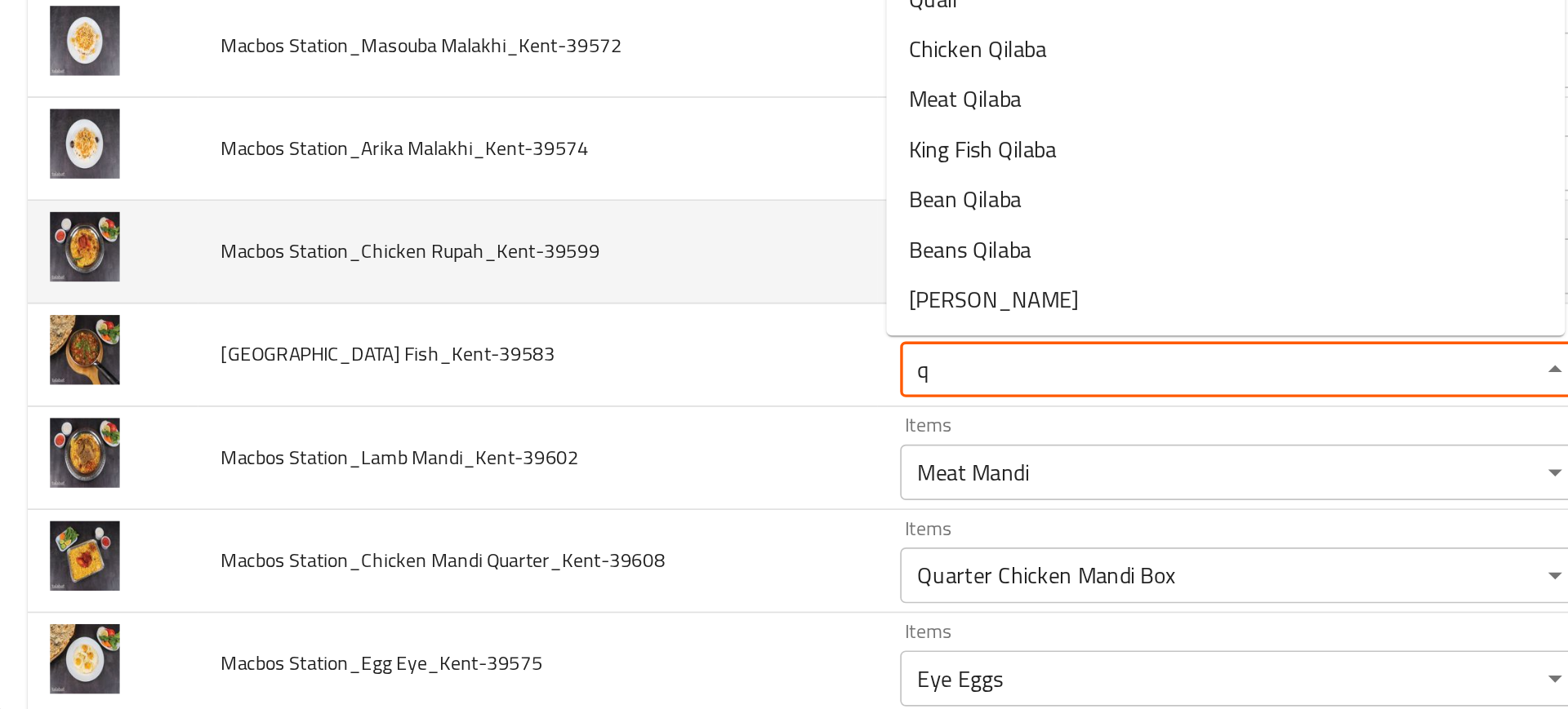
type Fish_Kent-39583 "qi"
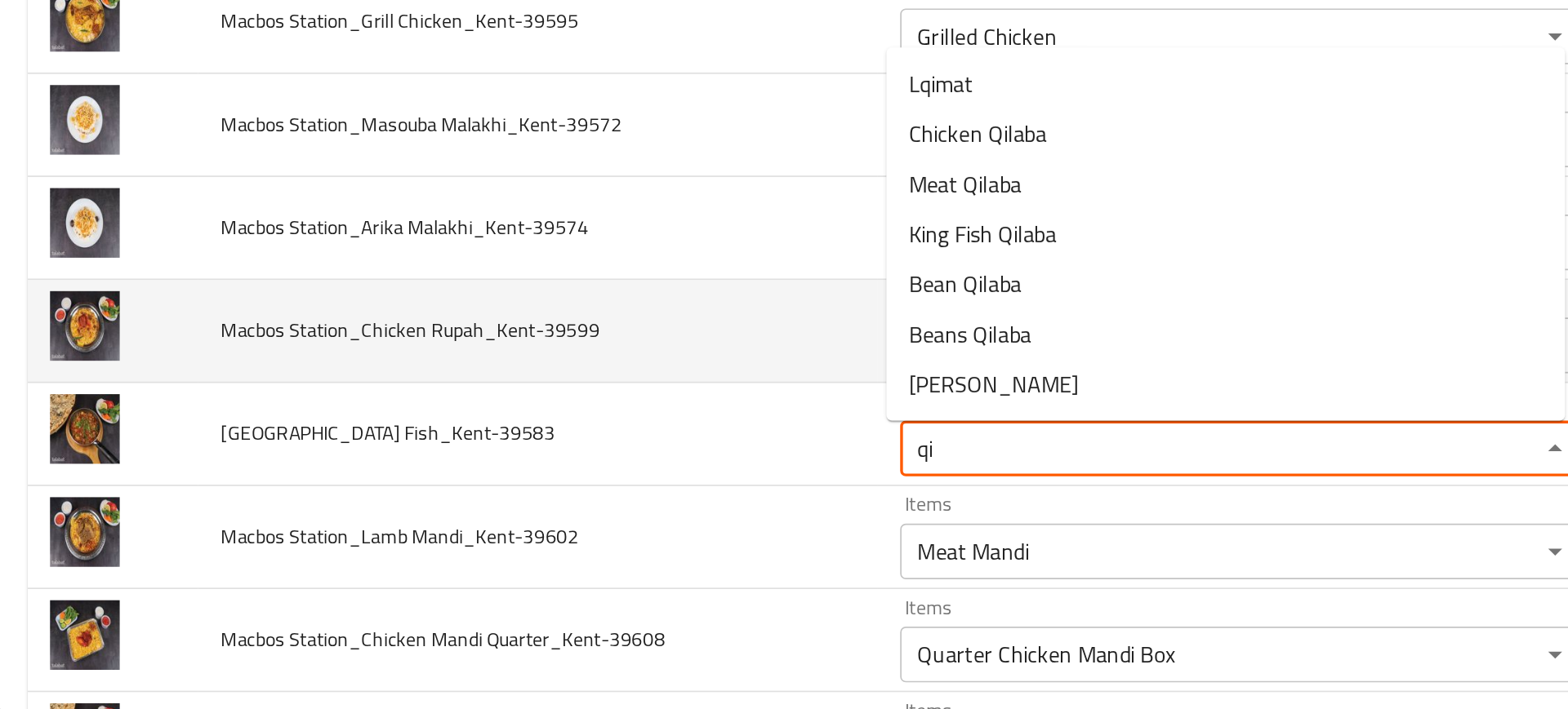
scroll to position [213, 0]
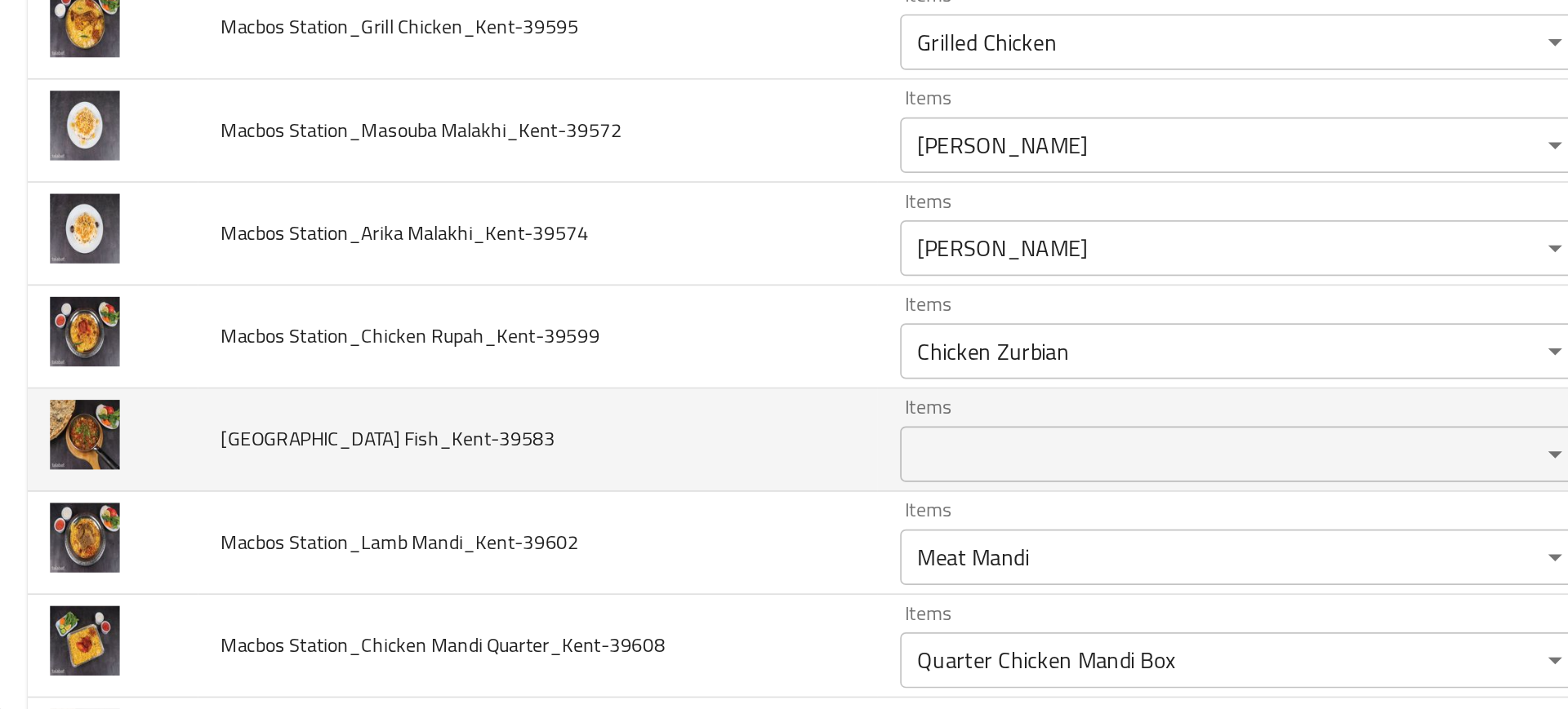
click at [449, 570] on td "Macbos Station_Kaleba Fish_Kent-39583" at bounding box center [319, 551] width 398 height 61
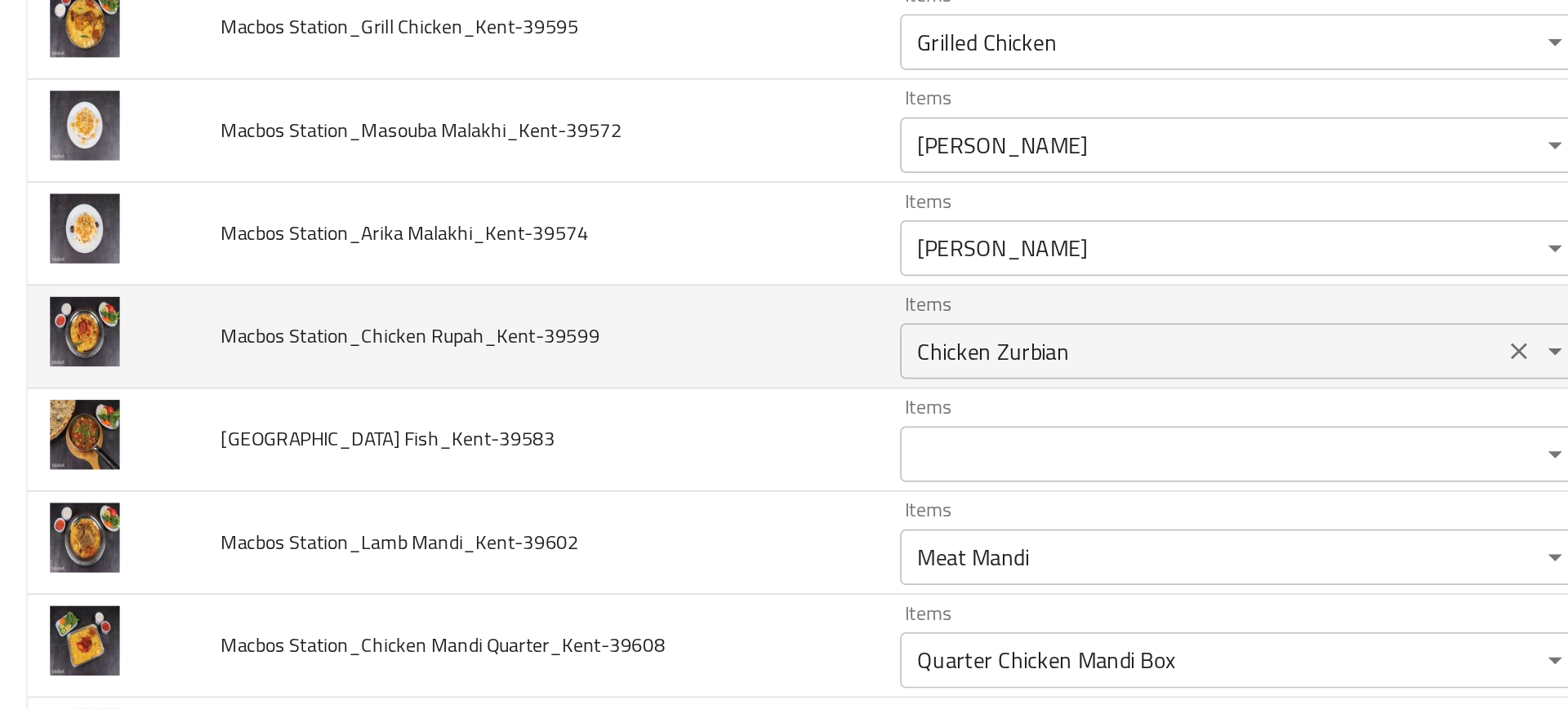
click at [573, 512] on div "Chicken Zurbian Items" at bounding box center [731, 498] width 400 height 33
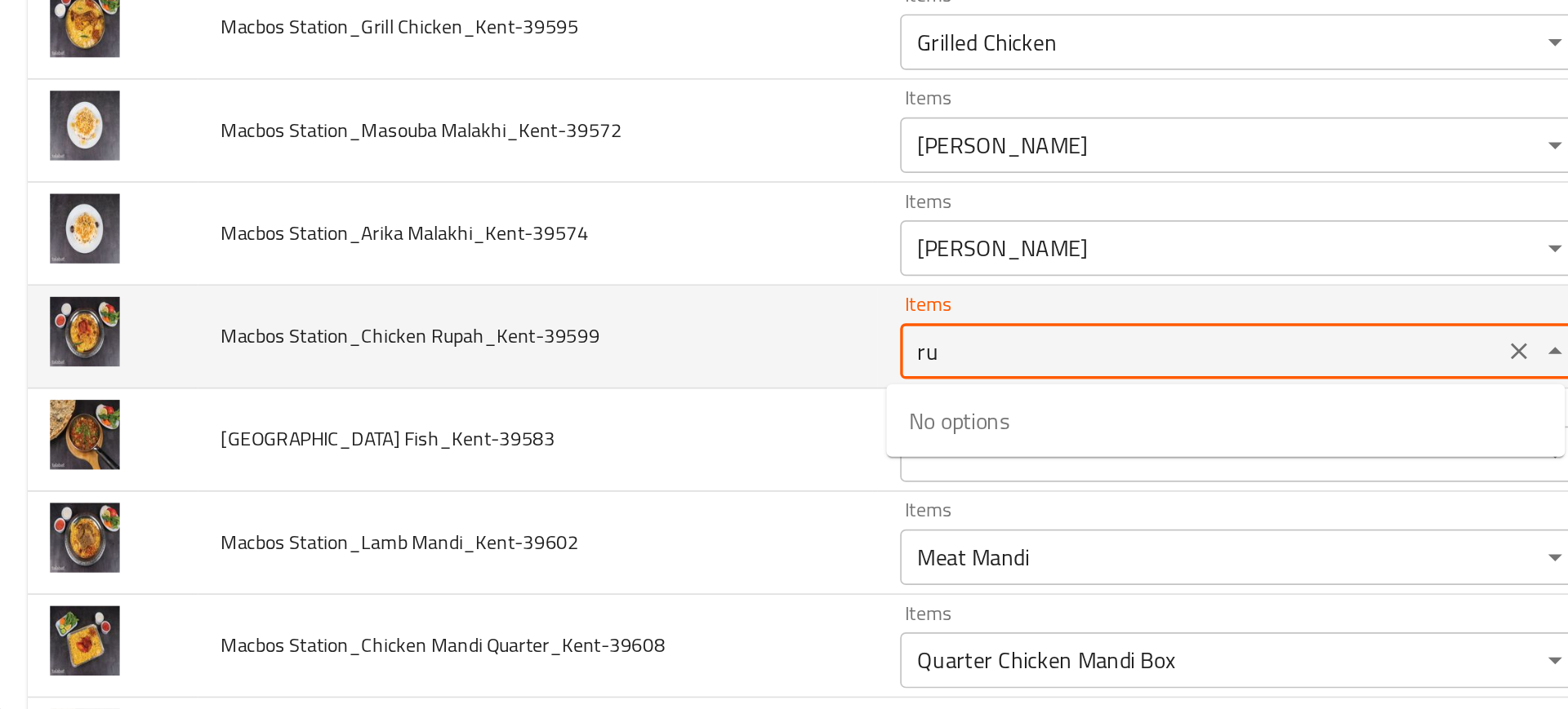
type Rupah_Kent-39599 "r"
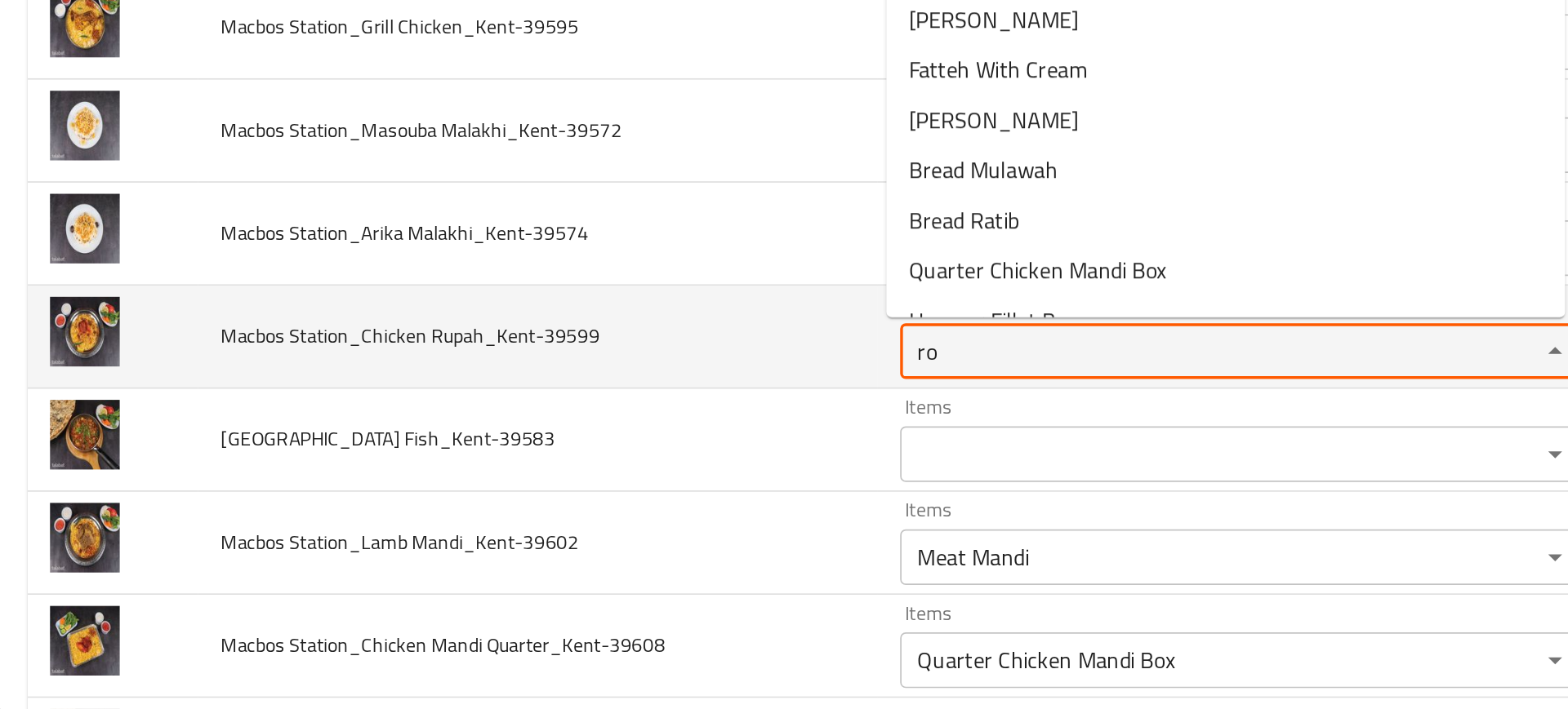
type Rupah_Kent-39599 "r"
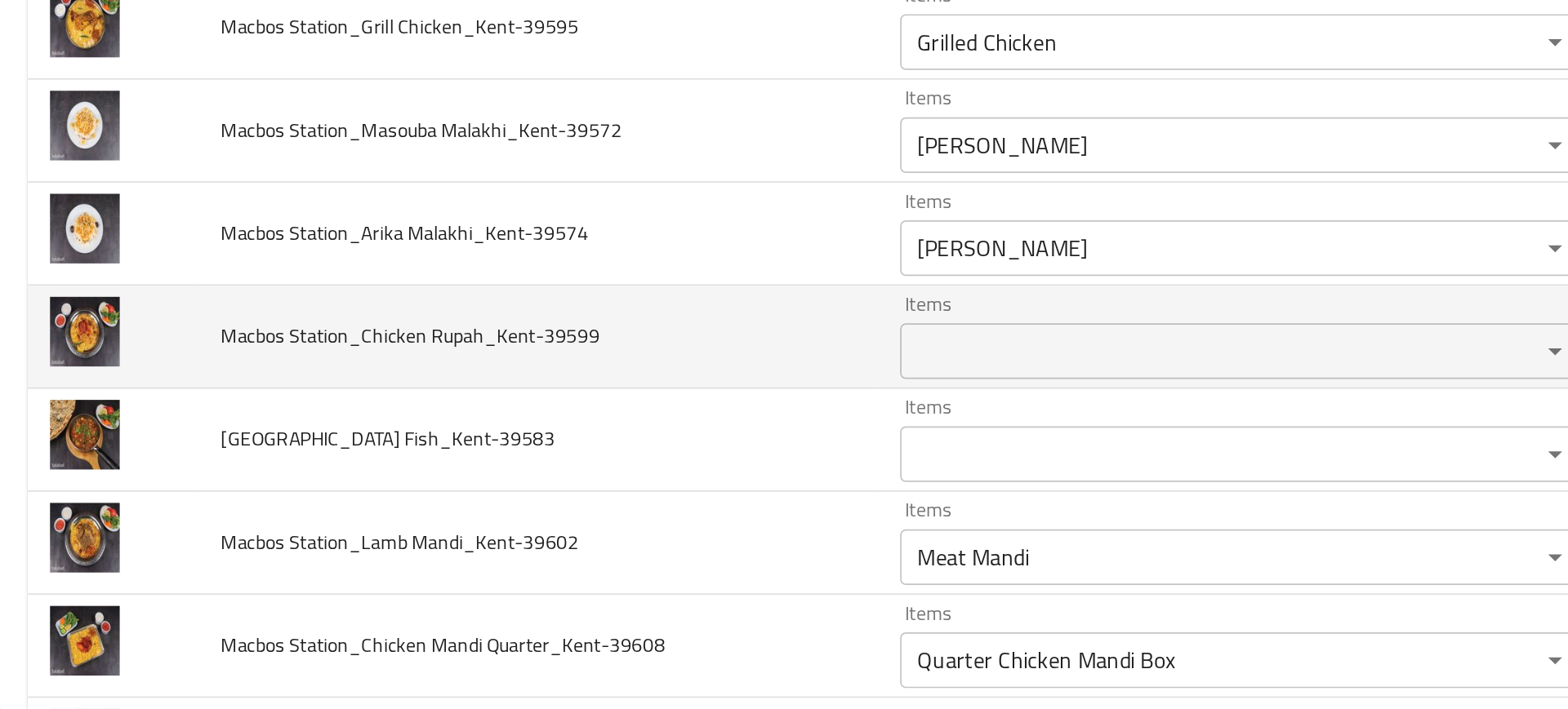
click at [436, 490] on td "Macbos Station_Chicken Rupah_Kent-39599" at bounding box center [319, 490] width 398 height 61
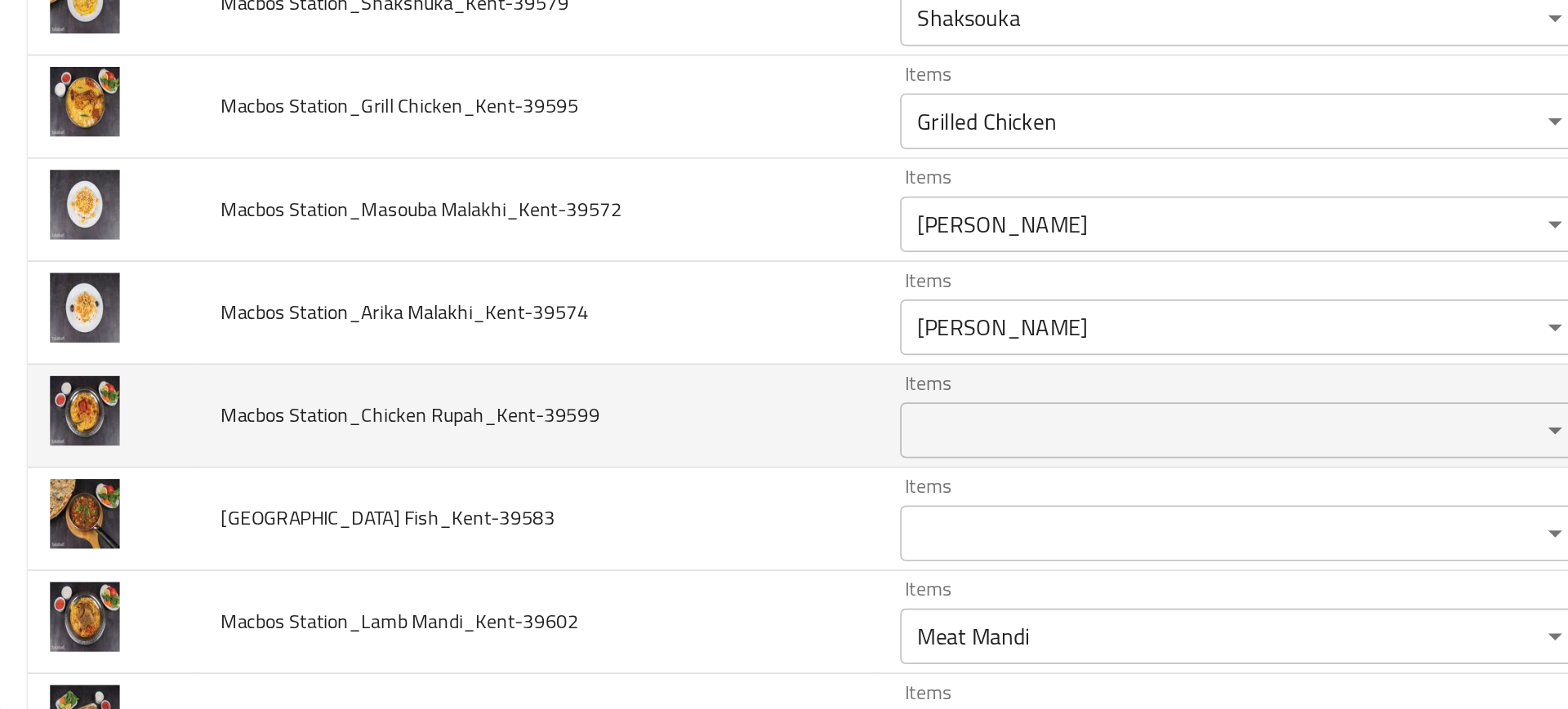
scroll to position [163, 0]
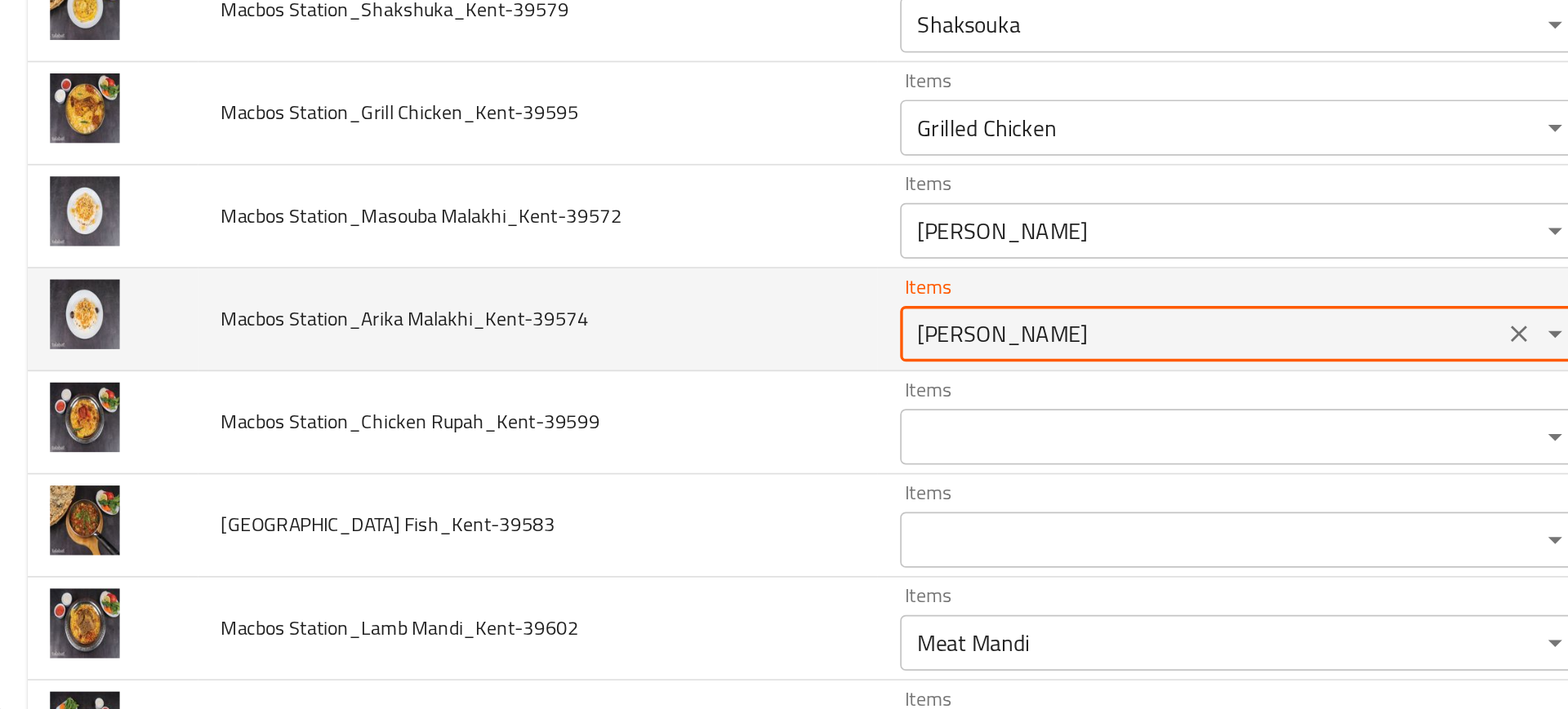
click at [543, 489] on Malakhi_Kent-39574 "Arika Maleki" at bounding box center [707, 488] width 342 height 23
click at [437, 499] on td "Macbos Station_Arika Malakhi_Kent-39574" at bounding box center [319, 480] width 398 height 61
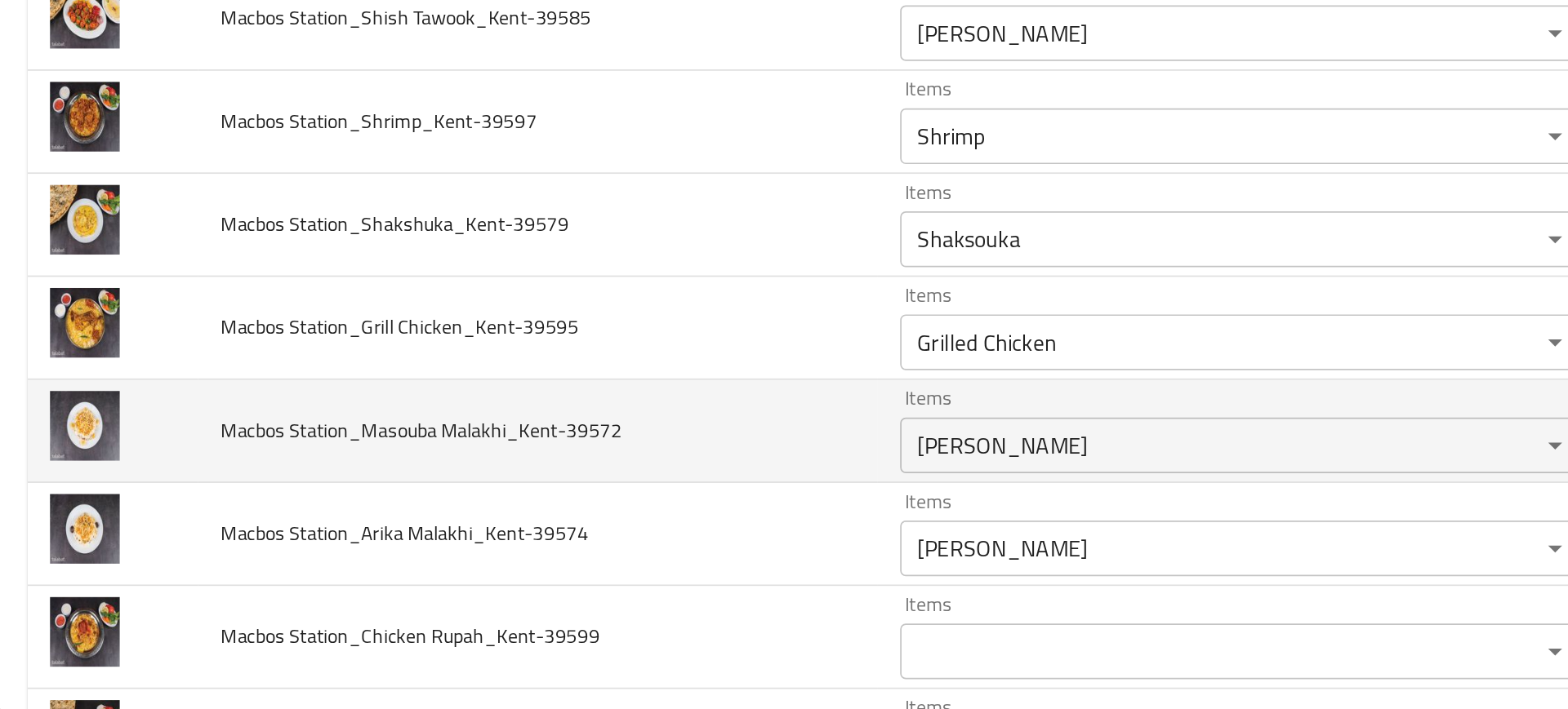
scroll to position [35, 0]
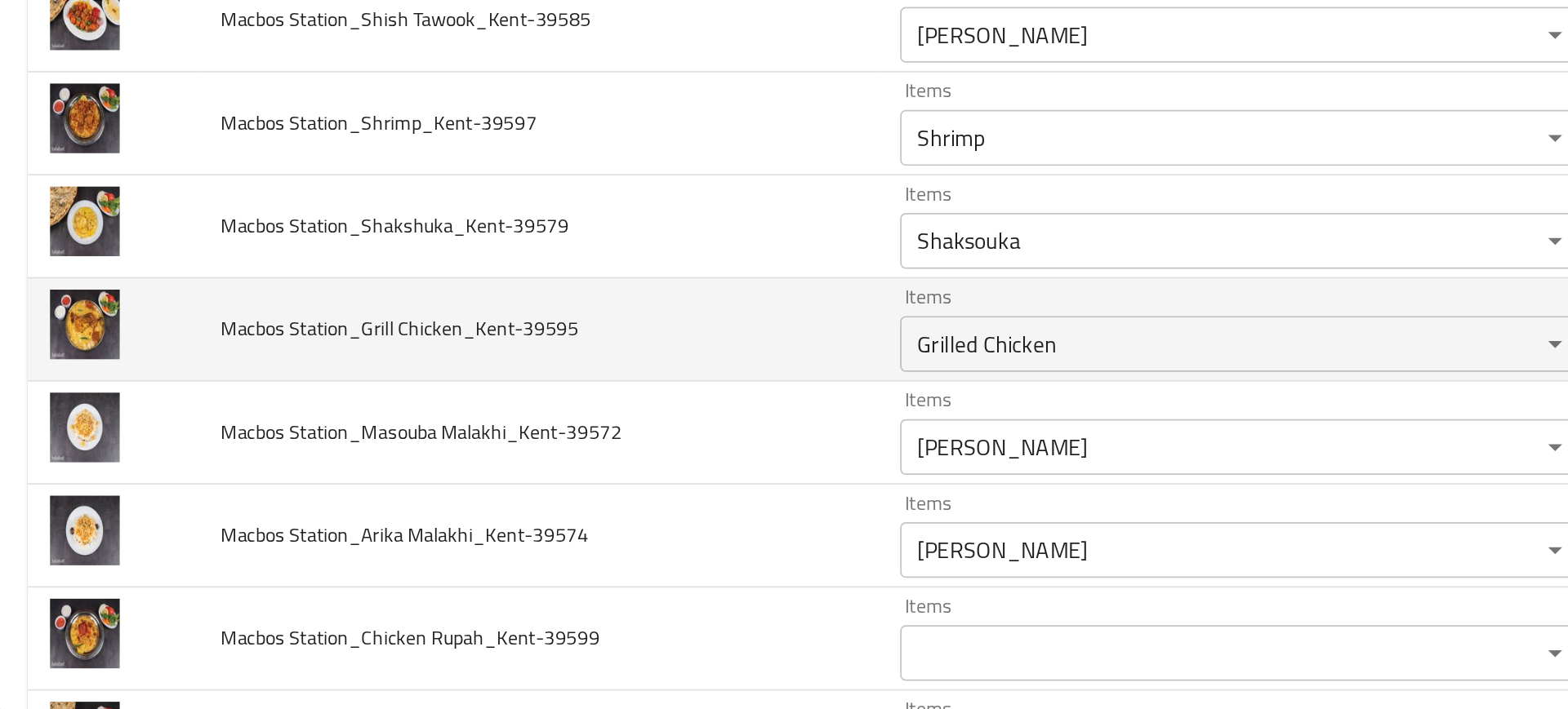
click at [464, 504] on td "Macbos Station_Grill Chicken_Kent-39595" at bounding box center [319, 486] width 398 height 61
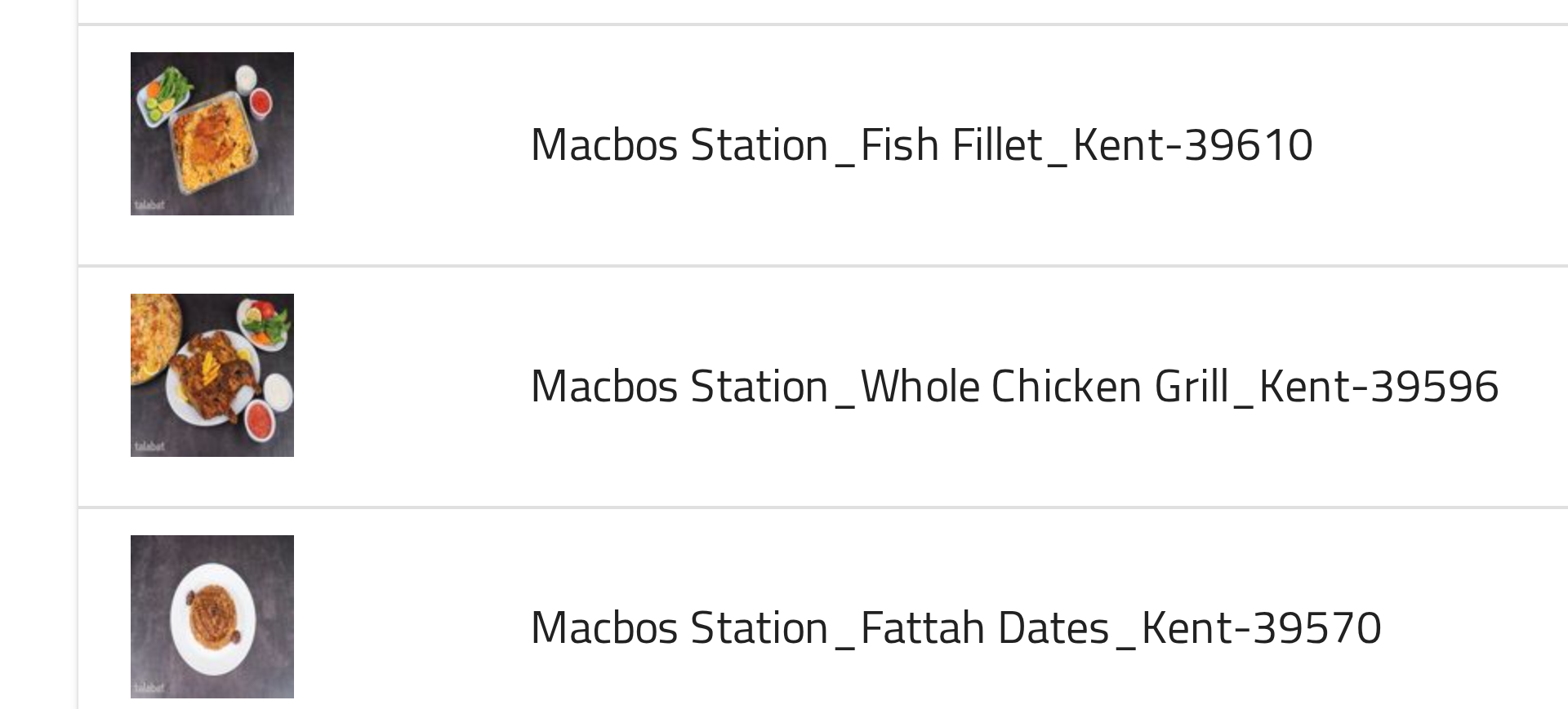
scroll to position [737, 0]
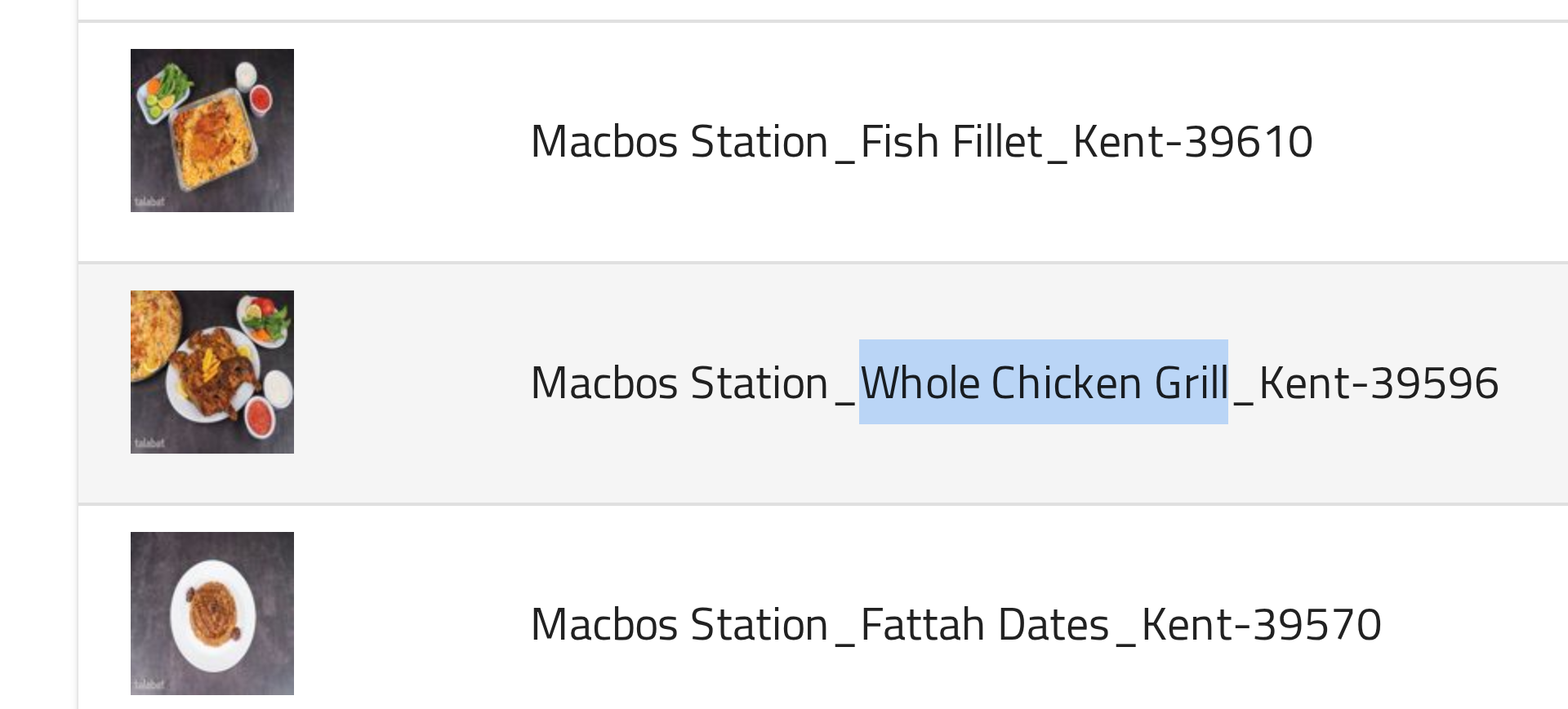
drag, startPoint x: 215, startPoint y: 329, endPoint x: 305, endPoint y: 327, distance: 90.0
click at [305, 327] on span "Macbos Station_Whole Chicken Grill_Kent-39596" at bounding box center [254, 327] width 243 height 22
copy span "Whole Chicken Grill"
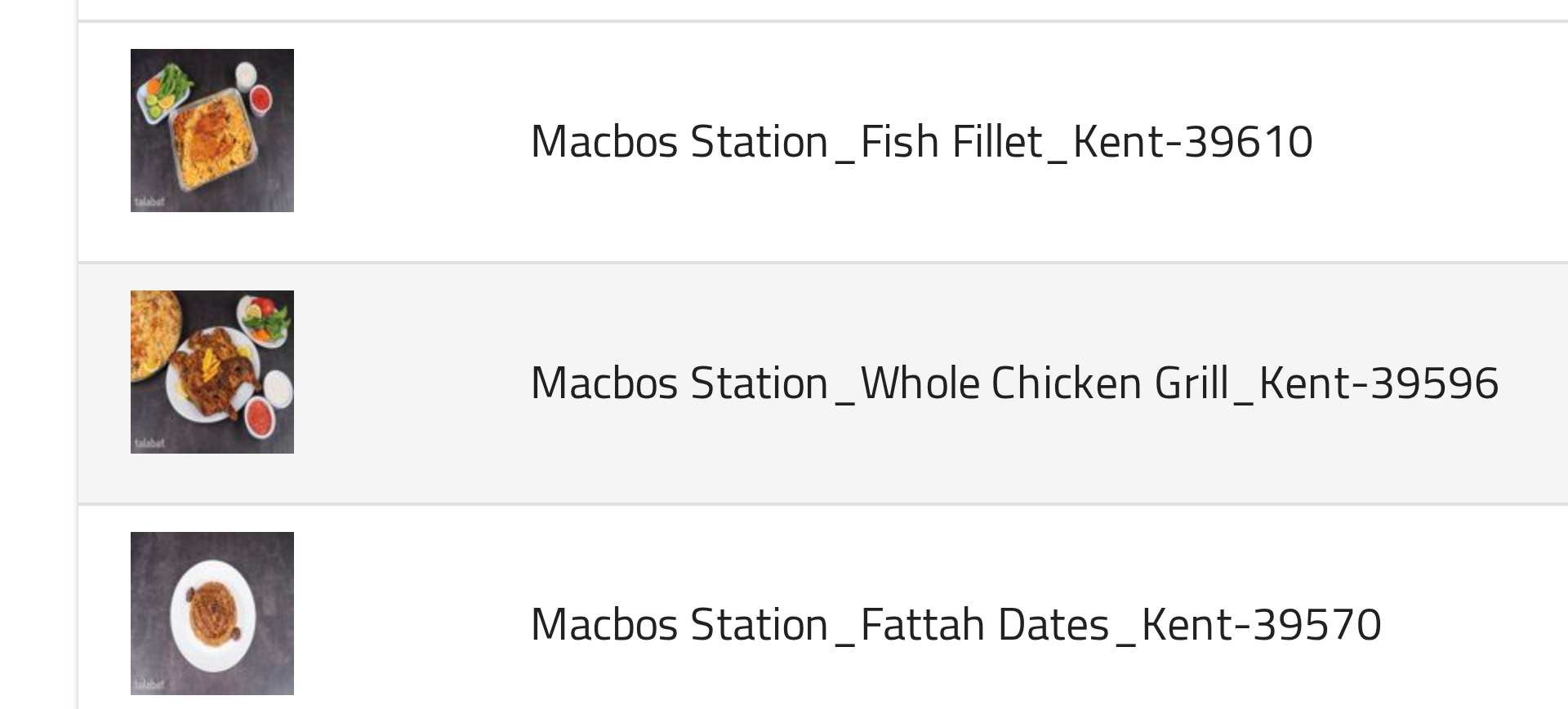
click at [134, 344] on td "Macbos Station_Whole Chicken Grill_Kent-39596" at bounding box center [319, 328] width 398 height 61
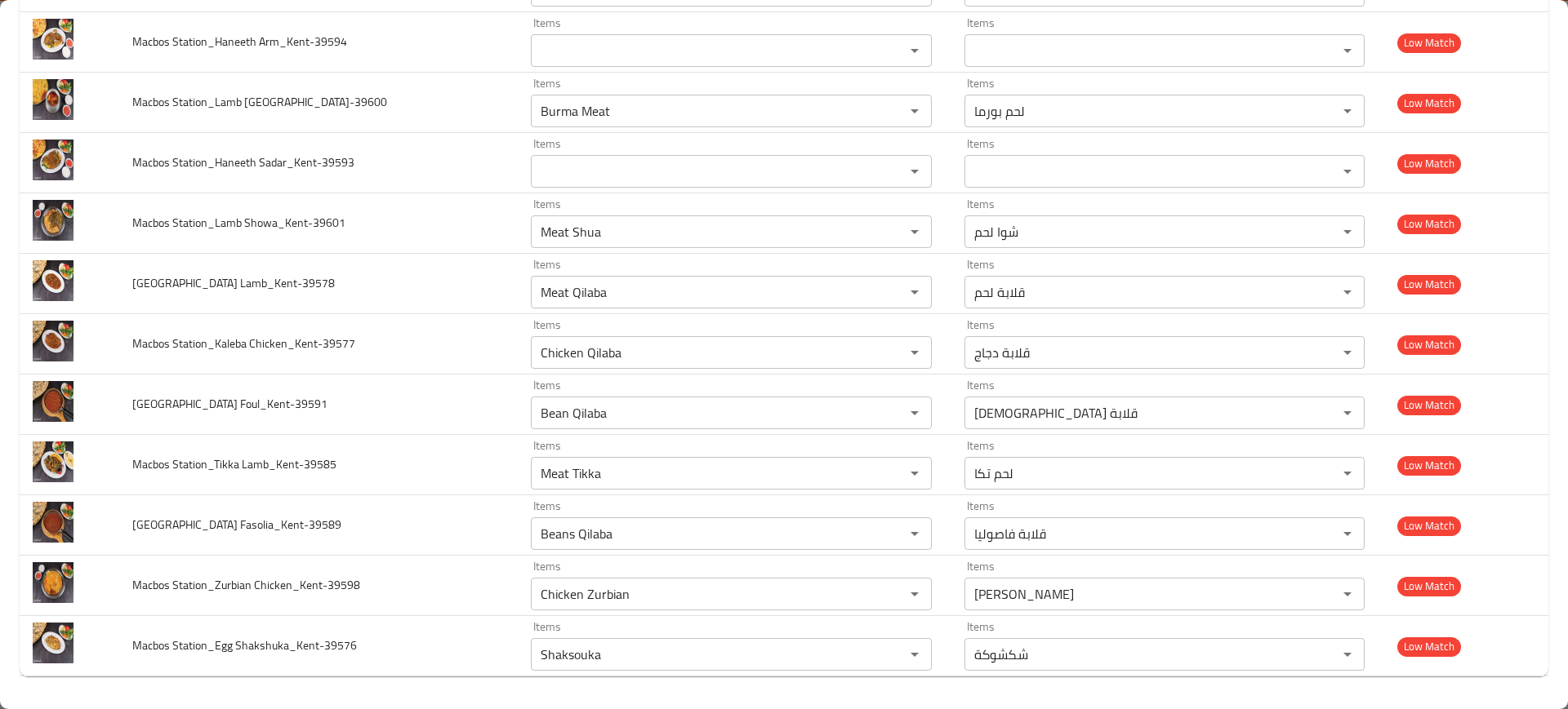
scroll to position [1247, 0]
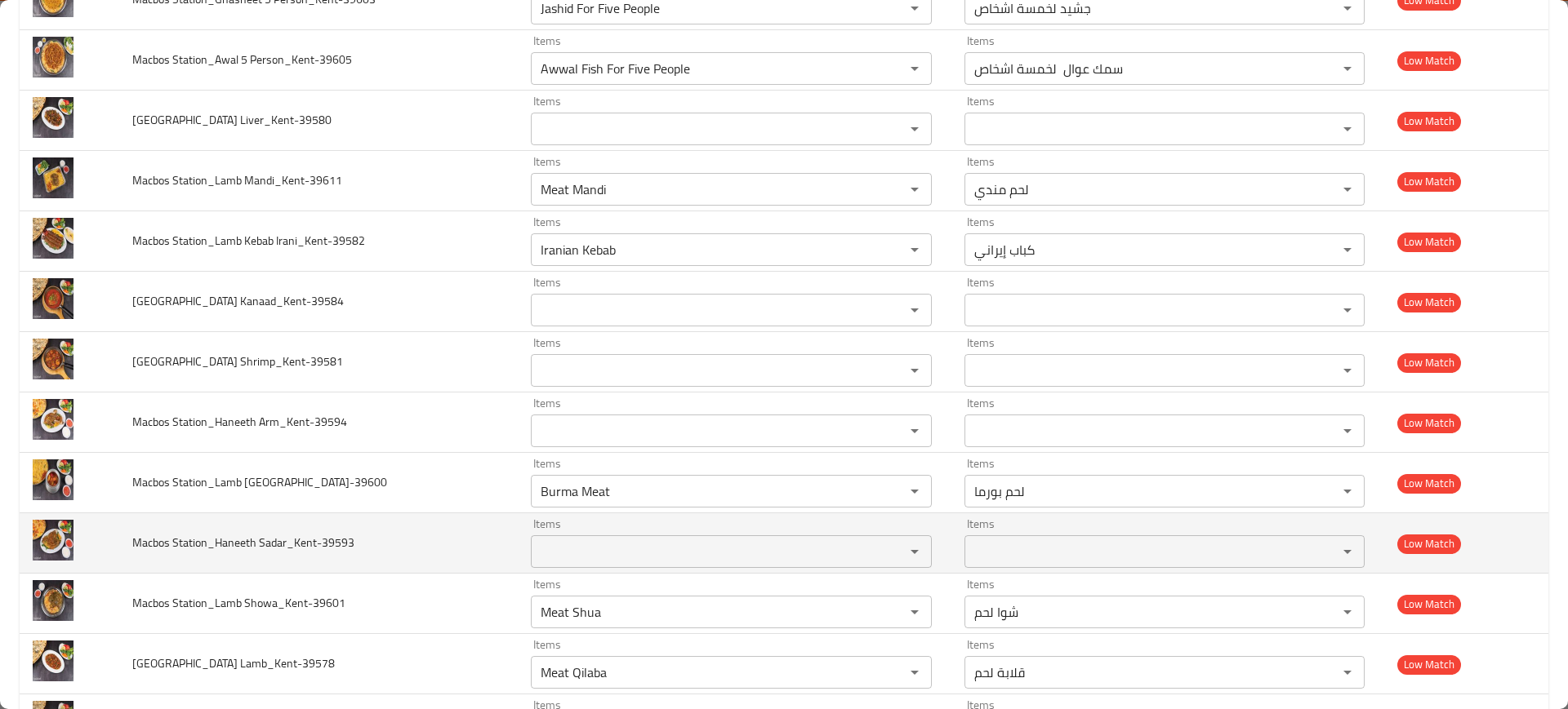
click at [245, 545] on span "Macbos Station_Haneeth Sadar_Kent-39593" at bounding box center [243, 543] width 222 height 22
copy span "Macbos Station_Haneeth Sadar_Kent-39593"
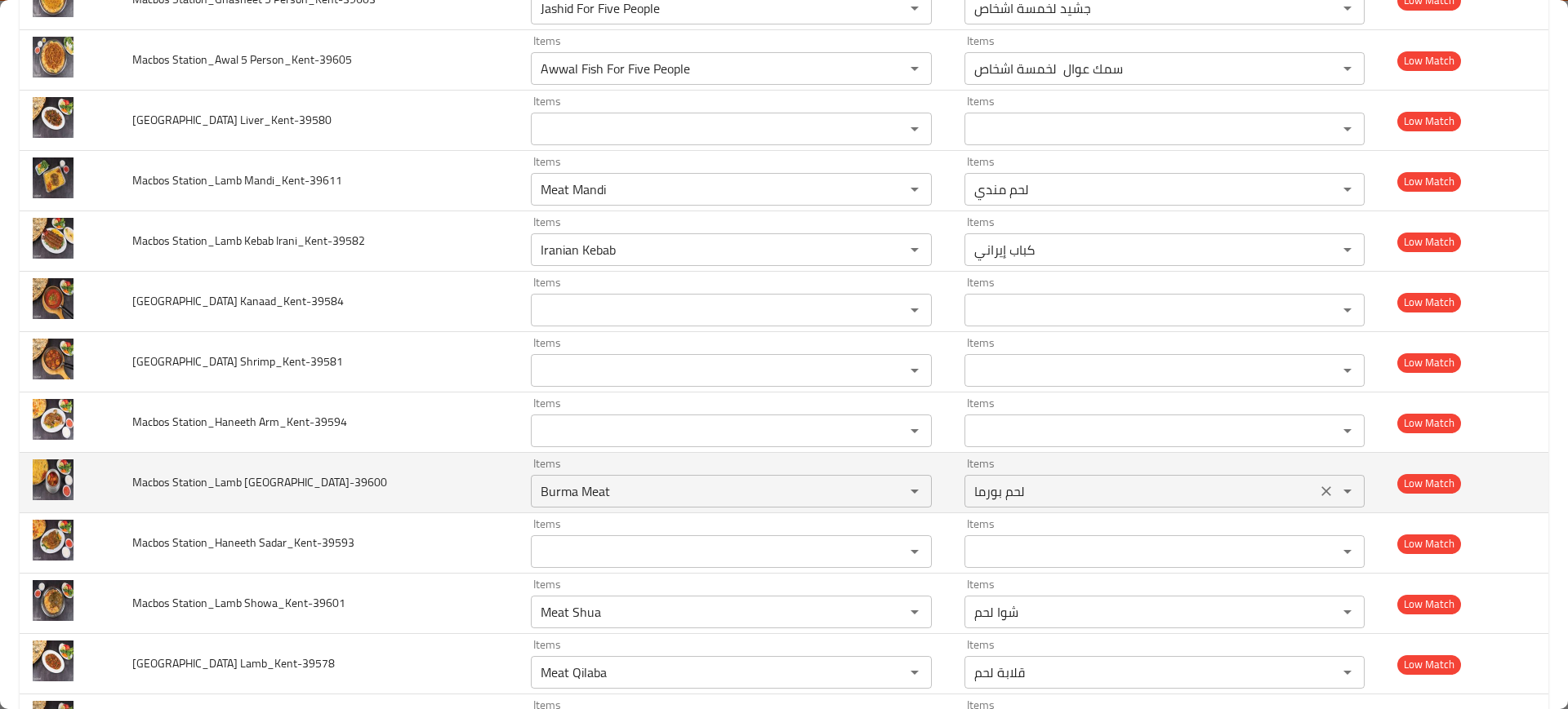
click at [995, 490] on Burma_Kent-39600-ar "لحم بورما" at bounding box center [1140, 491] width 342 height 23
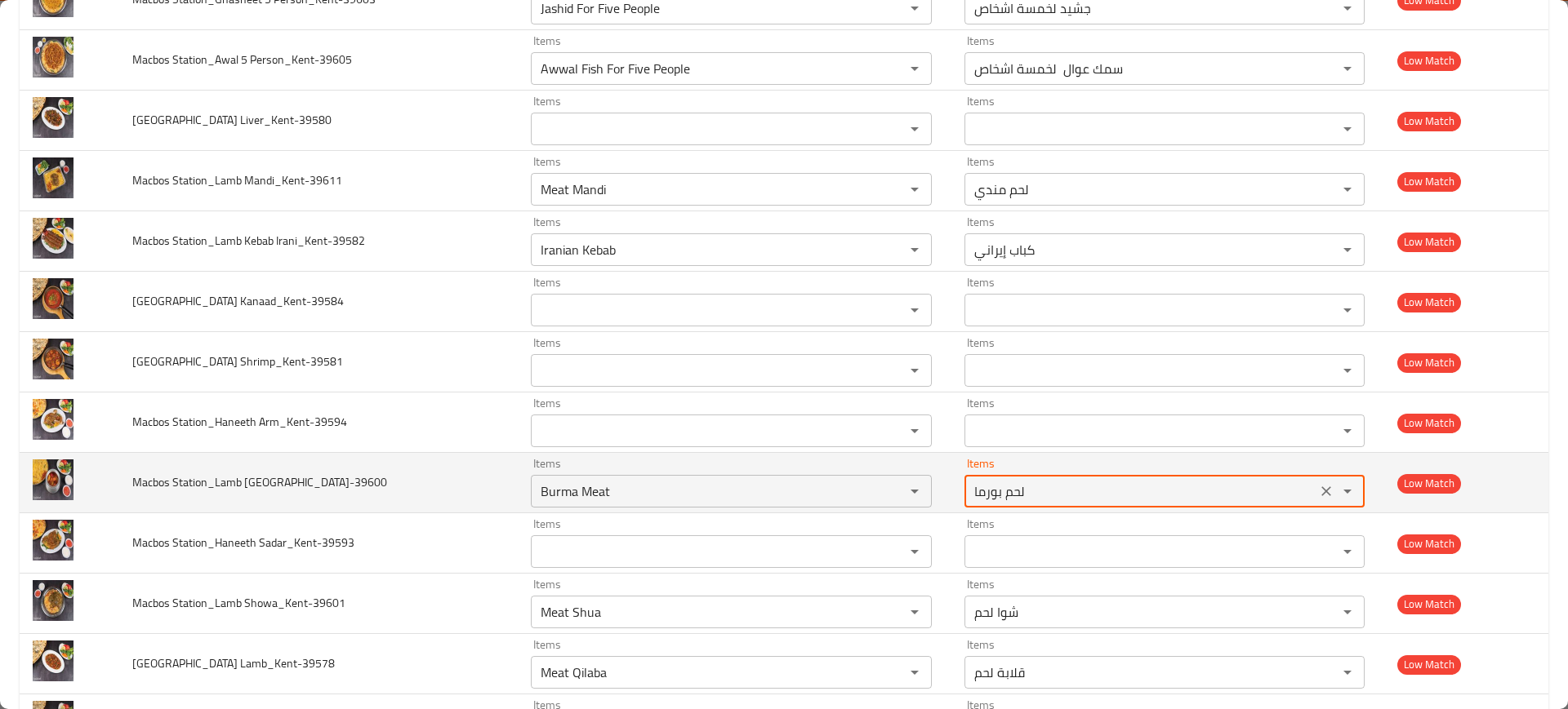
click at [995, 490] on Burma_Kent-39600-ar "لحم بورما" at bounding box center [1140, 491] width 342 height 23
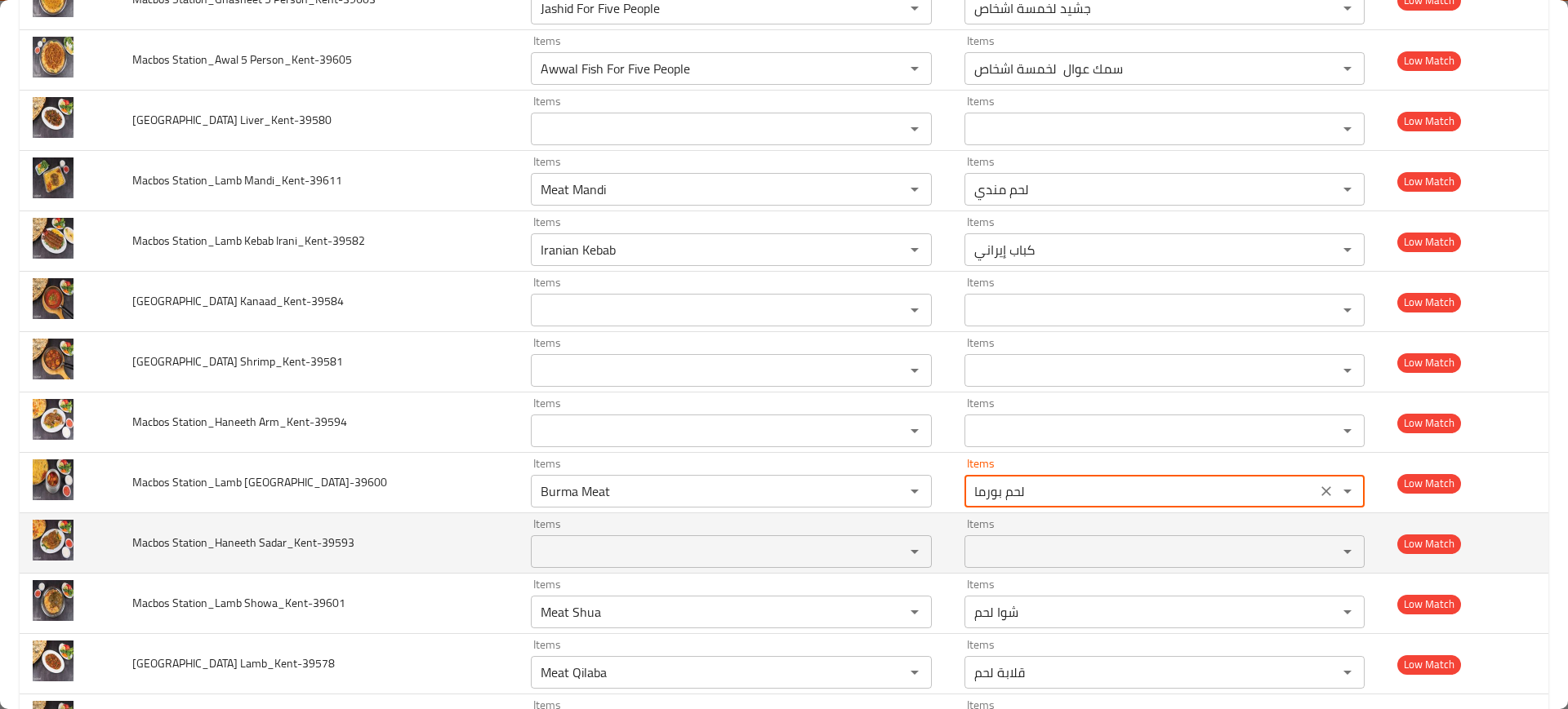
click at [244, 540] on span "Macbos Station_Haneeth Sadar_Kent-39593" at bounding box center [243, 543] width 222 height 22
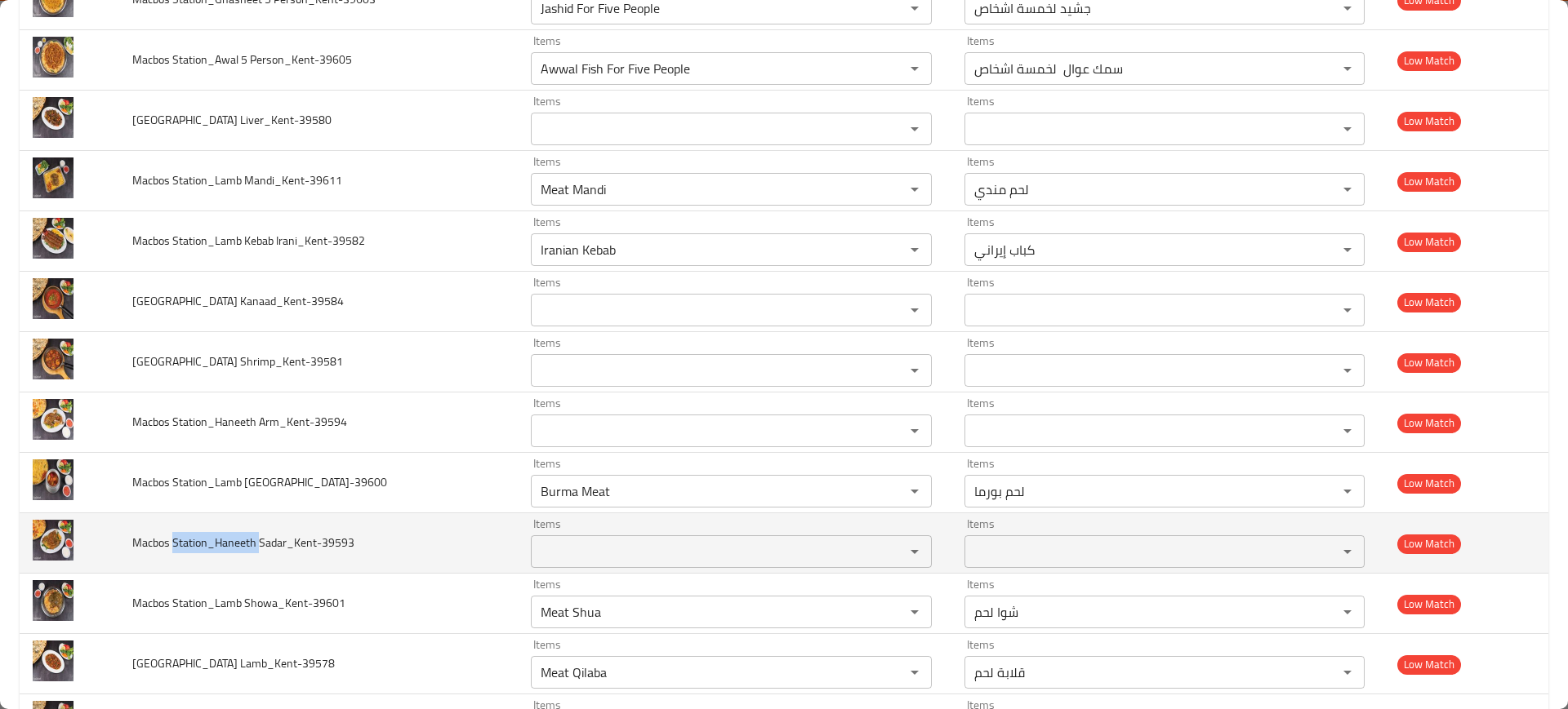
click at [244, 540] on span "Macbos Station_Haneeth Sadar_Kent-39593" at bounding box center [243, 543] width 222 height 22
copy span "Macbos Station_Haneeth Sadar_Kent-39593"
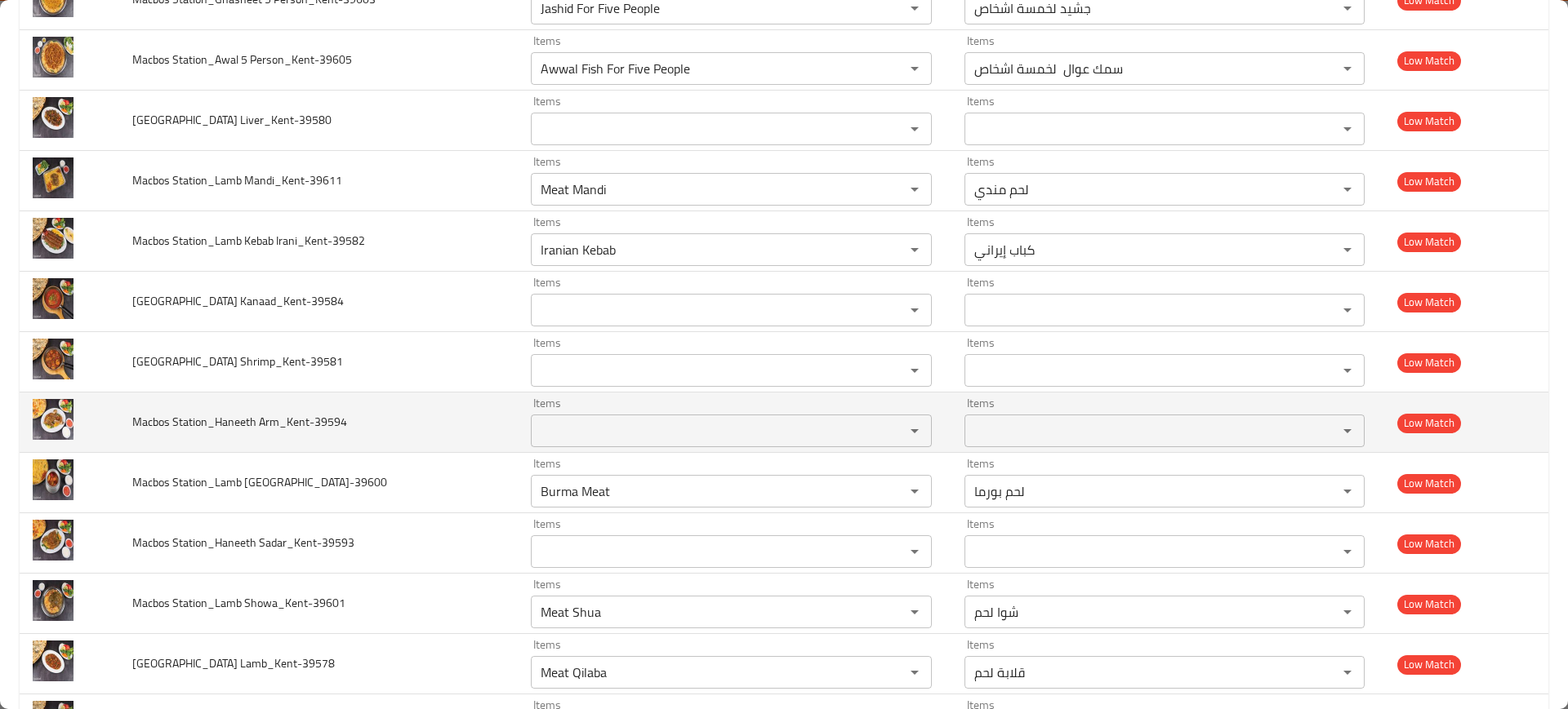
click at [225, 422] on span "Macbos Station_Haneeth Arm_Kent-39594" at bounding box center [240, 422] width 215 height 22
copy span "Macbos Station_Haneeth Arm_Kent-39594"
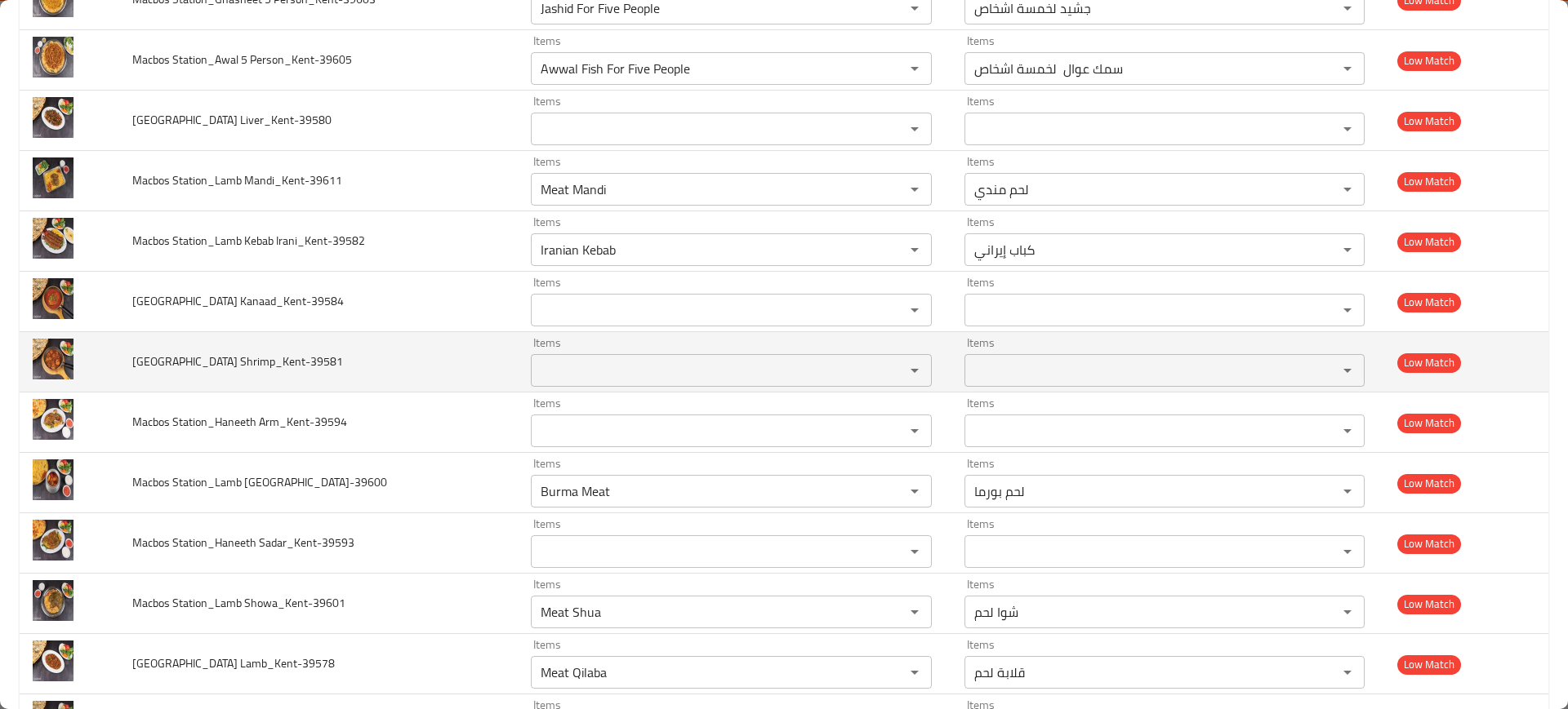
click at [241, 351] on span "Macbos Station_Kaleba Shrimp_Kent-39581" at bounding box center [237, 361] width 211 height 22
copy span "Macbos Station_Kaleba Shrimp_Kent-39581"
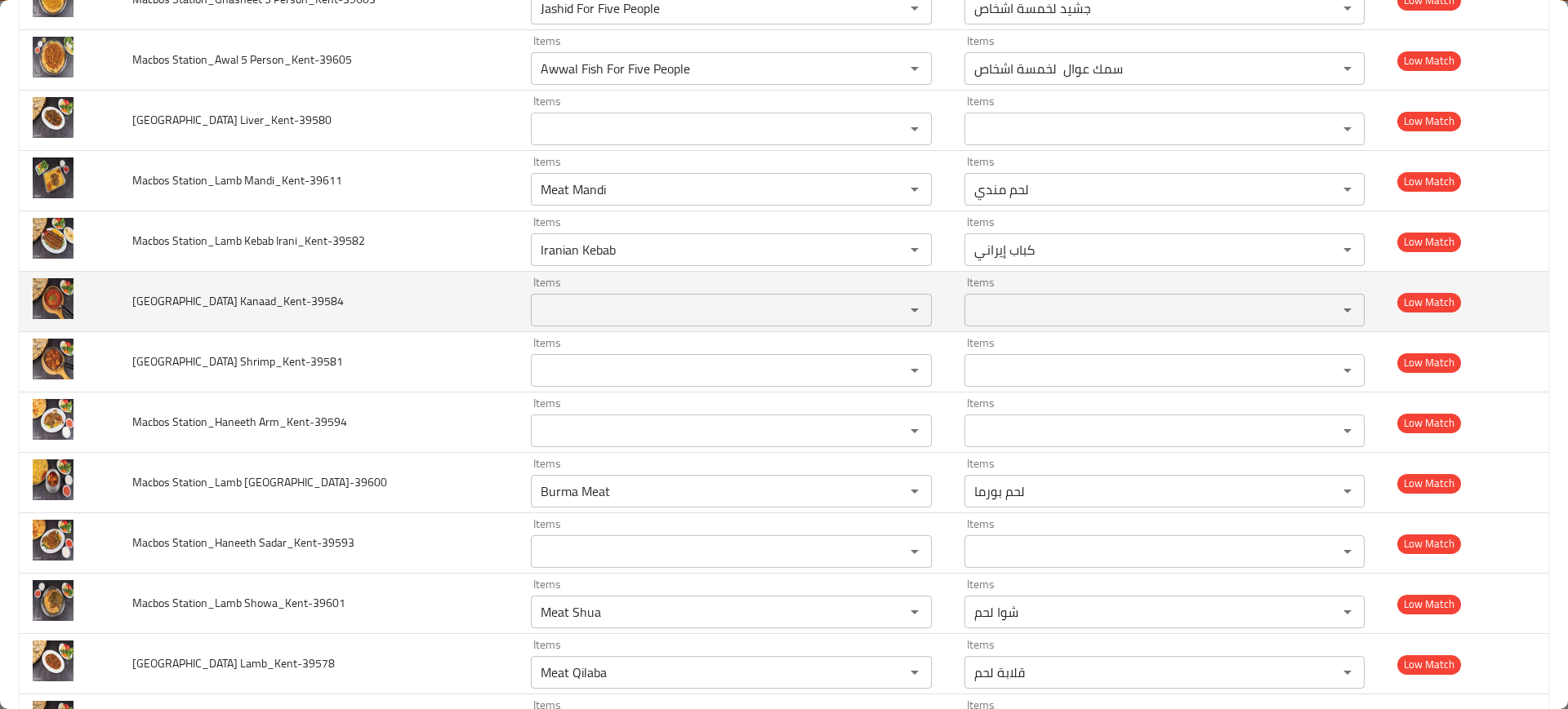
click at [239, 304] on span "Macbos Station_Kaleba Kanaad_Kent-39584" at bounding box center [238, 301] width 211 height 22
copy span "Macbos Station_Kaleba Kanaad_Kent-39584"
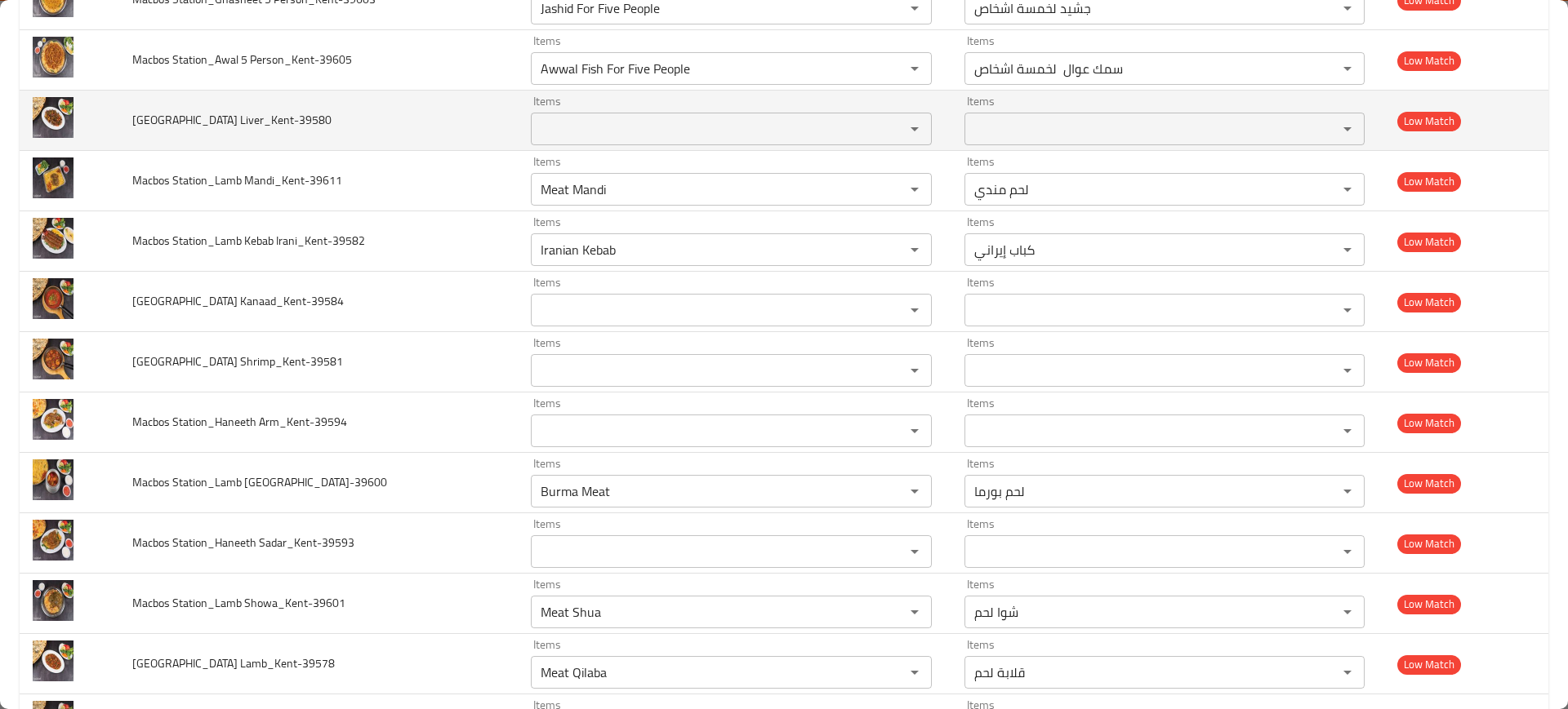
click at [235, 123] on span "Macbos Station_Kaleba Liver_Kent-39580" at bounding box center [232, 119] width 199 height 22
copy span "Macbos Station_Kaleba Liver_Kent-39580"
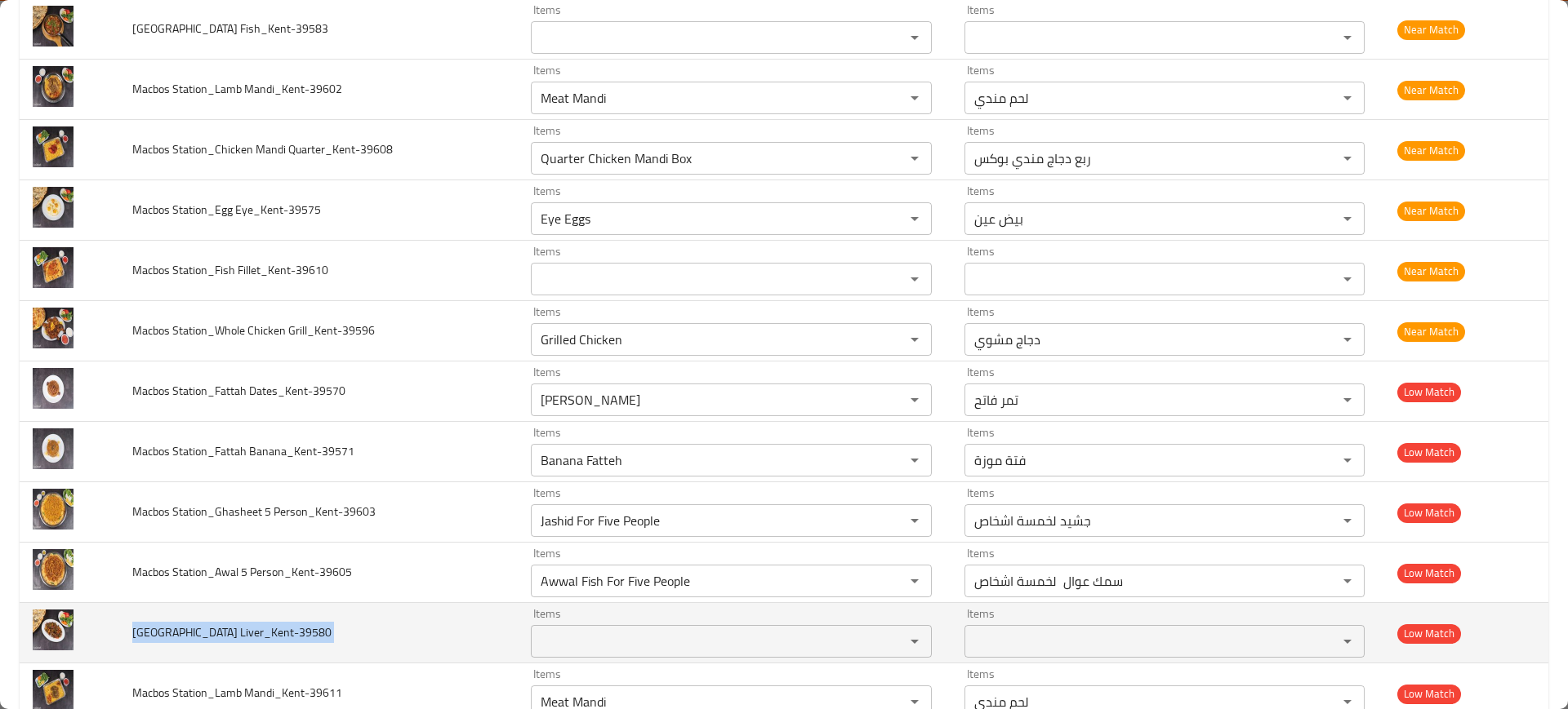
scroll to position [655, 0]
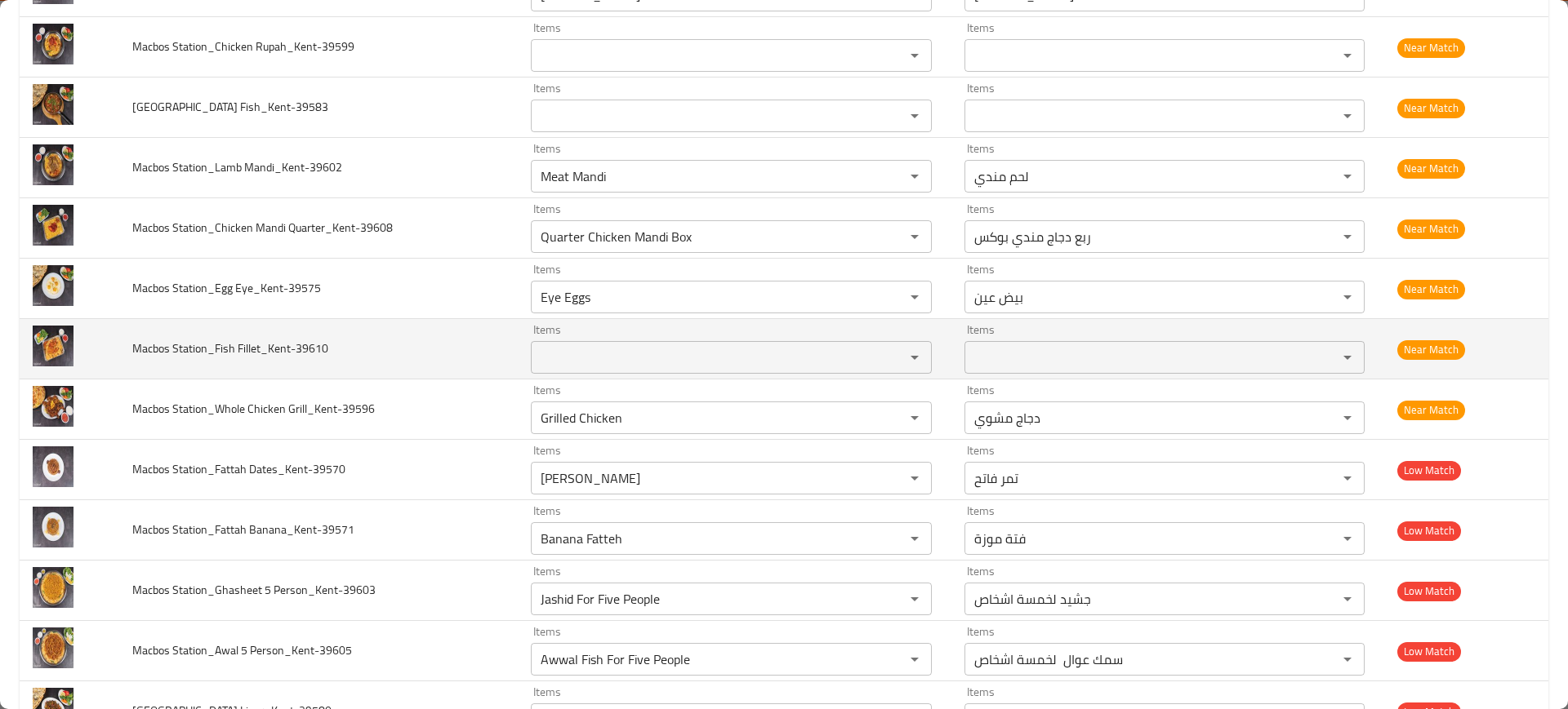
click at [235, 349] on span "Macbos Station_Fish Fillet_Kent-39610" at bounding box center [230, 348] width 196 height 22
copy span "Macbos Station_Fish Fillet_Kent-39610"
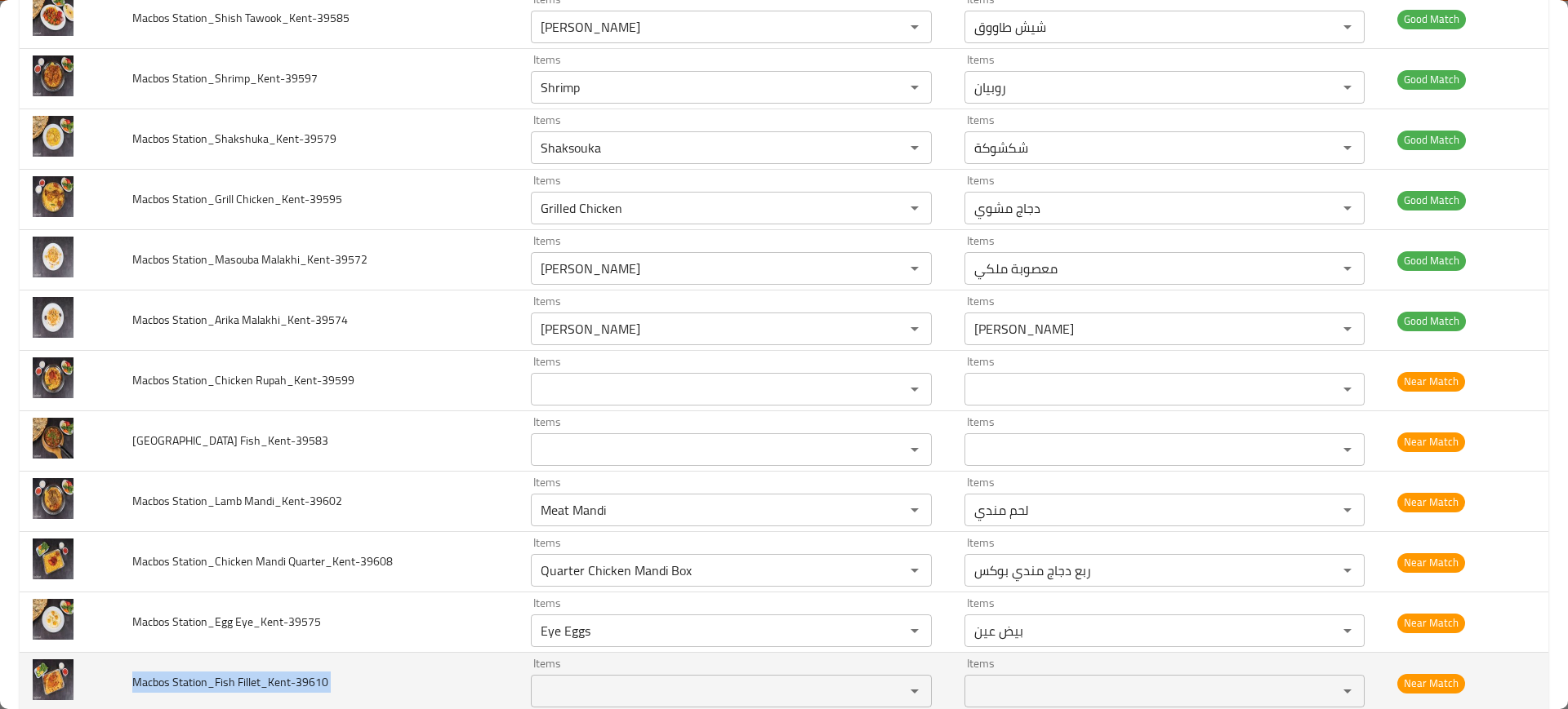
scroll to position [201, 0]
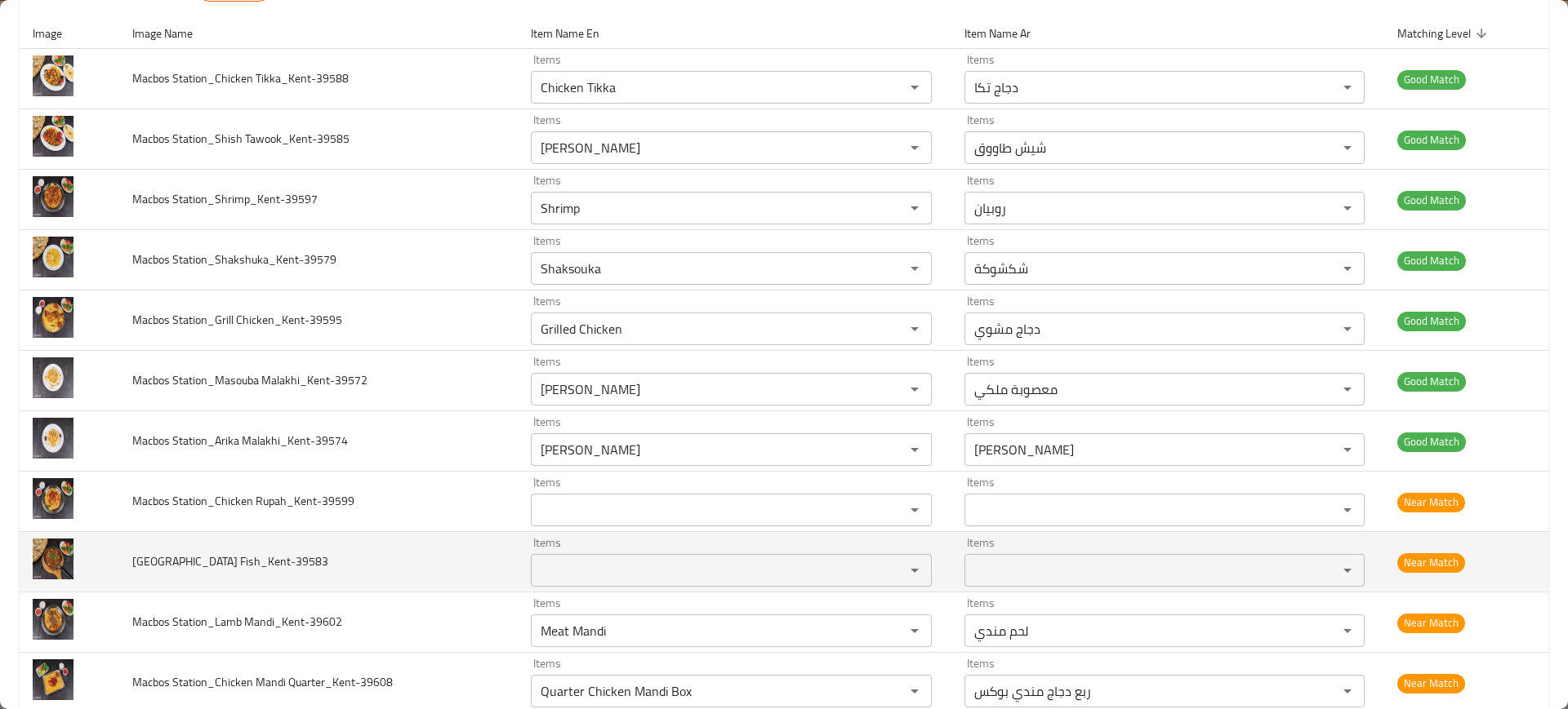
click at [251, 576] on td "Macbos Station_Kaleba Fish_Kent-39583" at bounding box center [319, 563] width 398 height 61
click at [215, 564] on span "Macbos Station_Kaleba Fish_Kent-39583" at bounding box center [230, 561] width 196 height 22
copy span "Macbos Station_Kaleba Fish_Kent-39583"
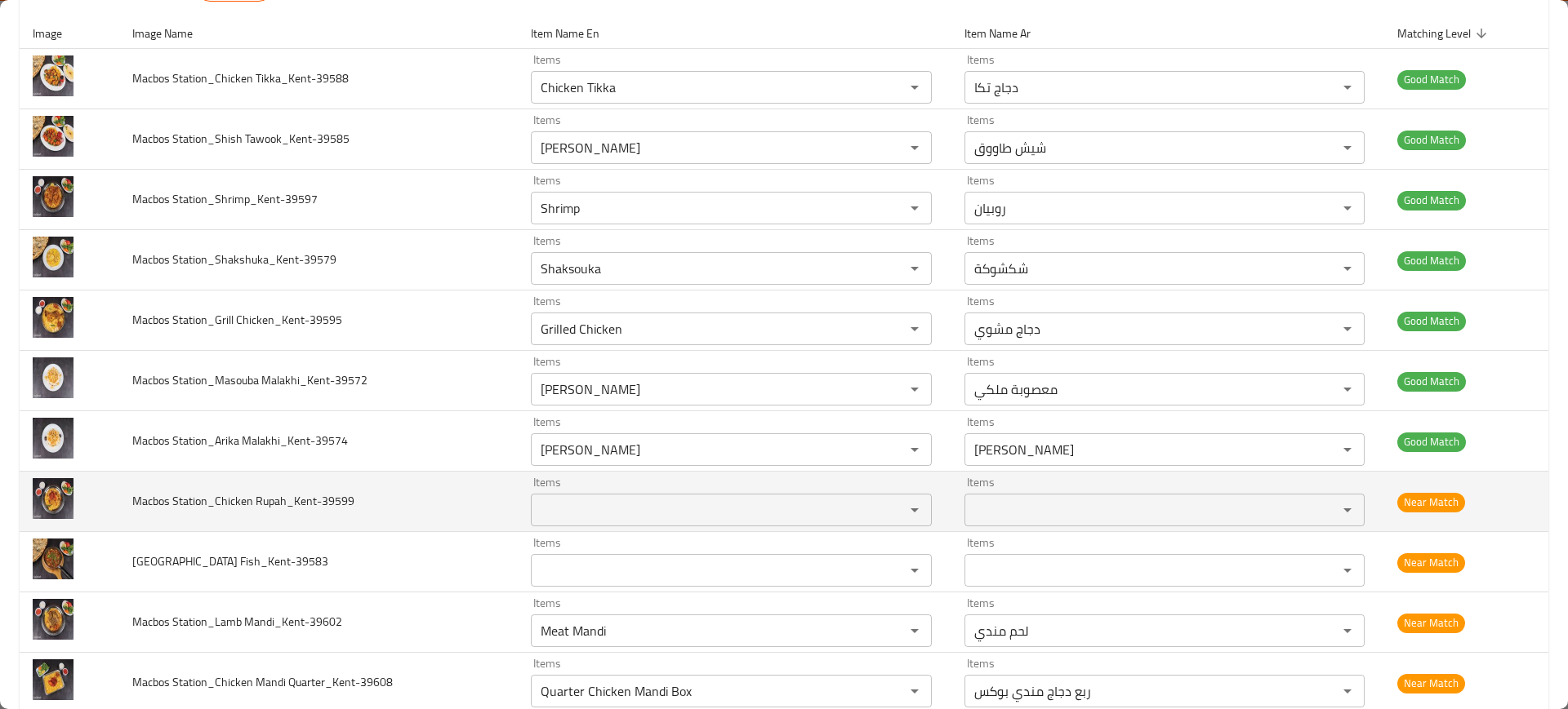
click at [279, 496] on span "Macbos Station_Chicken Rupah_Kent-39599" at bounding box center [243, 501] width 222 height 22
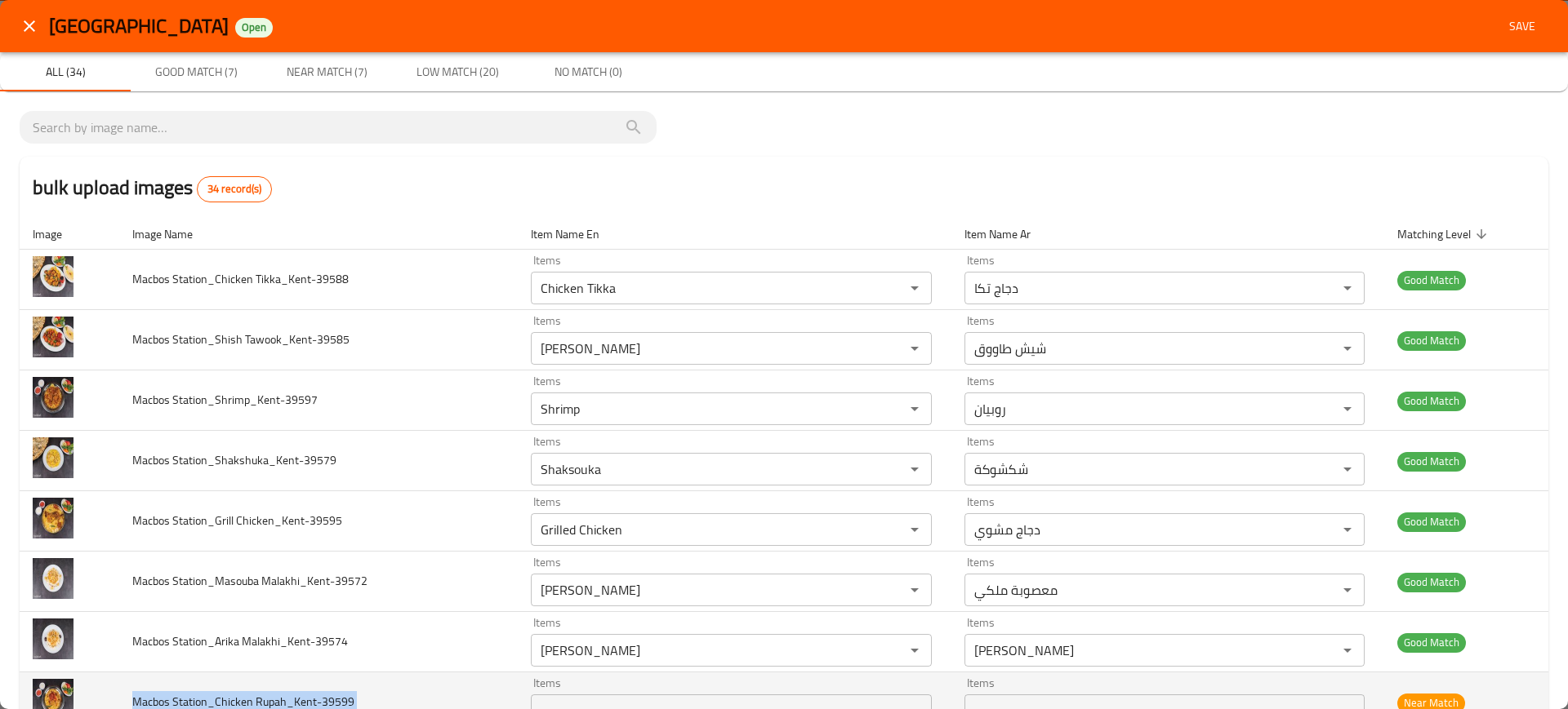
scroll to position [1, 0]
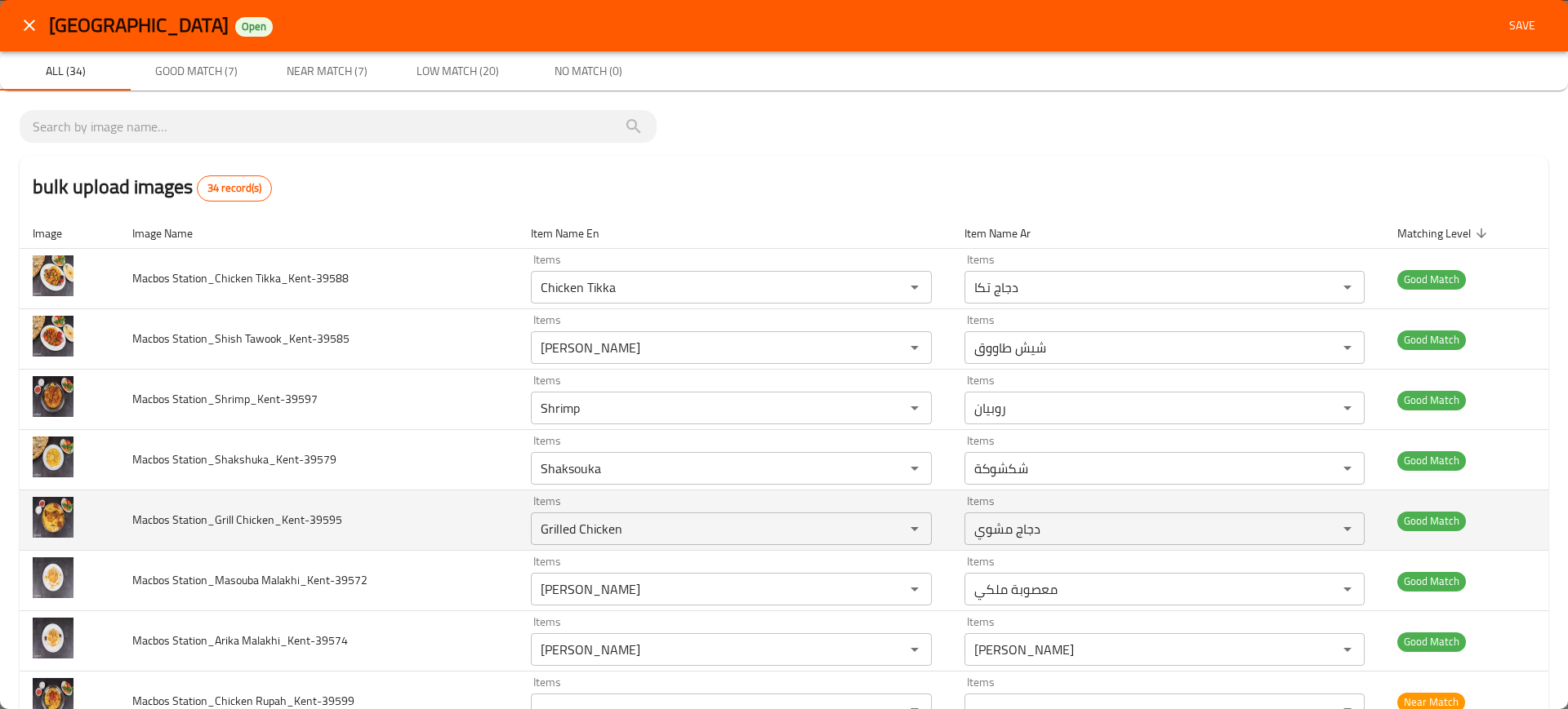
click at [371, 520] on td "Macbos Station_Grill Chicken_Kent-39595" at bounding box center [319, 521] width 398 height 61
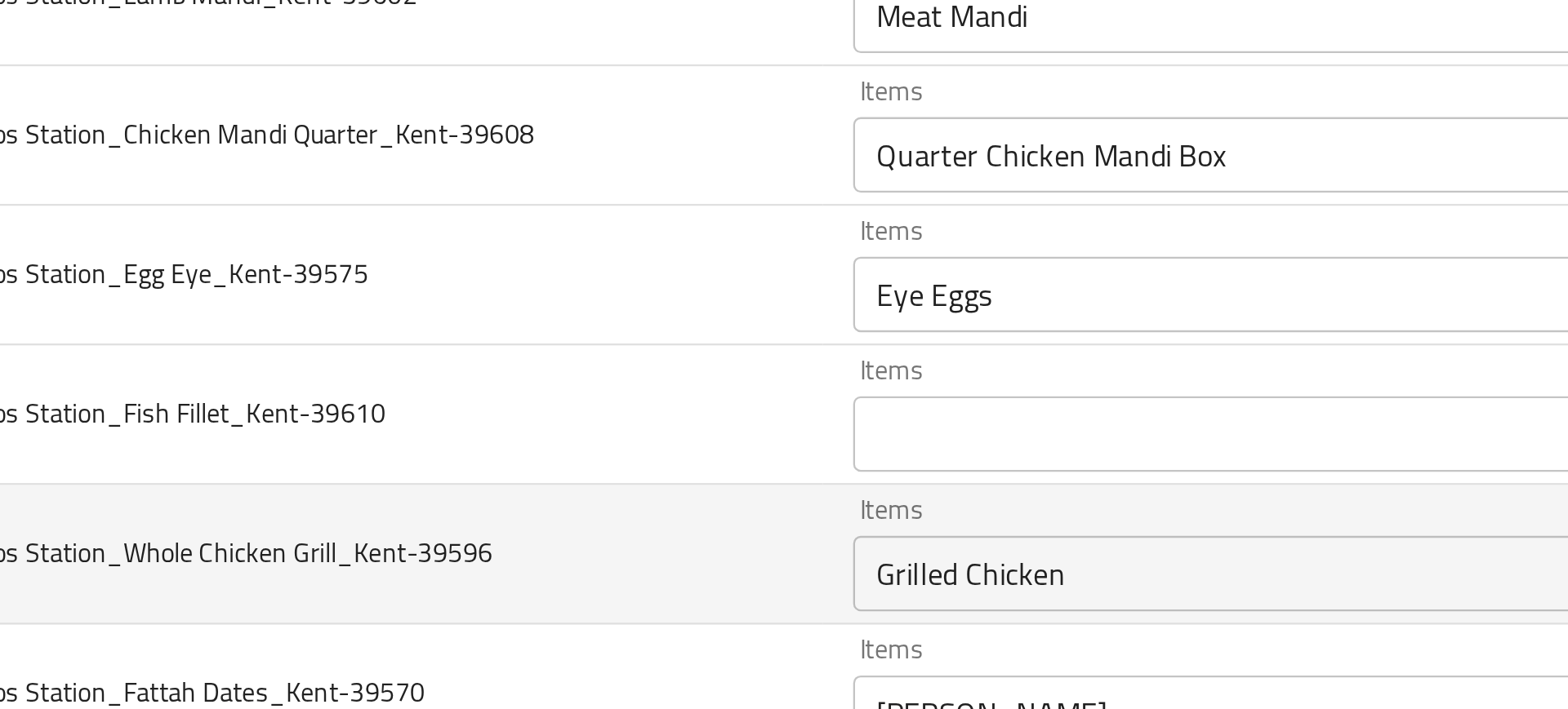
scroll to position [589, 0]
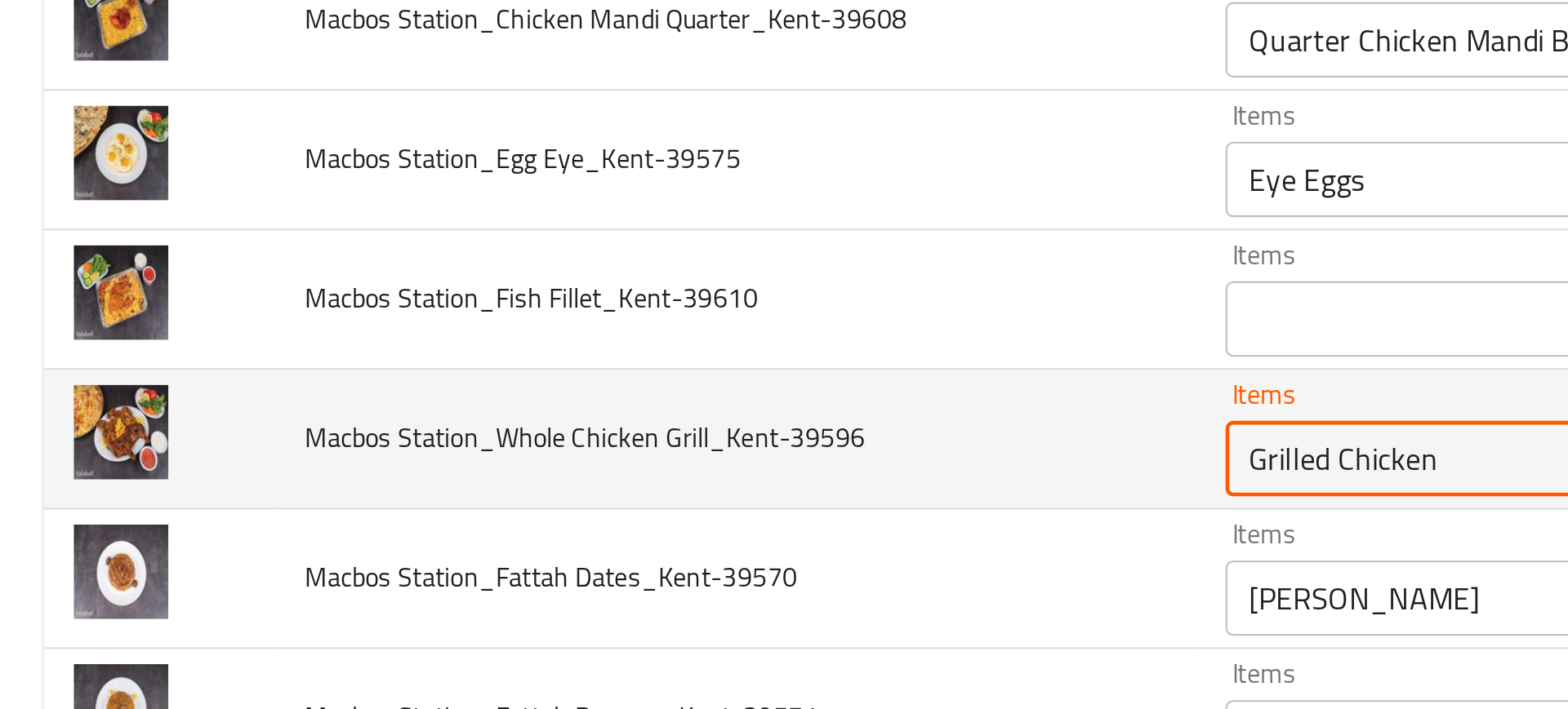
click at [569, 484] on Grill_Kent-39596 "Grilled Chicken" at bounding box center [707, 485] width 342 height 23
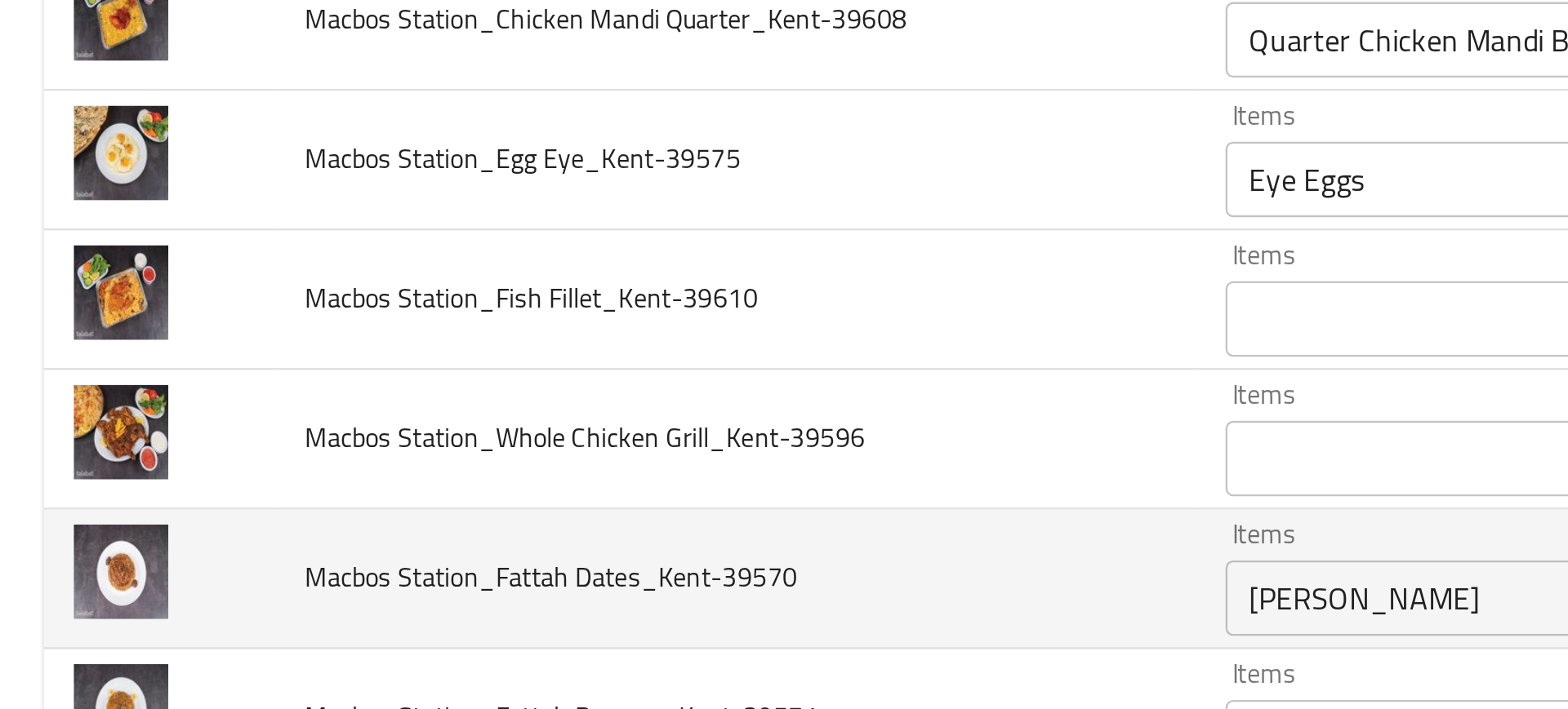
click at [289, 519] on td "Macbos Station_Fattah Dates_Kent-39570" at bounding box center [319, 538] width 398 height 61
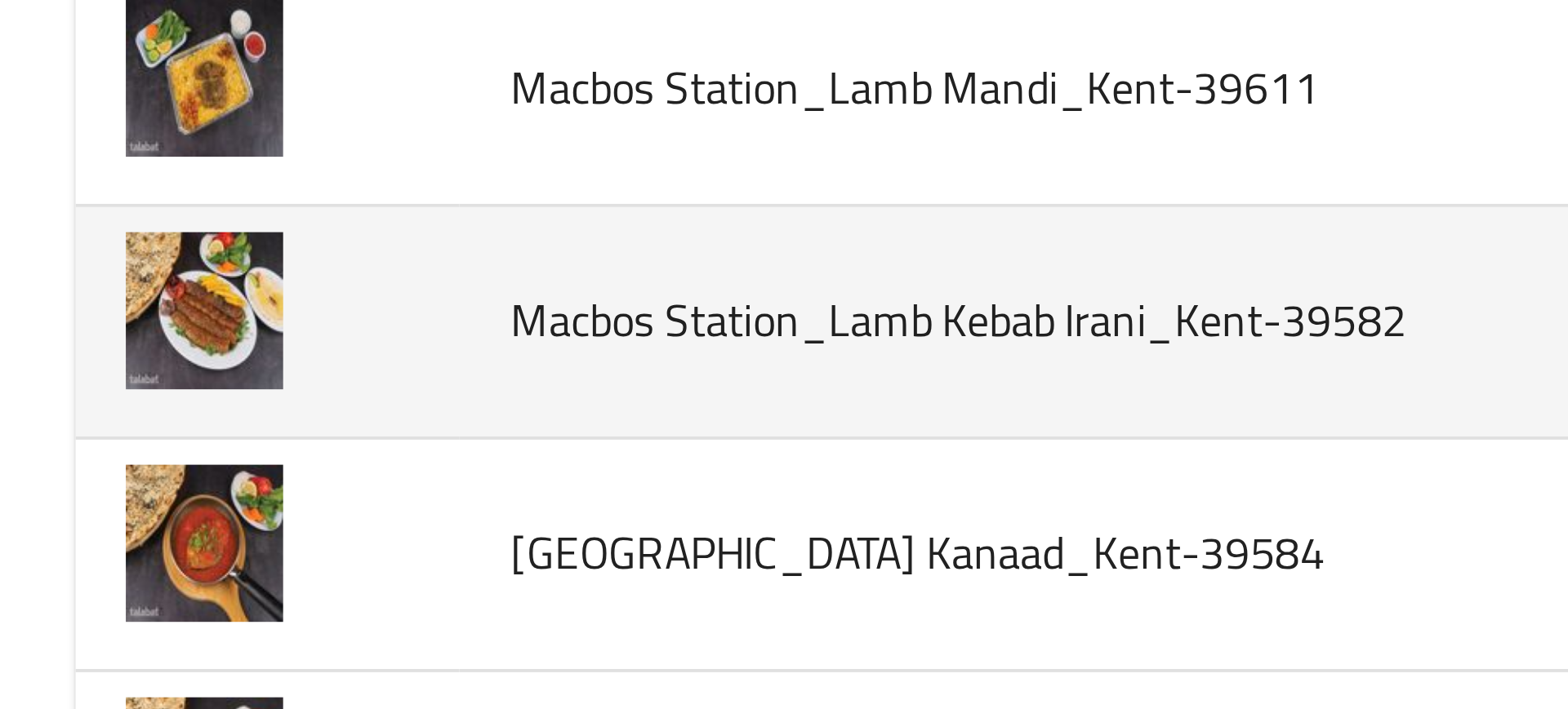
scroll to position [1010, 0]
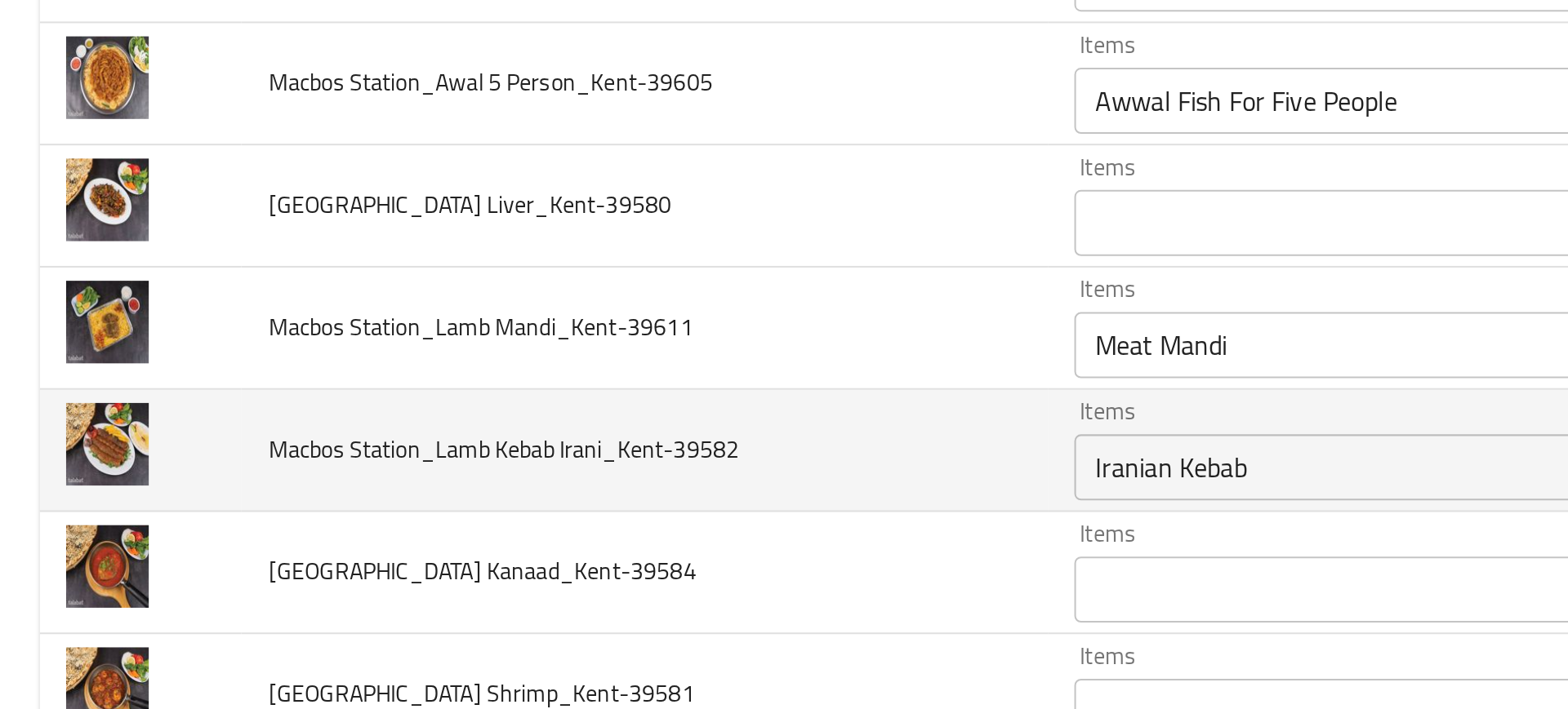
click at [604, 481] on Irani_Kent-39582 "Iranian Kebab" at bounding box center [707, 486] width 342 height 23
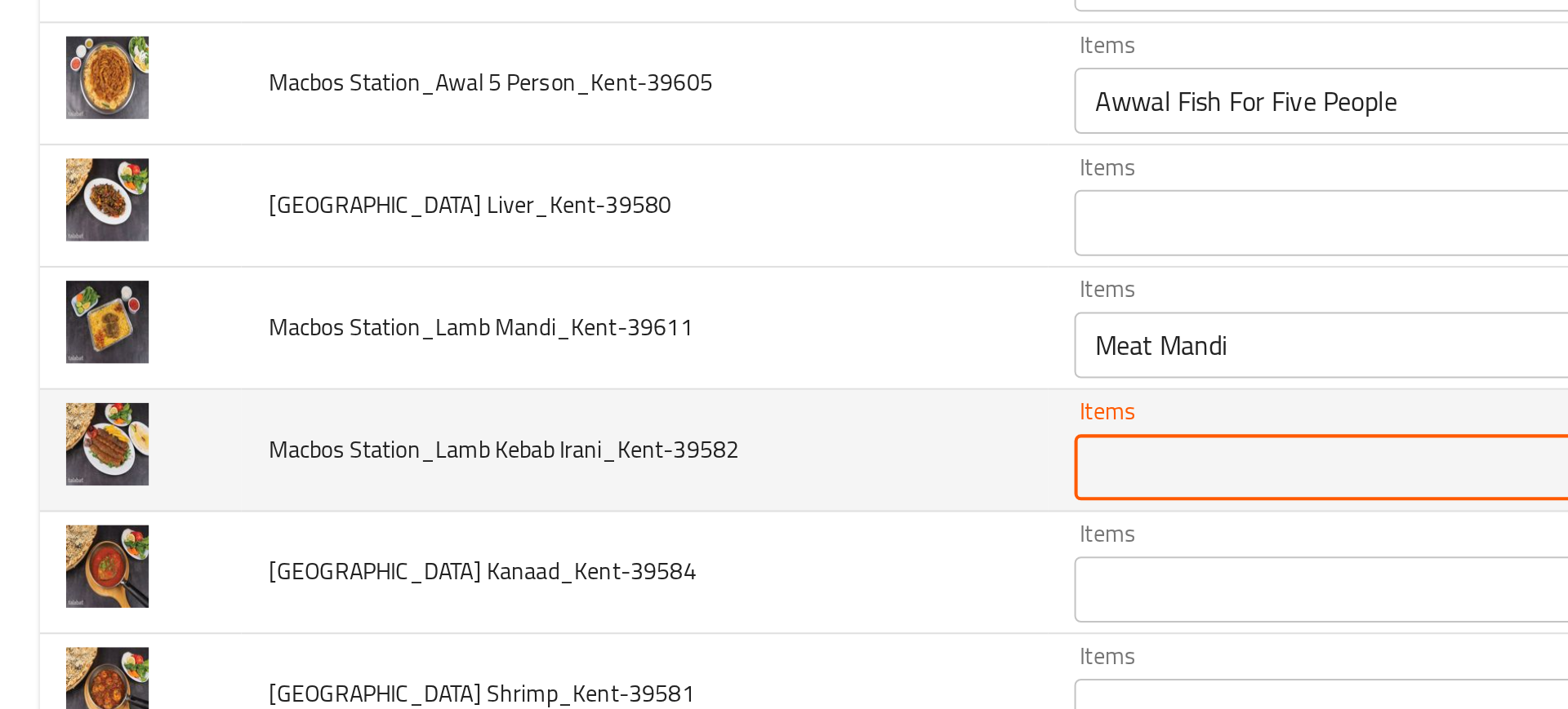
type Irani_Kent-39582 "Iranian Kebab"
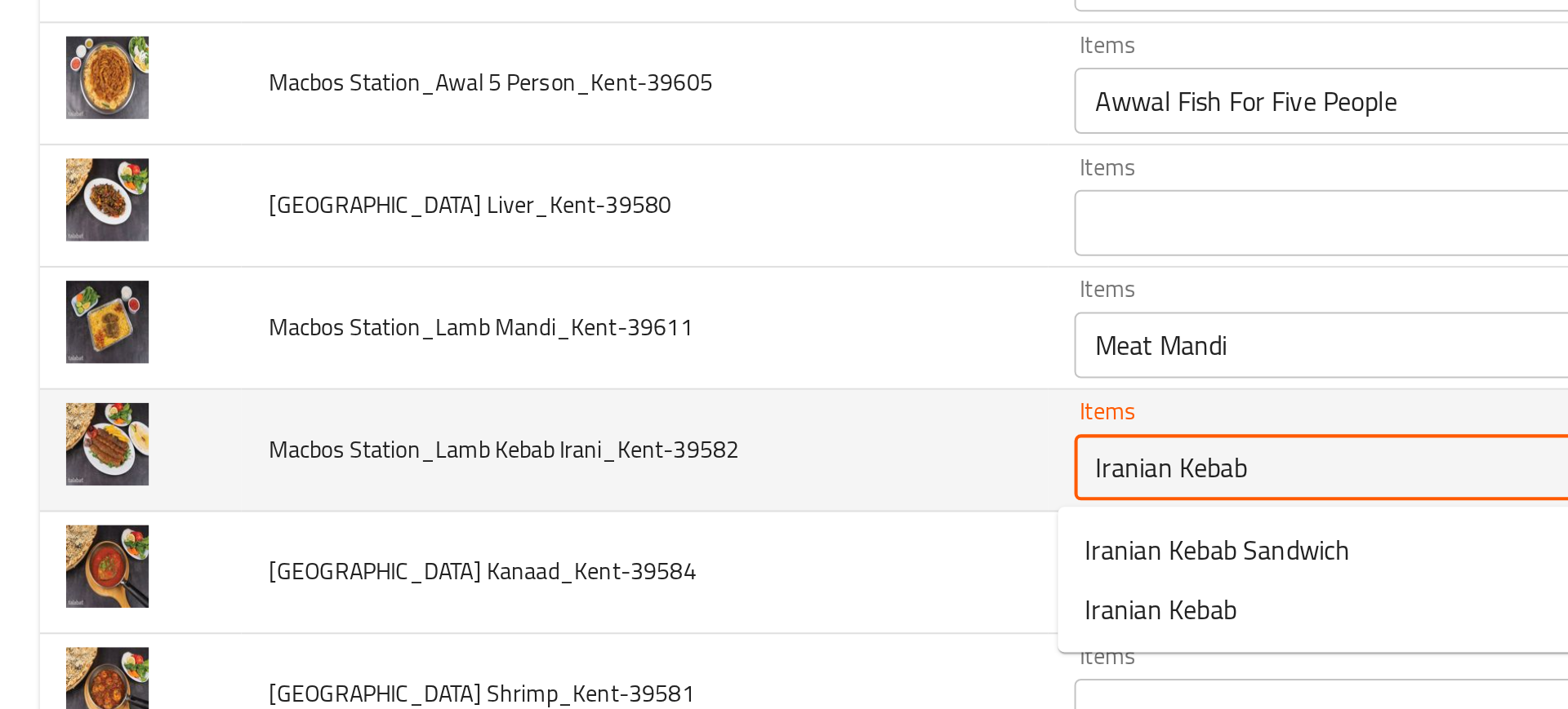
click at [581, 488] on Irani_Kent-39582 "Iranian Kebab" at bounding box center [707, 486] width 342 height 23
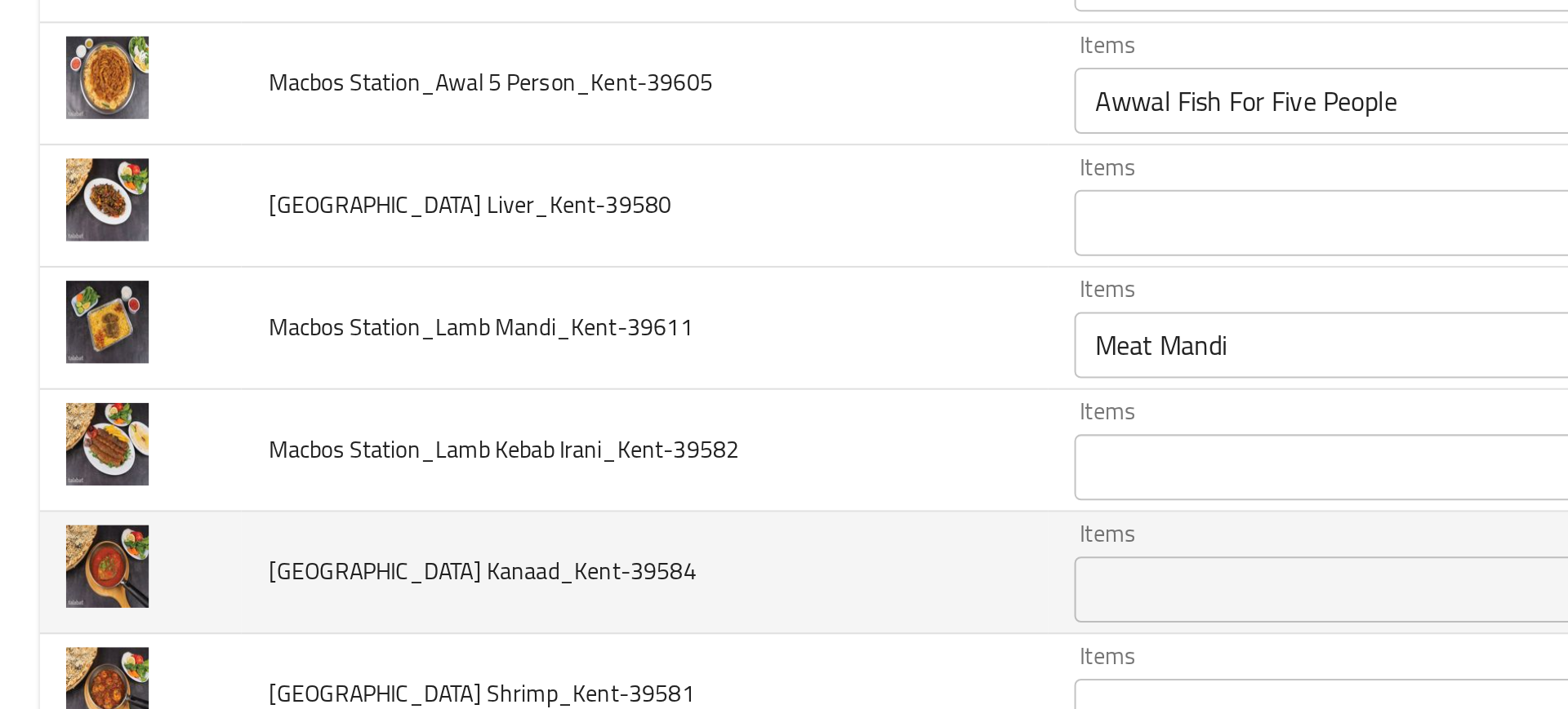
click at [216, 508] on td "Macbos Station_Kaleba Kanaad_Kent-39584" at bounding box center [319, 538] width 398 height 61
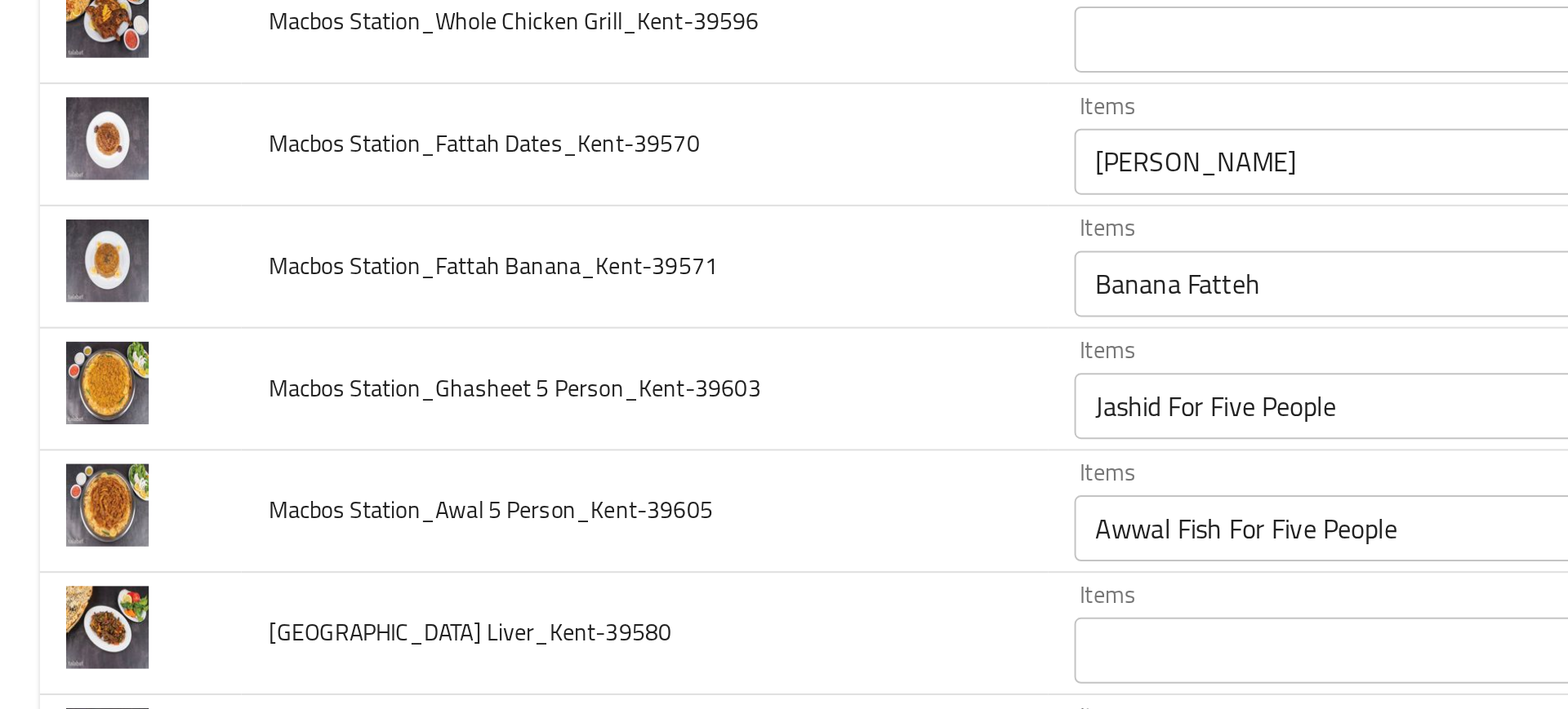
scroll to position [800, 0]
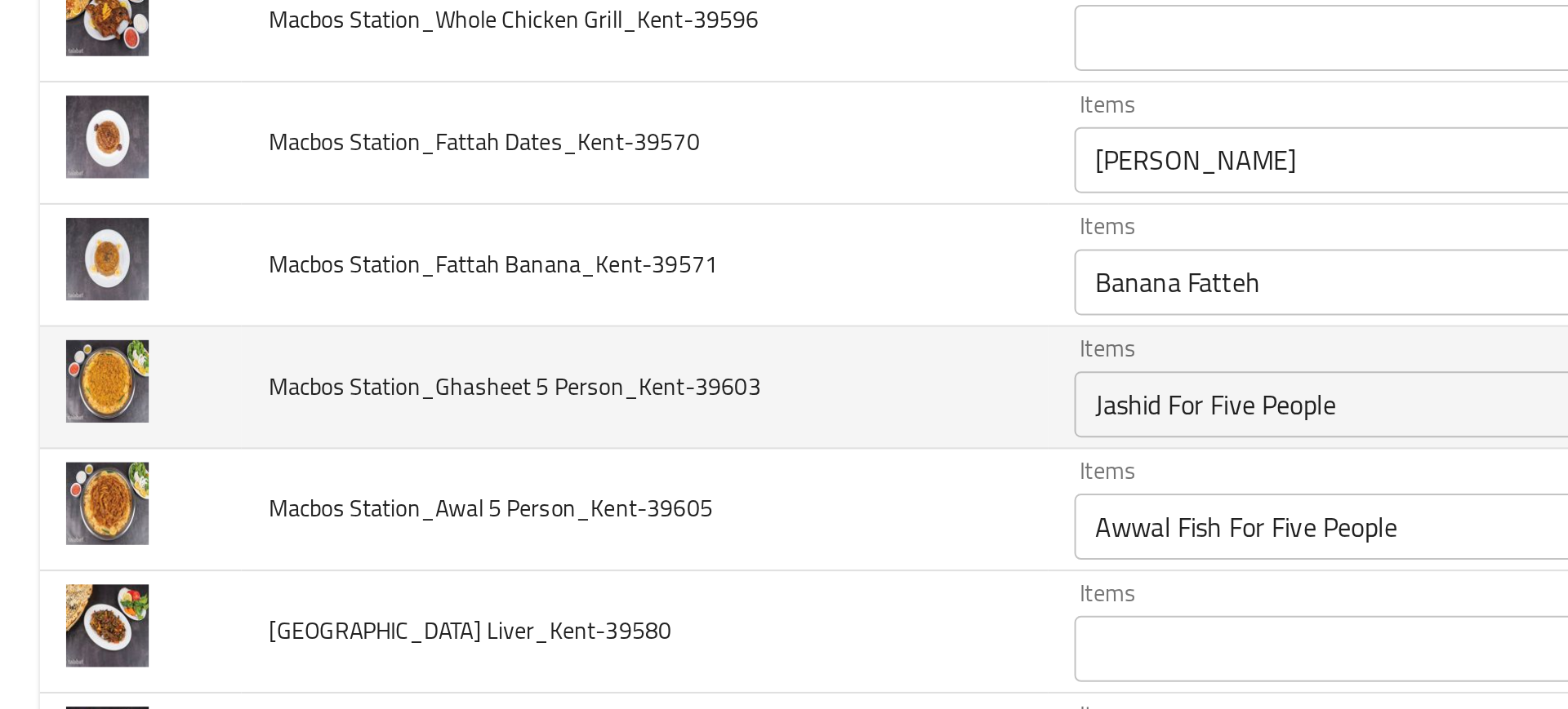
click at [253, 473] on td "Macbos Station_Ghasheet 5 Person_Kent-39603" at bounding box center [319, 447] width 398 height 61
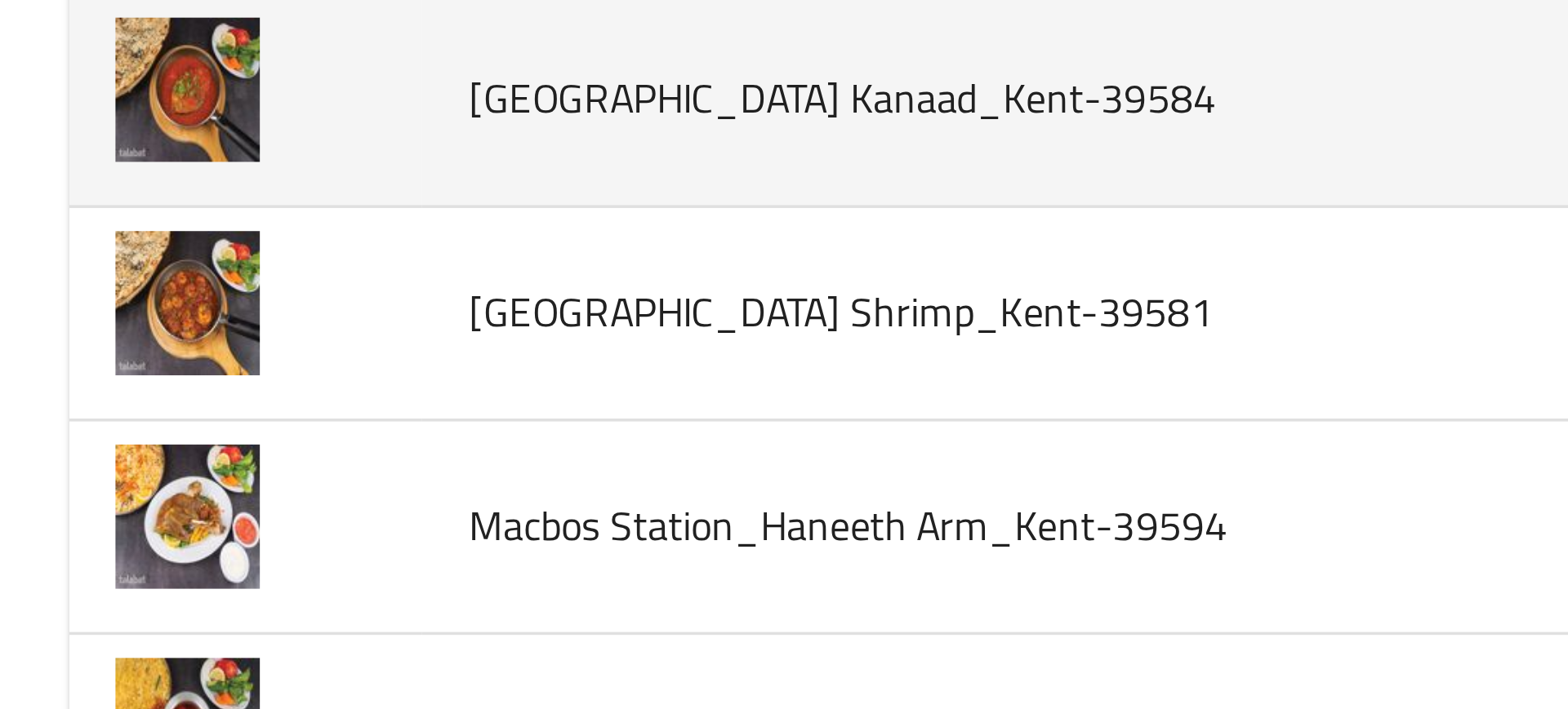
scroll to position [1240, 0]
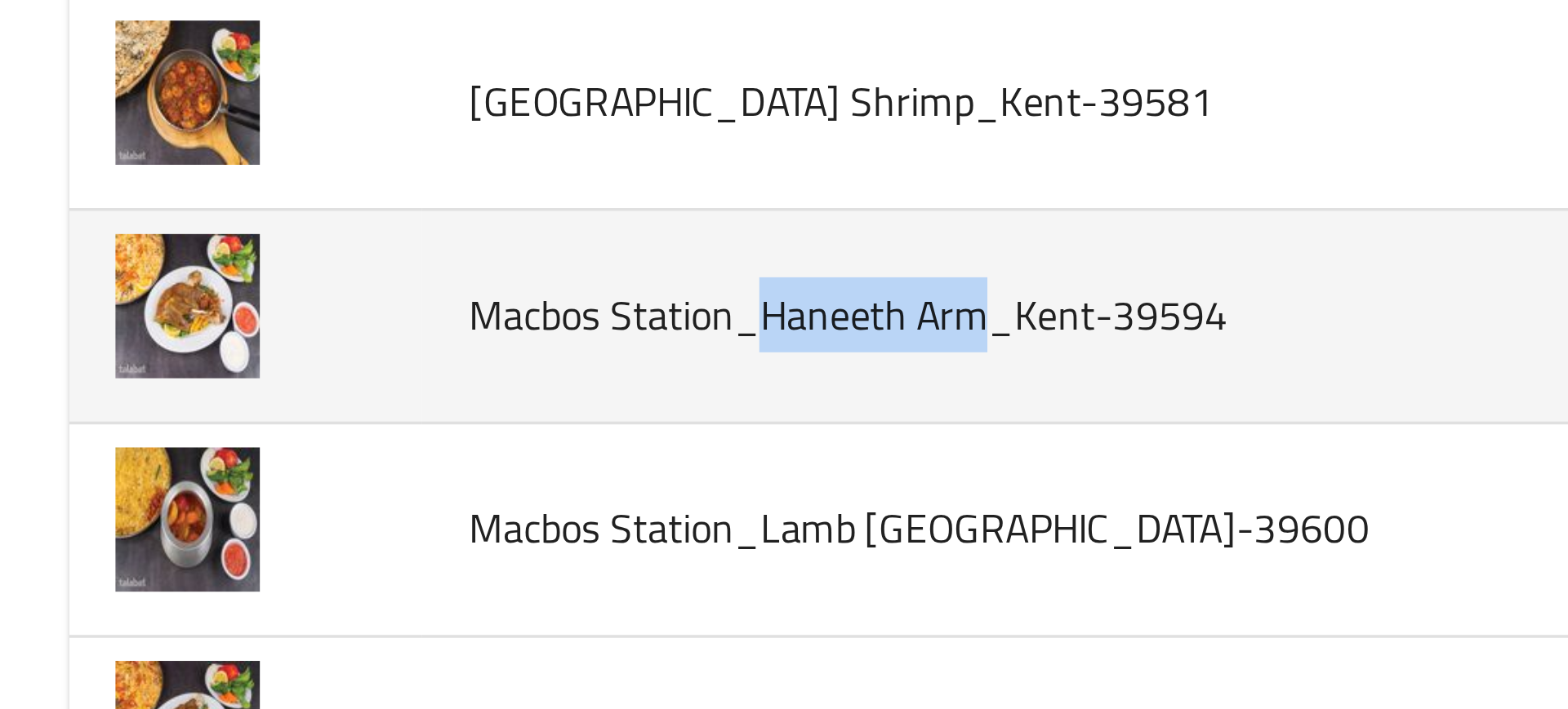
drag, startPoint x: 214, startPoint y: 431, endPoint x: 278, endPoint y: 424, distance: 64.4
click at [278, 424] on span "Macbos Station_Haneeth Arm_Kent-39594" at bounding box center [240, 429] width 215 height 22
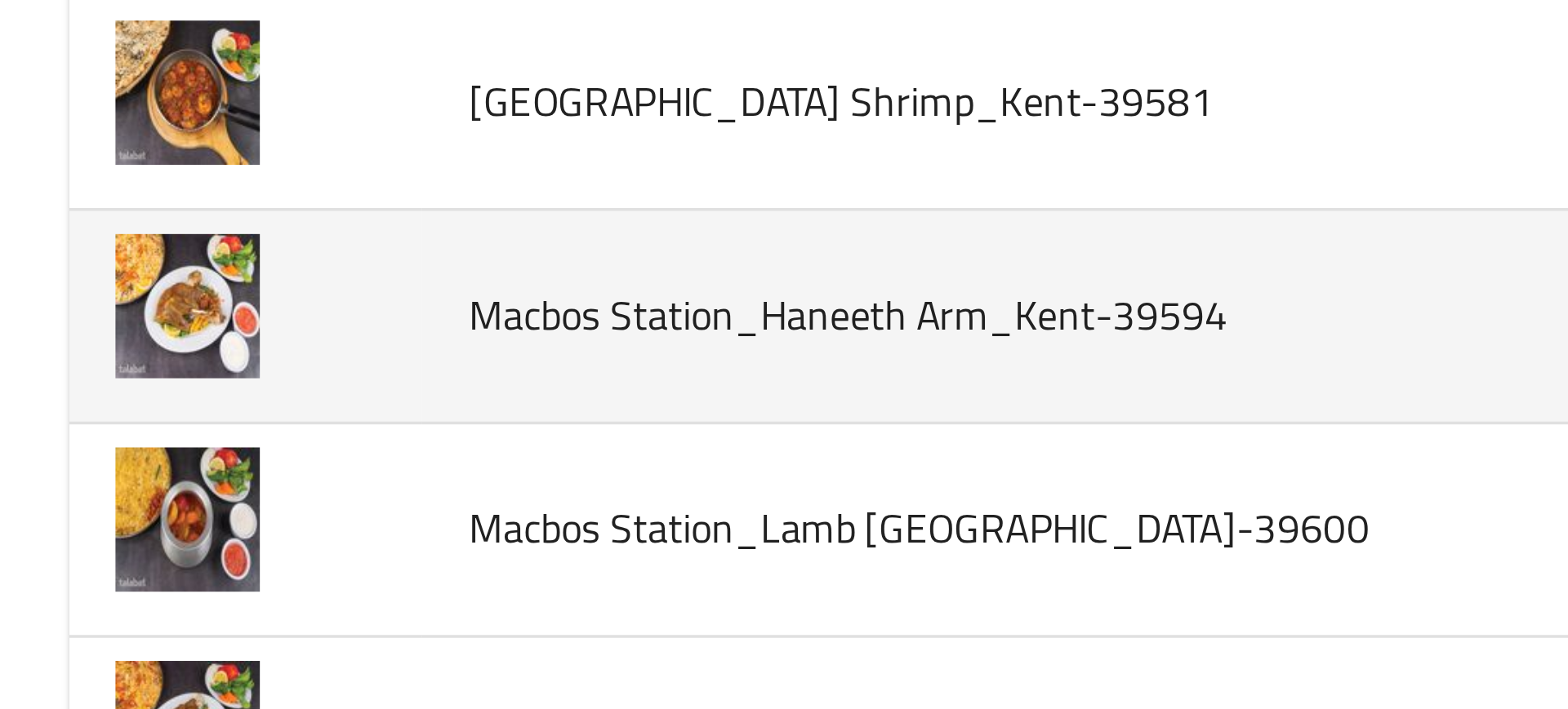
click at [293, 429] on span "Macbos Station_Haneeth Arm_Kent-39594" at bounding box center [240, 429] width 215 height 22
click at [121, 458] on td "Macbos Station_Haneeth Arm_Kent-39594" at bounding box center [319, 429] width 398 height 61
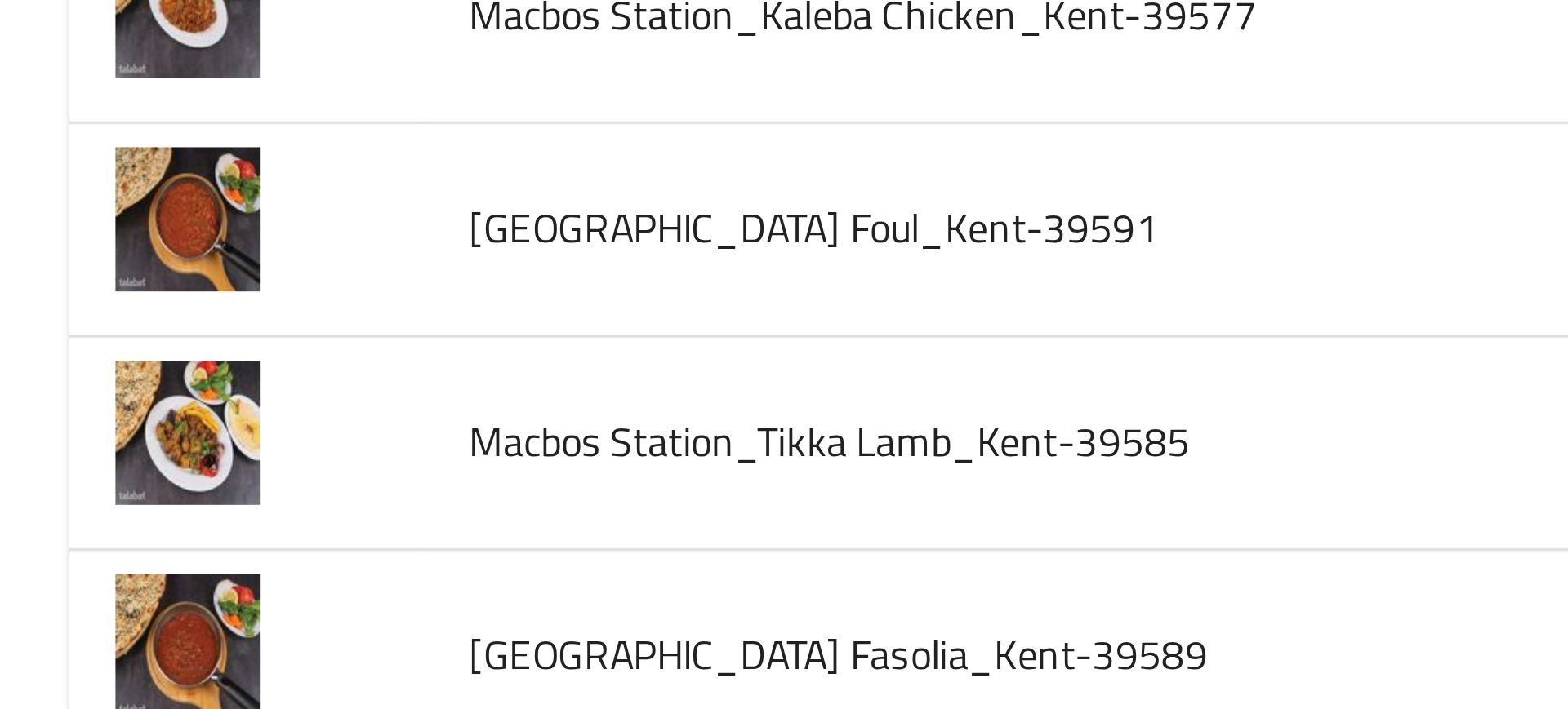
scroll to position [1626, 0]
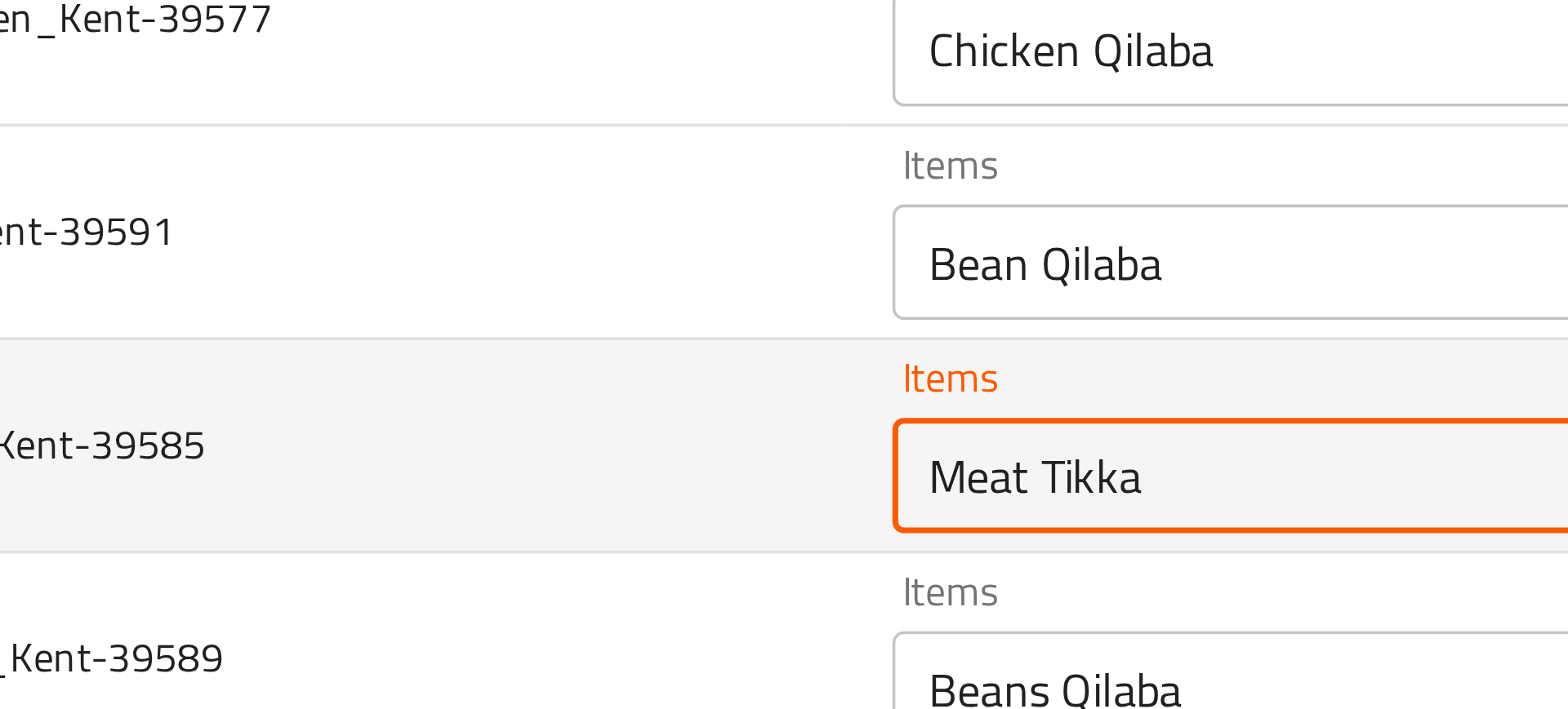
click at [573, 474] on Lamb_Kent-39585 "Meat Tikka" at bounding box center [707, 474] width 342 height 23
type Lamb_Kent-39585 "Meat Tikka"
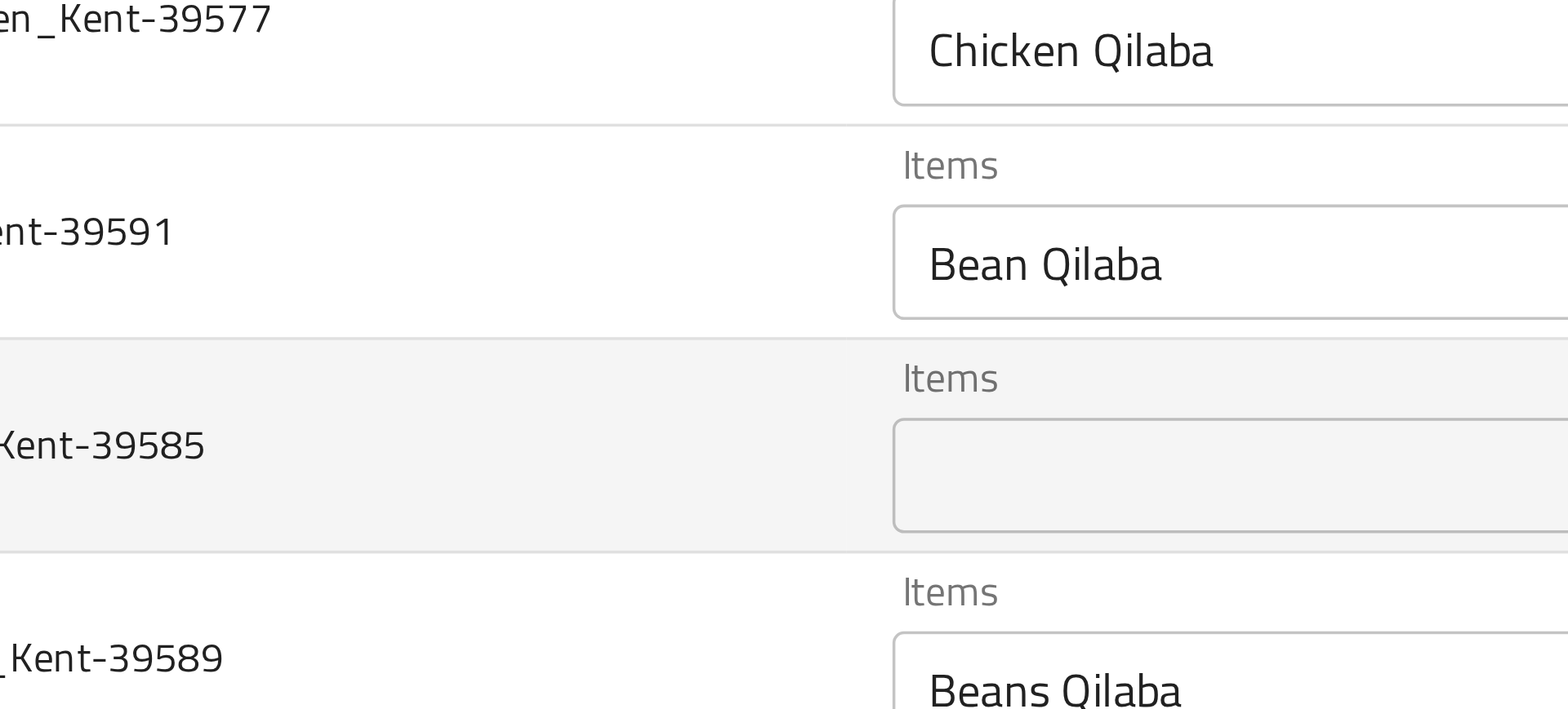
click at [442, 468] on td "Macbos Station_Tikka Lamb_Kent-39585" at bounding box center [319, 466] width 398 height 61
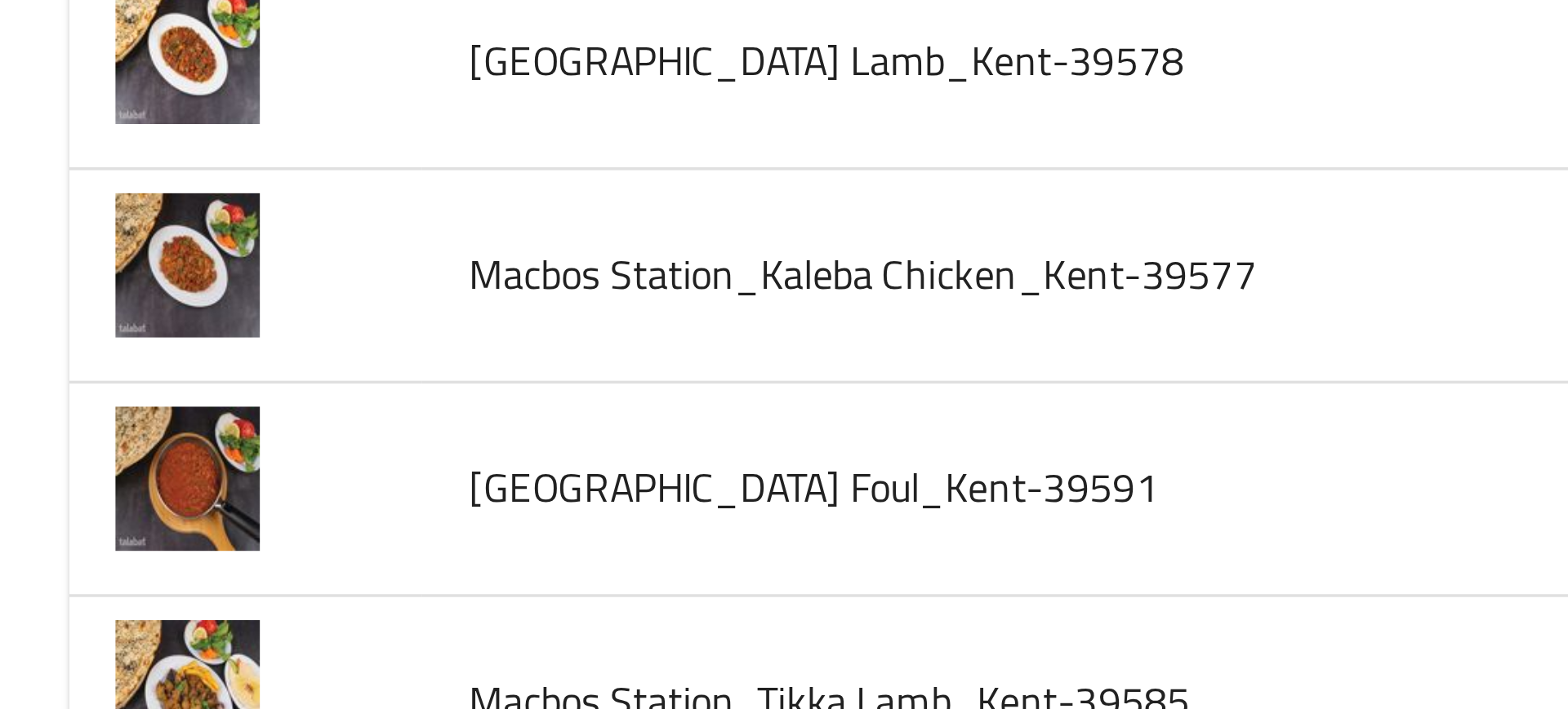
scroll to position [1627, 0]
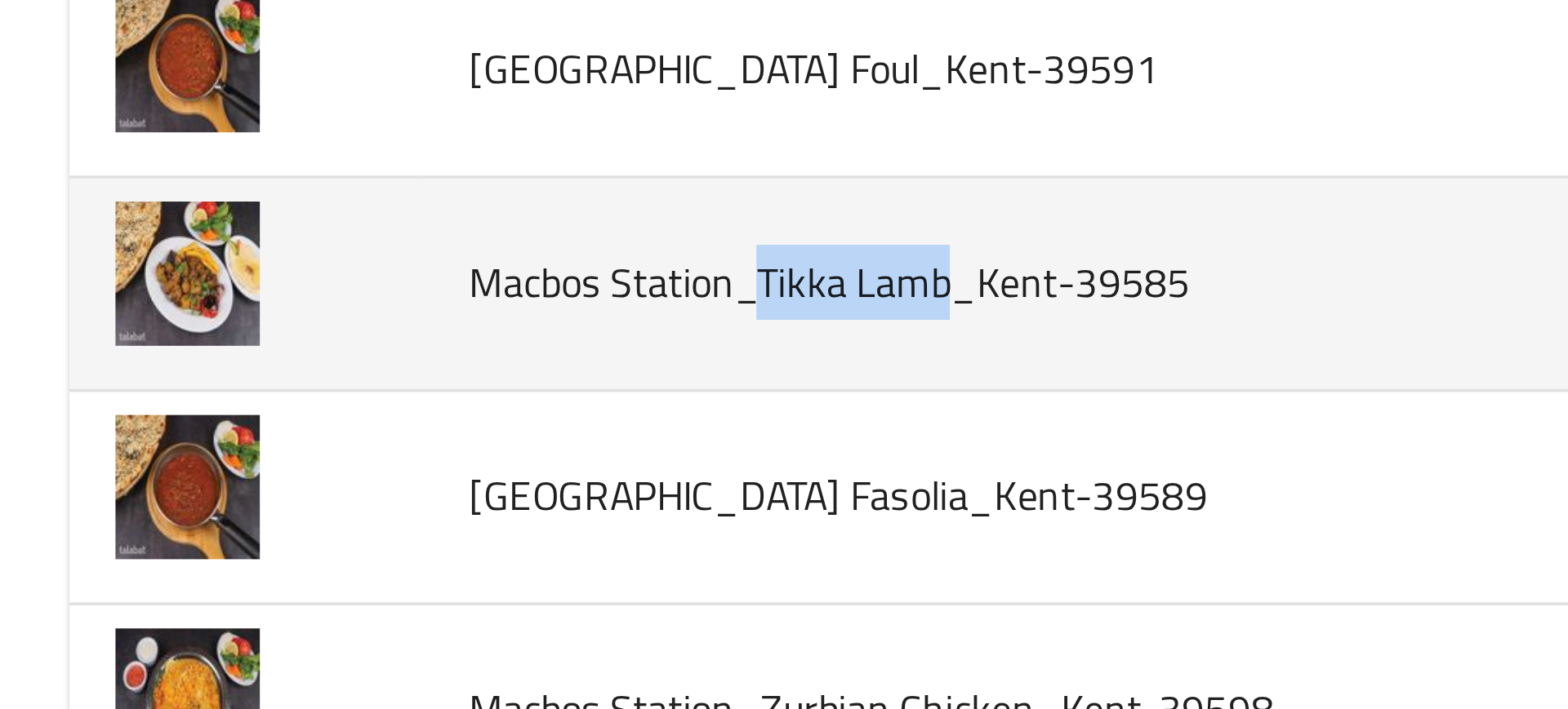
drag, startPoint x: 214, startPoint y: 464, endPoint x: 265, endPoint y: 465, distance: 51.0
click at [265, 465] on span "Macbos Station_Tikka Lamb_Kent-39585" at bounding box center [235, 464] width 204 height 22
click at [215, 464] on span "Macbos Station_Tikka Lamb_Kent-39585" at bounding box center [235, 464] width 204 height 22
drag, startPoint x: 215, startPoint y: 464, endPoint x: 270, endPoint y: 464, distance: 55.0
click at [270, 464] on span "Macbos Station_Tikka Lamb_Kent-39585" at bounding box center [235, 464] width 204 height 22
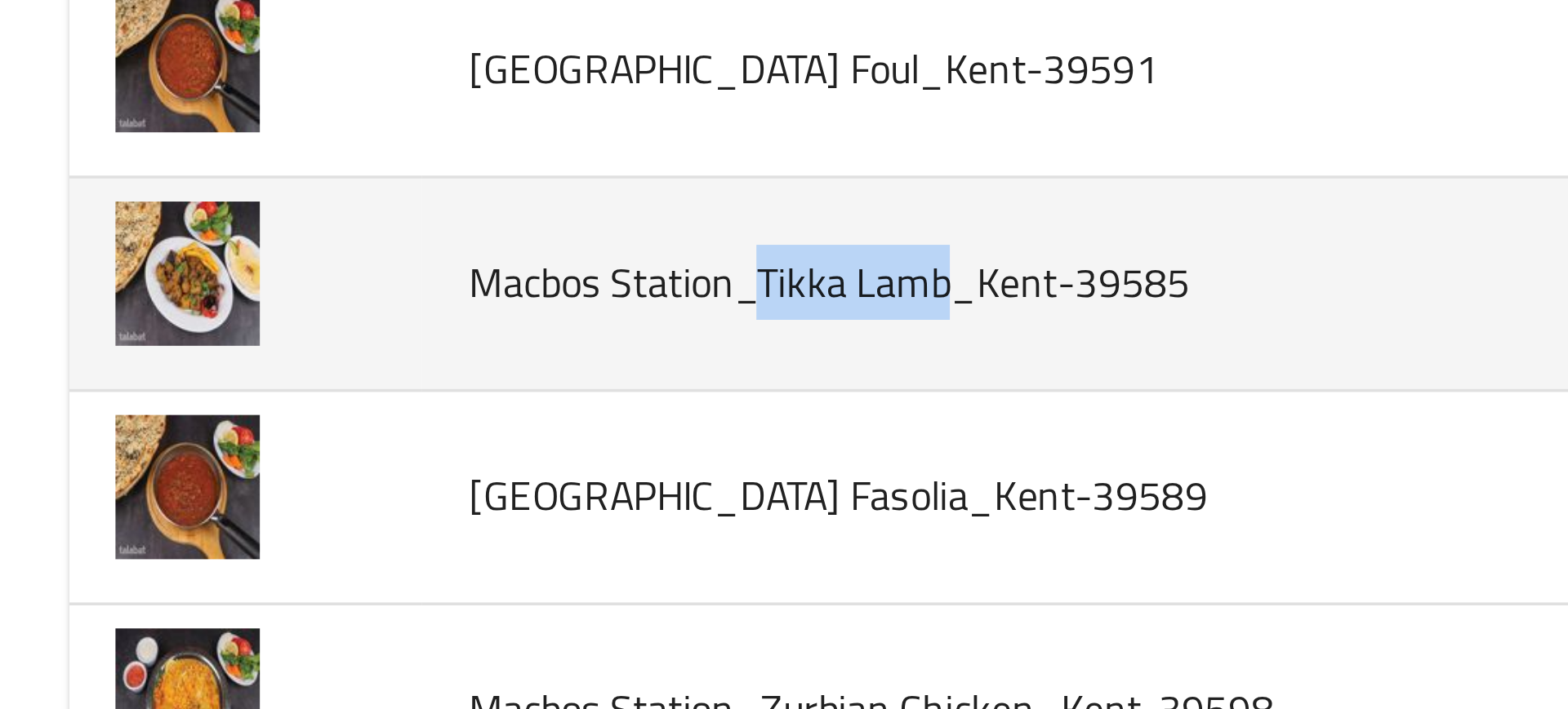
click at [225, 478] on td "Macbos Station_Tikka Lamb_Kent-39585" at bounding box center [319, 466] width 398 height 61
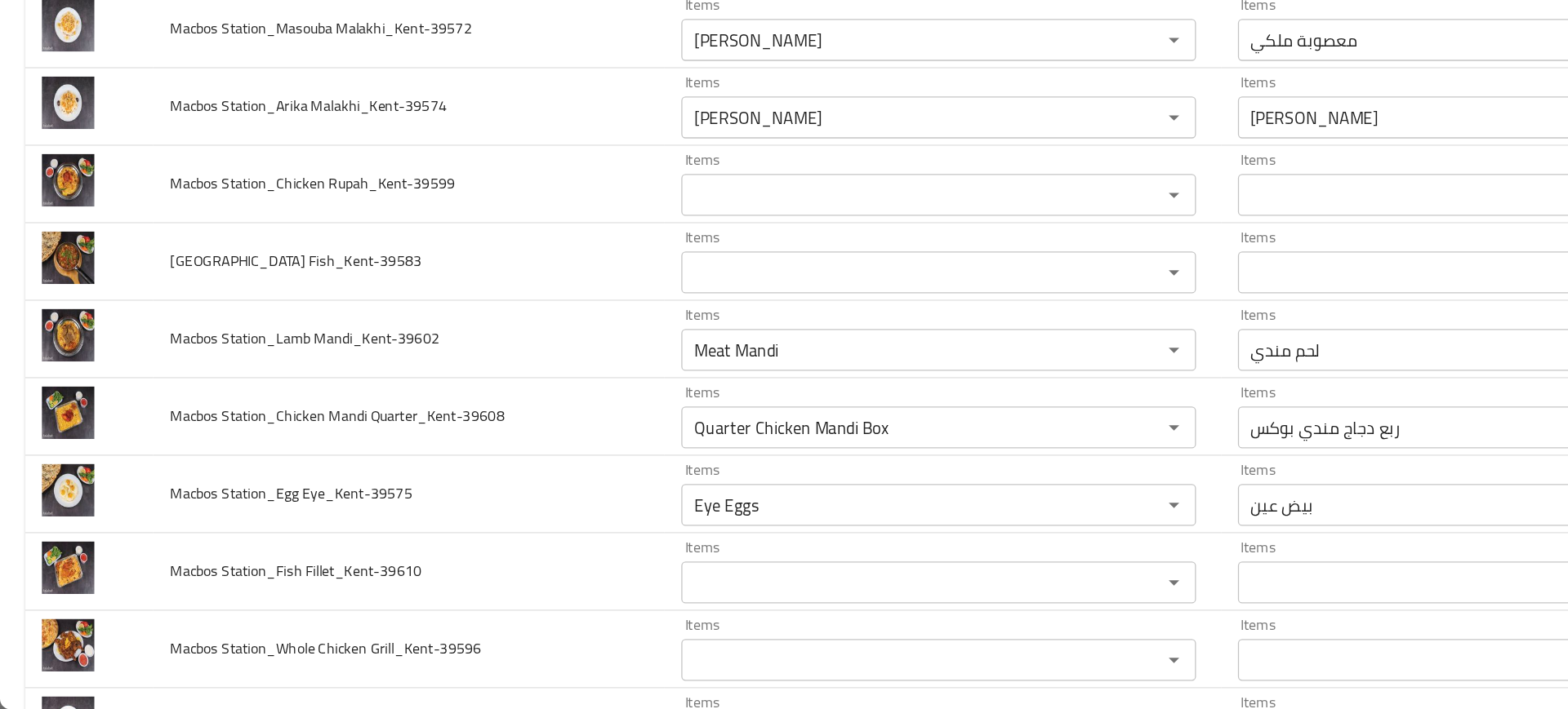
scroll to position [0, 0]
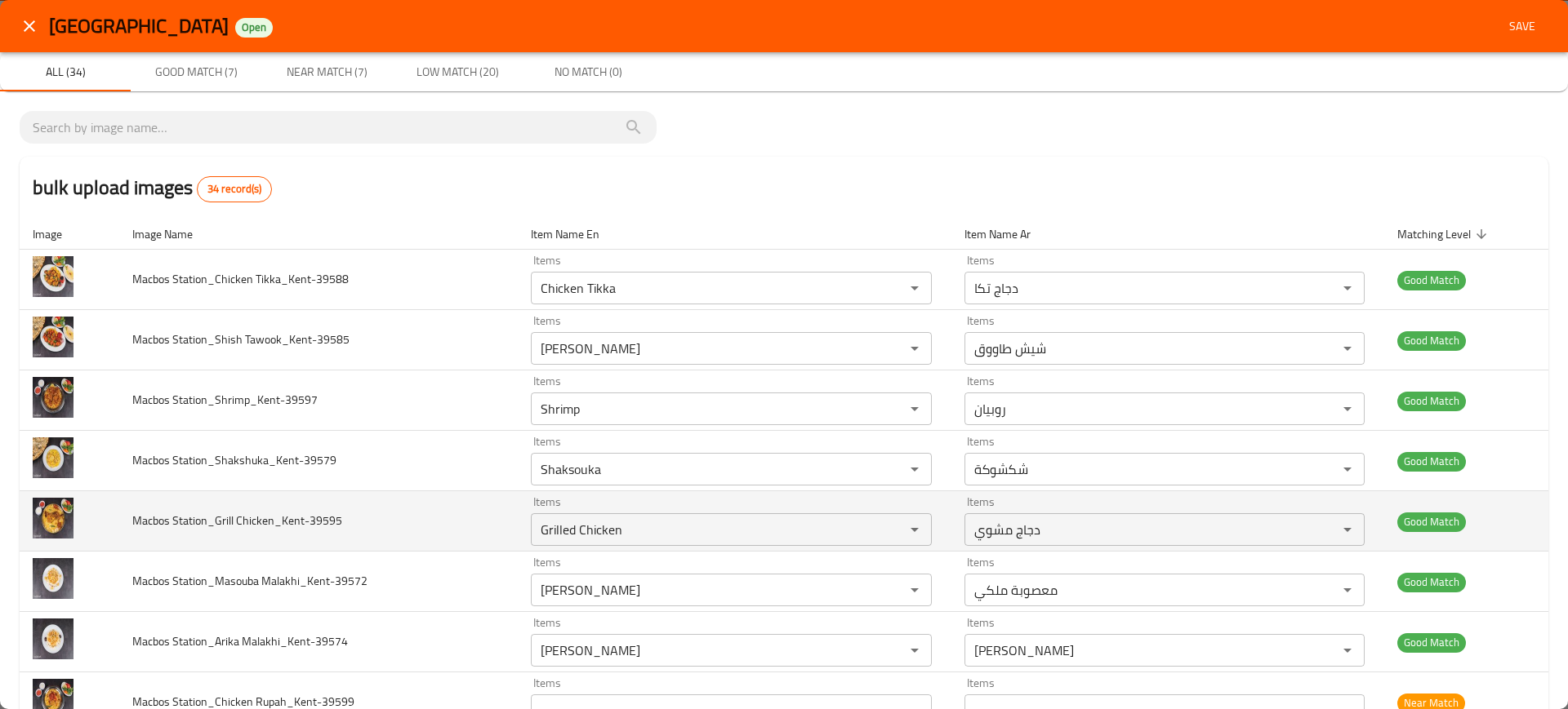
click at [358, 499] on td "Macbos Station_Grill Chicken_Kent-39595" at bounding box center [319, 522] width 398 height 61
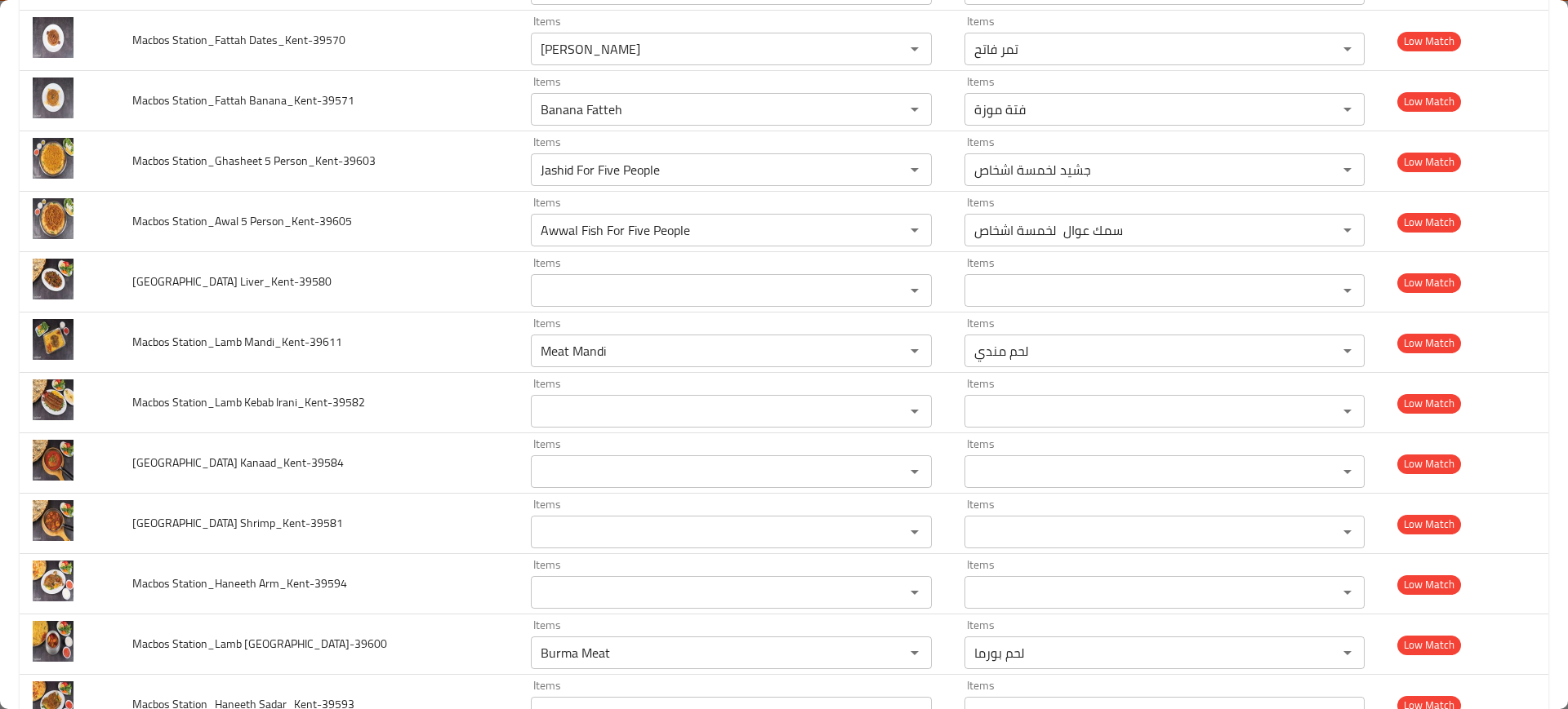
scroll to position [1627, 0]
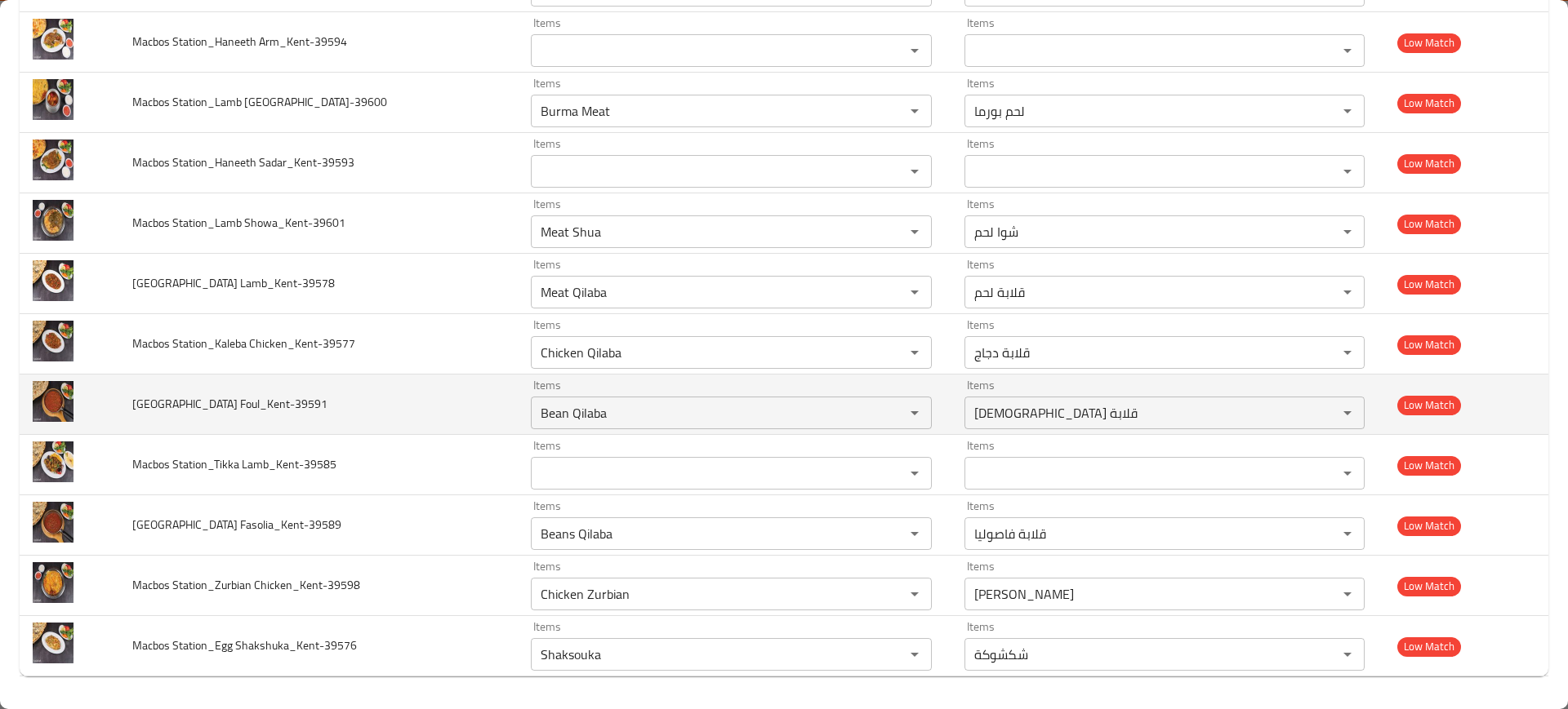
click at [268, 426] on td "Macbos Station_Kaleba Foul_Kent-39591" at bounding box center [319, 405] width 398 height 61
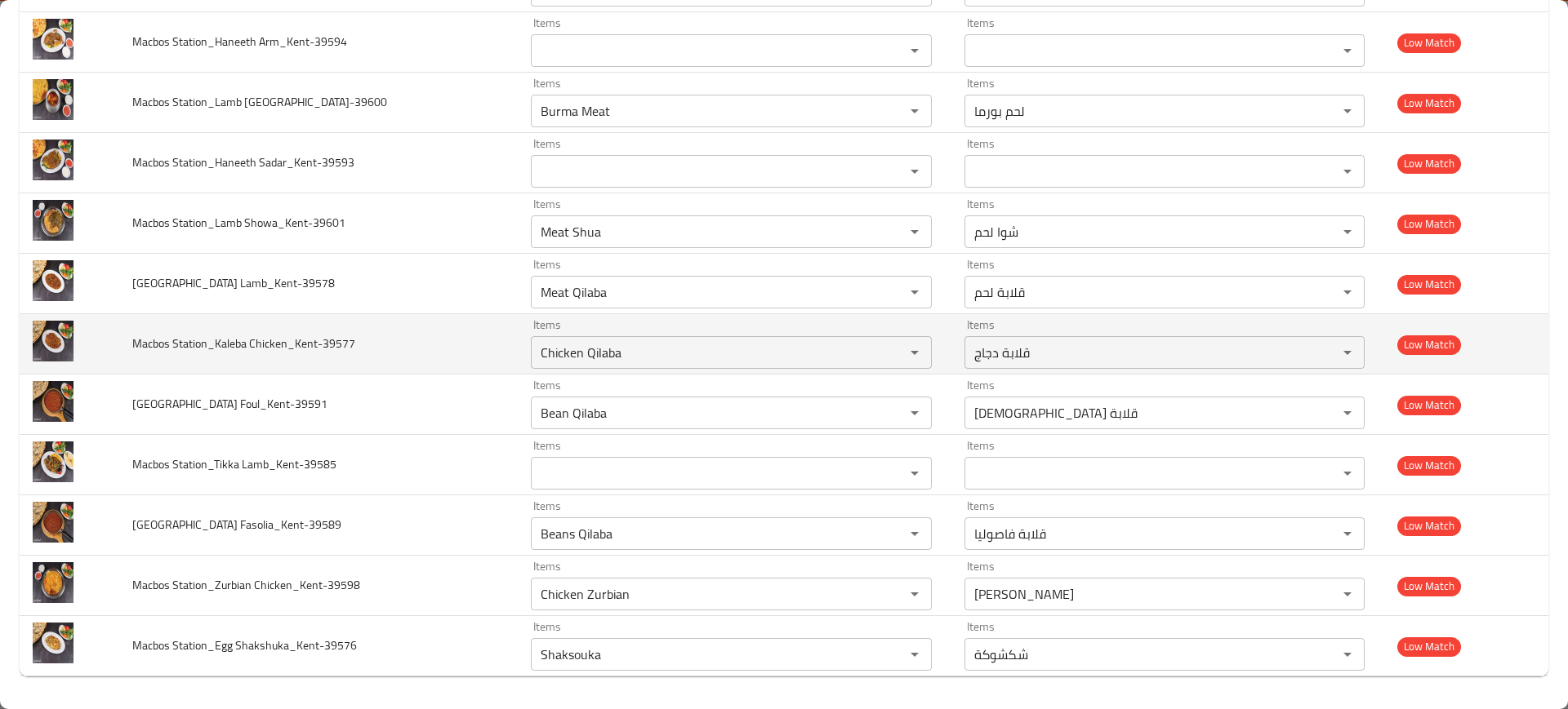
click at [388, 364] on td "Macbos Station_Kaleba Chicken_Kent-39577" at bounding box center [319, 345] width 398 height 61
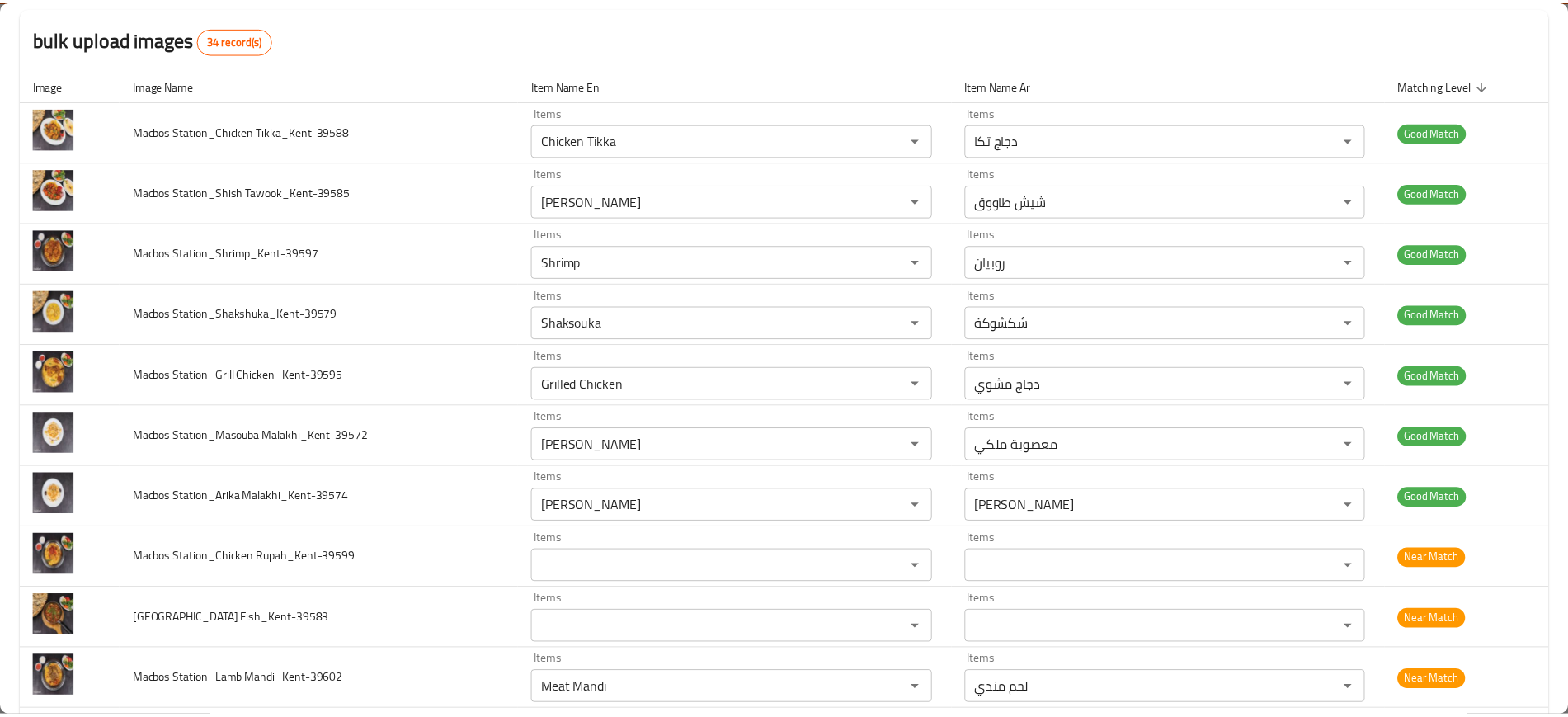
scroll to position [0, 0]
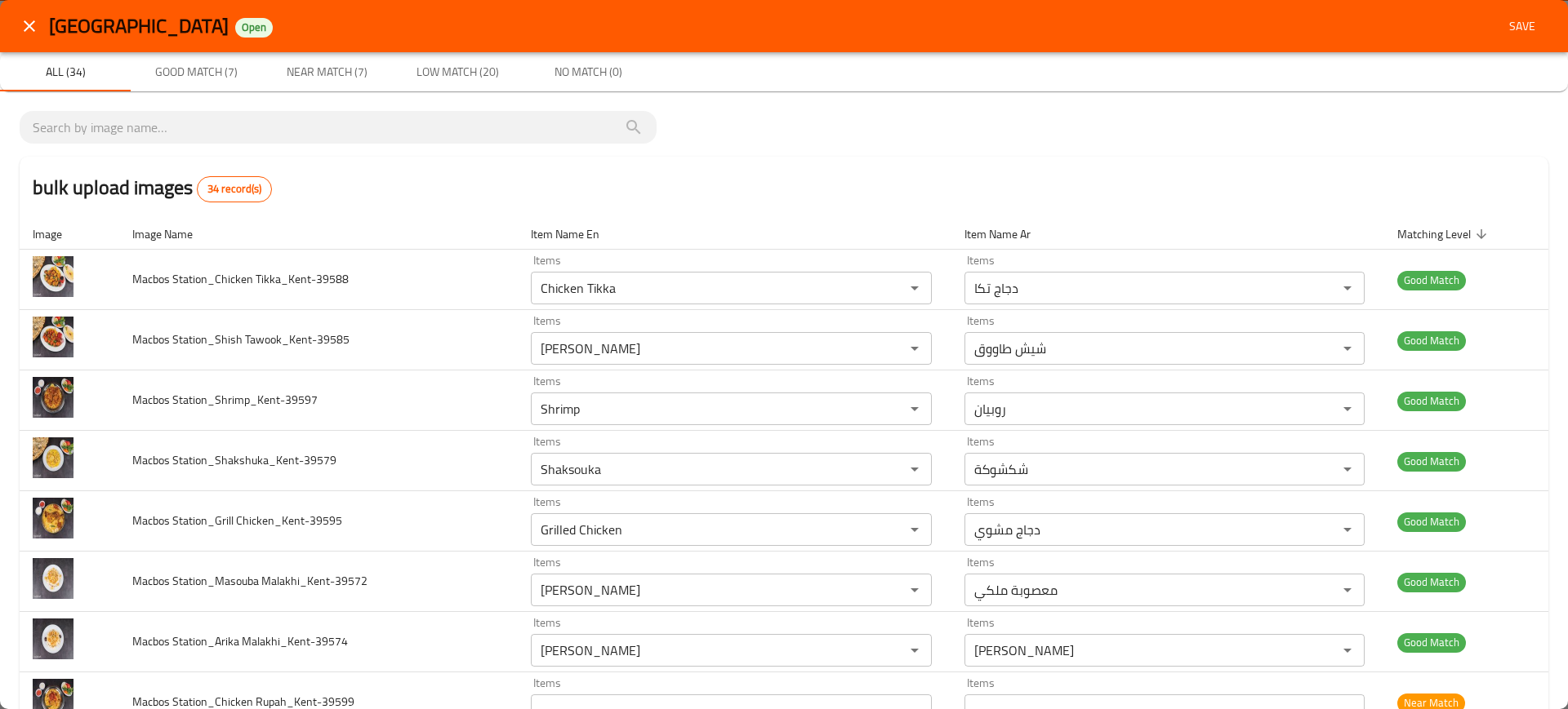
click at [635, 219] on th "Item Name En" at bounding box center [735, 235] width 433 height 31
click at [1510, 38] on button "Save" at bounding box center [1522, 26] width 52 height 30
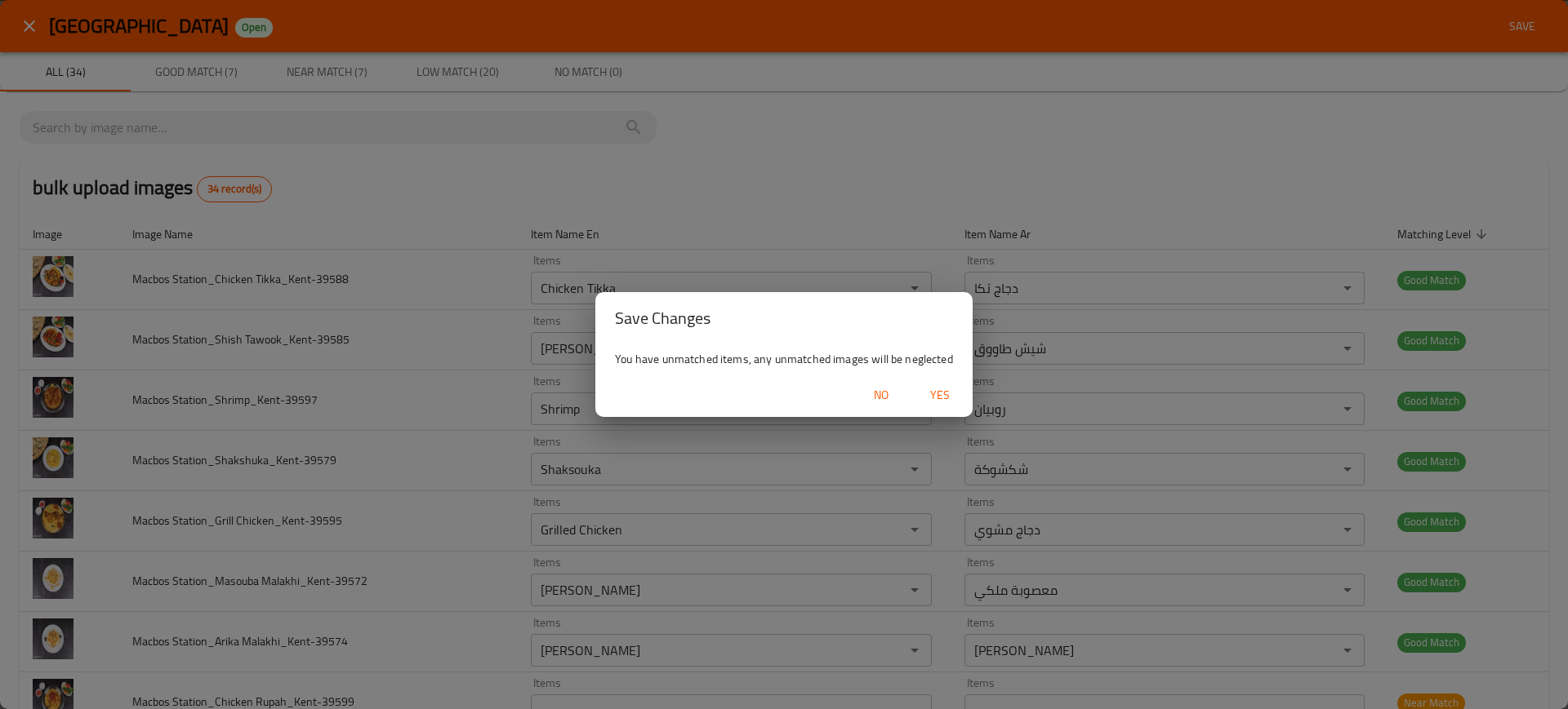
click at [937, 386] on span "Yes" at bounding box center [940, 396] width 39 height 21
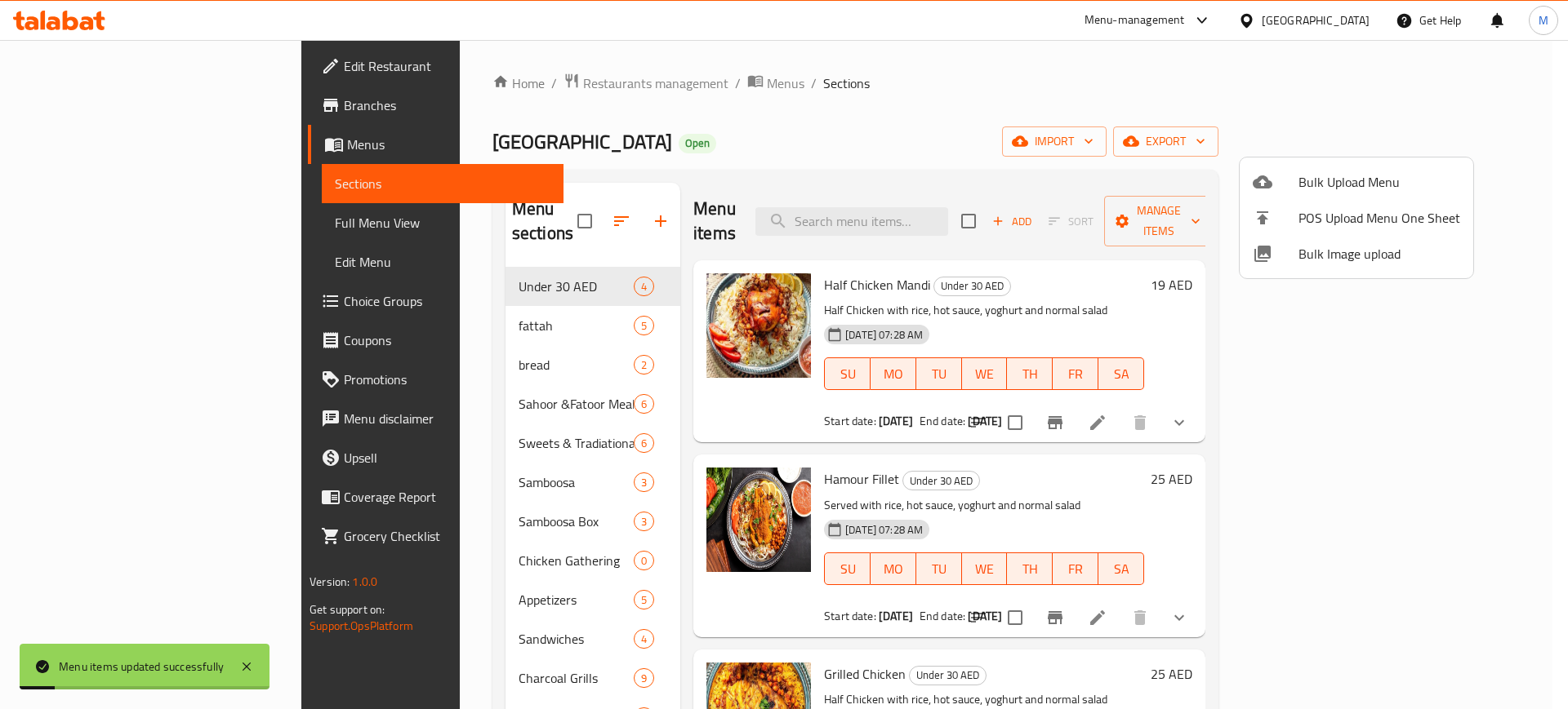
click at [785, 113] on div at bounding box center [784, 354] width 1568 height 709
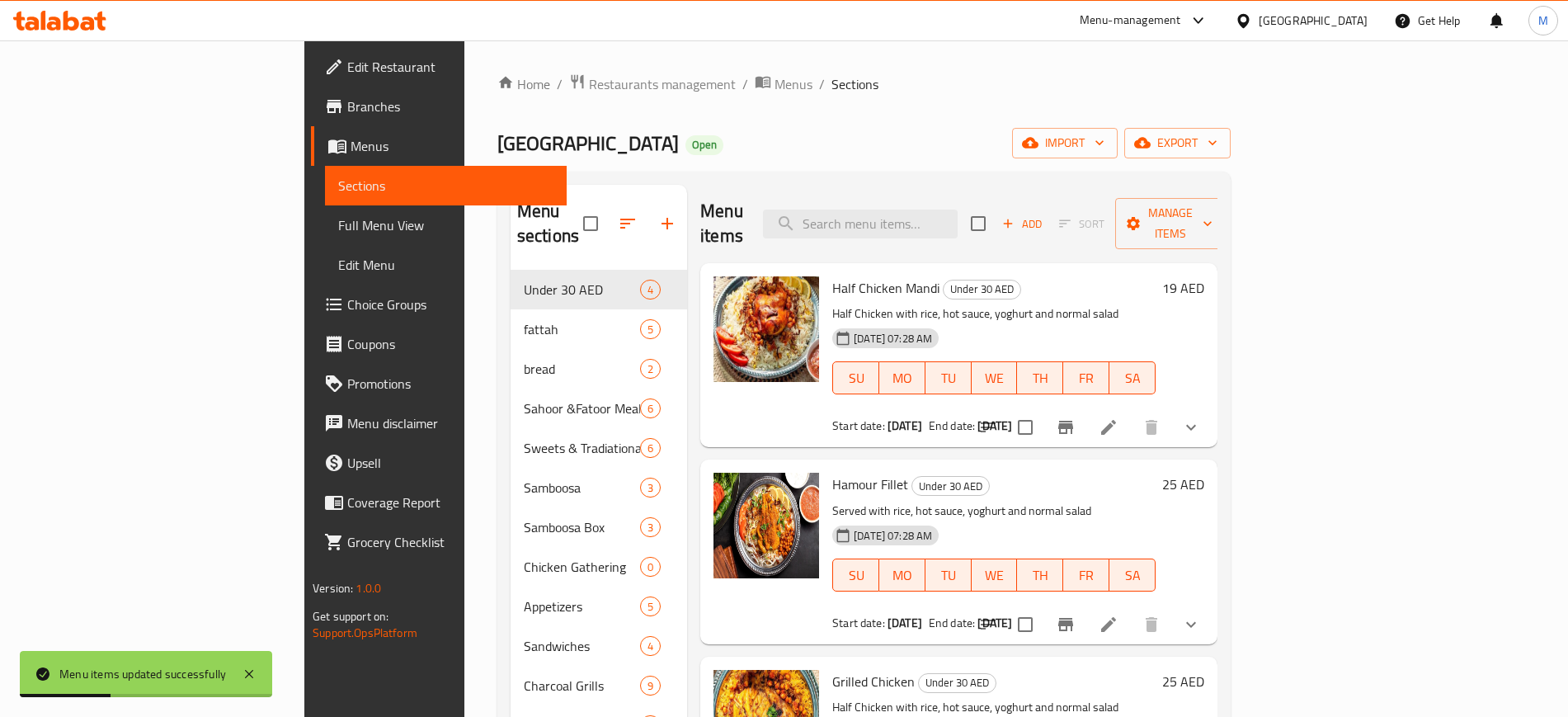
click at [797, 151] on div "Macbos Station Open import export" at bounding box center [864, 143] width 733 height 31
click at [769, 206] on div "Menu items Add Sort Manage items" at bounding box center [958, 224] width 517 height 79
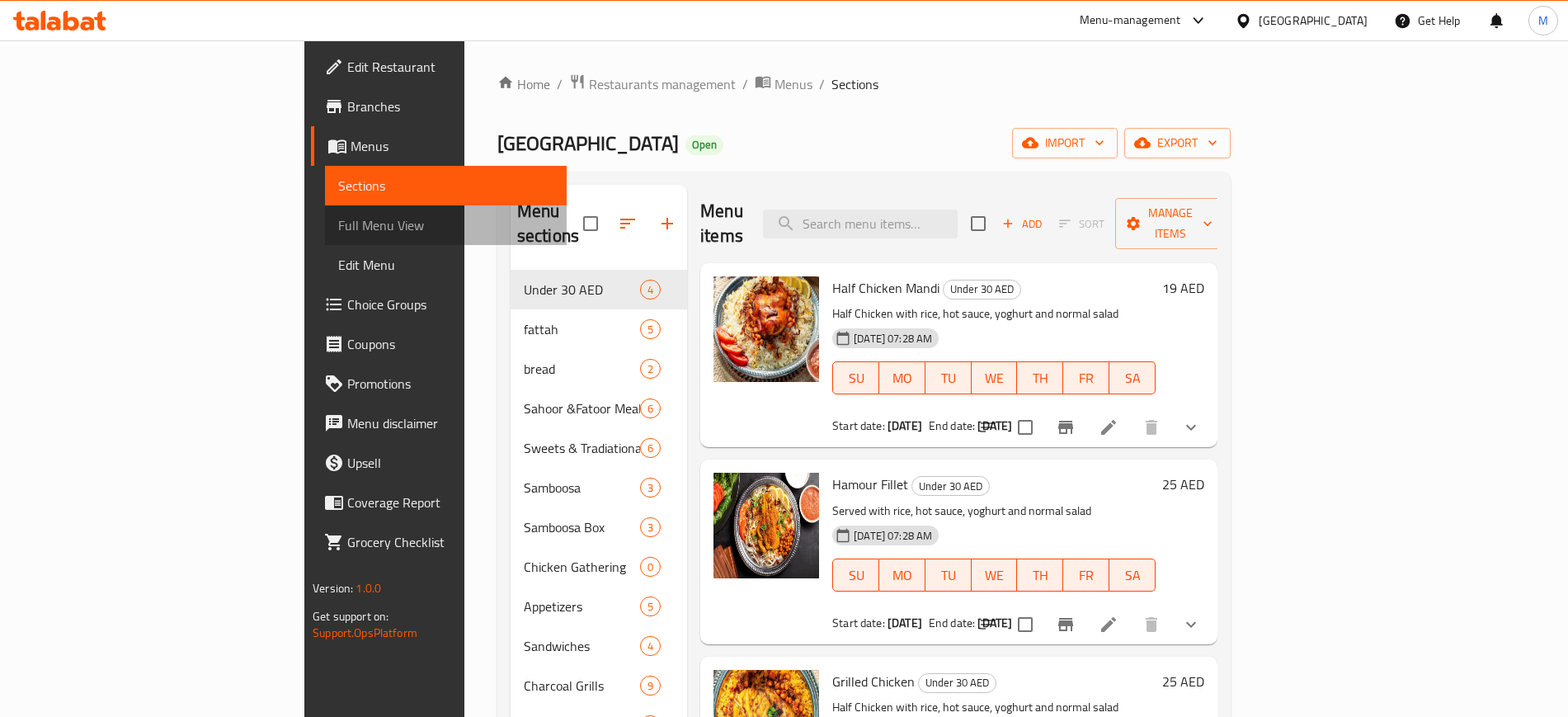
click at [339, 228] on span "Full Menu View" at bounding box center [445, 225] width 214 height 20
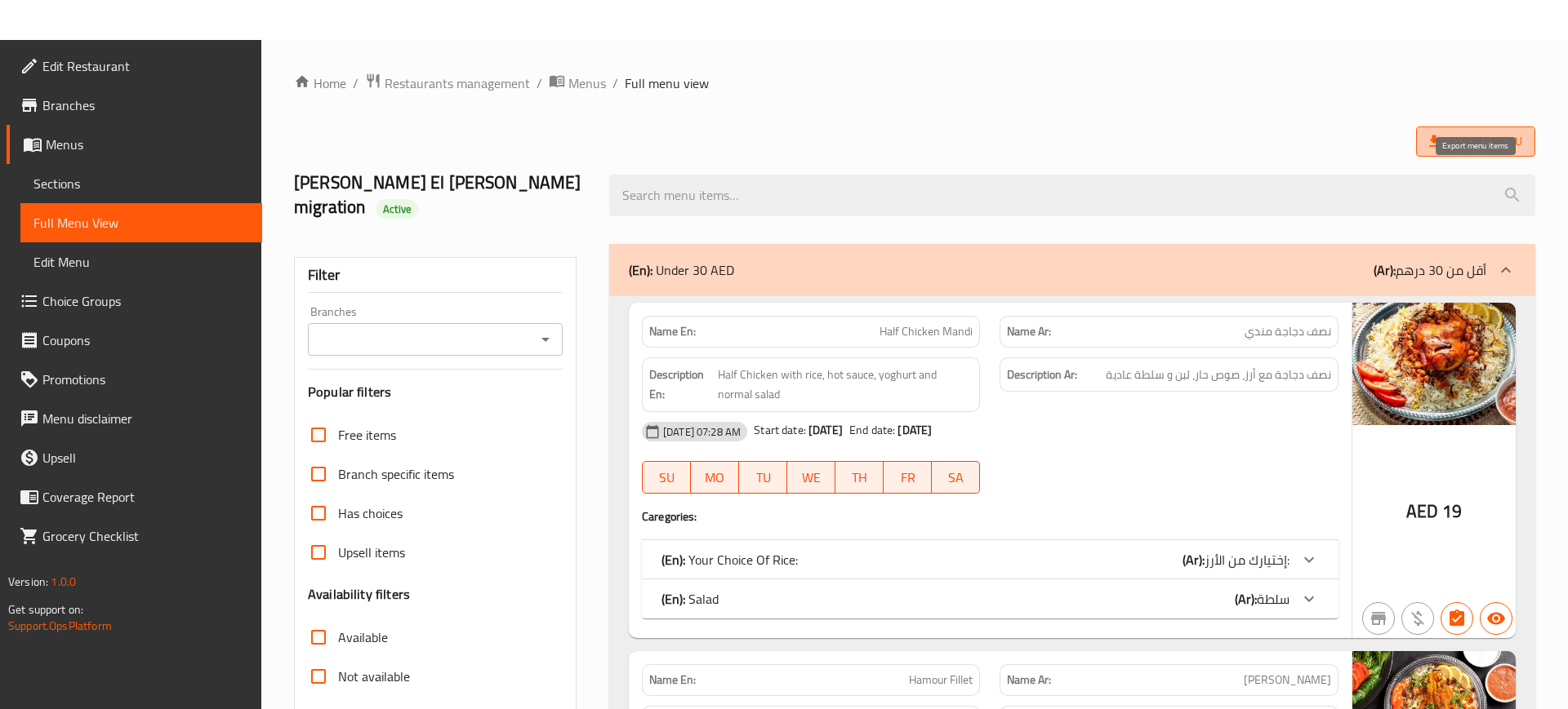
click at [1532, 143] on span "Export Menu" at bounding box center [1476, 141] width 120 height 30
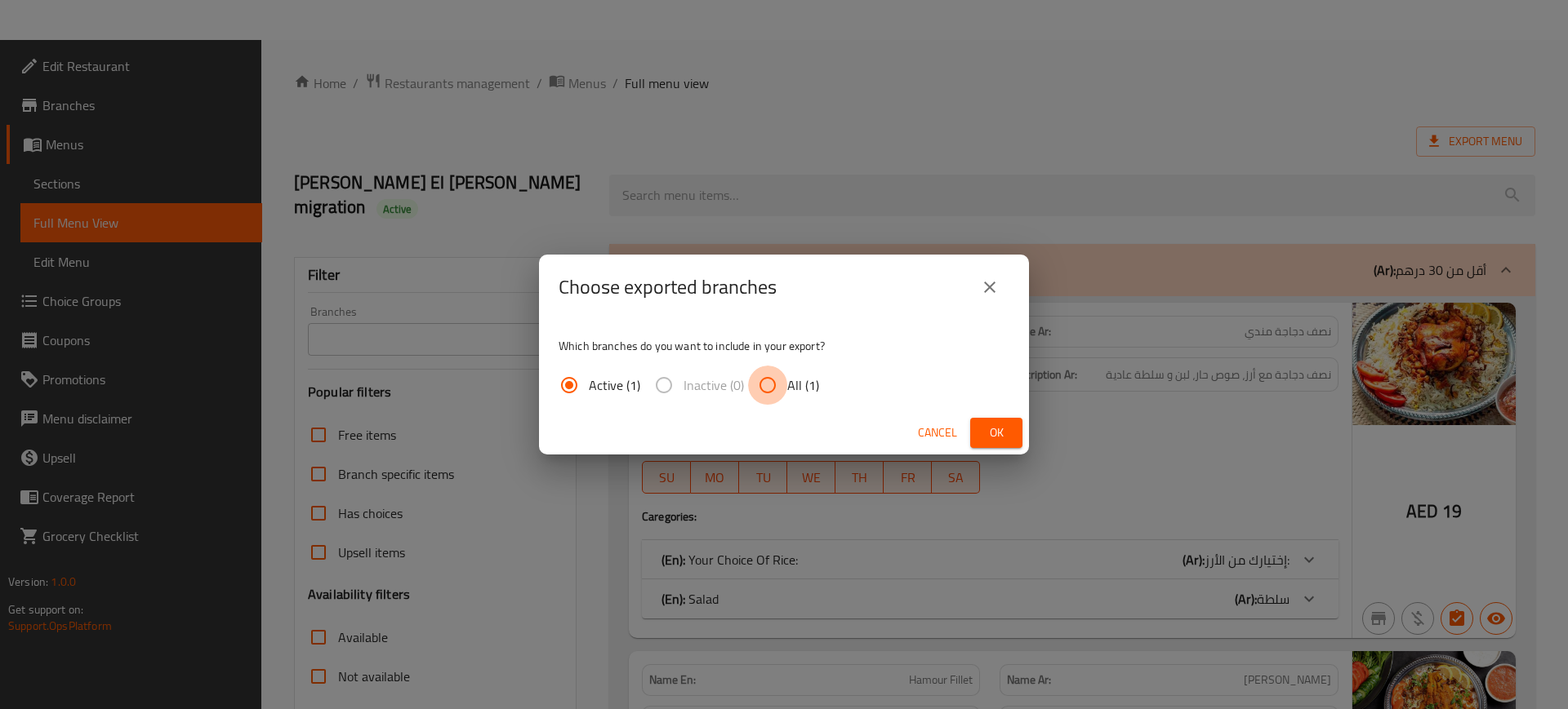
click at [764, 390] on input "All (1)" at bounding box center [768, 384] width 39 height 39
radio input "true"
click at [1007, 433] on span "Ok" at bounding box center [996, 433] width 26 height 21
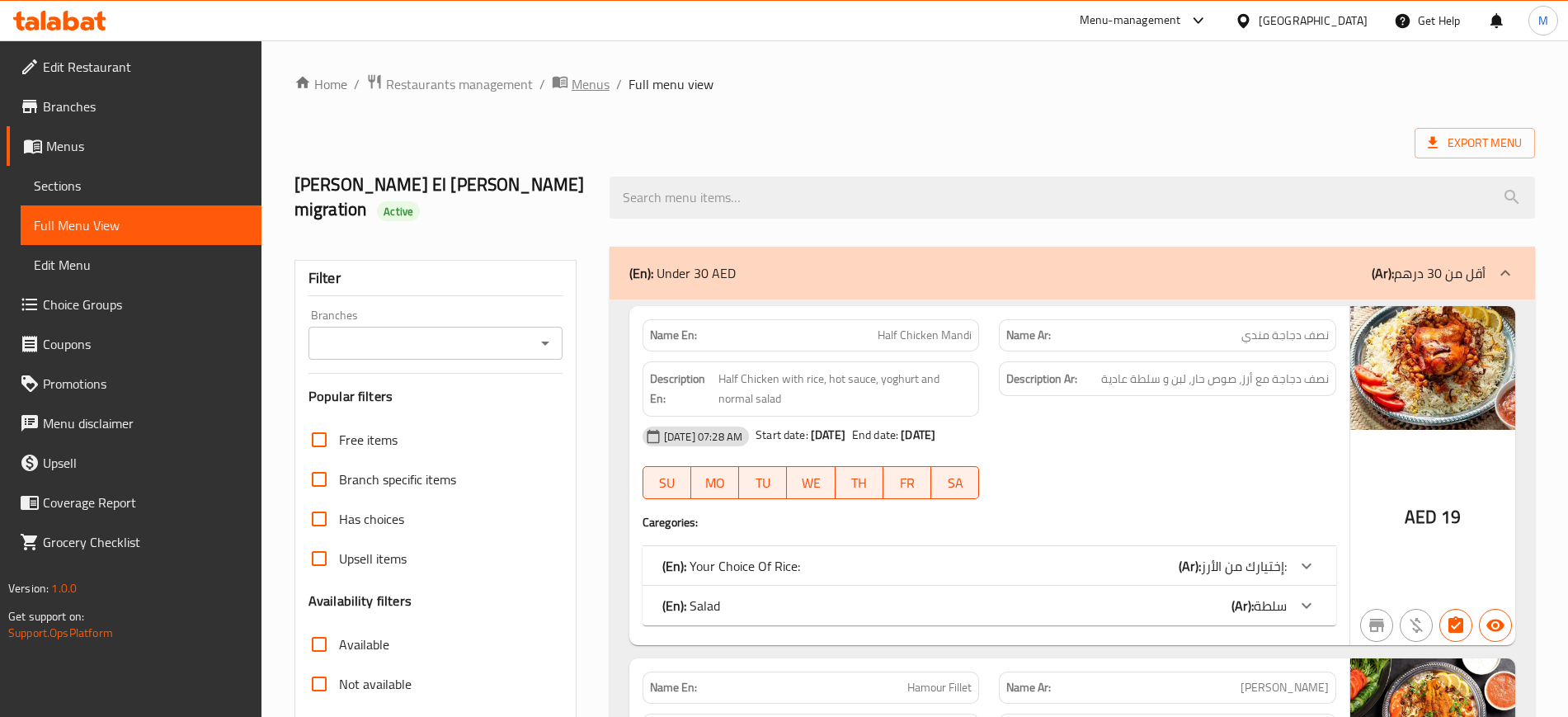
click at [594, 84] on span "Menus" at bounding box center [590, 84] width 38 height 20
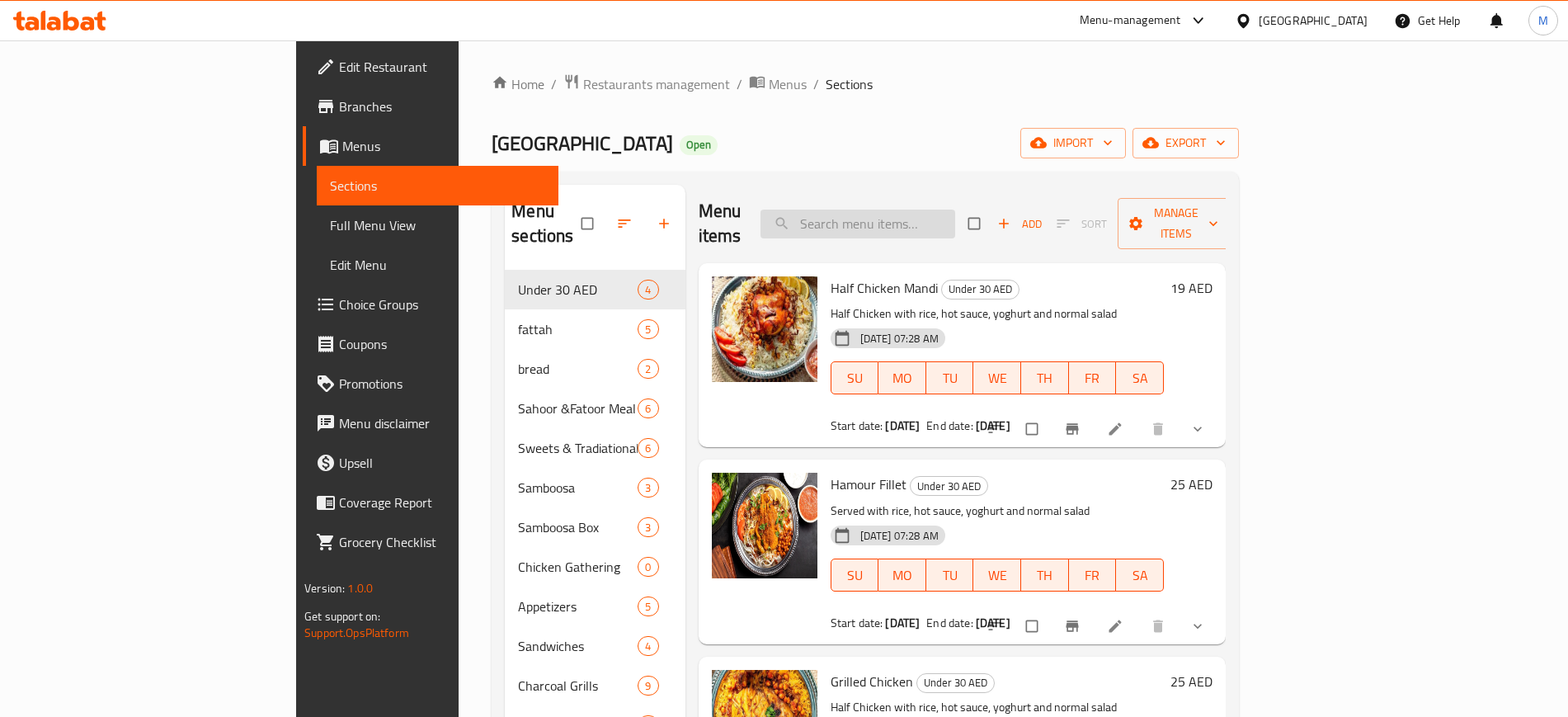
click at [904, 217] on input "search" at bounding box center [858, 223] width 195 height 29
paste input "Bean Qilaba"
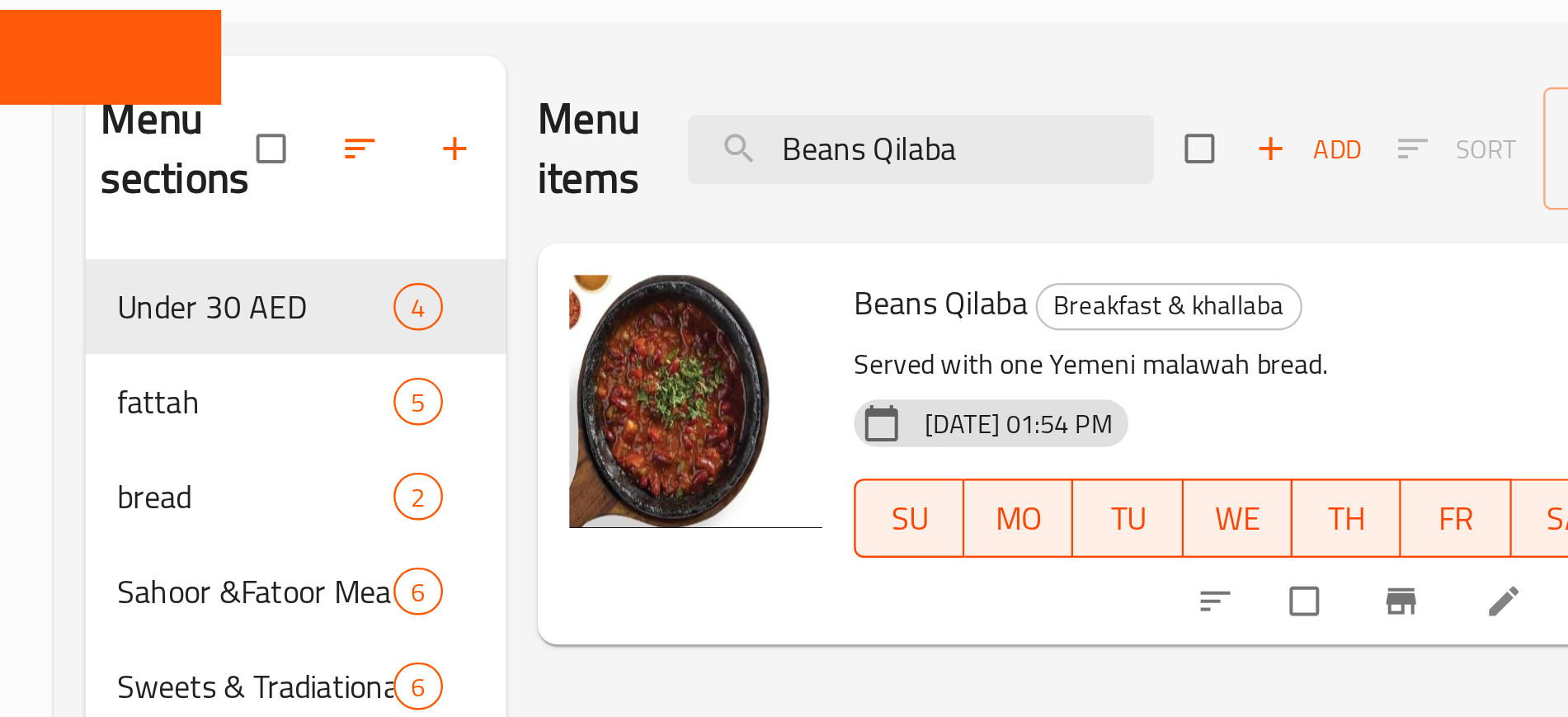
type input "Bean Qilaba"
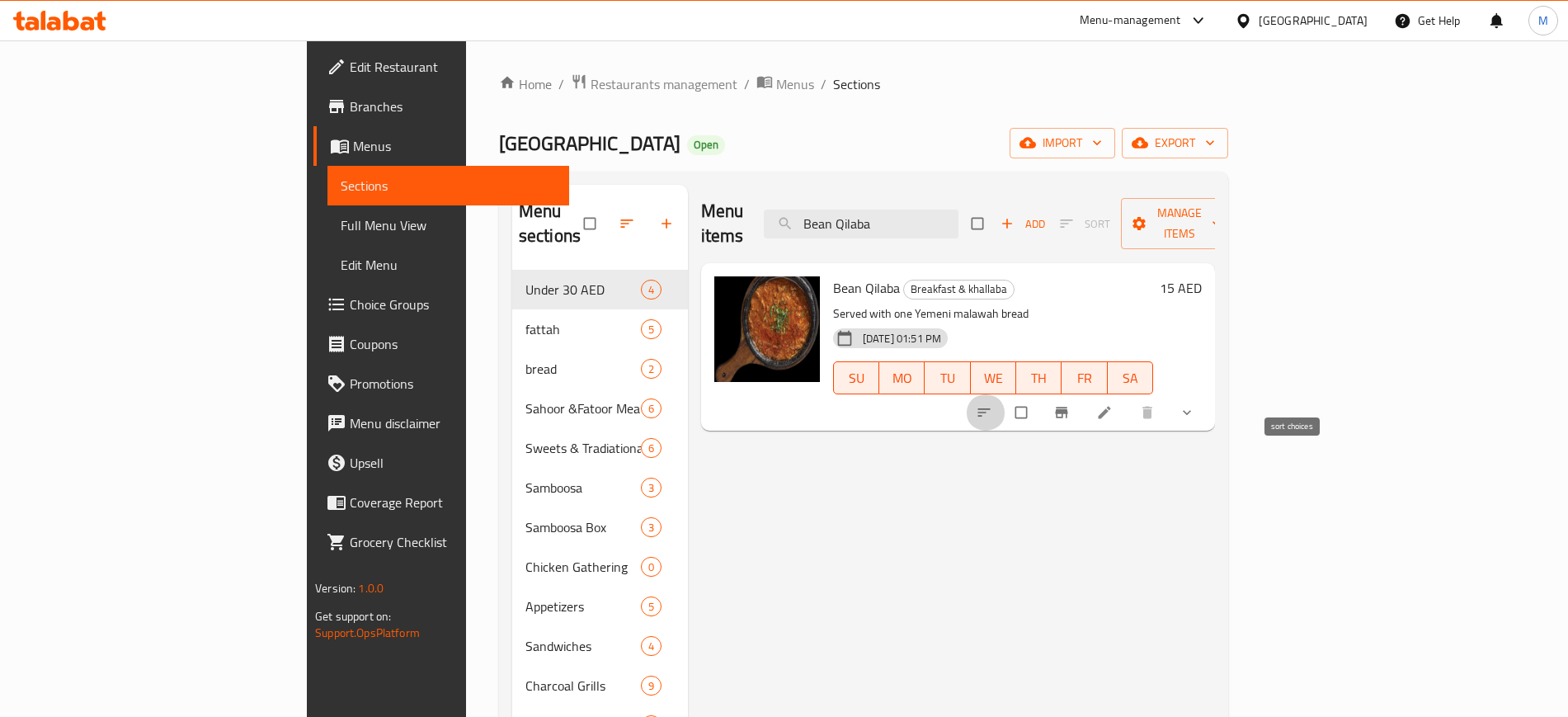
click at [992, 404] on icon "sort-choices" at bounding box center [984, 412] width 17 height 17
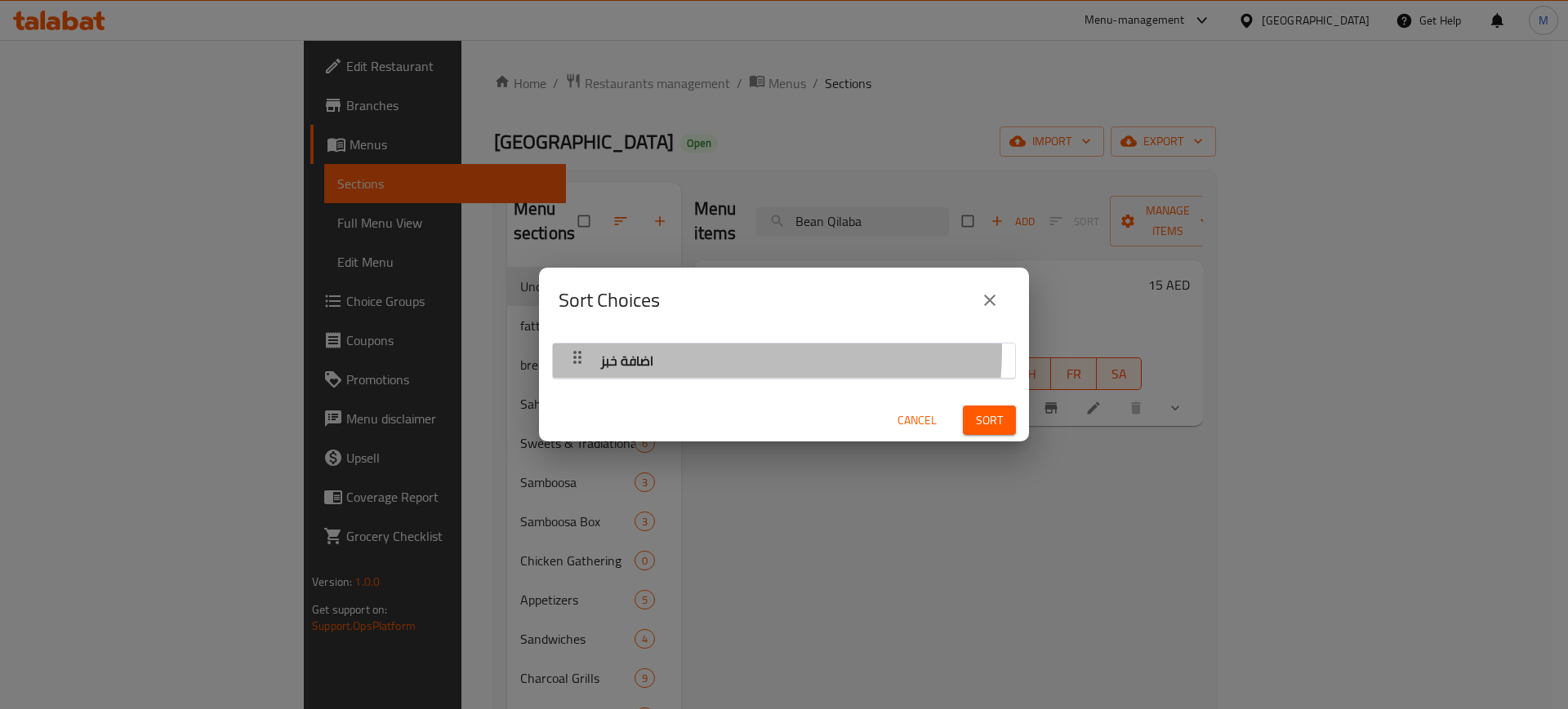
click at [701, 350] on div "اضافة خبز" at bounding box center [784, 360] width 446 height 39
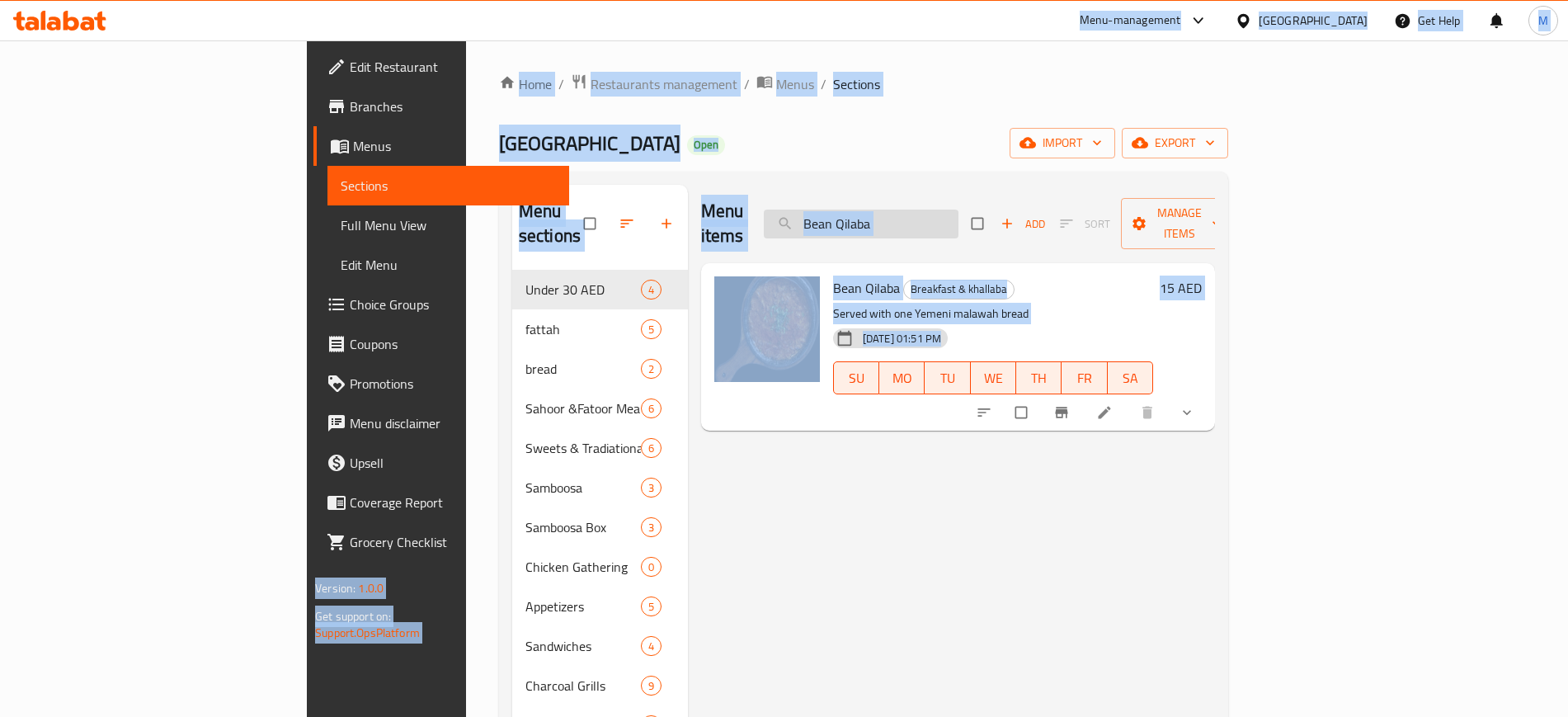
click at [944, 224] on input "Bean Qilaba" at bounding box center [861, 223] width 195 height 29
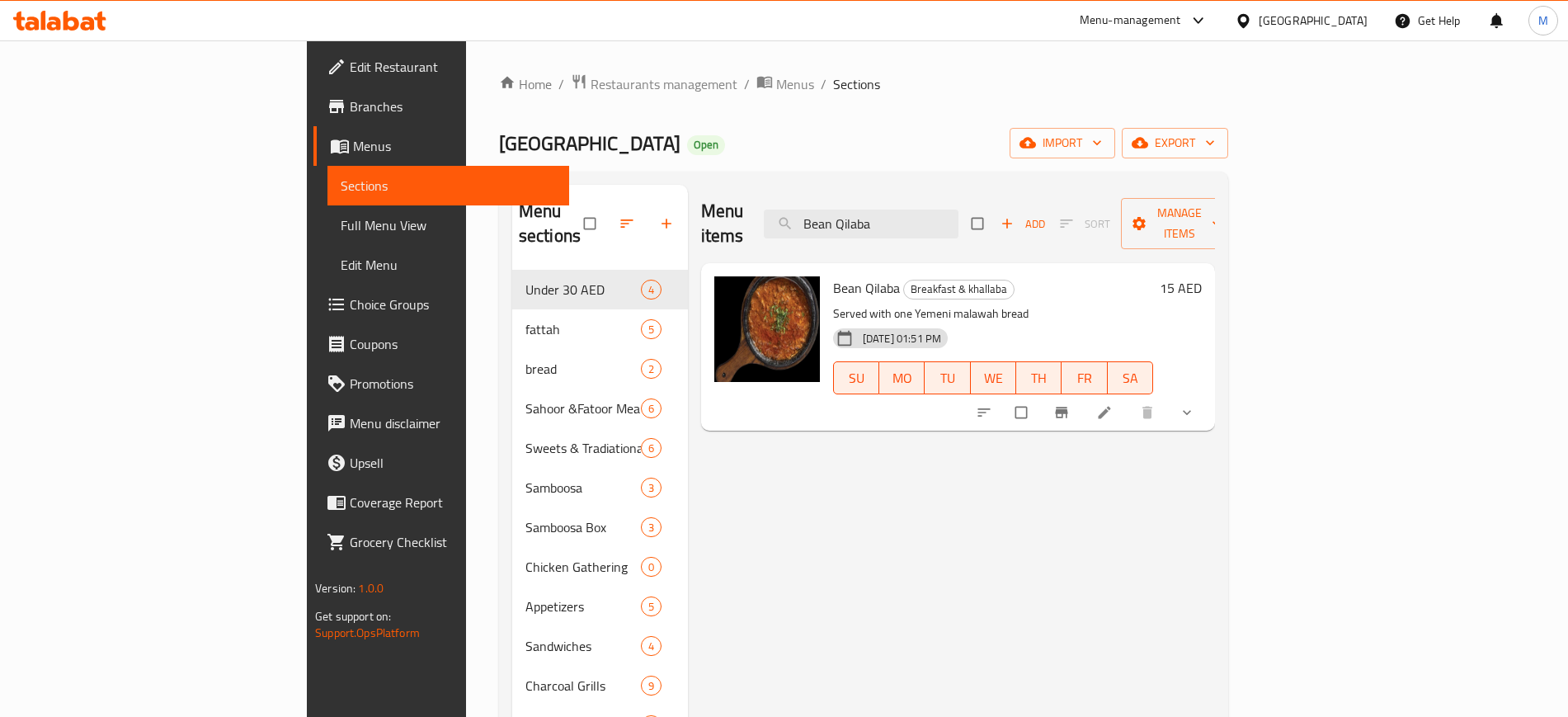
paste input "Meat Mandi"
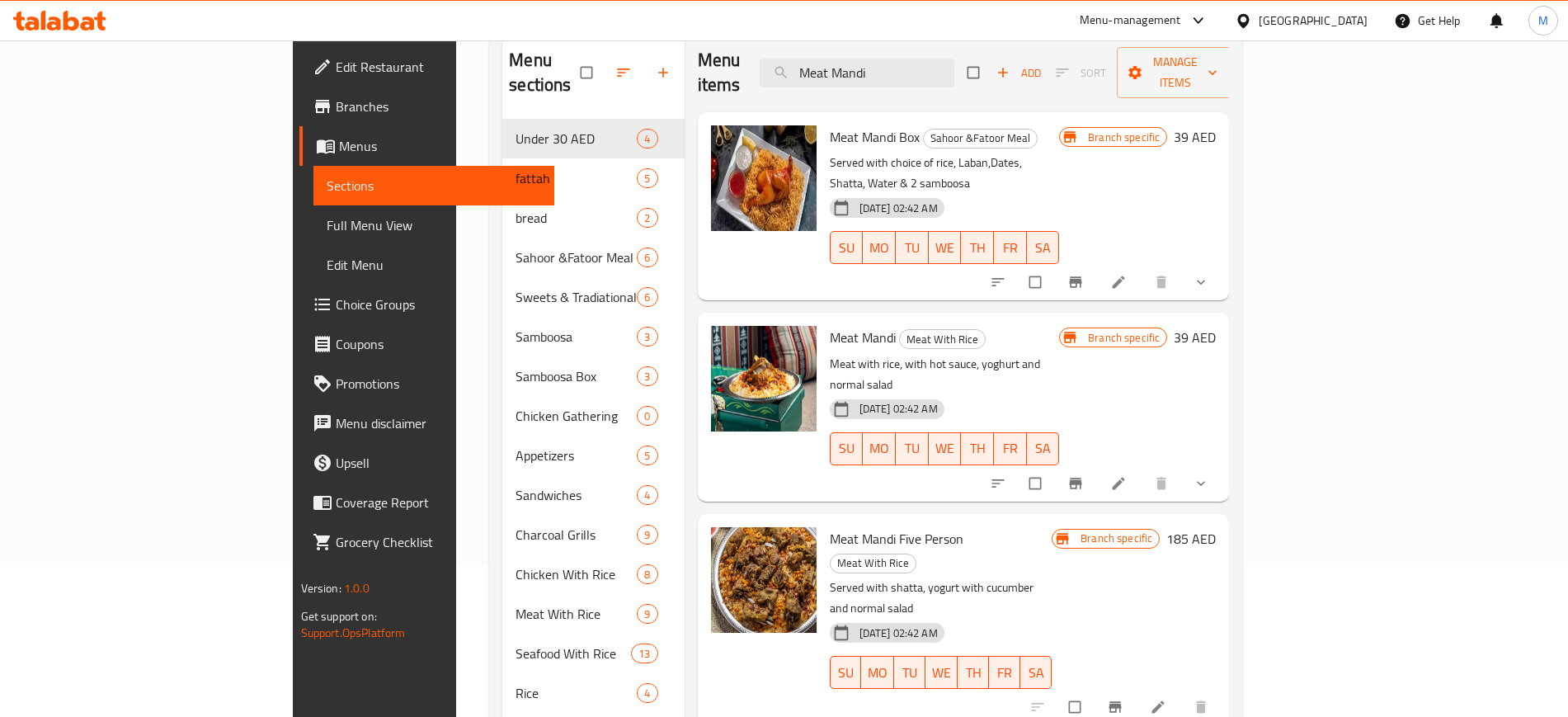
scroll to position [151, 0]
paste input "Hamour Fillet"
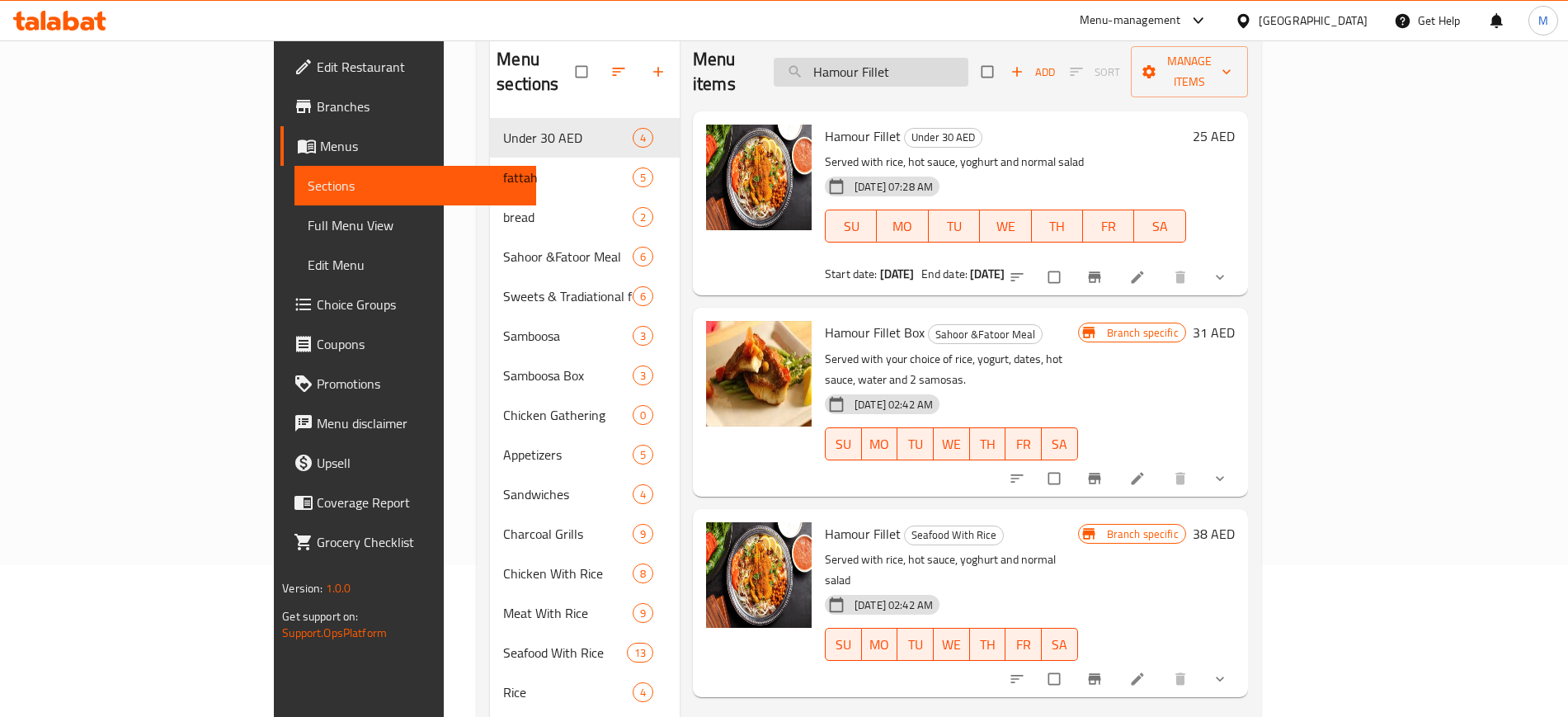
paste input "Iranian Kebab"
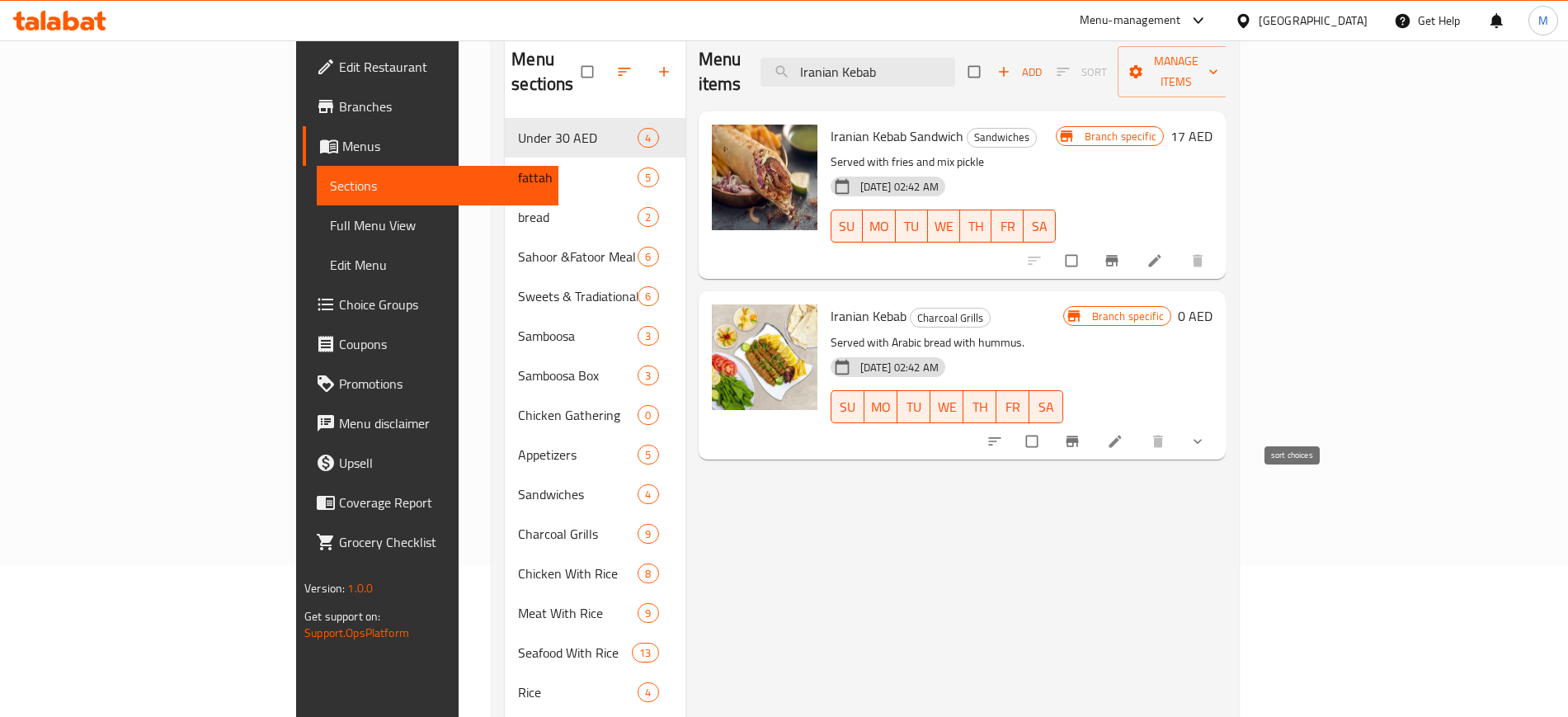
type input "Iranian Kebab"
click at [1004, 433] on icon "sort-choices" at bounding box center [995, 441] width 17 height 17
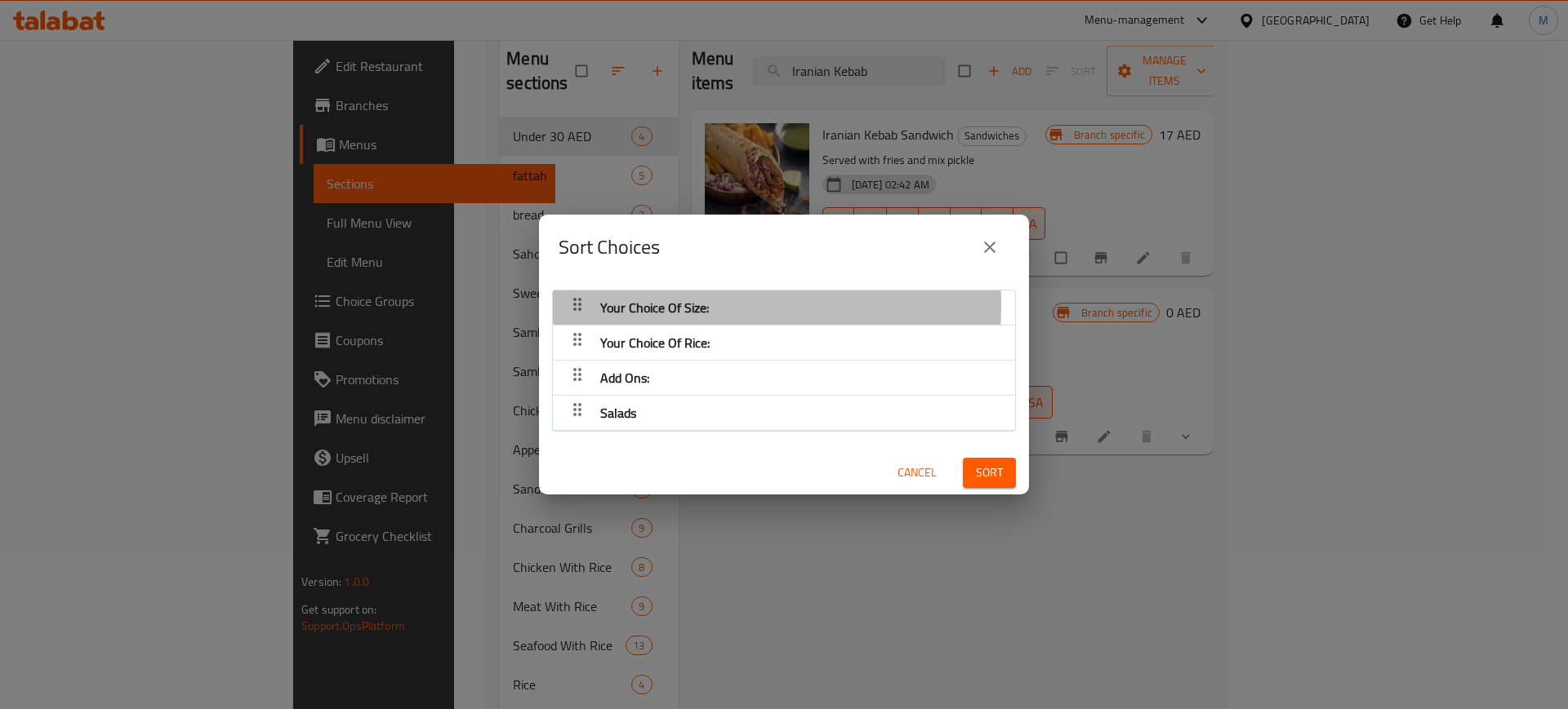
click at [624, 305] on span "Your Choice Of Size:" at bounding box center [654, 307] width 108 height 24
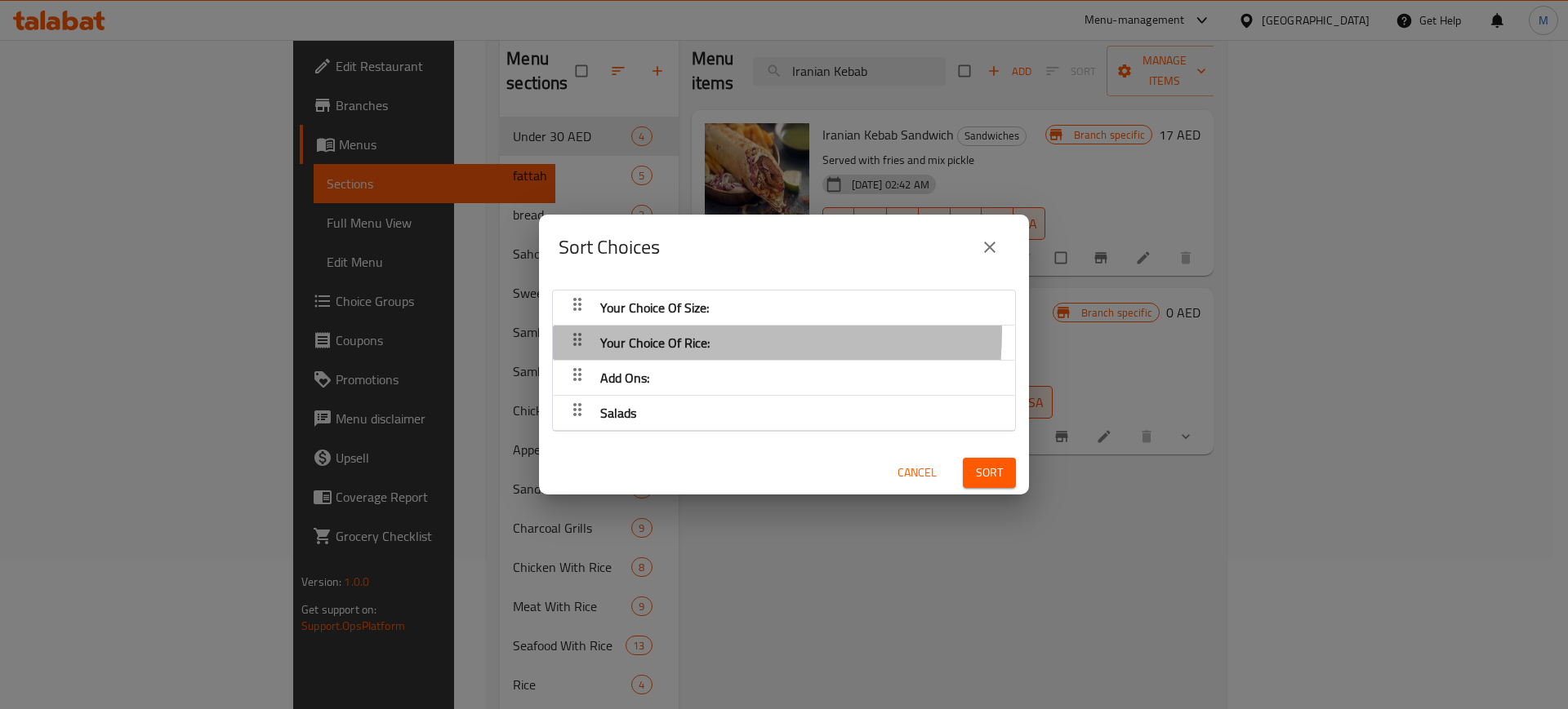
click at [593, 329] on div "button" at bounding box center [578, 342] width 33 height 39
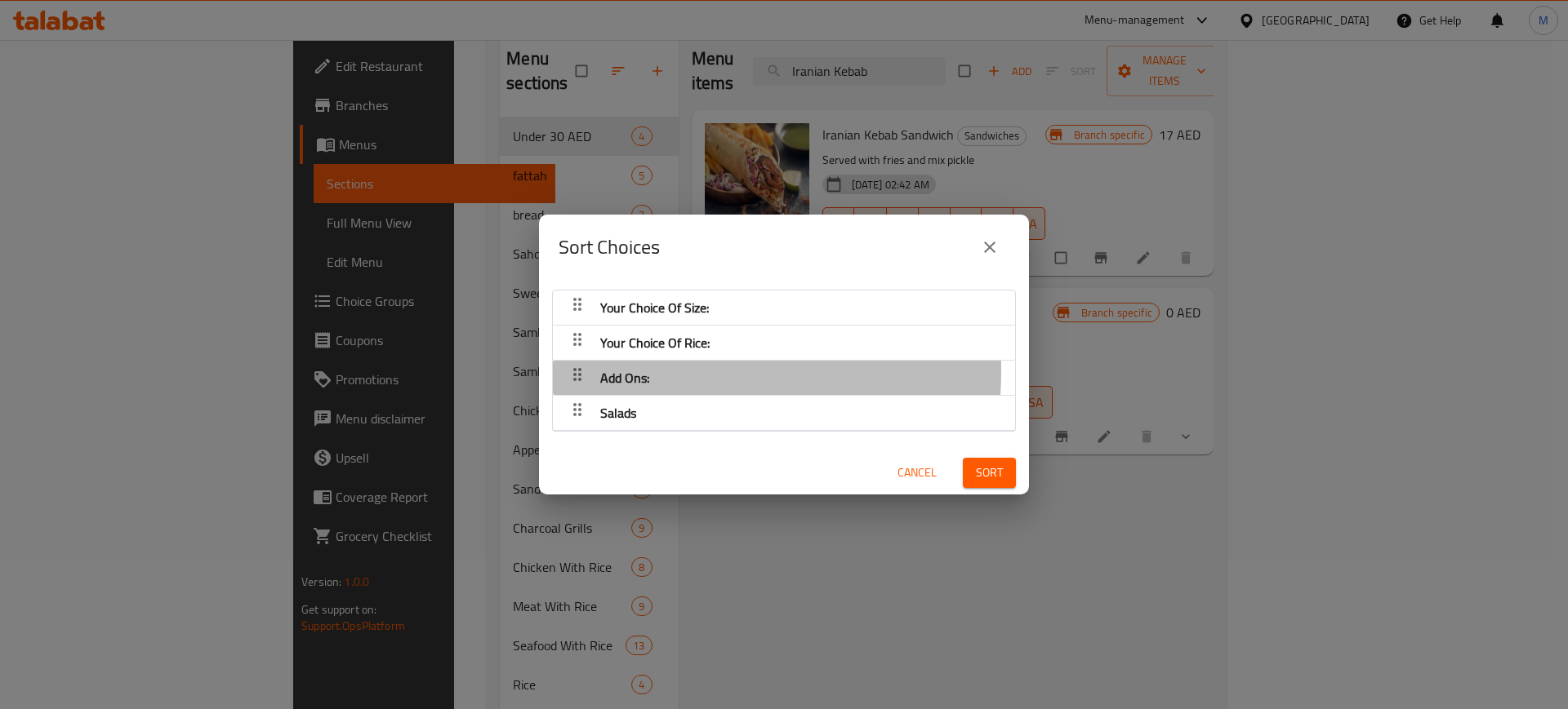
click at [591, 370] on div "button" at bounding box center [578, 377] width 33 height 39
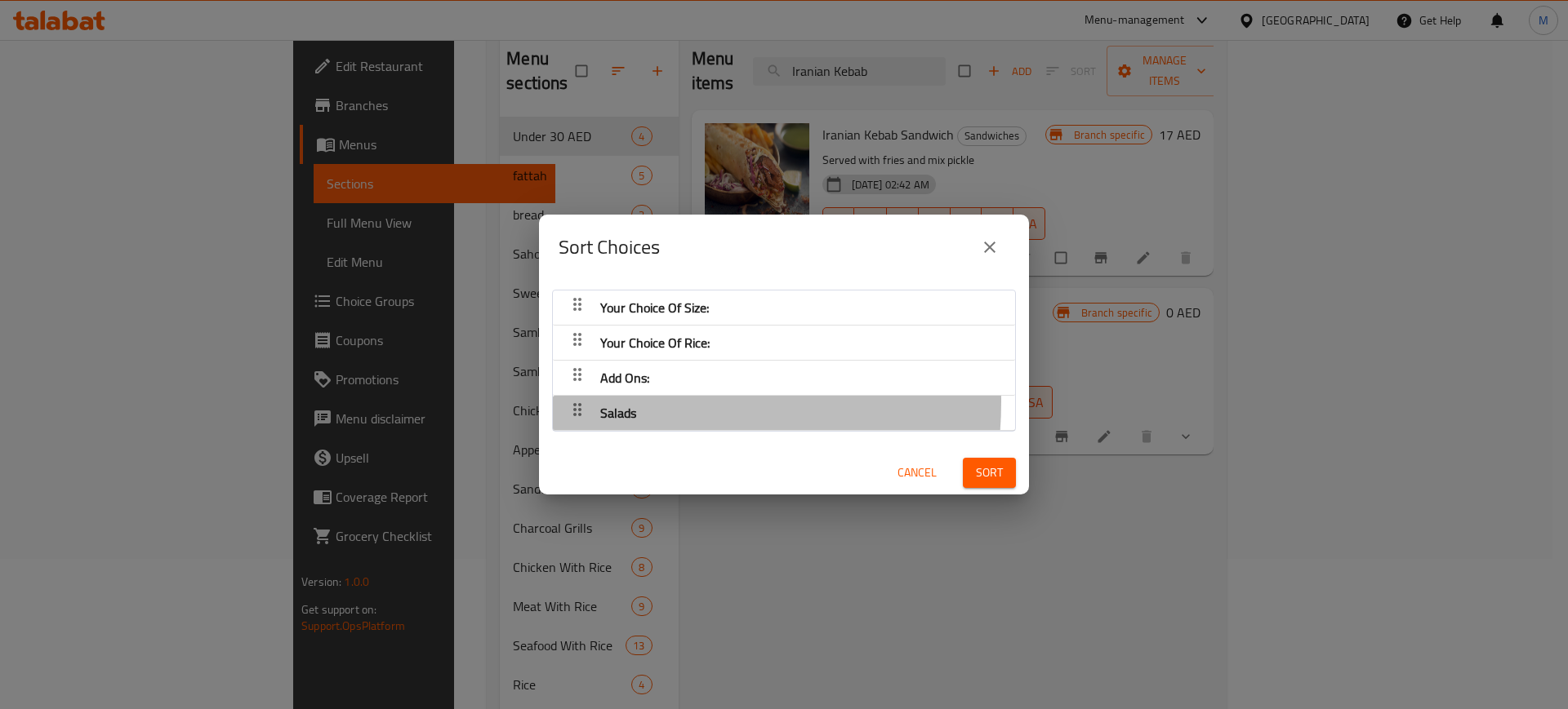
click at [604, 402] on span "Salads" at bounding box center [618, 413] width 36 height 24
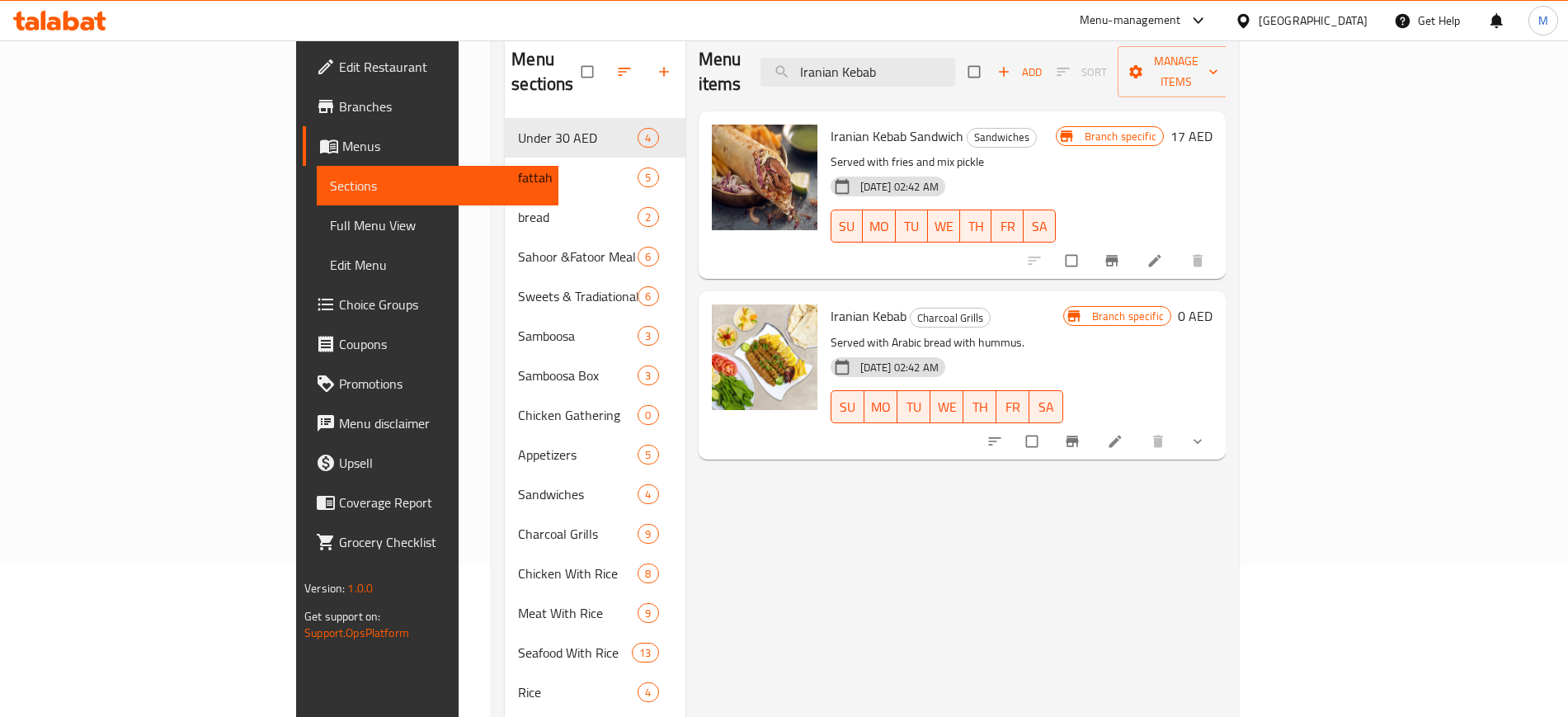
click at [798, 670] on div "Menu items Iranian Kebab Add Sort Manage items Iranian Kebab Sandwich Sandwiche…" at bounding box center [956, 435] width 541 height 805
click at [330, 227] on span "Full Menu View" at bounding box center [437, 225] width 214 height 20
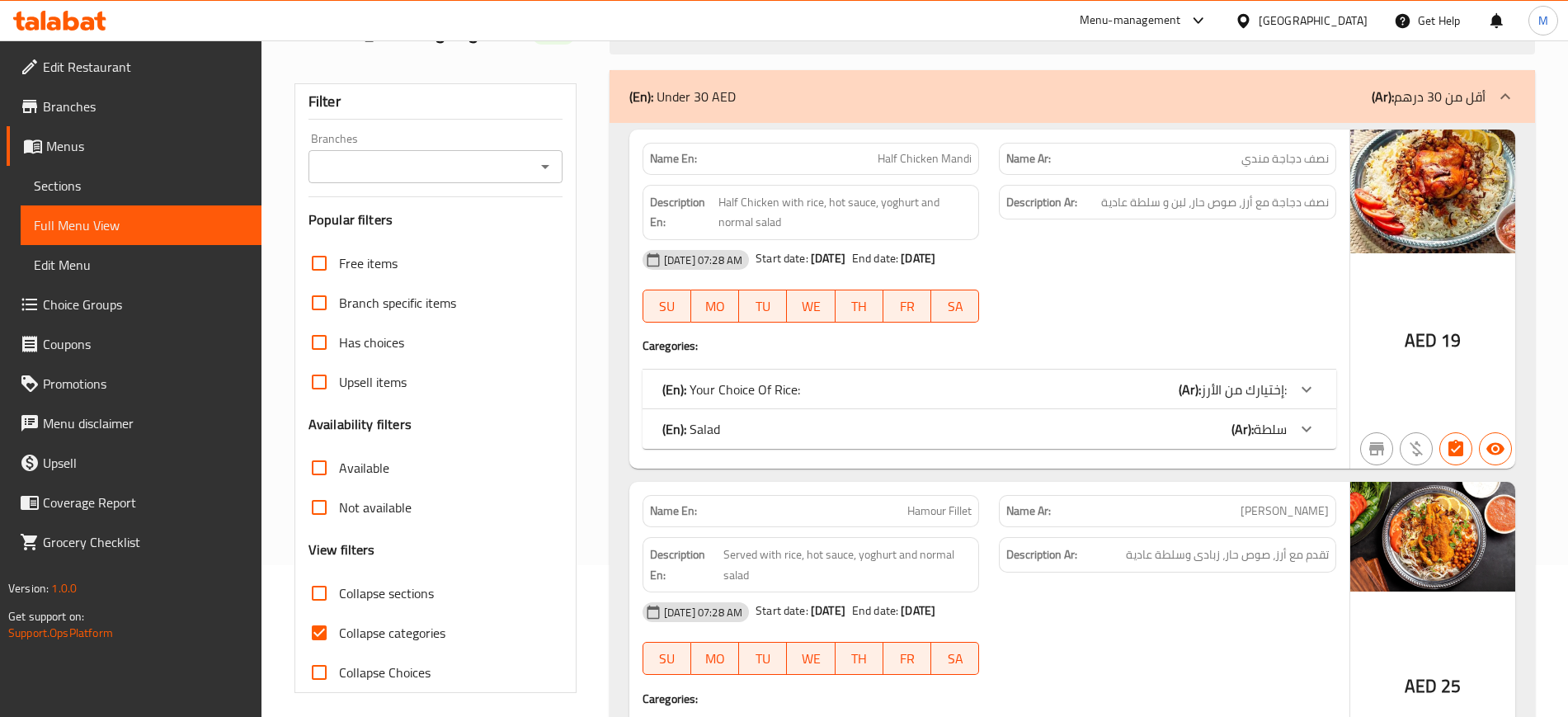
click at [1037, 55] on div at bounding box center [1072, 33] width 946 height 62
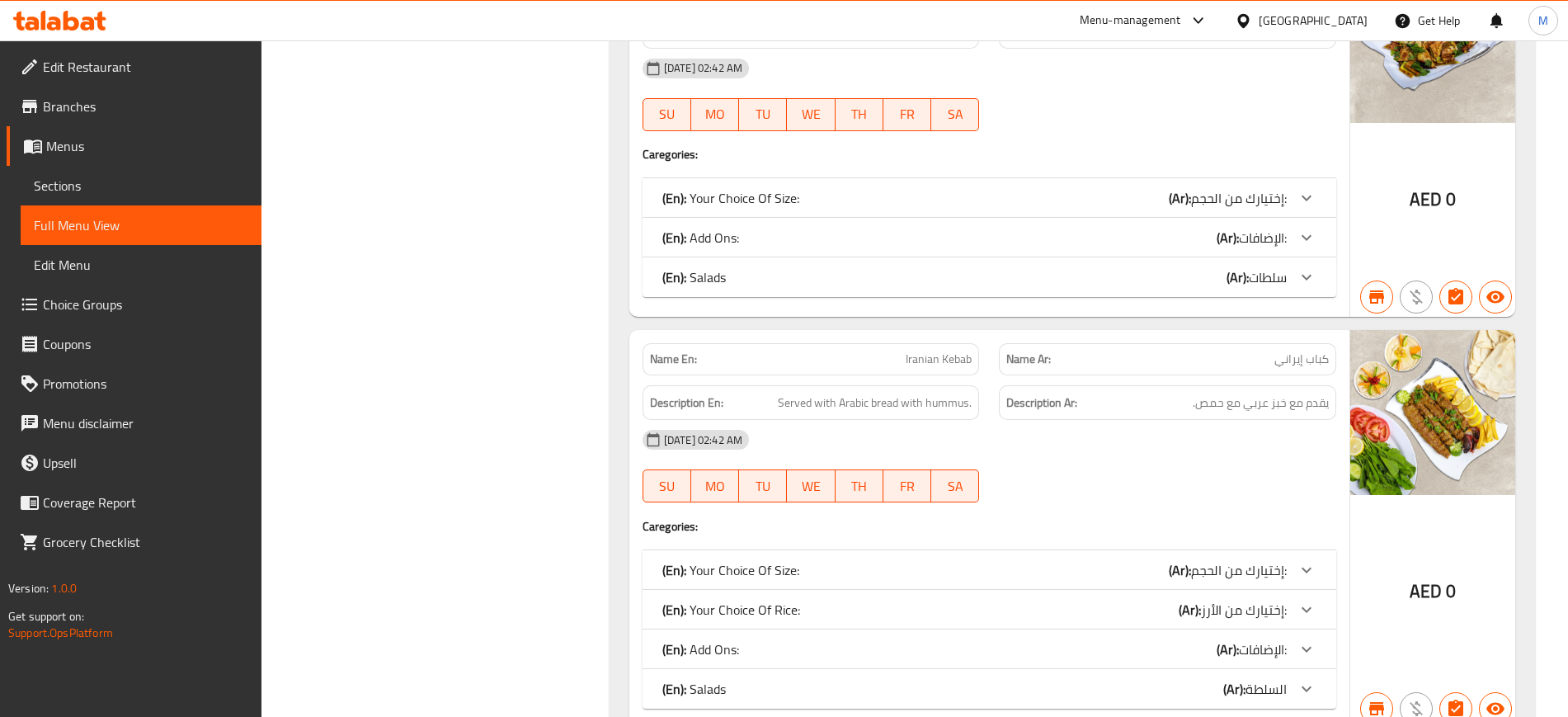
scroll to position [11297, 0]
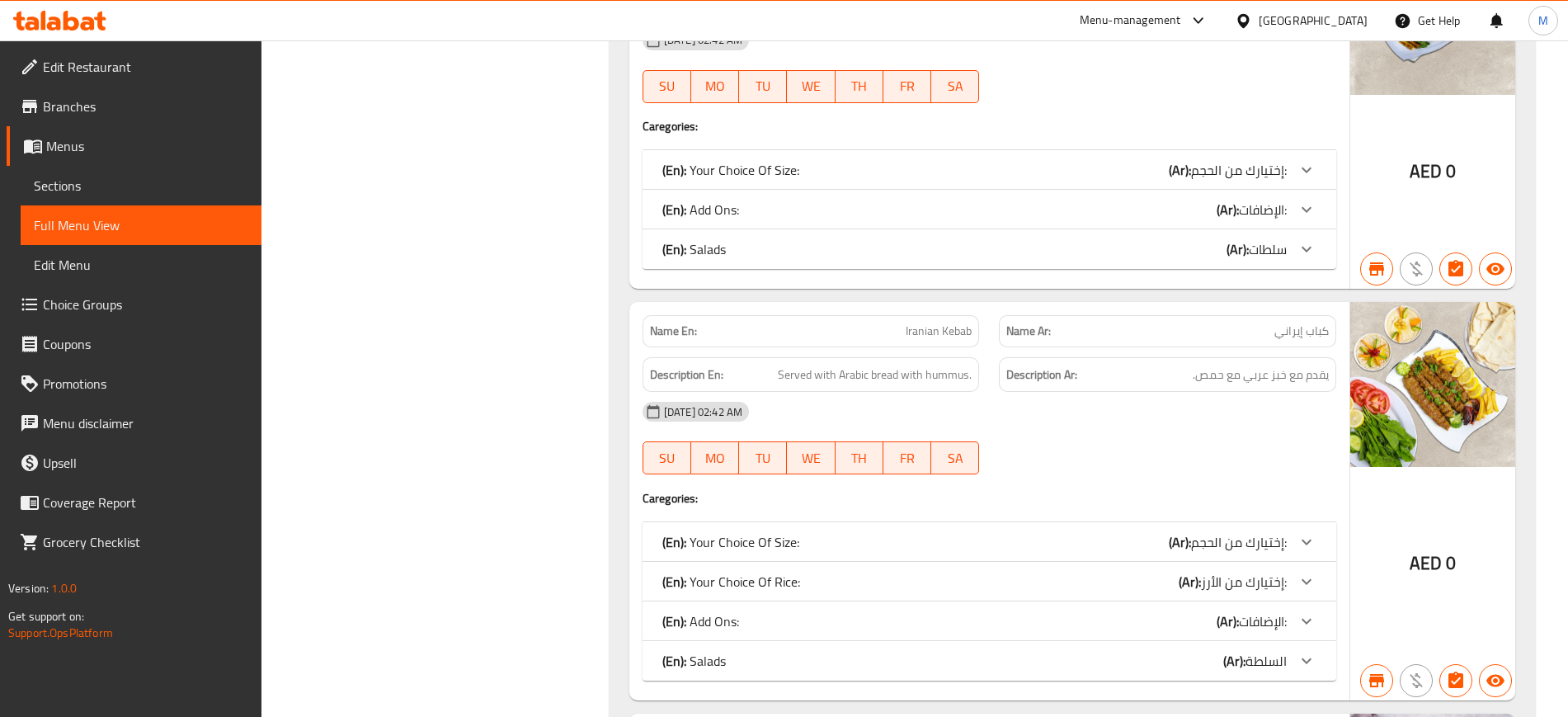
click at [727, 545] on p "(En): Your Choice Of Size:" at bounding box center [731, 542] width 137 height 20
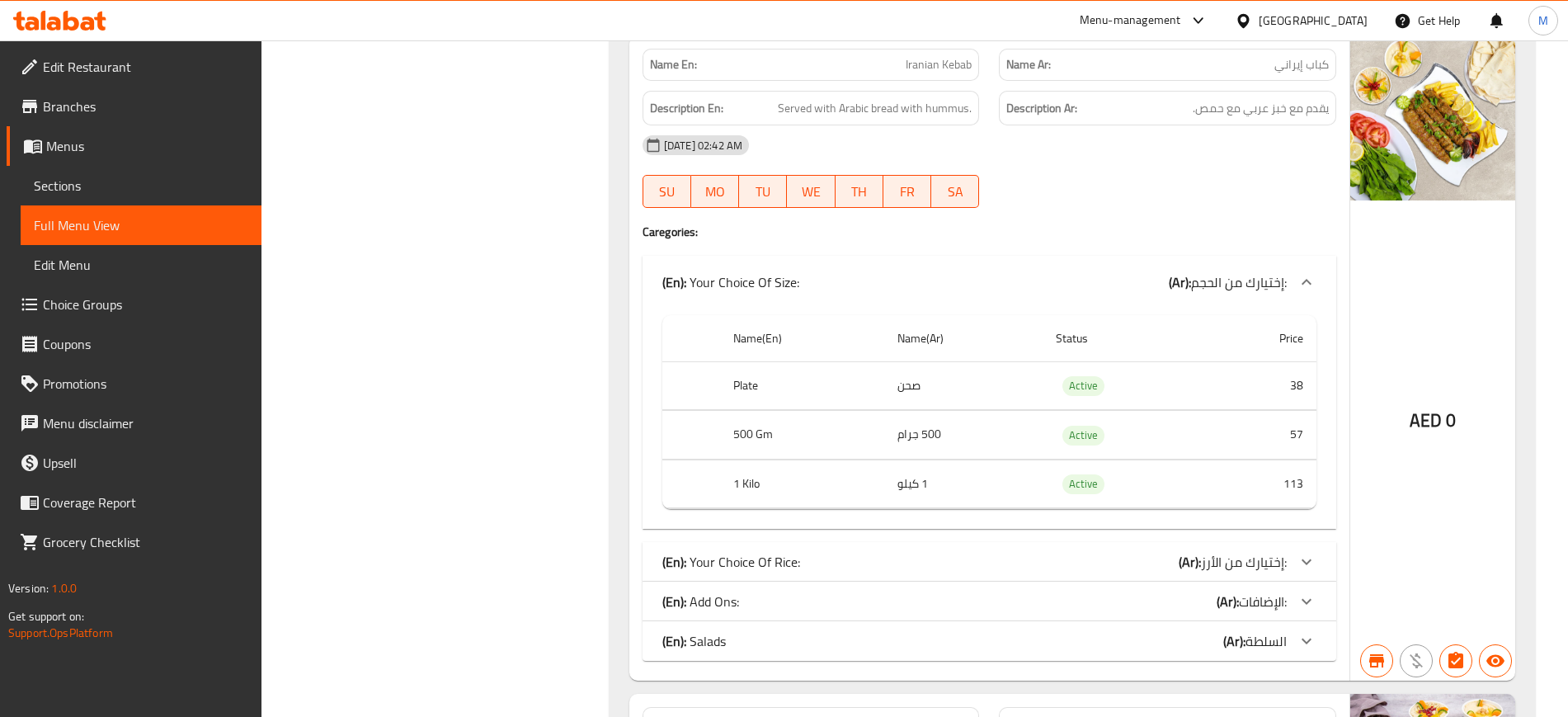
scroll to position [11566, 0]
click at [789, 535] on div "Name En: Iranian Kebab Name Ar: كباب إيراني Description En: Served with Arabic …" at bounding box center [989, 355] width 720 height 645
click at [818, 566] on div "(En): Your Choice Of Rice: (Ar): إختيارك من الأرز:" at bounding box center [975, 559] width 625 height 20
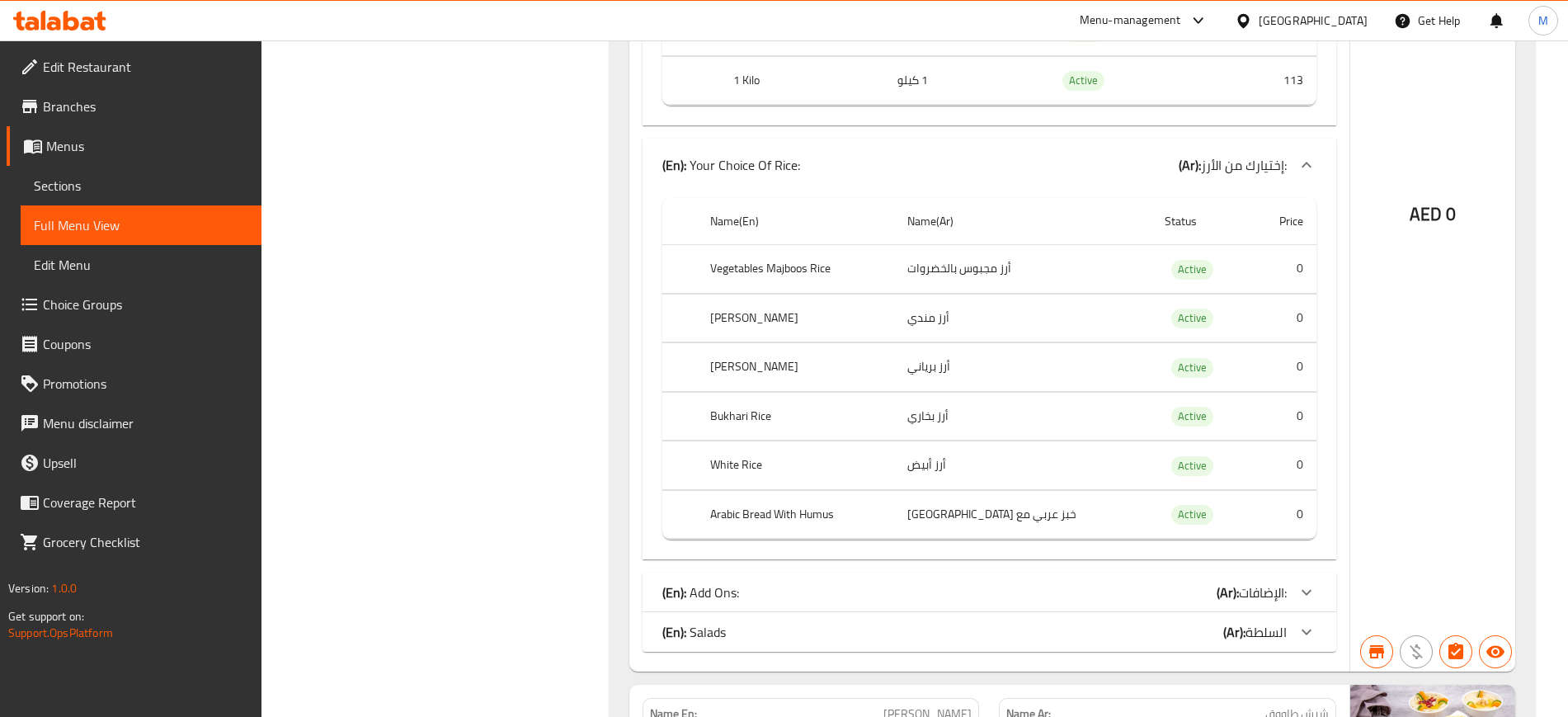
scroll to position [11986, 0]
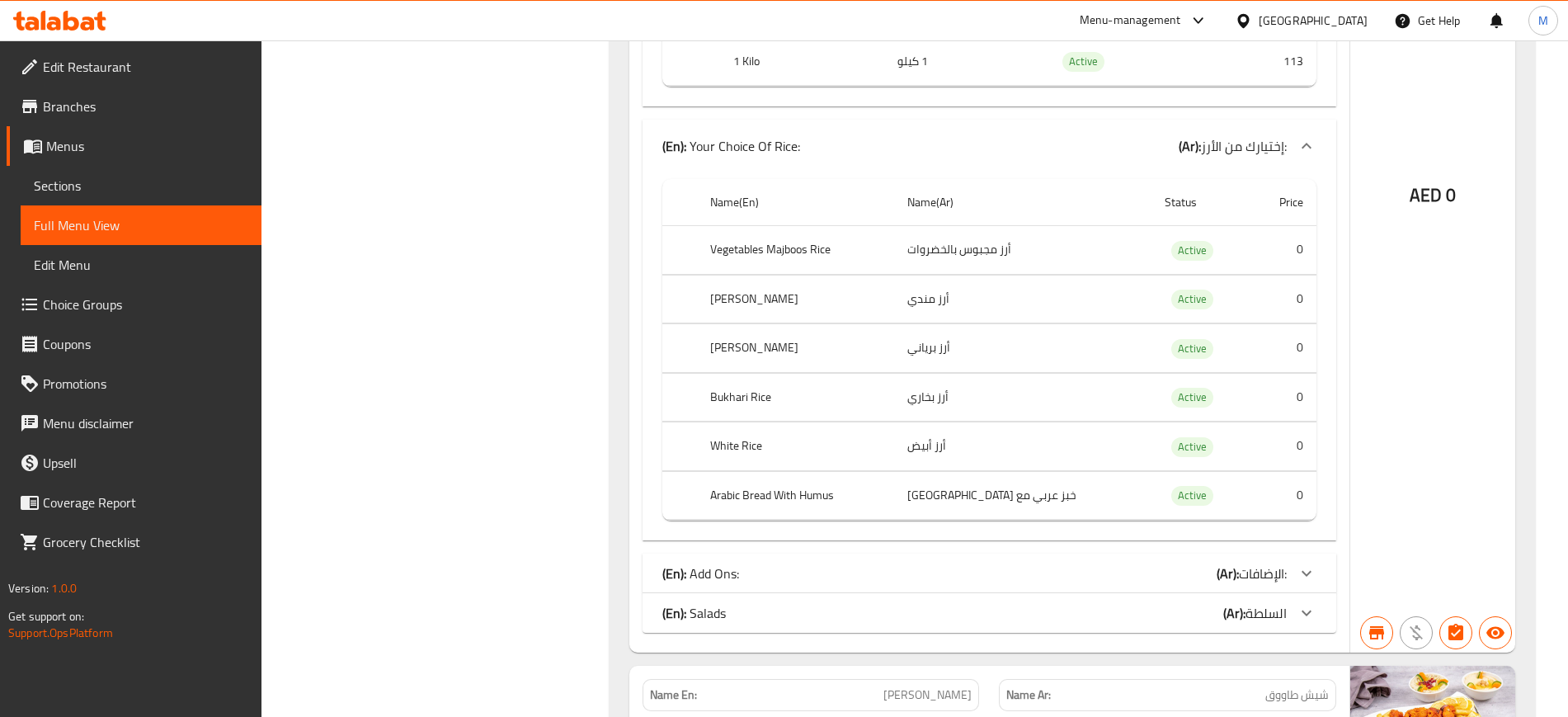
click at [931, 567] on div "(En): Add Ons: (Ar): الإضافات:" at bounding box center [975, 573] width 625 height 20
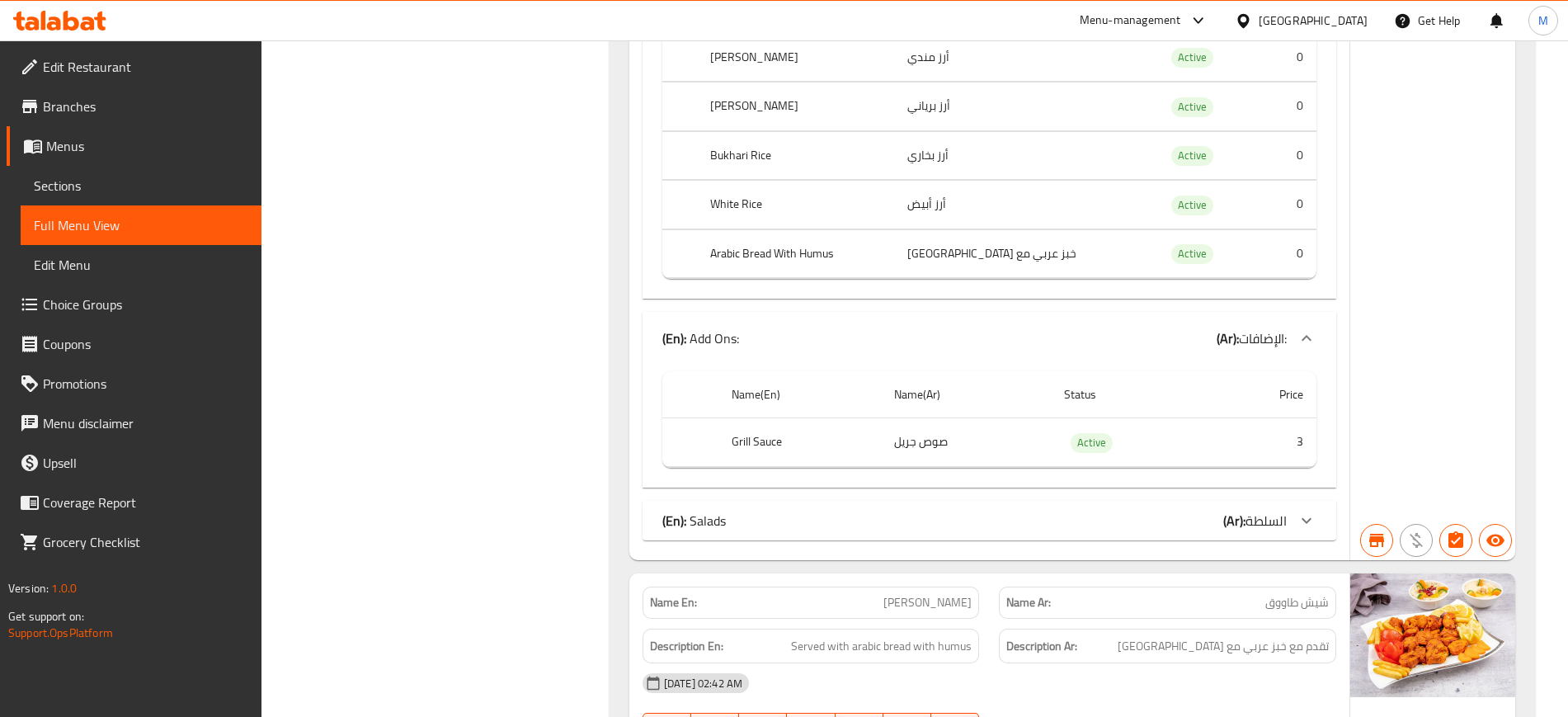
scroll to position [12227, 0]
click at [835, 519] on div "(En): Salads (Ar): السلطة" at bounding box center [975, 522] width 625 height 20
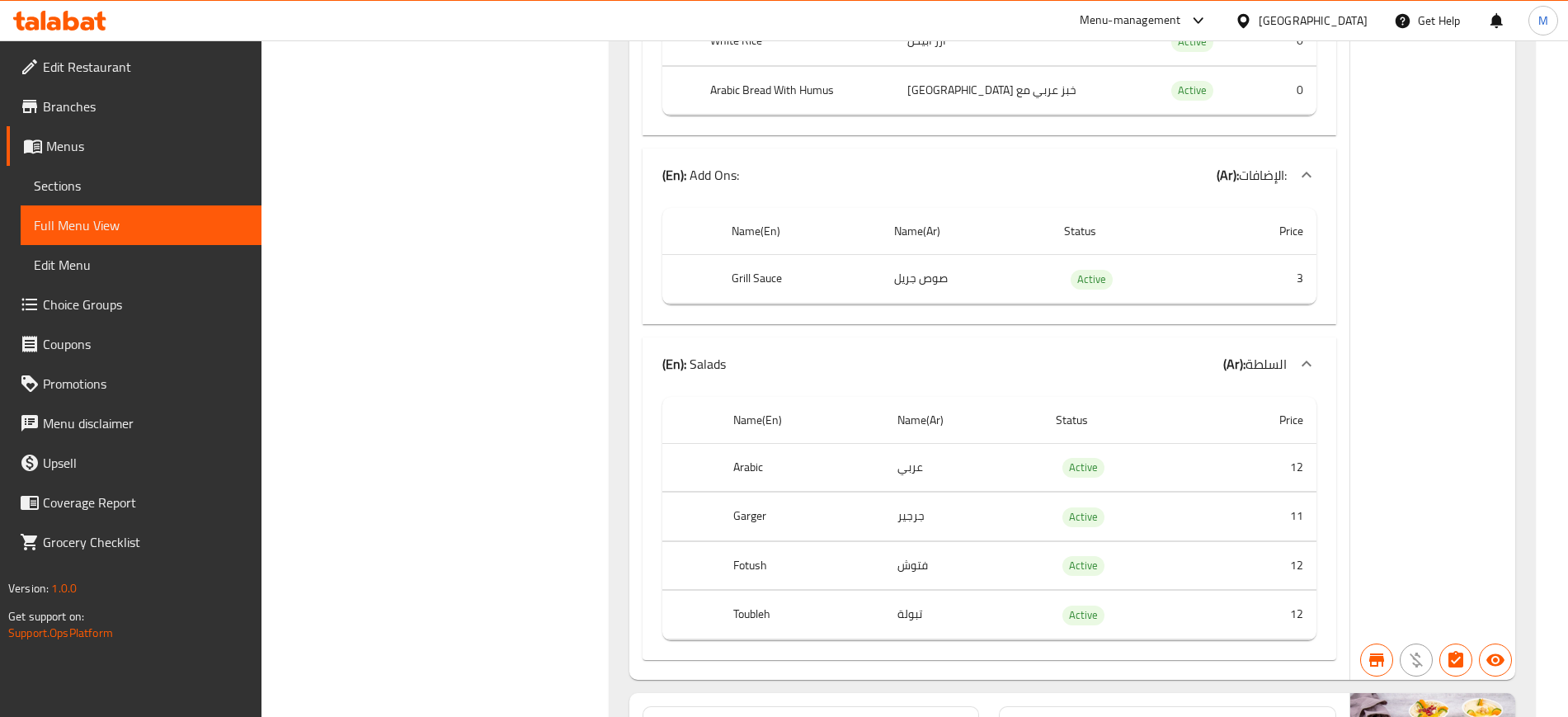
scroll to position [12392, 0]
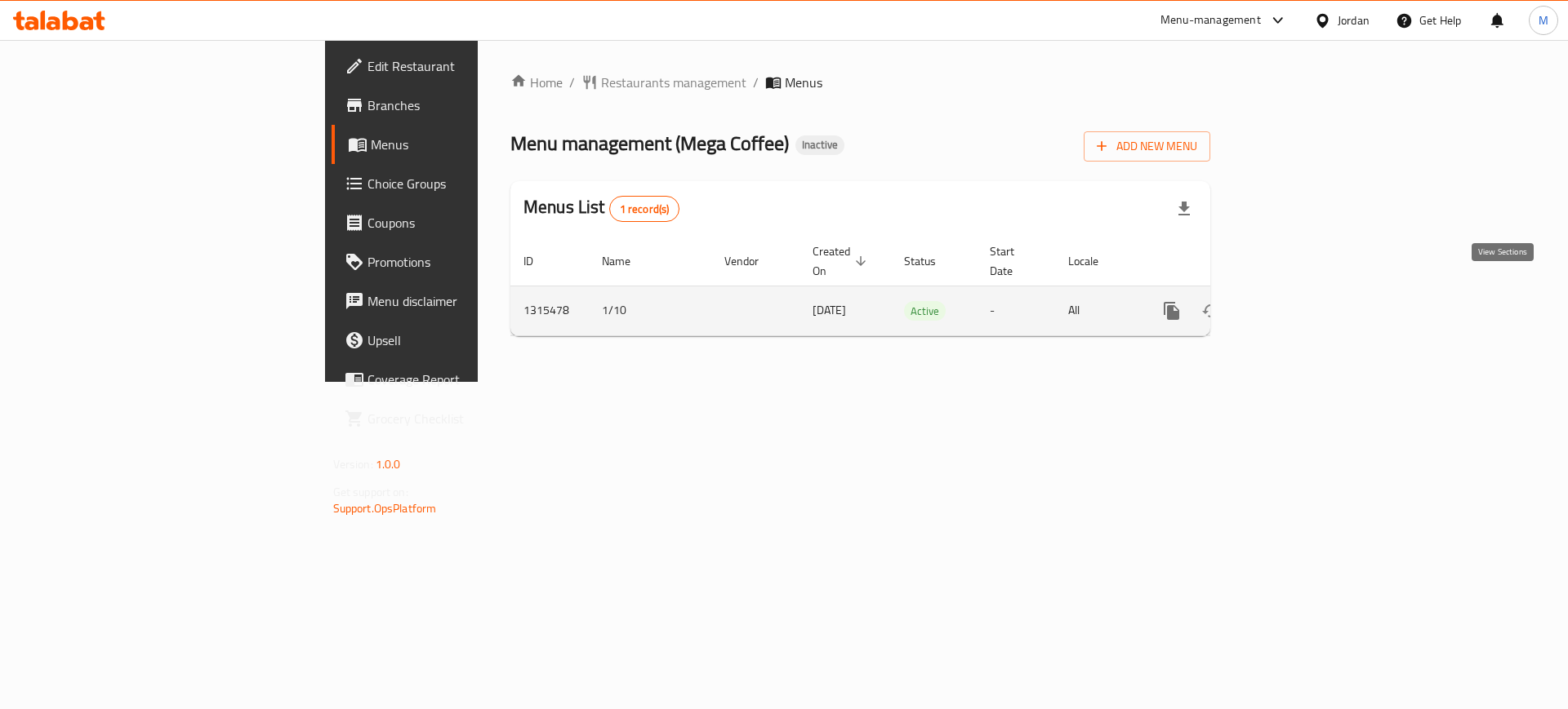
click at [1309, 292] on link "enhanced table" at bounding box center [1289, 311] width 39 height 39
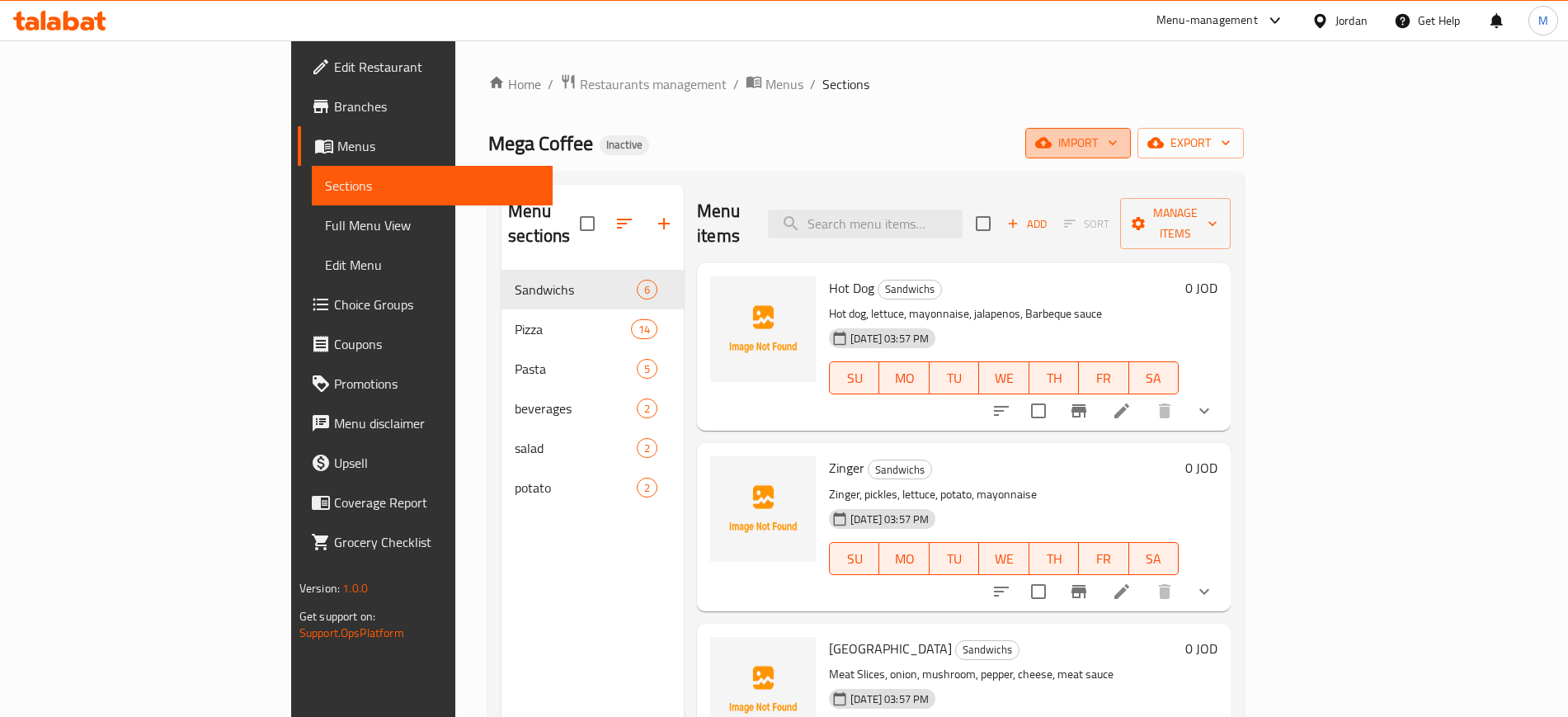
click at [1118, 148] on span "import" at bounding box center [1078, 144] width 80 height 21
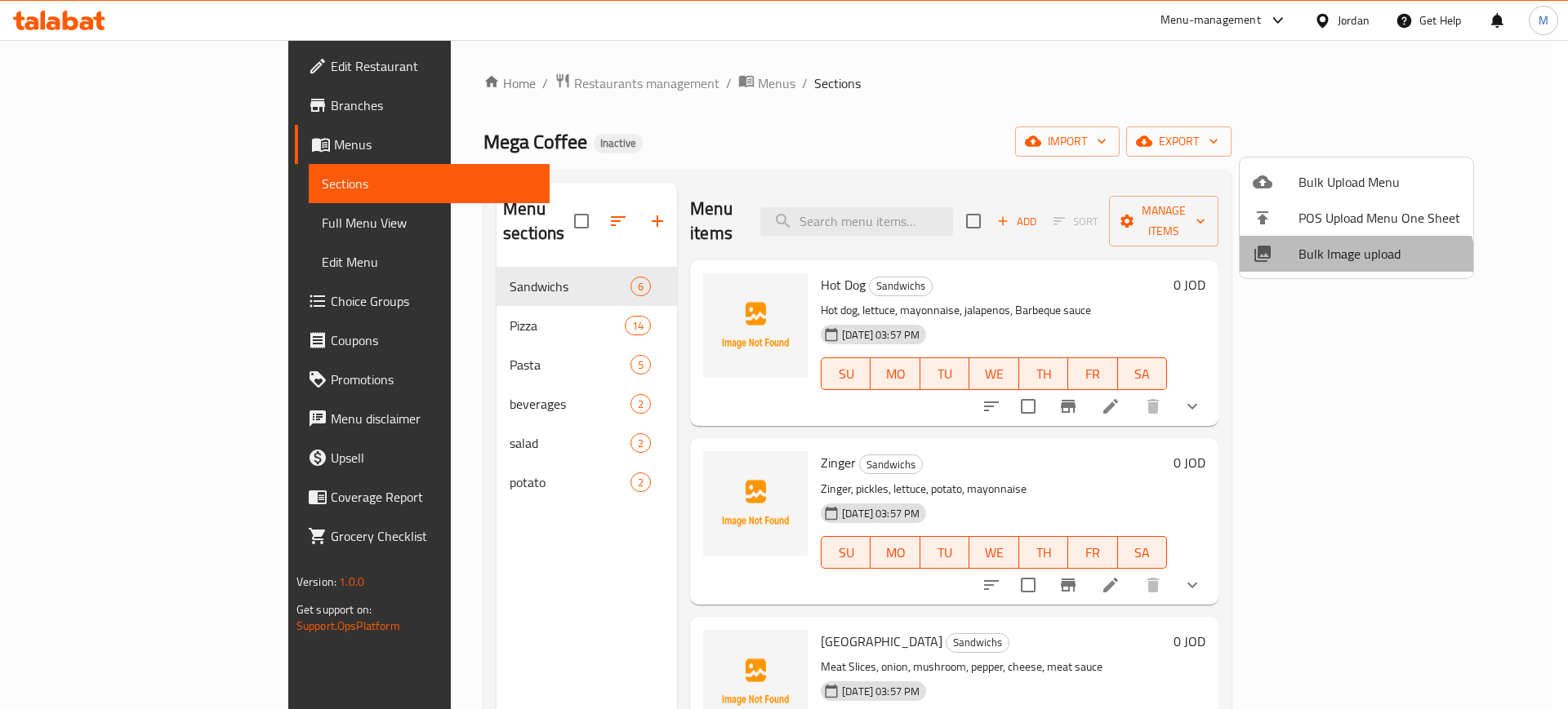
click at [1351, 271] on li "Bulk Image upload" at bounding box center [1357, 253] width 234 height 35
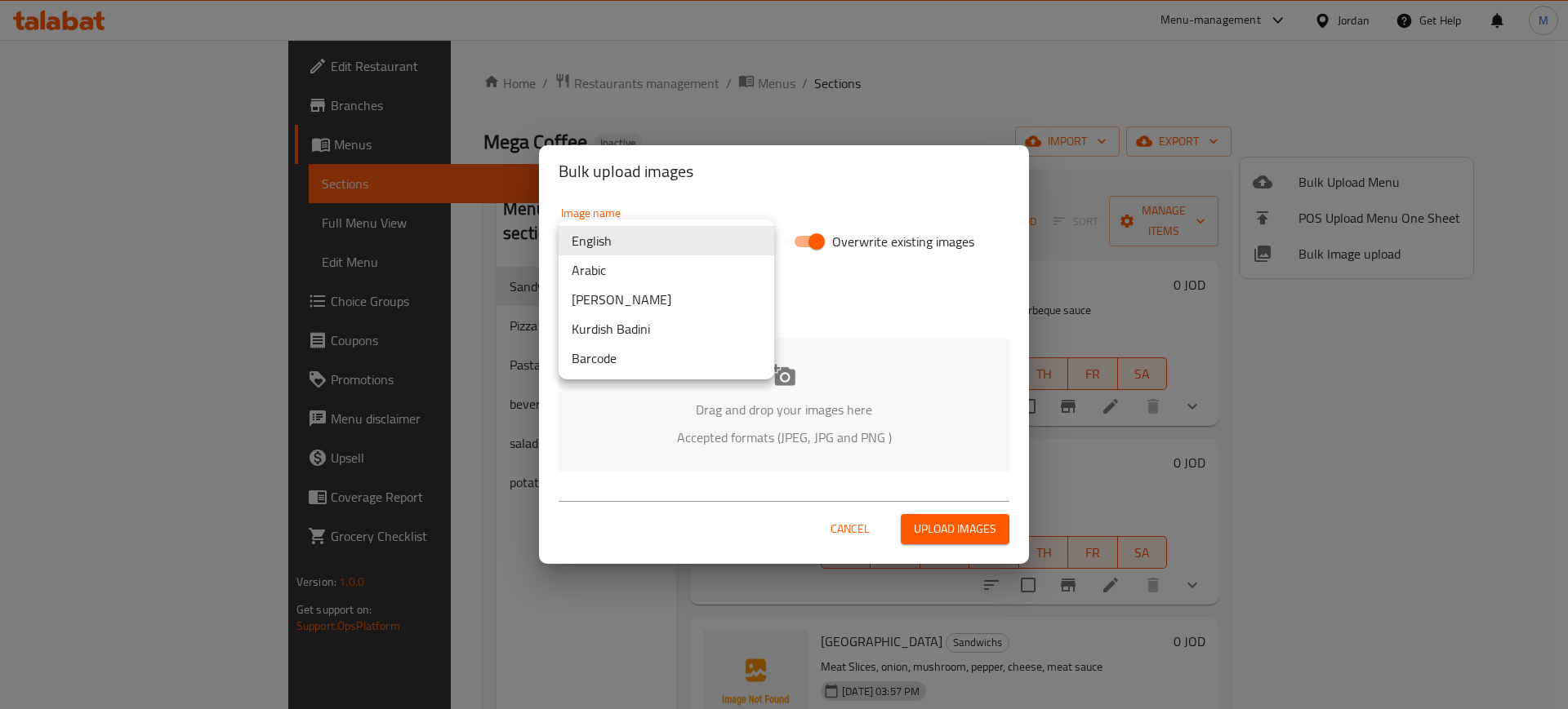
click at [663, 235] on body "​ Menu-management Jordan Get Help M Edit Restaurant Branches Menus Sections Ful…" at bounding box center [784, 374] width 1568 height 669
click at [596, 264] on li "Arabic" at bounding box center [666, 270] width 216 height 29
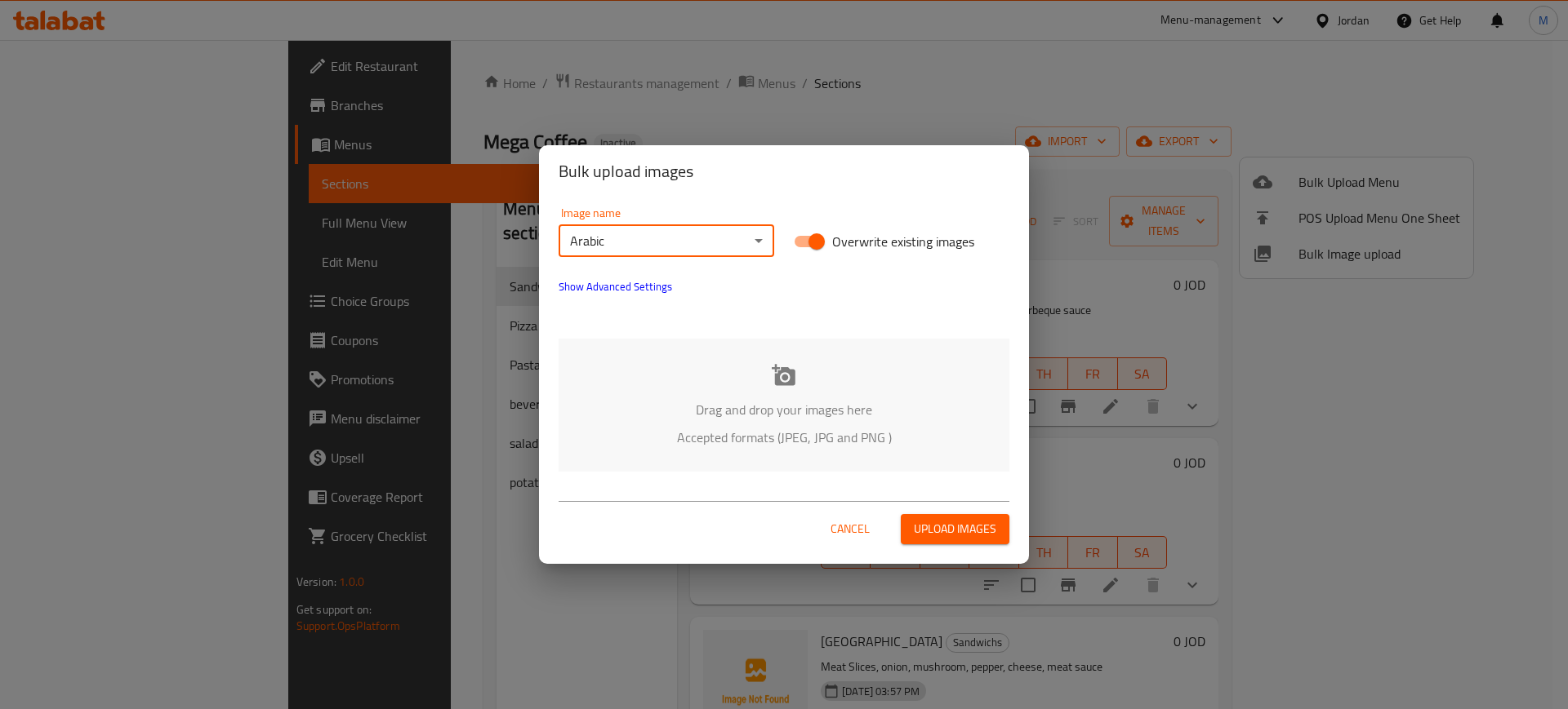
click at [712, 411] on p "Drag and drop your images here" at bounding box center [784, 409] width 402 height 20
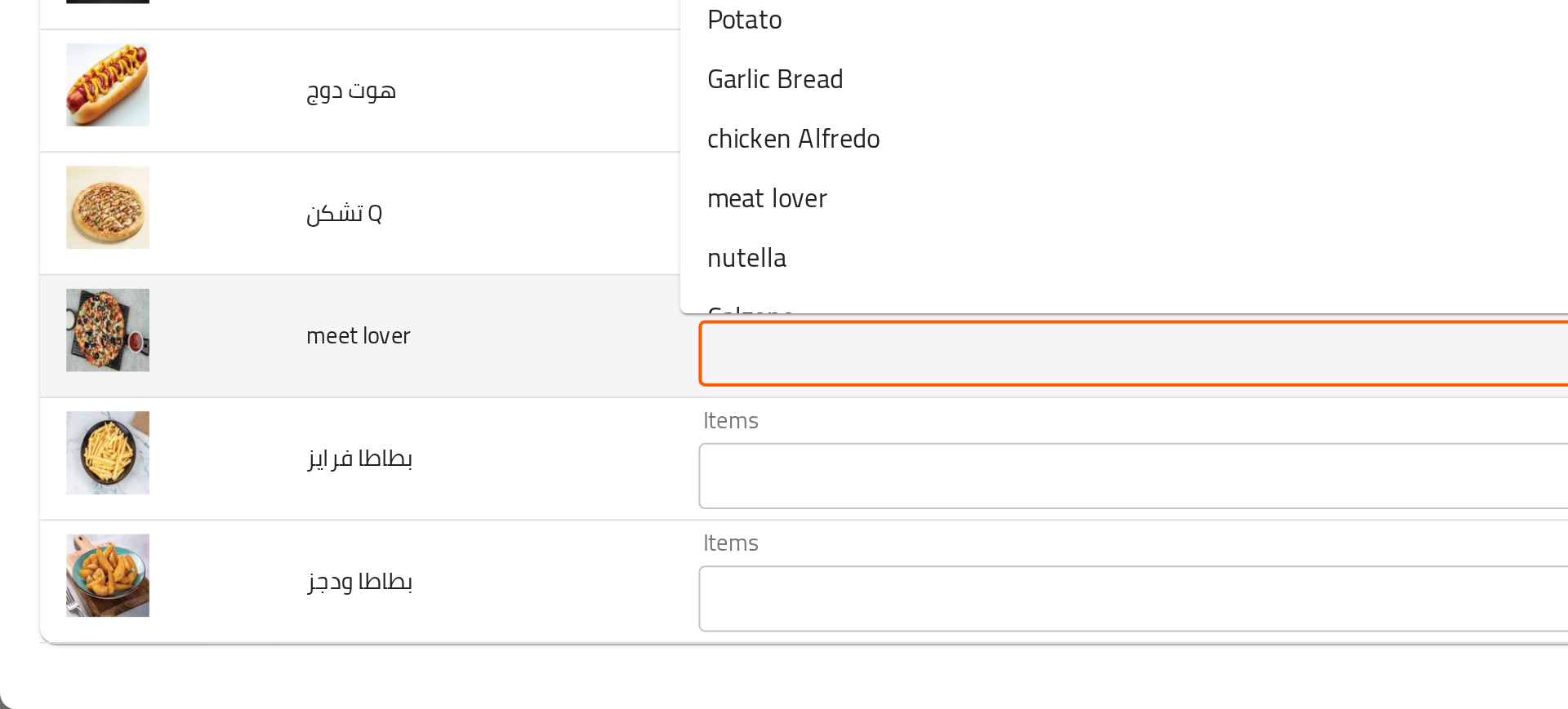
click at [360, 527] on lover "Items" at bounding box center [560, 533] width 422 height 23
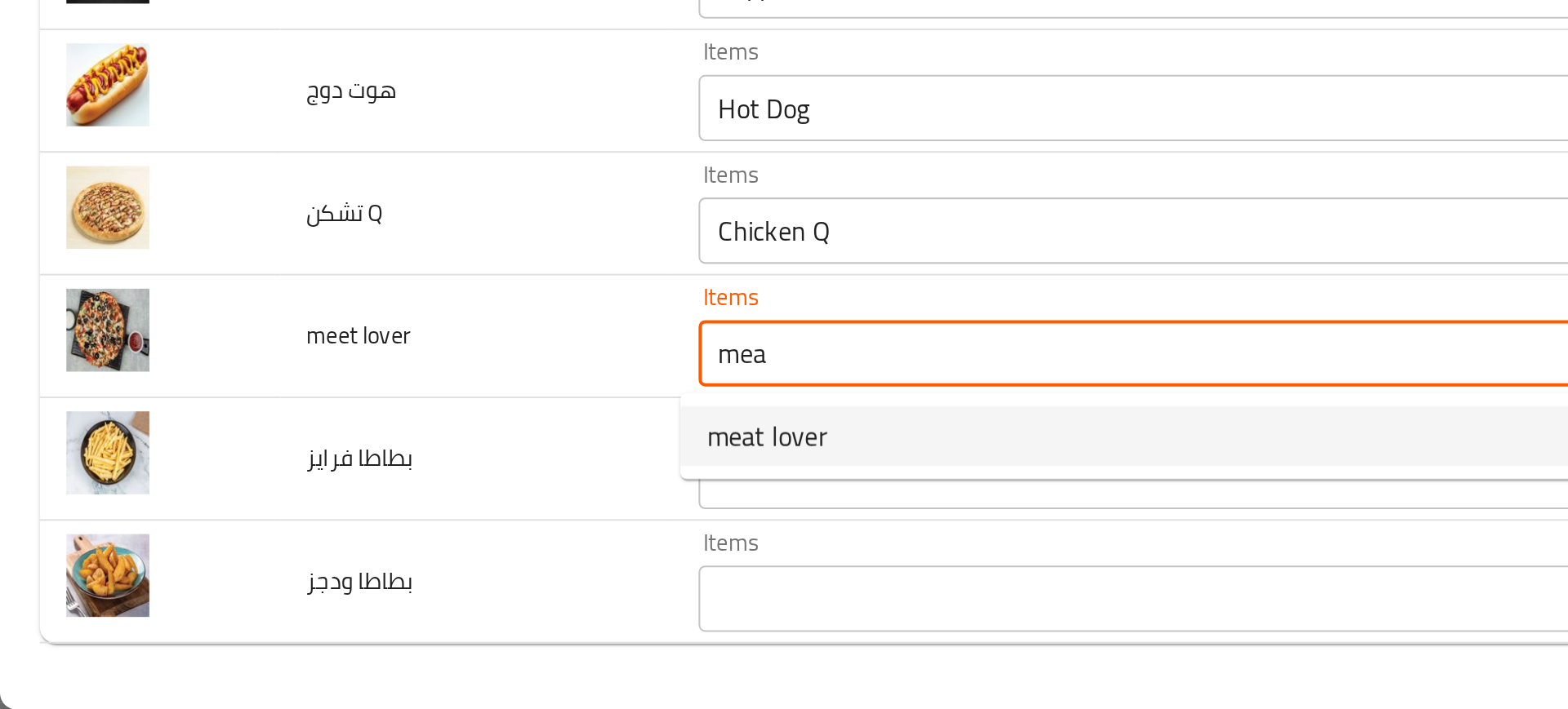
click at [407, 578] on lover-option-0 "meat lover" at bounding box center [573, 575] width 477 height 29
type lover "meat lover"
type lover-ar "ميت لافر"
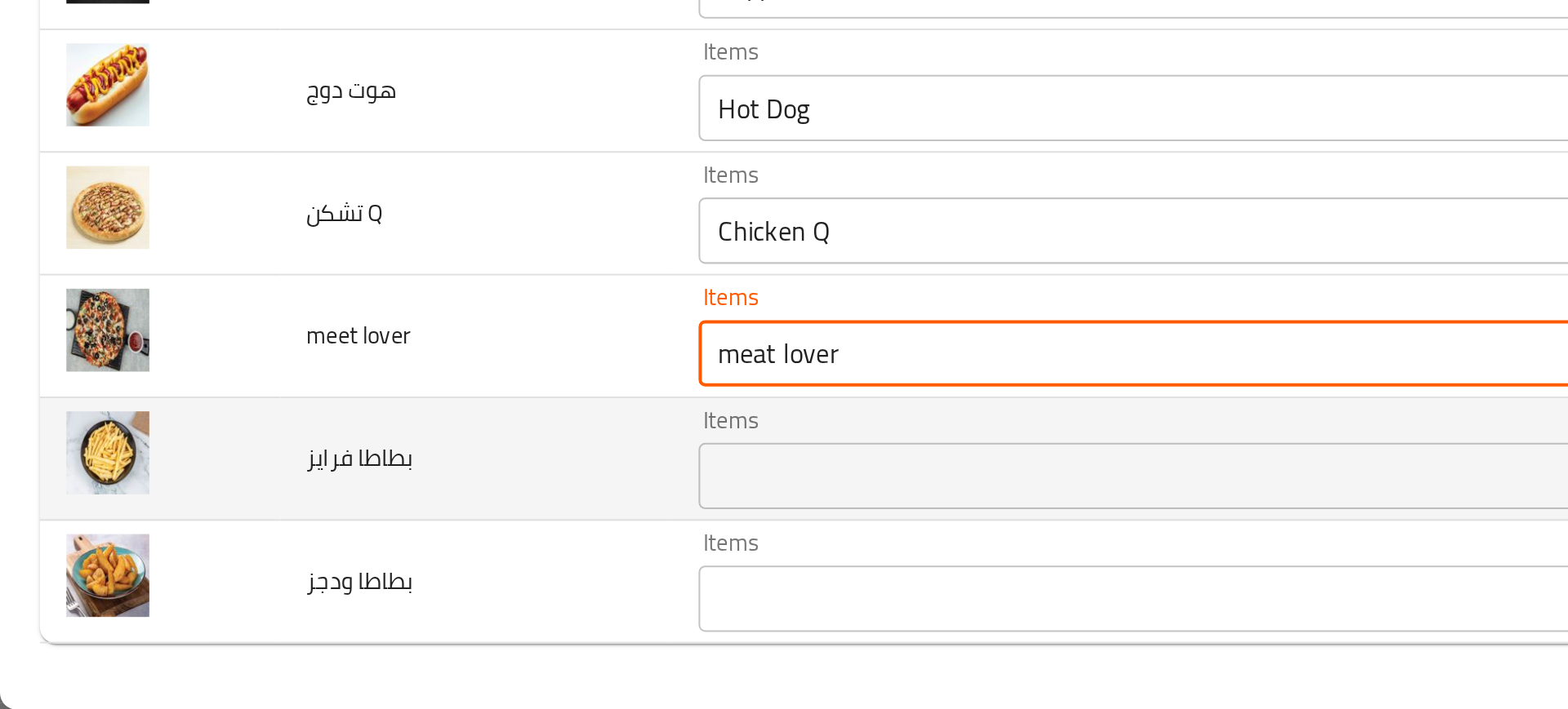
type lover "meat lover"
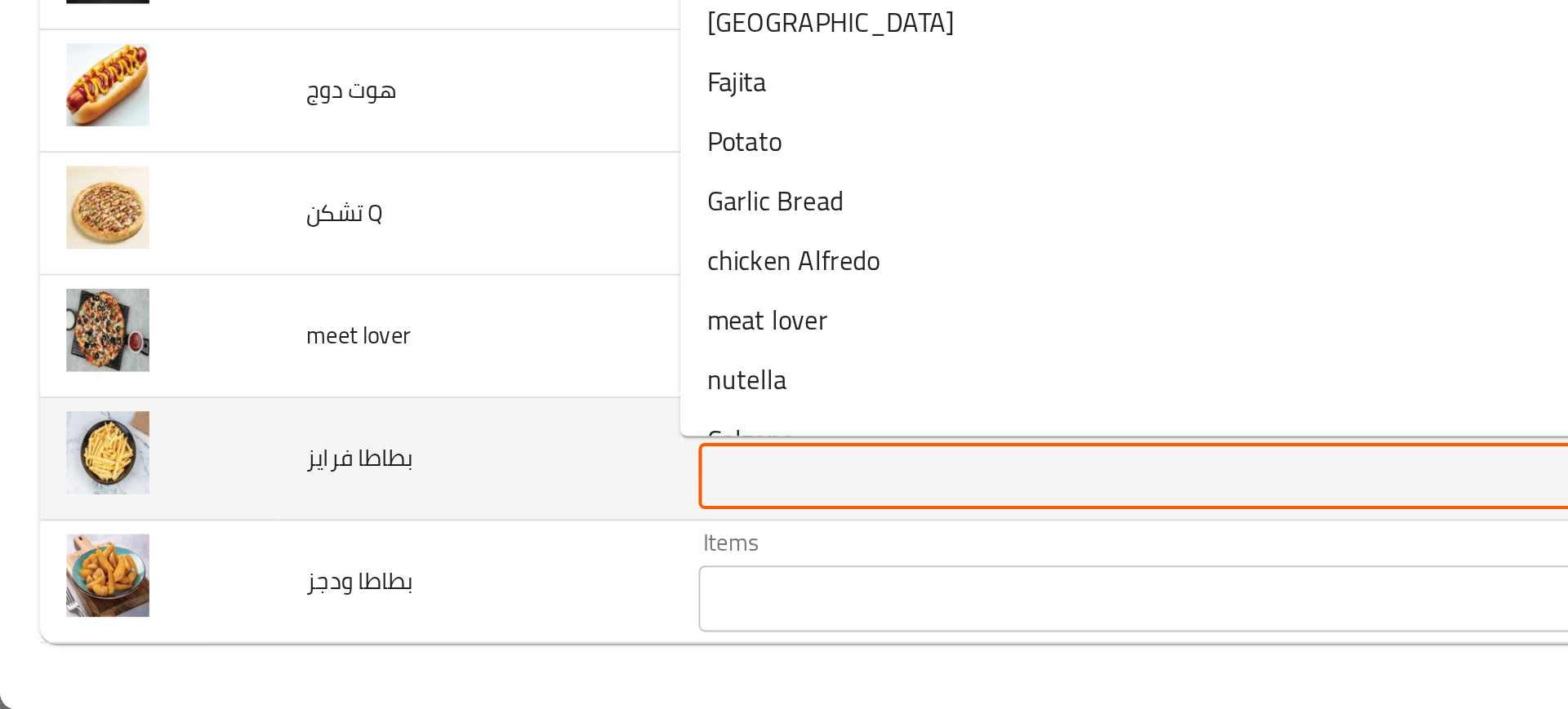
click at [396, 586] on فرايز "Items" at bounding box center [560, 594] width 422 height 23
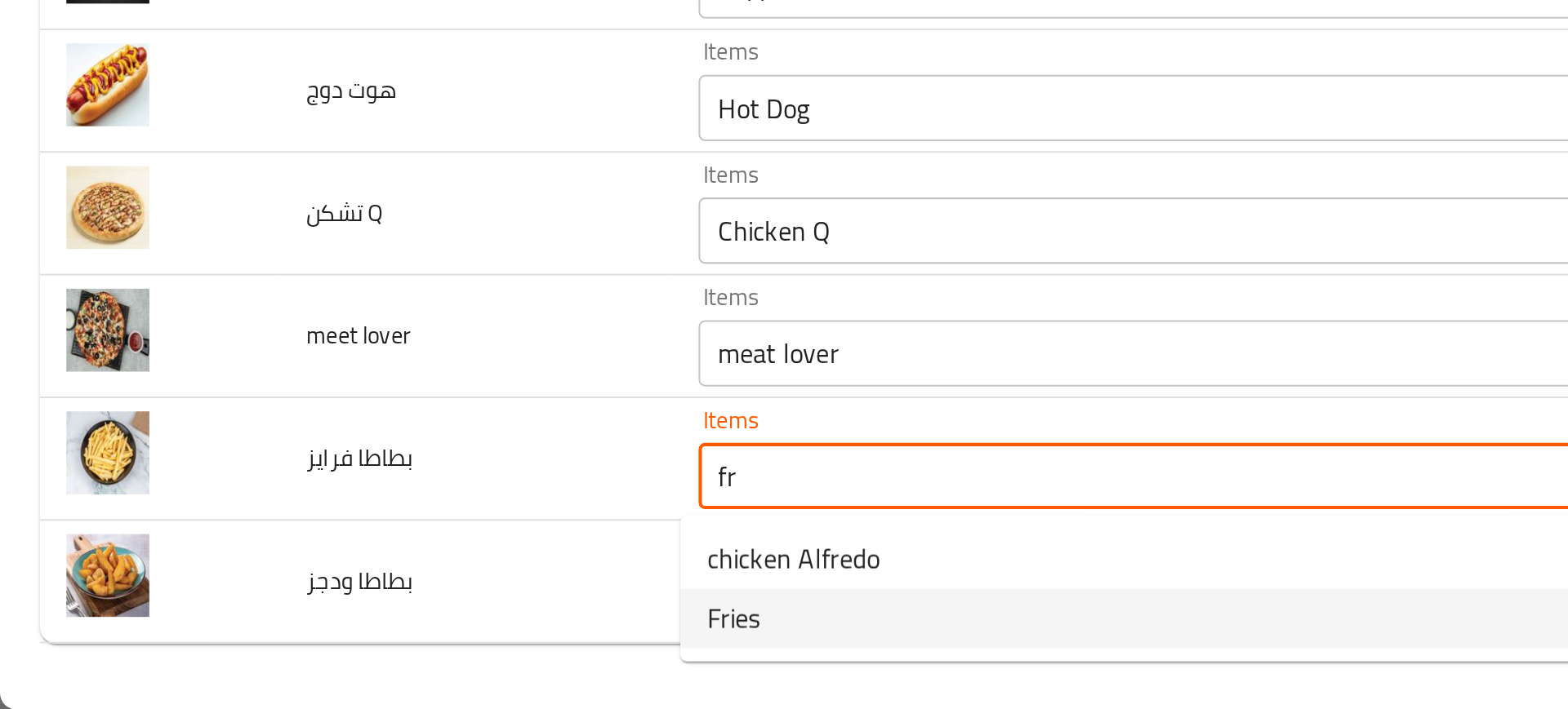
click at [375, 655] on فرايز-option-1 "Fries" at bounding box center [573, 665] width 477 height 29
type فرايز "Fries"
type فرايز-ar "فرايز"
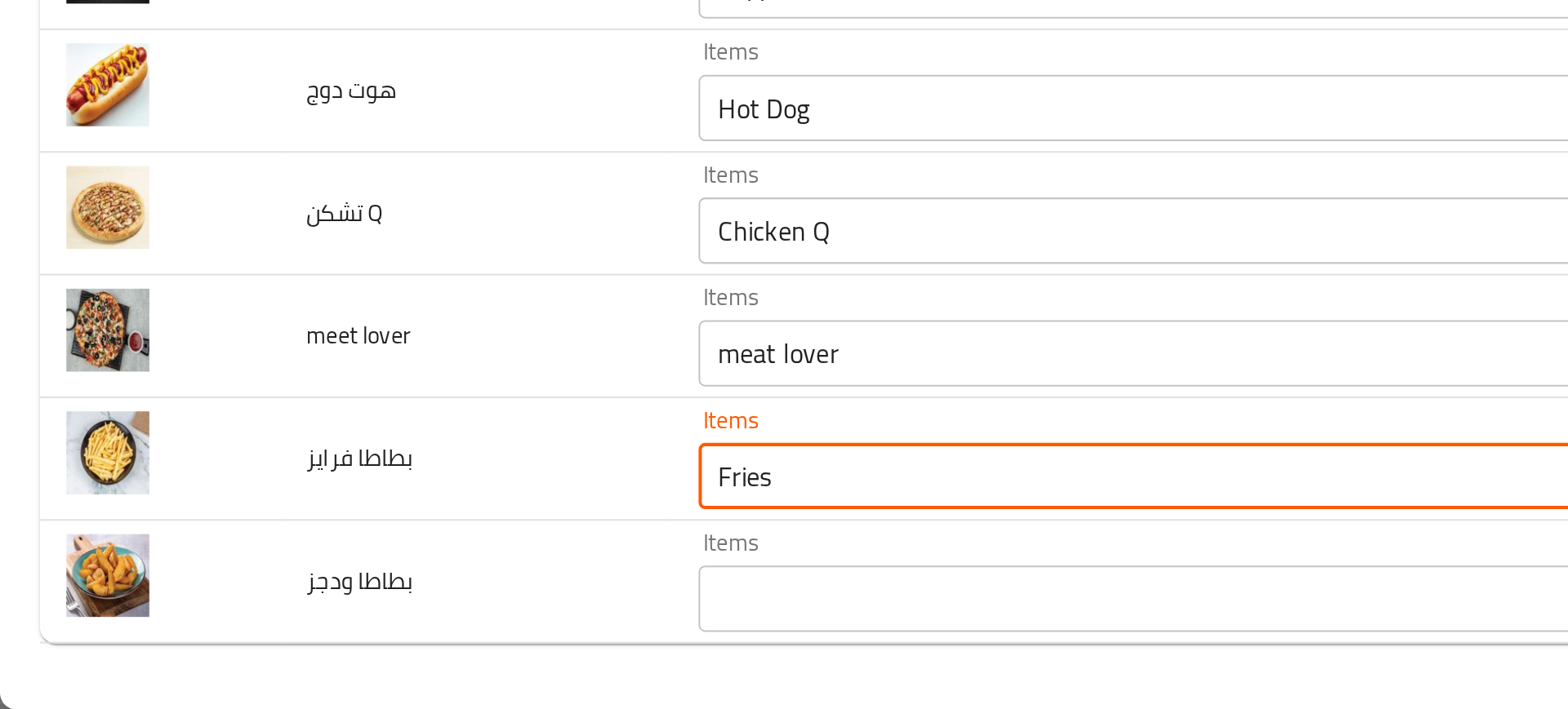
type فرايز "Fries"
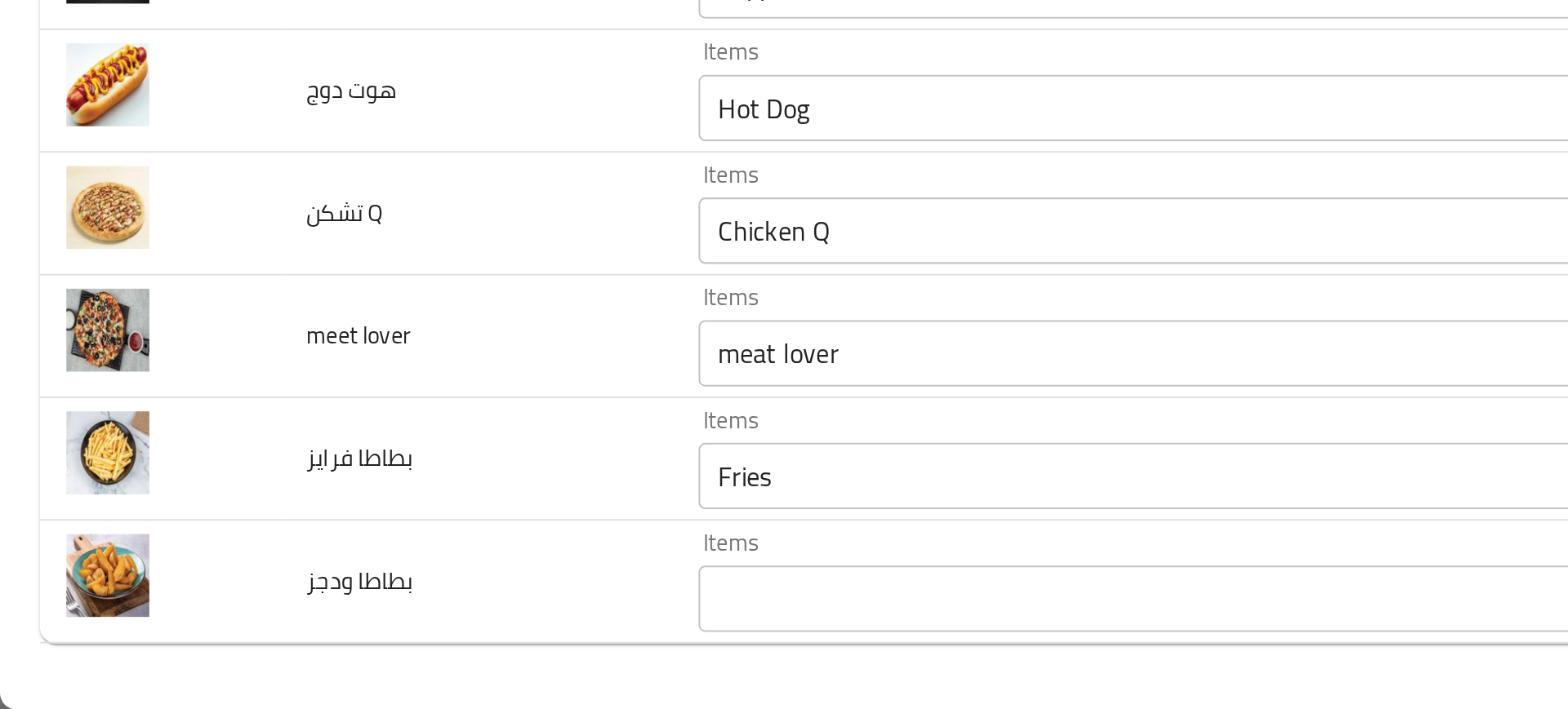
click at [375, 655] on ودجز "Items" at bounding box center [560, 654] width 422 height 23
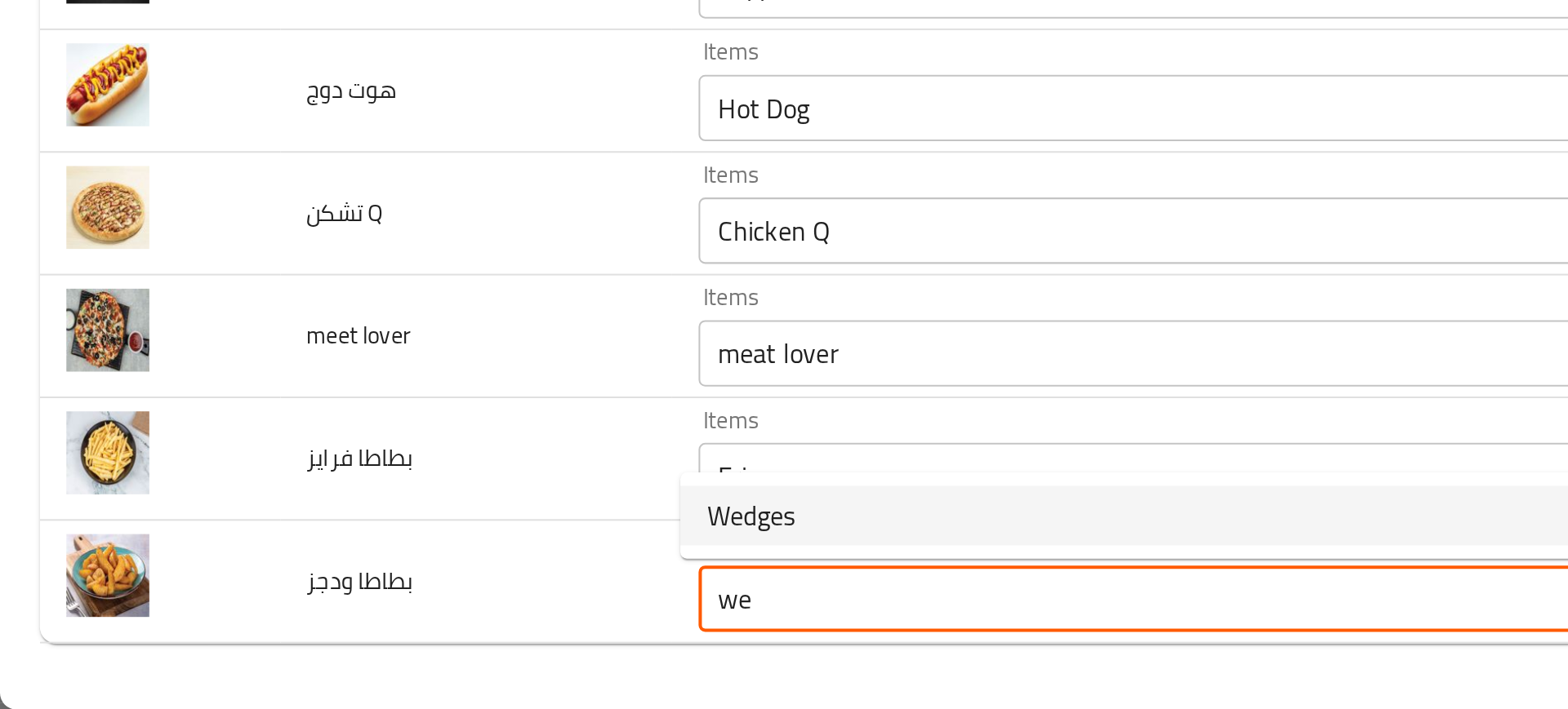
click at [374, 611] on span "Wedges" at bounding box center [370, 614] width 43 height 20
type ودجز "Wedges"
type ودجز-ar "ودجز"
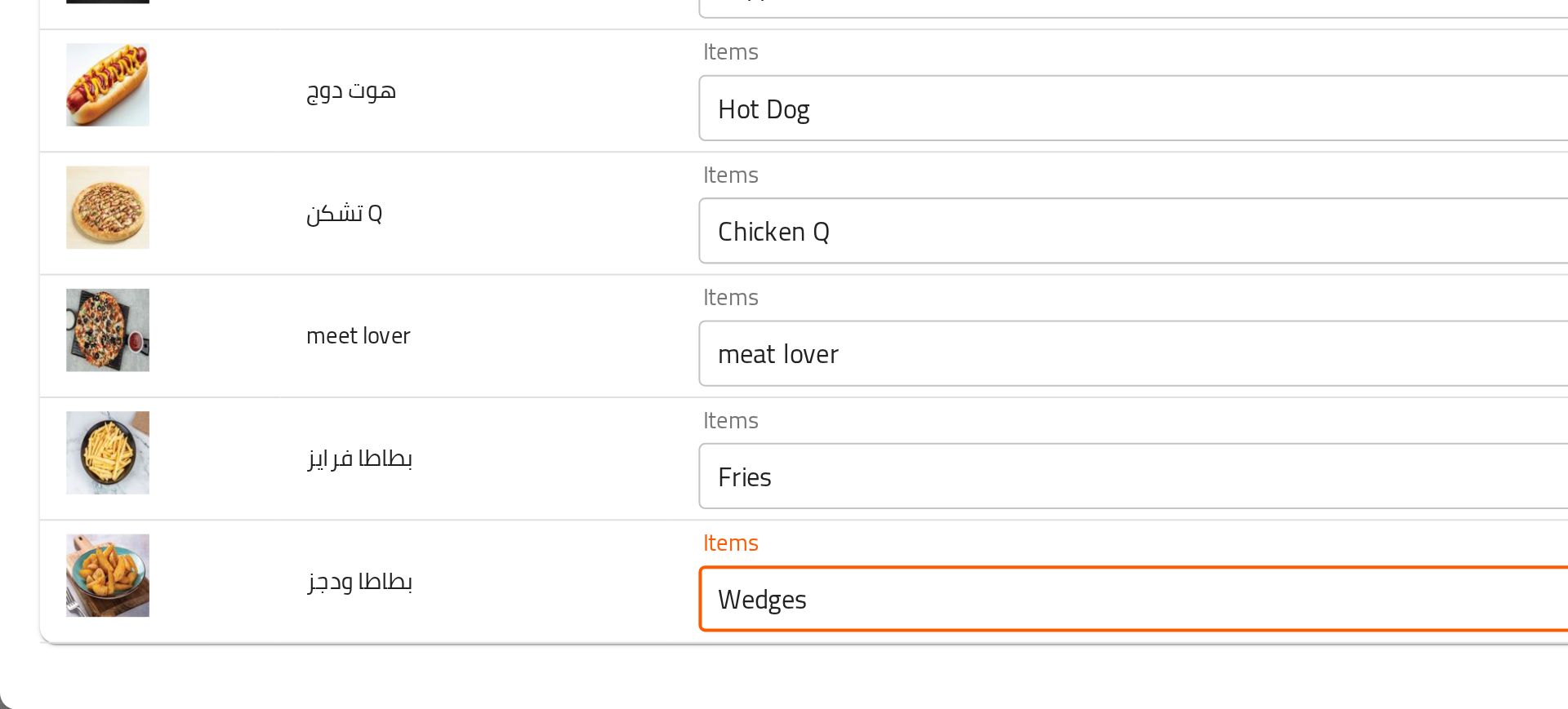
type ودجز "Wedges"
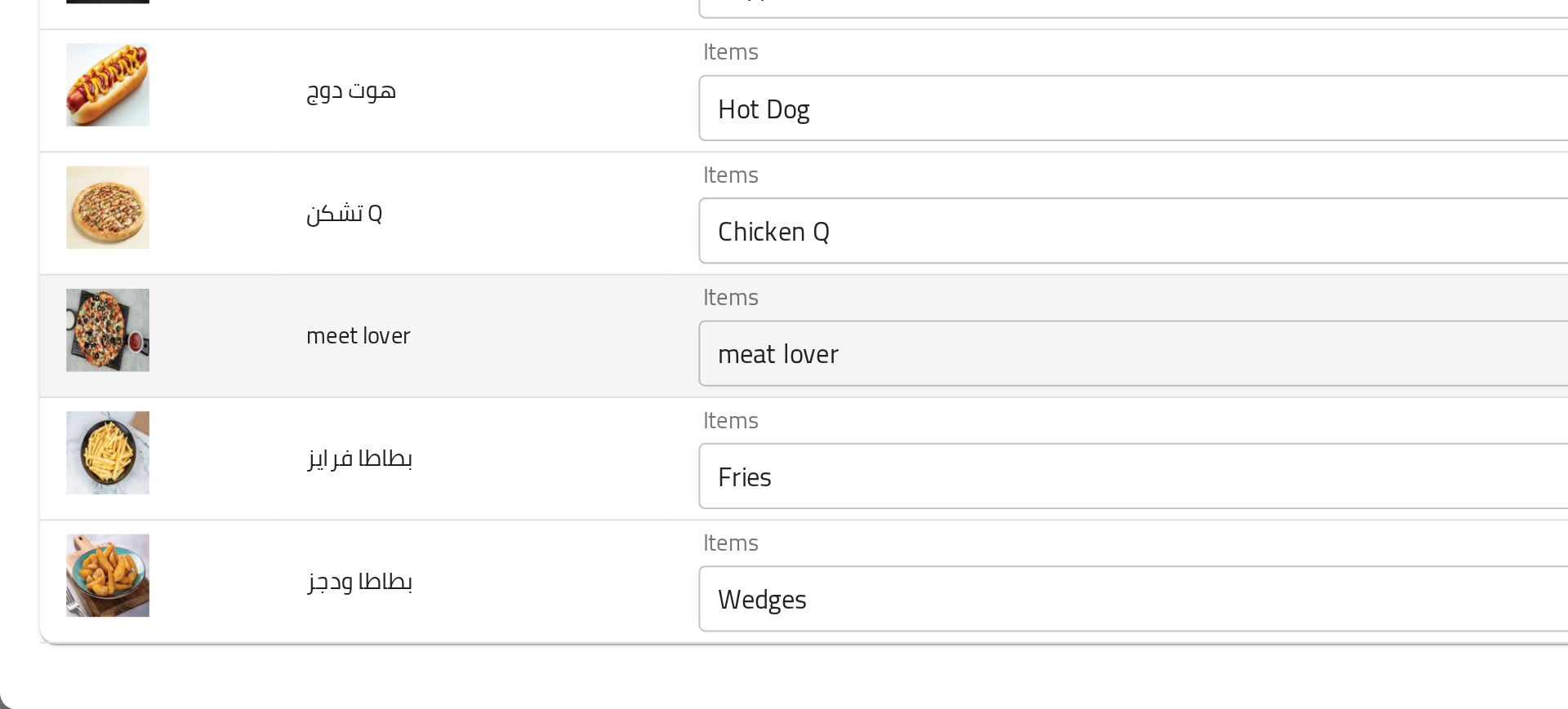
click at [239, 515] on td "meet lover" at bounding box center [234, 525] width 193 height 61
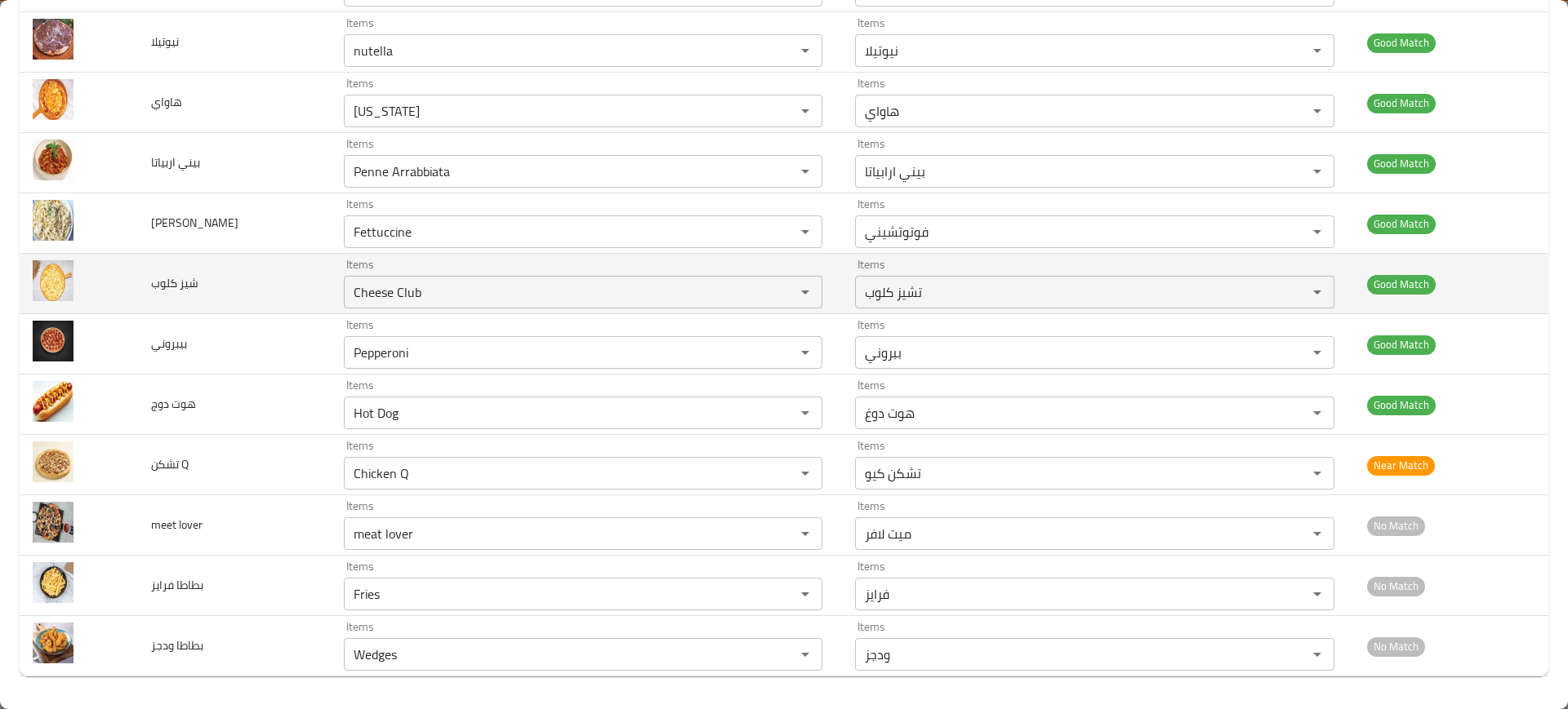
click at [196, 286] on span "شيز كلوب" at bounding box center [174, 283] width 48 height 22
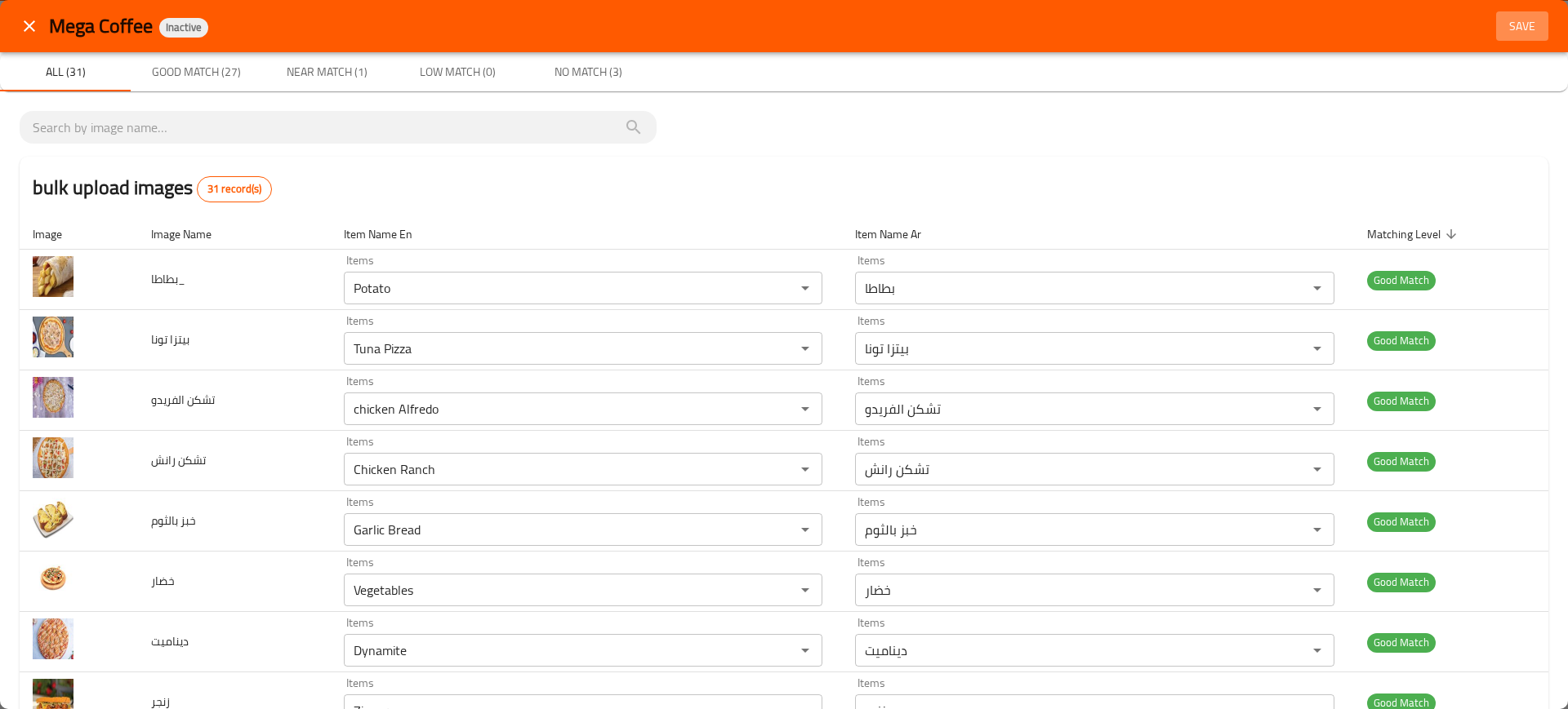
click at [1513, 18] on span "Save" at bounding box center [1522, 27] width 39 height 21
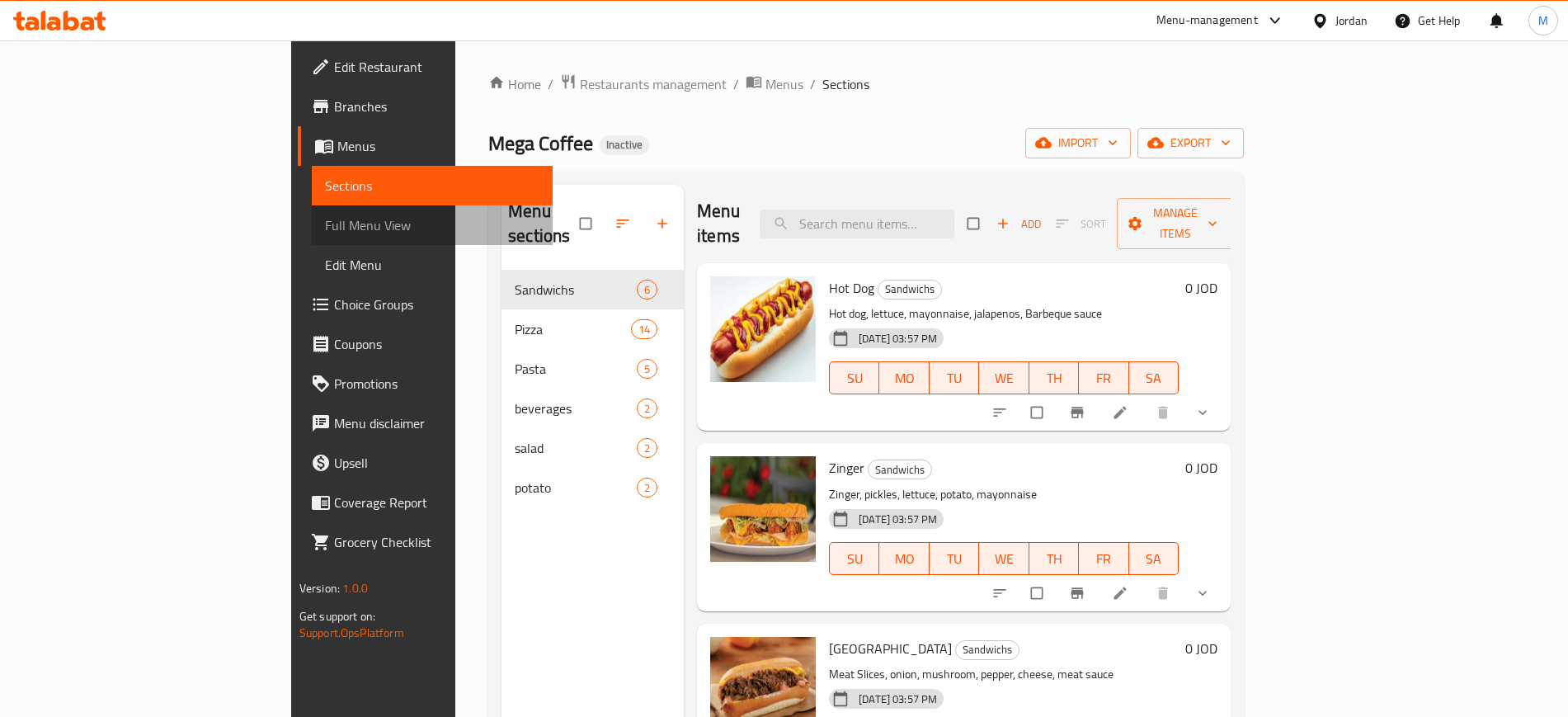
click at [325, 228] on span "Full Menu View" at bounding box center [431, 225] width 214 height 20
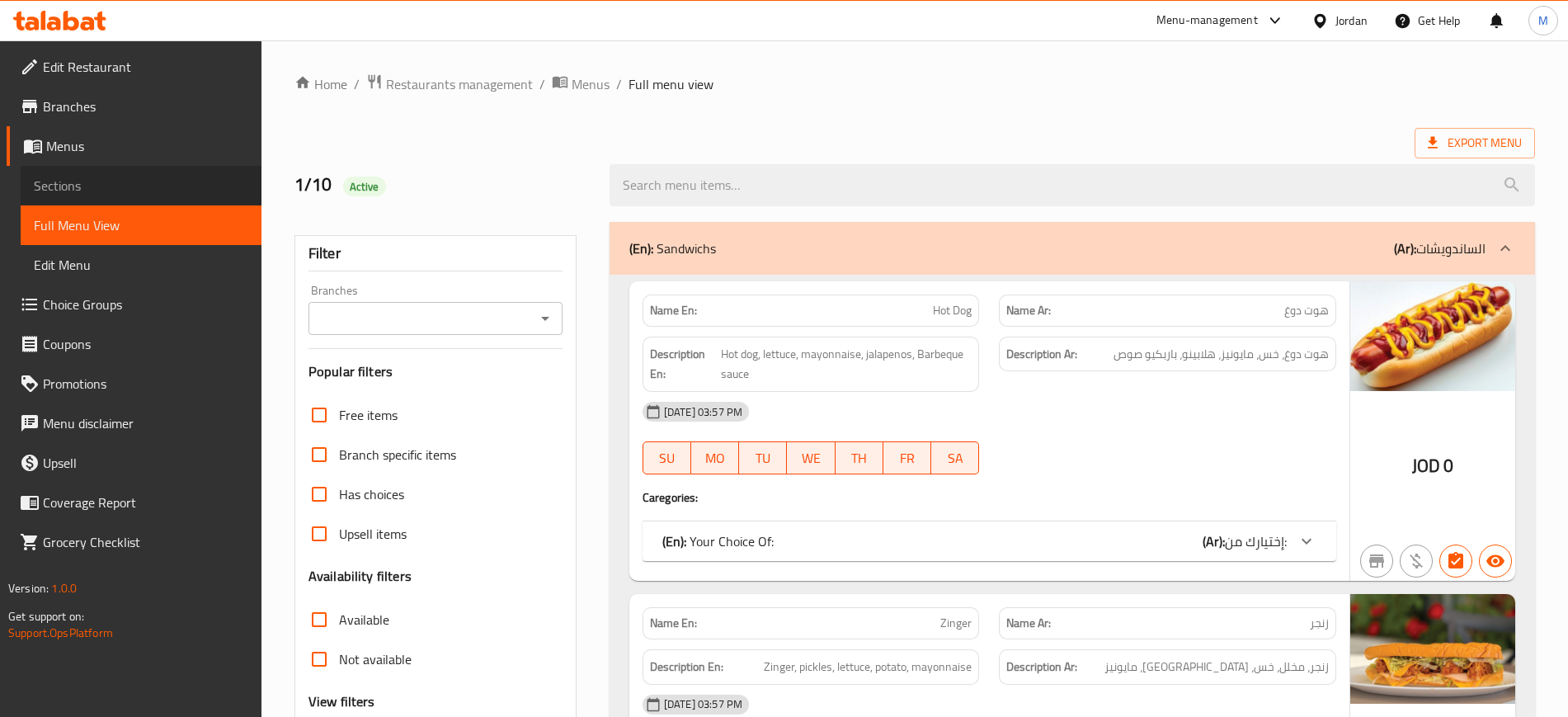
click at [82, 194] on span "Sections" at bounding box center [141, 186] width 214 height 20
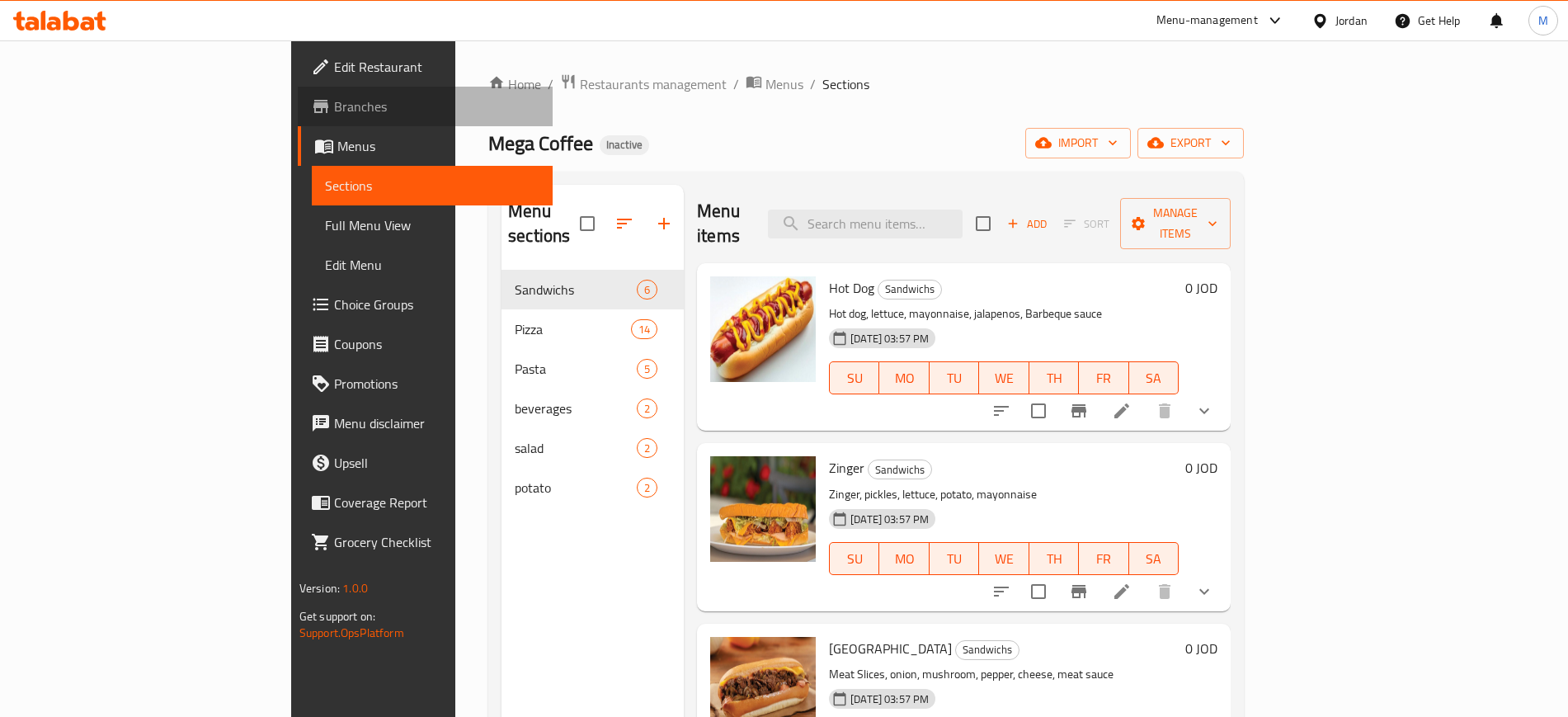
click at [298, 88] on link "Branches" at bounding box center [424, 106] width 255 height 39
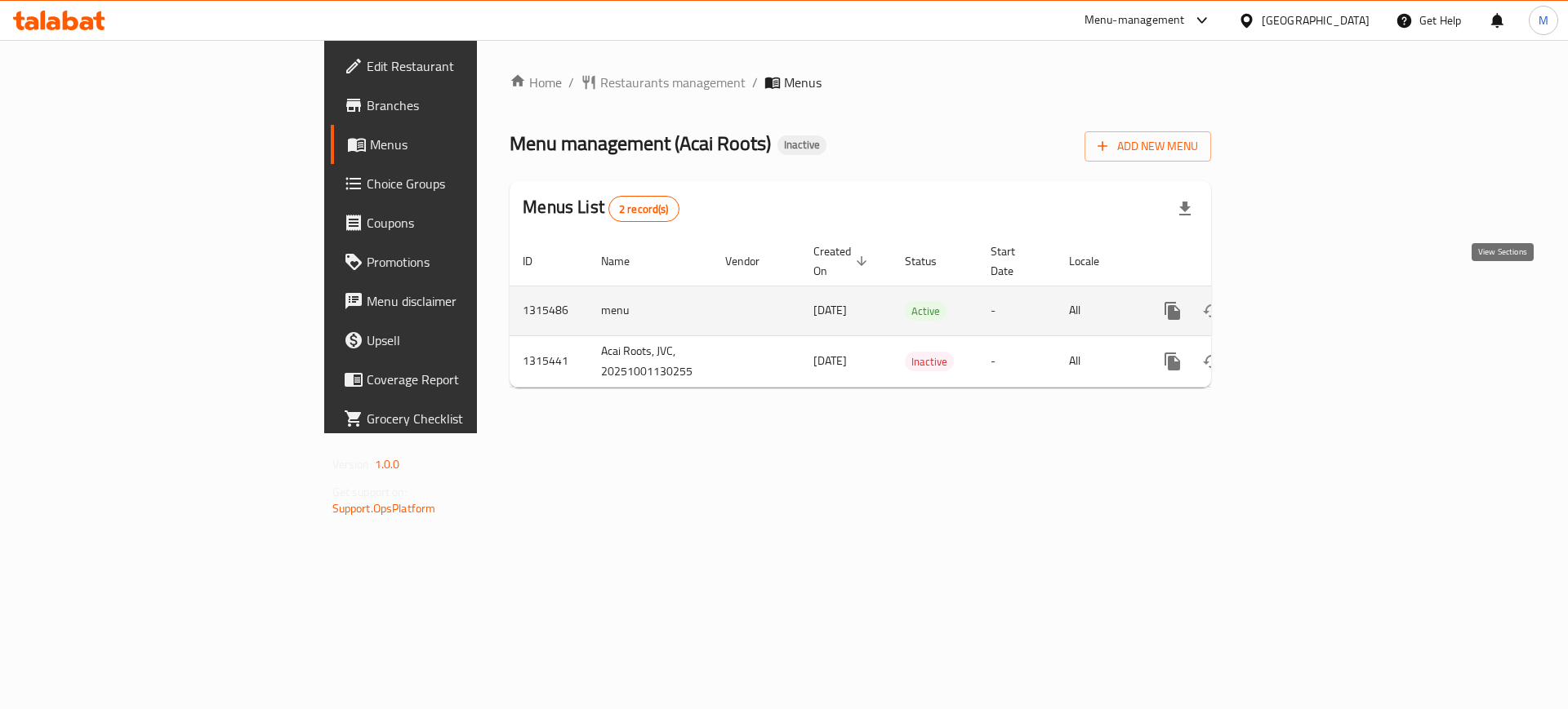
click at [1300, 301] on icon "enhanced table" at bounding box center [1290, 311] width 20 height 20
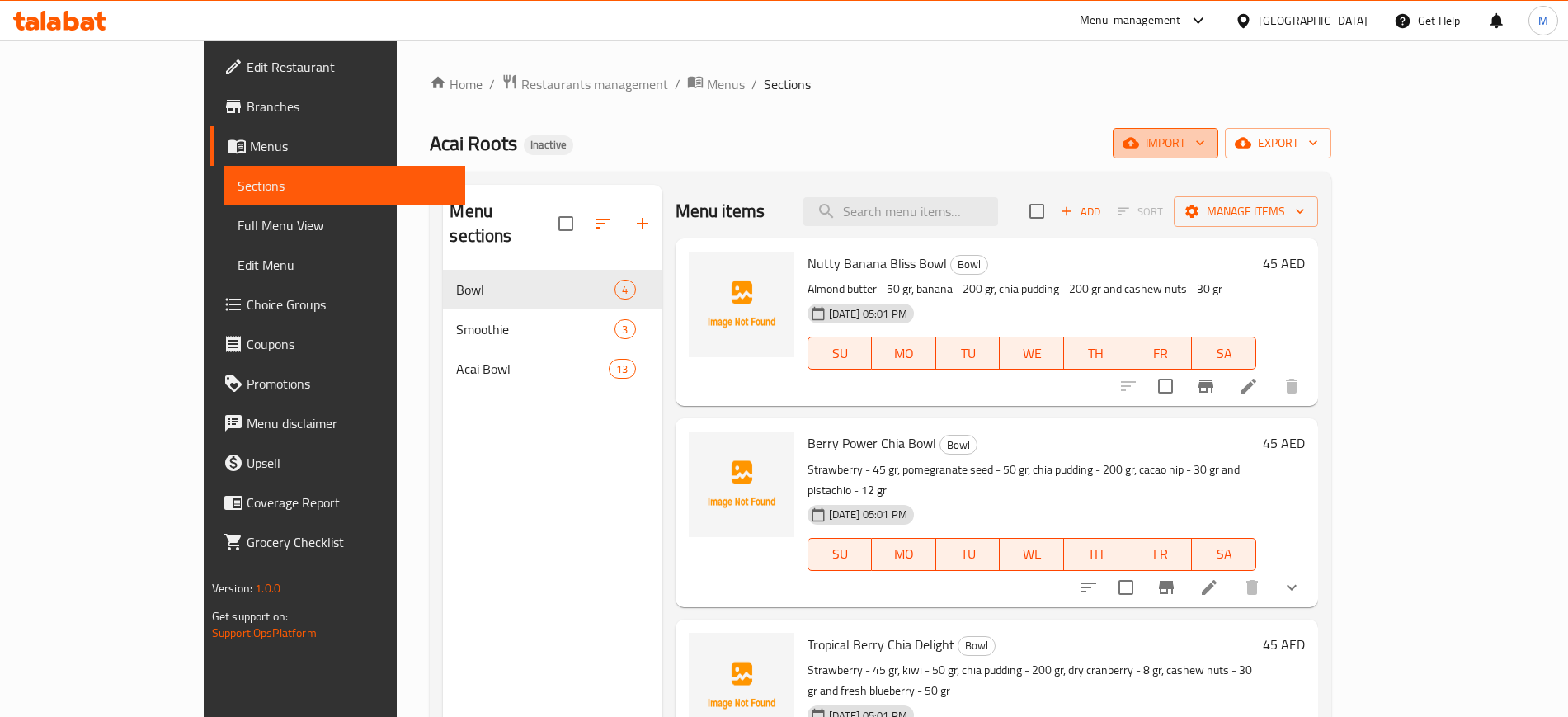
click at [1206, 141] on span "import" at bounding box center [1166, 144] width 80 height 21
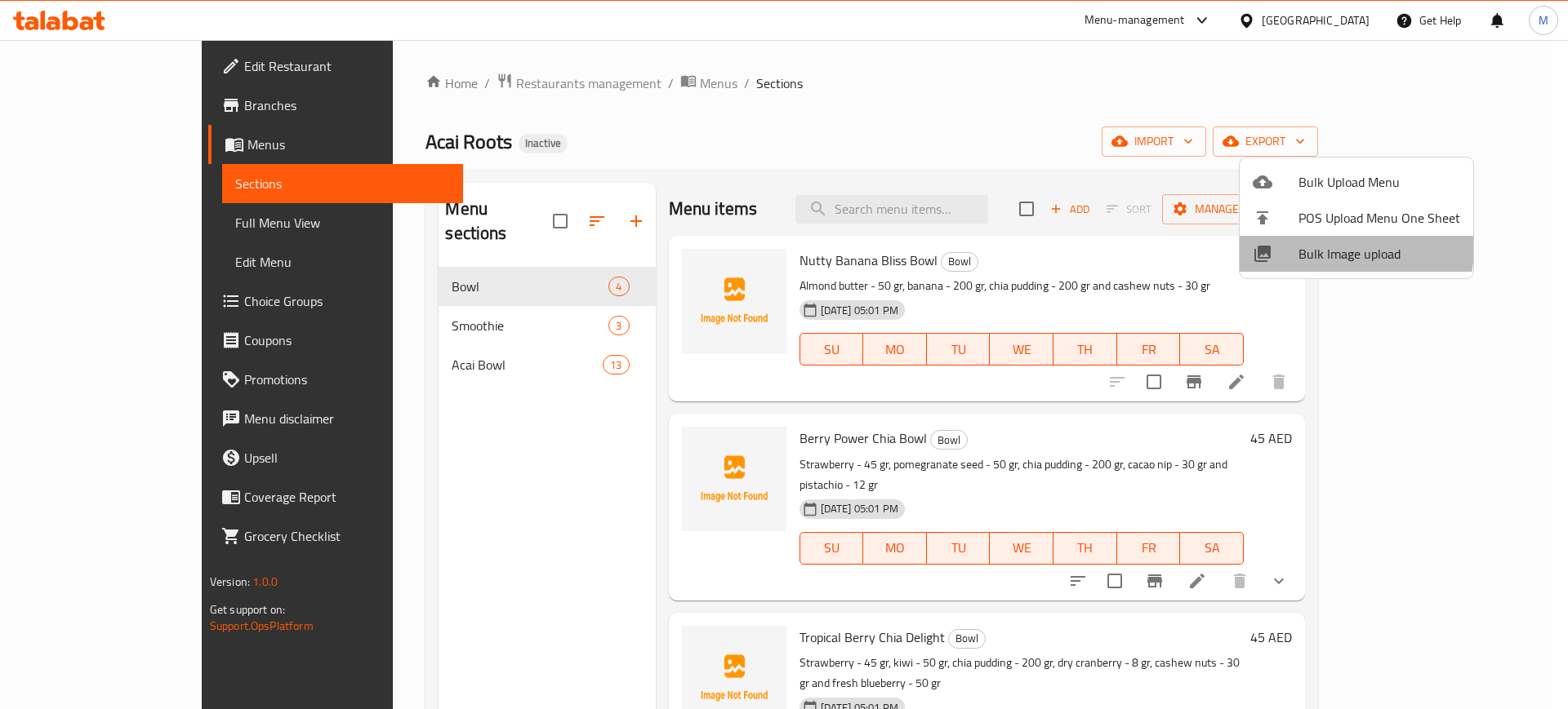
click at [1336, 248] on span "Bulk Image upload" at bounding box center [1379, 254] width 162 height 20
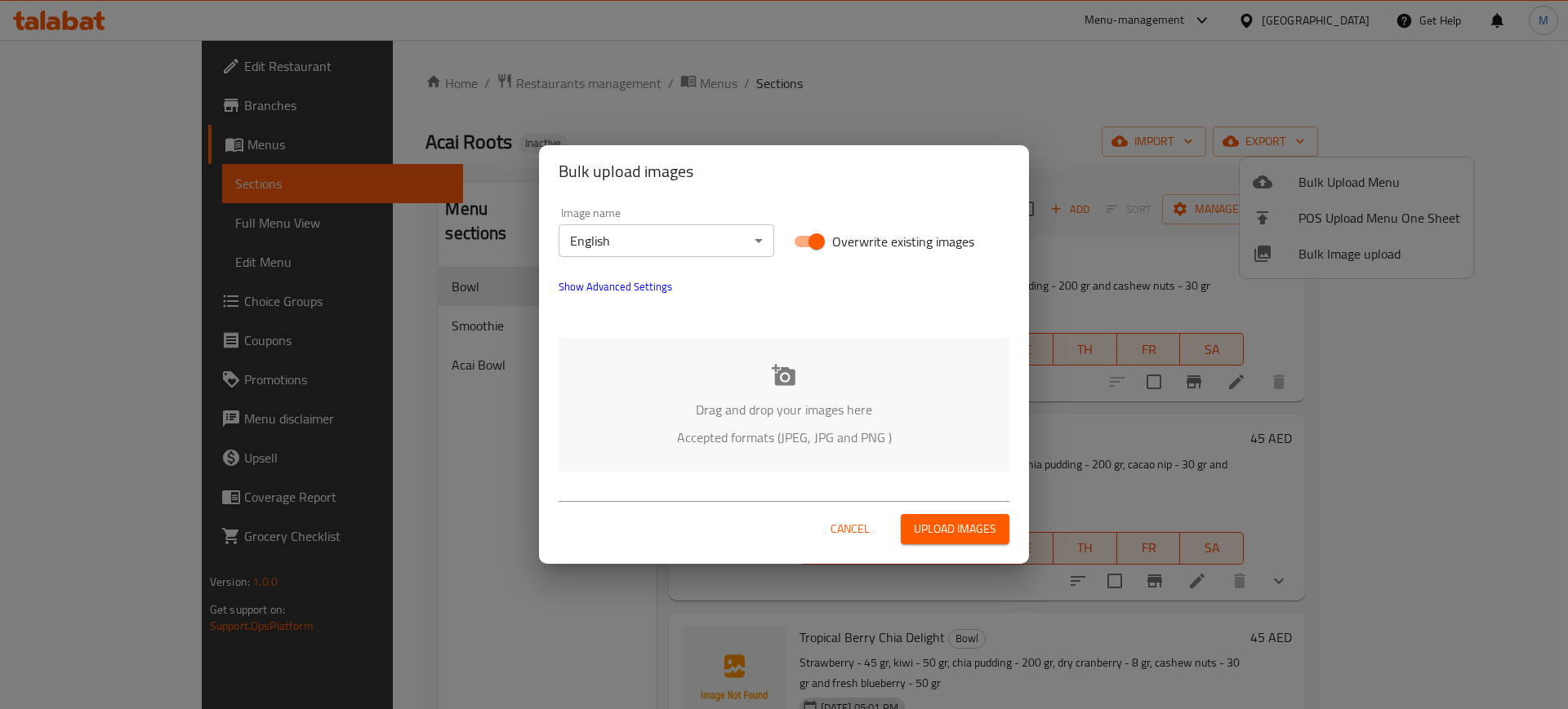
click at [699, 407] on p "Drag and drop your images here" at bounding box center [784, 409] width 402 height 20
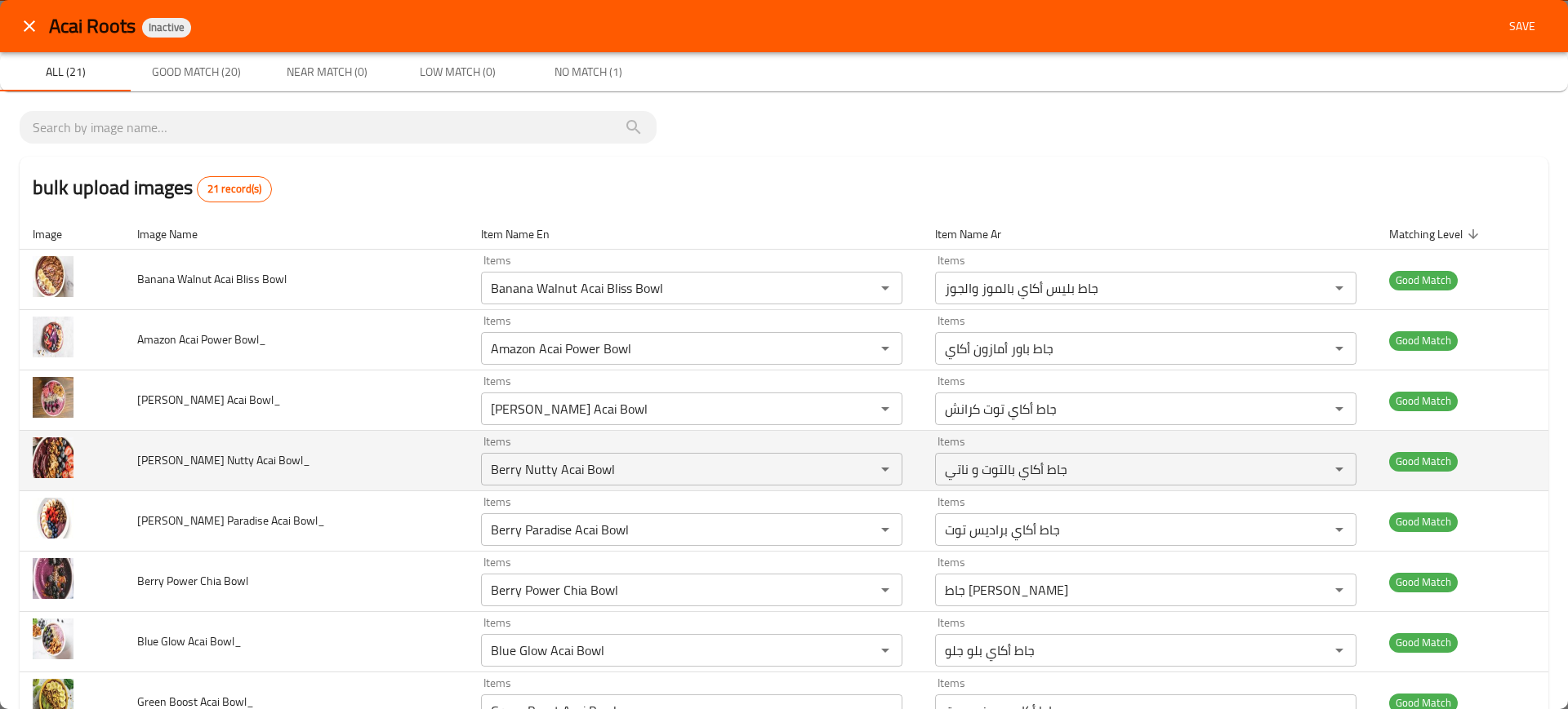
click at [379, 483] on td "[PERSON_NAME] Nutty Acai Bowl_" at bounding box center [295, 461] width 344 height 61
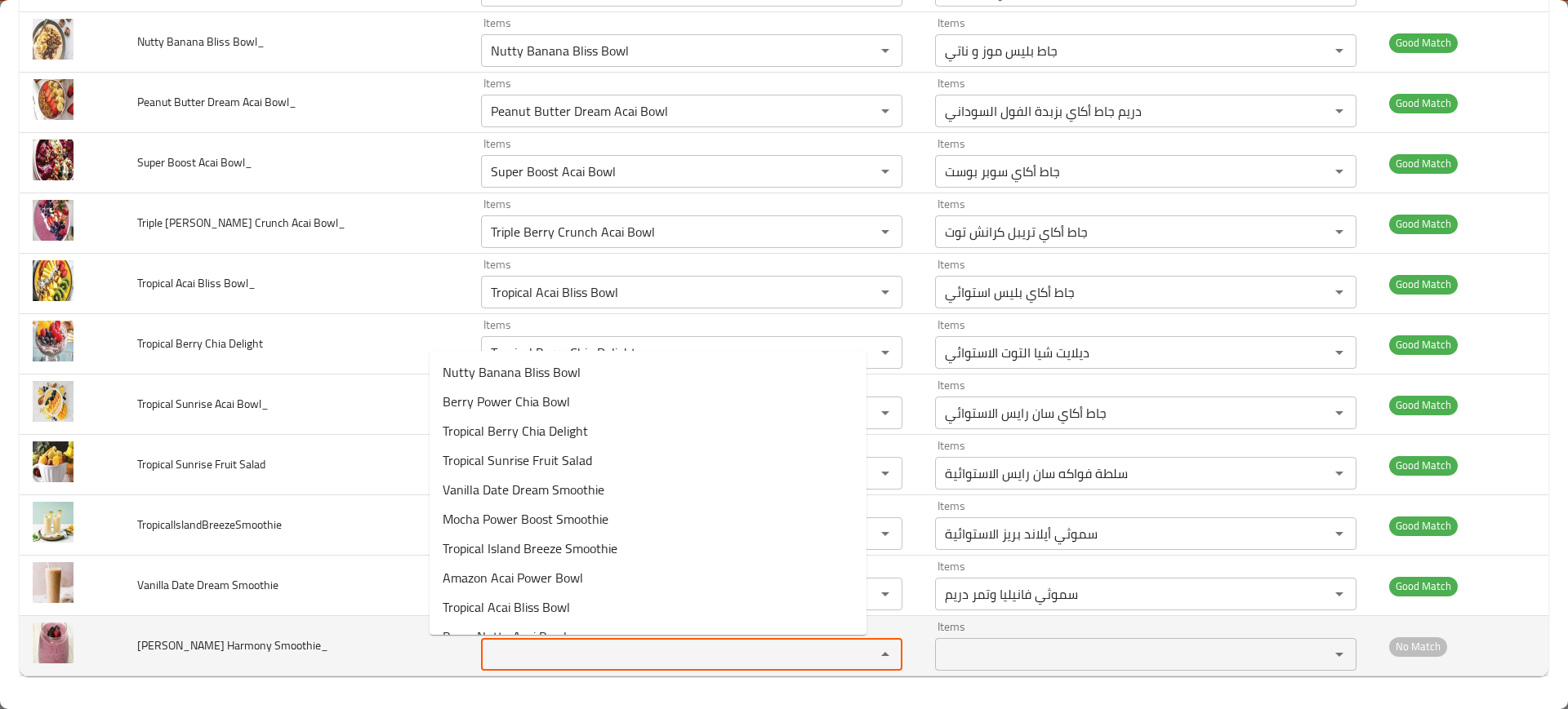
click at [533, 665] on Smoothie_ "Items" at bounding box center [668, 654] width 364 height 23
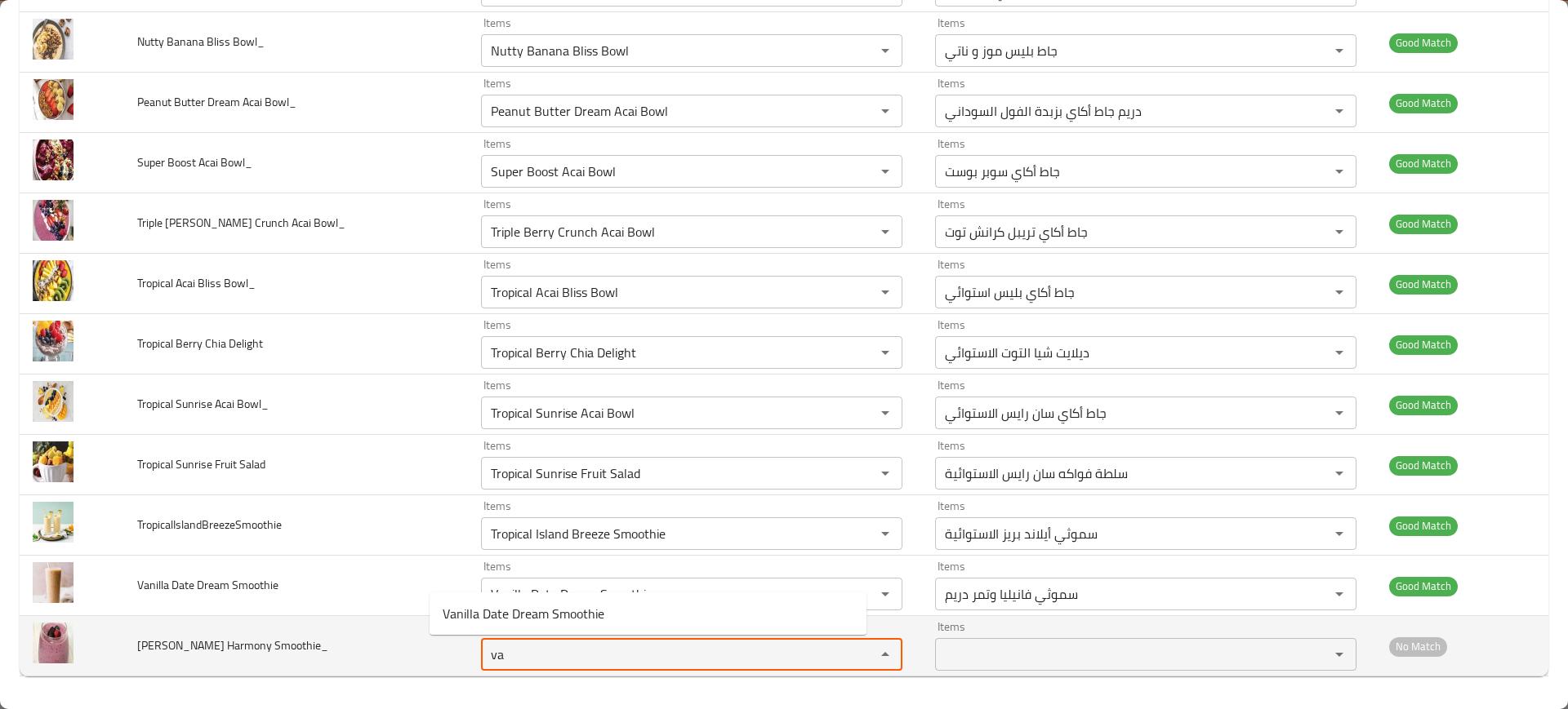
type Smoothie_ "van"
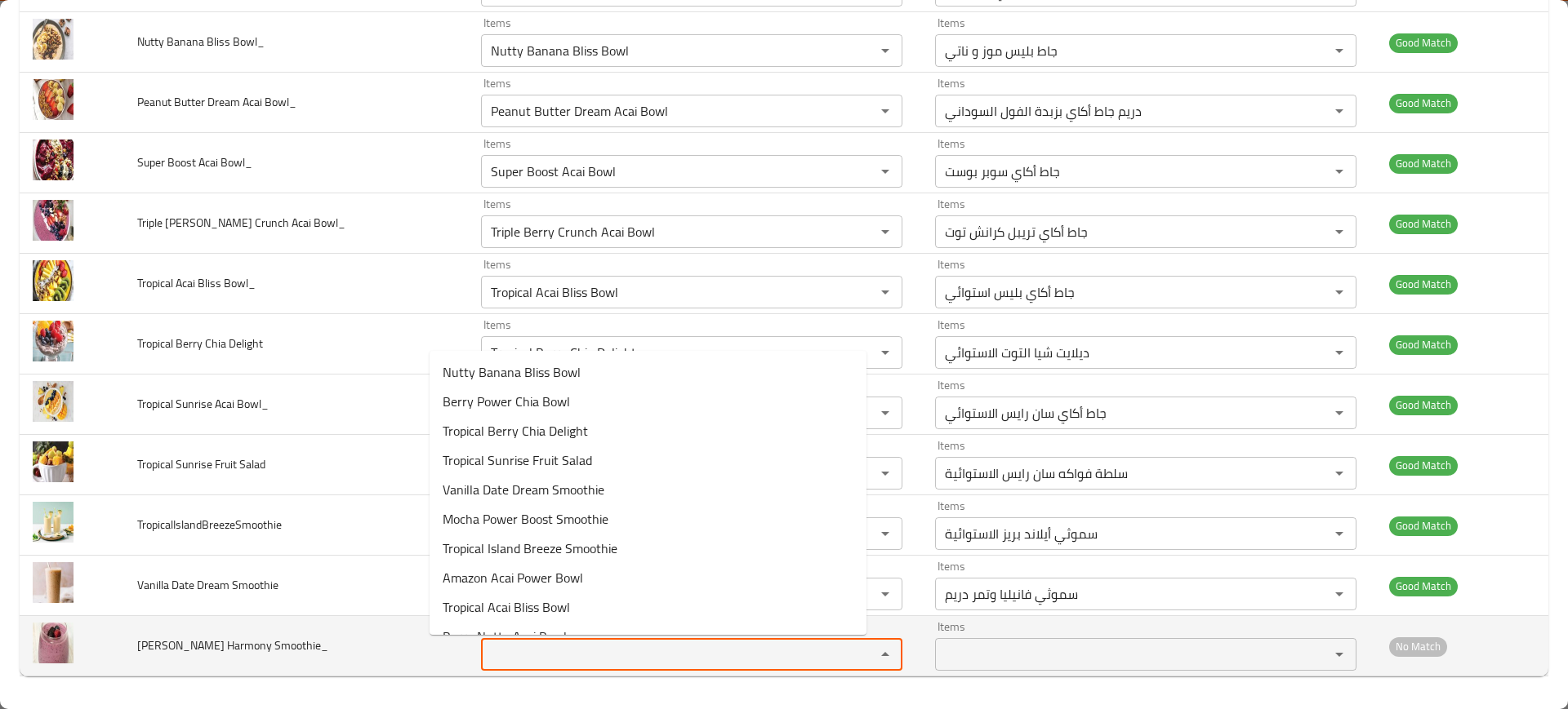
click at [393, 654] on td "[PERSON_NAME] Harmony Smoothie_" at bounding box center [295, 647] width 344 height 61
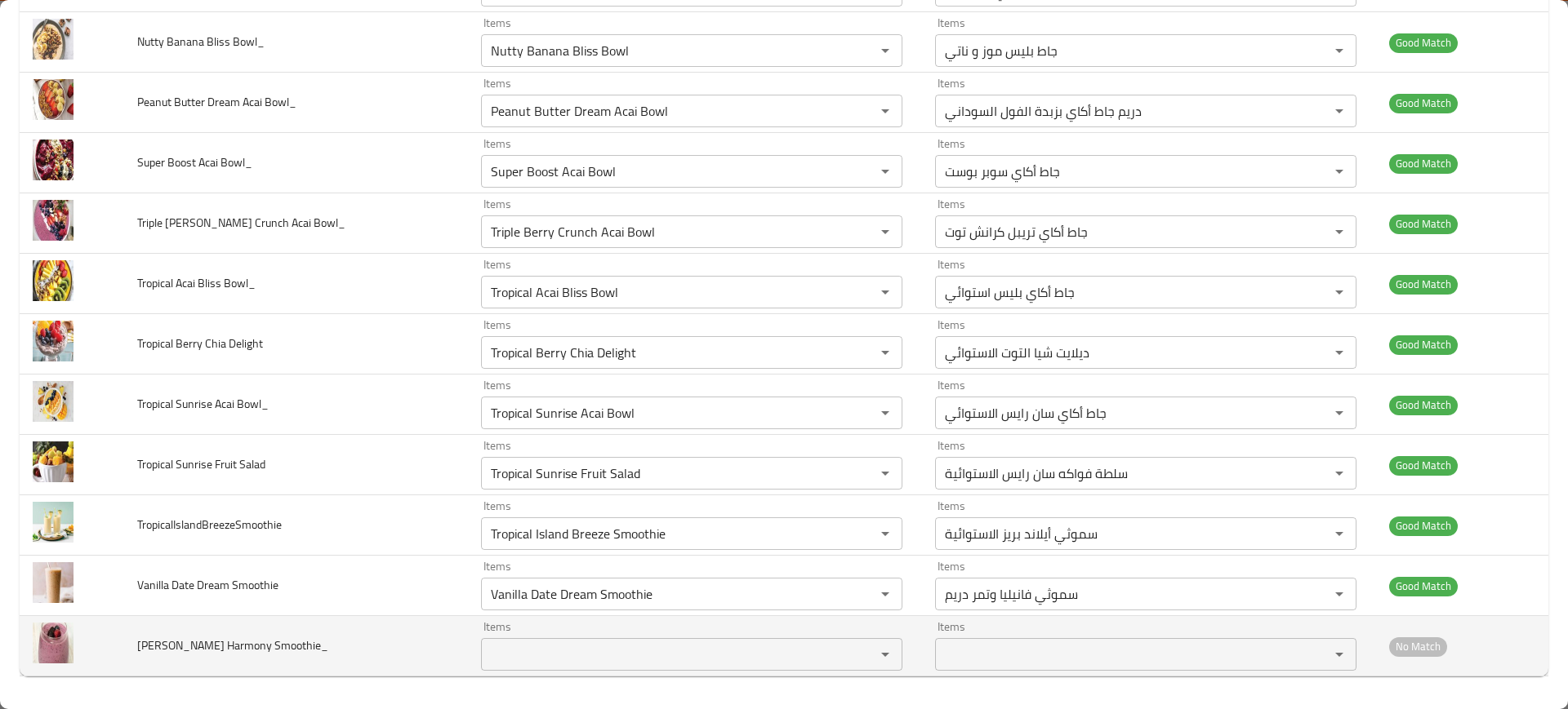
click at [281, 651] on span "[PERSON_NAME] Harmony Smoothie_" at bounding box center [232, 646] width 191 height 22
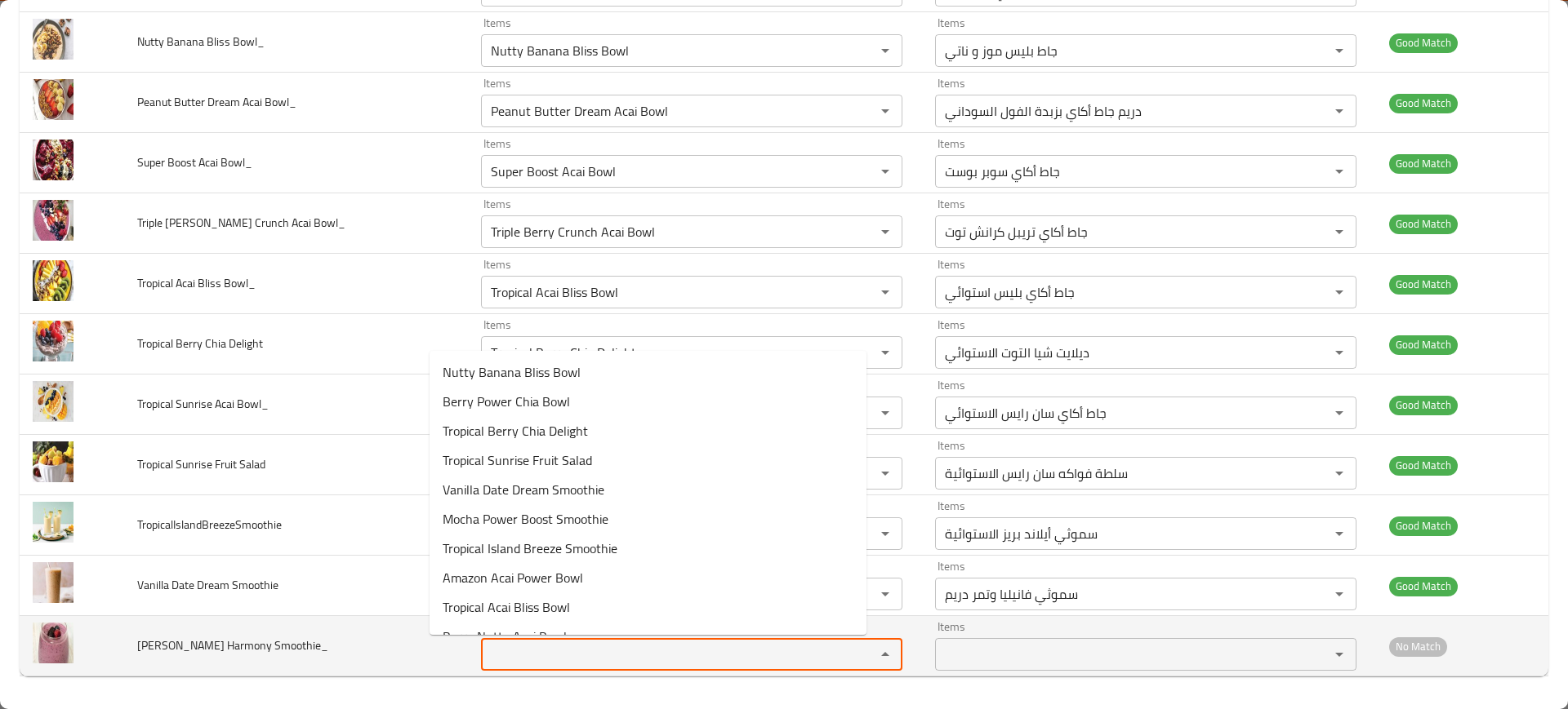
click at [496, 654] on Smoothie_ "Items" at bounding box center [668, 654] width 364 height 23
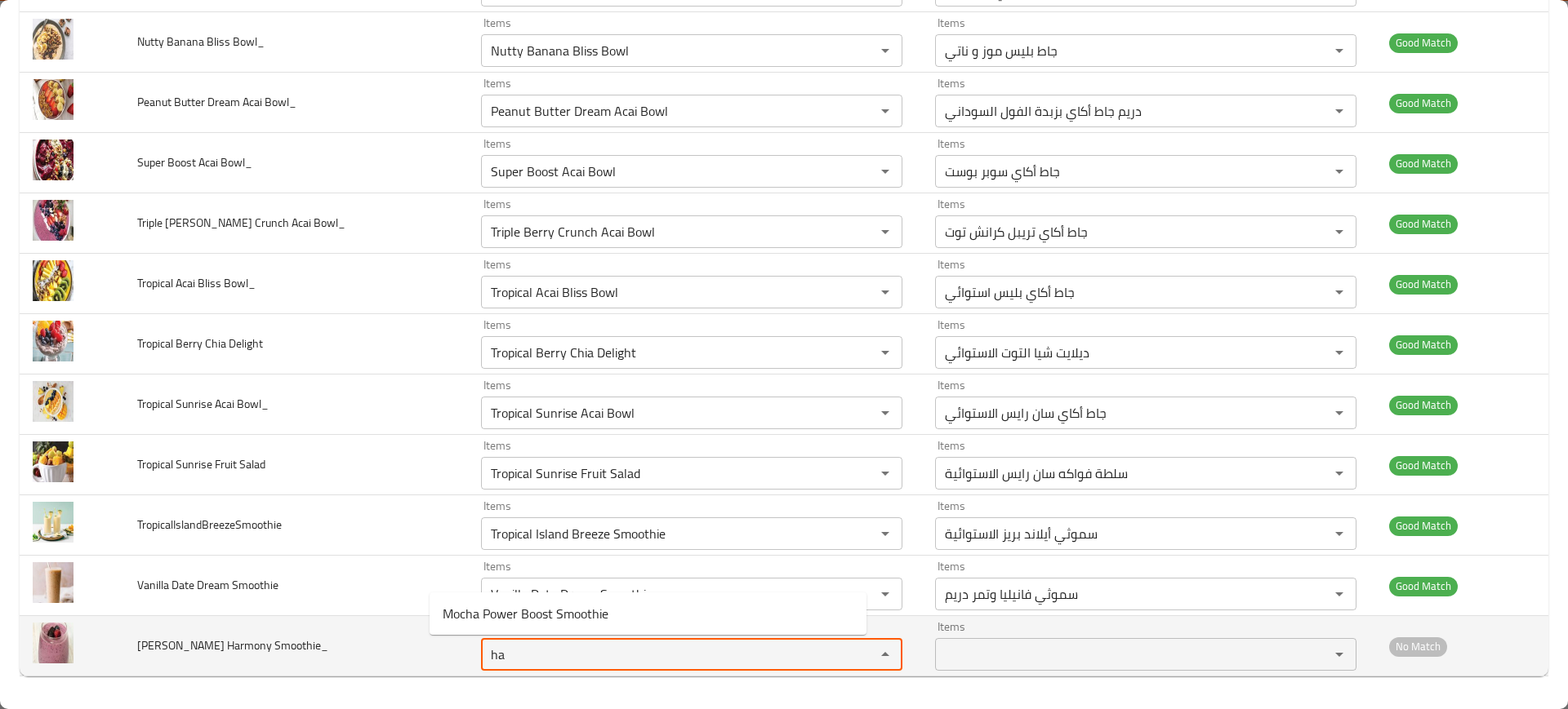
type Smoothie_ "har"
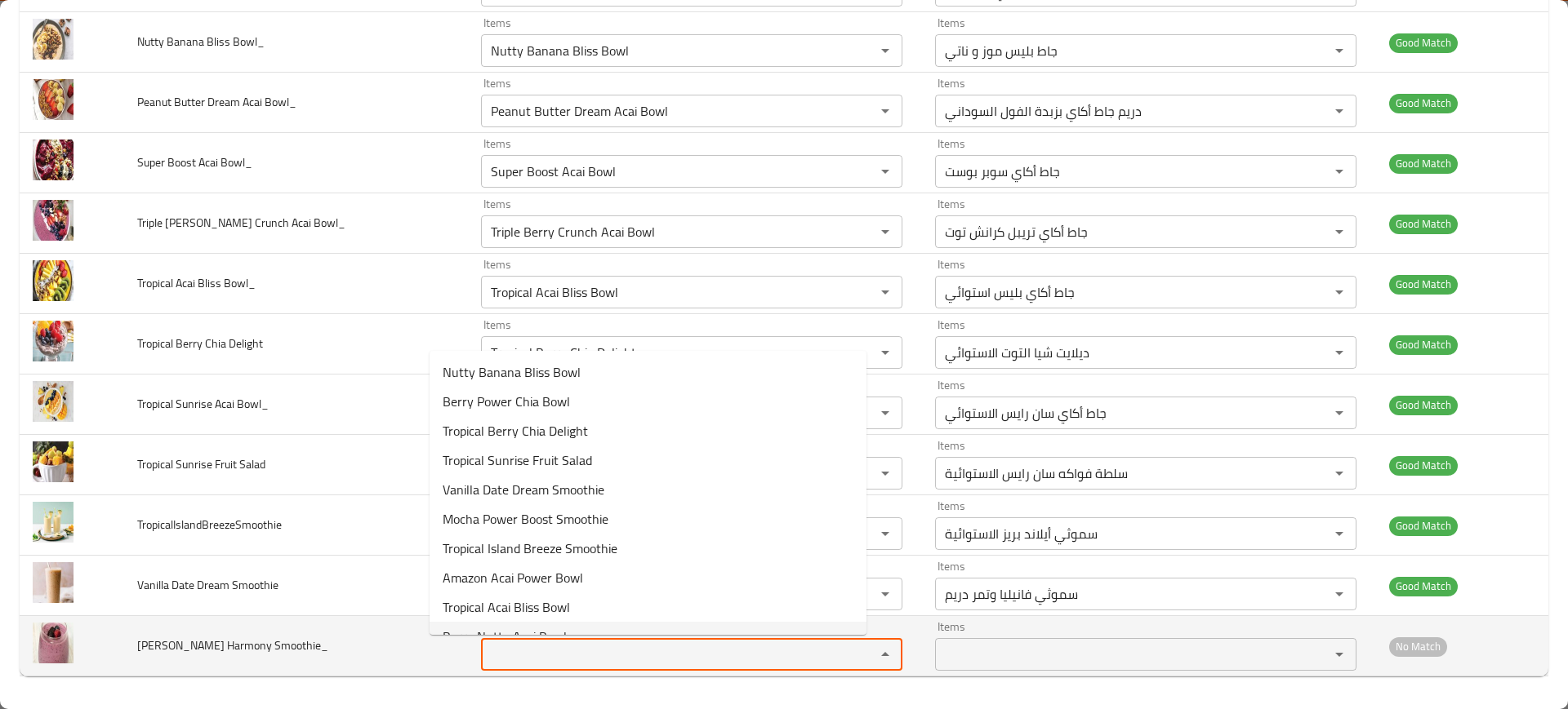
click at [226, 638] on span "[PERSON_NAME] Harmony Smoothie_" at bounding box center [232, 646] width 191 height 22
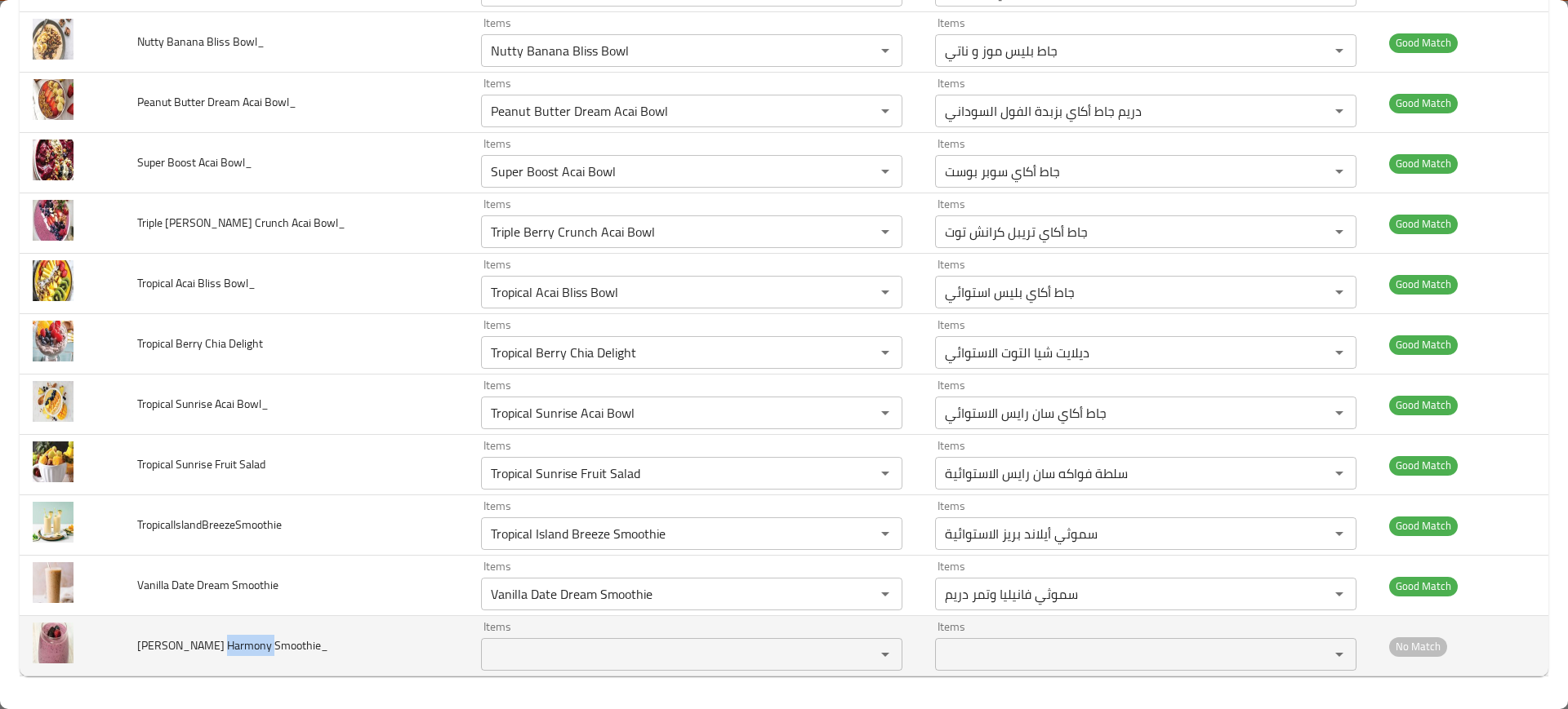
click at [226, 638] on span "[PERSON_NAME] Harmony Smoothie_" at bounding box center [232, 646] width 191 height 22
copy span "[PERSON_NAME] Harmony Smoothie_"
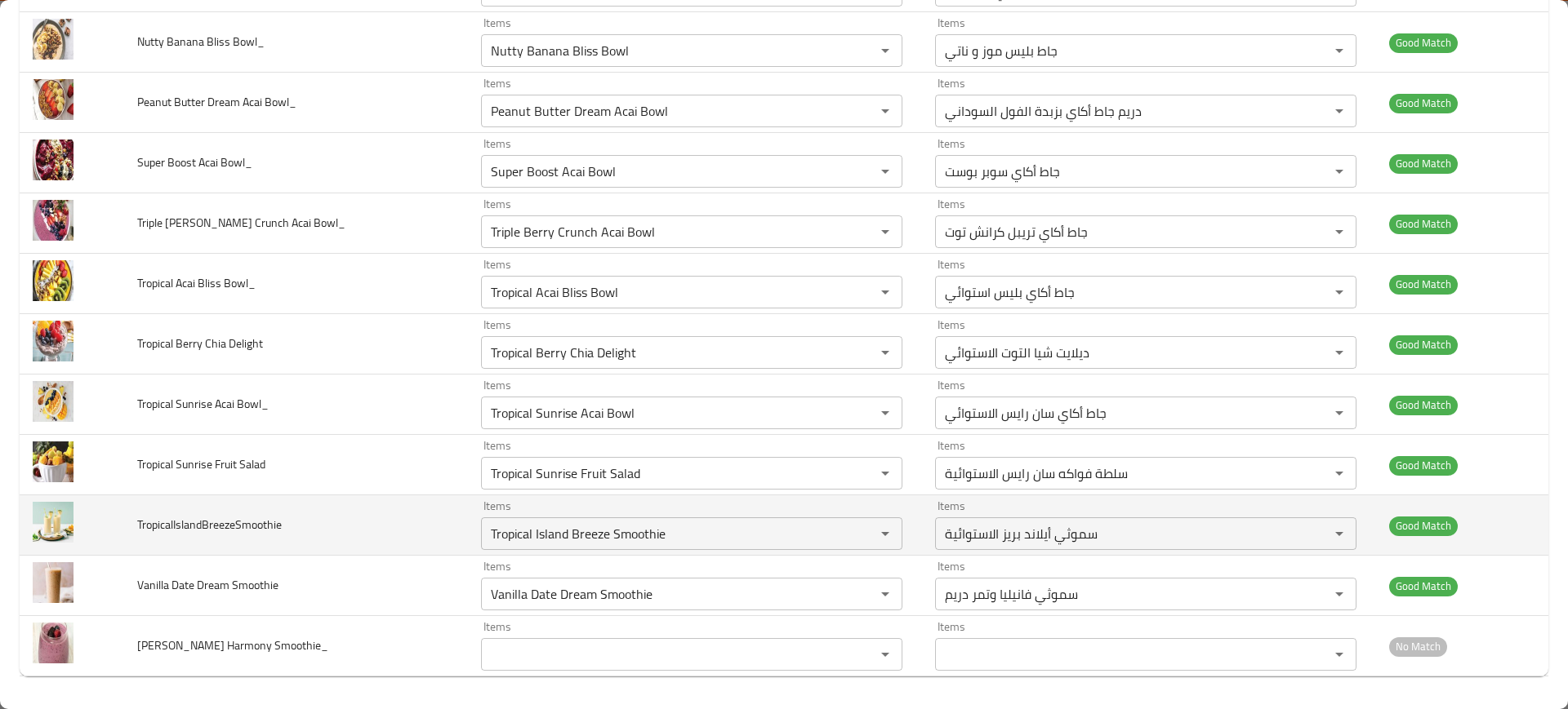
click at [274, 541] on td "TropicalIslandBreezeSmoothie" at bounding box center [295, 525] width 344 height 61
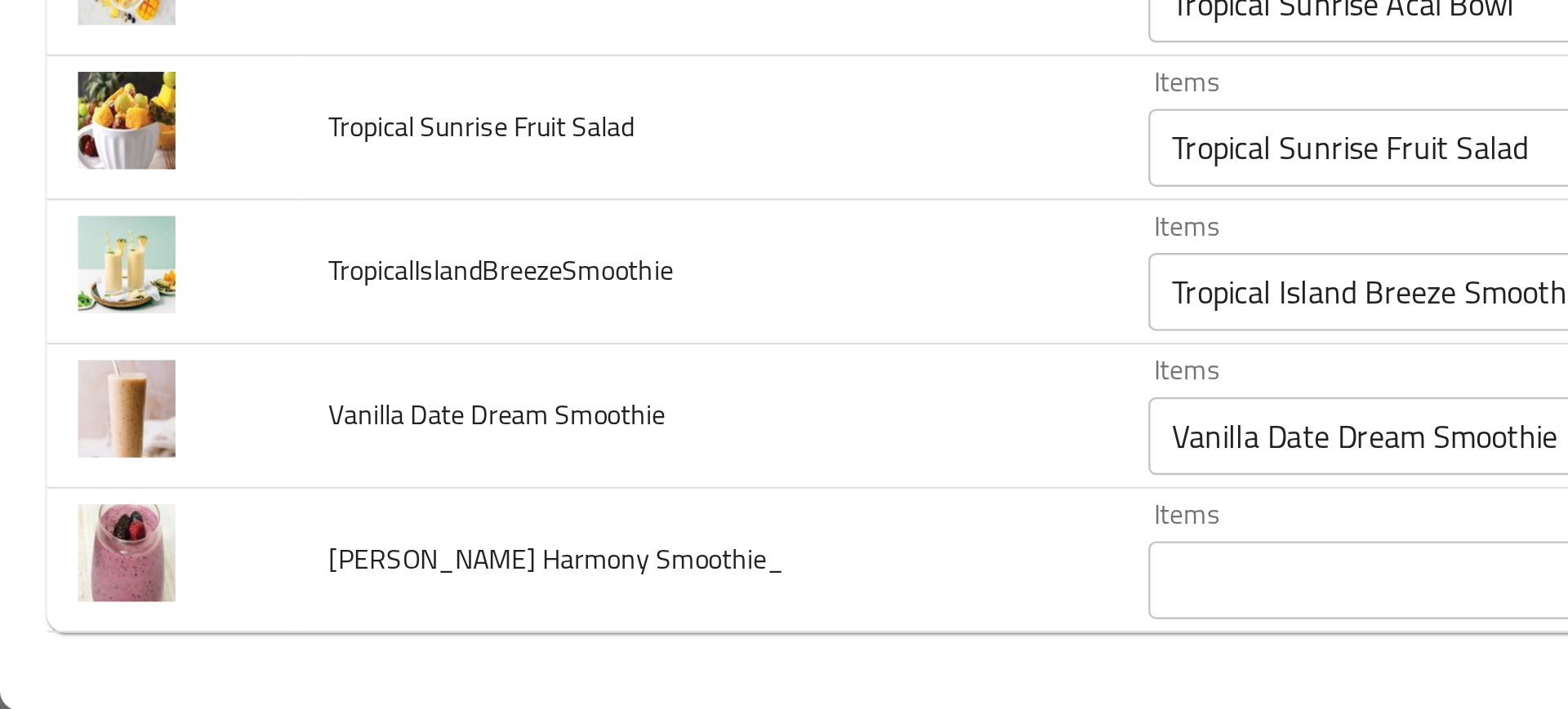
scroll to position [0, 0]
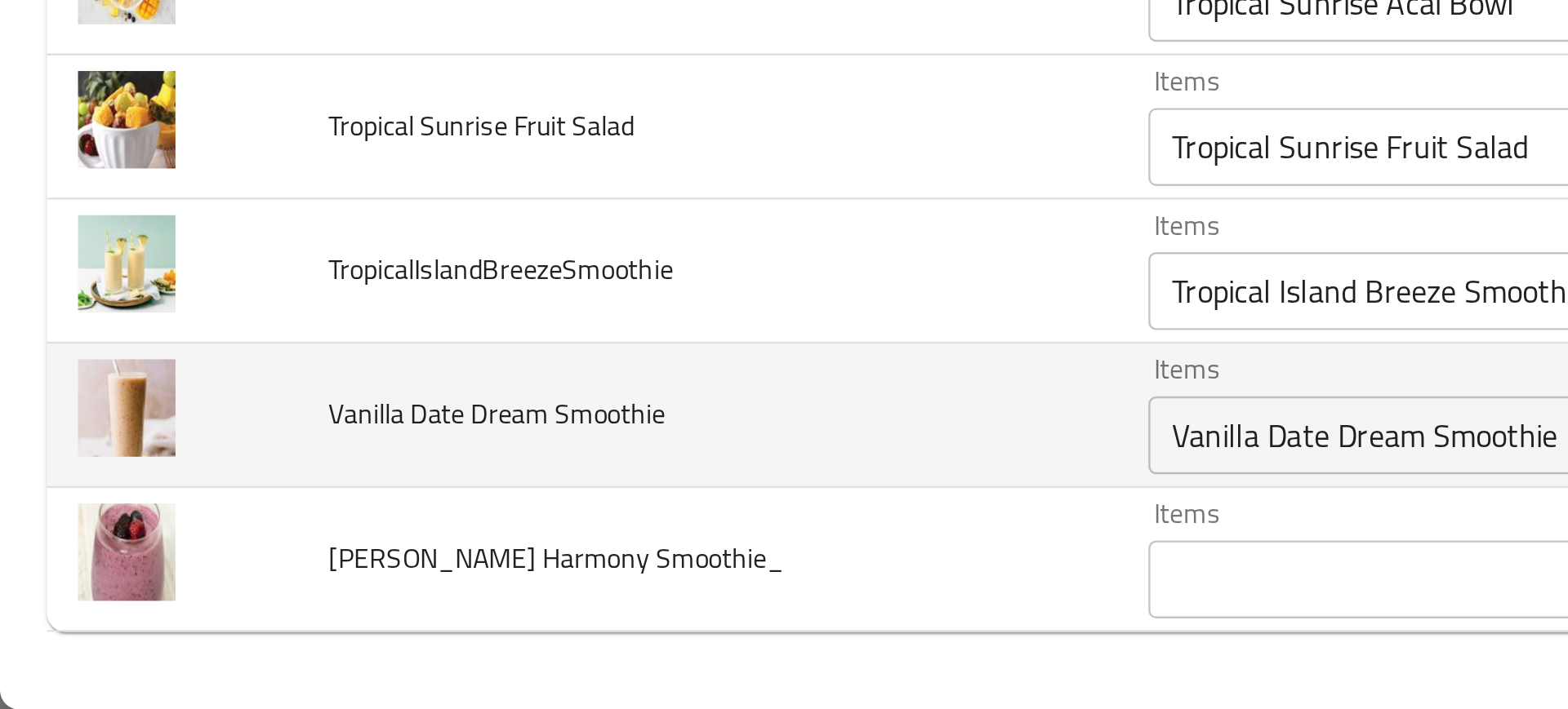
click at [222, 564] on td "Vanilla Date Dream Smoothie" at bounding box center [295, 586] width 344 height 61
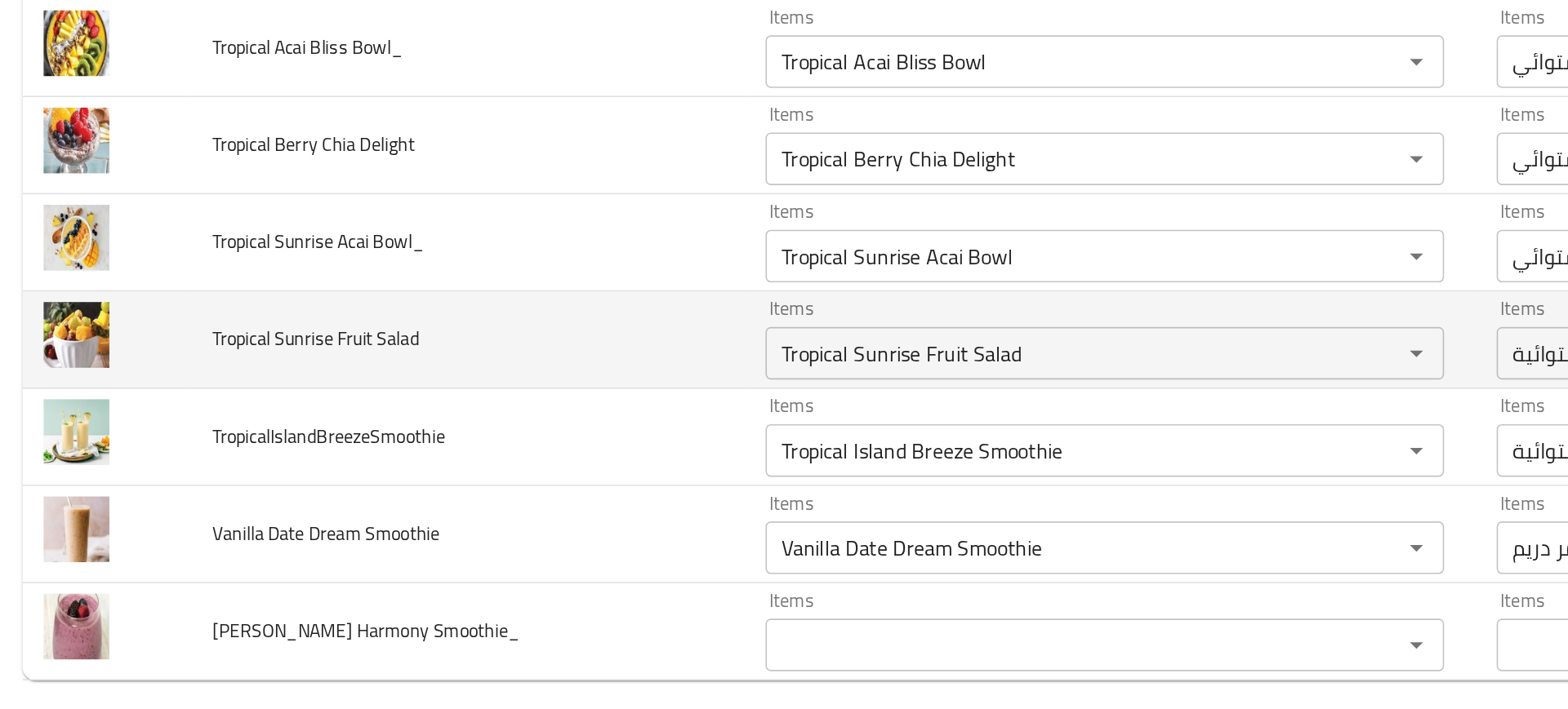
click at [314, 493] on td "Tropical Sunrise Fruit Salad" at bounding box center [295, 476] width 344 height 61
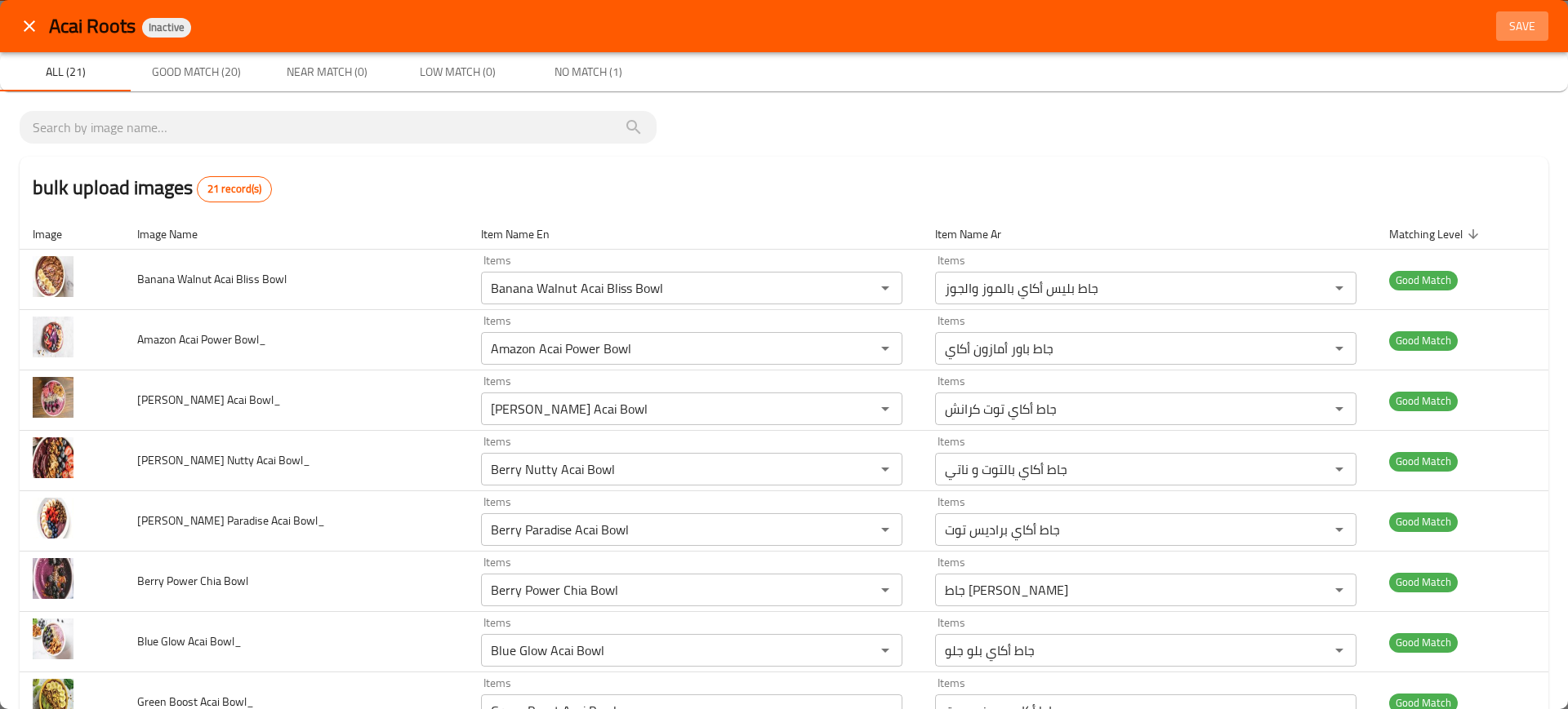
click at [1510, 27] on span "Save" at bounding box center [1522, 27] width 39 height 21
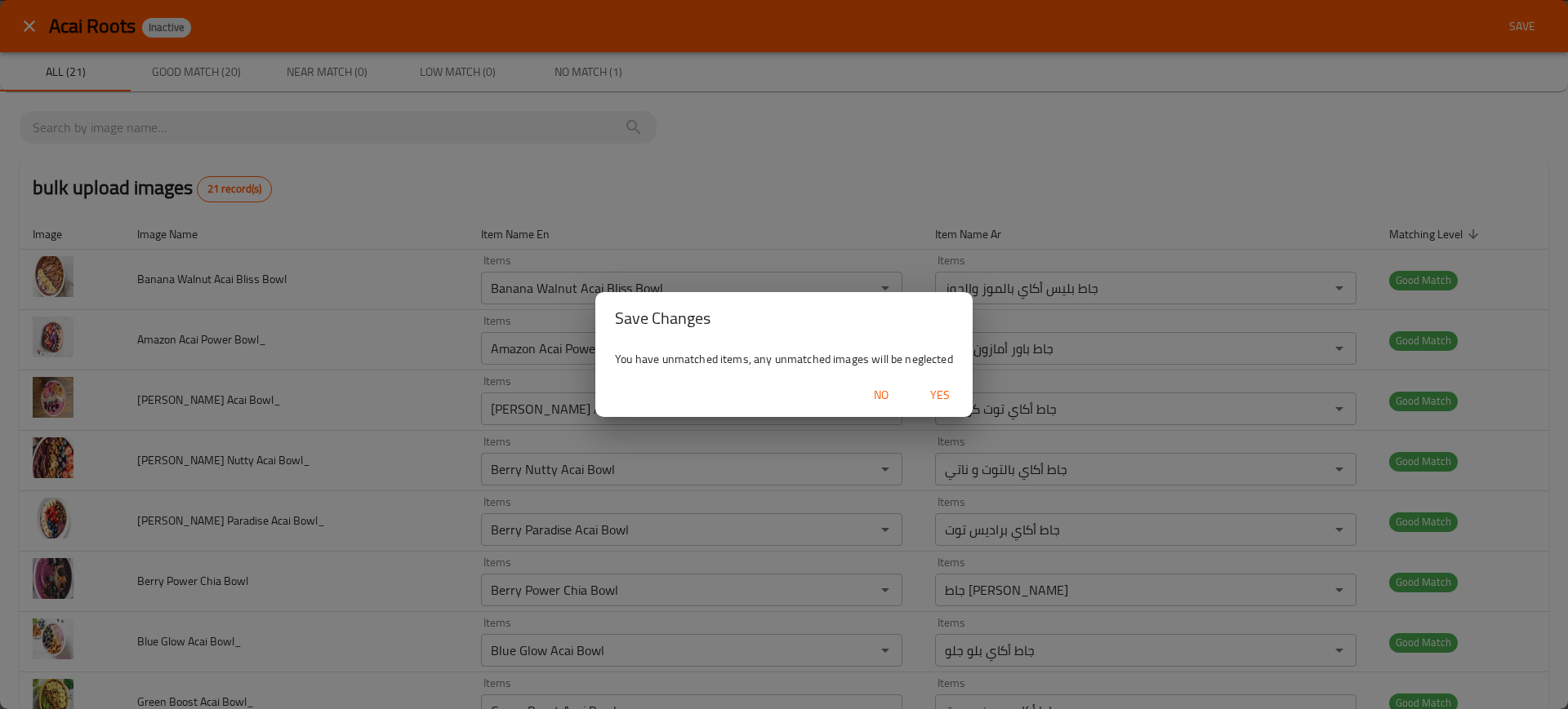
click at [949, 388] on span "Yes" at bounding box center [940, 396] width 39 height 21
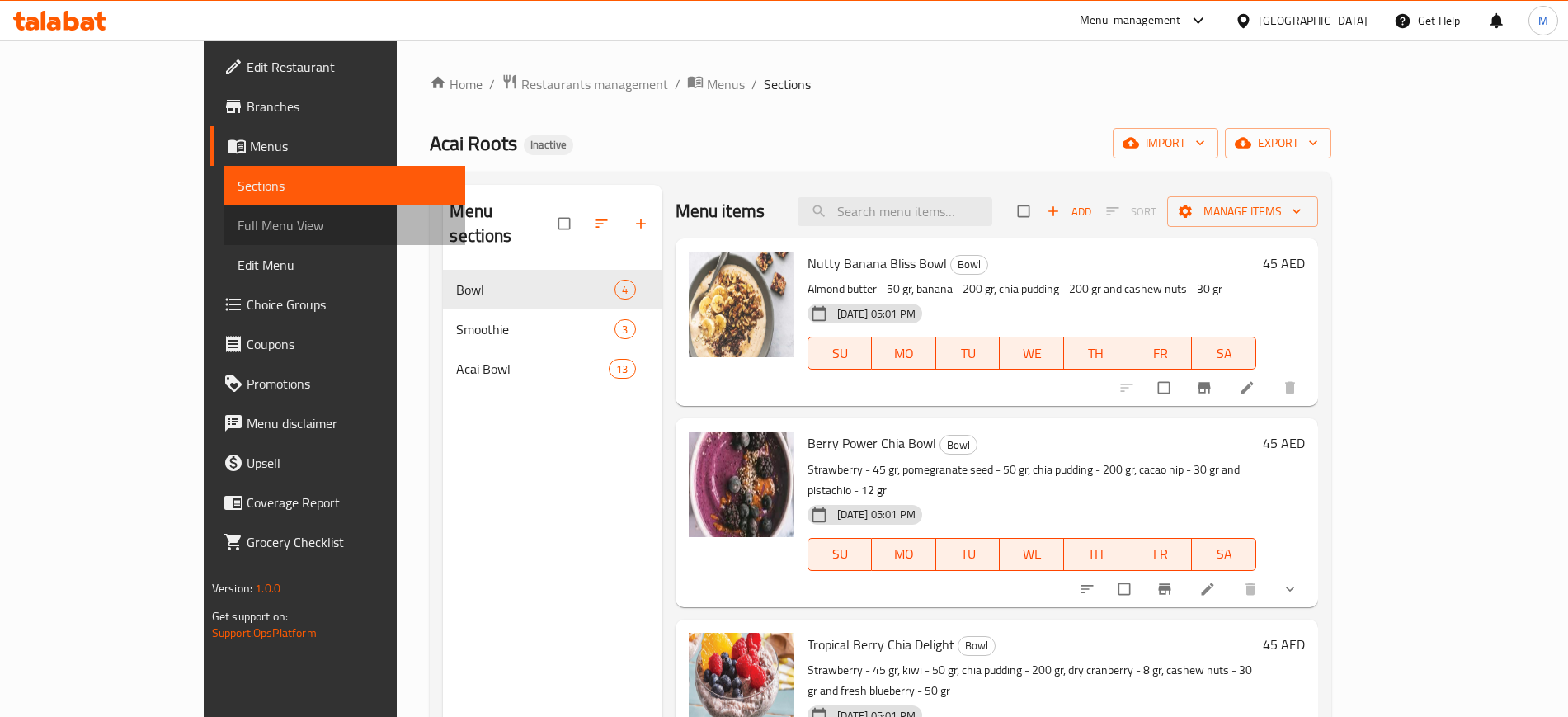
click at [238, 234] on span "Full Menu View" at bounding box center [345, 225] width 214 height 20
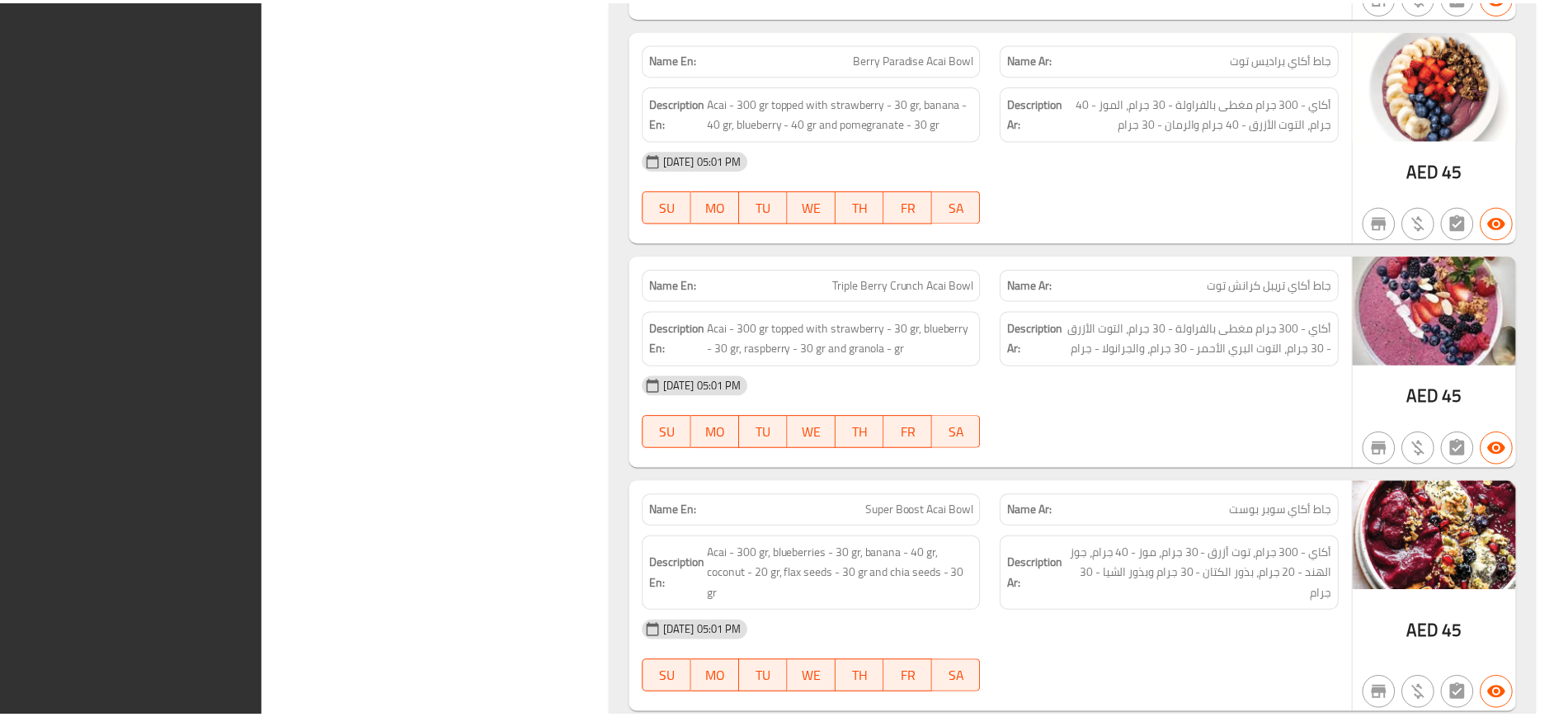
scroll to position [4701, 0]
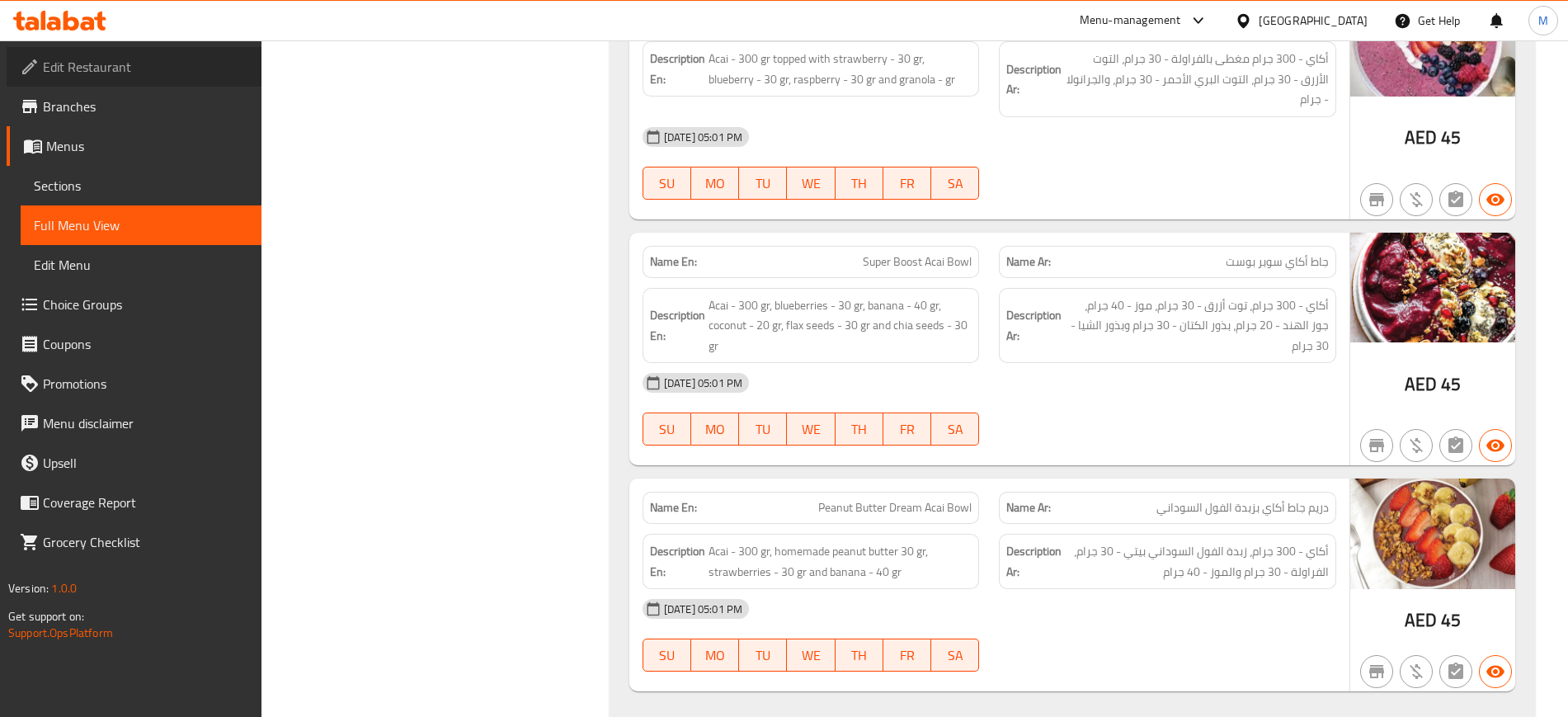
click at [153, 64] on span "Edit Restaurant" at bounding box center [145, 67] width 206 height 20
